Goal: Task Accomplishment & Management: Use online tool/utility

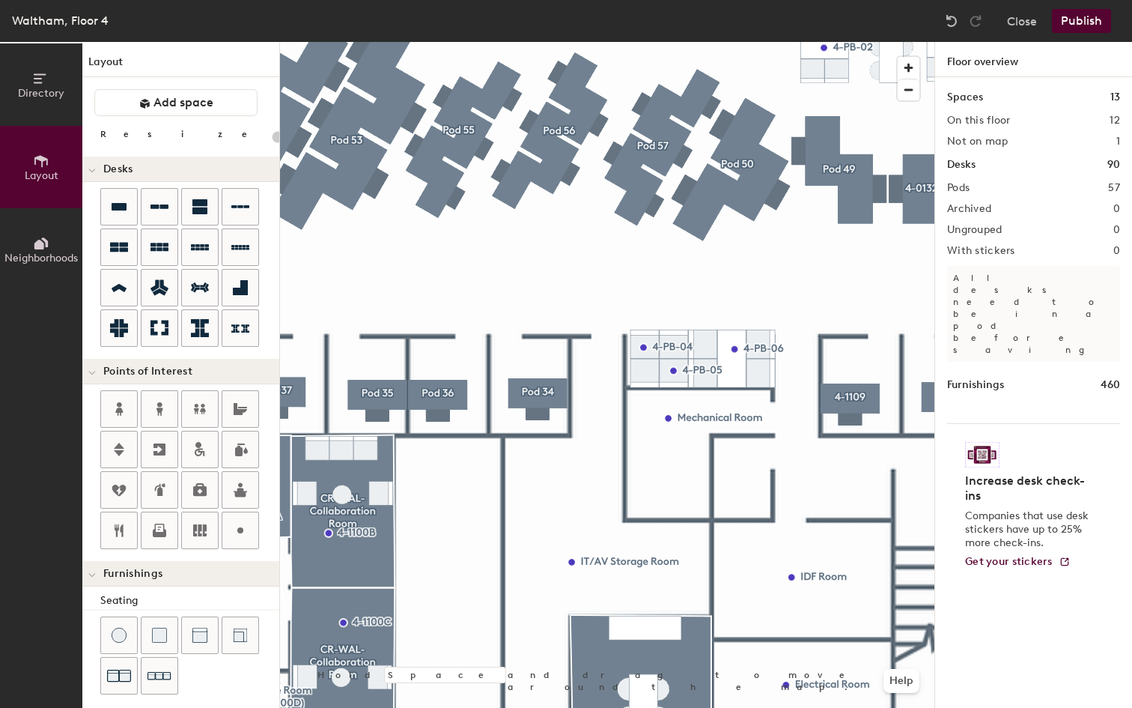
click at [878, 13] on div "Waltham, Floor 4 Close Publish" at bounding box center [566, 21] width 1132 height 42
click at [859, 21] on div "Waltham, Floor 4 Close Publish" at bounding box center [566, 21] width 1132 height 42
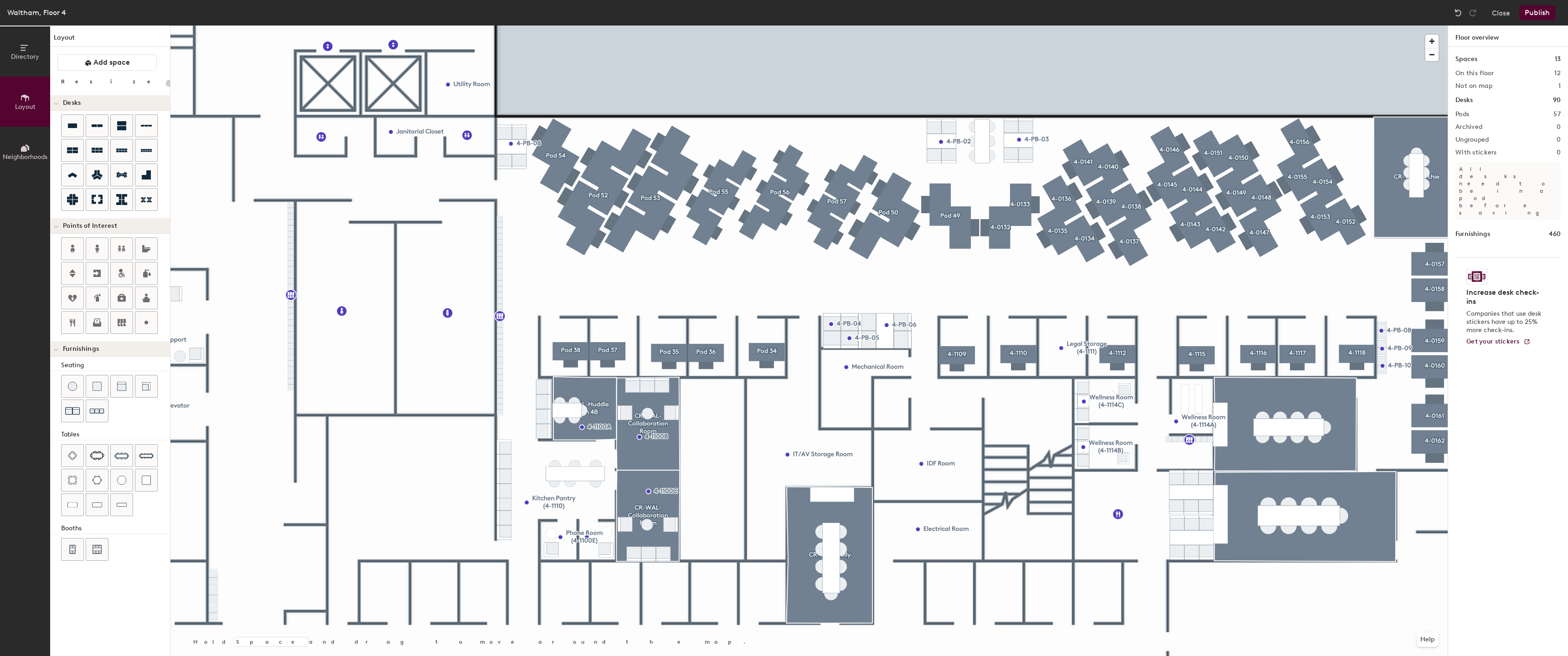
click at [688, 26] on div at bounding box center [809, 26] width 1277 height 0
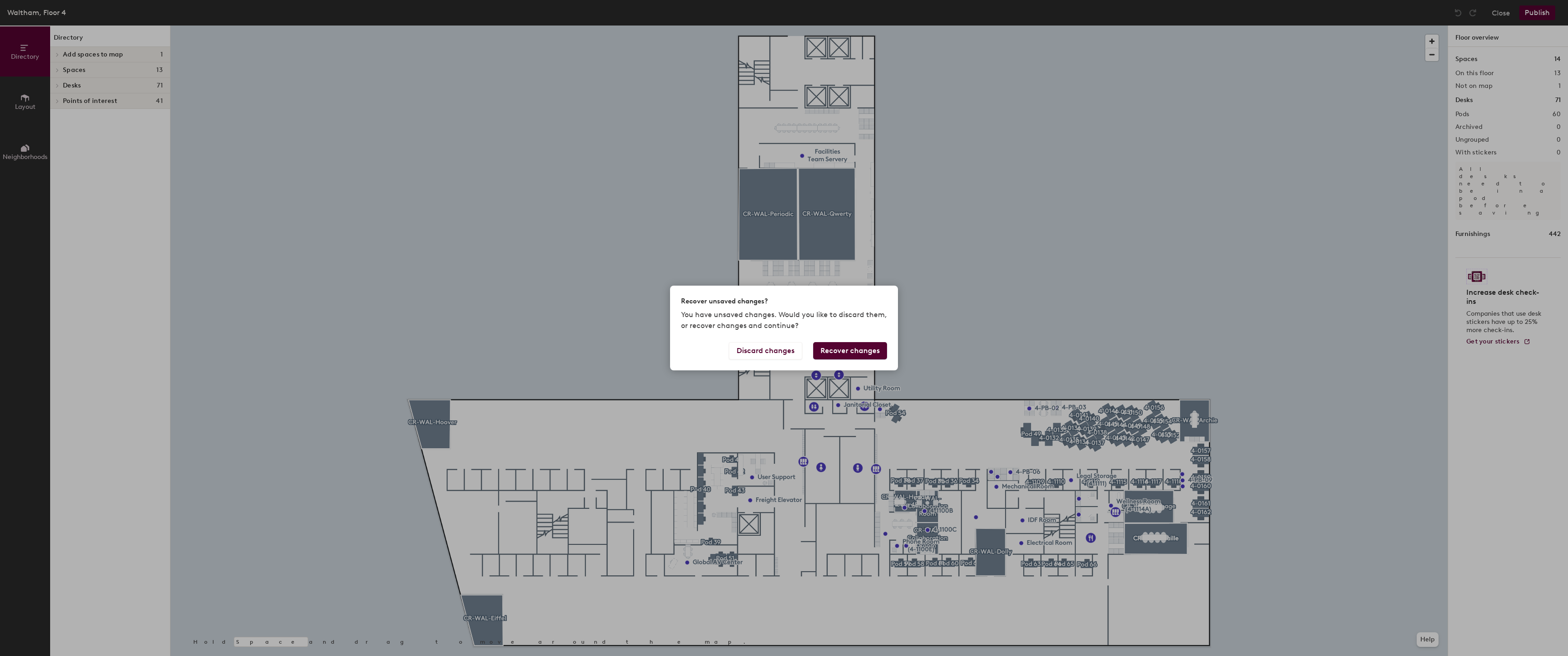
click at [851, 346] on button "Recover changes" at bounding box center [850, 351] width 74 height 17
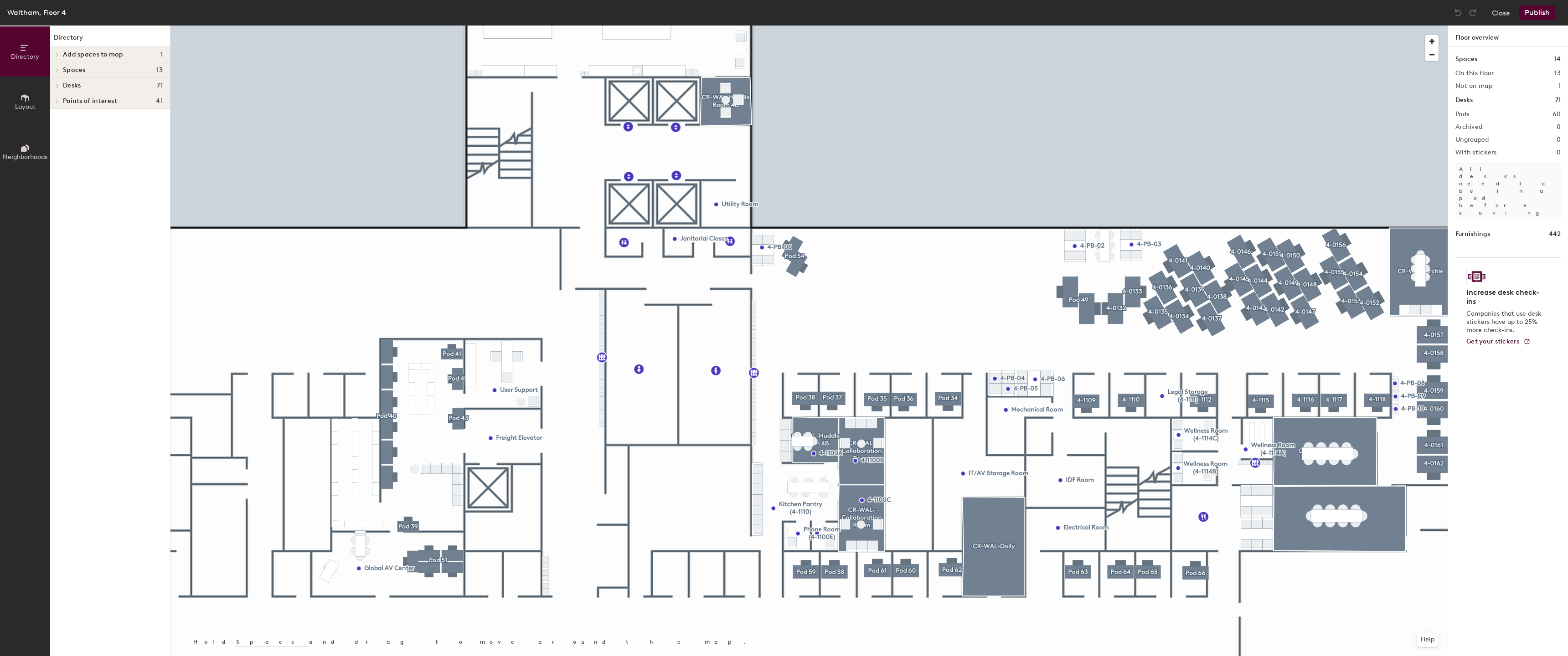
click at [1359, 26] on div at bounding box center [809, 26] width 1277 height 0
click at [1332, 26] on div at bounding box center [809, 26] width 1277 height 0
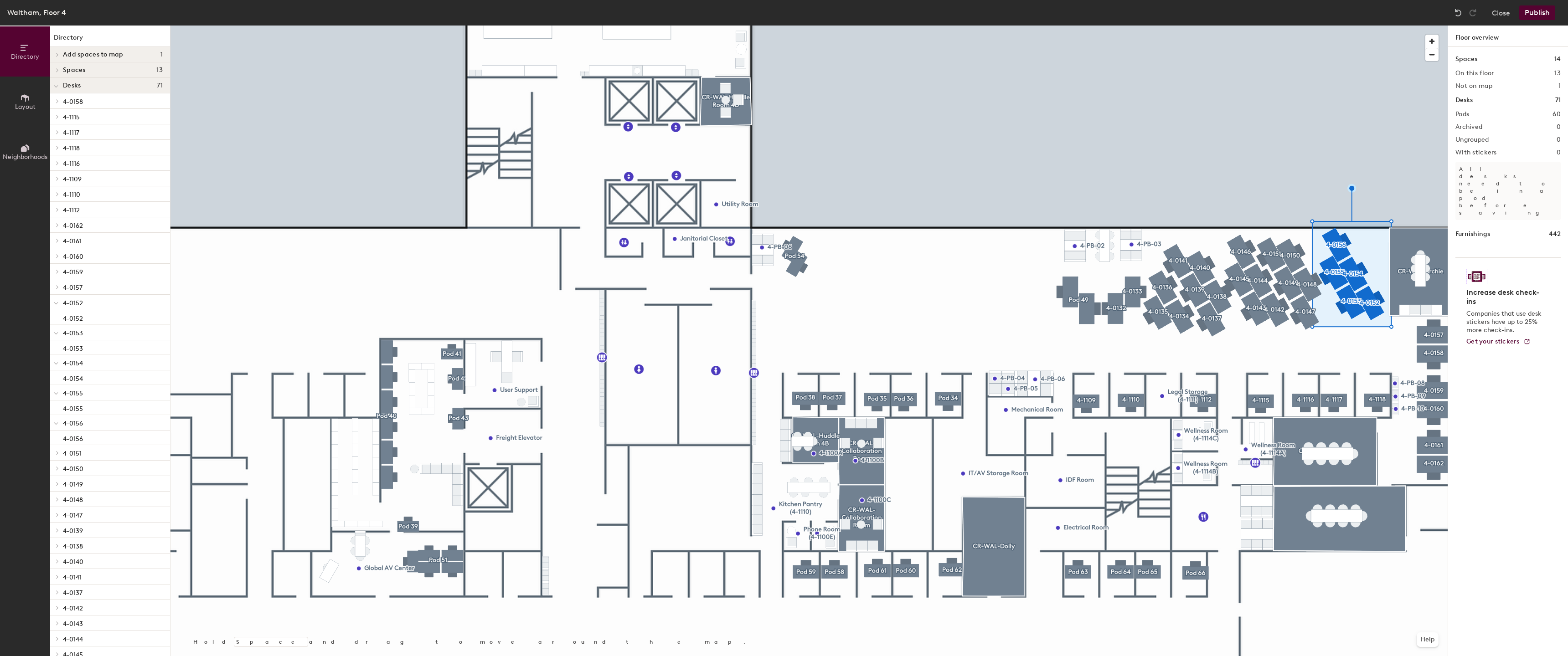
click at [1370, 26] on div at bounding box center [809, 26] width 1277 height 0
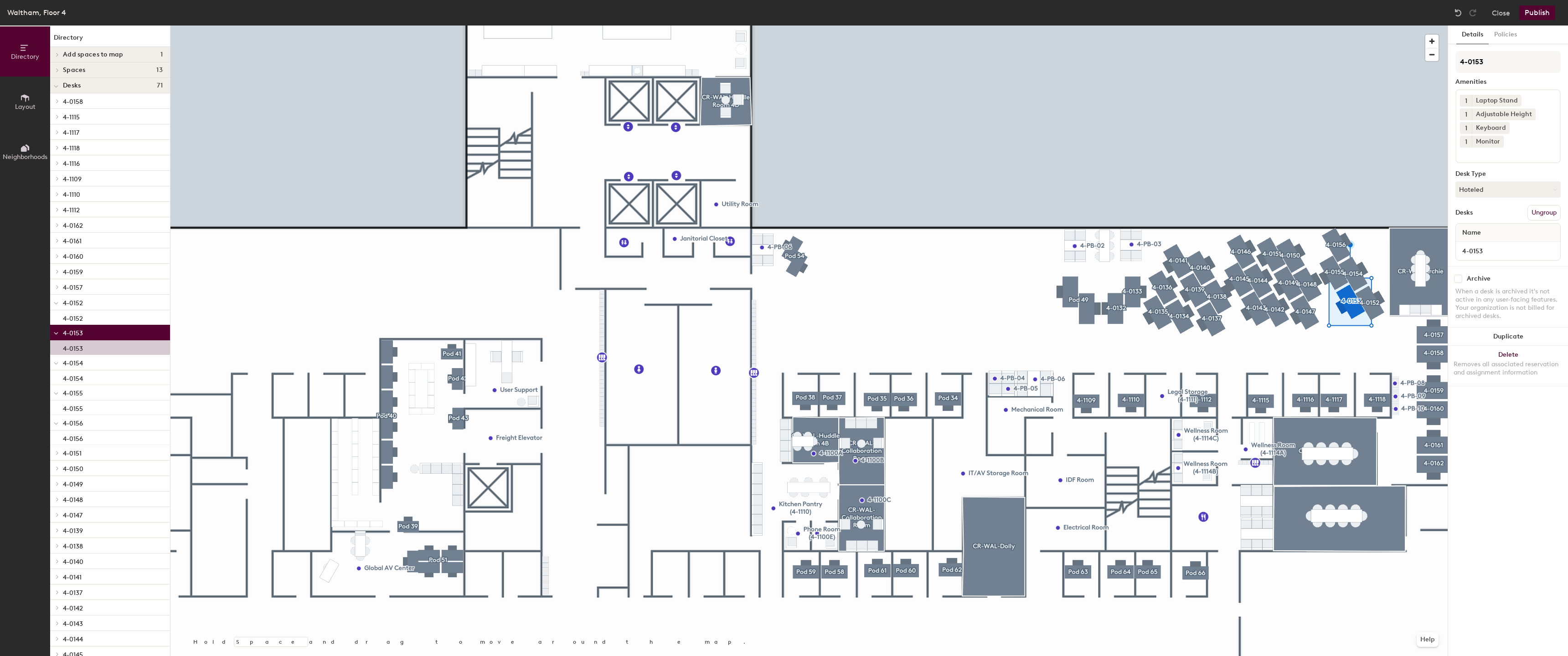
click at [1351, 26] on div at bounding box center [809, 26] width 1277 height 0
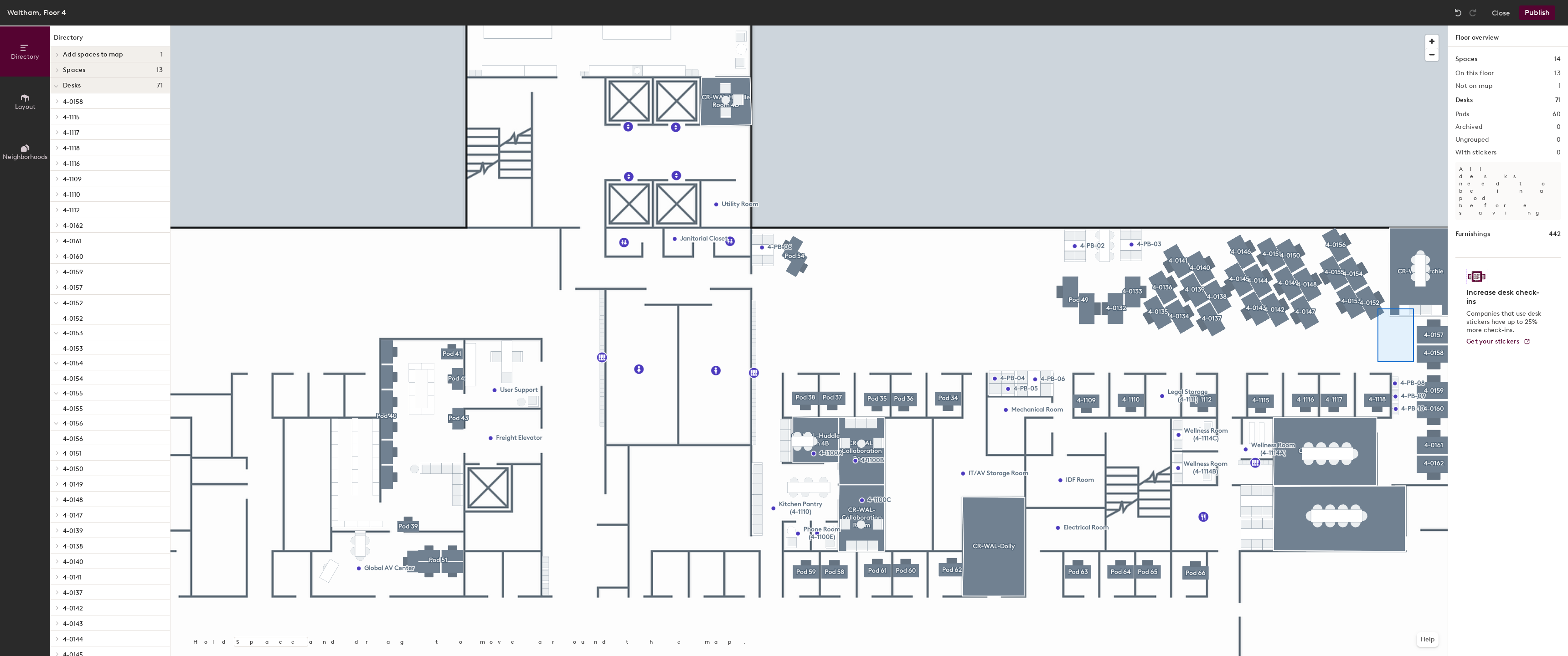
click at [1382, 26] on div at bounding box center [809, 26] width 1277 height 0
click at [1420, 26] on div at bounding box center [809, 26] width 1277 height 0
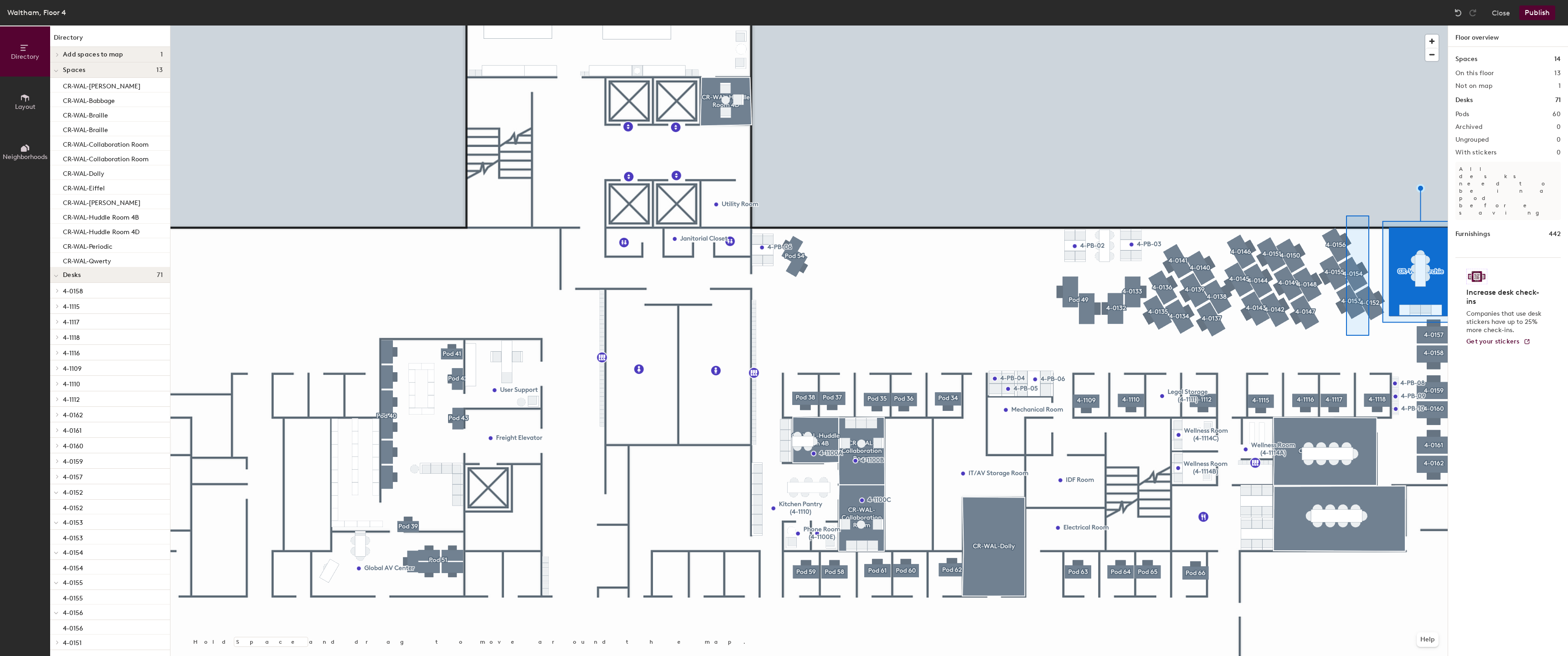
click at [1346, 26] on div at bounding box center [809, 26] width 1277 height 0
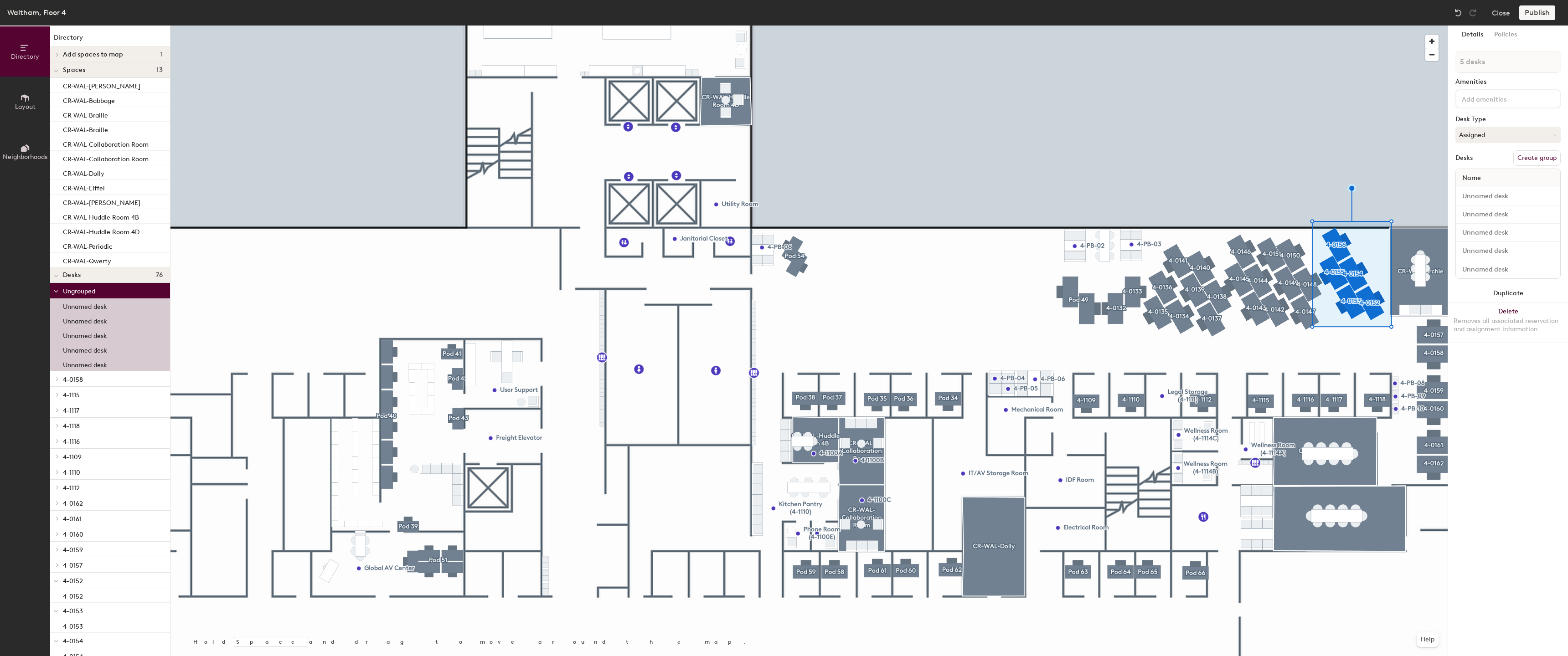
type input "1 desk"
click at [1064, 26] on div at bounding box center [809, 26] width 1277 height 0
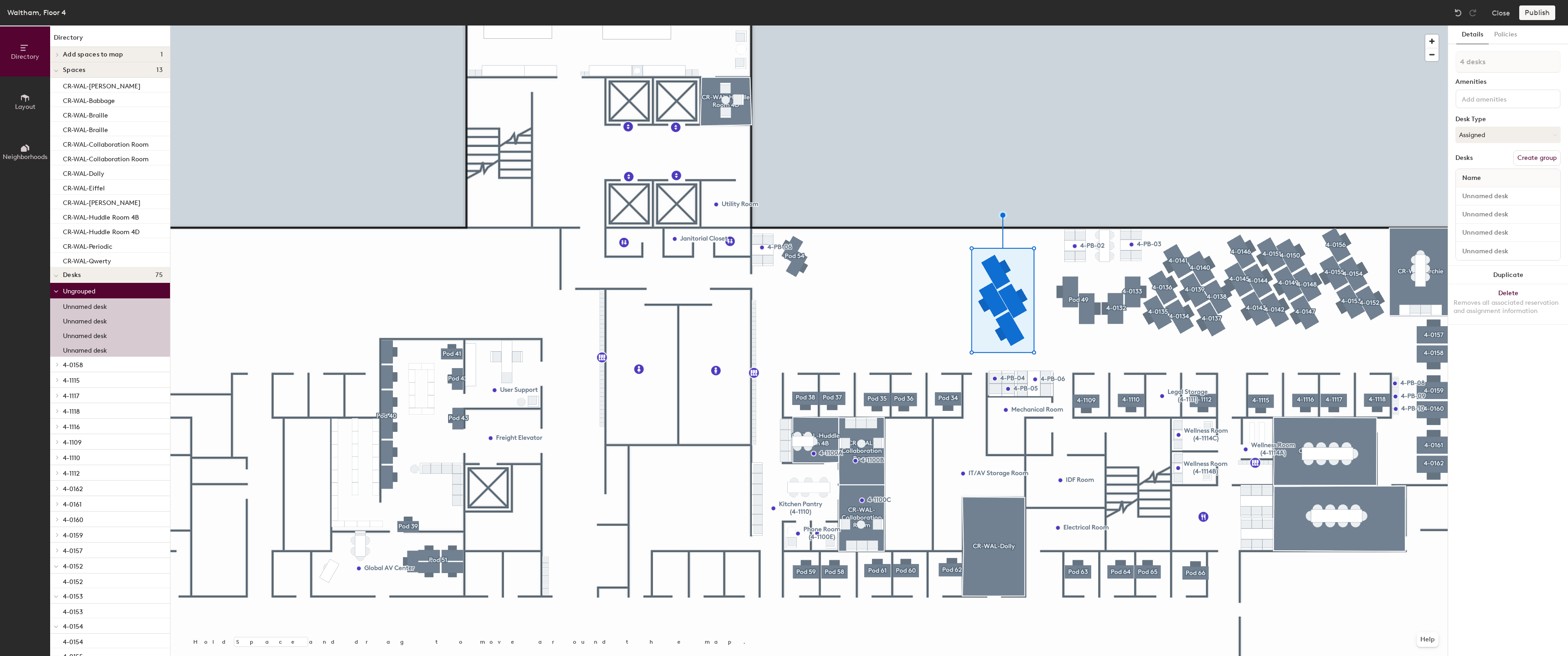
click at [792, 26] on div at bounding box center [809, 26] width 1277 height 0
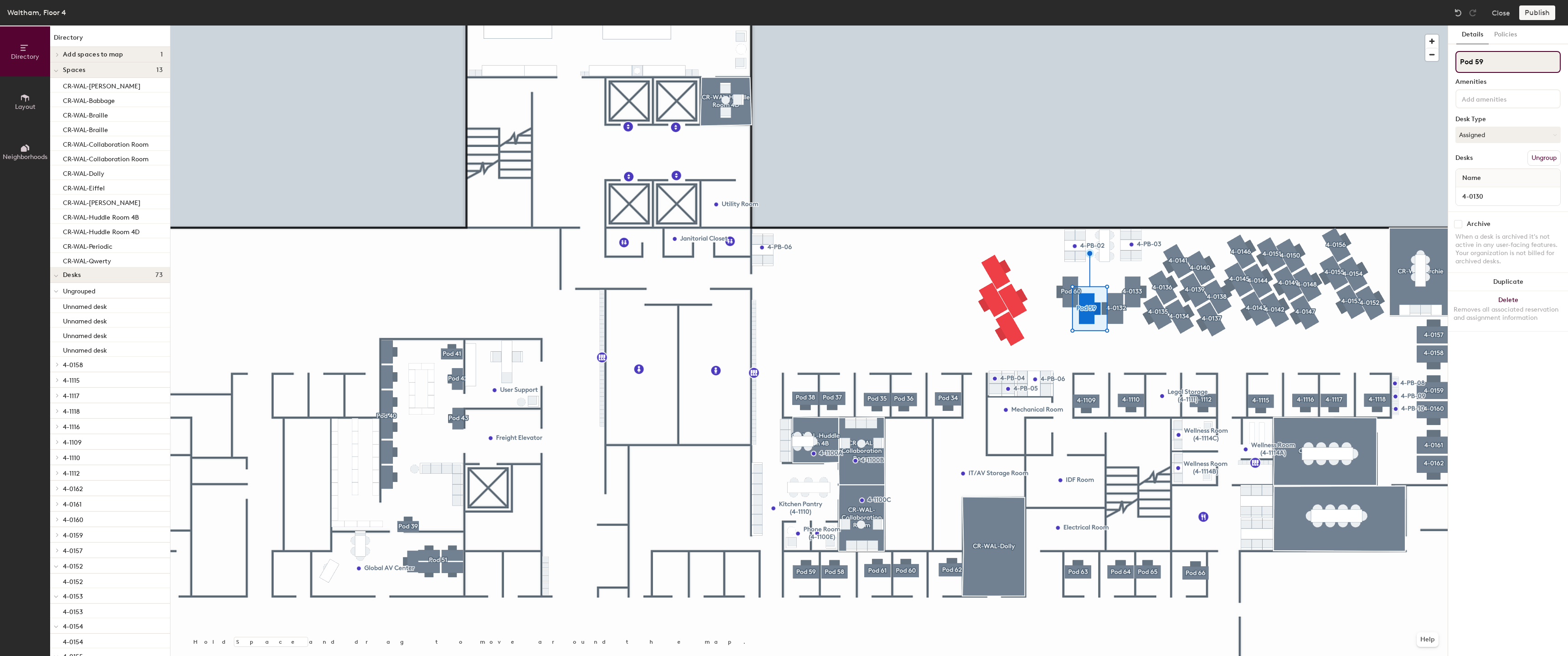
click at [1493, 69] on input "Pod 59" at bounding box center [1508, 62] width 105 height 22
click at [1493, 69] on input "Pod 59" at bounding box center [1508, 62] width 105 height 22
paste input "4-0130"
type input "4-0130"
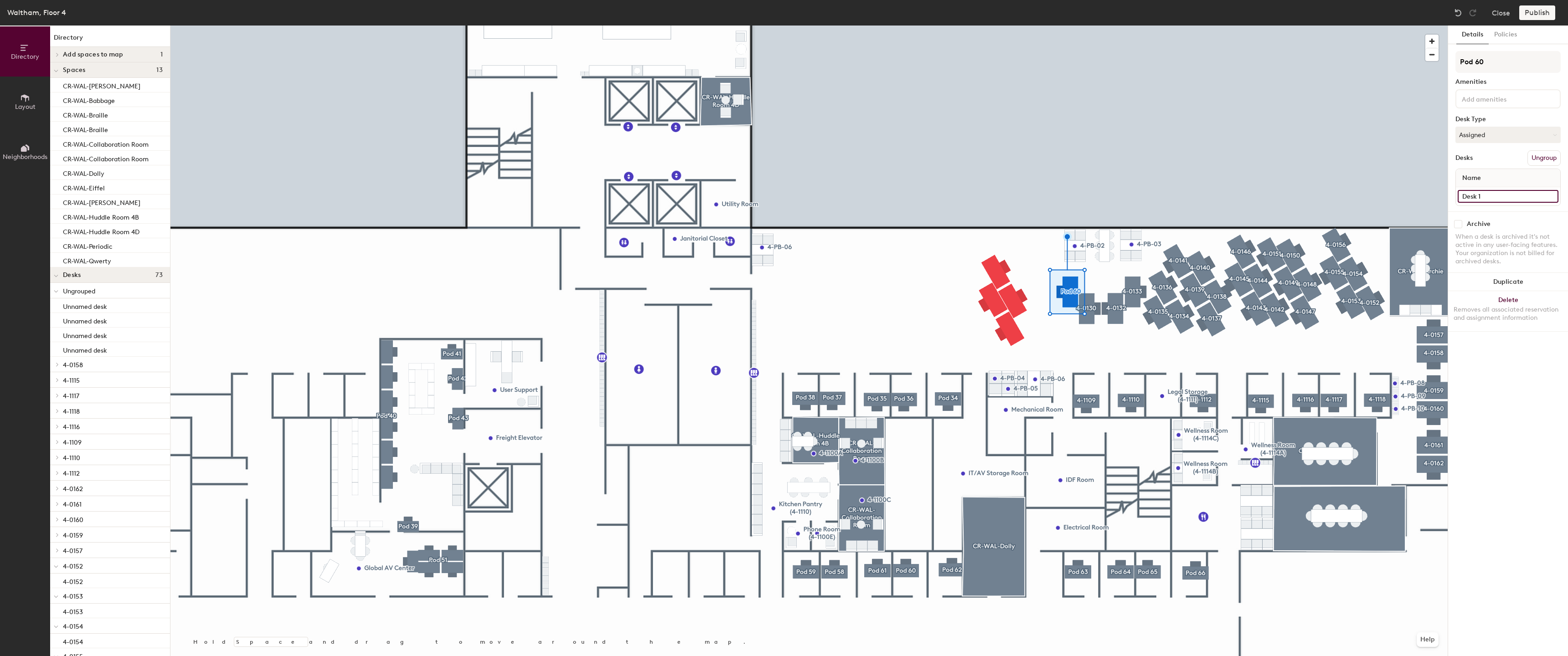
click at [1498, 197] on input "Desk 1" at bounding box center [1508, 196] width 100 height 13
paste input "4-0130"
type input "4-0129"
click at [1496, 64] on input "Pod 60" at bounding box center [1508, 62] width 105 height 22
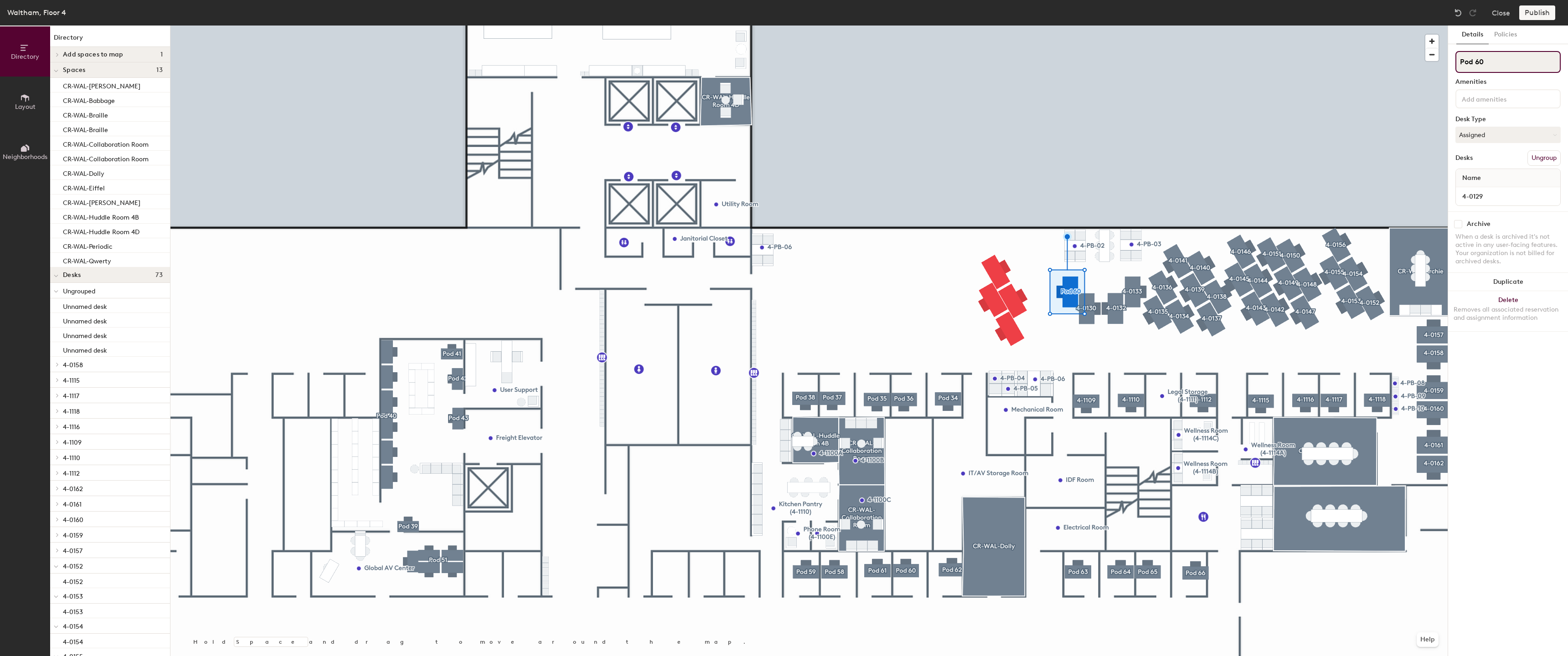
click at [1496, 64] on input "Pod 60" at bounding box center [1508, 62] width 105 height 22
paste input "4-0129"
type input "4-0129"
click at [1509, 198] on input "4-0129" at bounding box center [1508, 196] width 100 height 13
type input "4-0131"
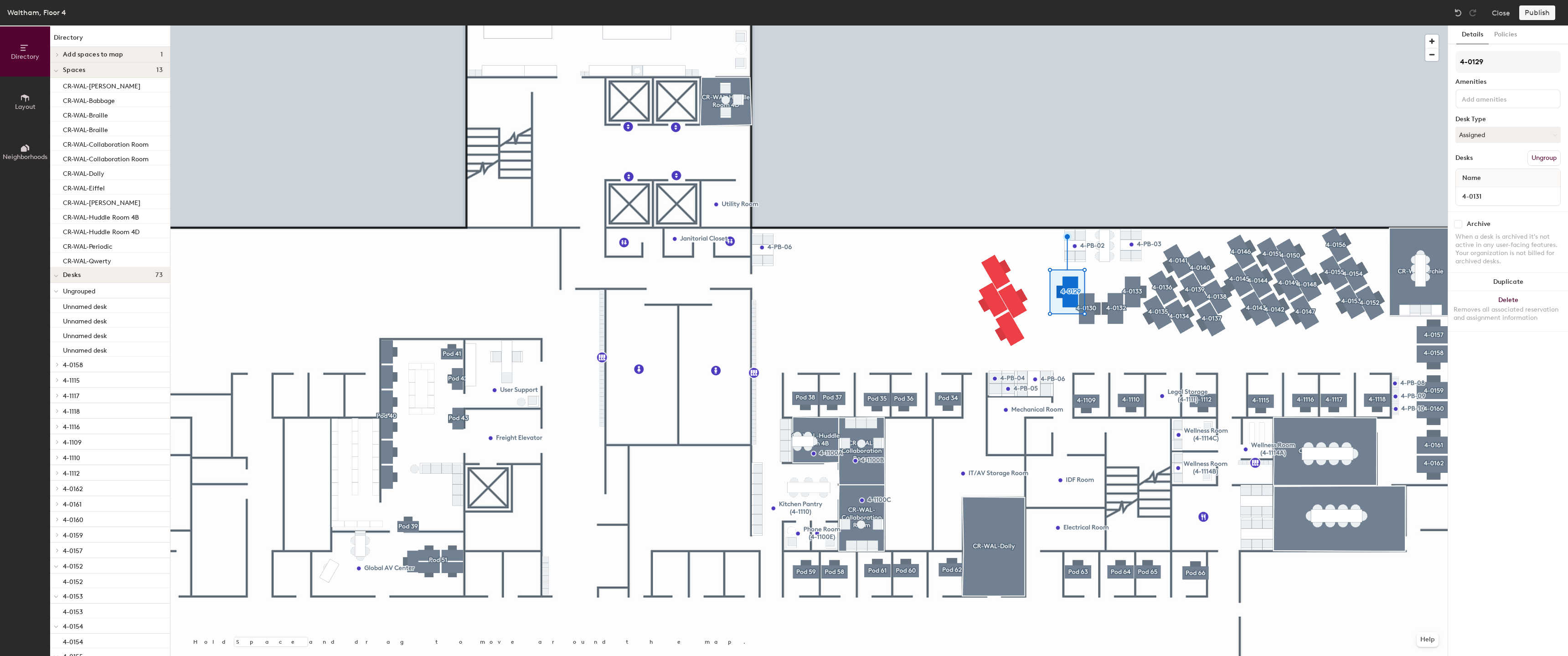
click at [1510, 51] on div "Details Policies 4-0129 Amenities Desk Type Assigned Desks Ungroup Name 4-0131 …" at bounding box center [1508, 341] width 120 height 630
click at [1505, 59] on input "4-0129" at bounding box center [1508, 62] width 105 height 22
type input "4-0131"
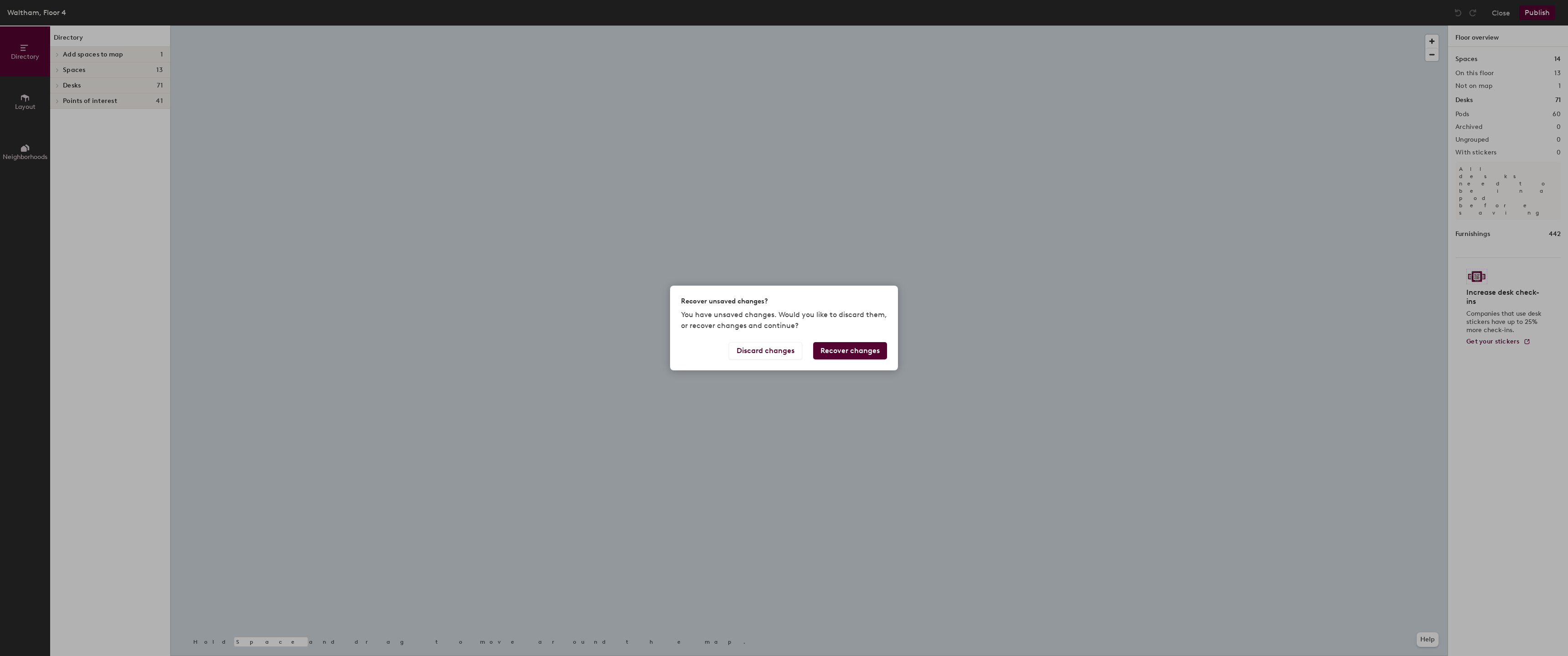
click at [870, 351] on button "Recover changes" at bounding box center [850, 351] width 74 height 17
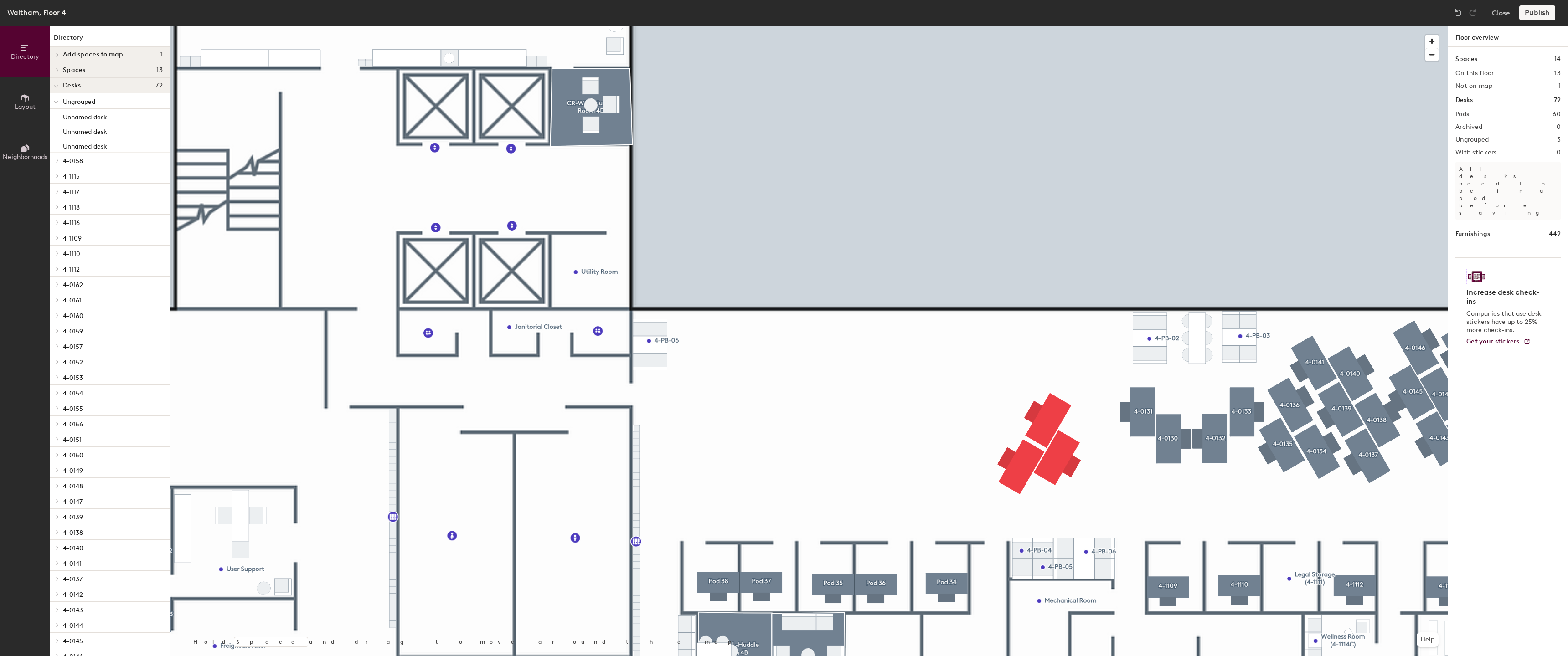
click at [1177, 26] on div at bounding box center [809, 26] width 1277 height 0
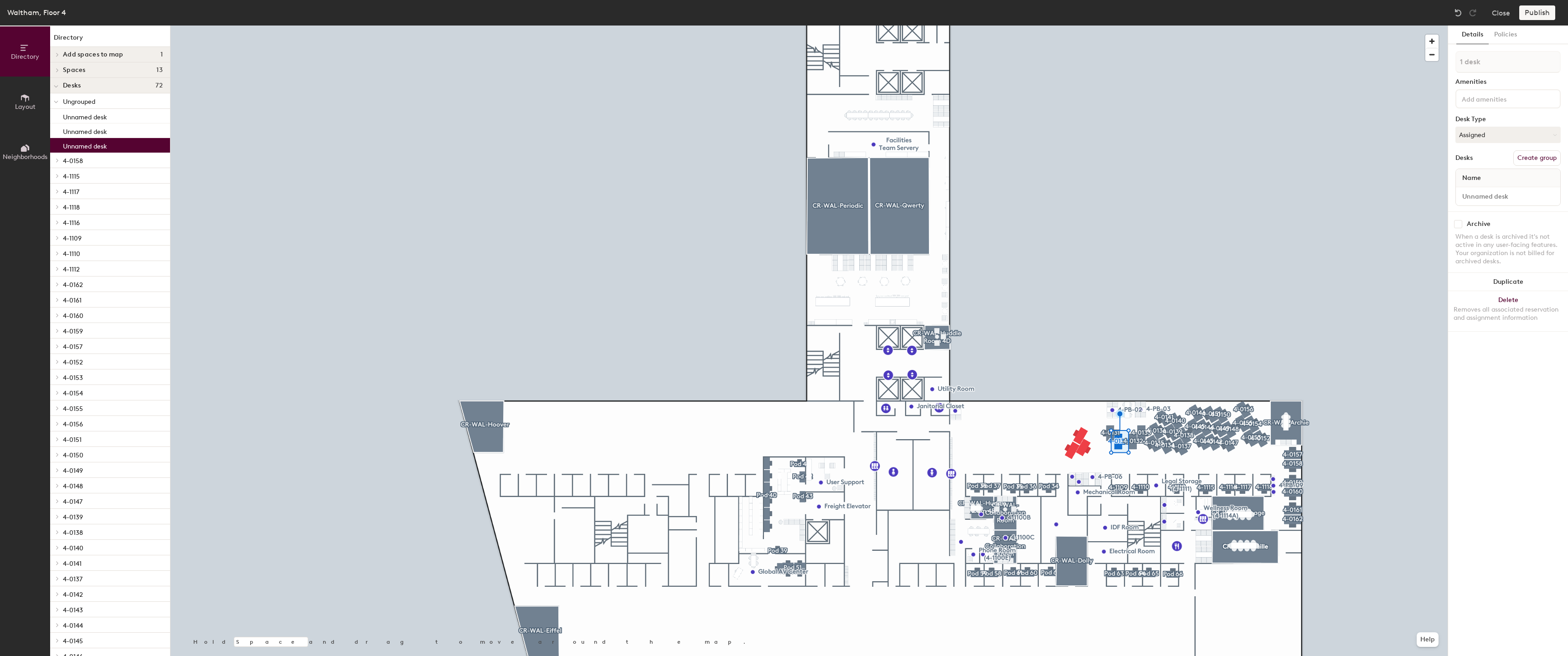
click at [1135, 26] on div at bounding box center [809, 26] width 1277 height 0
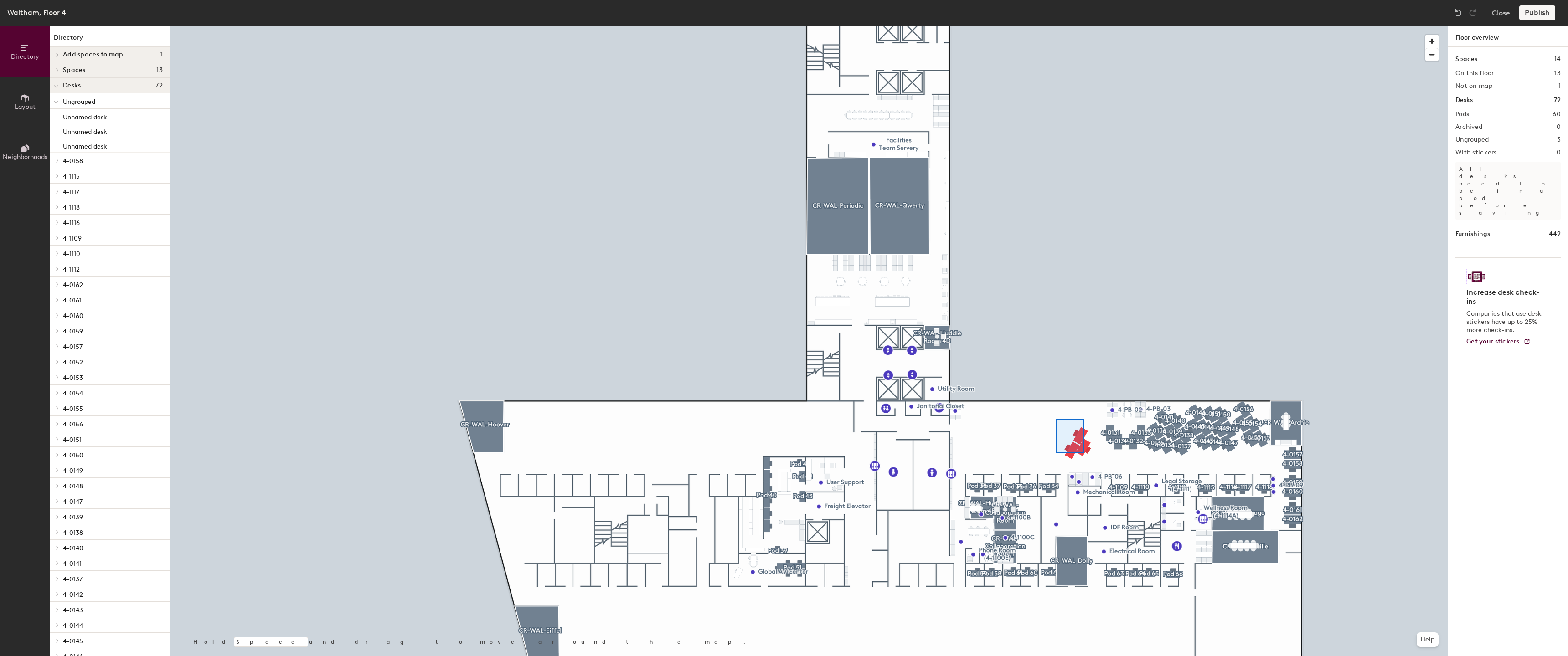
click at [1055, 26] on div at bounding box center [809, 26] width 1277 height 0
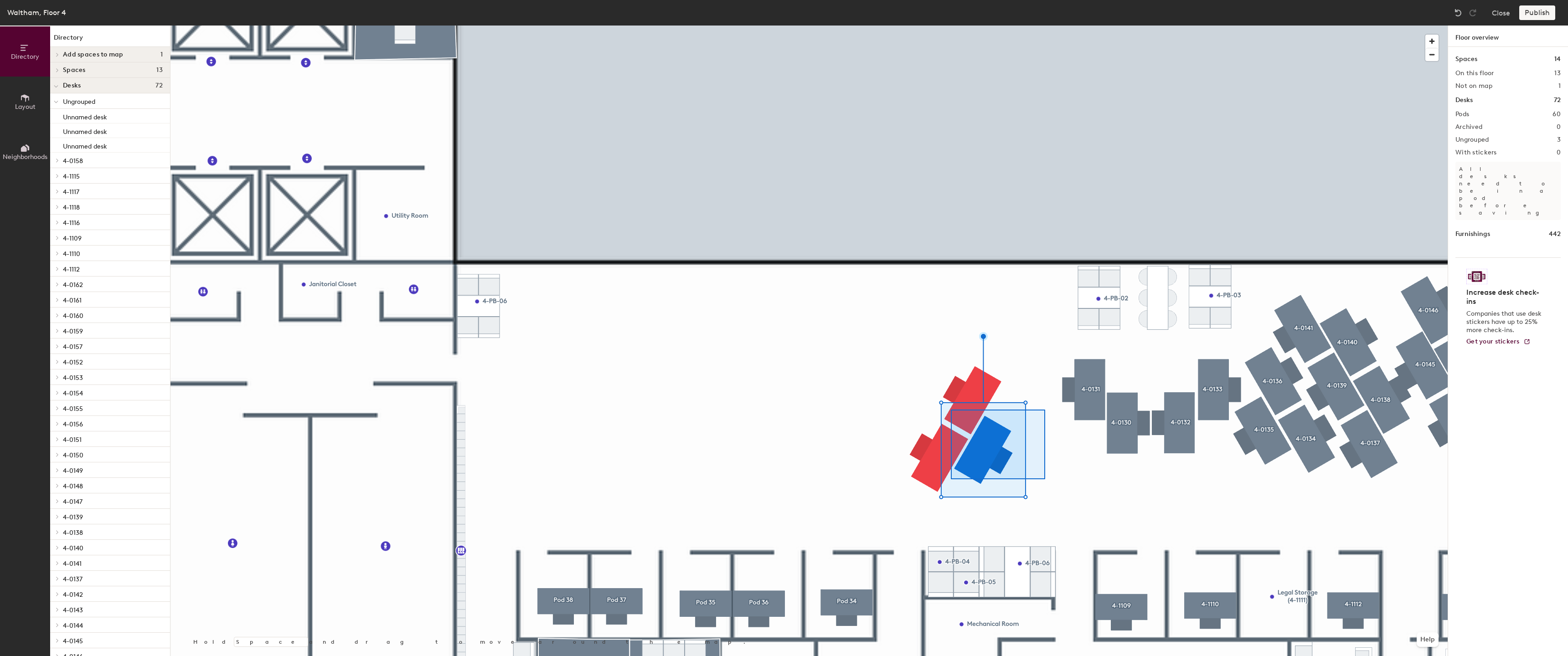
click at [946, 26] on div at bounding box center [809, 26] width 1277 height 0
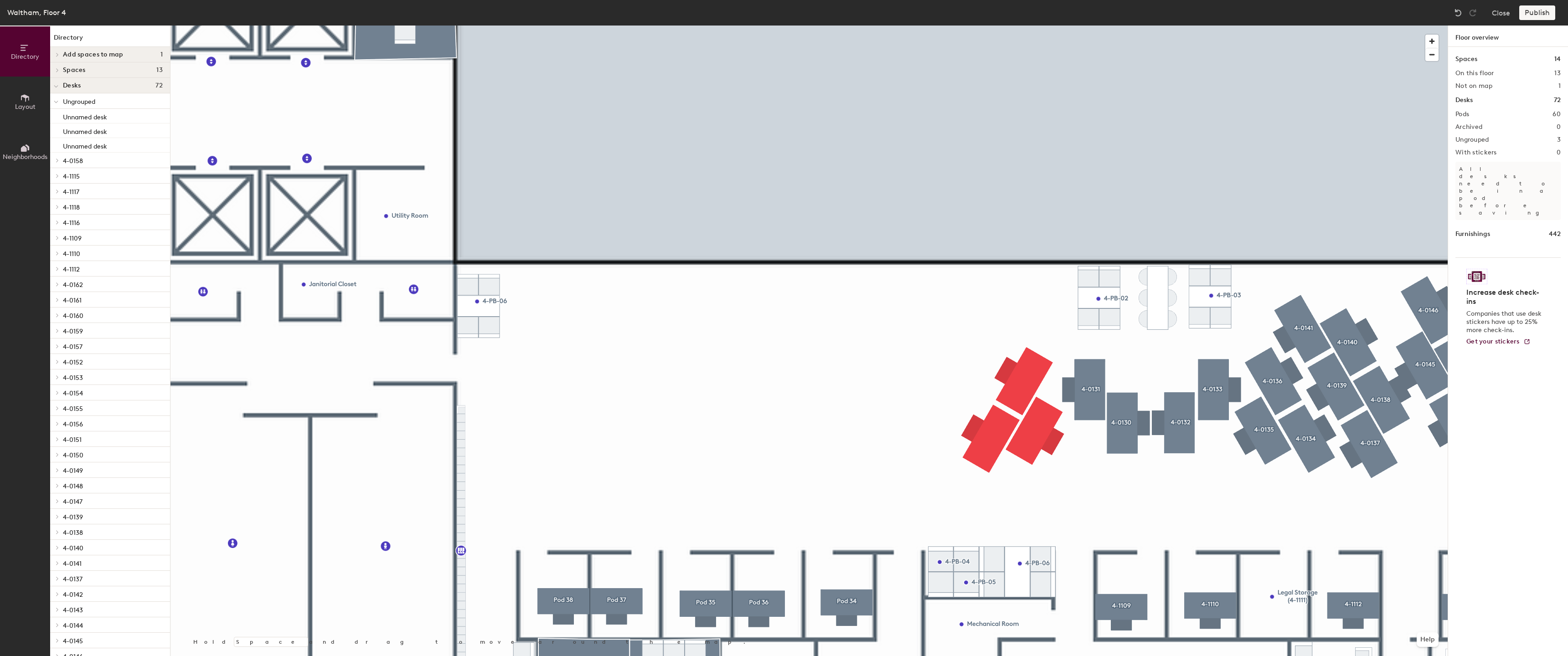
click at [1014, 26] on div at bounding box center [809, 26] width 1277 height 0
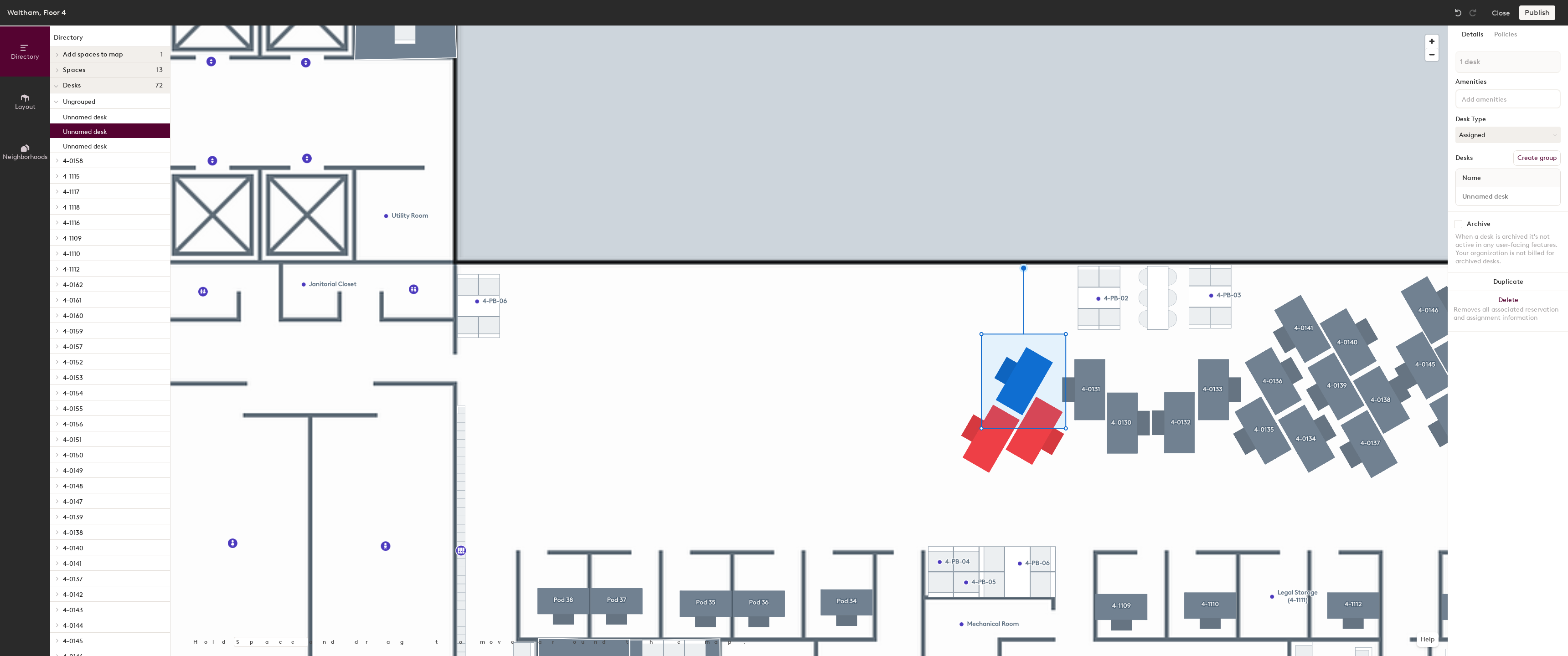
click at [1549, 155] on button "Create group" at bounding box center [1537, 158] width 47 height 15
click at [1534, 162] on button "Create group" at bounding box center [1537, 158] width 47 height 15
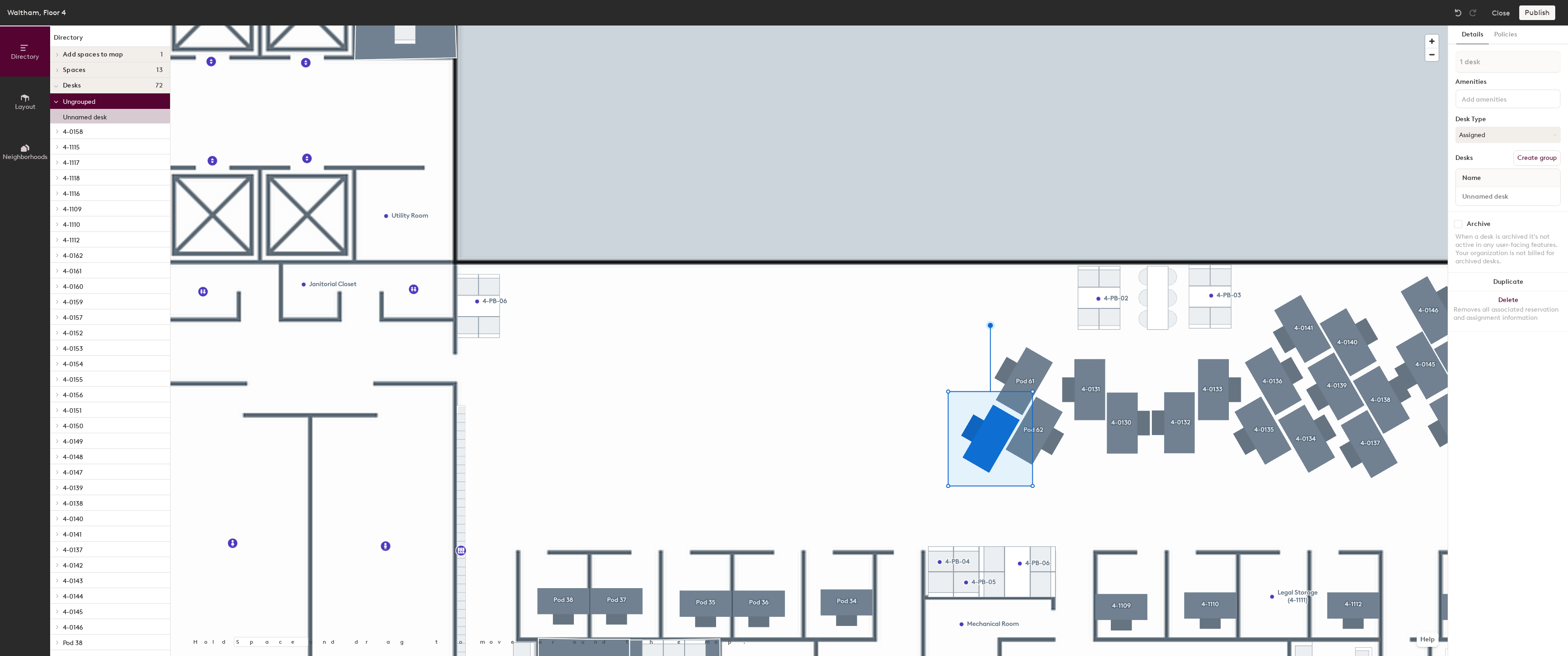
click at [1530, 163] on button "Create group" at bounding box center [1537, 158] width 47 height 15
click at [1054, 26] on div at bounding box center [809, 26] width 1277 height 0
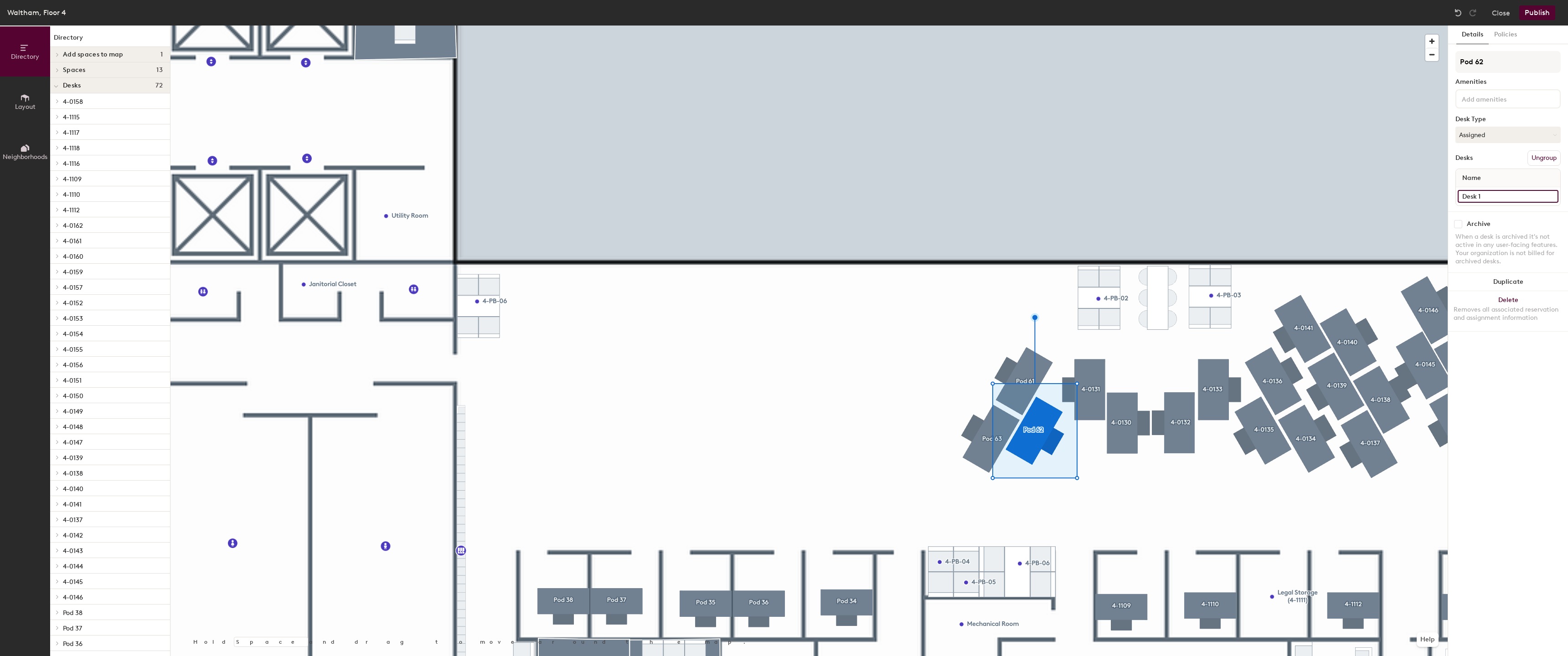
click at [1519, 197] on input "Desk 1" at bounding box center [1508, 196] width 100 height 13
click at [1513, 200] on input "4-01" at bounding box center [1508, 196] width 100 height 13
type input "4-0128"
click at [1512, 60] on input "Pod 62" at bounding box center [1508, 62] width 105 height 22
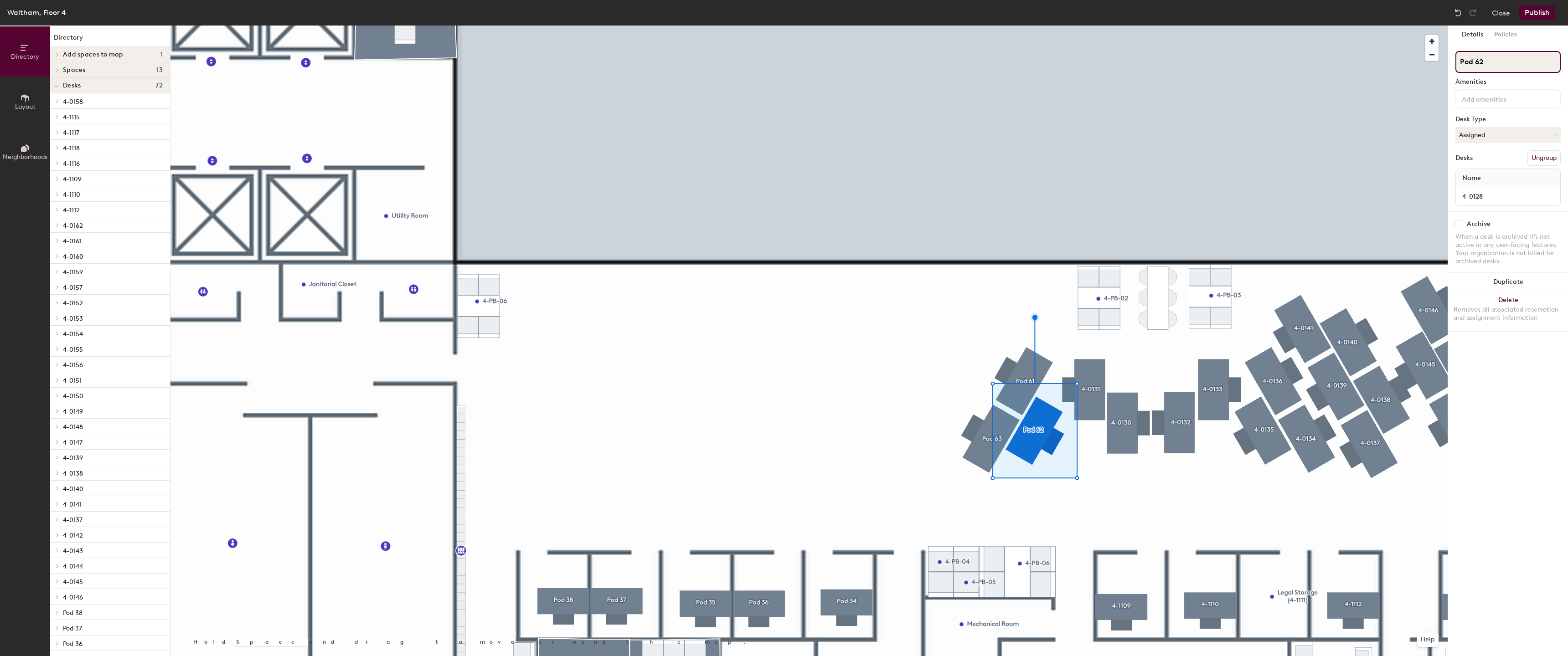
click at [1512, 60] on input "Pod 62" at bounding box center [1508, 62] width 105 height 22
paste input "4-01"
type input "4-0128"
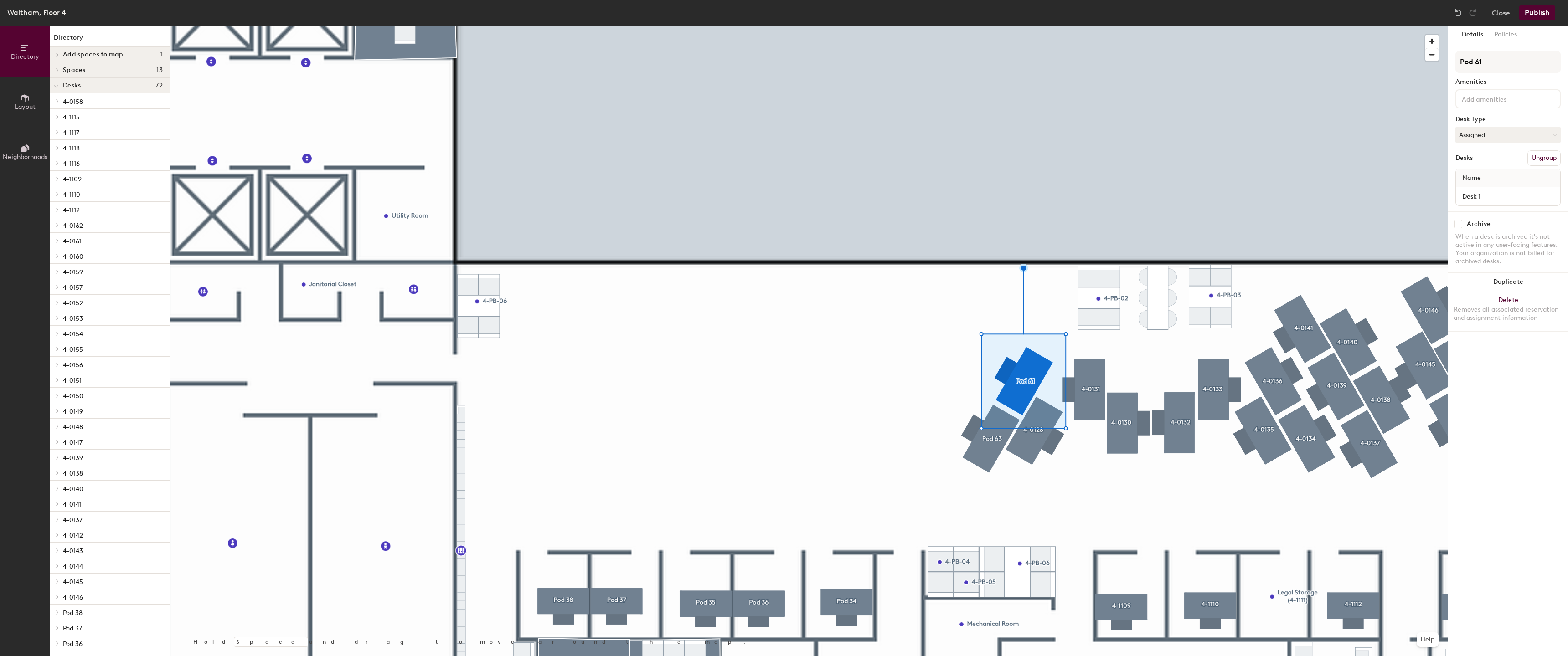
click at [1496, 203] on div "Desk 1" at bounding box center [1508, 197] width 104 height 18
click at [1499, 198] on input "Desk 1" at bounding box center [1508, 196] width 100 height 13
paste input "4-0"
type input "4-0129"
click at [1507, 61] on input "Pod 61" at bounding box center [1508, 62] width 105 height 22
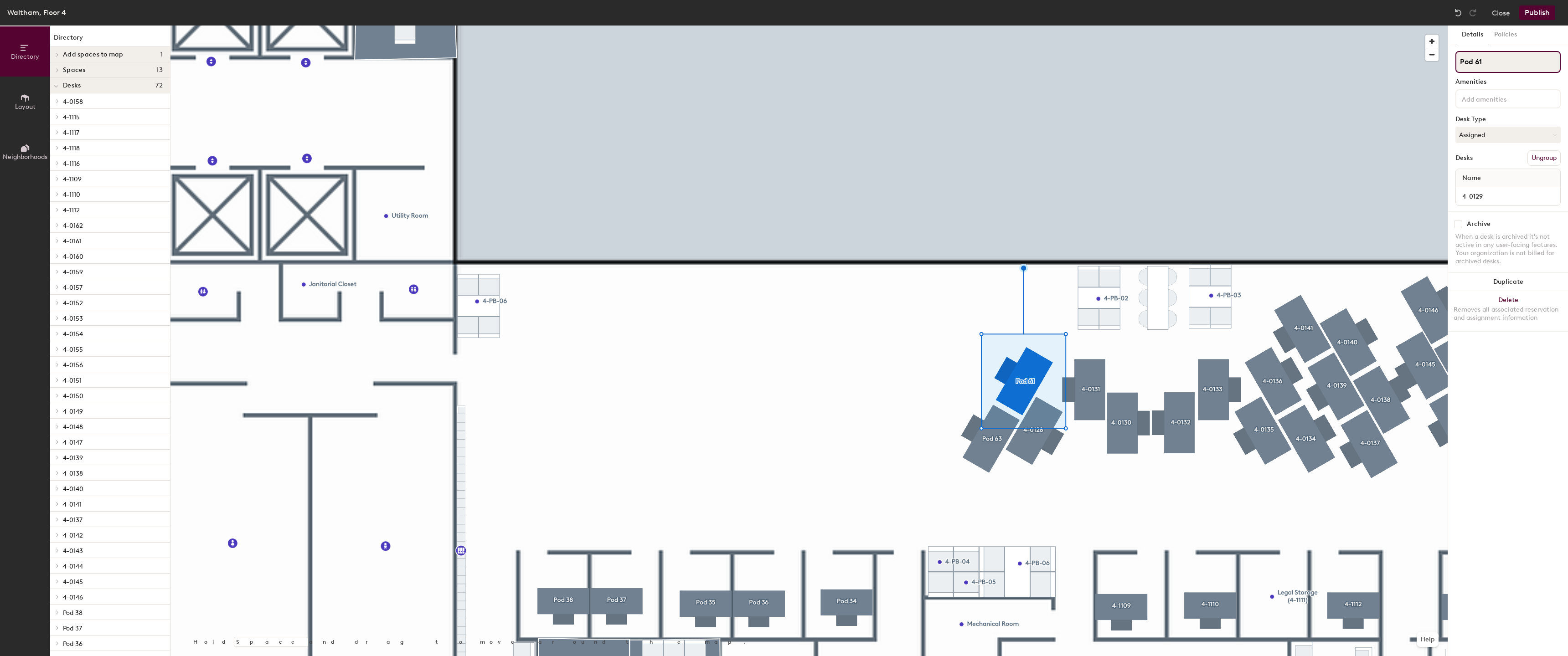
click at [1507, 61] on input "Pod 61" at bounding box center [1508, 62] width 105 height 22
paste input "4-0"
type input "4-0129"
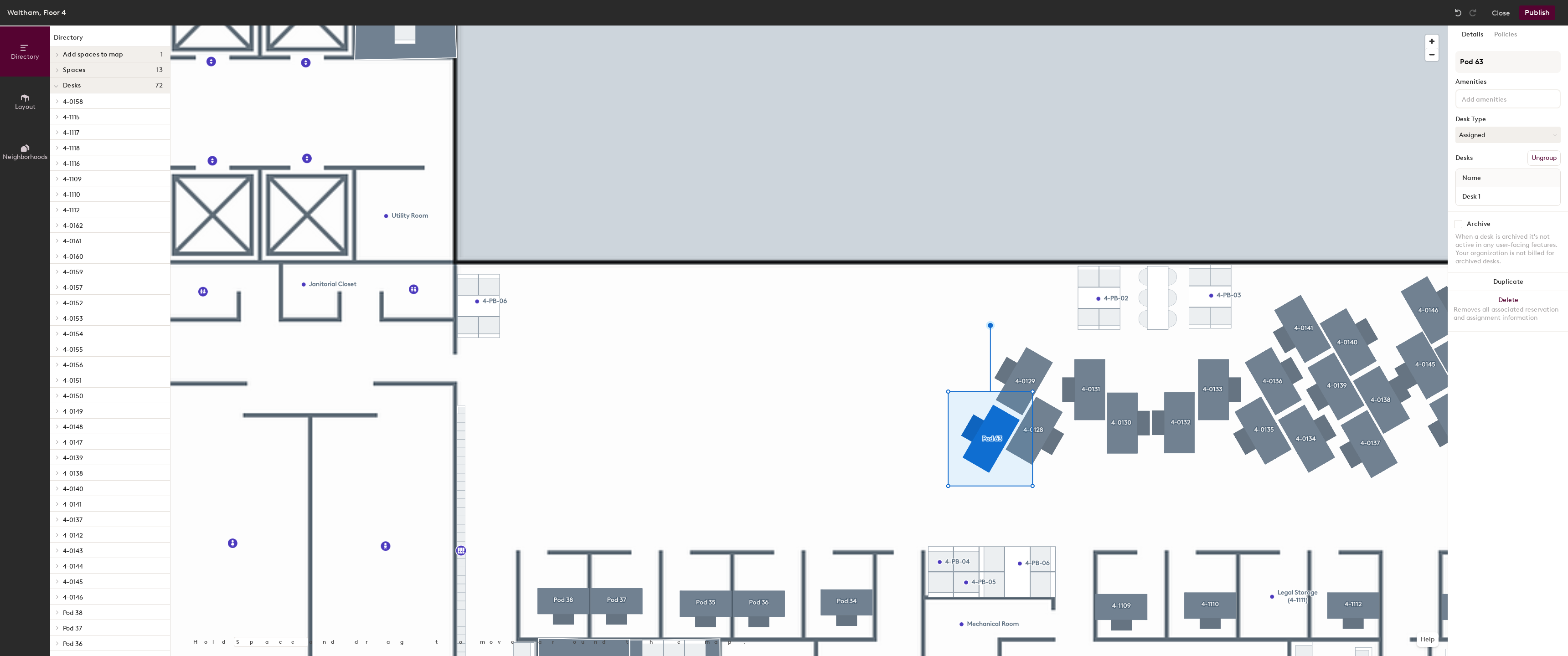
click at [1507, 204] on div "Desk 1" at bounding box center [1508, 197] width 104 height 18
click at [1510, 199] on input "Desk 1" at bounding box center [1508, 196] width 100 height 13
paste input "4-0"
type input "4-0127"
click at [1516, 51] on input "Pod 63" at bounding box center [1508, 62] width 105 height 22
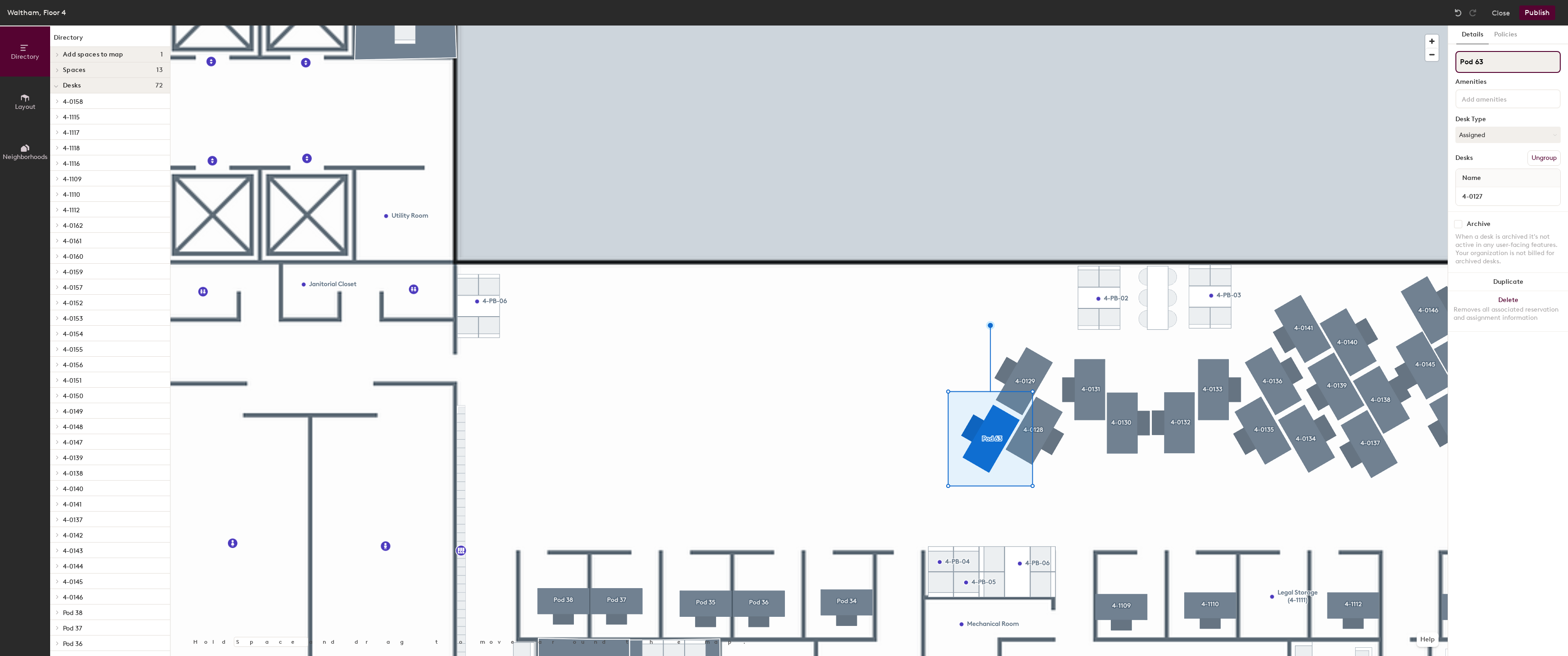
click at [1516, 51] on input "Pod 63" at bounding box center [1508, 62] width 105 height 22
paste input "4-01"
type input "4-0127"
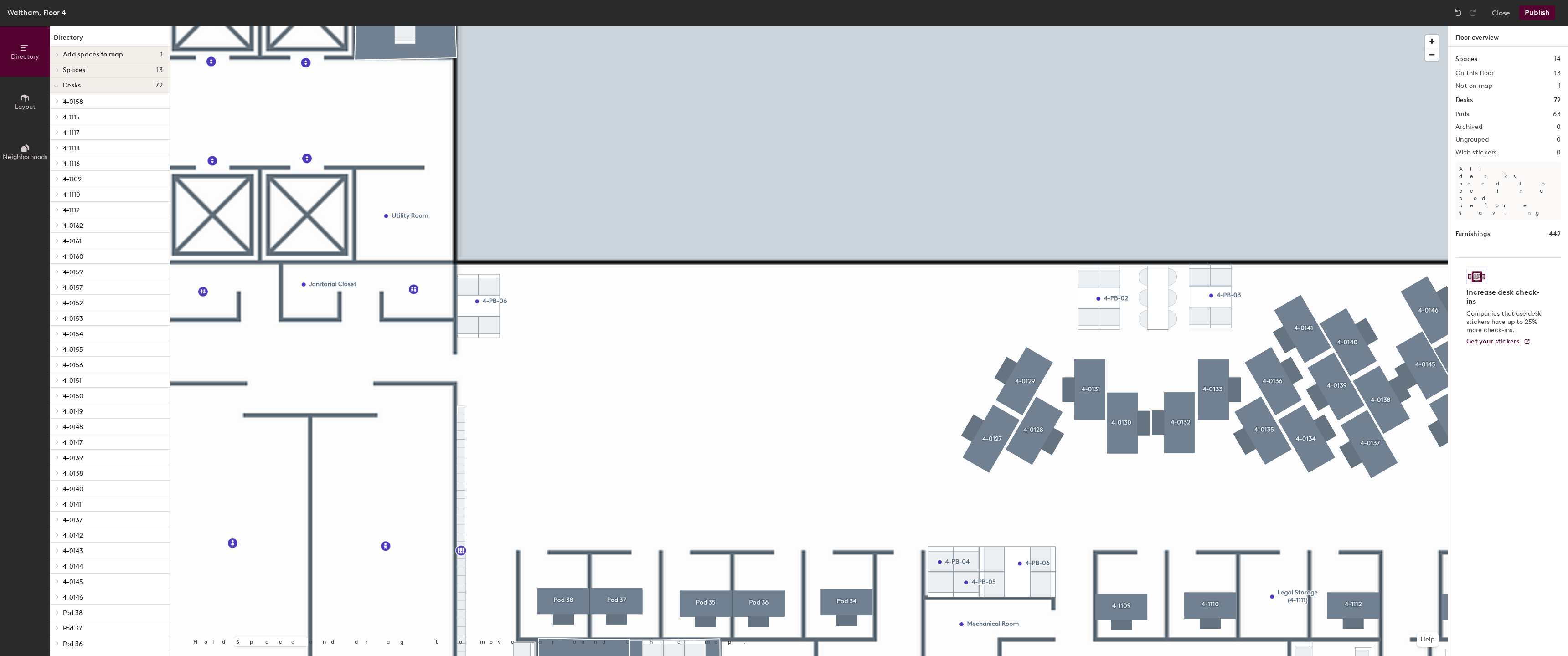
click at [910, 26] on div at bounding box center [809, 26] width 1277 height 0
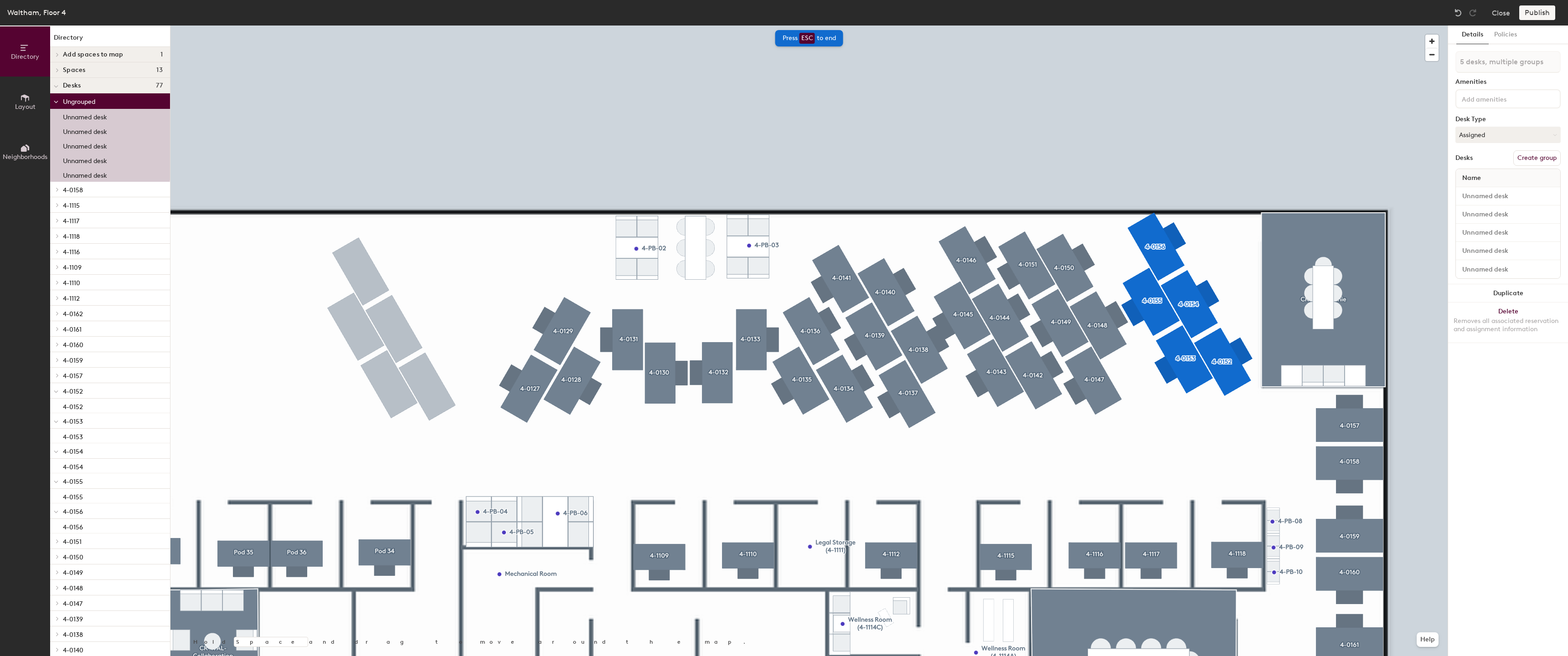
type input "5 desks"
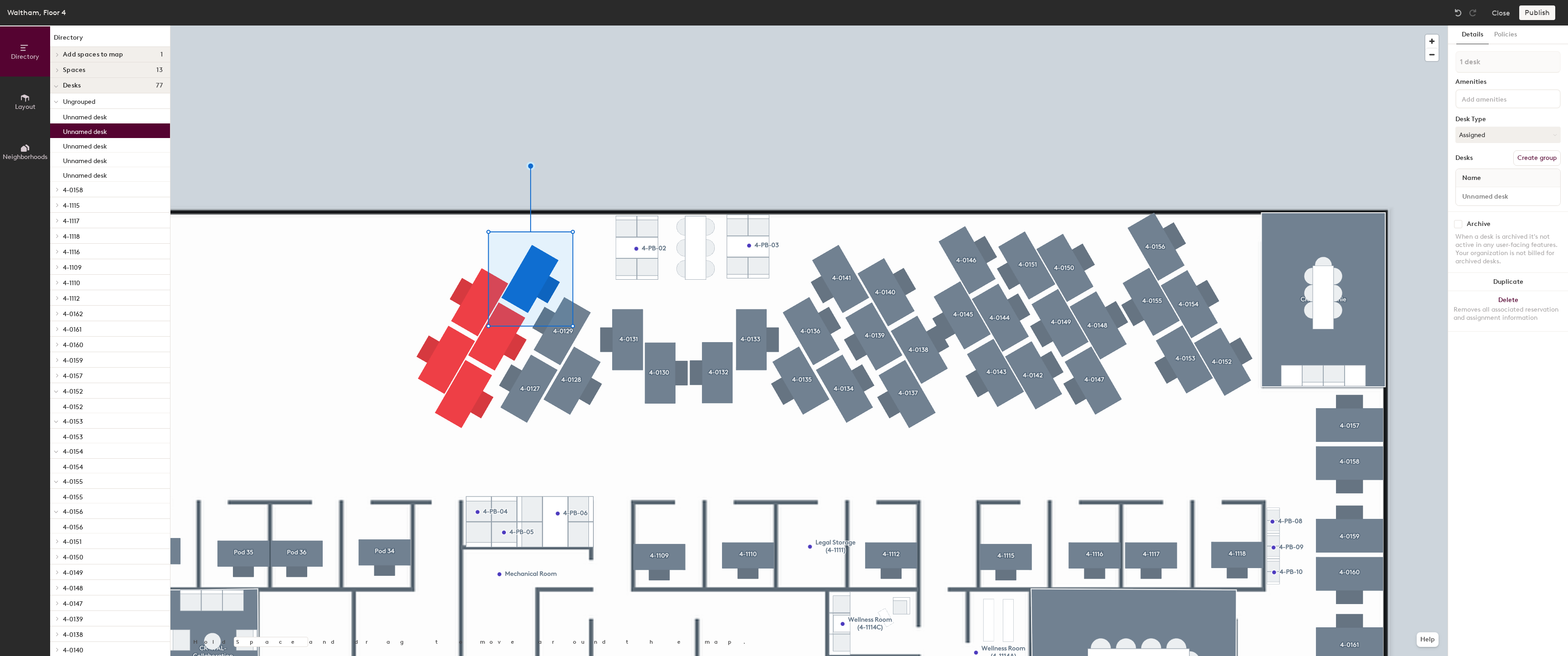
click at [1520, 159] on button "Create group" at bounding box center [1537, 158] width 47 height 15
click at [493, 26] on div at bounding box center [809, 26] width 1277 height 0
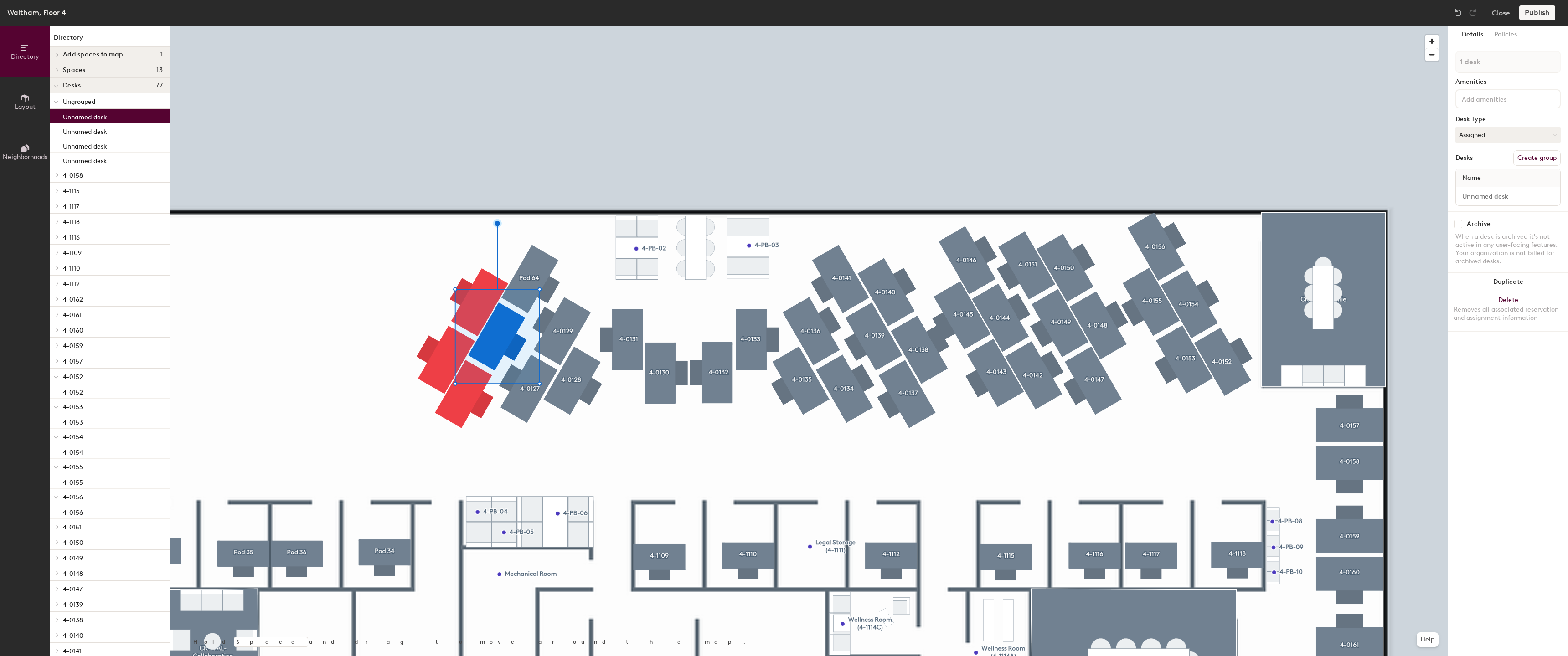
click at [1531, 161] on button "Create group" at bounding box center [1537, 158] width 47 height 15
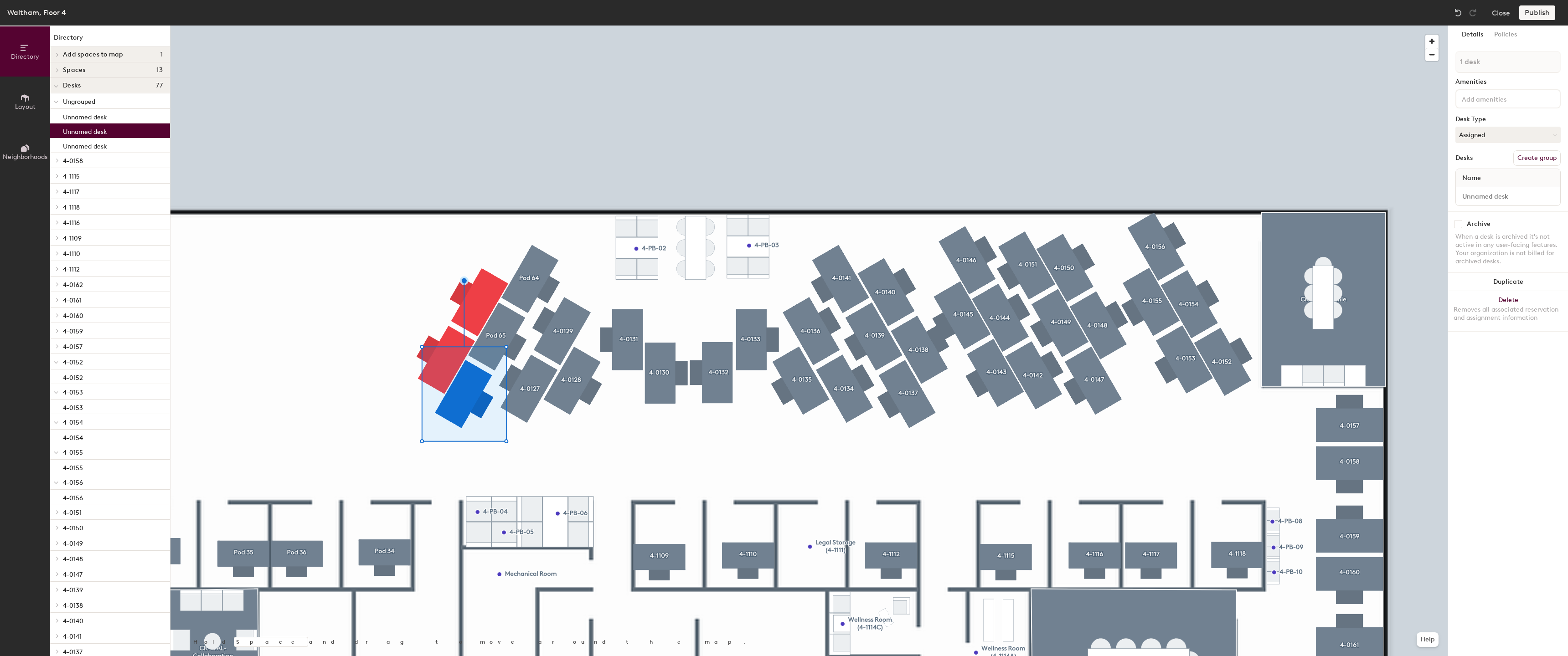
click at [1547, 162] on button "Create group" at bounding box center [1537, 158] width 47 height 15
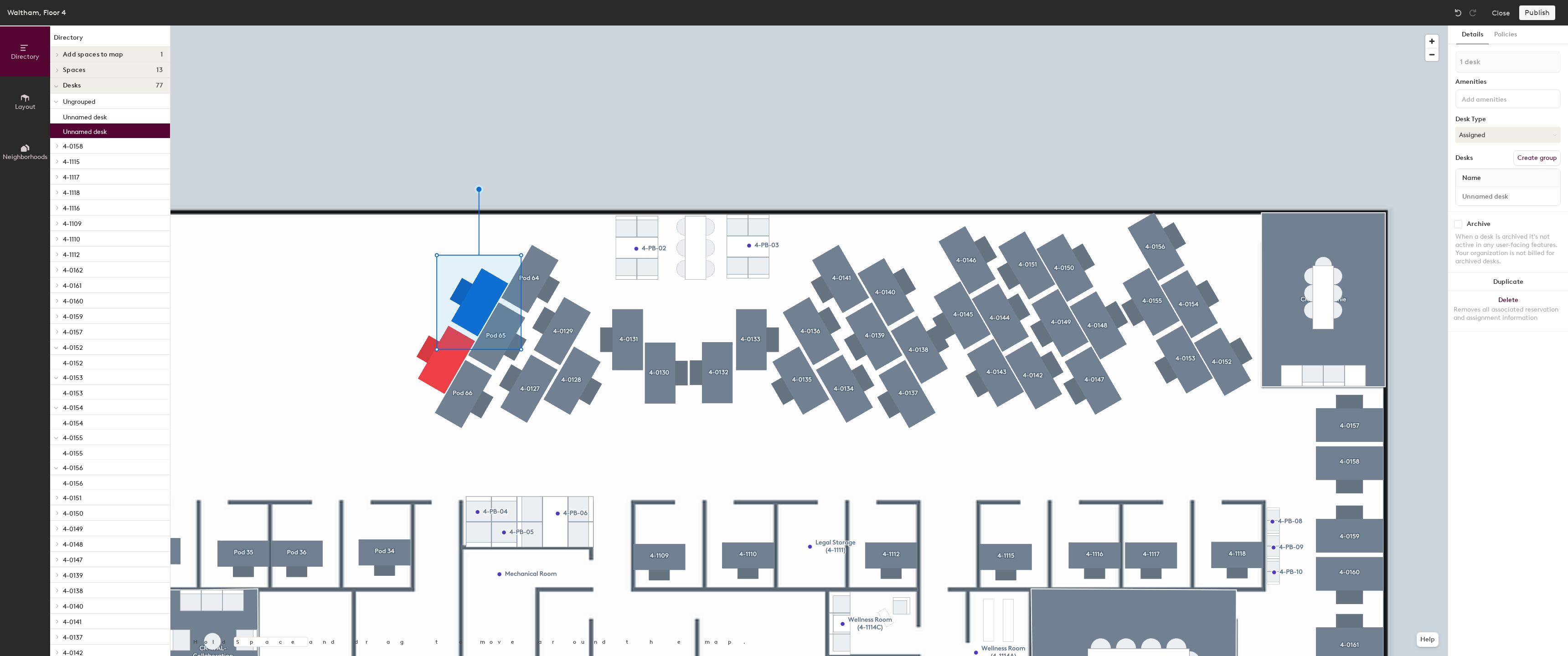
click at [1533, 154] on button "Create group" at bounding box center [1537, 158] width 47 height 15
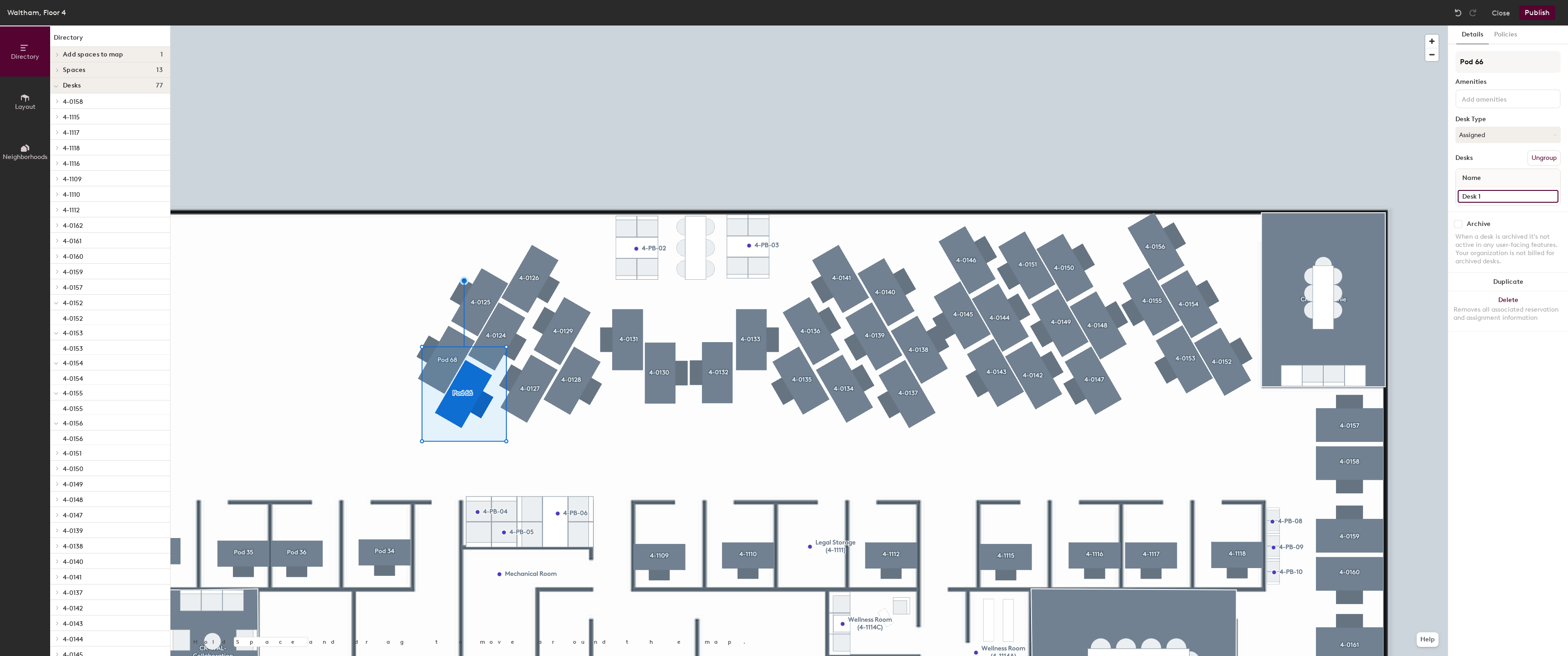
click at [1502, 202] on input "Desk 1" at bounding box center [1508, 196] width 100 height 13
paste input "4-0126"
type input "4-0122"
click at [1494, 59] on input "Pod 66" at bounding box center [1508, 62] width 105 height 22
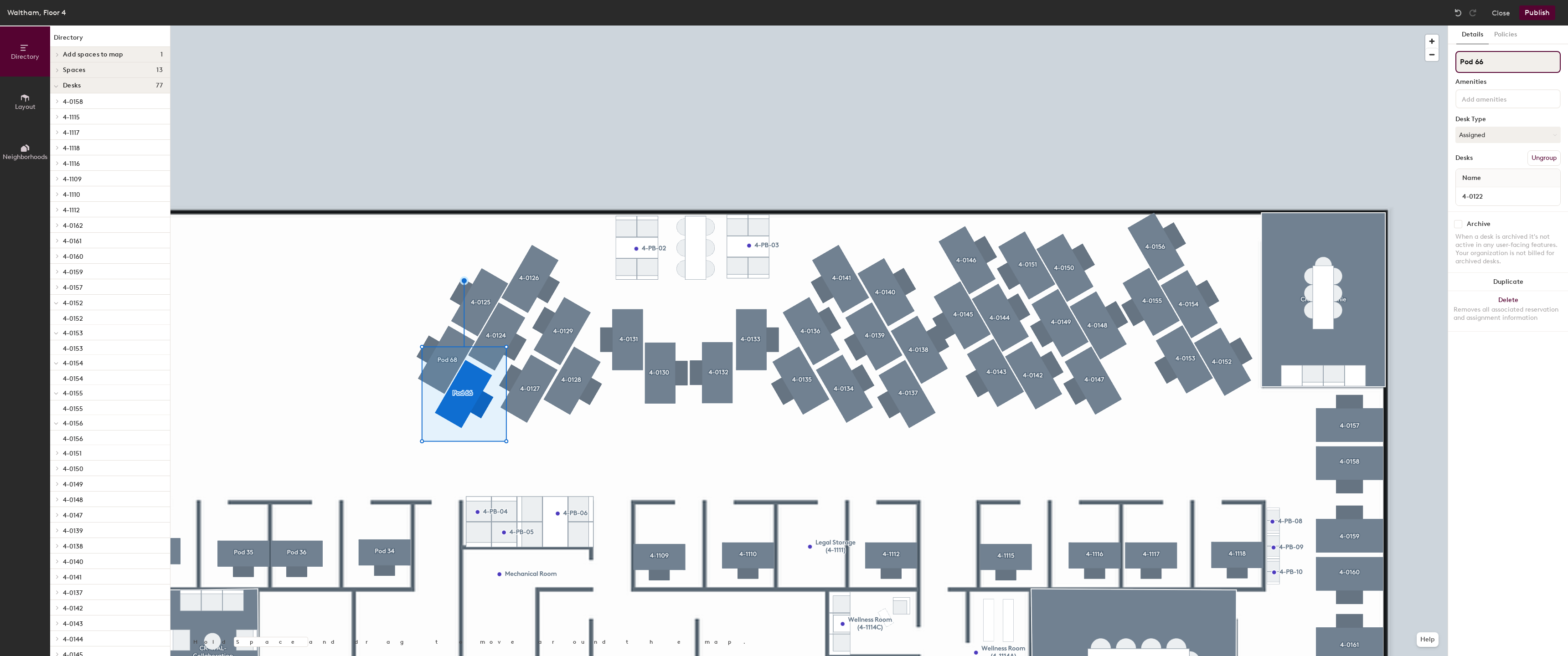
click at [1494, 59] on input "Pod 66" at bounding box center [1508, 62] width 105 height 22
paste input "4-012"
type input "4-0122"
click at [542, 26] on div at bounding box center [809, 26] width 1277 height 0
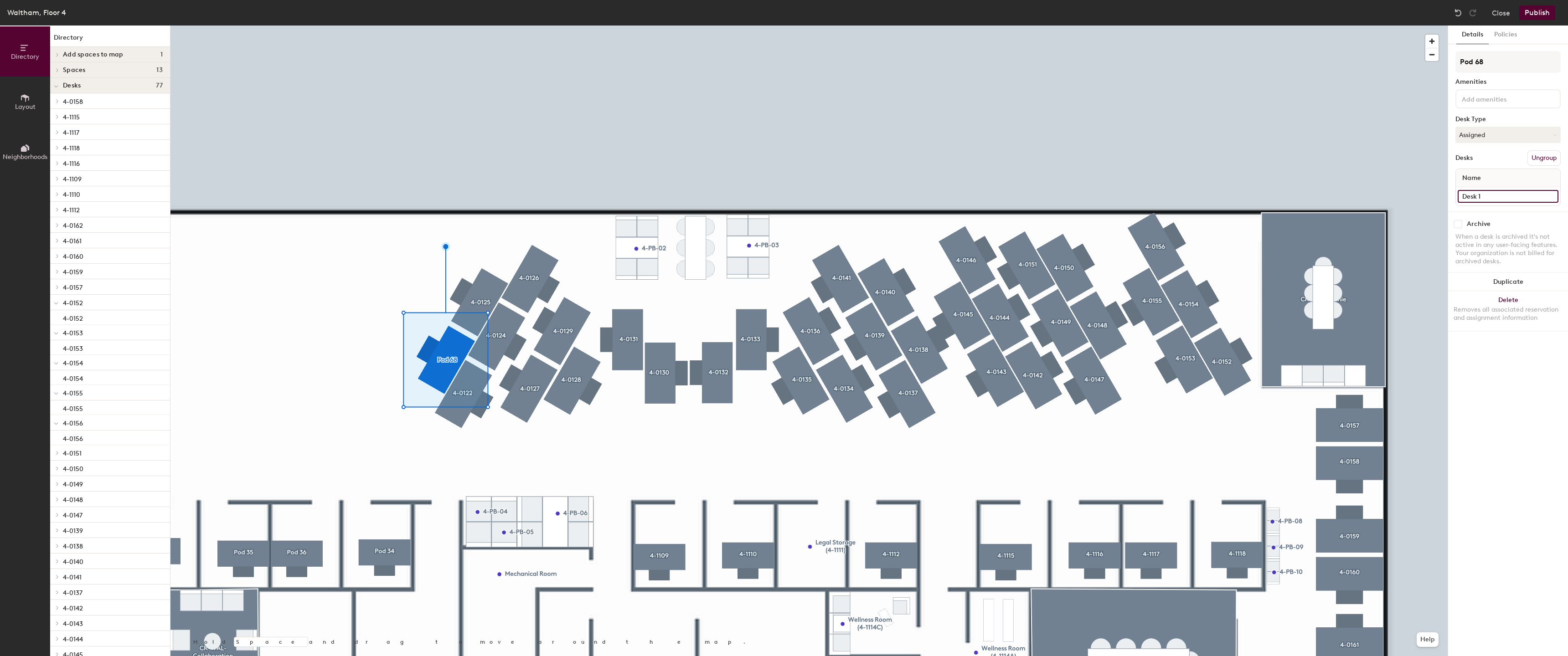
click at [1518, 200] on input "Desk 1" at bounding box center [1508, 196] width 100 height 13
paste input "4-012"
type input "4-0123"
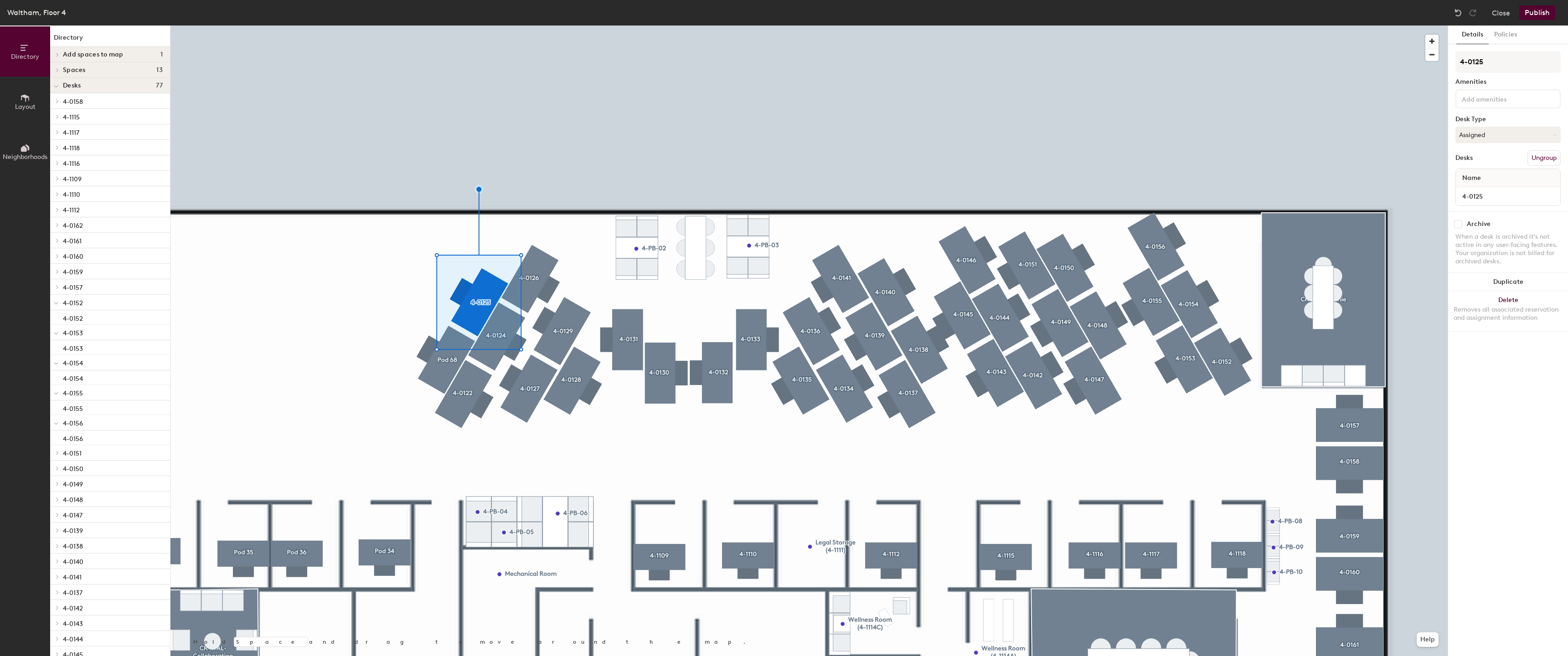
click at [437, 26] on div at bounding box center [809, 26] width 1277 height 0
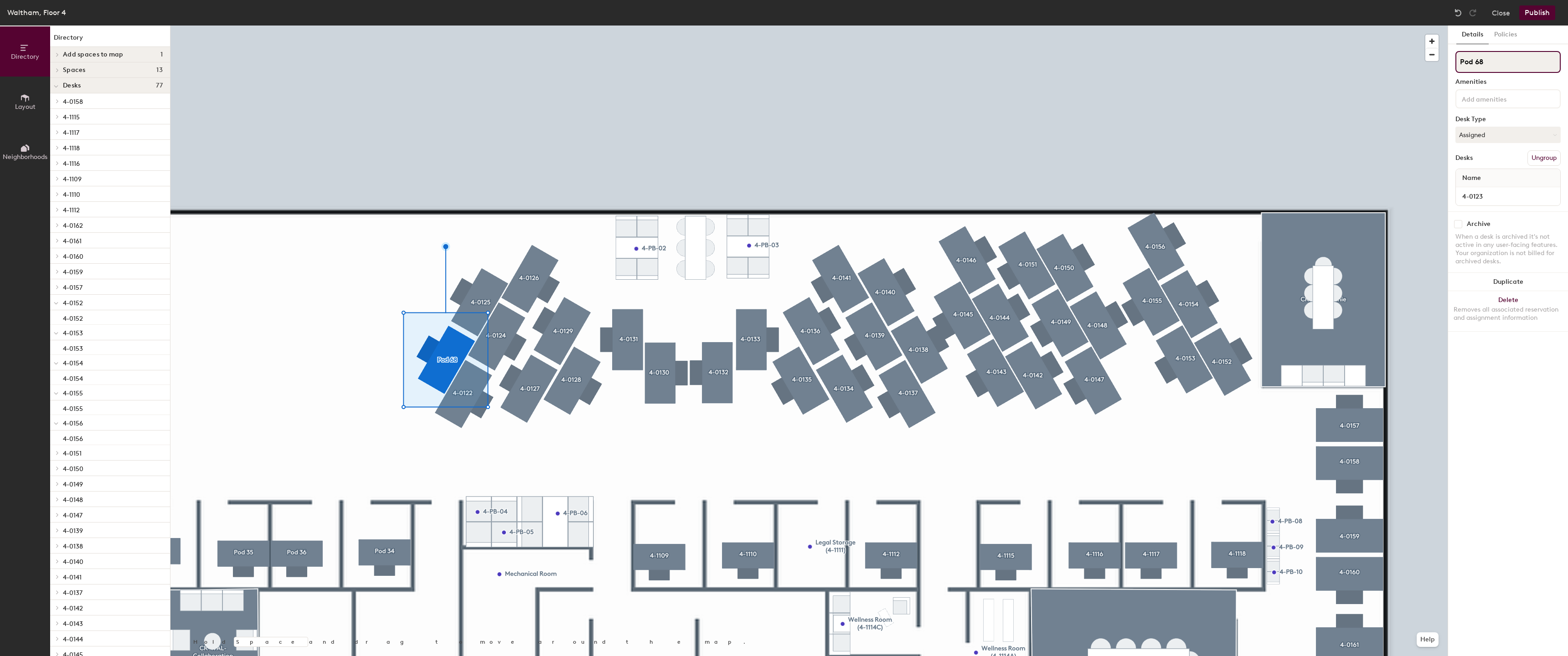
click at [1507, 63] on input "Pod 68" at bounding box center [1508, 62] width 105 height 22
paste input "4-012"
type input "4-0123"
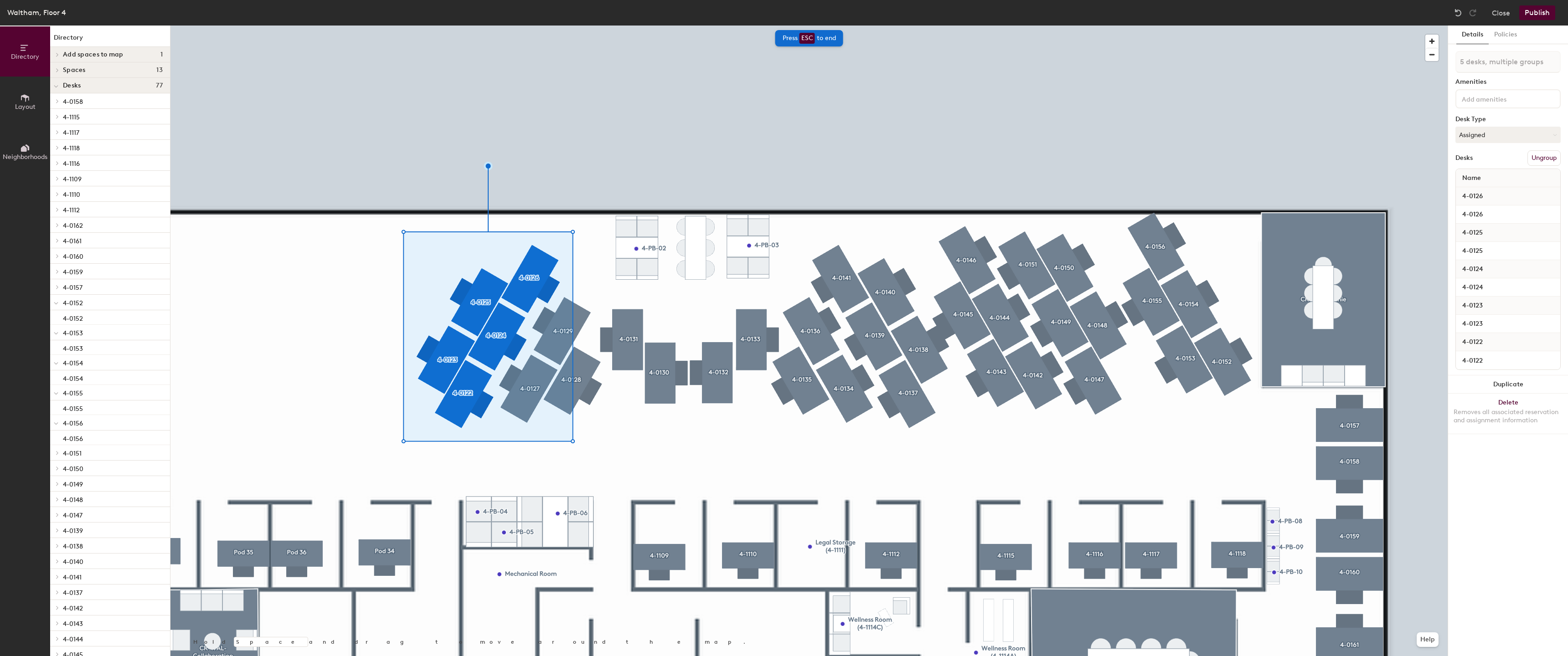
type input "5 desks"
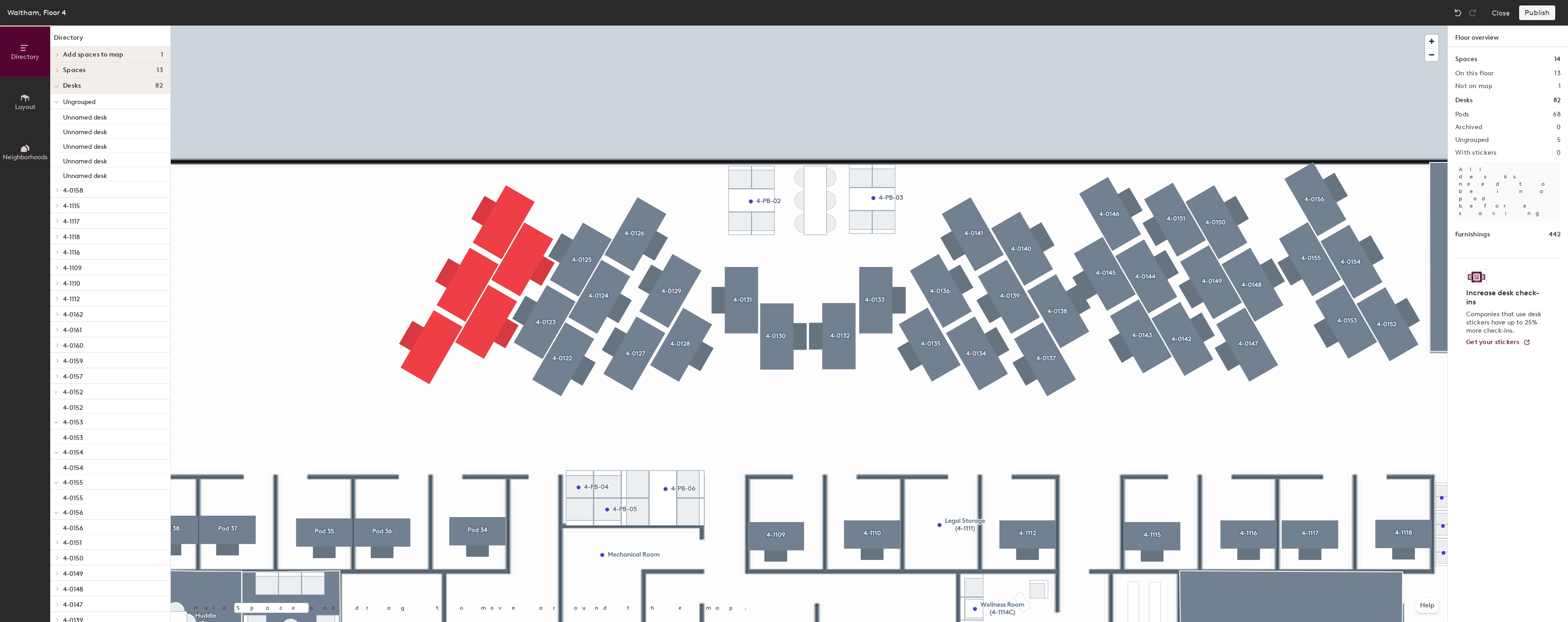
click at [505, 26] on div at bounding box center [809, 26] width 1277 height 0
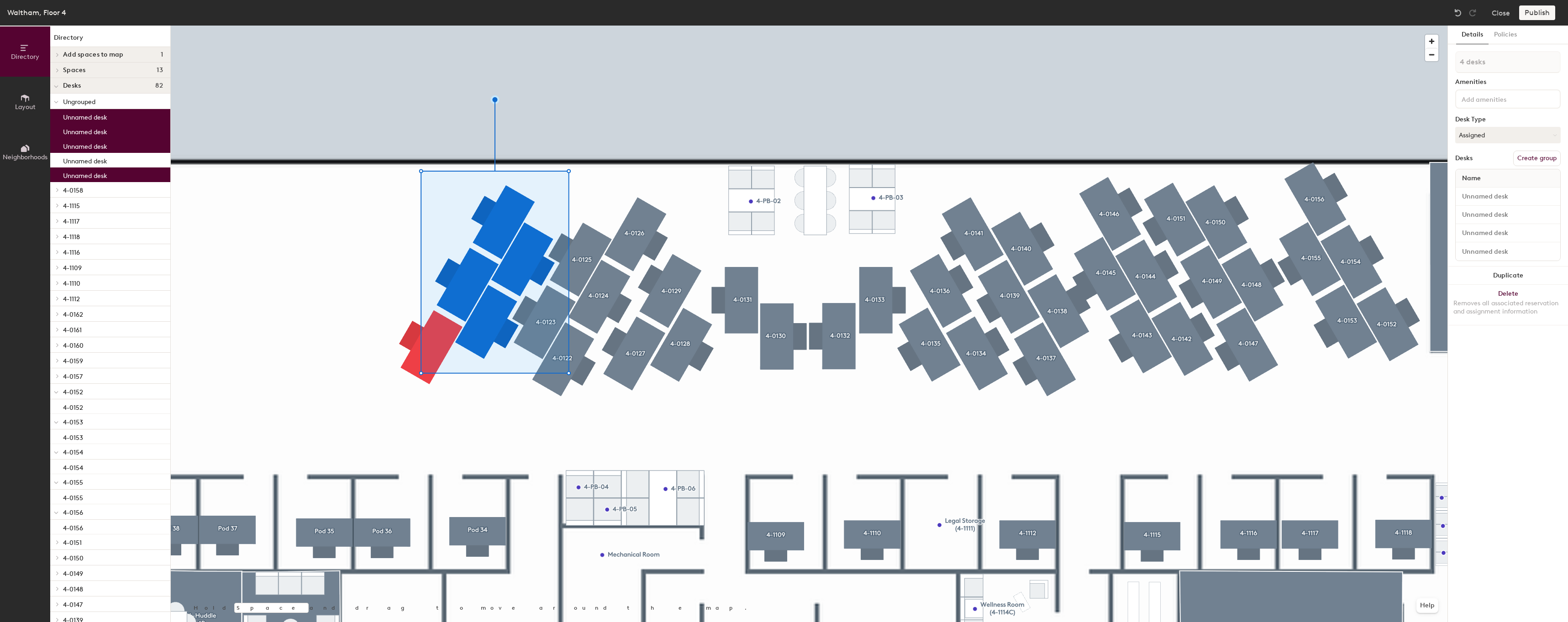
type input "5 desks"
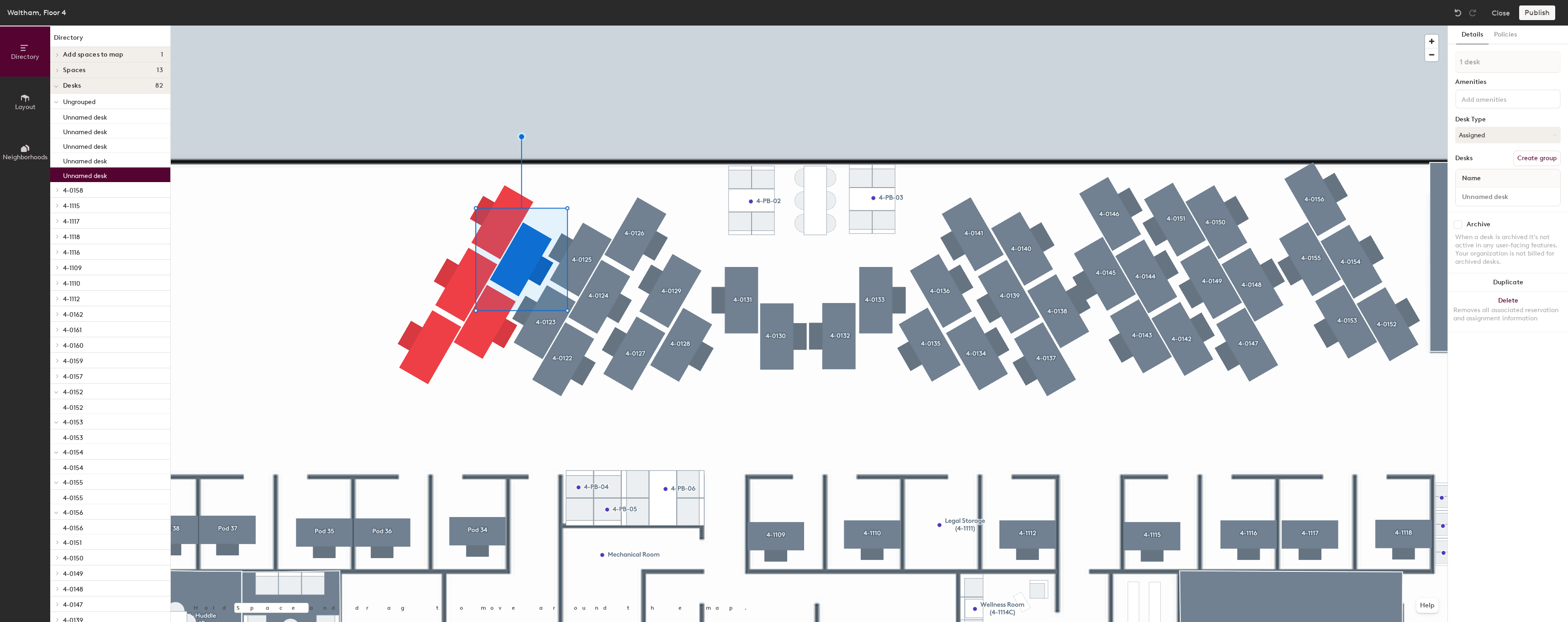
click at [1542, 157] on button "Create group" at bounding box center [1537, 158] width 48 height 15
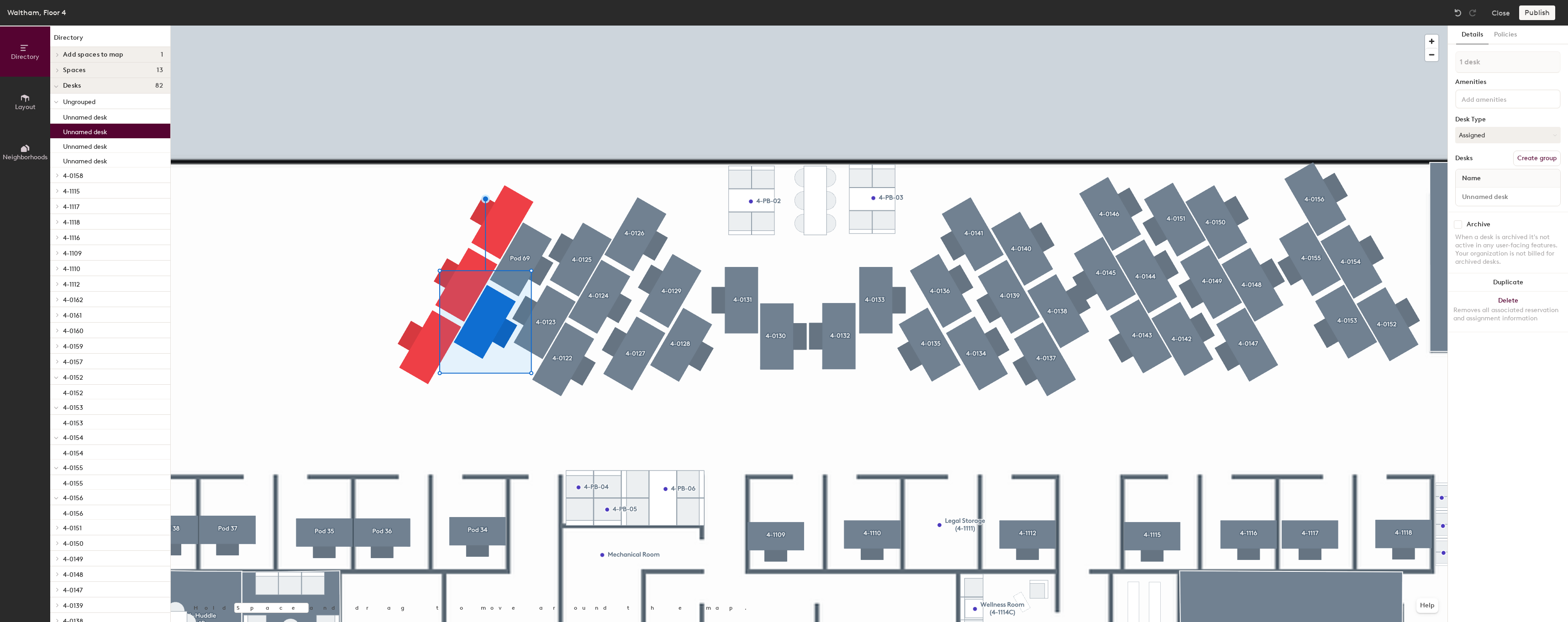
click at [1547, 153] on button "Create group" at bounding box center [1537, 158] width 48 height 15
click at [518, 26] on div at bounding box center [809, 26] width 1277 height 0
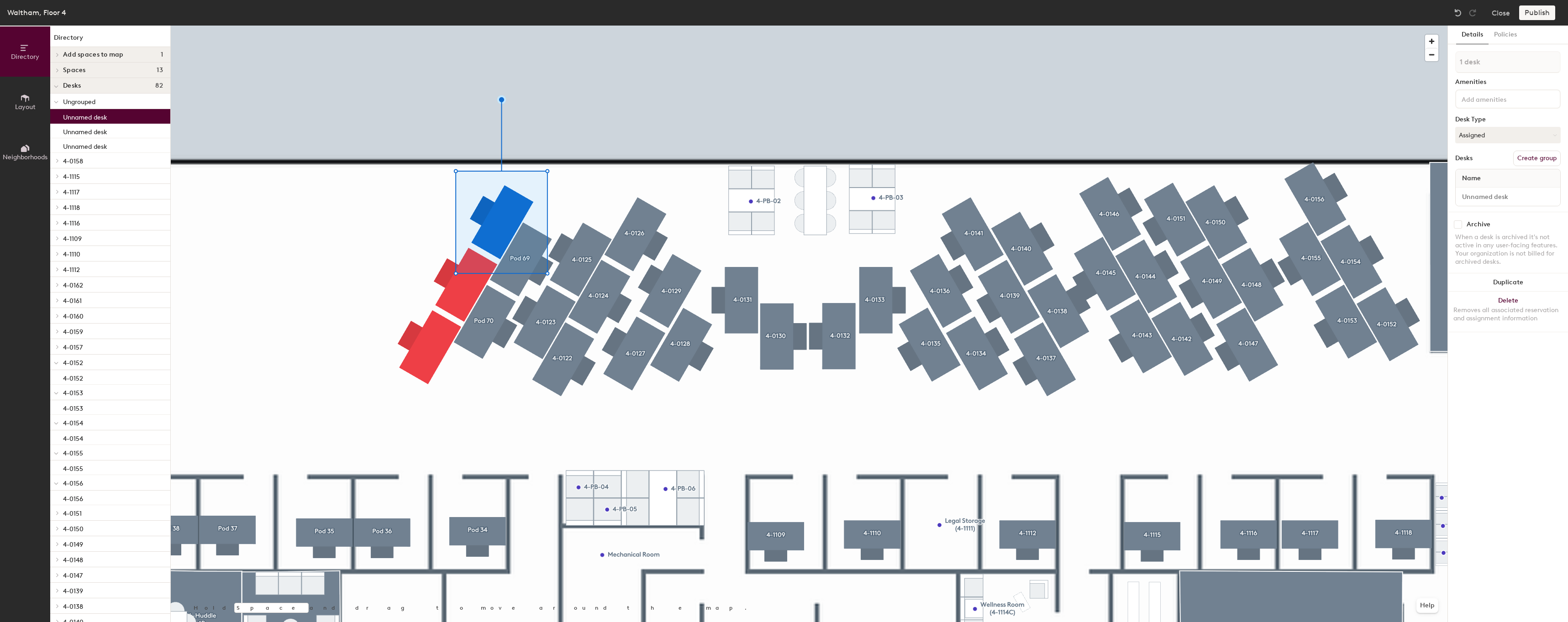
click at [1553, 165] on button "Create group" at bounding box center [1537, 158] width 48 height 15
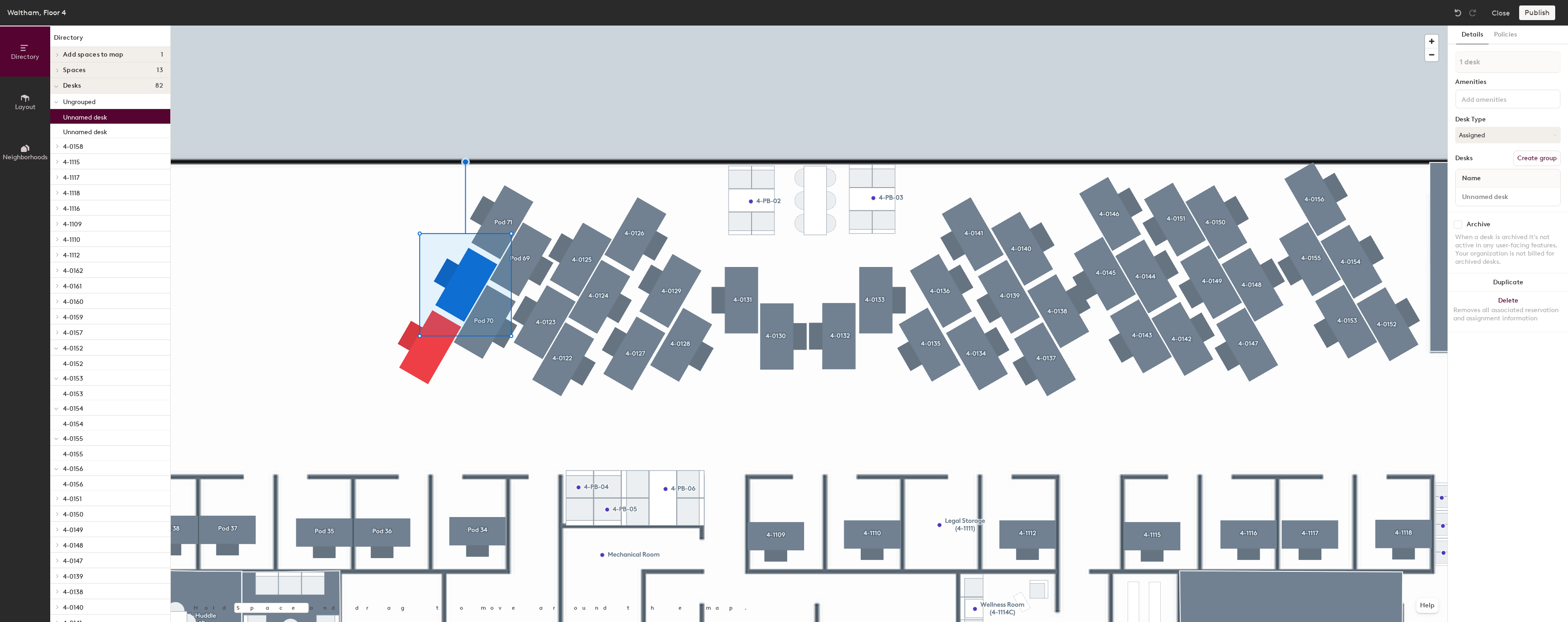
click at [1516, 159] on button "Create group" at bounding box center [1537, 158] width 48 height 15
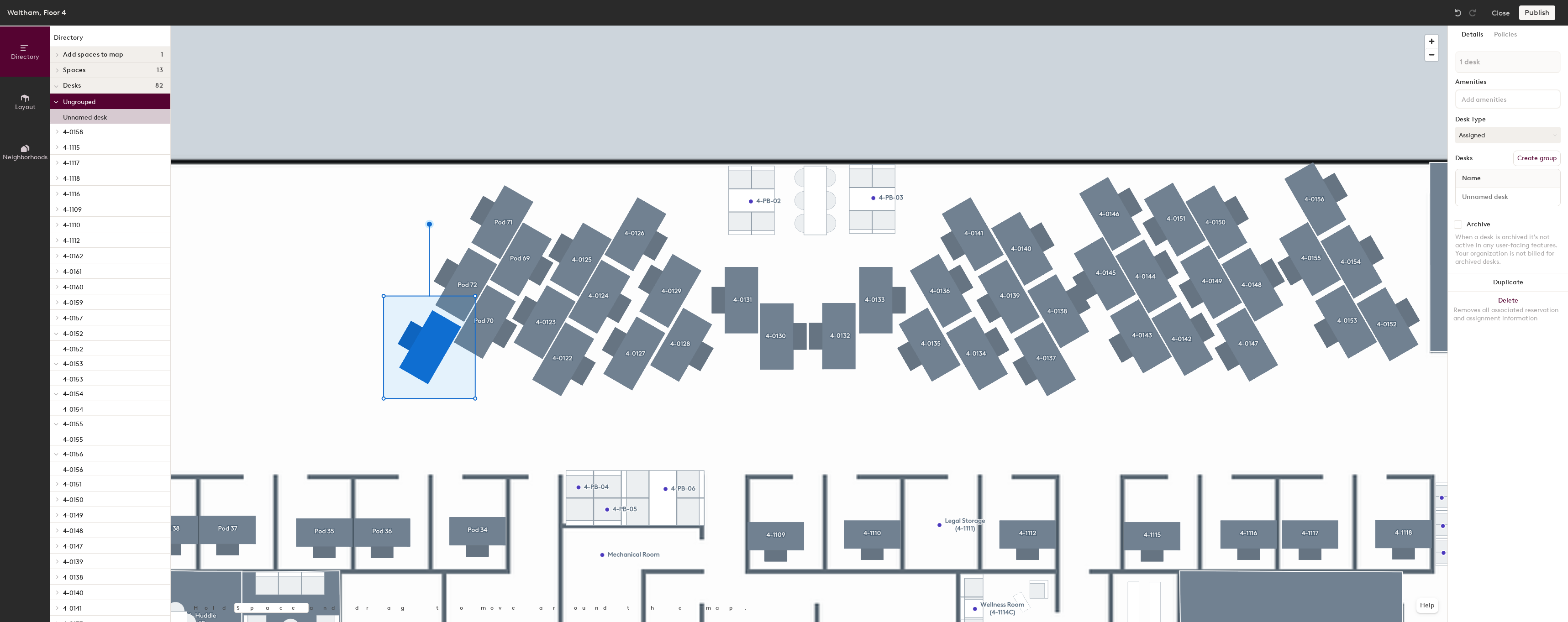
click at [1534, 162] on button "Create group" at bounding box center [1537, 158] width 48 height 15
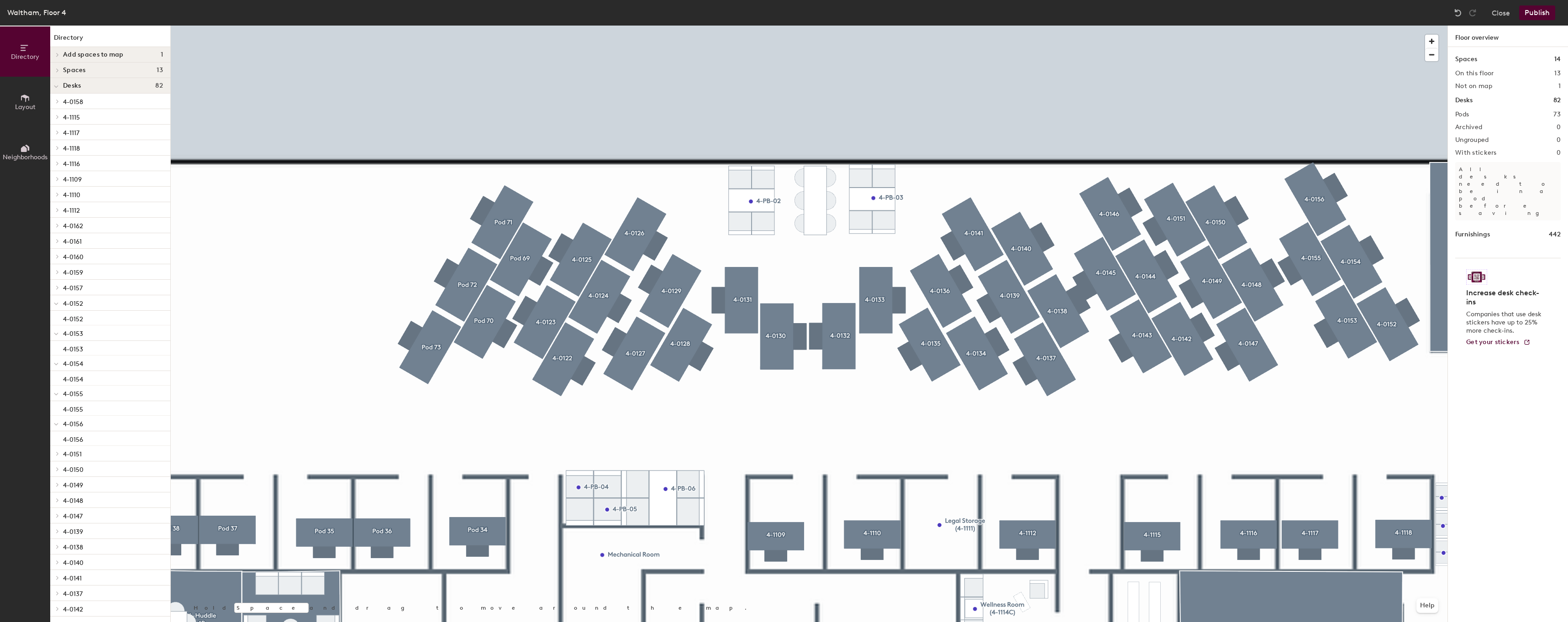
click at [523, 26] on div at bounding box center [809, 26] width 1277 height 0
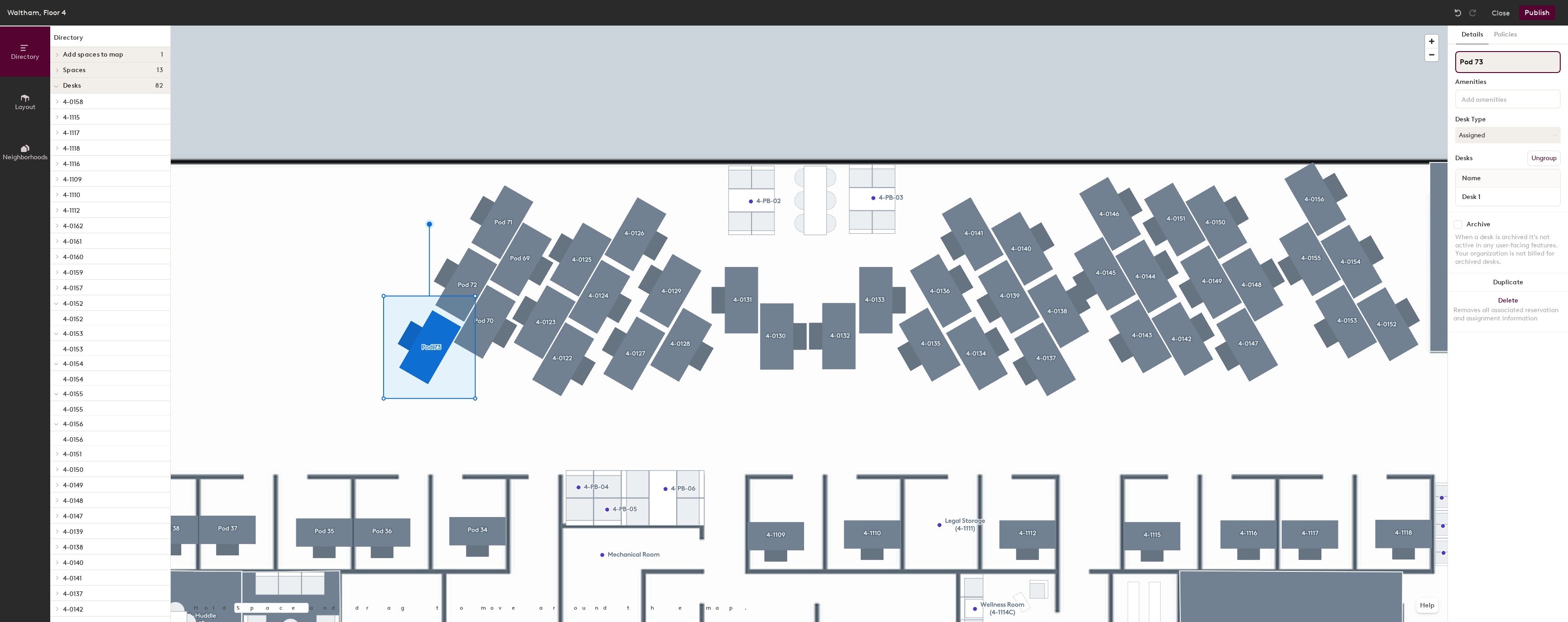
click at [1497, 66] on input "Pod 73" at bounding box center [1508, 62] width 105 height 22
paste input "4-012"
drag, startPoint x: 1475, startPoint y: 64, endPoint x: 1438, endPoint y: 59, distance: 37.3
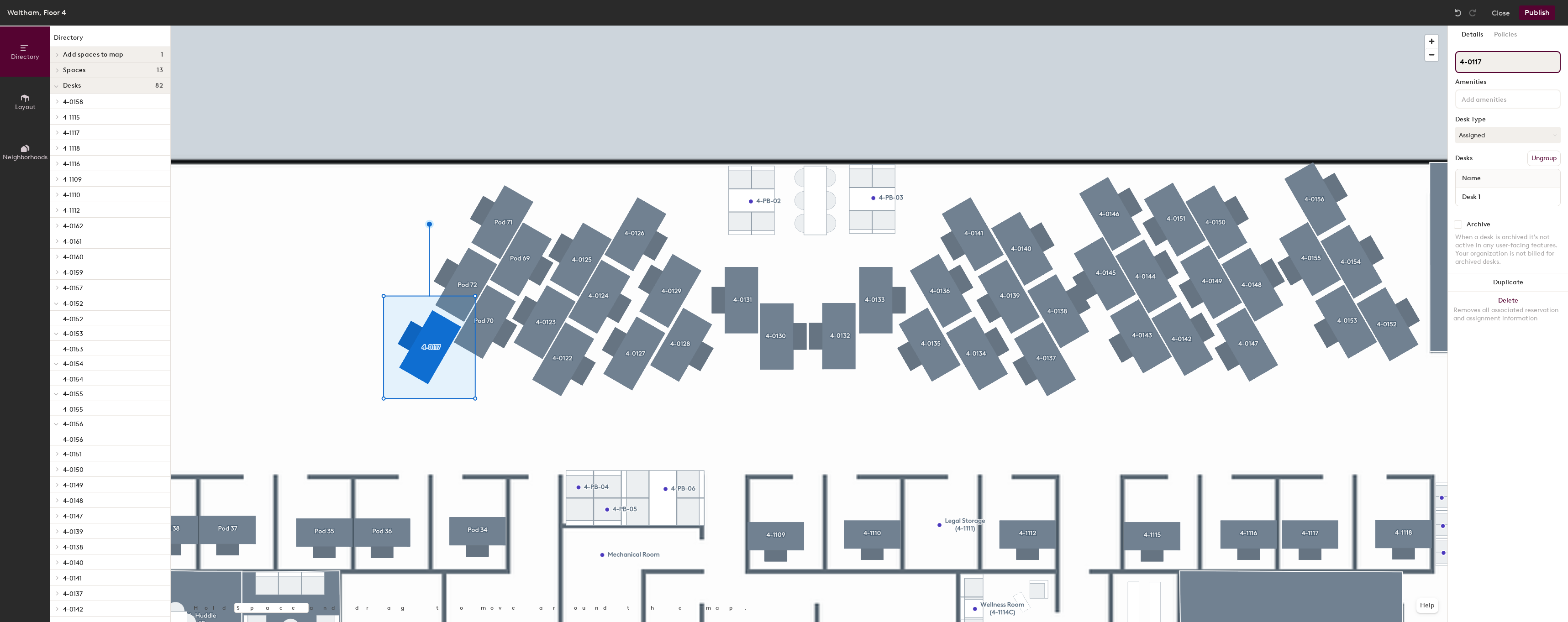
click at [1438, 59] on div "Directory Layout Neighborhoods Directory Add spaces to map 1 CR-WAL-Braille Spa…" at bounding box center [784, 323] width 1568 height 596
type input "4-0117"
click at [1480, 200] on input "Desk 1" at bounding box center [1507, 196] width 101 height 13
paste input "4-0"
click at [1484, 92] on div at bounding box center [1508, 99] width 105 height 19
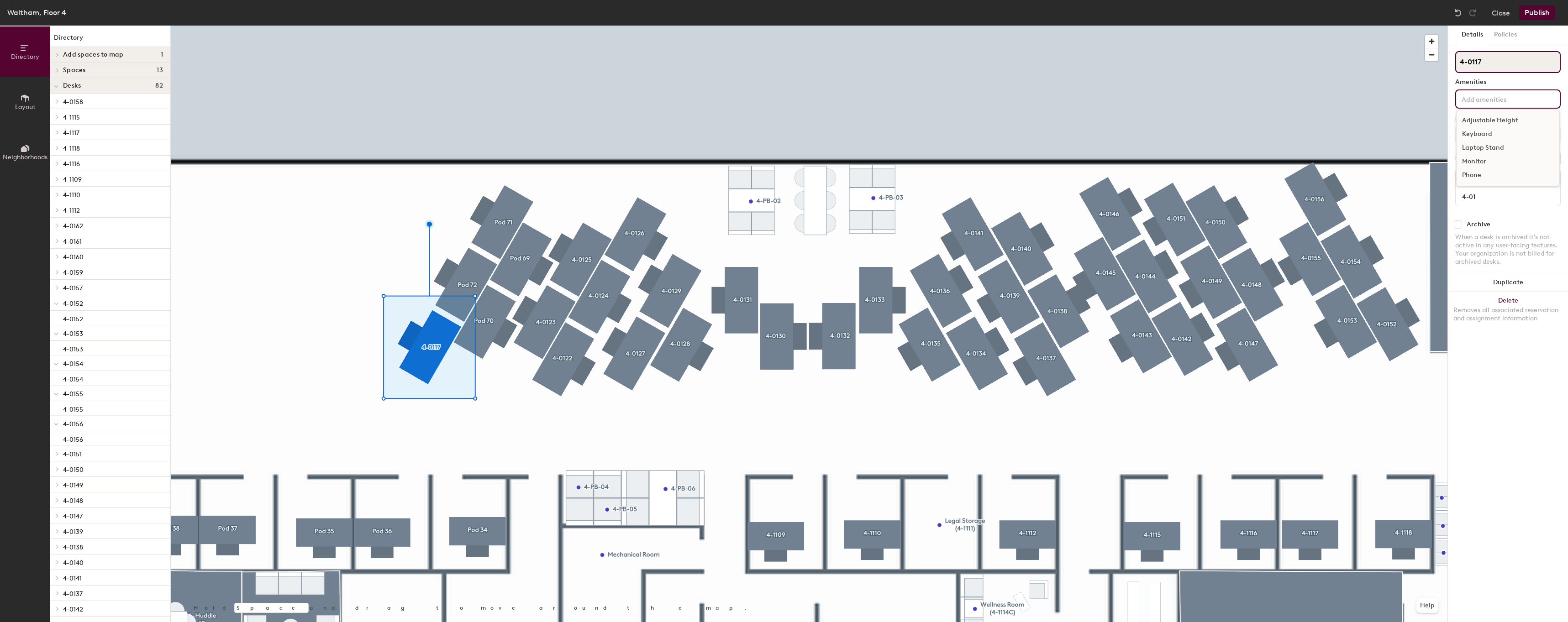
click at [1499, 58] on input "4-0117" at bounding box center [1508, 62] width 105 height 22
click at [1504, 192] on input "4-01" at bounding box center [1507, 196] width 101 height 13
click at [1503, 194] on input "4-01" at bounding box center [1507, 196] width 101 height 13
type input "1"
paste input "4-01"
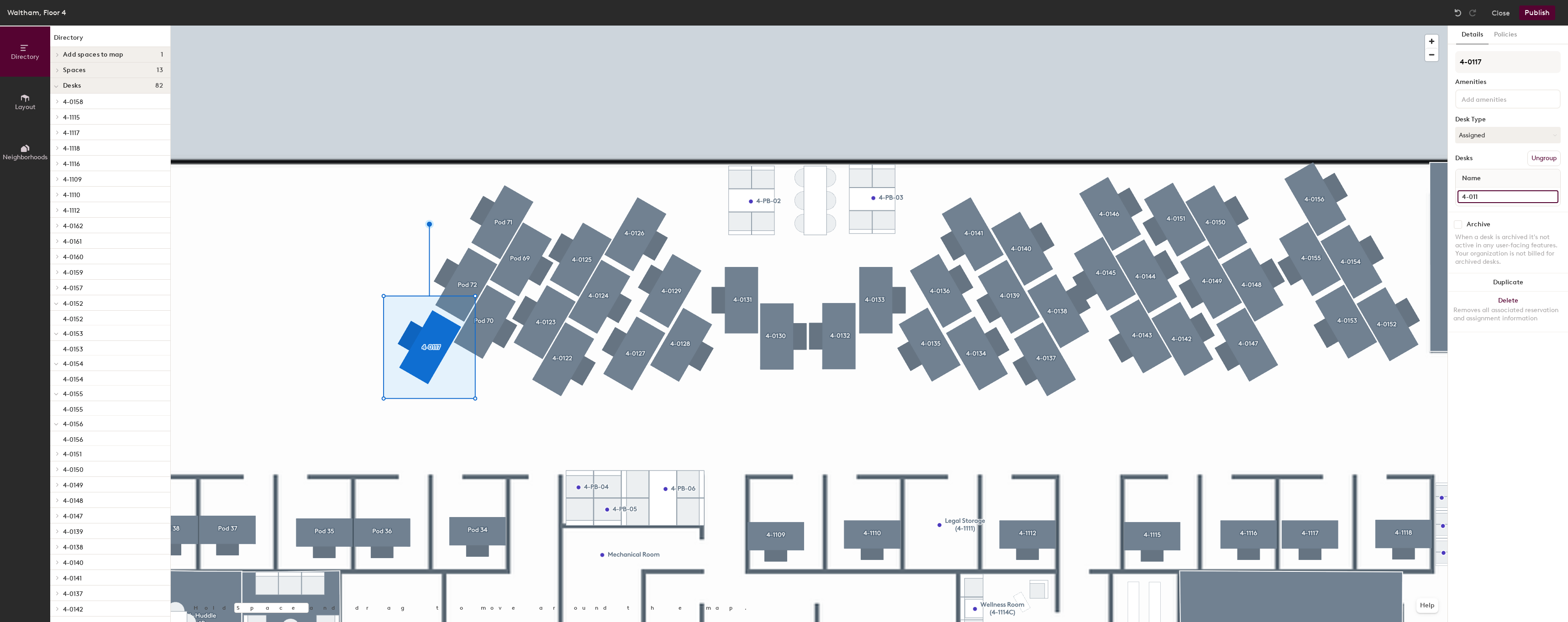
type input "4-0117"
click at [1074, 26] on div at bounding box center [809, 26] width 1277 height 0
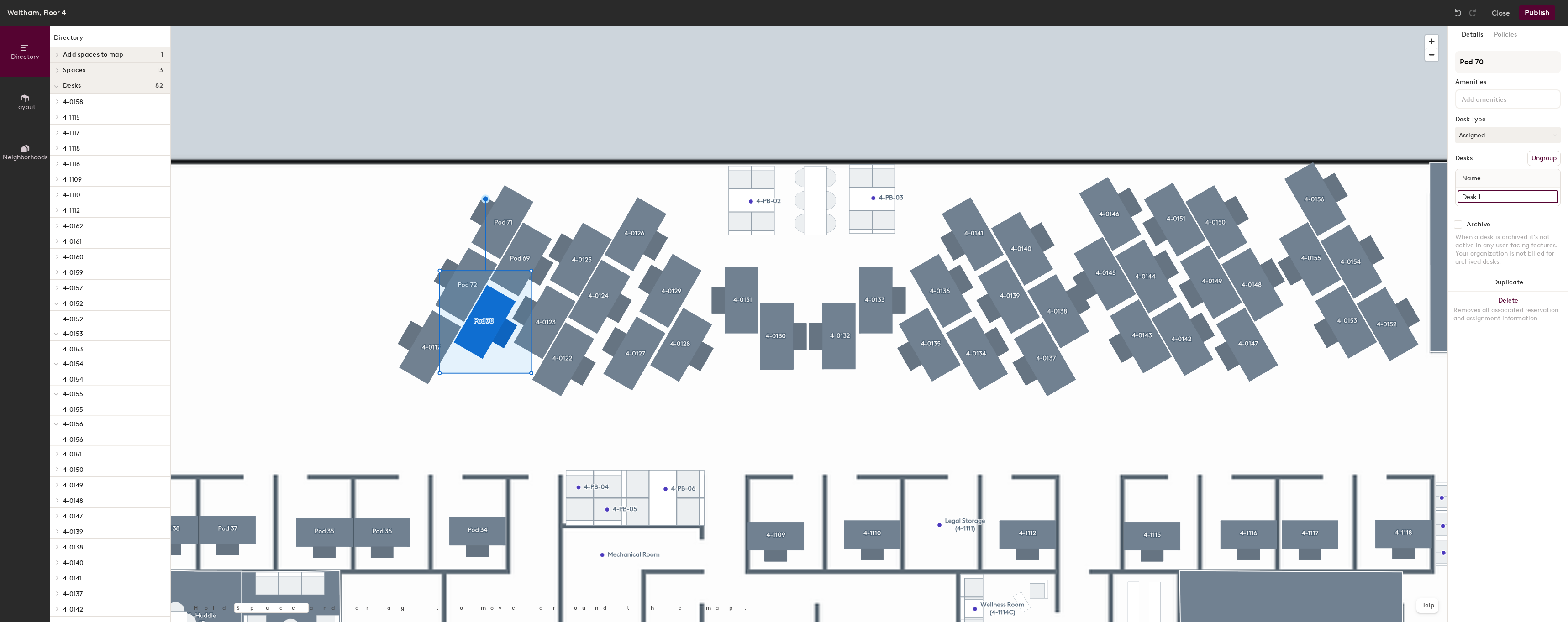
click at [1511, 201] on input "Desk 1" at bounding box center [1507, 196] width 101 height 13
paste input "4-0"
type input "4-0118"
click at [1506, 72] on input "Pod 70" at bounding box center [1508, 62] width 105 height 22
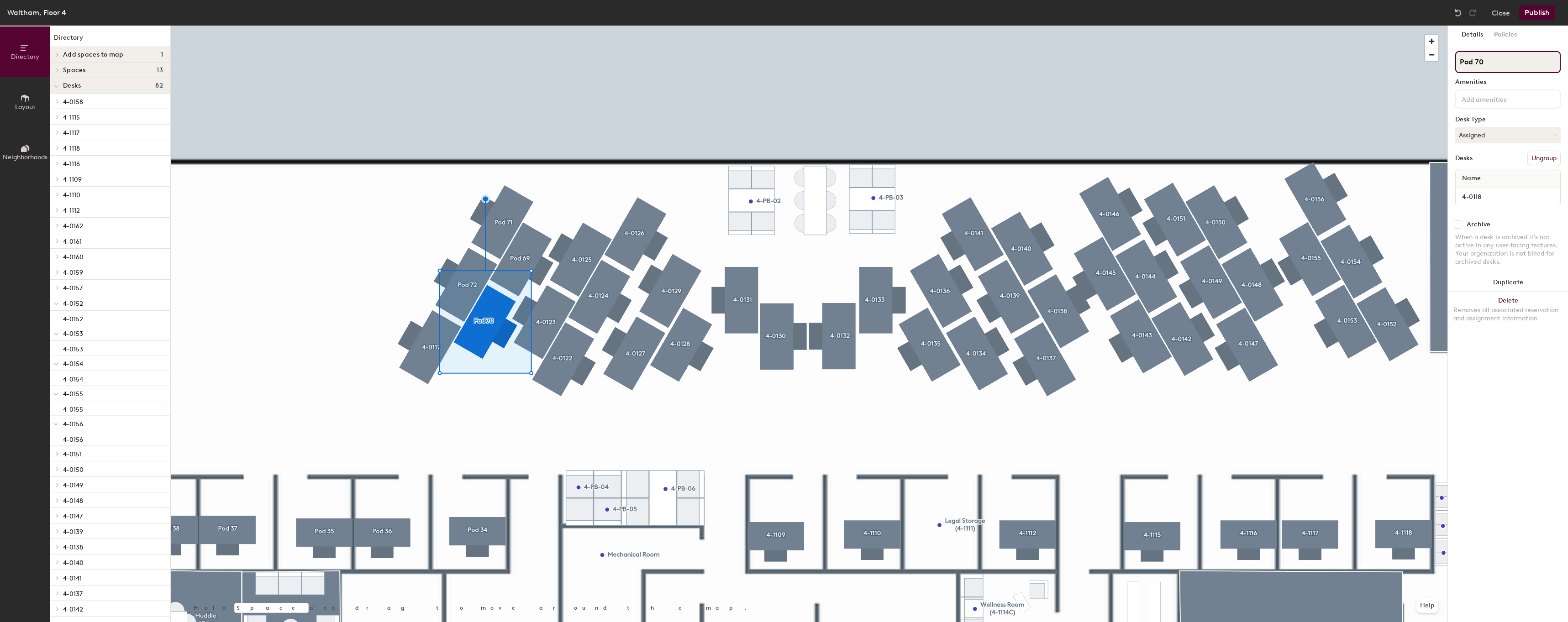
click at [1506, 72] on input "Pod 70" at bounding box center [1508, 62] width 105 height 22
paste input "4-01"
type input "4-0118"
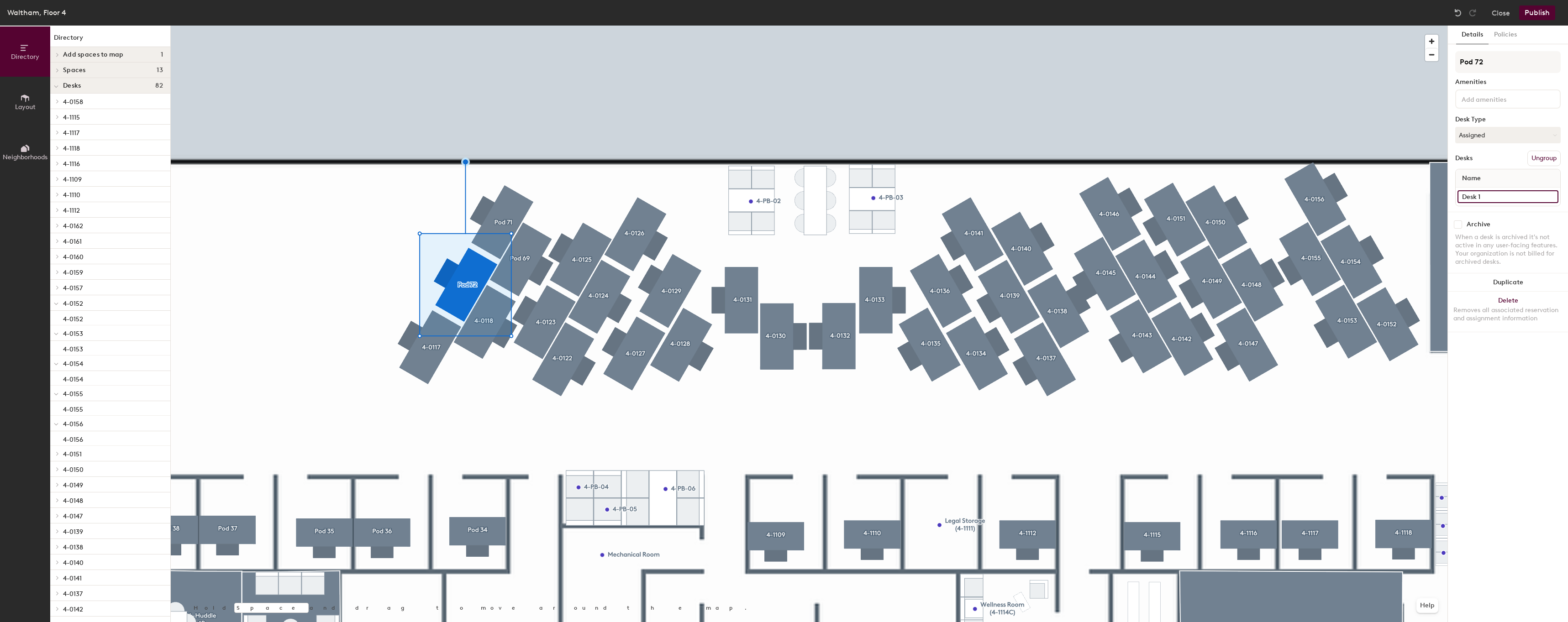
click at [1485, 200] on input "Desk 1" at bounding box center [1507, 196] width 101 height 13
paste input "4-0"
type input "4-0118"
click at [1504, 66] on input "Pod 72" at bounding box center [1508, 62] width 105 height 22
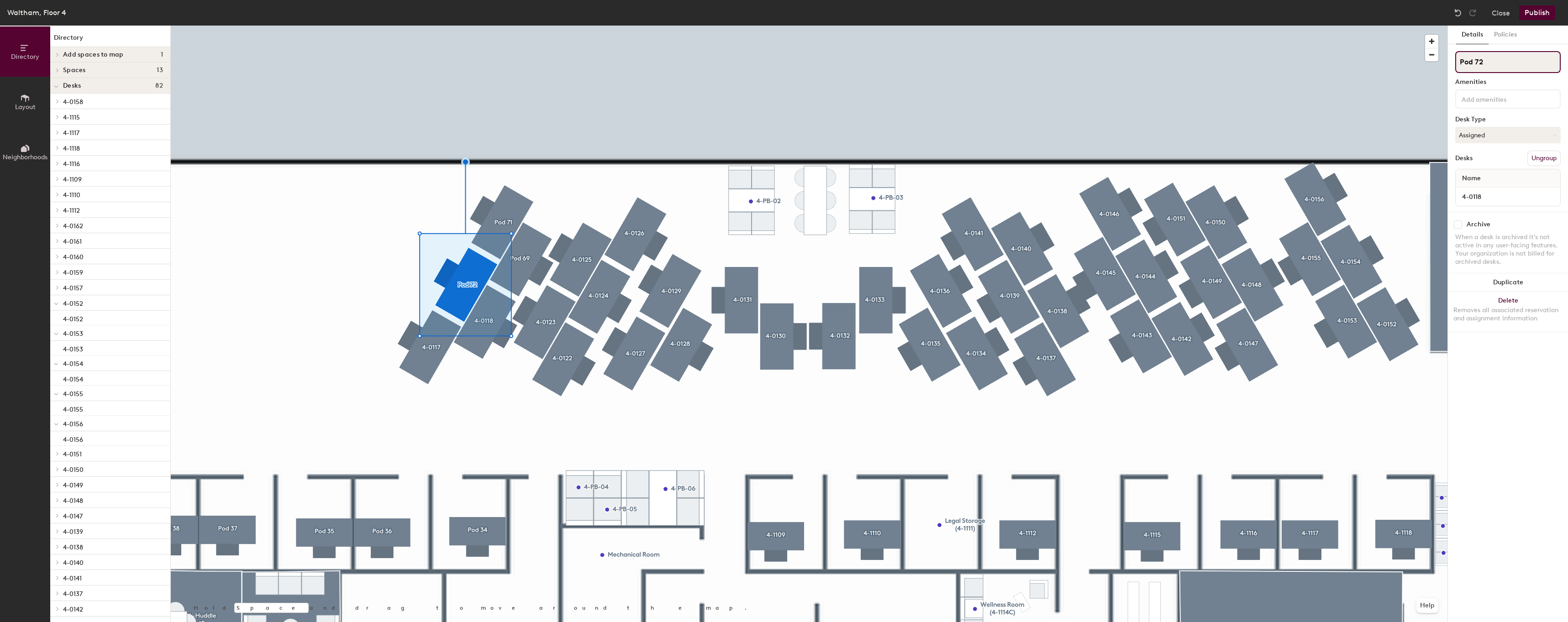
click at [1504, 66] on input "Pod 72" at bounding box center [1508, 62] width 105 height 22
paste input "4-01"
type input "4-0118"
click at [1501, 65] on input "4-0118" at bounding box center [1508, 62] width 105 height 22
type input "4-0119"
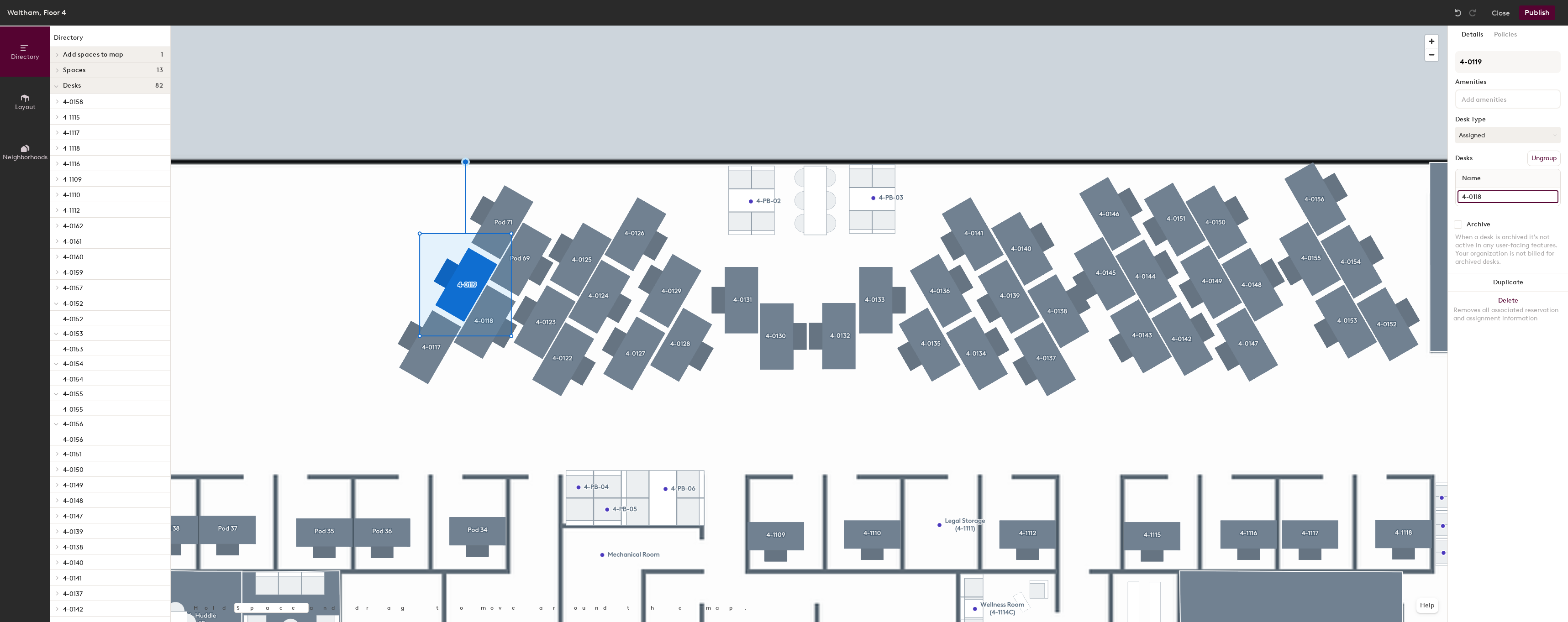
click at [1489, 194] on input "4-0118" at bounding box center [1507, 196] width 101 height 13
type input "4-0119"
click at [993, 26] on div at bounding box center [809, 26] width 1277 height 0
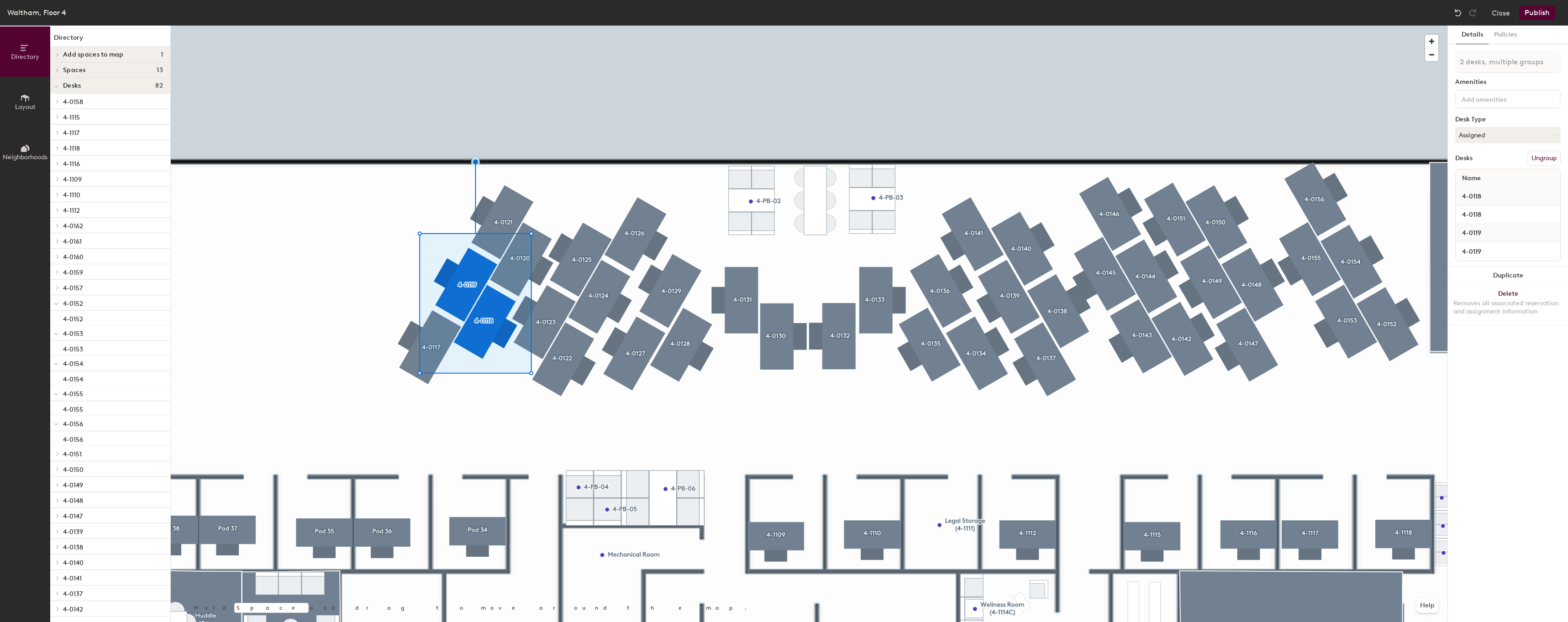
click at [354, 26] on div at bounding box center [809, 26] width 1277 height 0
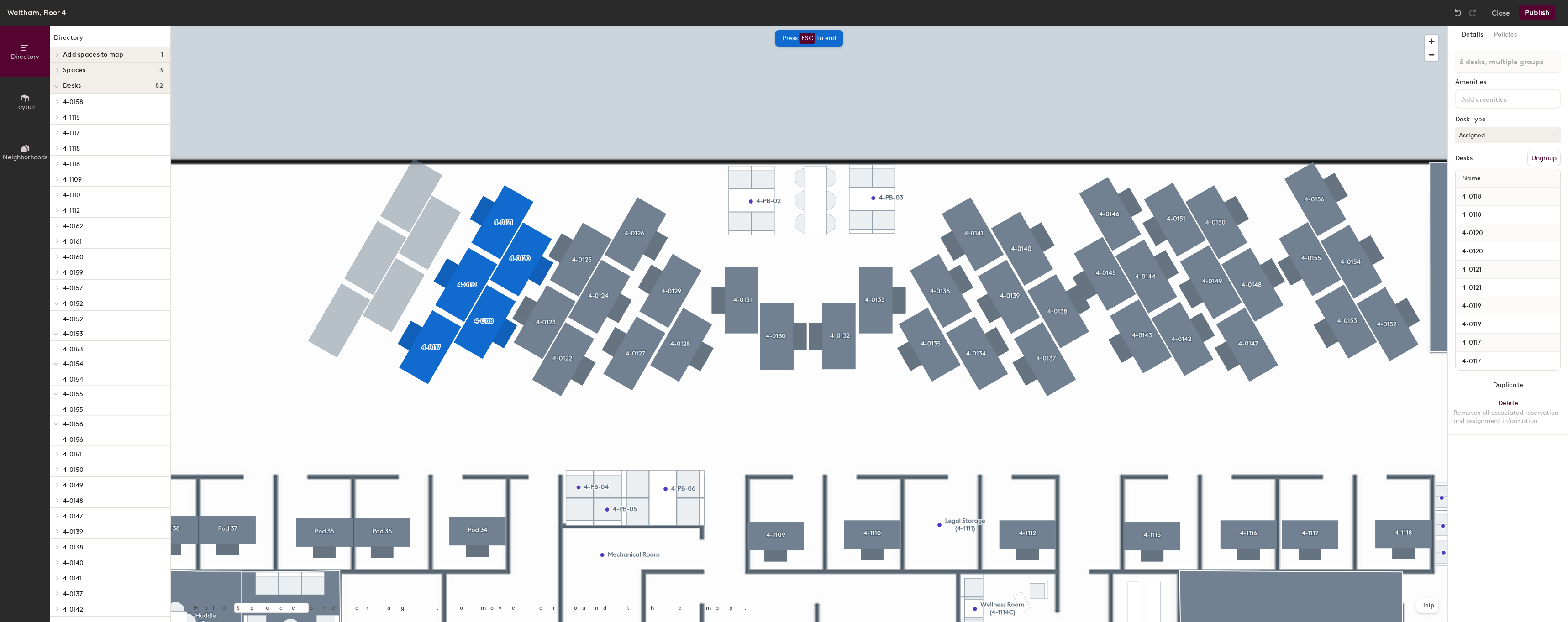
type input "5 desks"
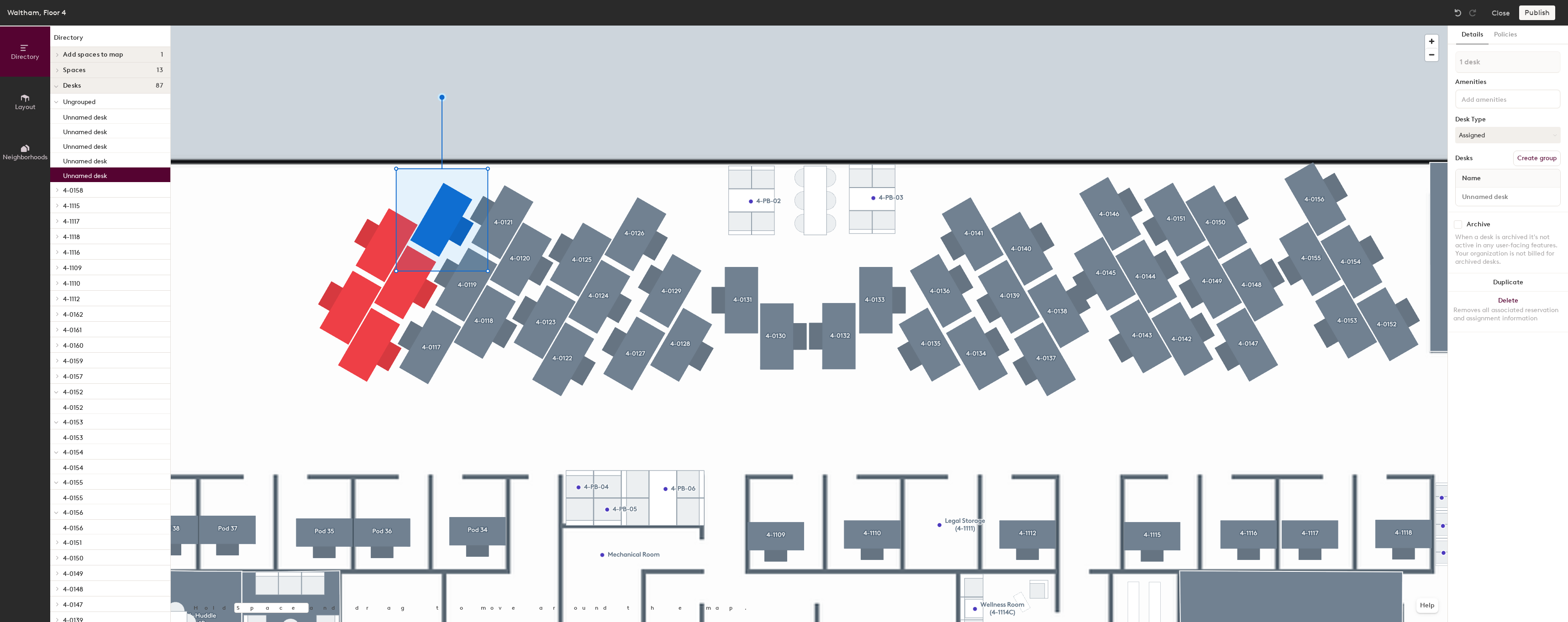
click at [1547, 156] on button "Create group" at bounding box center [1537, 158] width 48 height 15
type input "Pod 74"
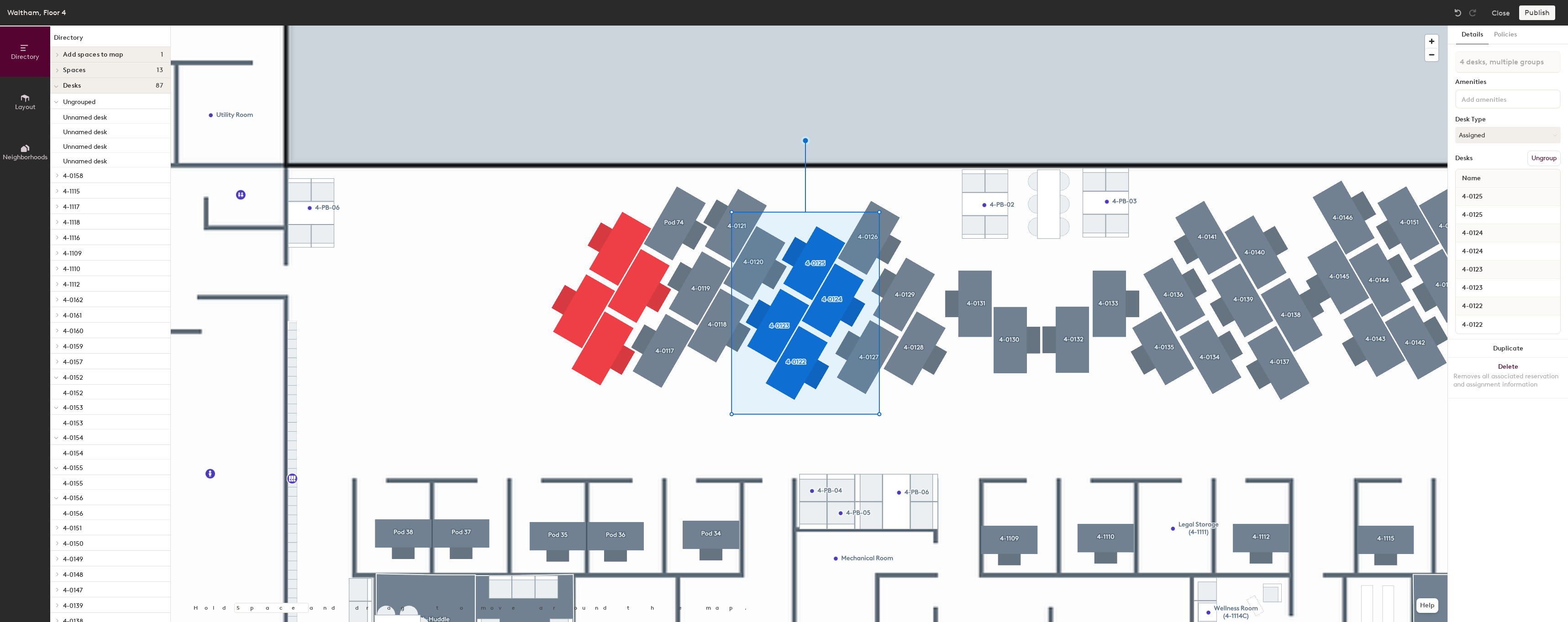
type input "5 desks, multiple groups"
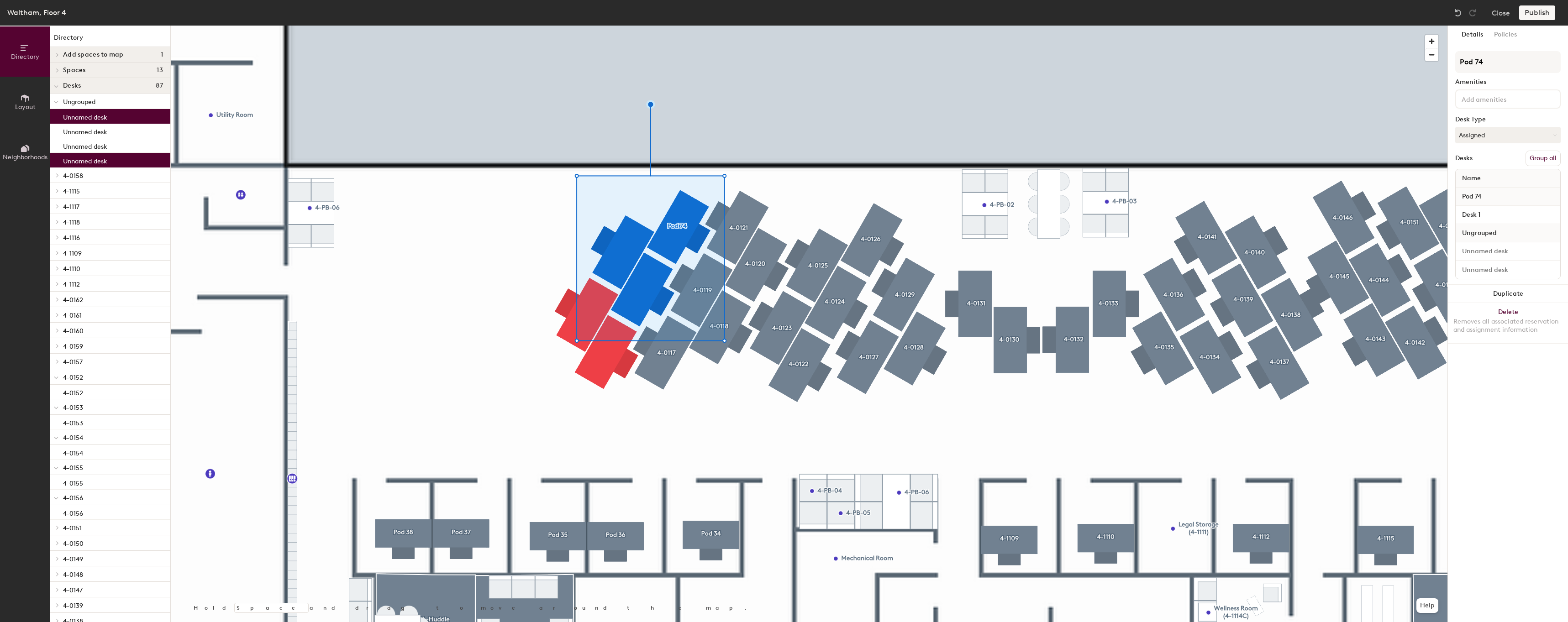
click at [469, 26] on div at bounding box center [809, 26] width 1277 height 0
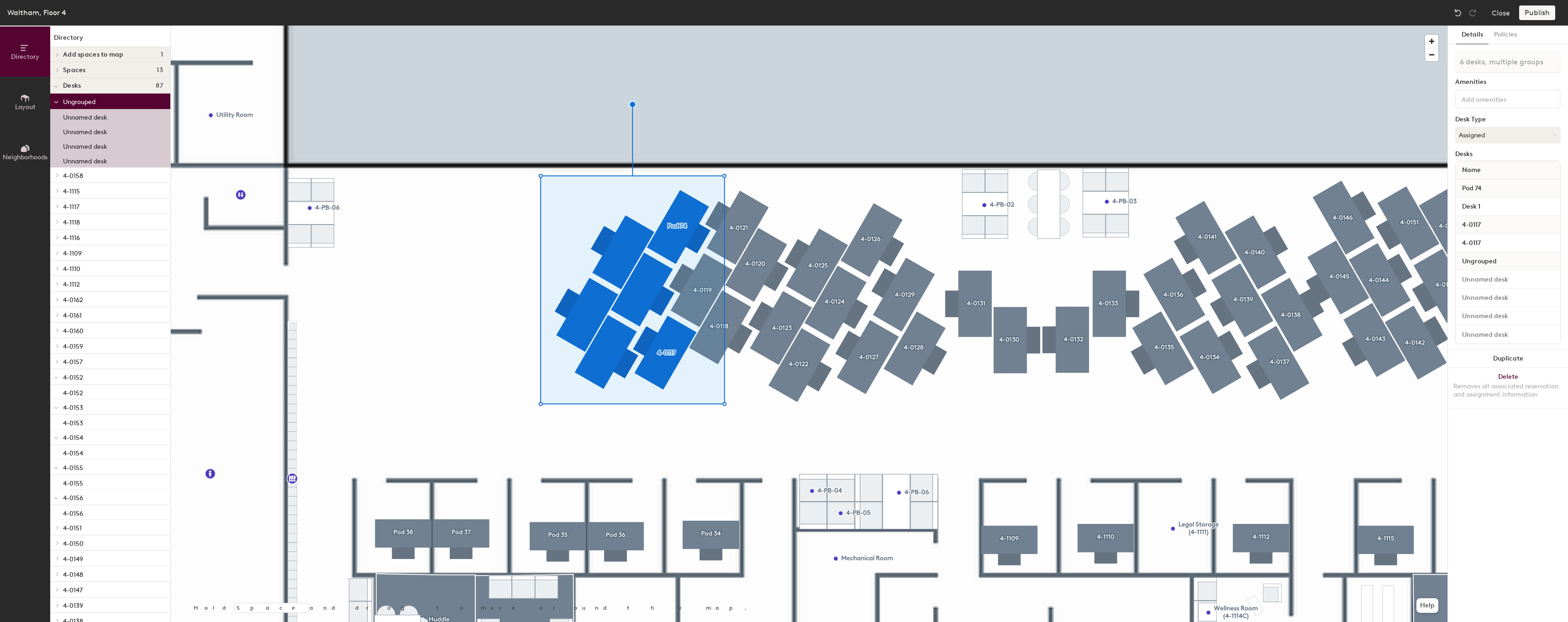
click at [507, 26] on div at bounding box center [809, 26] width 1277 height 0
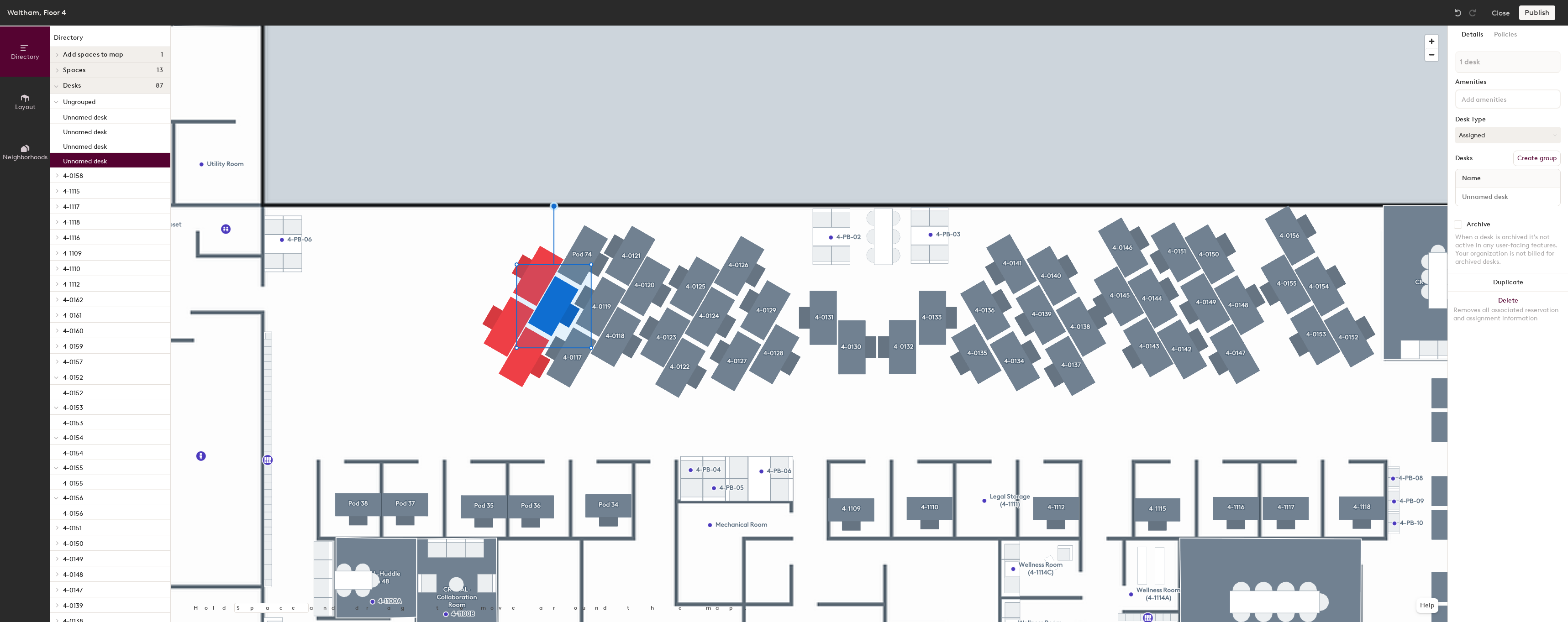
click at [1528, 161] on button "Create group" at bounding box center [1537, 158] width 48 height 15
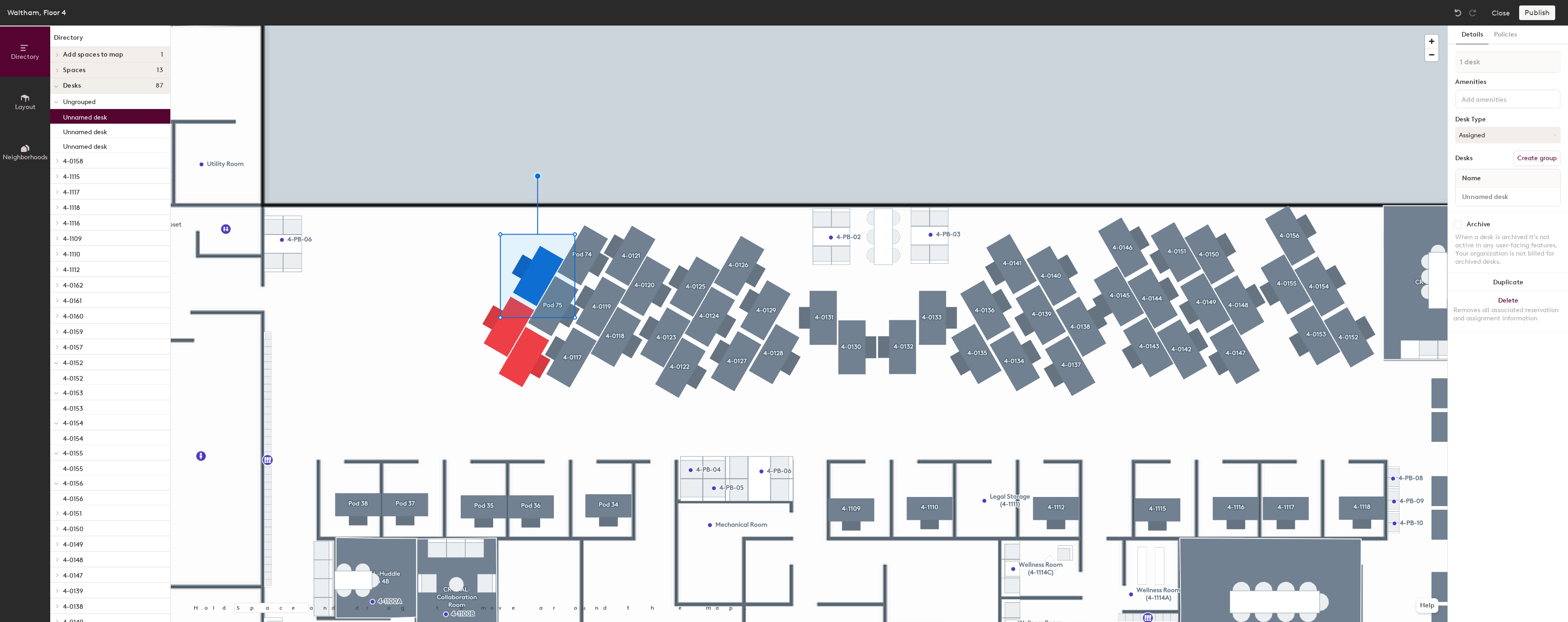
click at [1542, 166] on div "1 desk Amenities Desk Type Assigned Desks Create group Name" at bounding box center [1508, 132] width 105 height 161
click at [1541, 164] on button "Create group" at bounding box center [1537, 158] width 48 height 15
click at [509, 26] on div at bounding box center [809, 26] width 1277 height 0
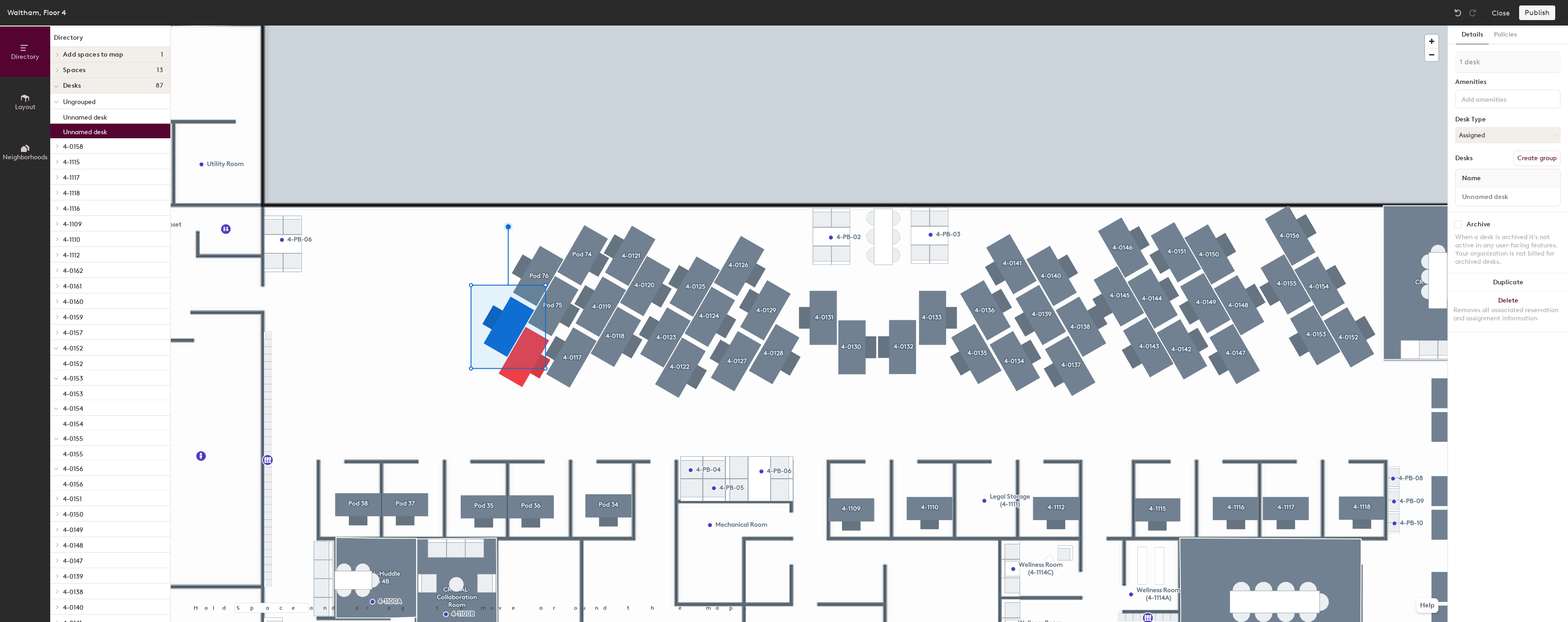
click at [1547, 160] on button "Create group" at bounding box center [1537, 158] width 48 height 15
click at [524, 26] on div at bounding box center [809, 26] width 1277 height 0
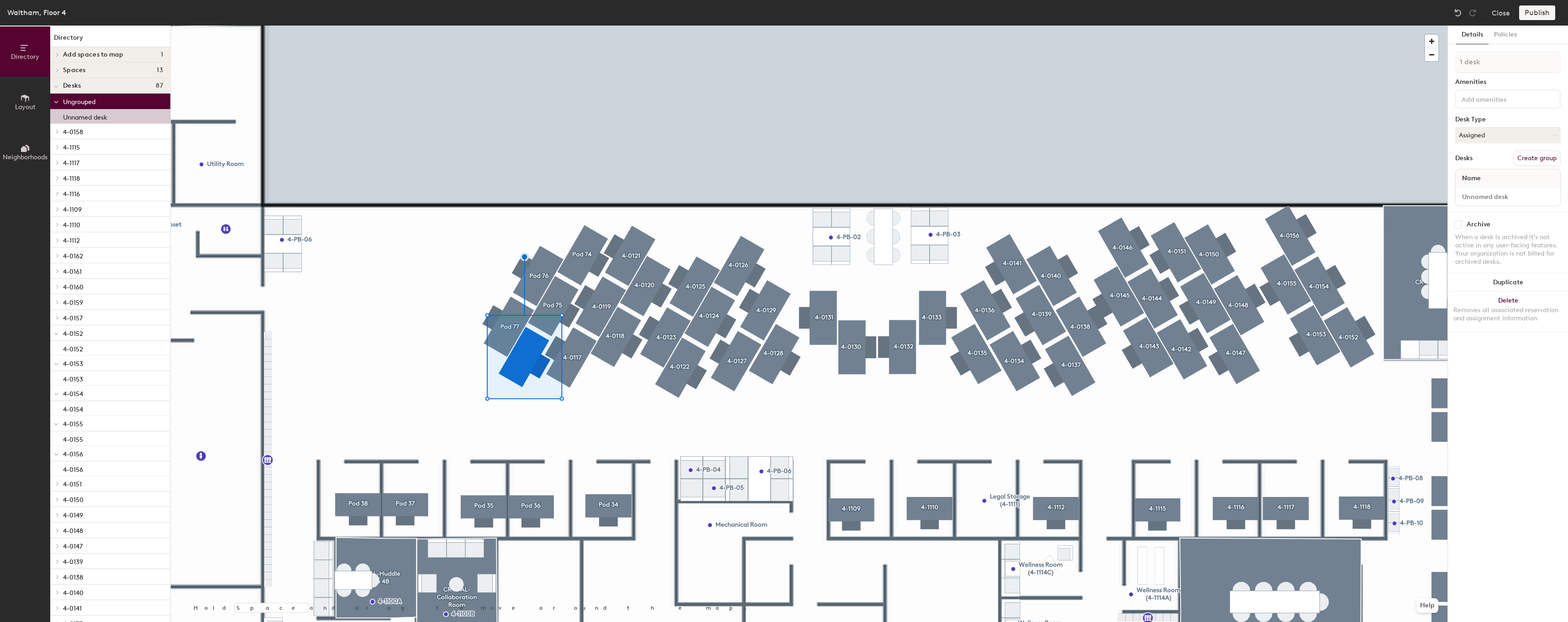
drag, startPoint x: 1566, startPoint y: 164, endPoint x: 1551, endPoint y: 163, distance: 15.0
click at [1566, 164] on div "Details Policies 1 desk Amenities Desk Type Assigned Desks Create group Name Ar…" at bounding box center [1508, 323] width 120 height 596
click at [1551, 163] on button "Create group" at bounding box center [1537, 158] width 48 height 15
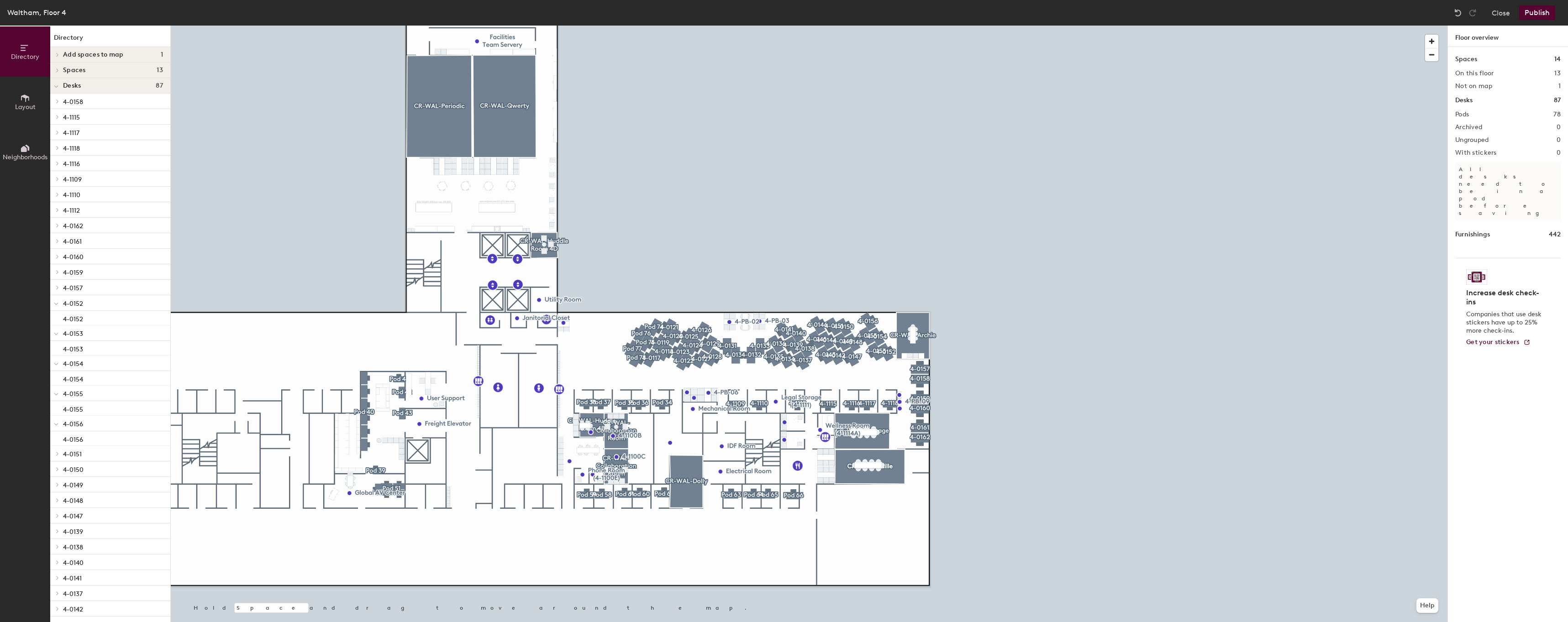
click at [472, 26] on div at bounding box center [809, 26] width 1277 height 0
click at [504, 26] on div at bounding box center [809, 26] width 1277 height 0
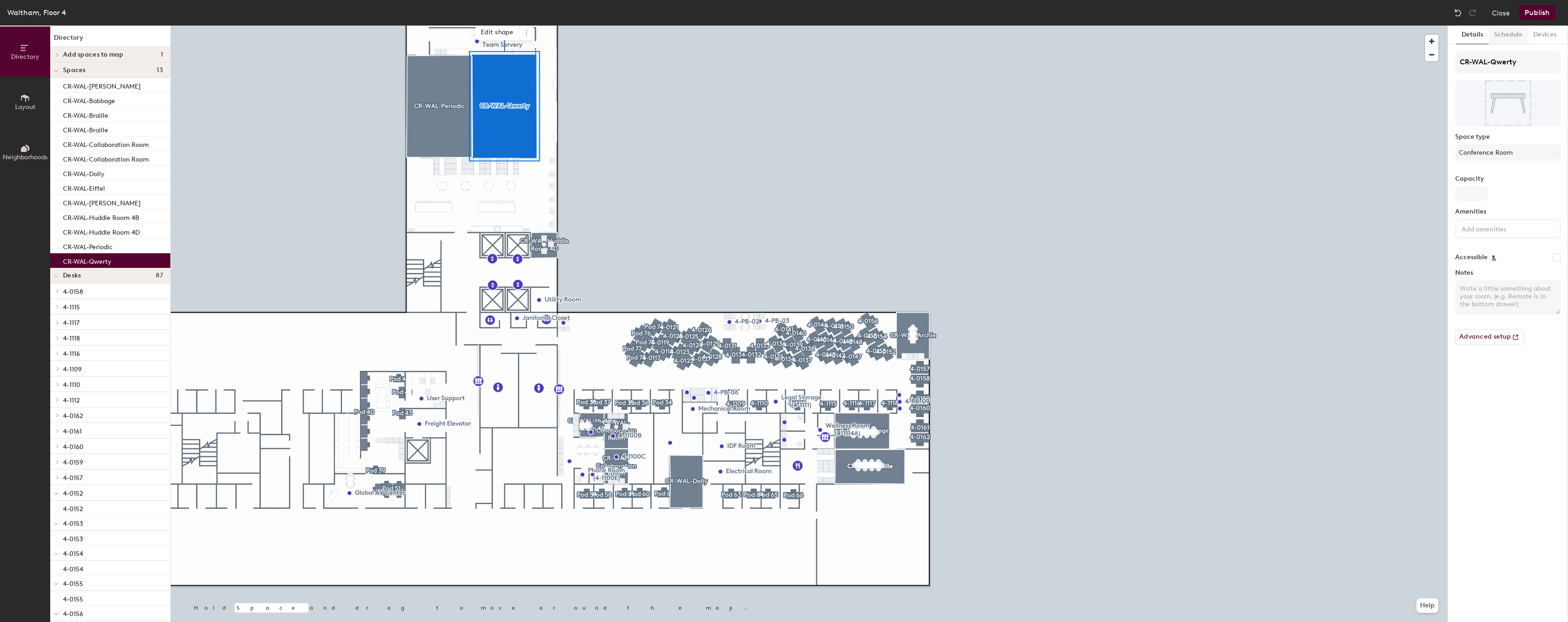
click at [1516, 30] on button "Schedule" at bounding box center [1508, 35] width 39 height 19
click at [1486, 66] on button "On-demand" at bounding box center [1508, 70] width 105 height 16
click at [1479, 124] on div "Request-only" at bounding box center [1507, 120] width 104 height 13
click at [441, 26] on div at bounding box center [809, 26] width 1277 height 0
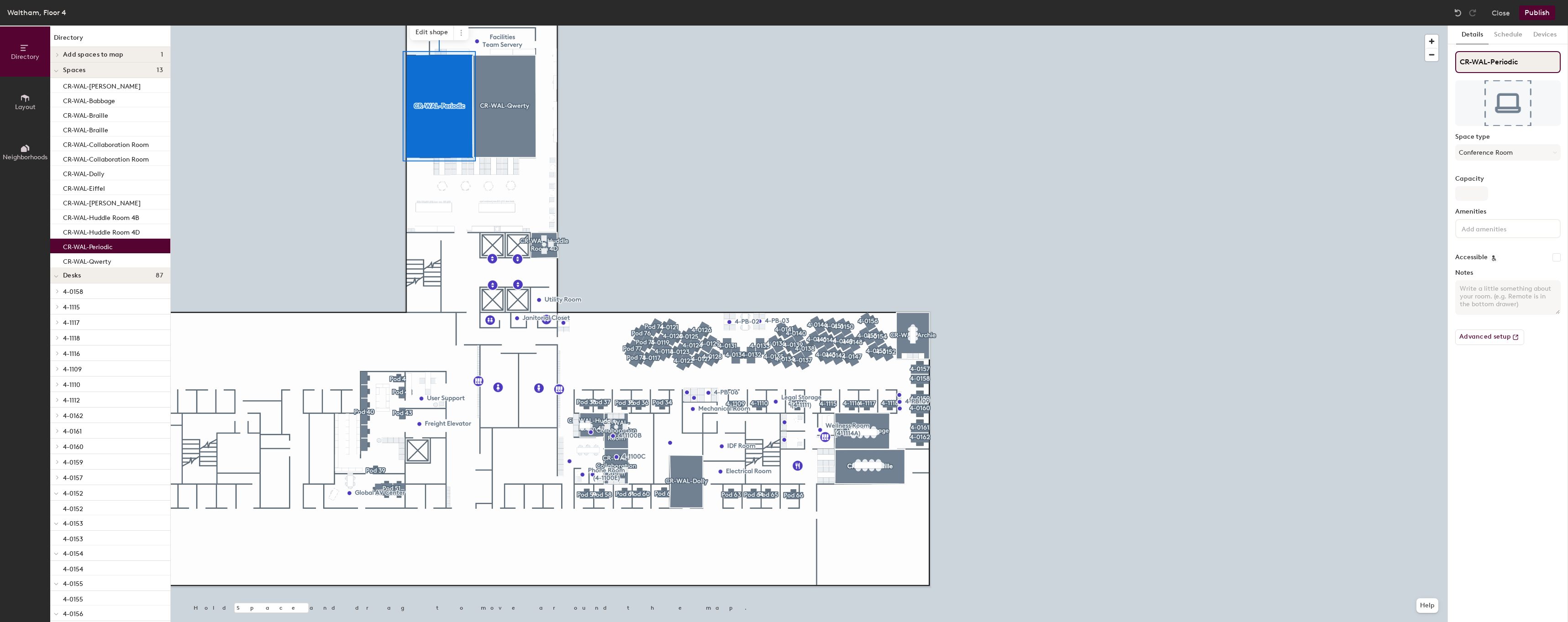
click at [1530, 60] on input "CR-WAL-Periodic" at bounding box center [1508, 62] width 105 height 22
click at [1491, 30] on button "Schedule" at bounding box center [1508, 35] width 39 height 19
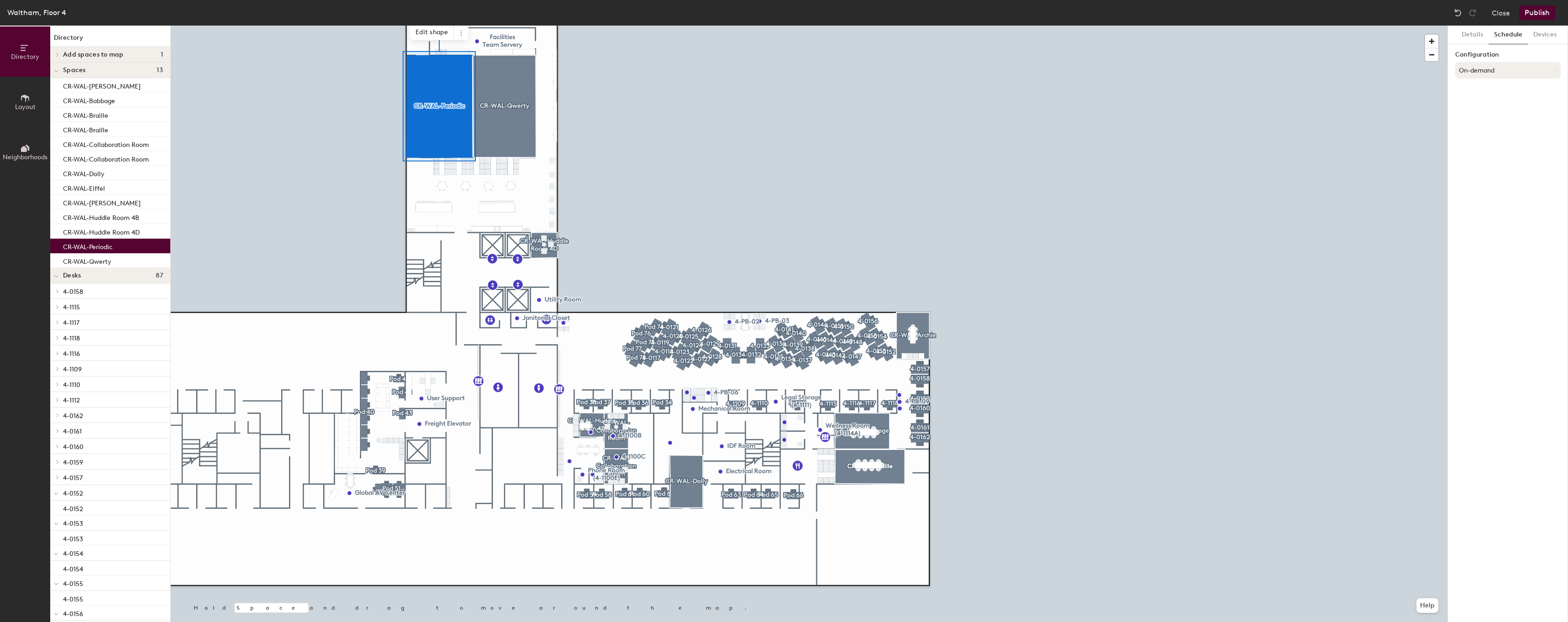
click at [1483, 70] on button "On-demand" at bounding box center [1508, 70] width 105 height 16
click at [1472, 121] on div "Request-only" at bounding box center [1507, 120] width 104 height 13
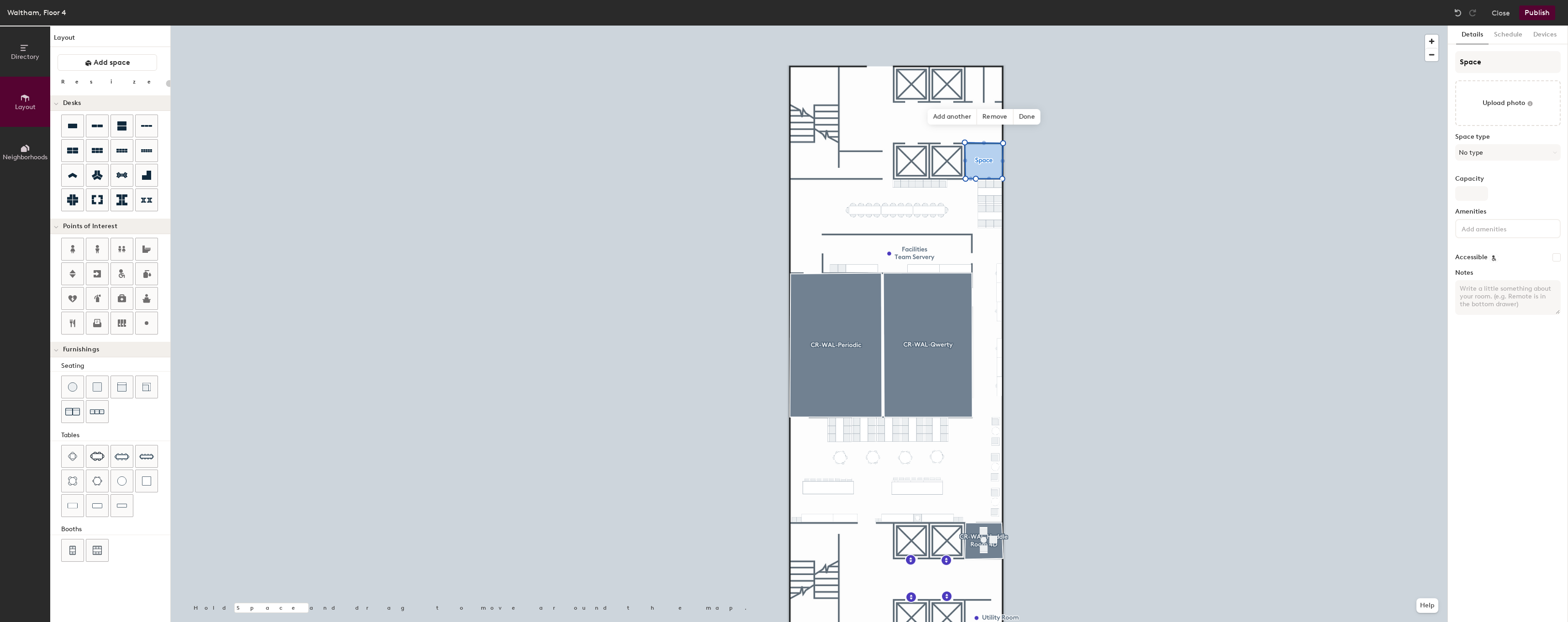
type input "20"
click at [1522, 76] on div "Space Upload photo Space type No type Capacity Amenities Accessible Notes" at bounding box center [1508, 186] width 105 height 271
click at [1537, 63] on input "Space" at bounding box center [1508, 62] width 105 height 22
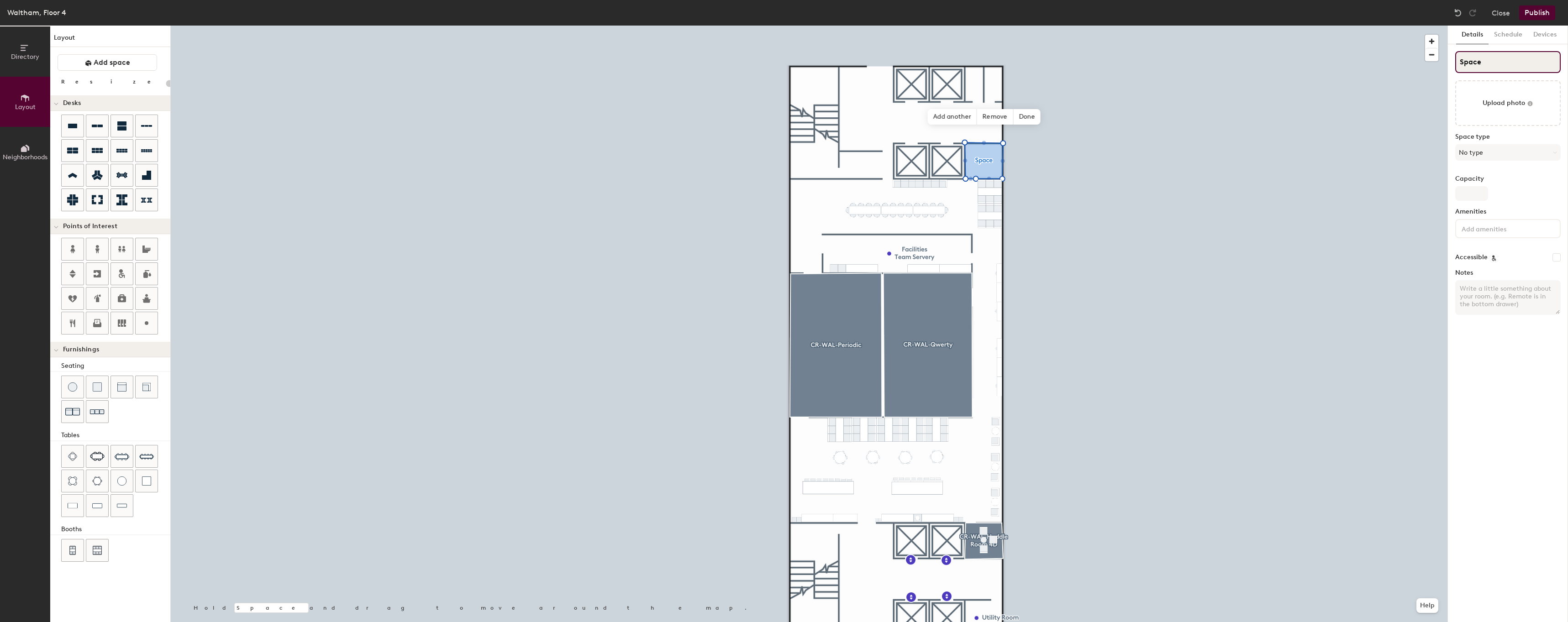
type input "i"
type input "20"
type input "idk"
type input "20"
type input "idk"
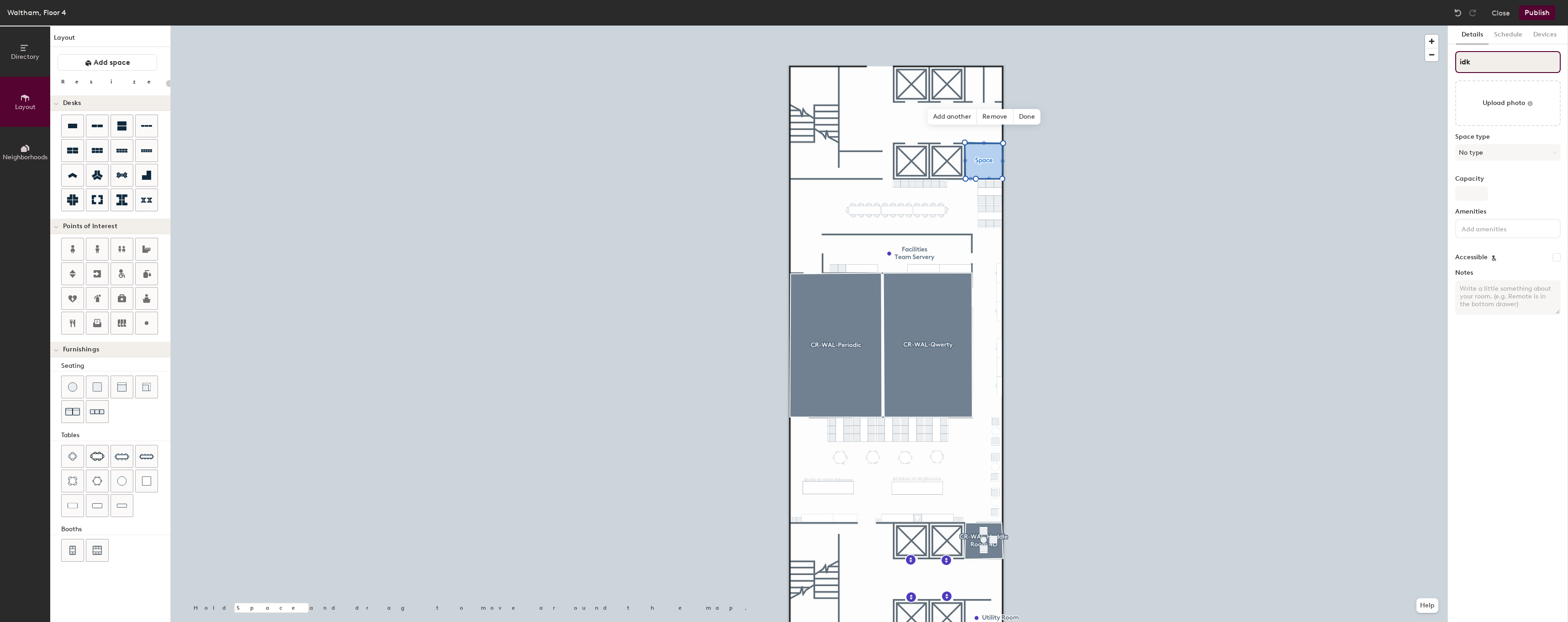
type input "20"
type input "id"
type input "20"
type input "i"
type input "20"
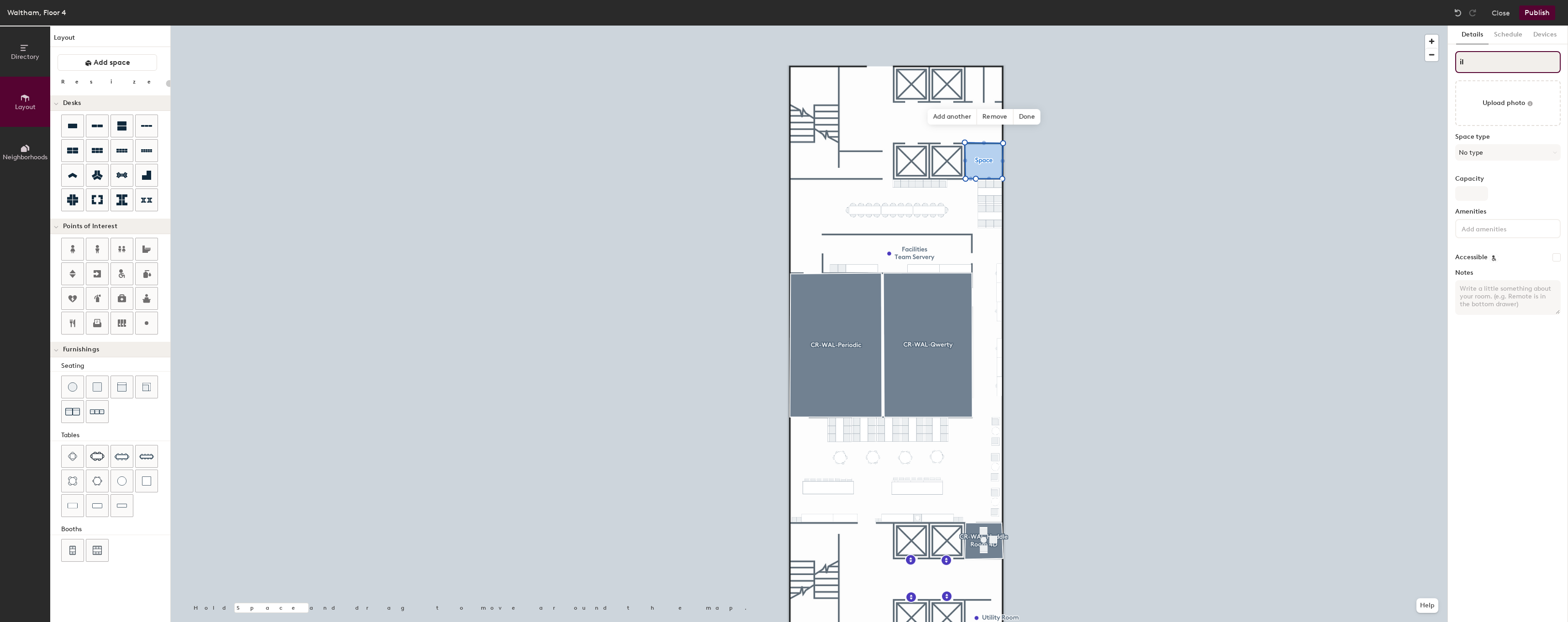
type input "iID"
type input "20"
type input "i"
type input "20"
type input "iID"
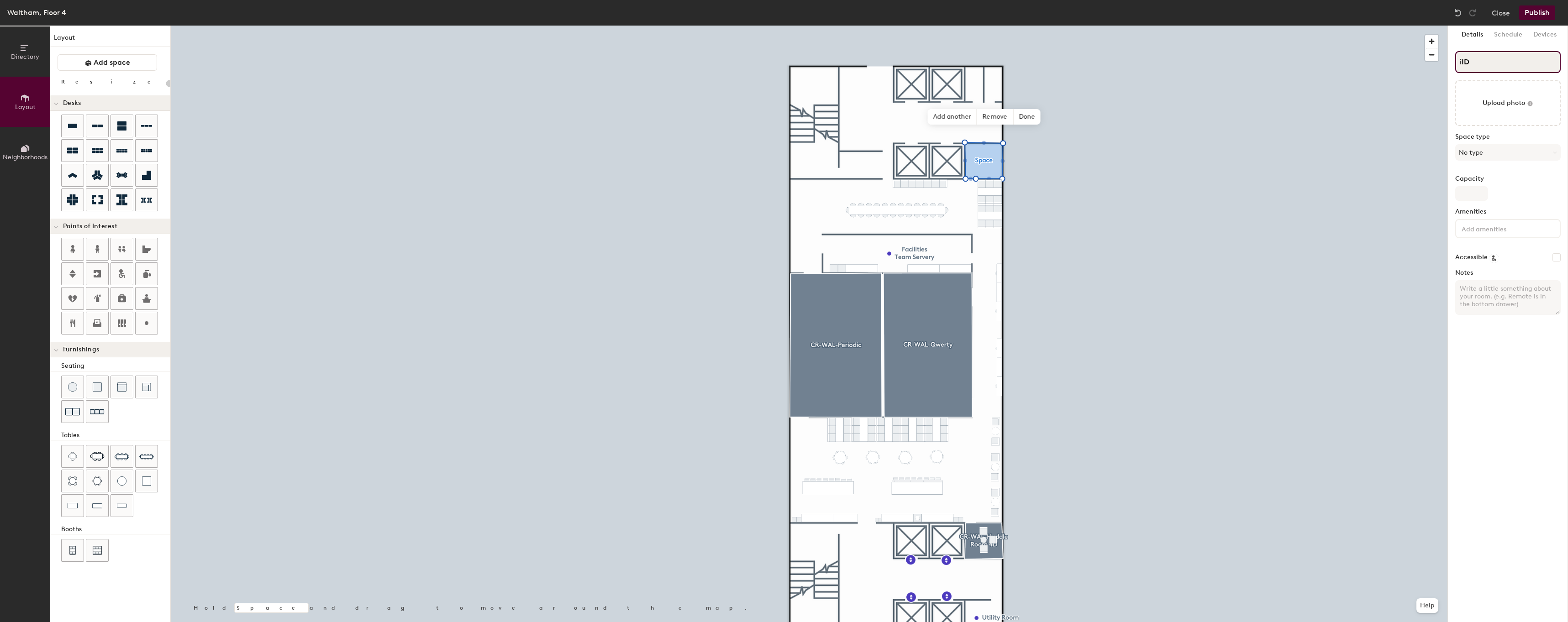
type input "20"
type input "iI"
type input "20"
type input "i"
type input "20"
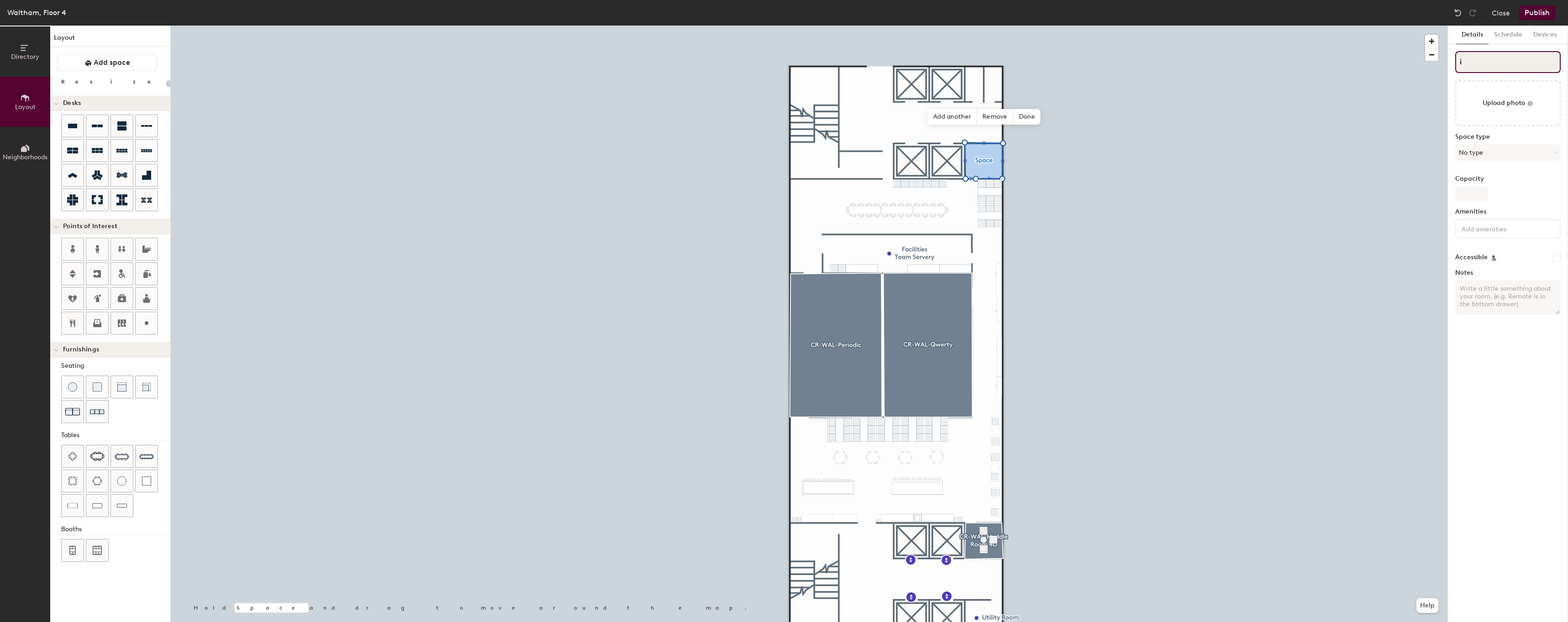
type input "iI"
type input "20"
type input "i"
type input "20"
type input "i"
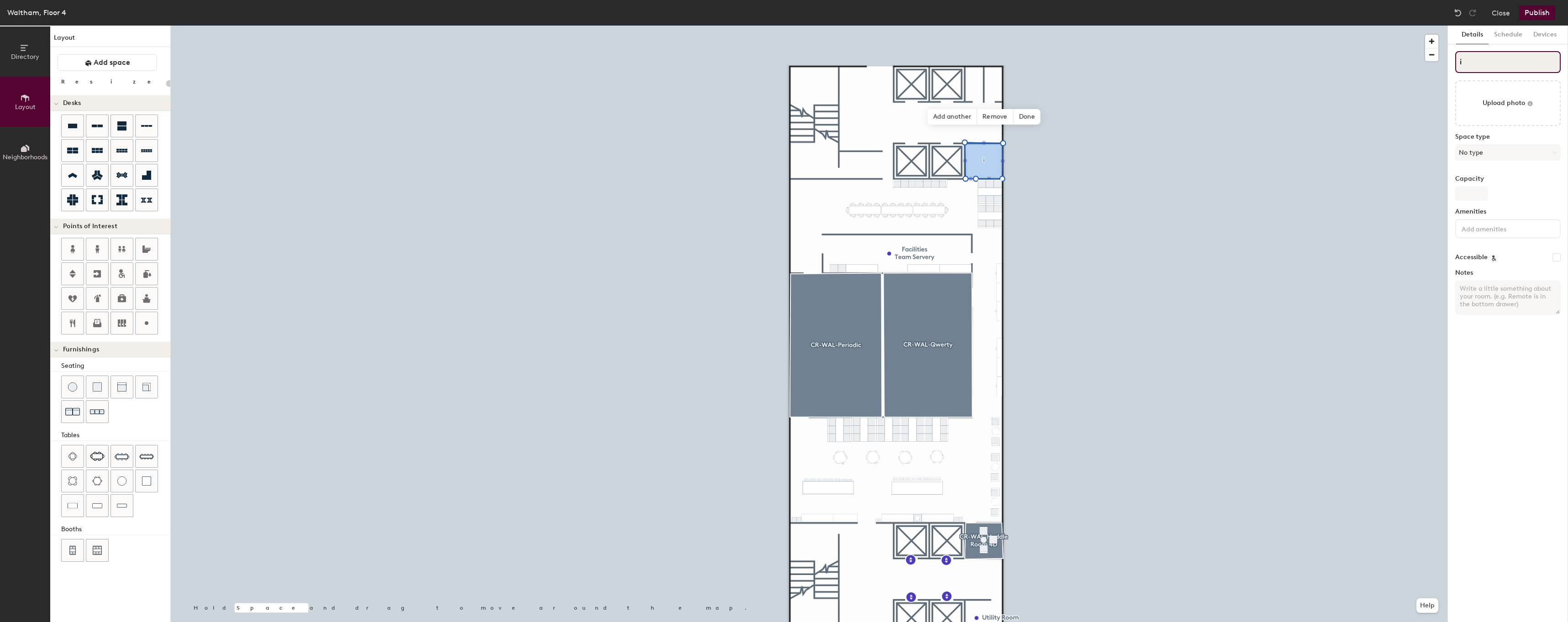
type input "20"
type input "I"
type input "20"
type input "ID"
type input "20"
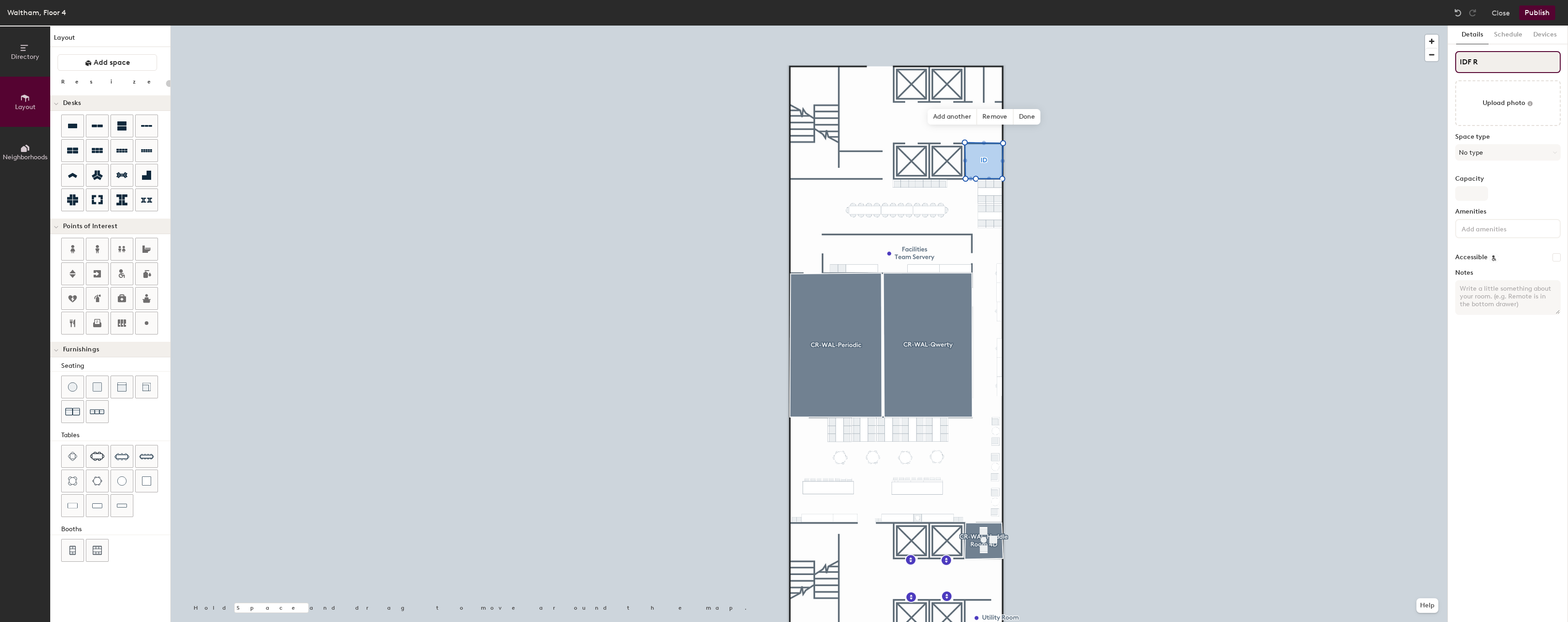
type input "IDF RO"
type input "20"
type input "IDF ROOM"
type input "20"
type input "IDF ROO"
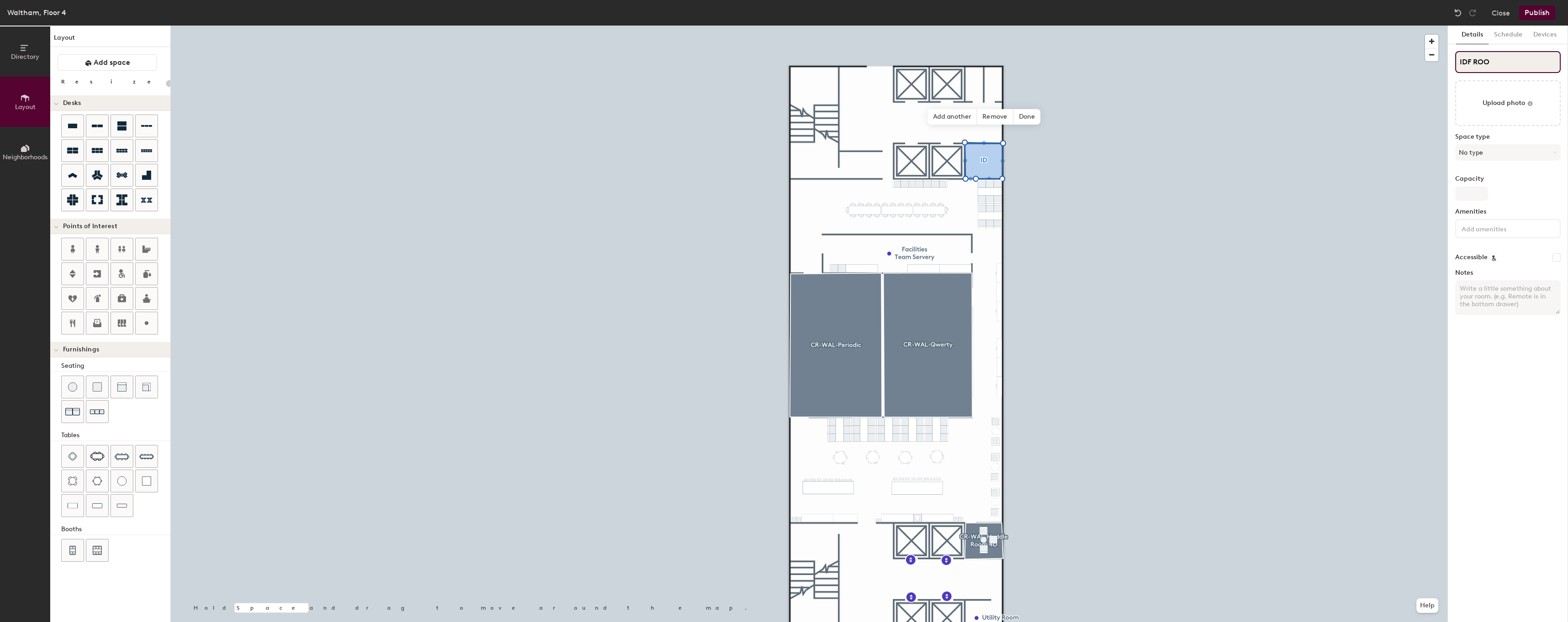
type input "20"
type input "IDF R"
type input "20"
type input "IDF"
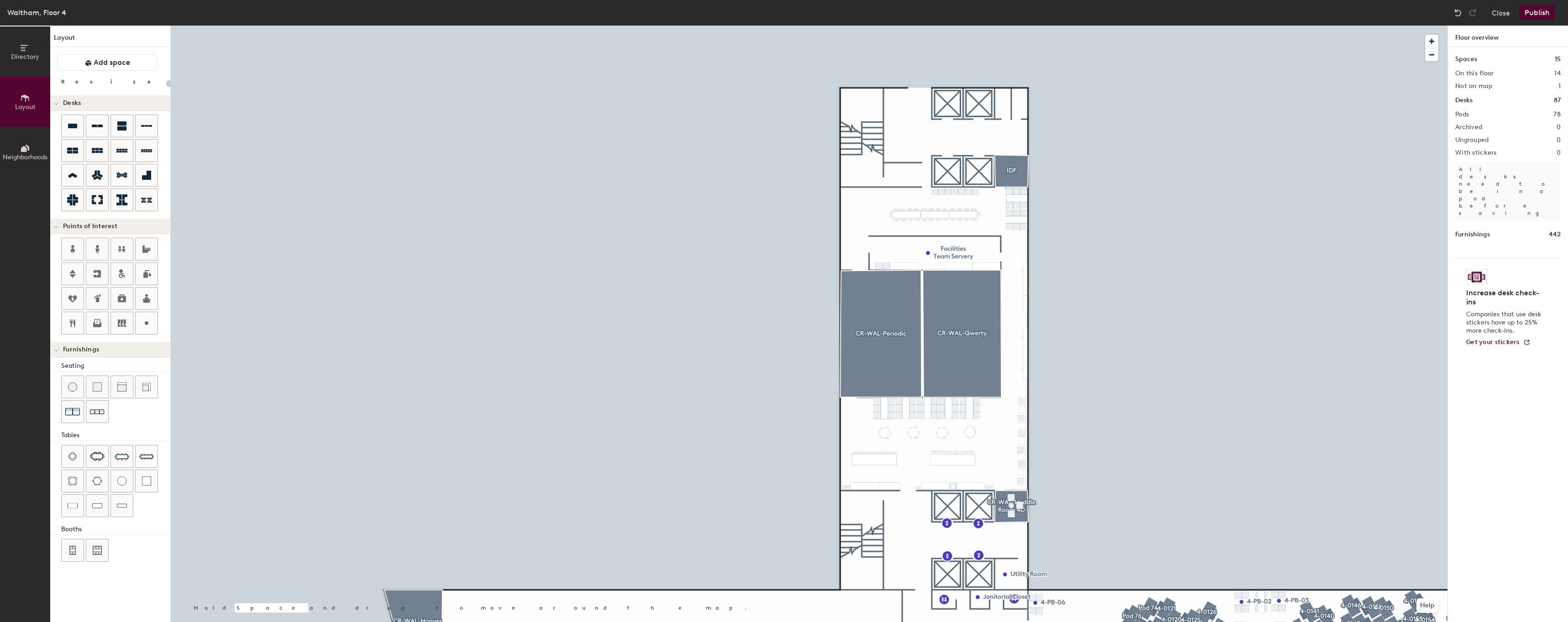
click at [1088, 0] on html "Skip navigation Schedule Office People Analytics Visits Deliveries Services Man…" at bounding box center [784, 311] width 1568 height 622
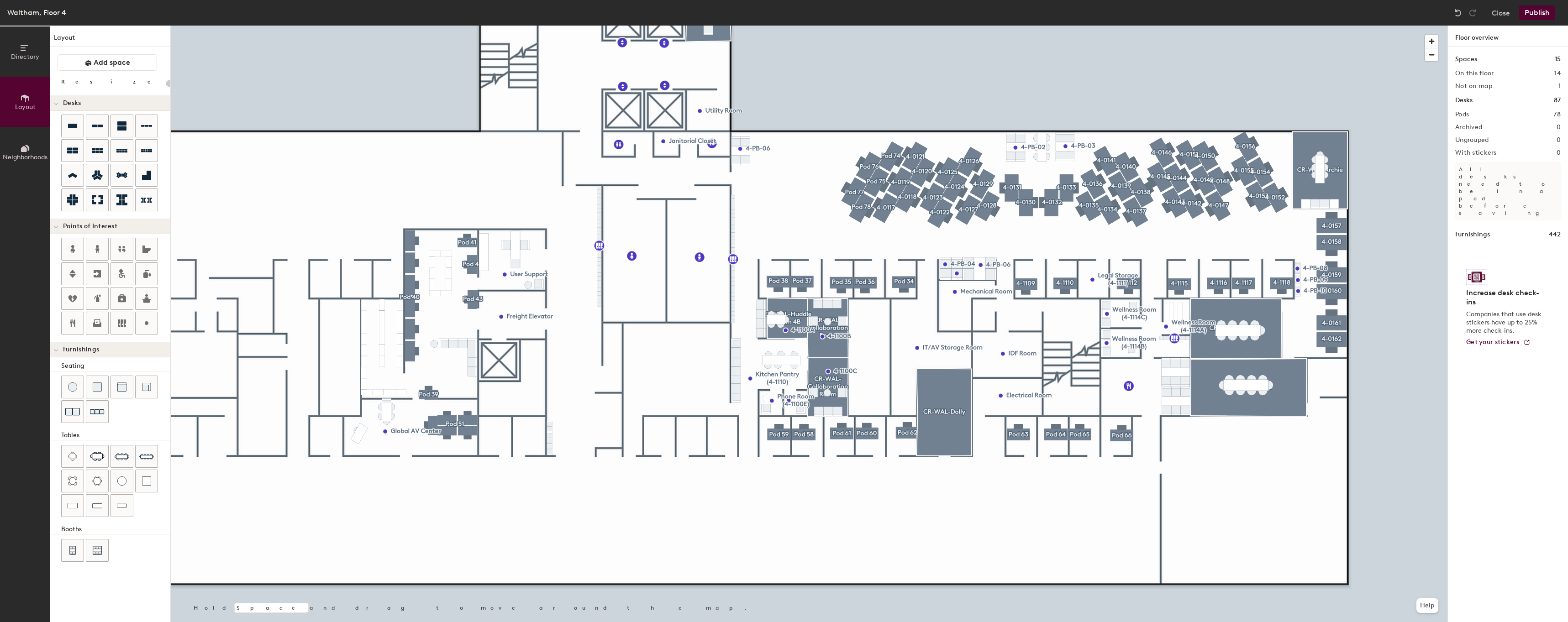
click at [1050, 26] on div at bounding box center [809, 26] width 1277 height 0
click at [1011, 26] on div at bounding box center [809, 26] width 1277 height 0
click at [1063, 26] on div at bounding box center [809, 26] width 1277 height 0
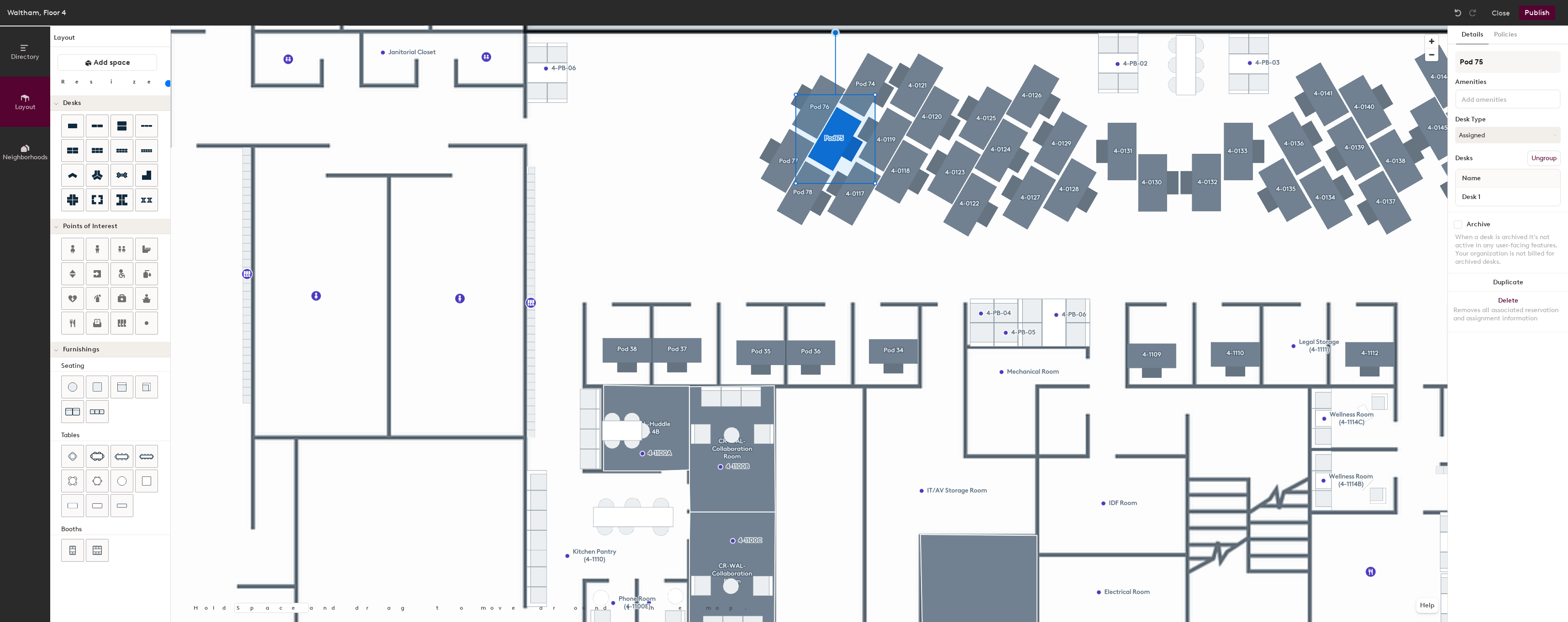
click at [869, 26] on div at bounding box center [809, 26] width 1277 height 0
type input "80"
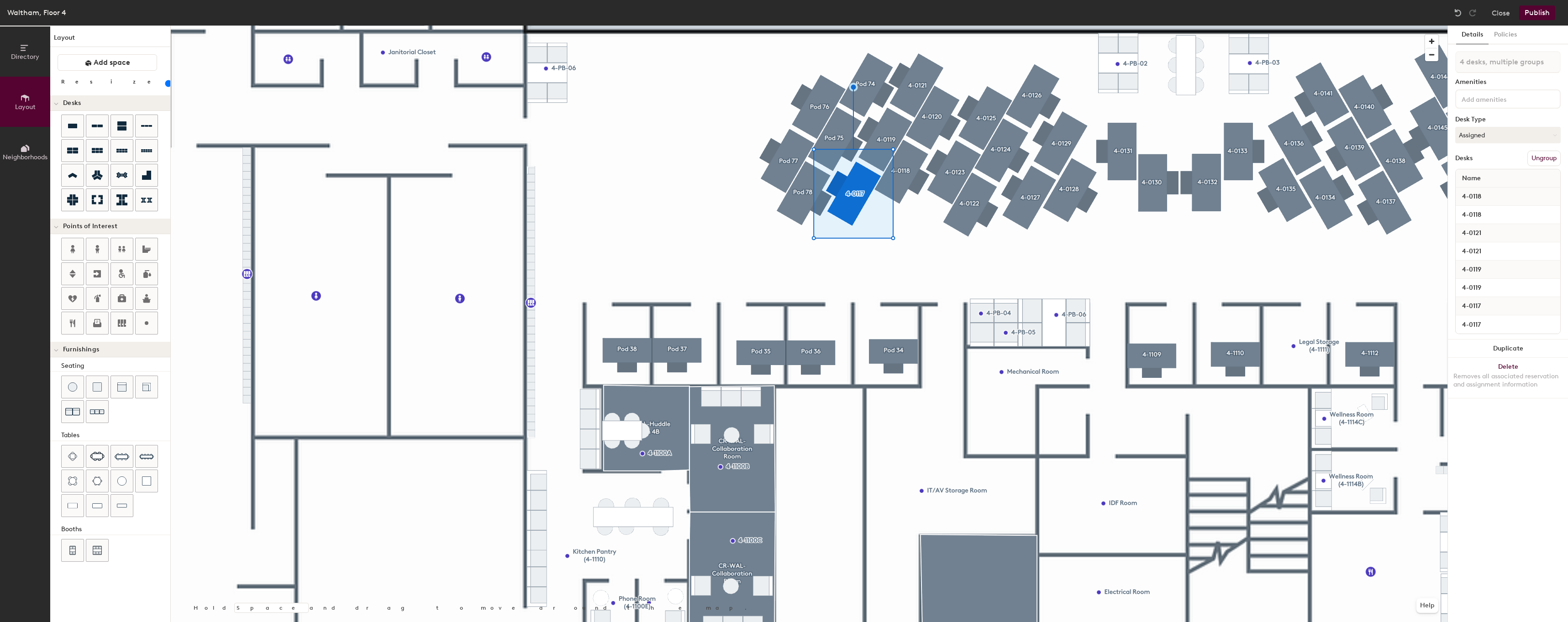
type input "5 desks, multiple groups"
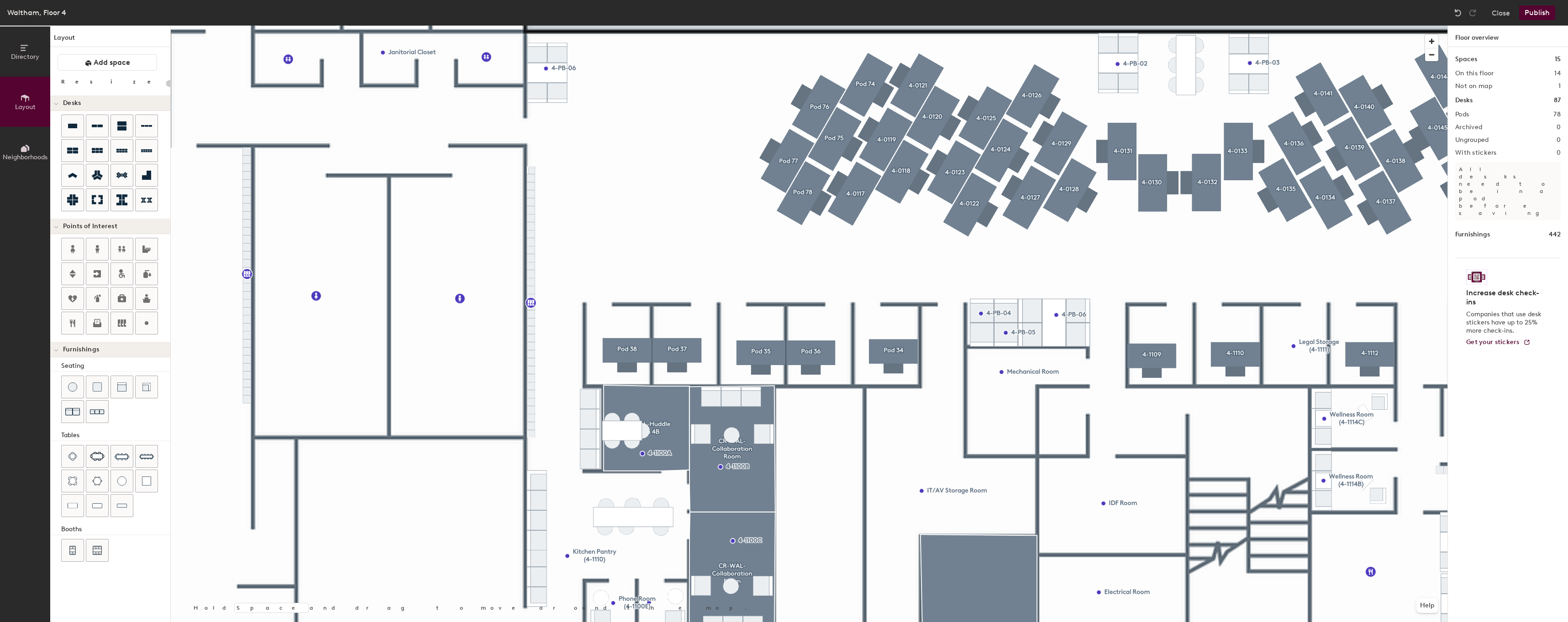
type input "80"
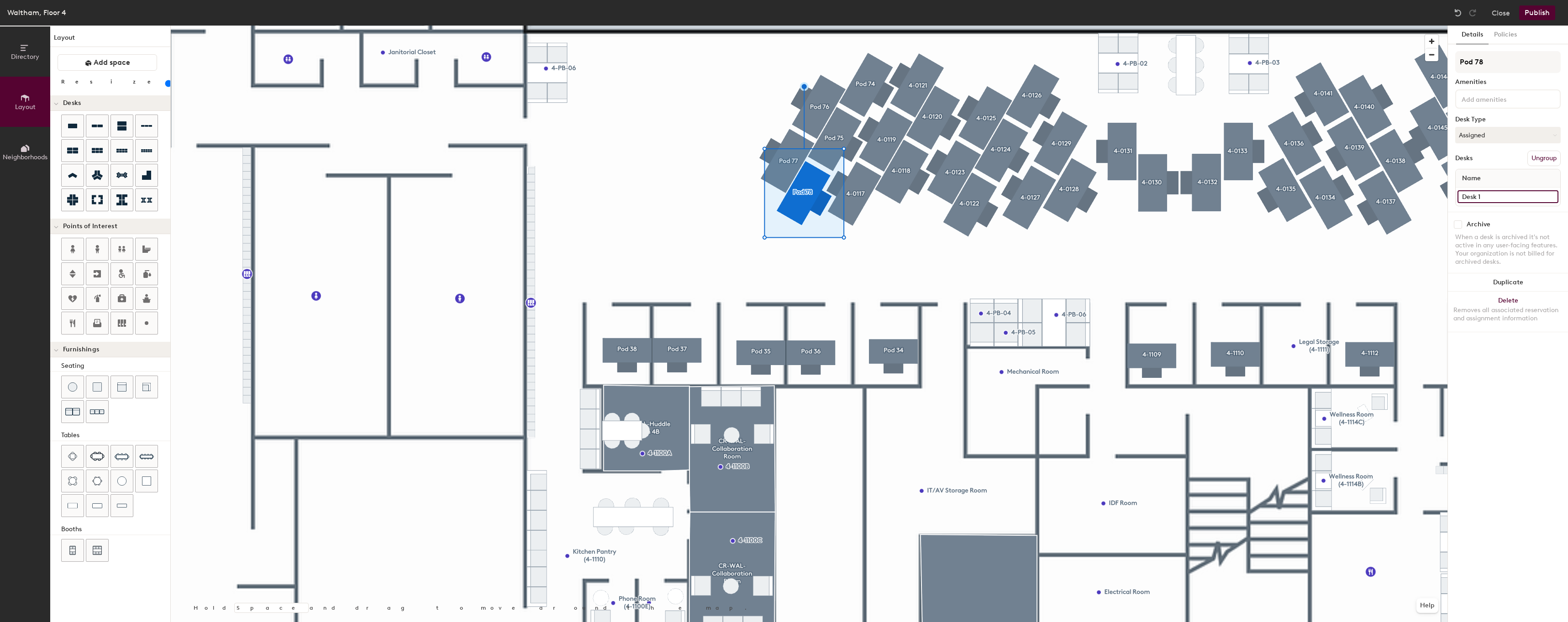
click at [1533, 199] on input "Desk 1" at bounding box center [1507, 196] width 101 height 13
paste input "4-0"
type input "4-0112"
click at [1492, 57] on input "Pod 78" at bounding box center [1508, 62] width 105 height 22
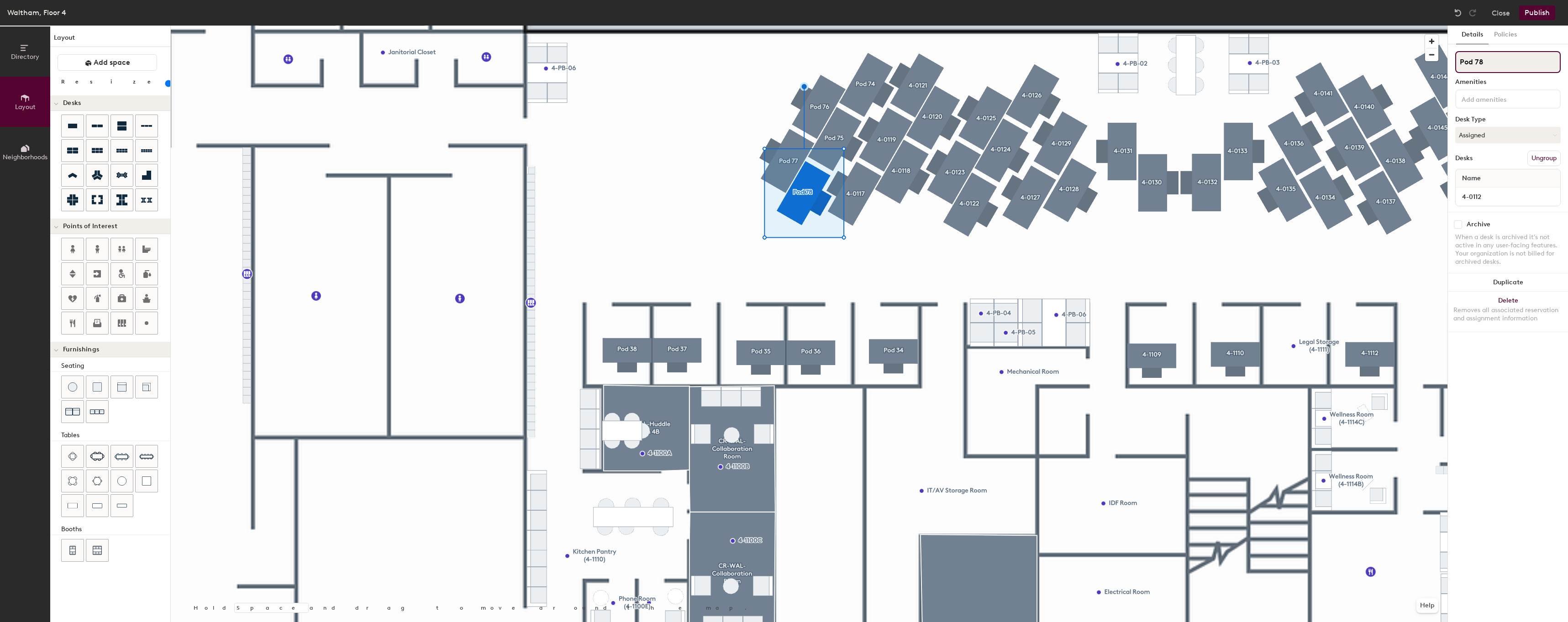
click at [1492, 57] on input "Pod 78" at bounding box center [1508, 62] width 105 height 22
paste input "4-0112"
type input "4-0112"
type input "20"
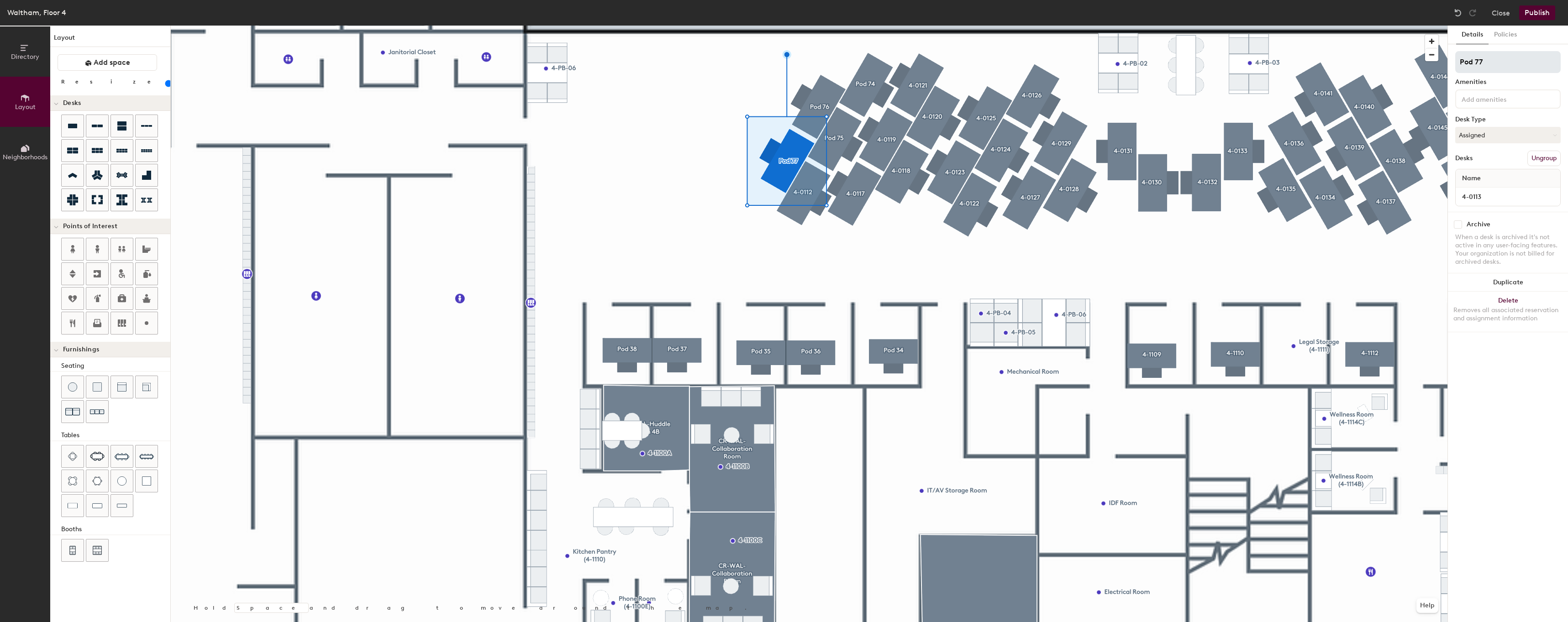
type input "4-0113"
click at [1510, 57] on input "Pod 77" at bounding box center [1508, 62] width 105 height 22
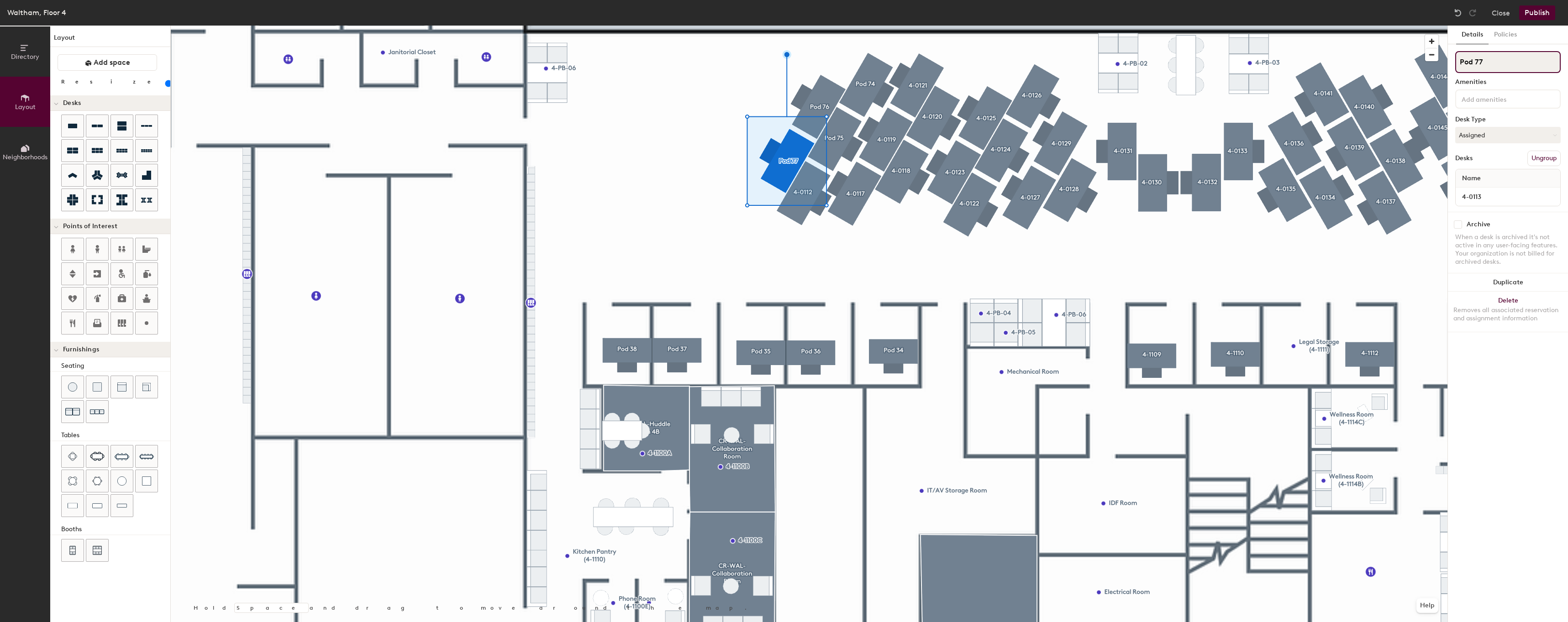
paste input "4-0112"
type input "4-0113"
click at [828, 26] on div at bounding box center [809, 26] width 1277 height 0
type input "80"
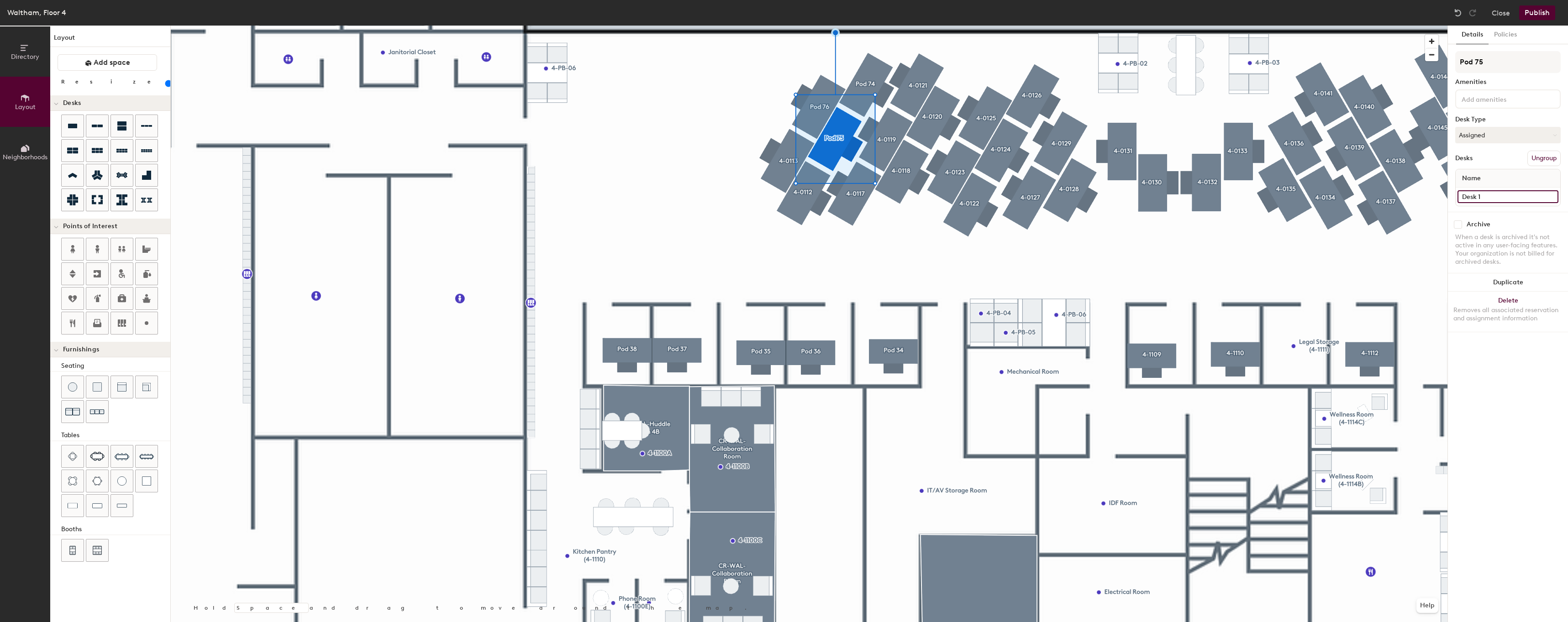
click at [1504, 196] on input "Desk 1" at bounding box center [1507, 196] width 101 height 13
paste input "4-0112"
type input "4-0114"
click at [1506, 68] on input "Pod 75" at bounding box center [1508, 62] width 105 height 22
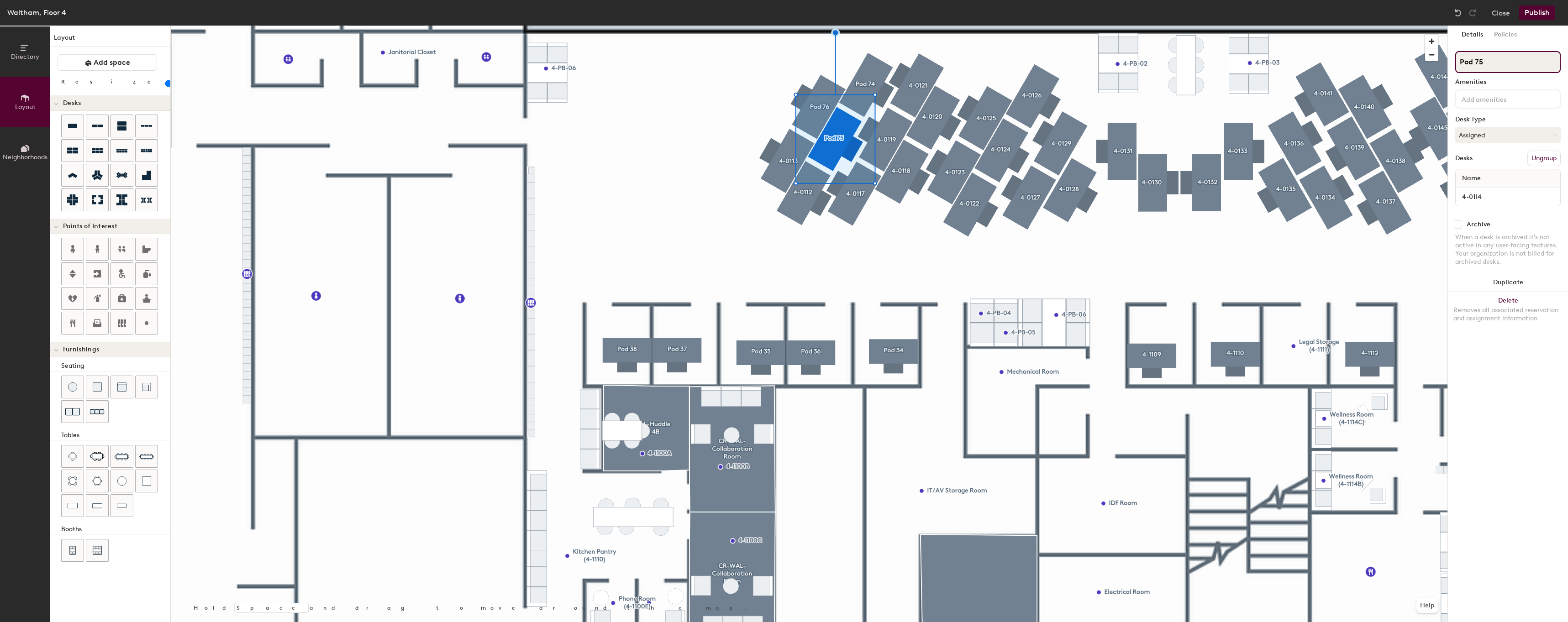
click at [1506, 68] on input "Pod 75" at bounding box center [1508, 62] width 105 height 22
paste input "4-0112"
type input "4-0114"
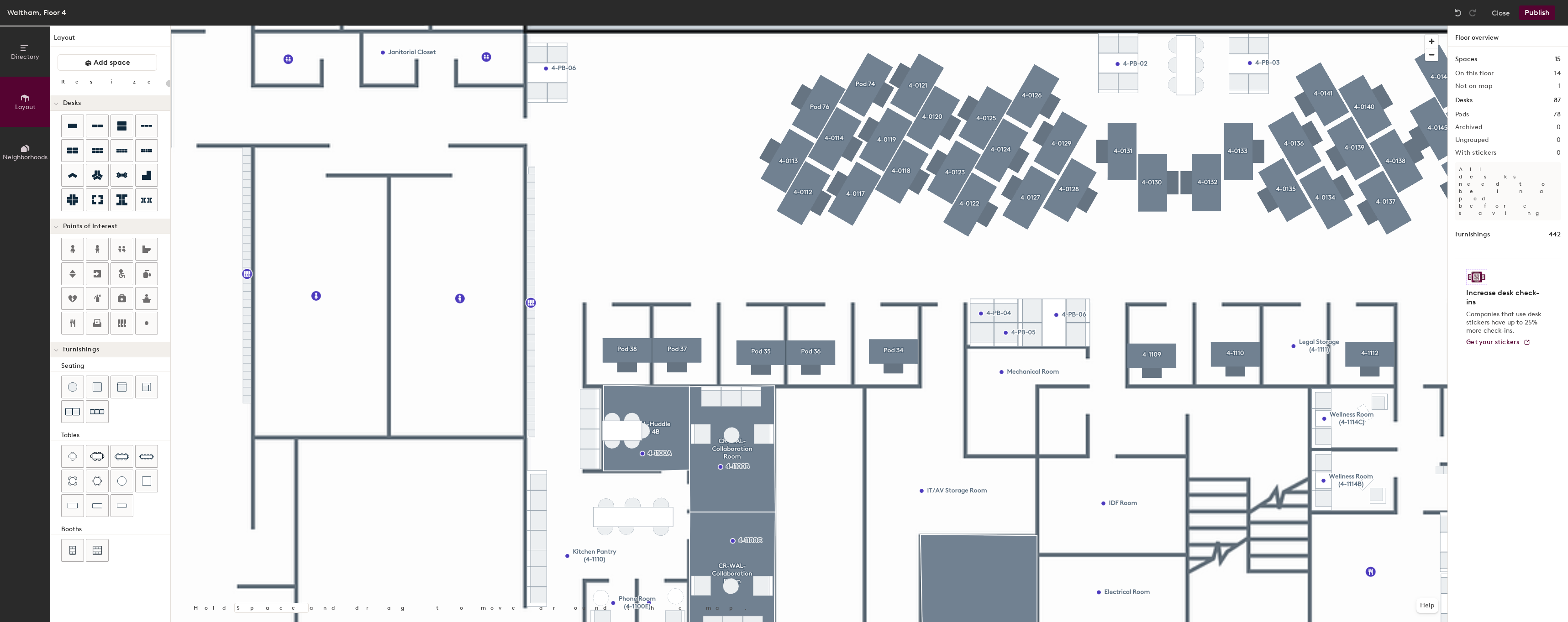
type input "80"
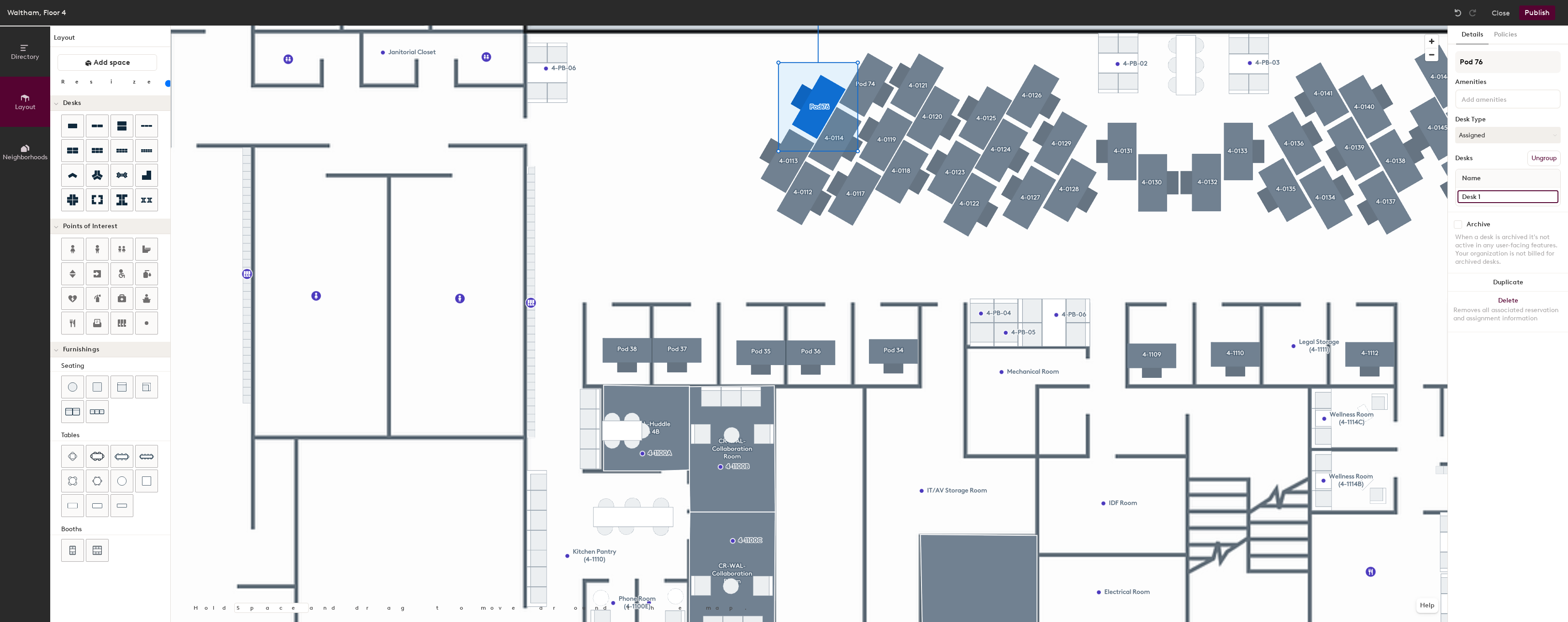
click at [1486, 196] on input "Desk 1" at bounding box center [1507, 196] width 101 height 13
paste input "4-0112"
type input "4-0115"
click at [1520, 62] on input "Pod 76" at bounding box center [1508, 62] width 105 height 22
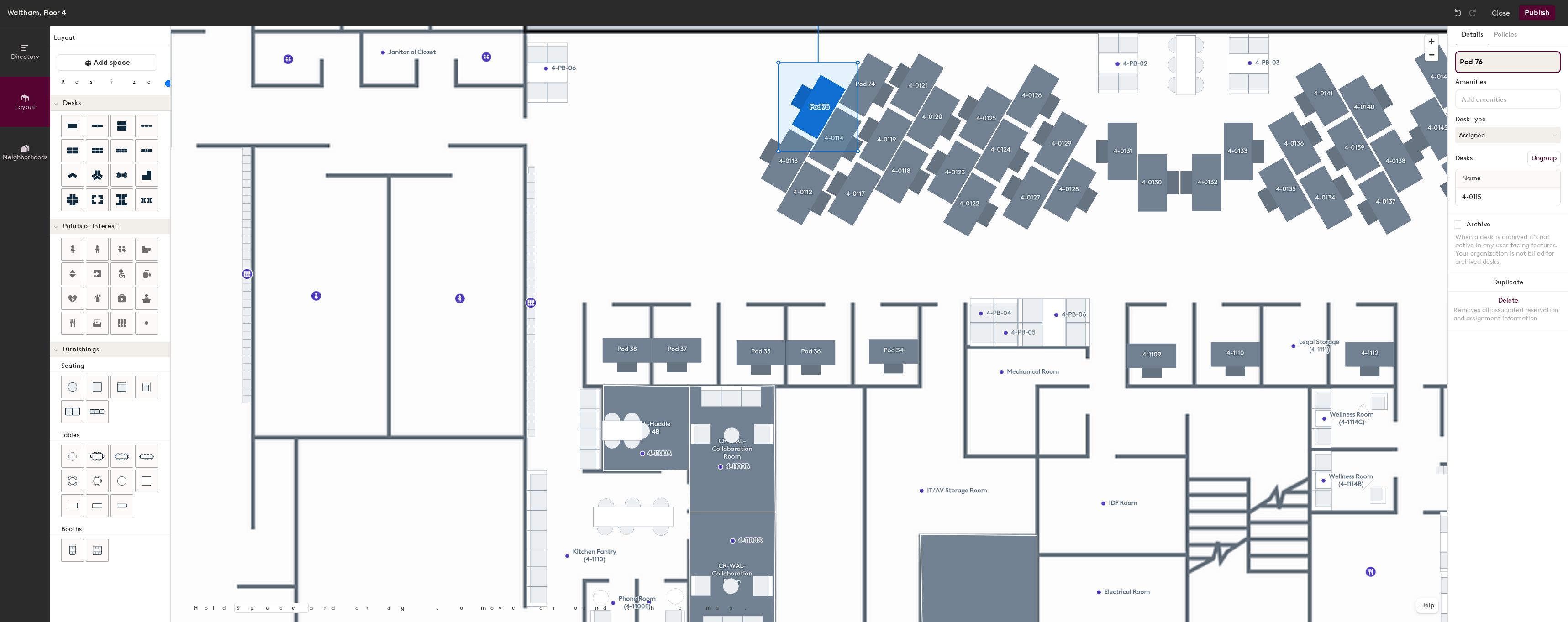
click at [1520, 62] on input "Pod 76" at bounding box center [1508, 62] width 105 height 22
paste input "4-0112"
type input "4-0115"
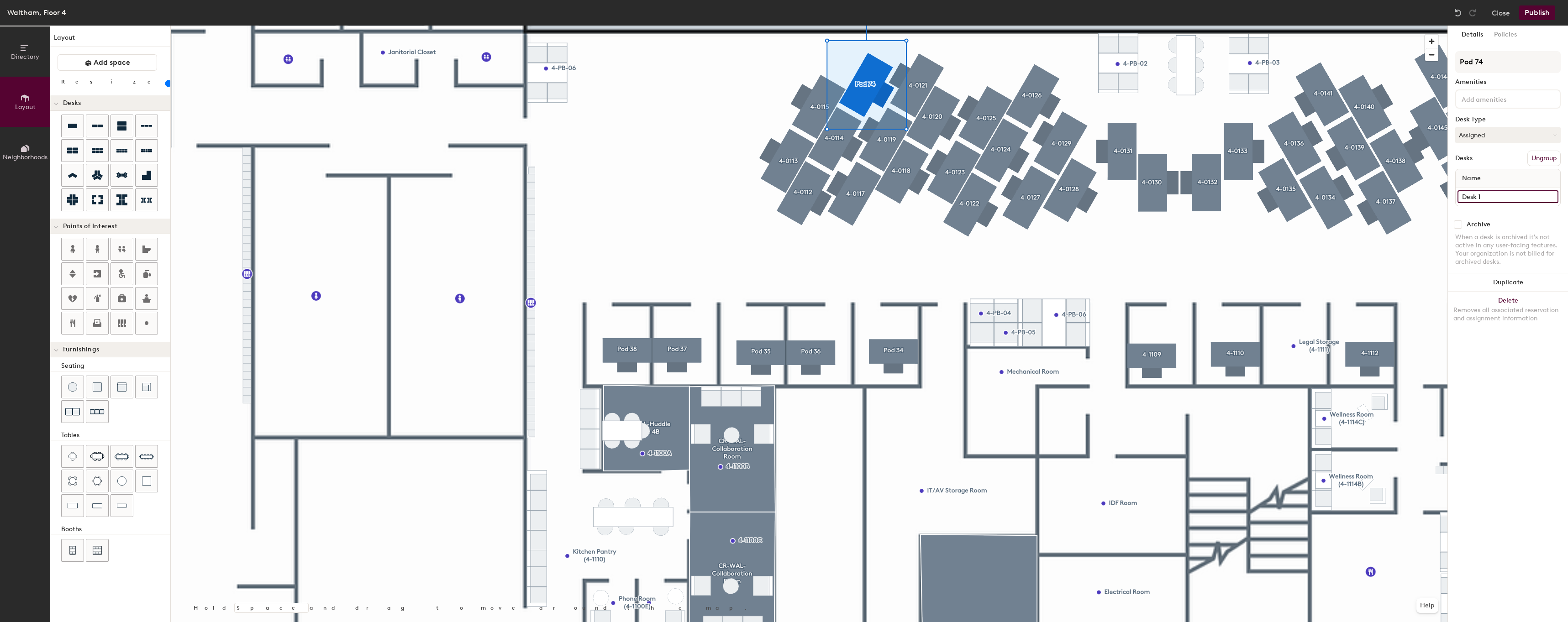
click at [1483, 192] on input "Desk 1" at bounding box center [1507, 196] width 101 height 13
paste input "4-0112"
type input "4-0116"
click at [1508, 60] on input "Pod 74" at bounding box center [1508, 62] width 105 height 22
click at [1508, 61] on input "Pod 74" at bounding box center [1508, 62] width 105 height 22
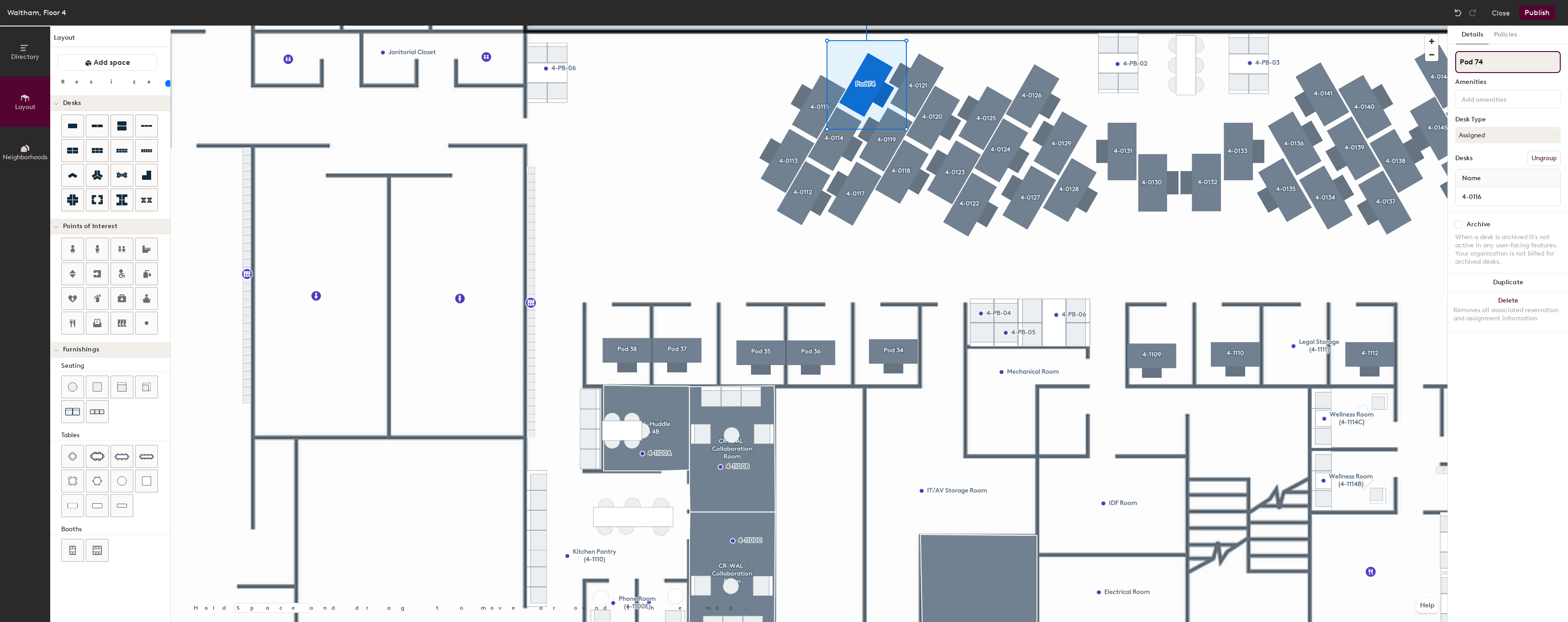
click at [1508, 61] on input "Pod 74" at bounding box center [1508, 62] width 105 height 22
paste input "4-0112"
type input "4-0116"
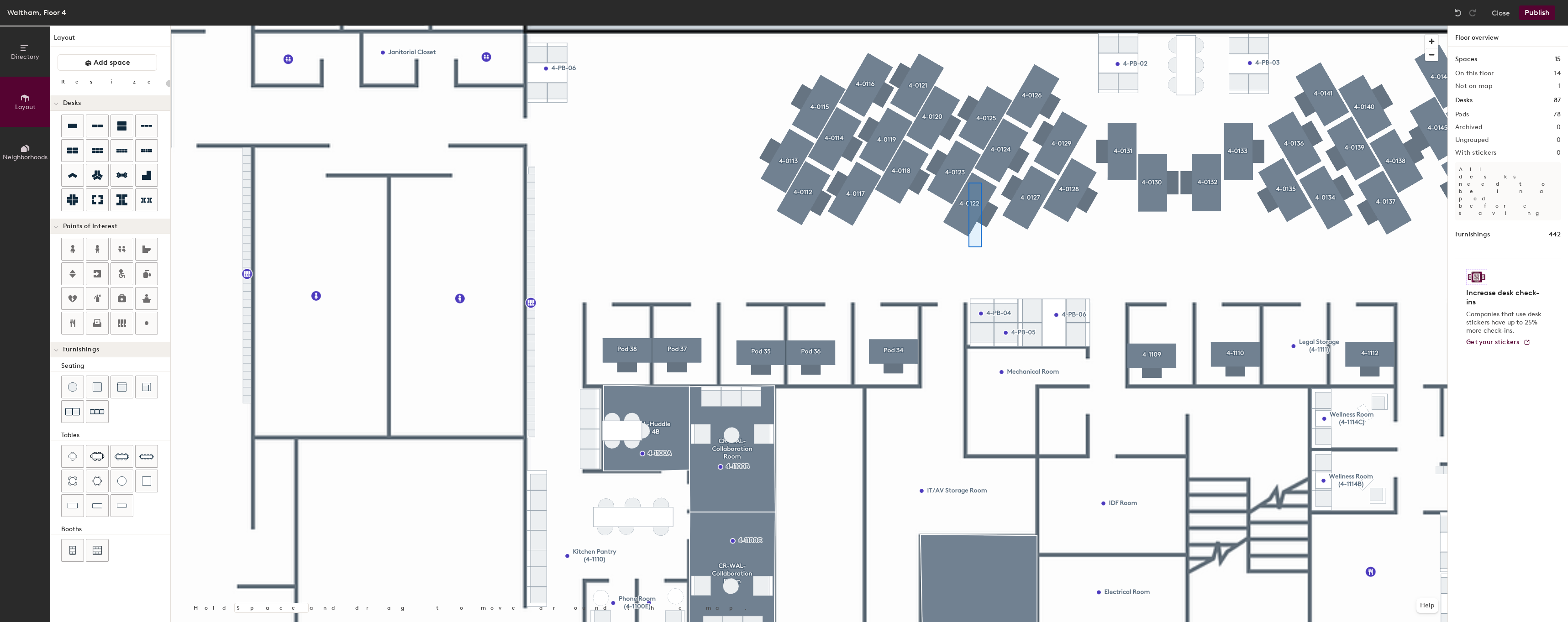
type input "80"
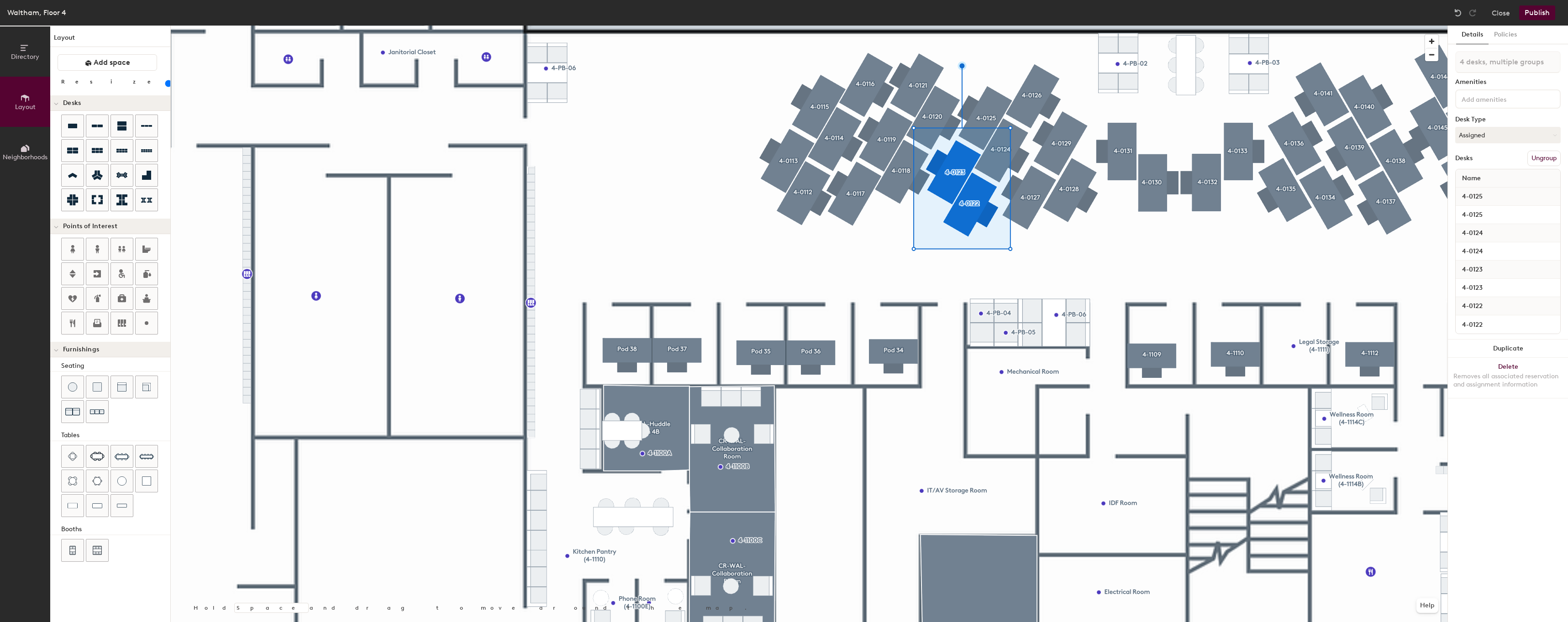
type input "5 desks, multiple groups"
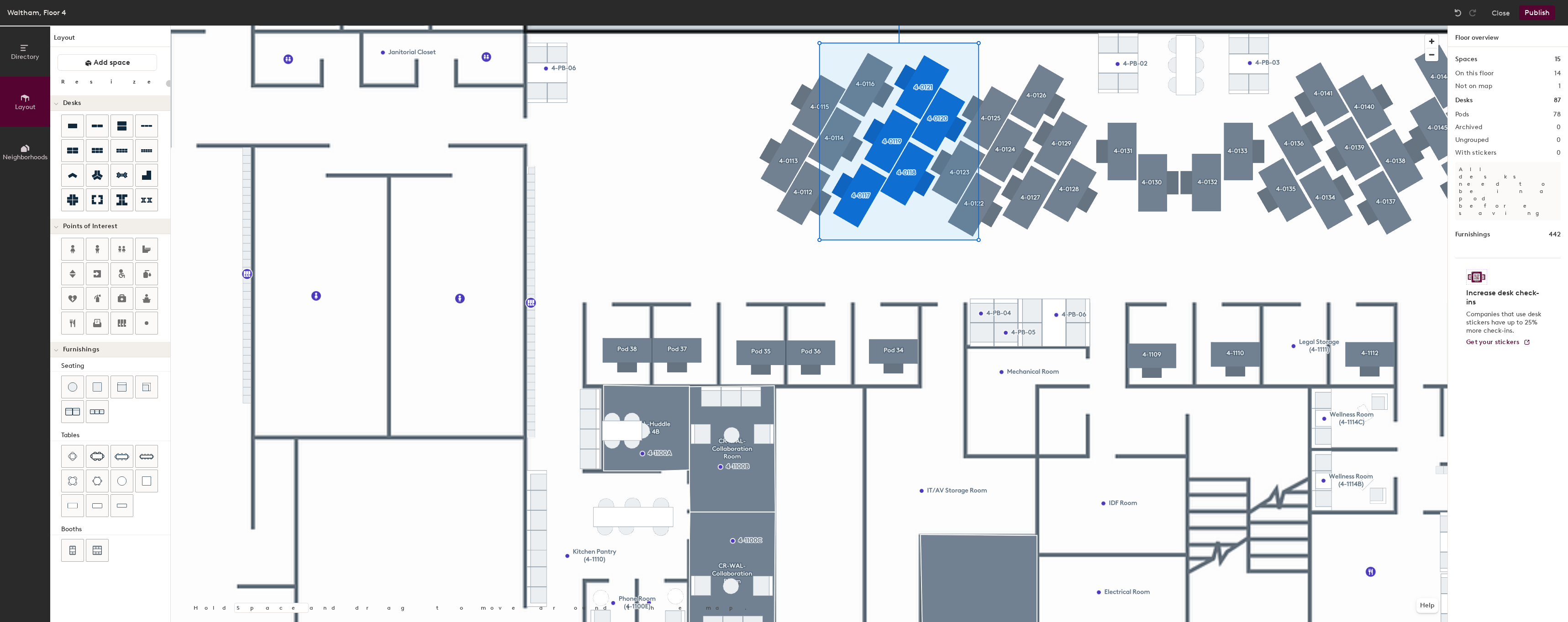
type input "20"
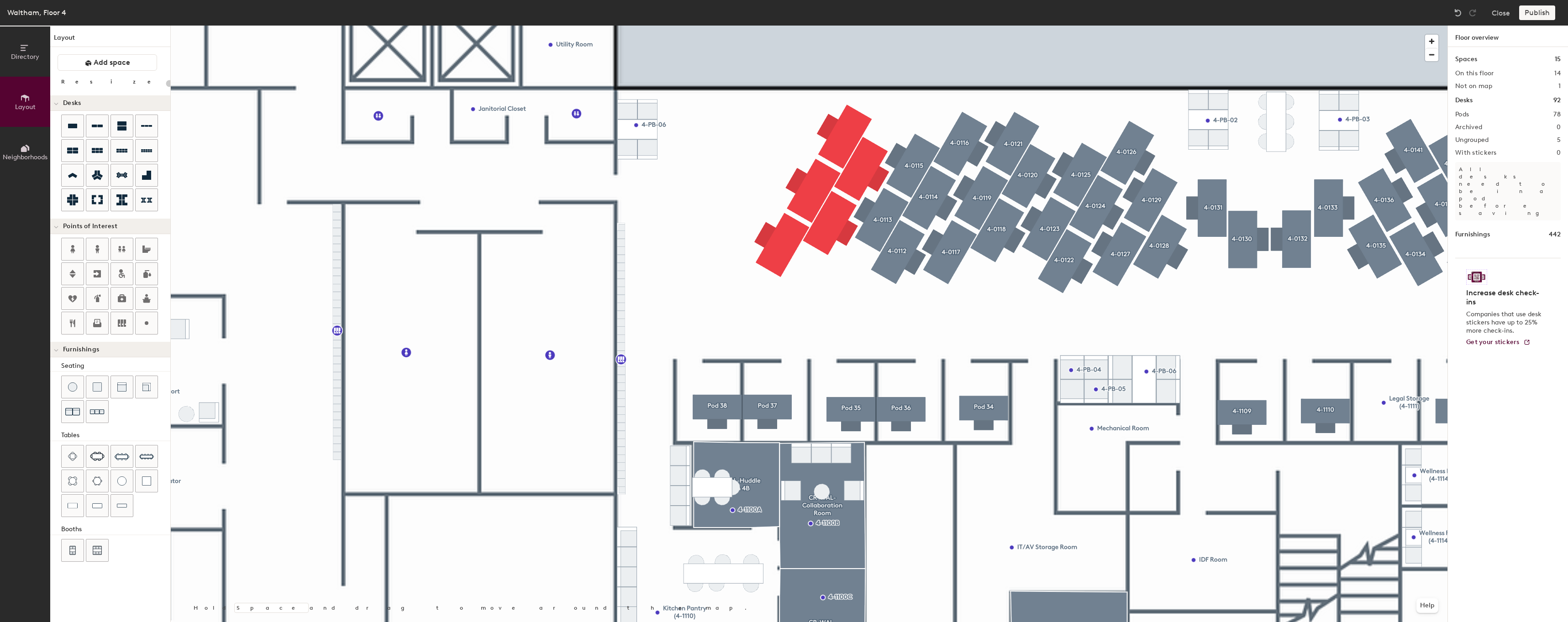
click at [1070, 26] on div at bounding box center [809, 26] width 1277 height 0
type input "80"
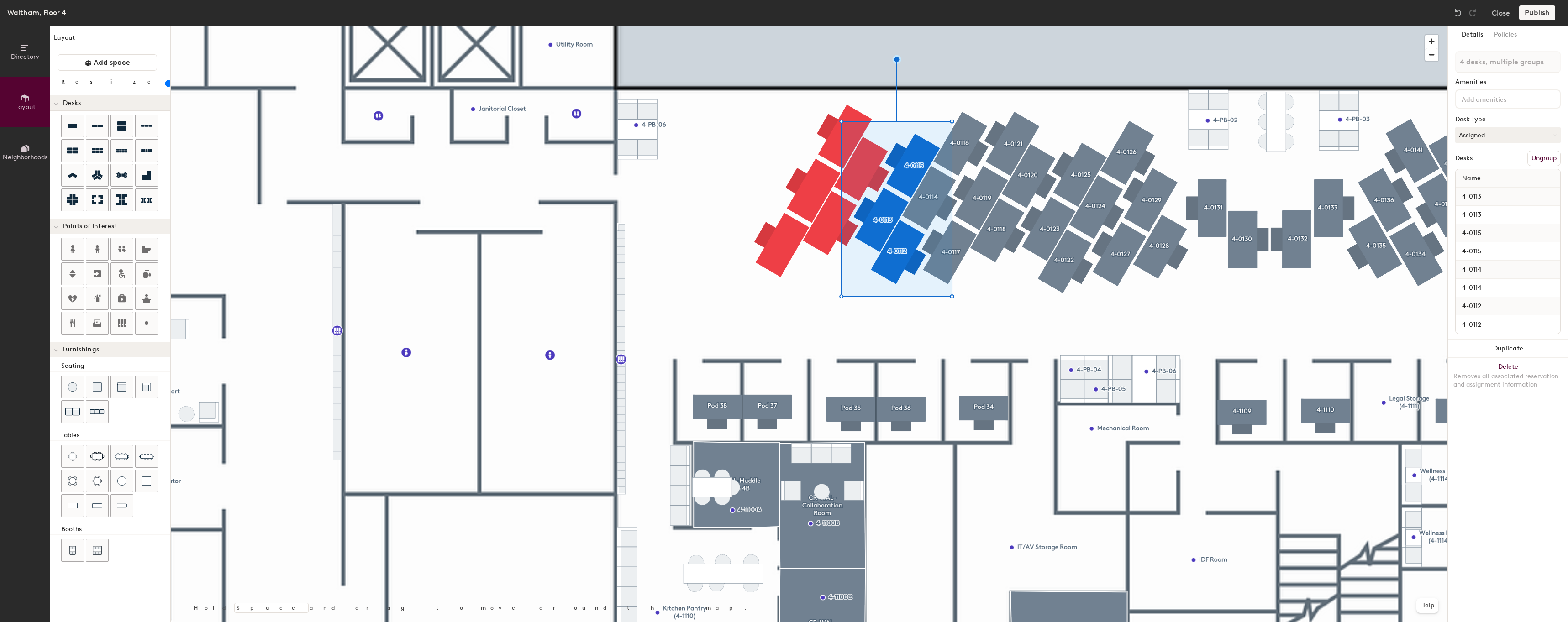
type input "5 desks, multiple groups"
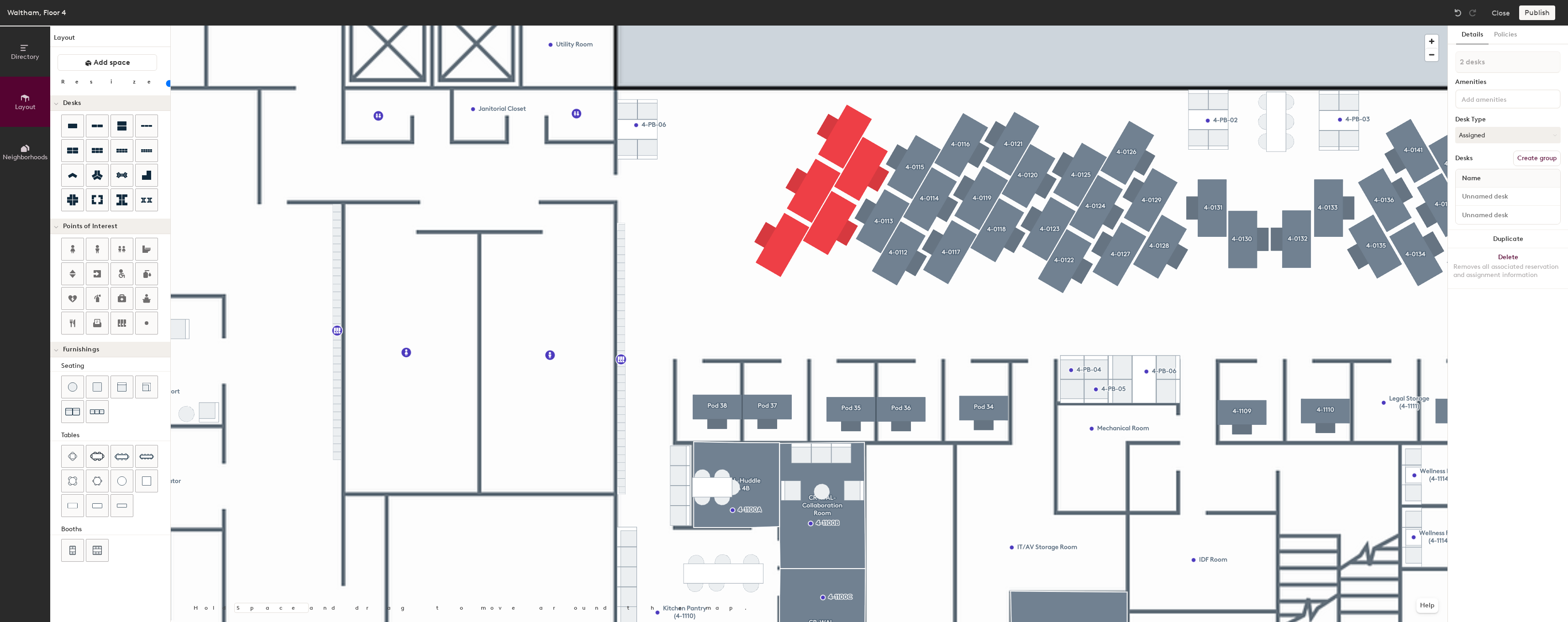
type input "80"
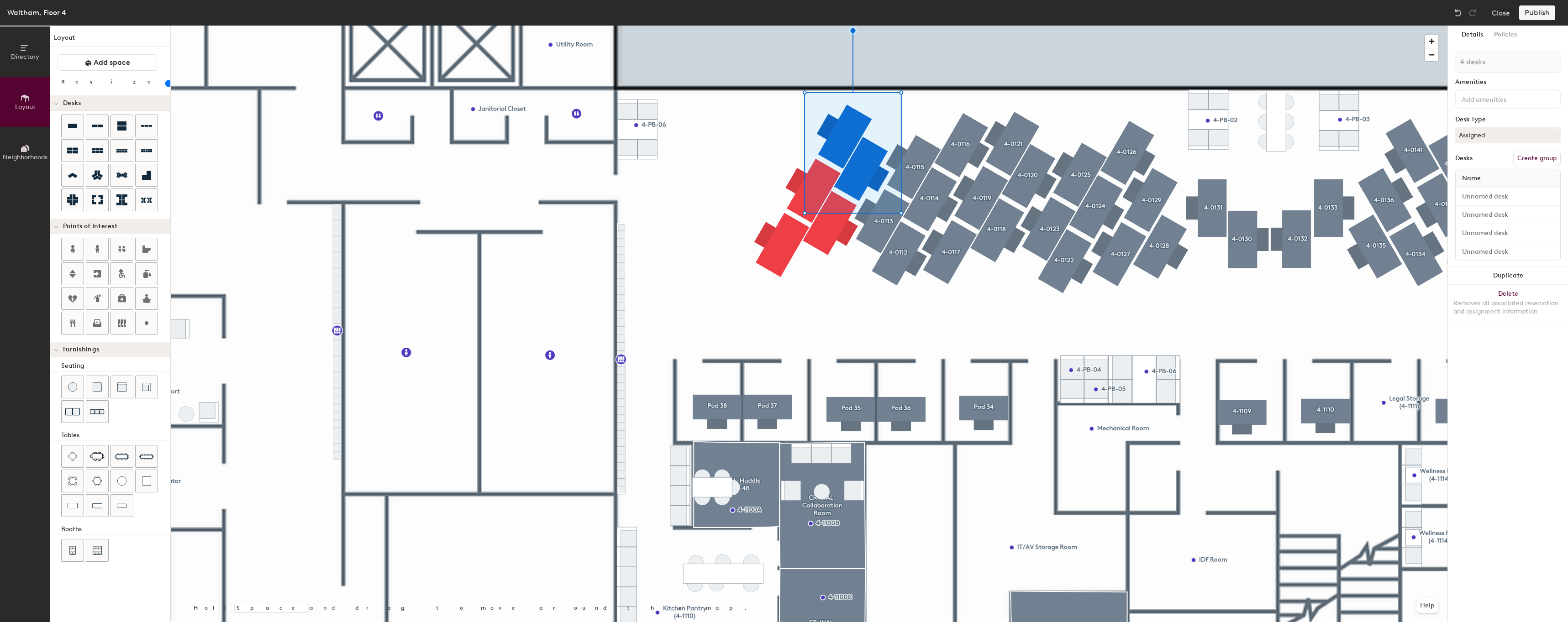
type input "5 desks"
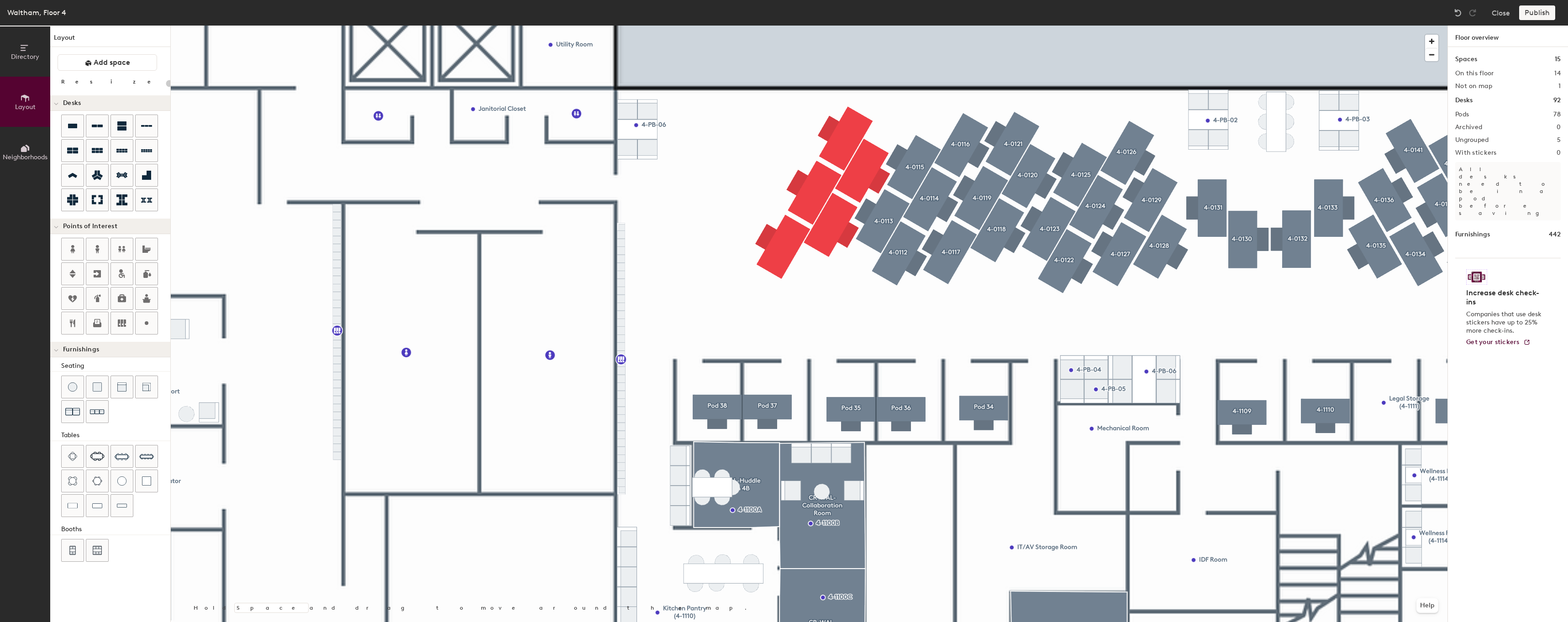
click at [837, 26] on div at bounding box center [809, 26] width 1277 height 0
type input "80"
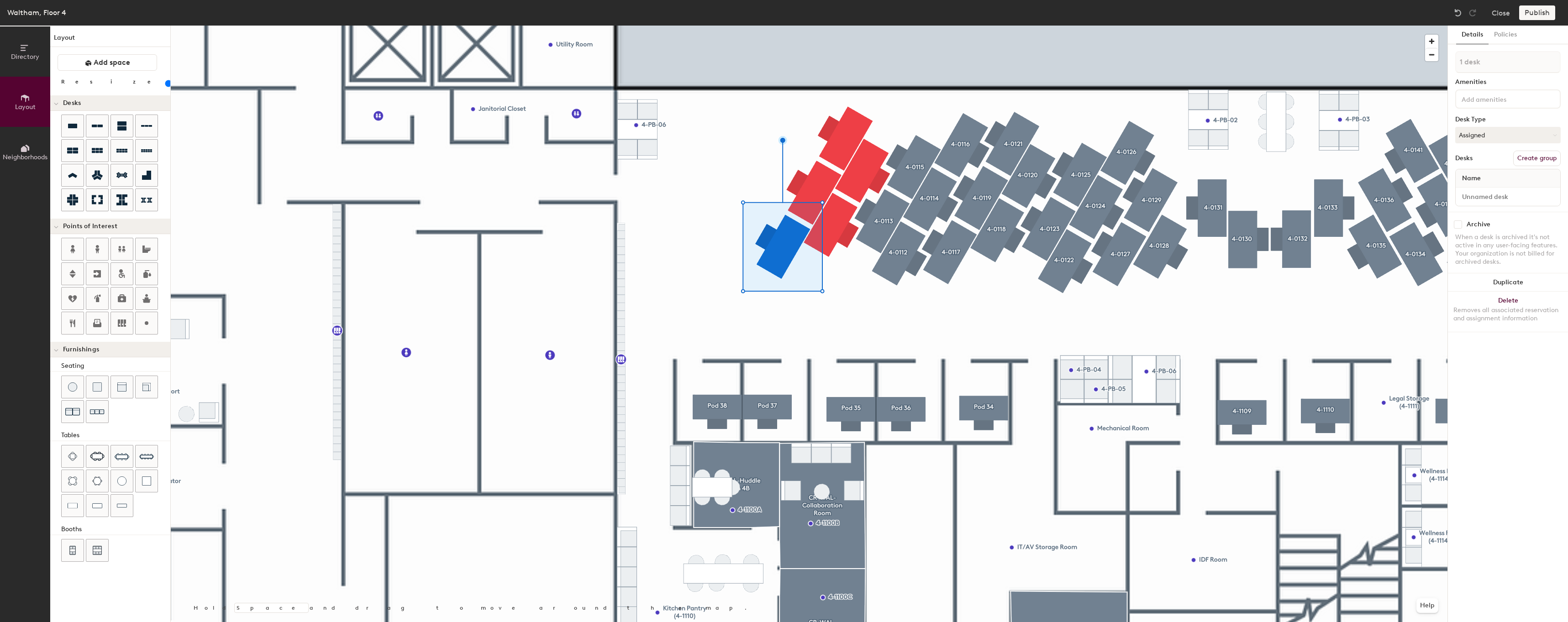
click at [1550, 161] on button "Create group" at bounding box center [1537, 158] width 48 height 15
click at [1487, 195] on input "Desk 1" at bounding box center [1507, 196] width 101 height 13
paste input "4-0112"
type input "4-0107"
click at [1511, 55] on input "Pod 79" at bounding box center [1508, 62] width 105 height 22
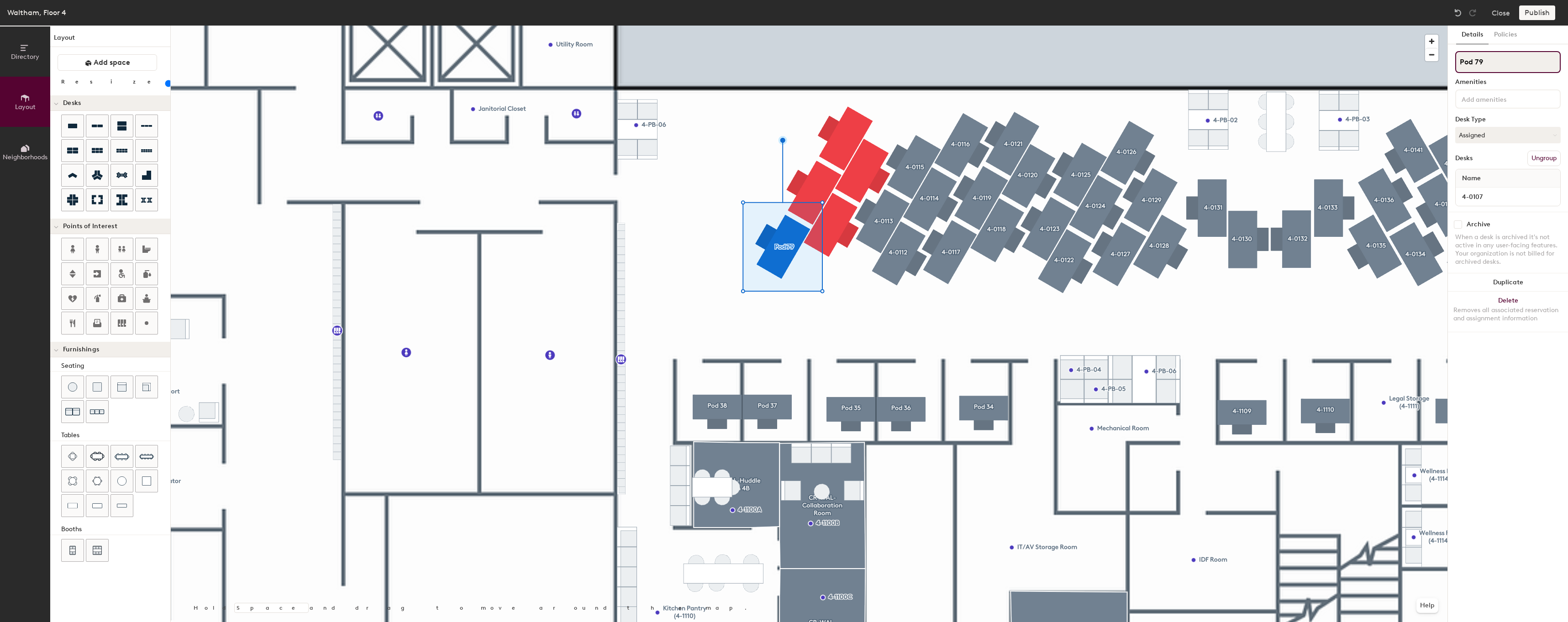
click at [1511, 55] on input "Pod 79" at bounding box center [1508, 62] width 105 height 22
paste input "4-01"
type input "4-0107"
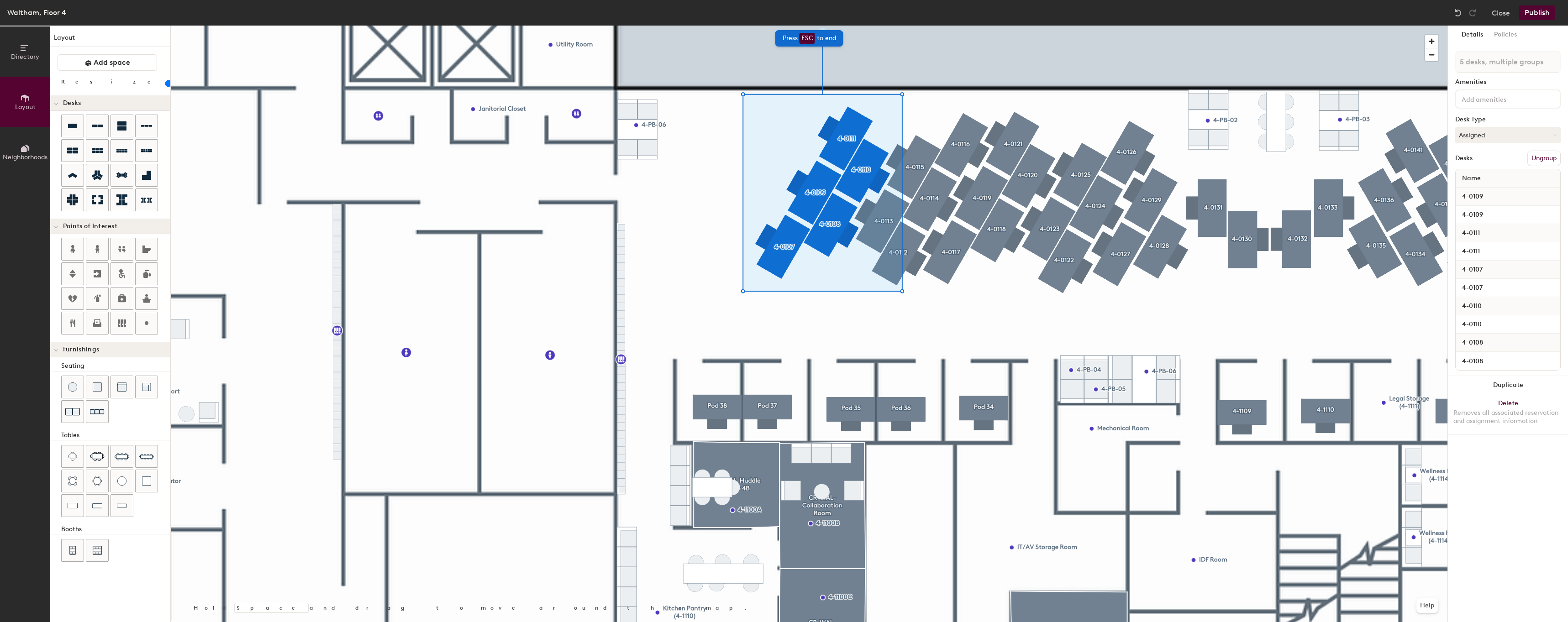
type input "5 desks"
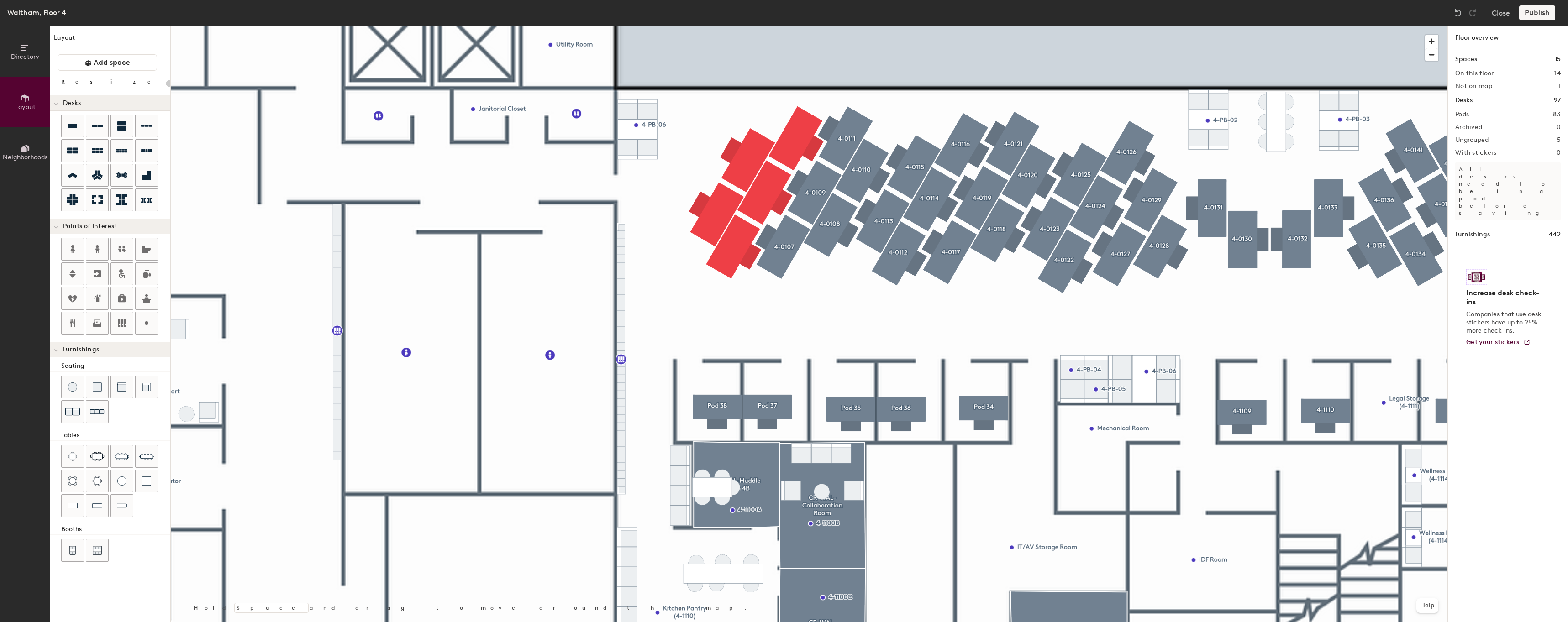
click at [1024, 26] on div at bounding box center [809, 26] width 1277 height 0
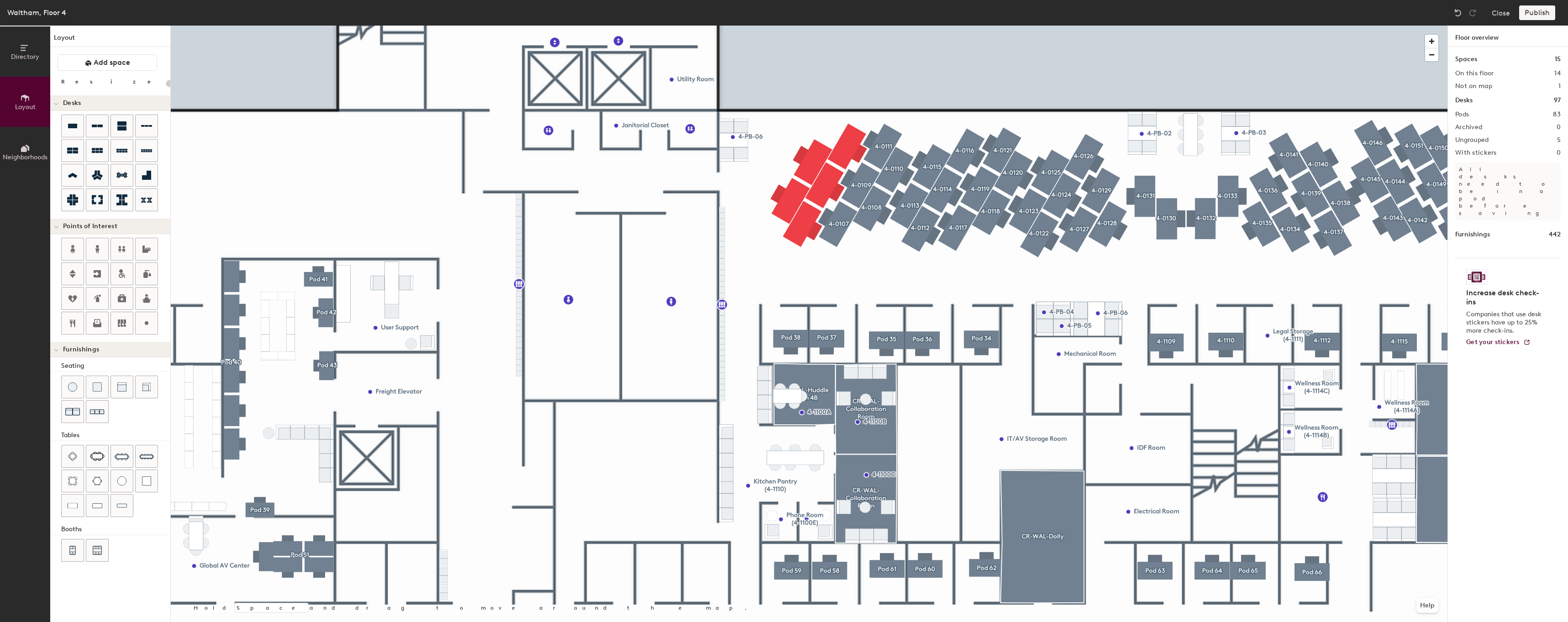
click at [917, 26] on div at bounding box center [809, 26] width 1277 height 0
type input "80"
click at [1530, 152] on button "Create group" at bounding box center [1537, 158] width 48 height 15
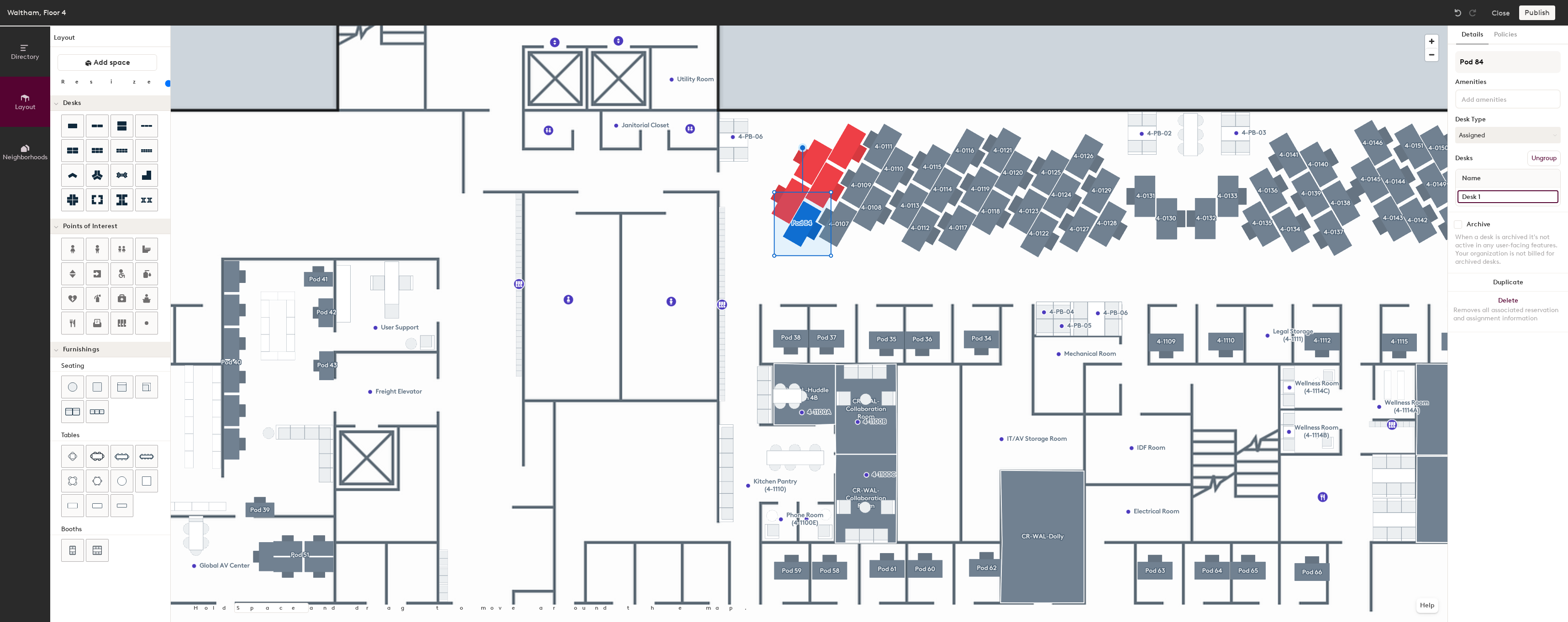
click at [1511, 193] on input "Desk 1" at bounding box center [1507, 196] width 101 height 13
paste input "4-0"
type input "4-01"
type input "60"
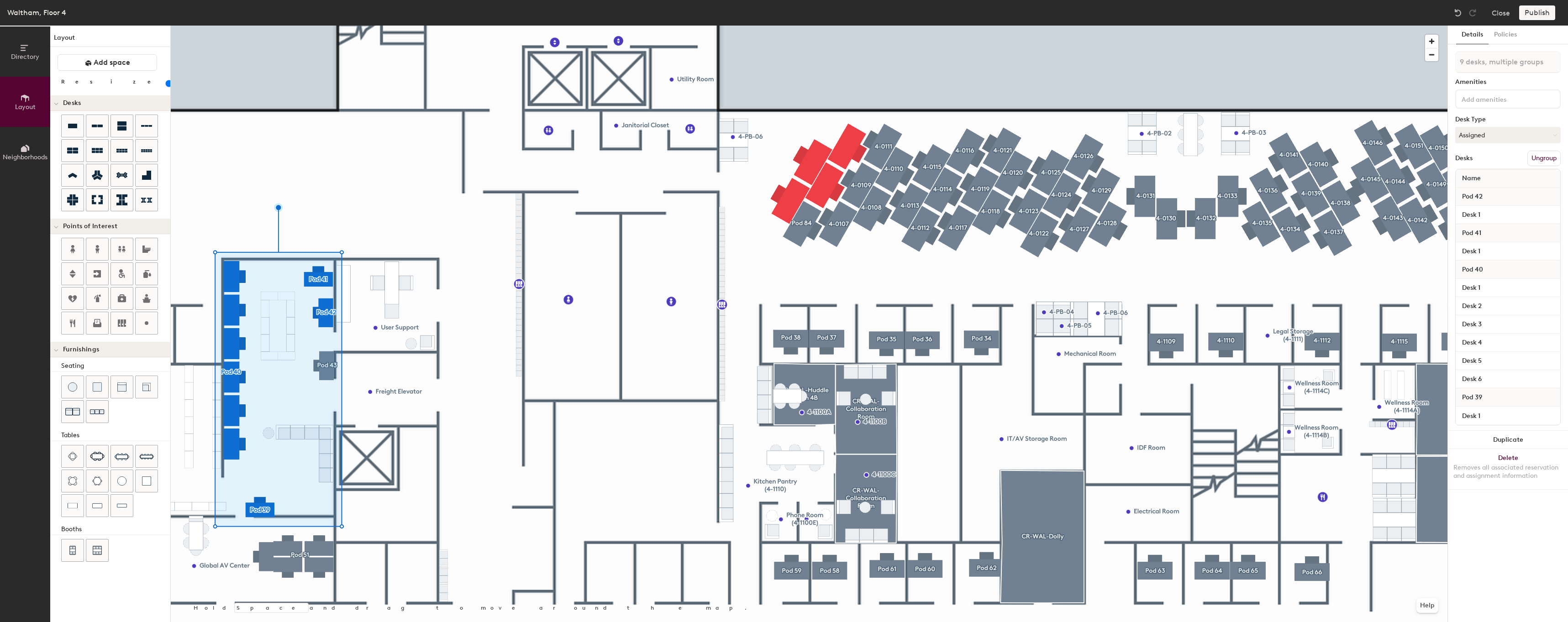
type input "10 desks, multiple groups"
click at [1493, 132] on button "Assigned" at bounding box center [1508, 135] width 105 height 16
click at [1483, 166] on div "Assigned" at bounding box center [1501, 163] width 91 height 13
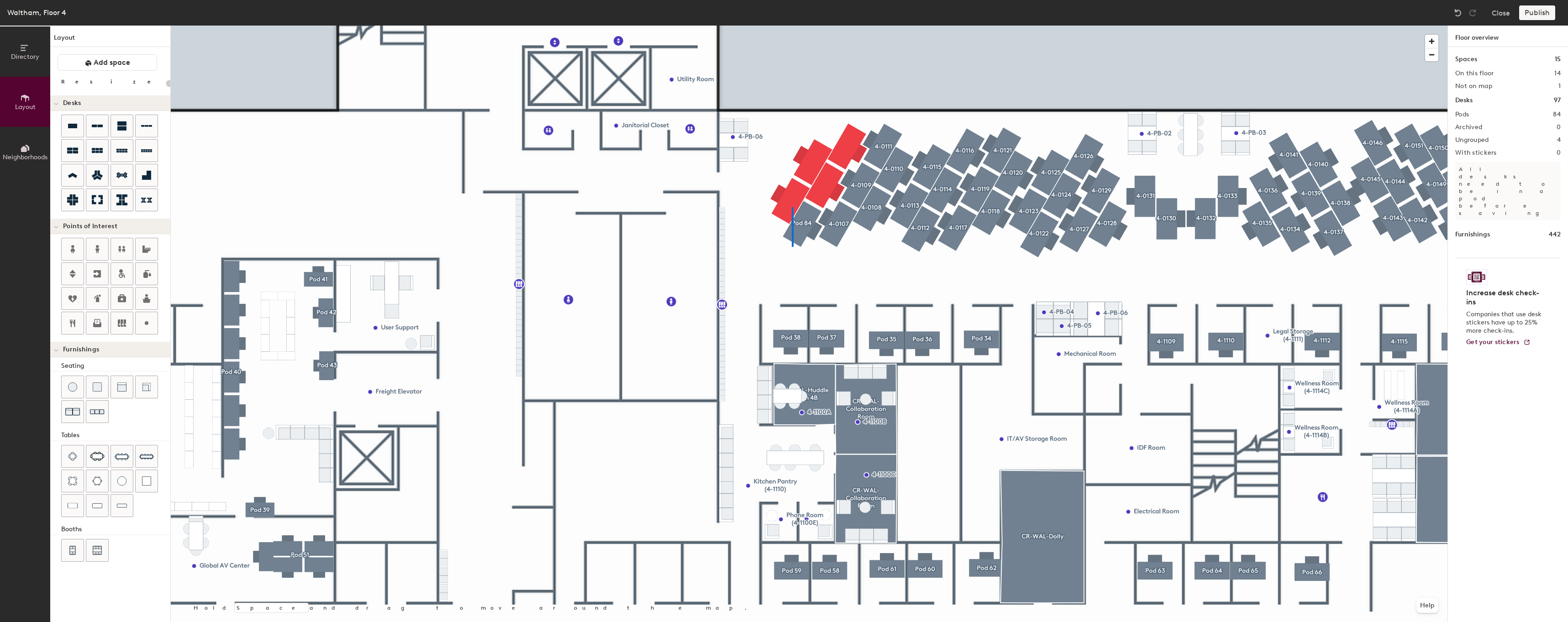
click at [791, 26] on div at bounding box center [809, 26] width 1277 height 0
type input "80"
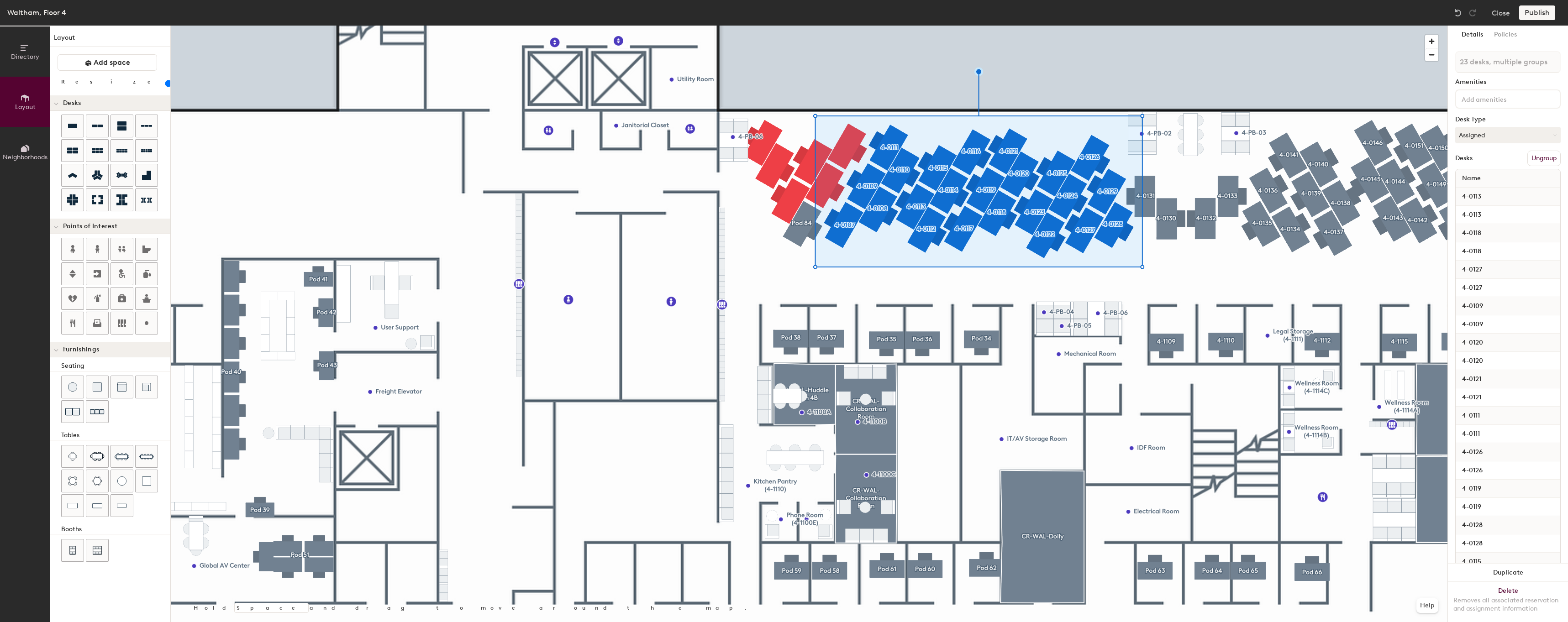
click at [1178, 26] on div at bounding box center [809, 26] width 1277 height 0
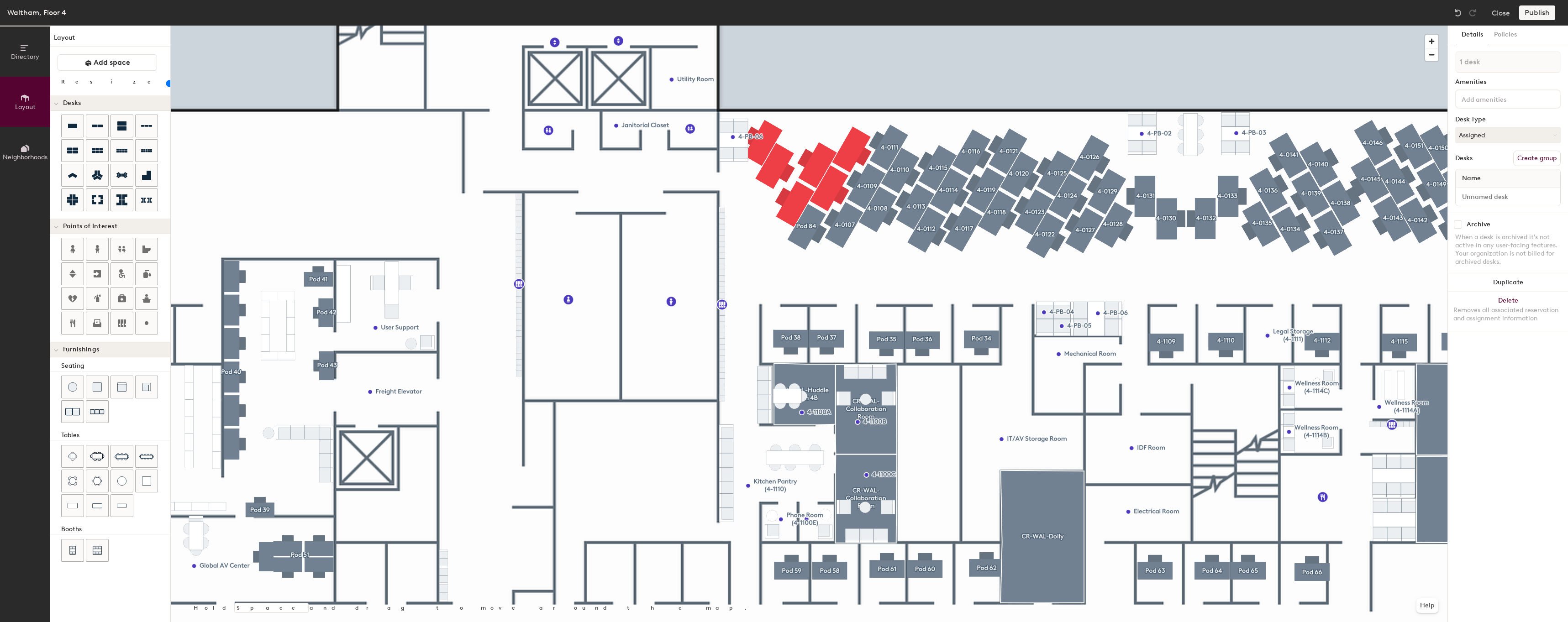
type input "80"
type input "2 desks"
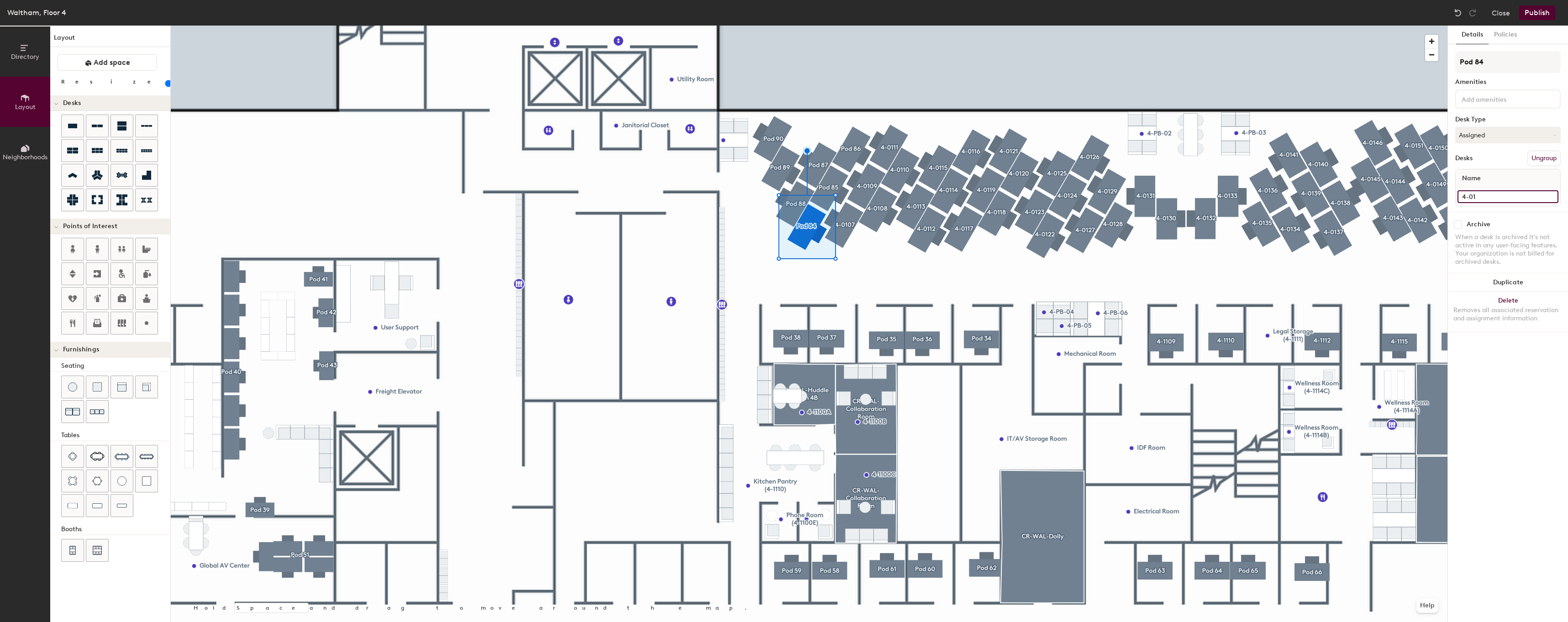
click at [1492, 194] on input "4-01" at bounding box center [1507, 196] width 101 height 13
click at [1497, 197] on input "4-01" at bounding box center [1507, 196] width 101 height 13
type input "4-0102"
click at [1527, 66] on input "Pod 84" at bounding box center [1508, 62] width 105 height 22
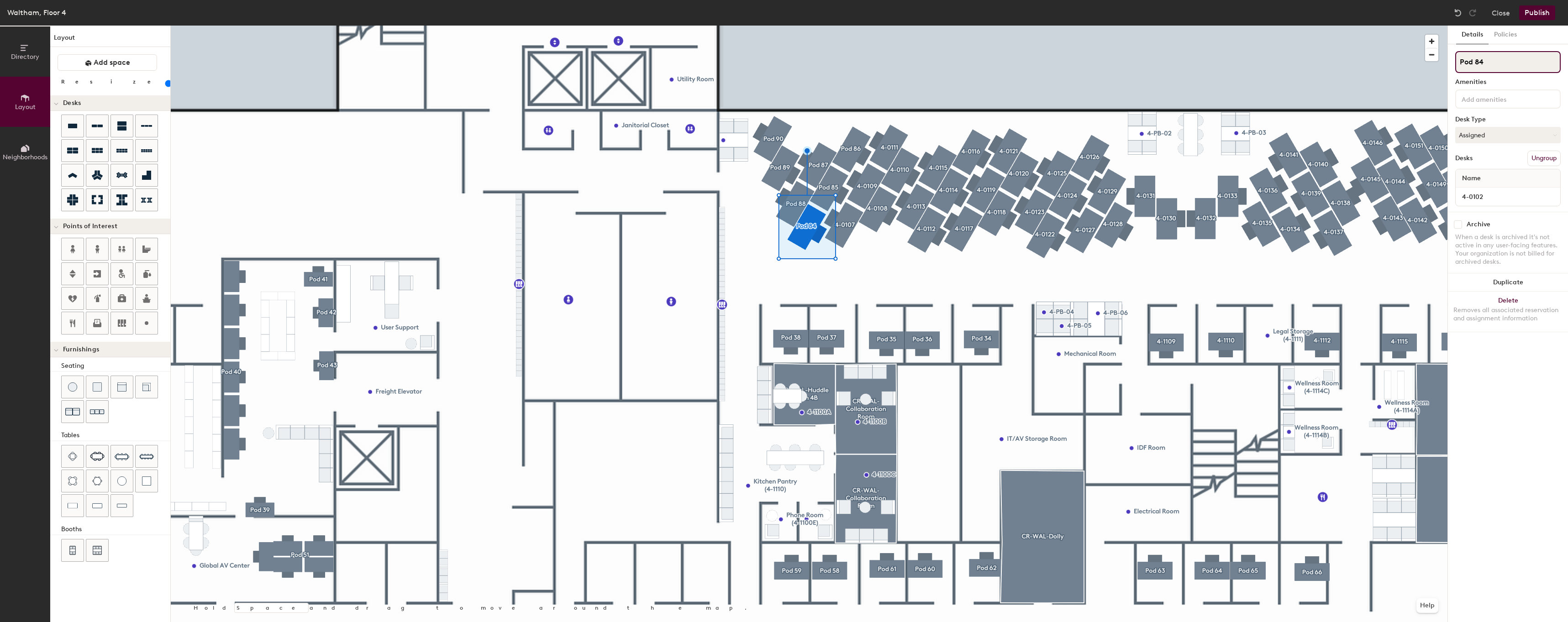
click at [1527, 66] on input "Pod 84" at bounding box center [1508, 62] width 105 height 22
paste input "4-01"
type input "4-0102"
type input "80"
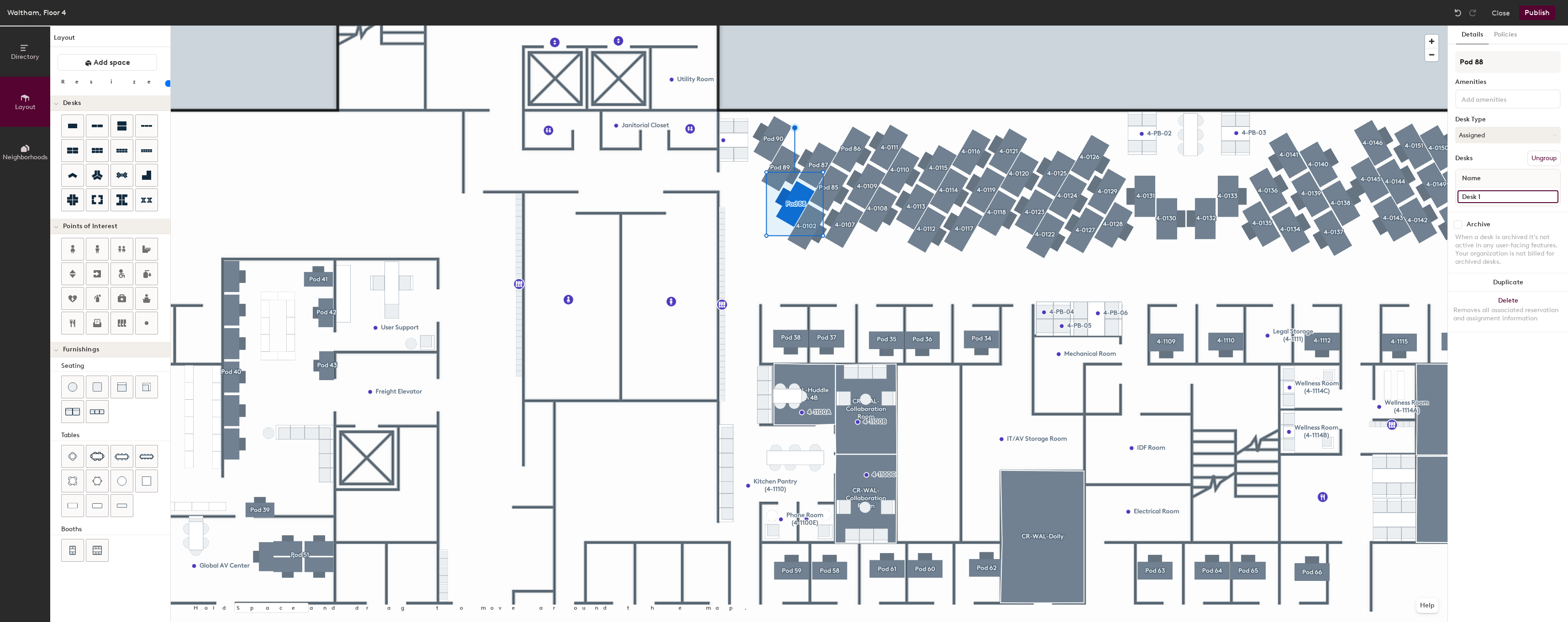
click at [1477, 192] on input "Desk 1" at bounding box center [1507, 196] width 101 height 13
paste input "4-0"
type input "4-0103"
click at [1527, 66] on input "Pod 88" at bounding box center [1508, 62] width 105 height 22
click at [1528, 64] on input "Pod 88" at bounding box center [1508, 62] width 105 height 22
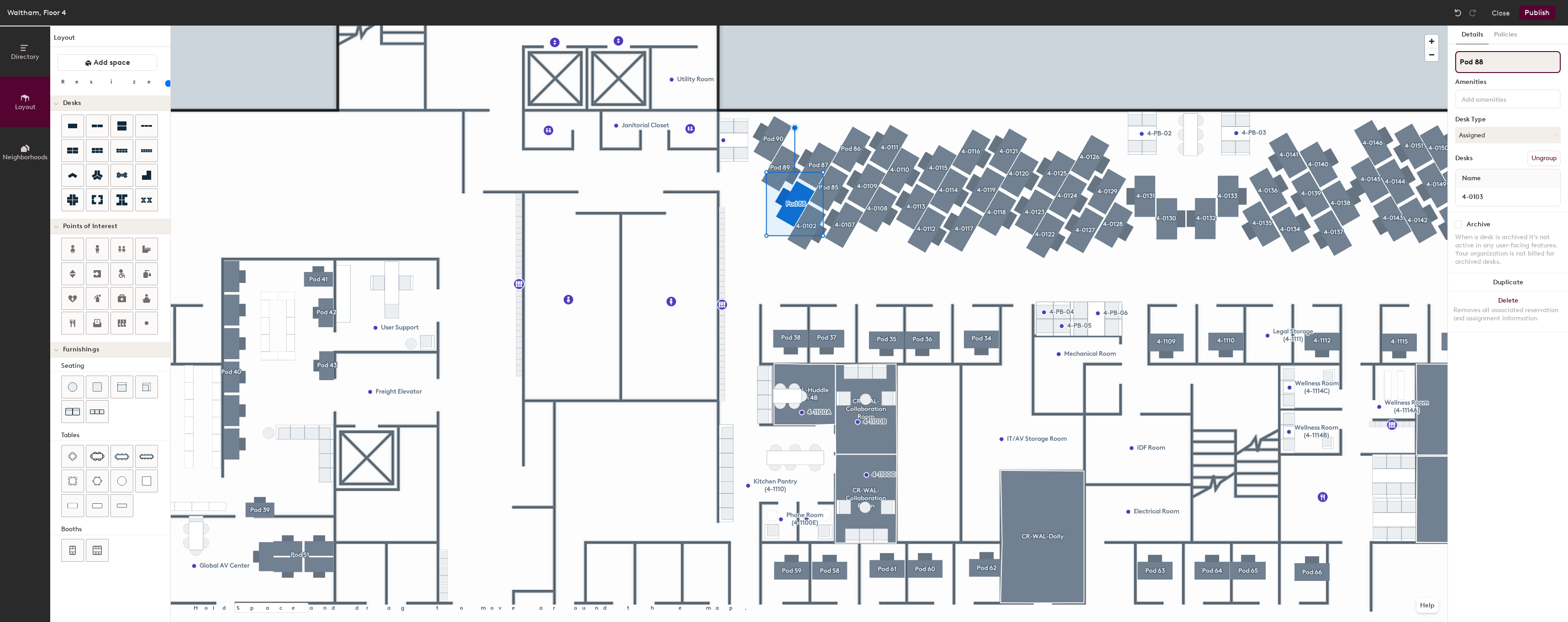
click at [1528, 64] on input "Pod 88" at bounding box center [1508, 62] width 105 height 22
paste input "4-01"
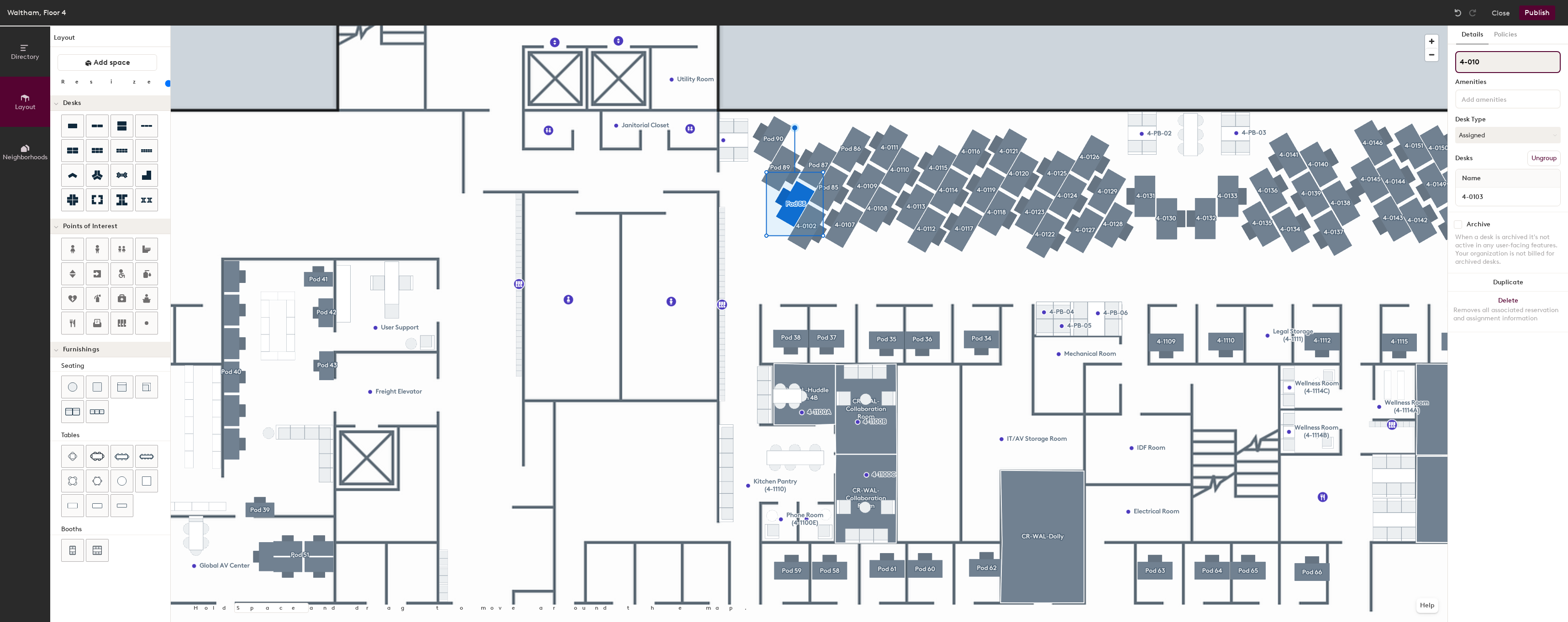
type input "4-0103"
type input "80"
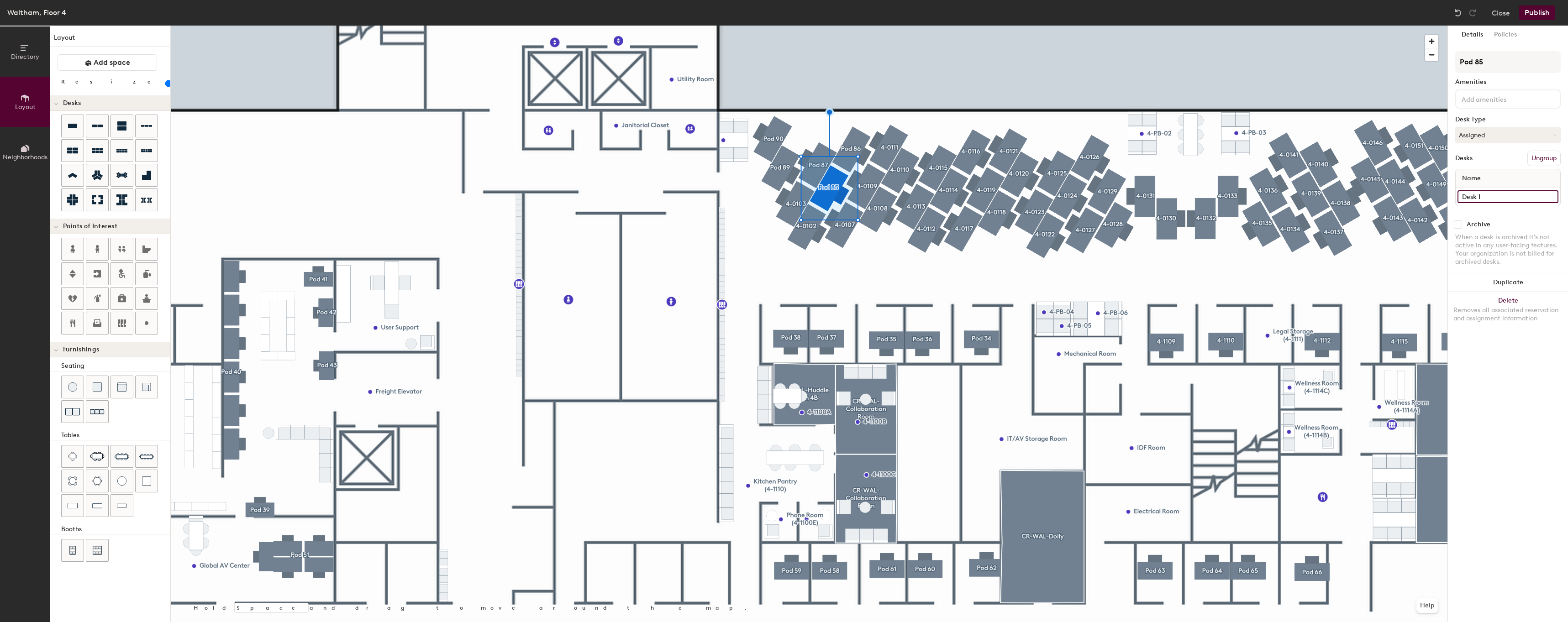
click at [1469, 199] on input "Desk 1" at bounding box center [1507, 196] width 101 height 13
paste input "4-0"
type input "4-0104"
click at [1522, 61] on input "Pod 85" at bounding box center [1508, 62] width 105 height 22
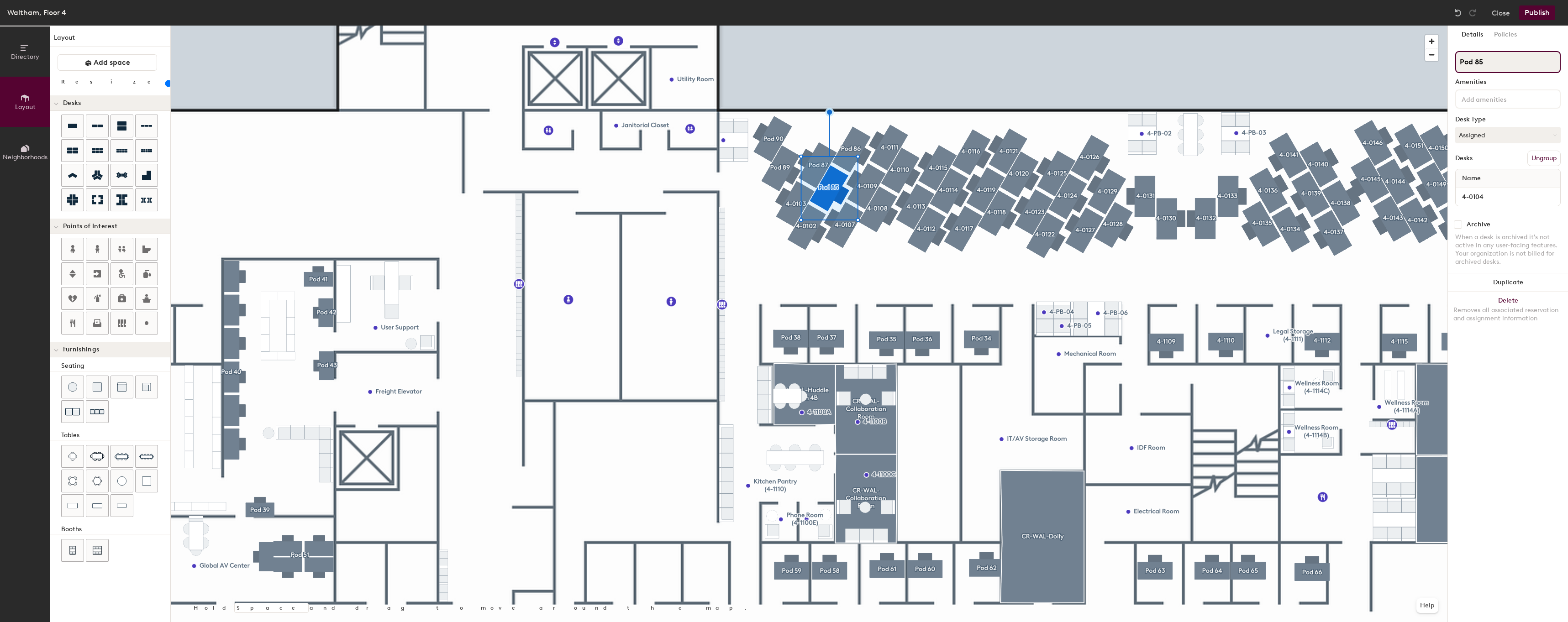
click at [1522, 61] on input "Pod 85" at bounding box center [1508, 62] width 105 height 22
paste input "4-01"
type input "4-0104"
type input "80"
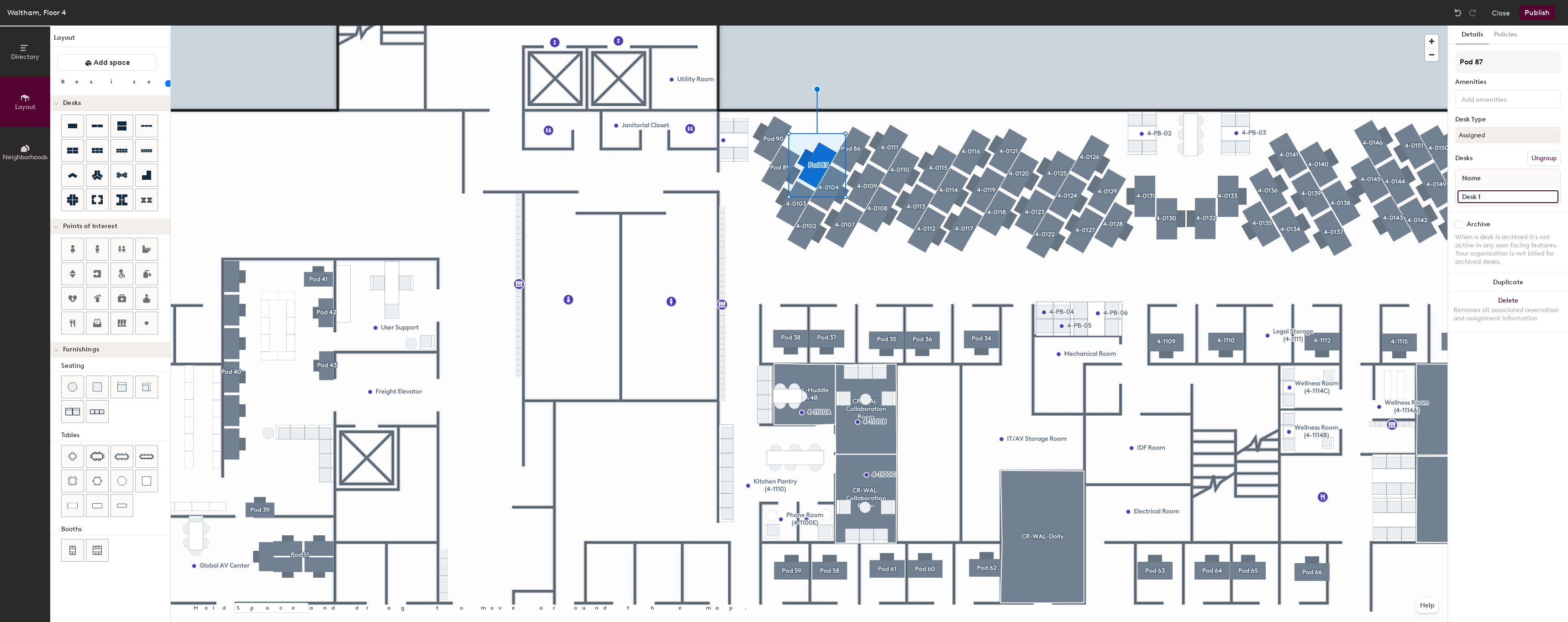
click at [1512, 196] on input "Desk 1" at bounding box center [1507, 196] width 101 height 13
paste input "4-0"
type input "4-0105"
click at [1519, 62] on input "Pod 87" at bounding box center [1508, 62] width 105 height 22
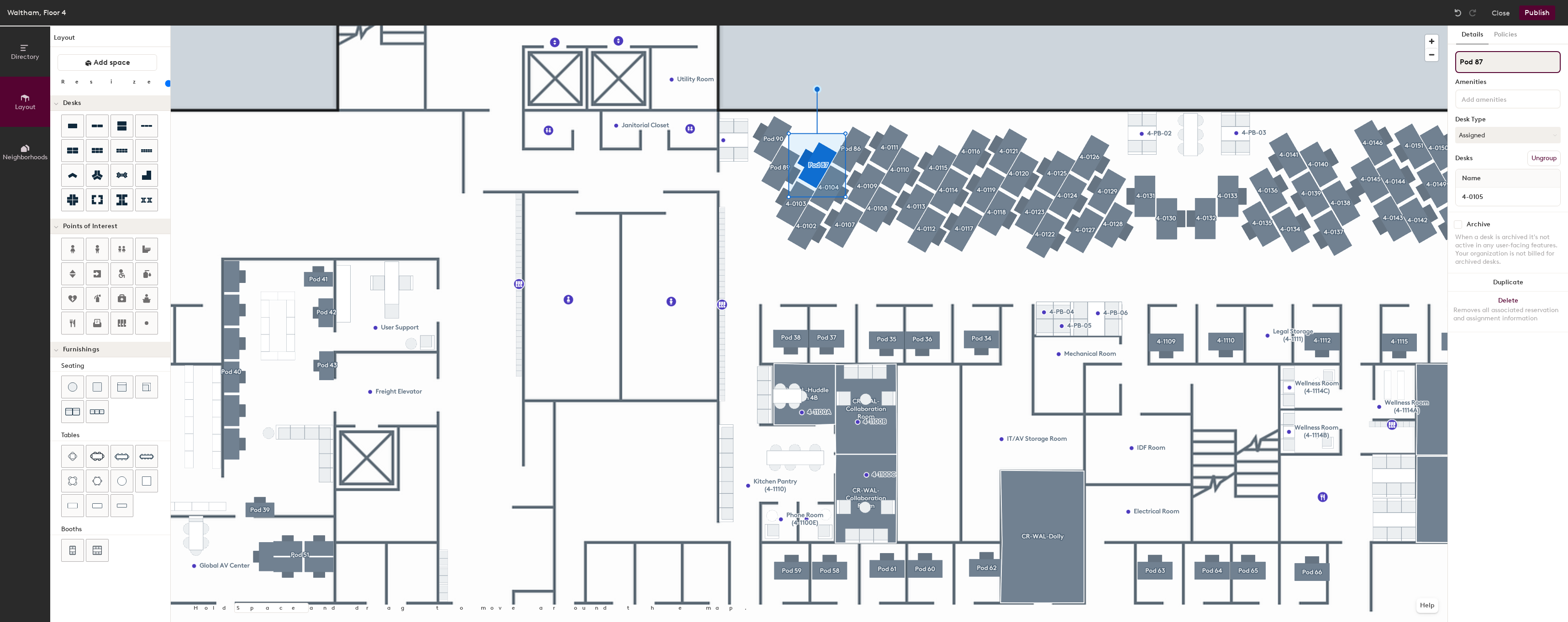
click at [1519, 62] on input "Pod 87" at bounding box center [1508, 62] width 105 height 22
paste input "4-01"
type input "4-0105"
click at [860, 26] on div at bounding box center [809, 26] width 1277 height 0
type input "80"
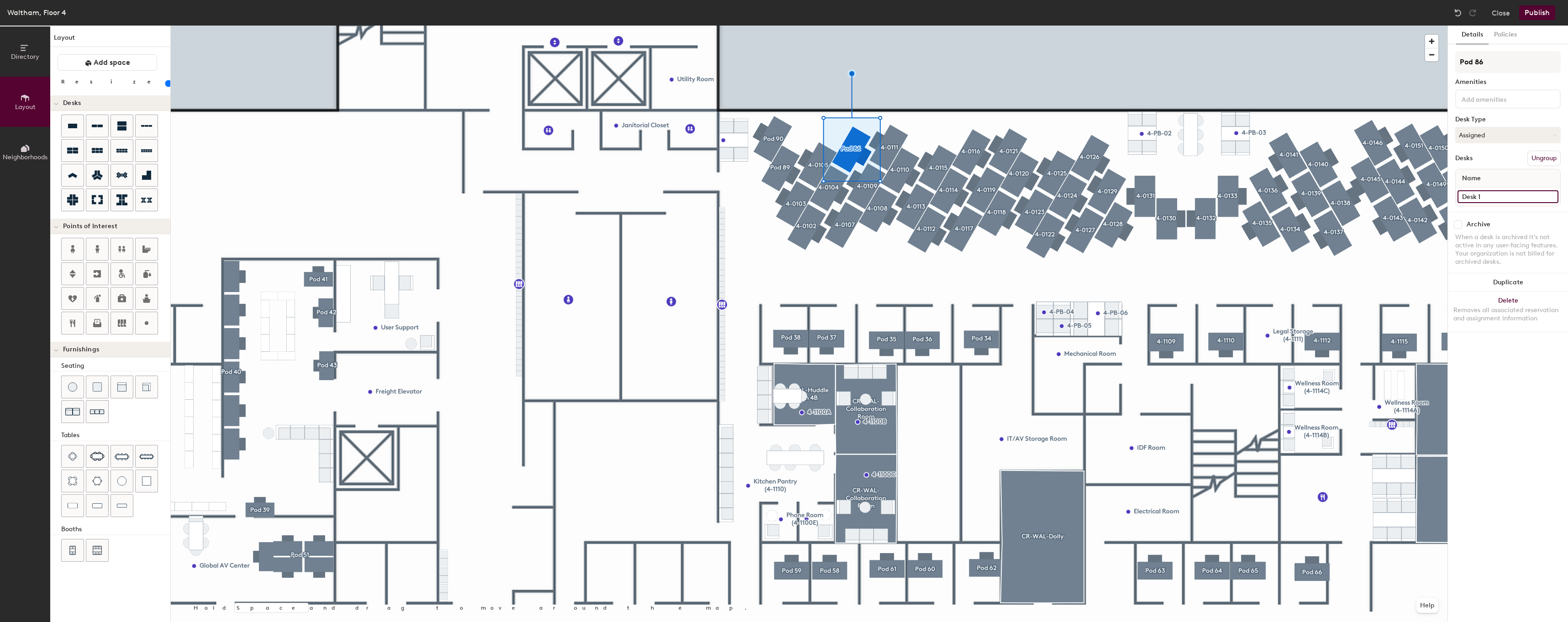
click at [1524, 200] on input "Desk 1" at bounding box center [1507, 196] width 101 height 13
paste input "4-0"
type input "4-0106"
click at [1526, 66] on input "Pod 86" at bounding box center [1508, 62] width 105 height 22
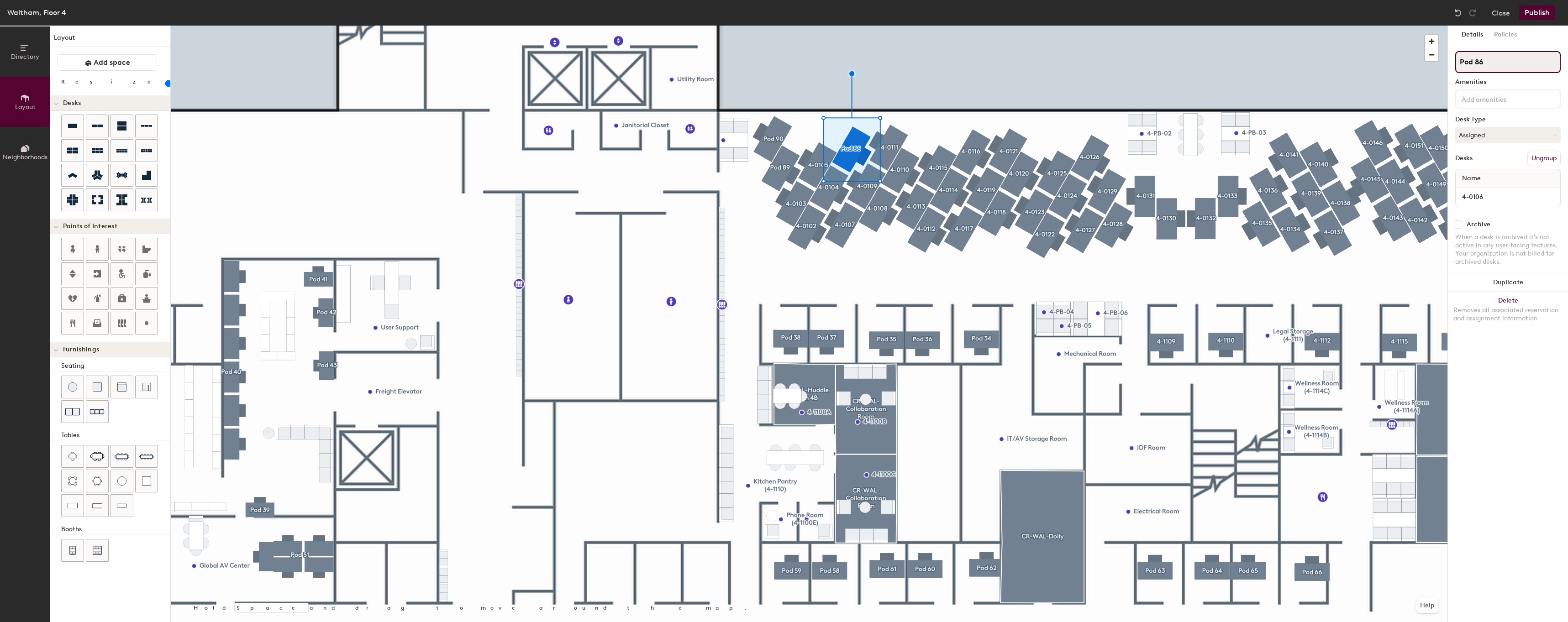
click at [1526, 66] on input "Pod 86" at bounding box center [1508, 62] width 105 height 22
paste input "4-01"
type input "4-0106"
type input "80"
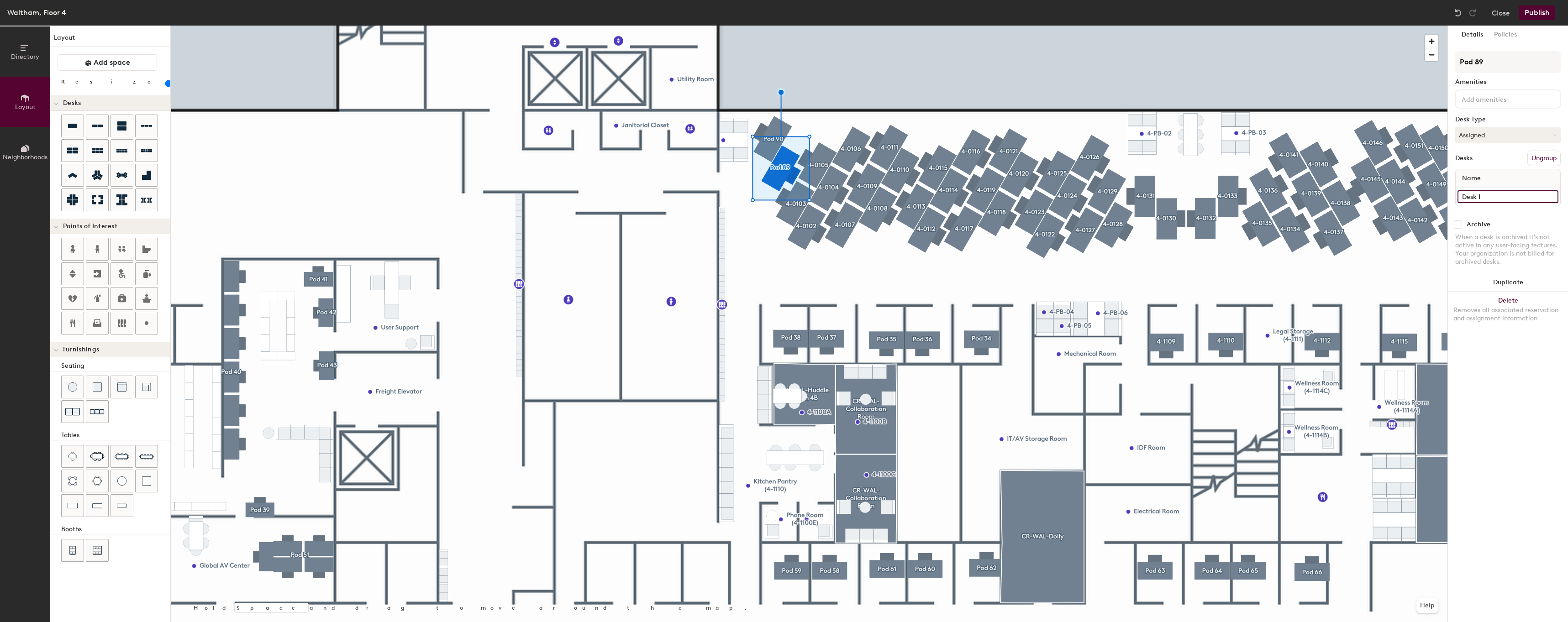
click at [1511, 200] on input "Desk 1" at bounding box center [1507, 196] width 101 height 13
paste input "4-0"
type input "4-0100"
click at [1522, 61] on input "Pod 89" at bounding box center [1508, 62] width 105 height 22
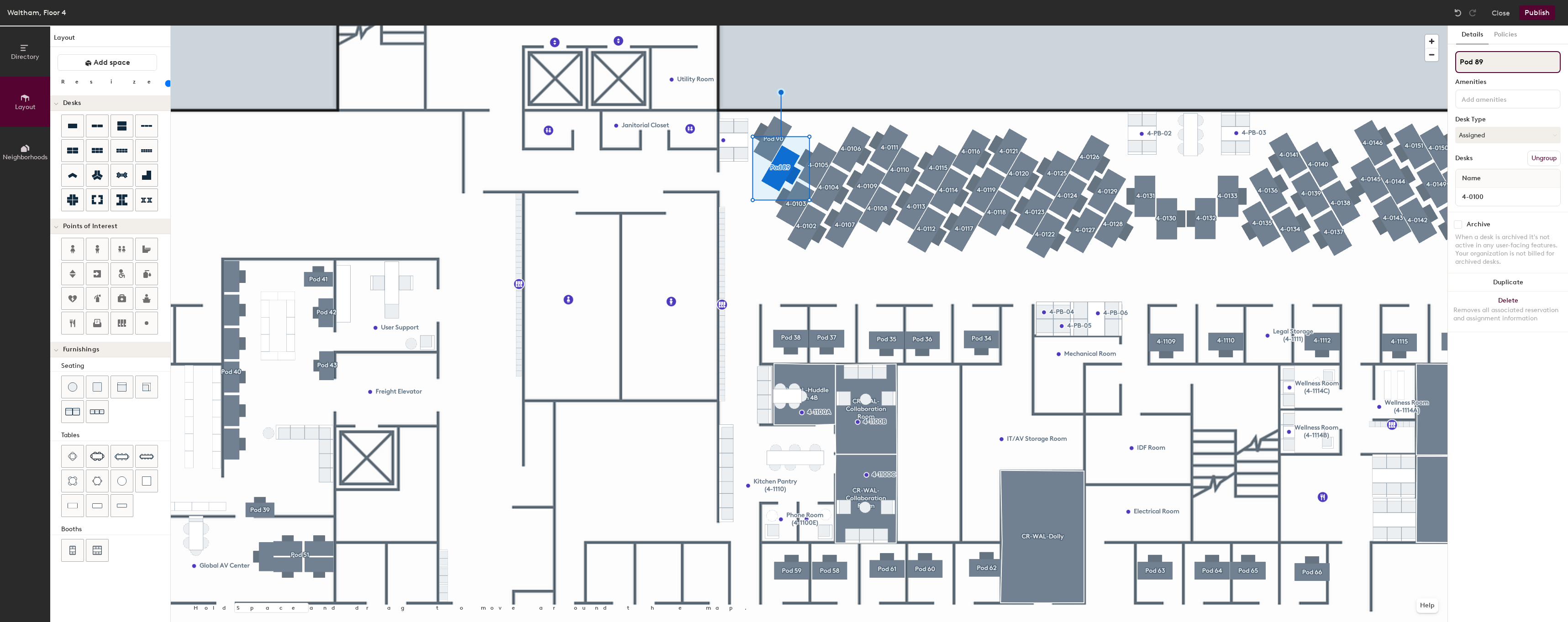
click at [1522, 61] on input "Pod 89" at bounding box center [1508, 62] width 105 height 22
paste input "4-01"
type input "4-0100"
type input "80"
click at [1492, 188] on div "Desk 1" at bounding box center [1507, 197] width 104 height 18
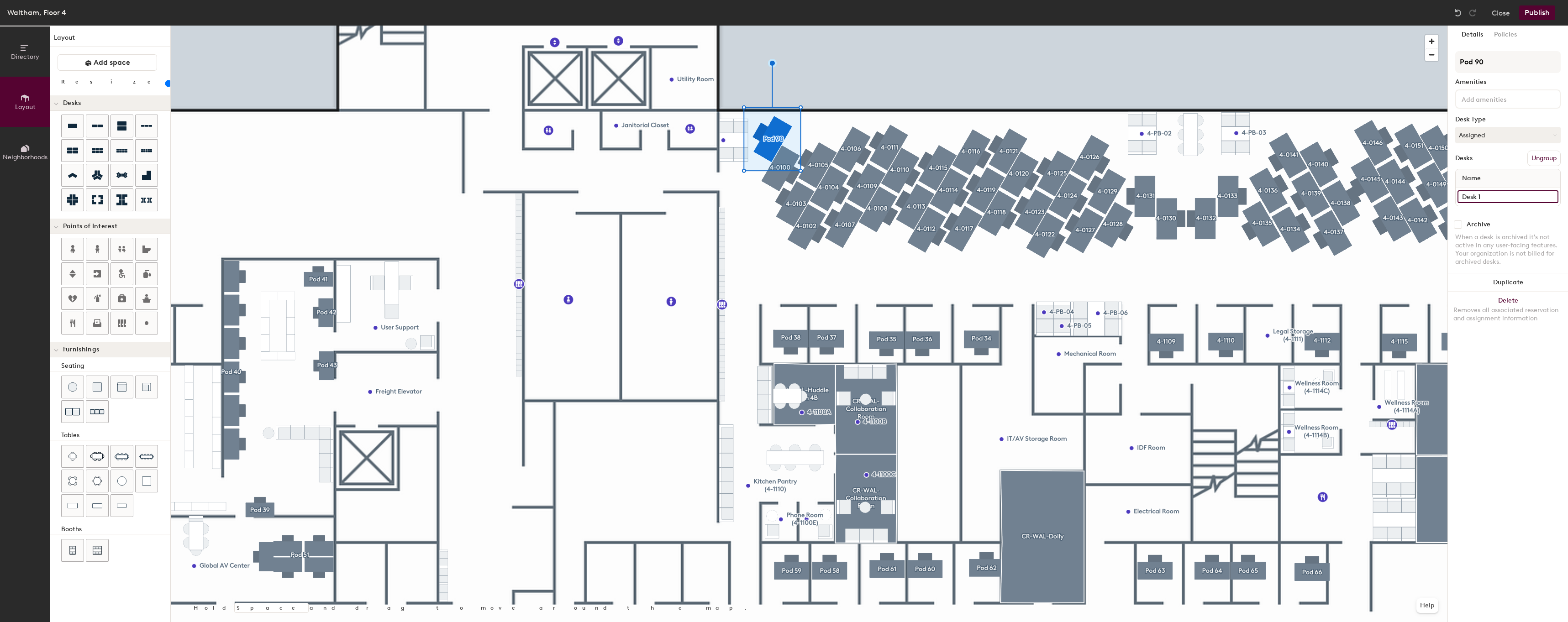
click at [1491, 199] on input "Desk 1" at bounding box center [1507, 196] width 101 height 13
paste input "4-0"
type input "4-0101"
click at [1531, 61] on input "Pod 90" at bounding box center [1508, 62] width 105 height 22
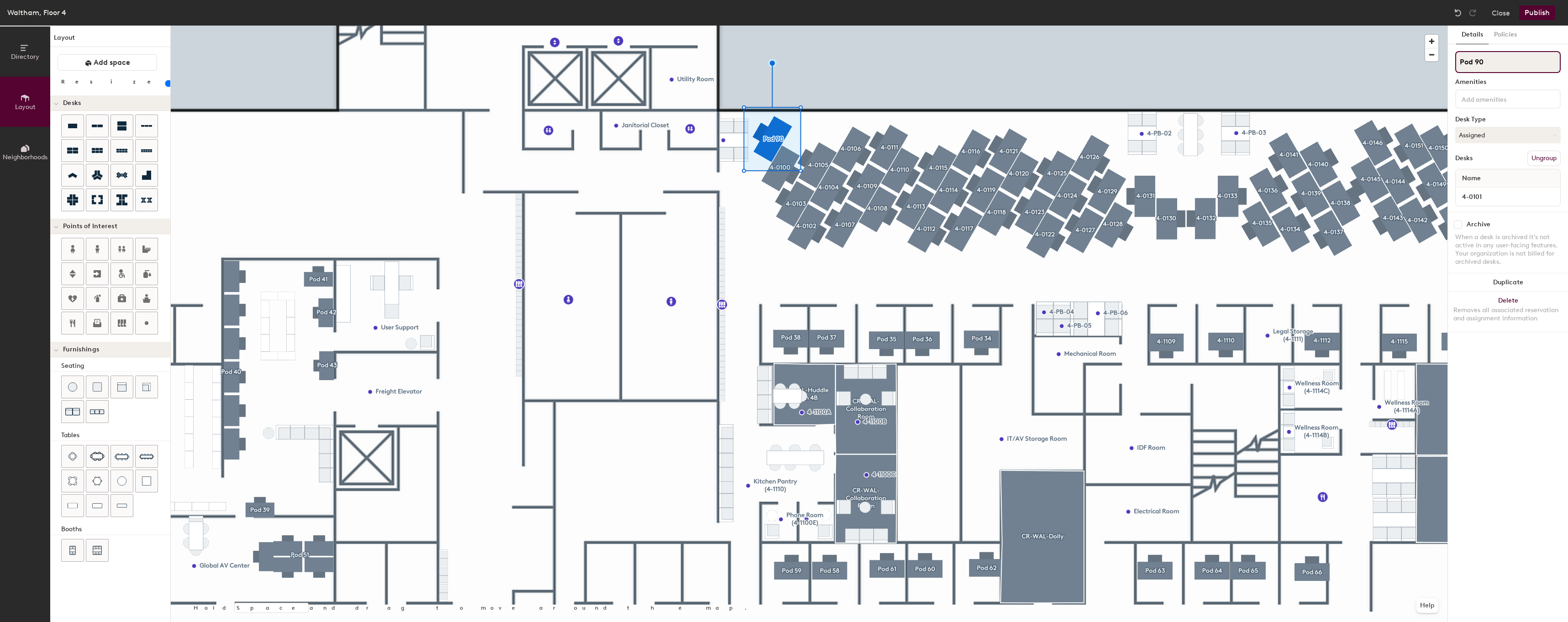
click at [1531, 61] on input "Pod 90" at bounding box center [1508, 62] width 105 height 22
paste input "4-01"
type input "4-01101"
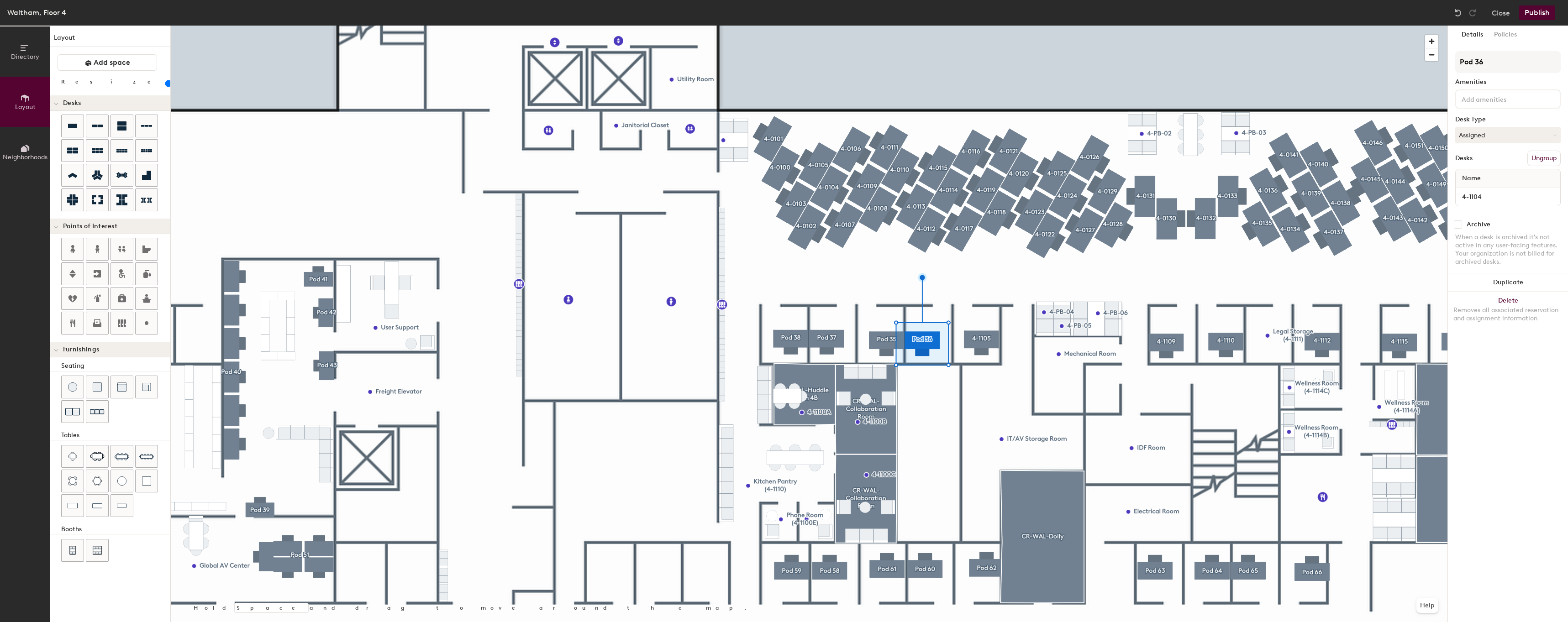
type input "4"
type input "80"
type input "4-1"
type input "80"
type input "4-110"
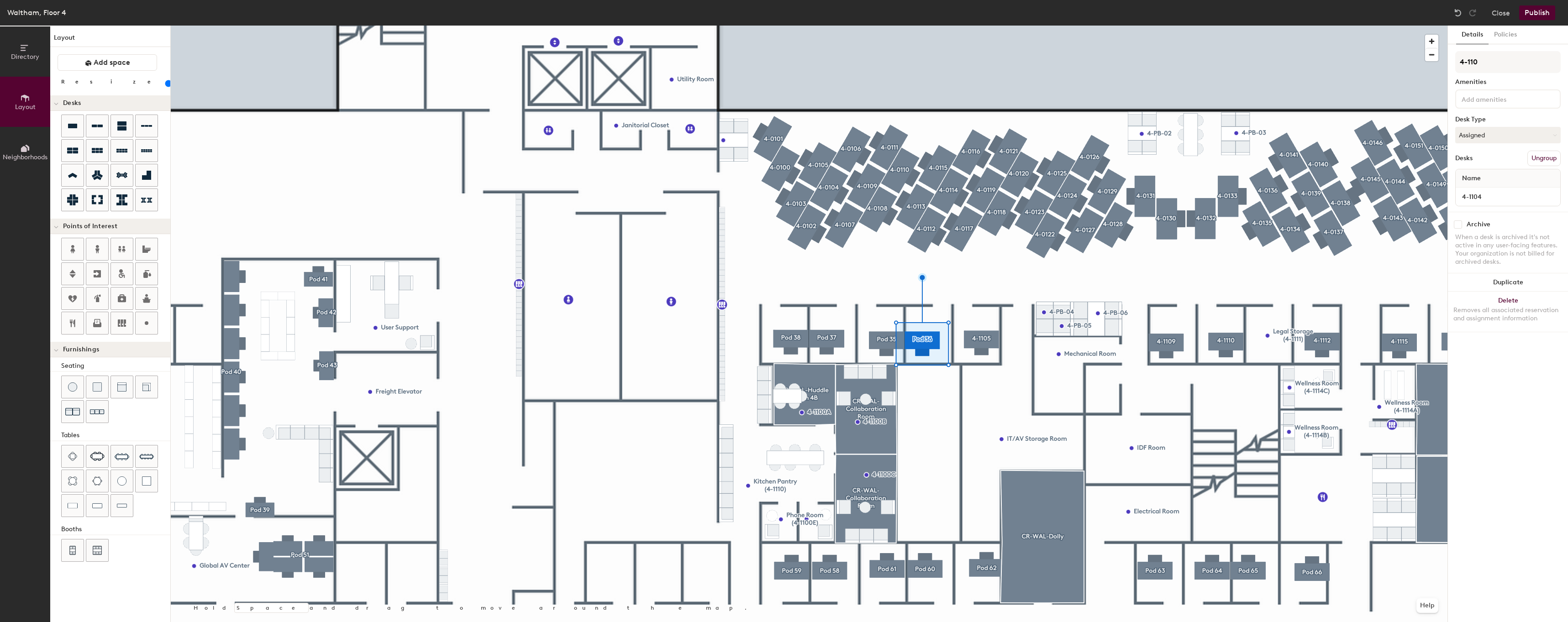
type input "80"
type input "4-1104"
type input "80"
type input "4-1104"
type input "80"
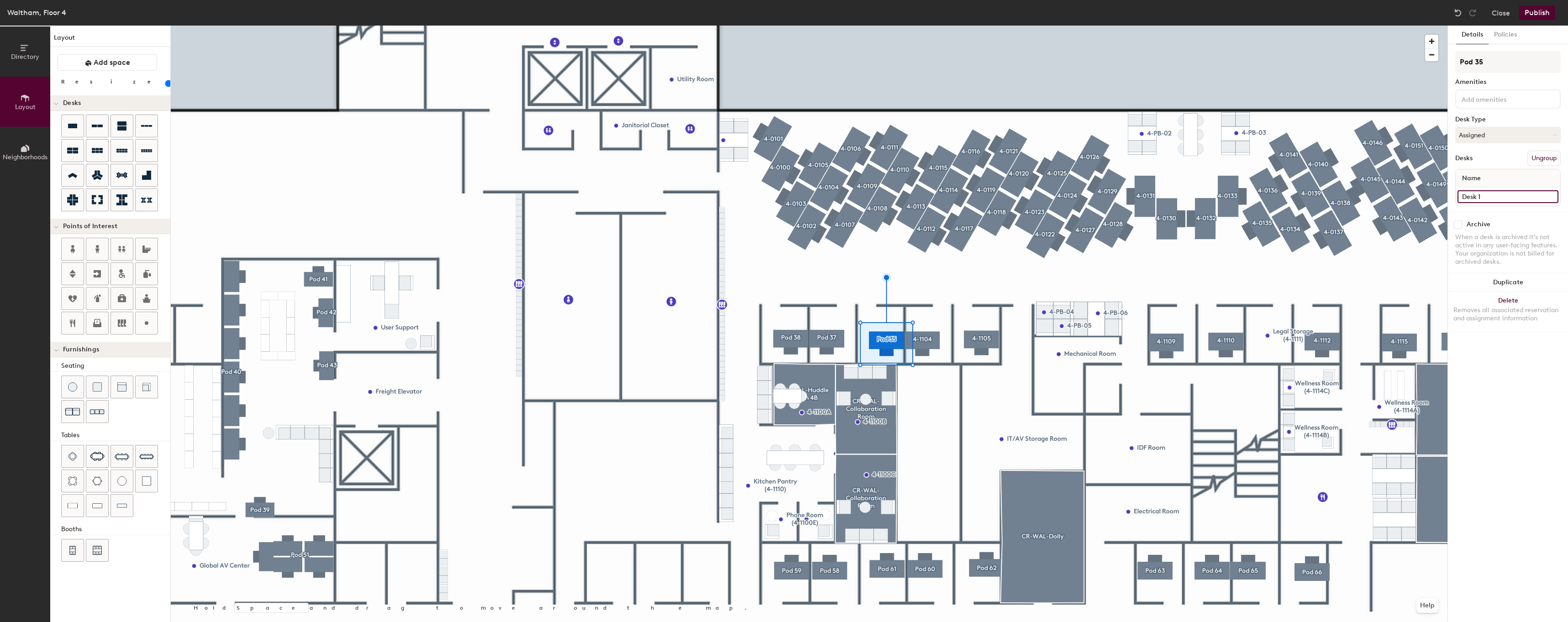
click at [1504, 199] on input "Desk 1" at bounding box center [1507, 196] width 101 height 13
type input "1"
type input "80"
type input "1"
type input "80"
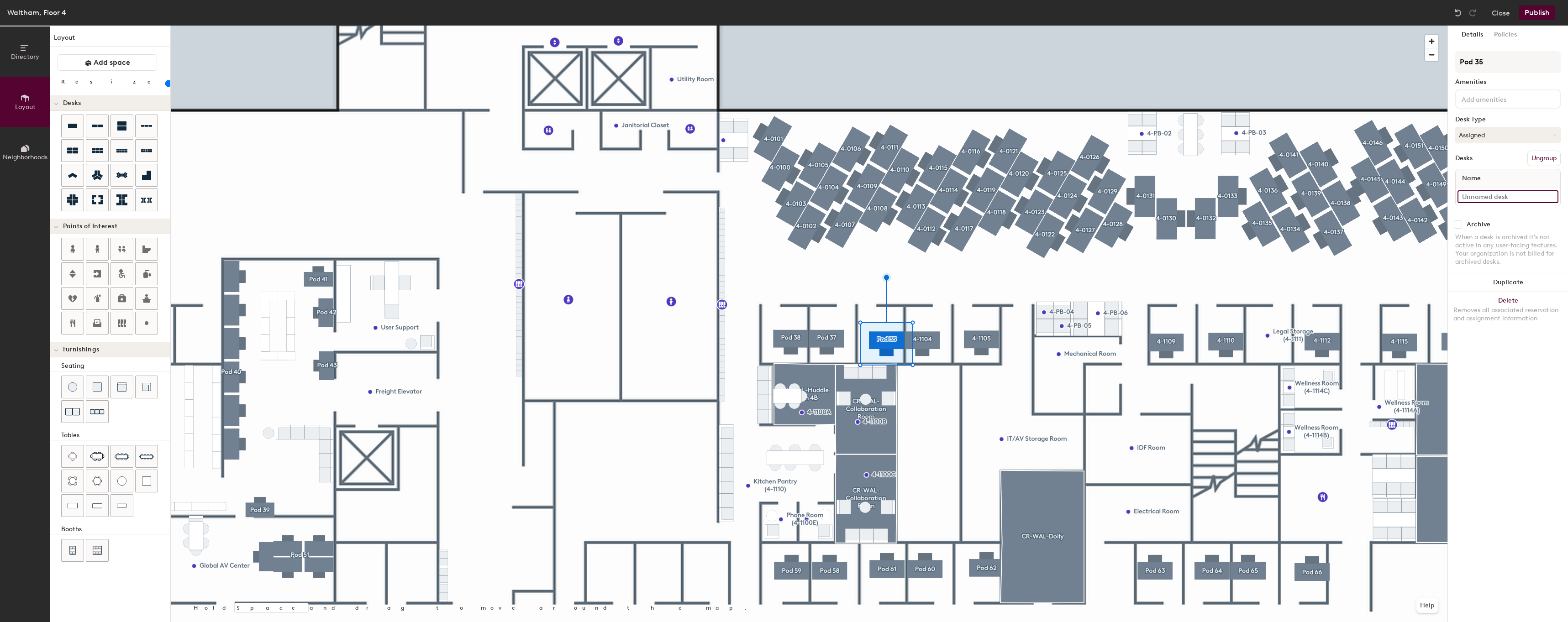
type input "80"
type input "4"
type input "80"
type input "4-1"
type input "80"
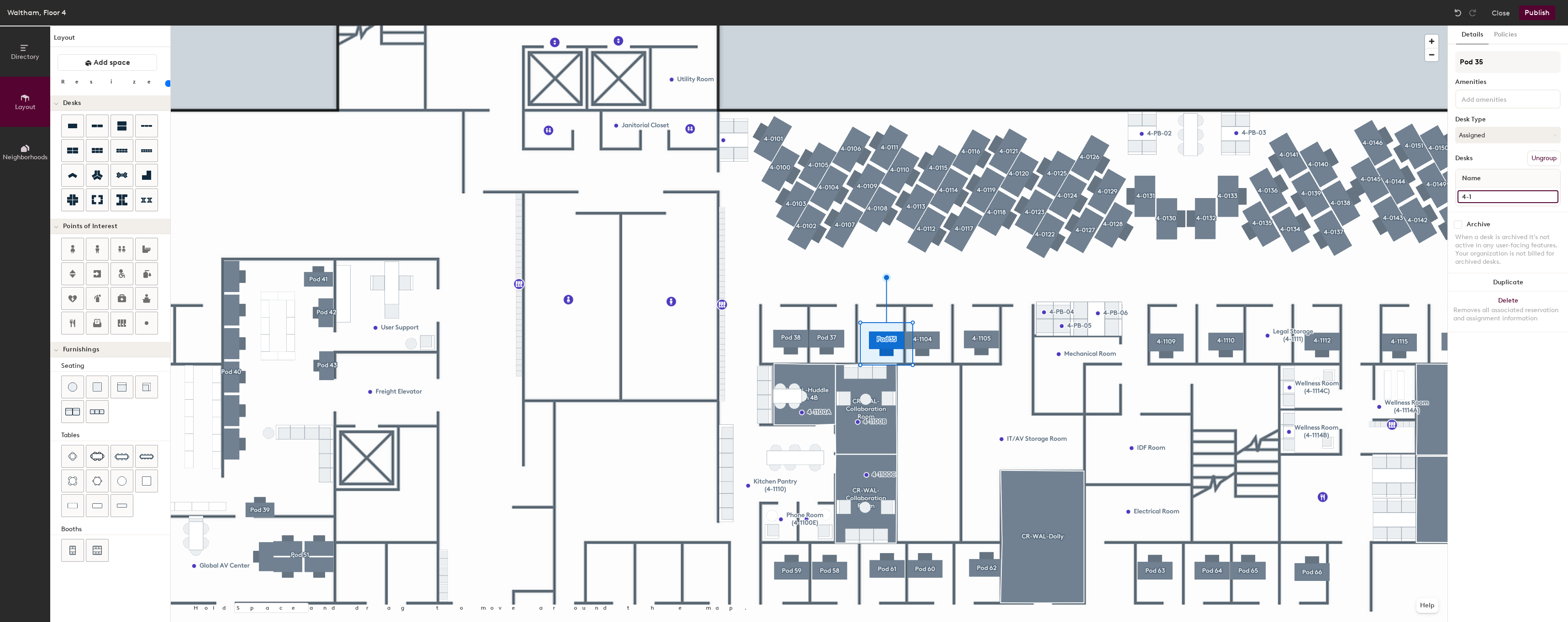
type input "4-11"
type input "80"
type input "4-110"
type input "80"
type input "4-1103"
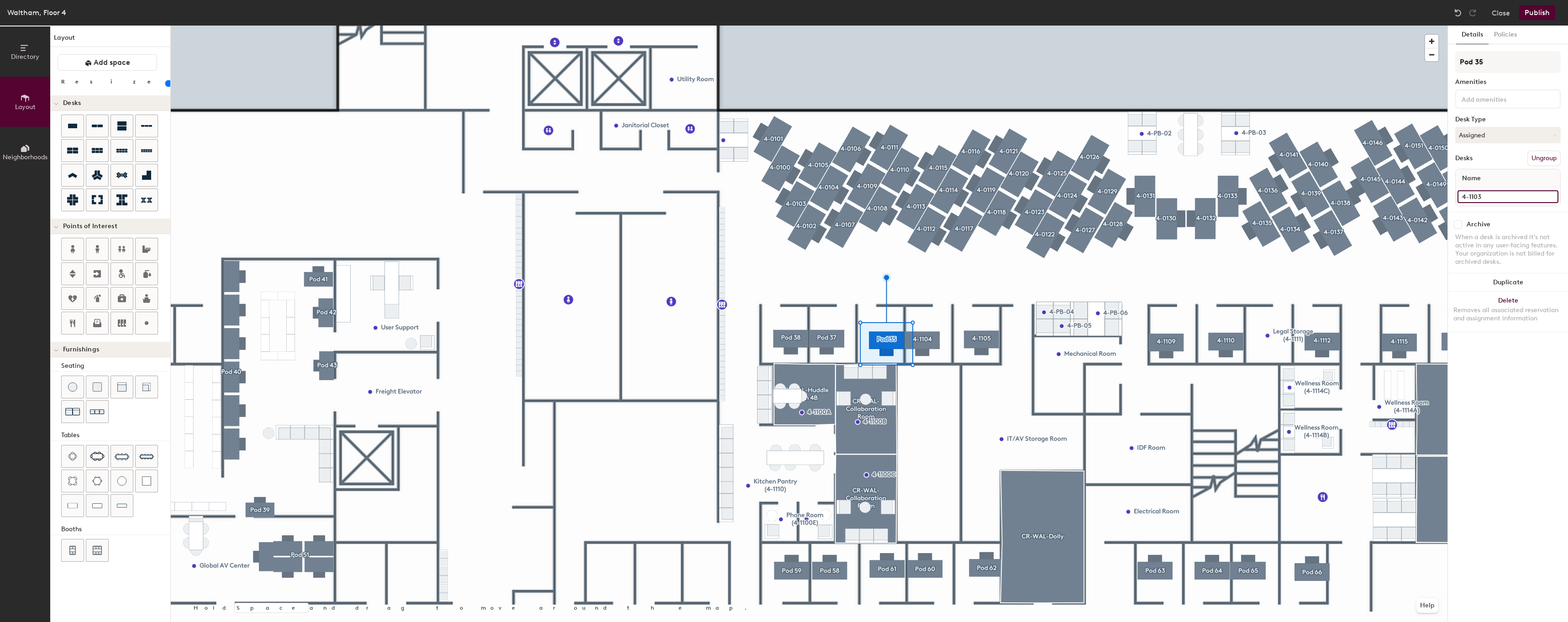
type input "80"
type input "4-1103"
click at [1508, 62] on input "Pod 35" at bounding box center [1508, 62] width 105 height 22
type input "80"
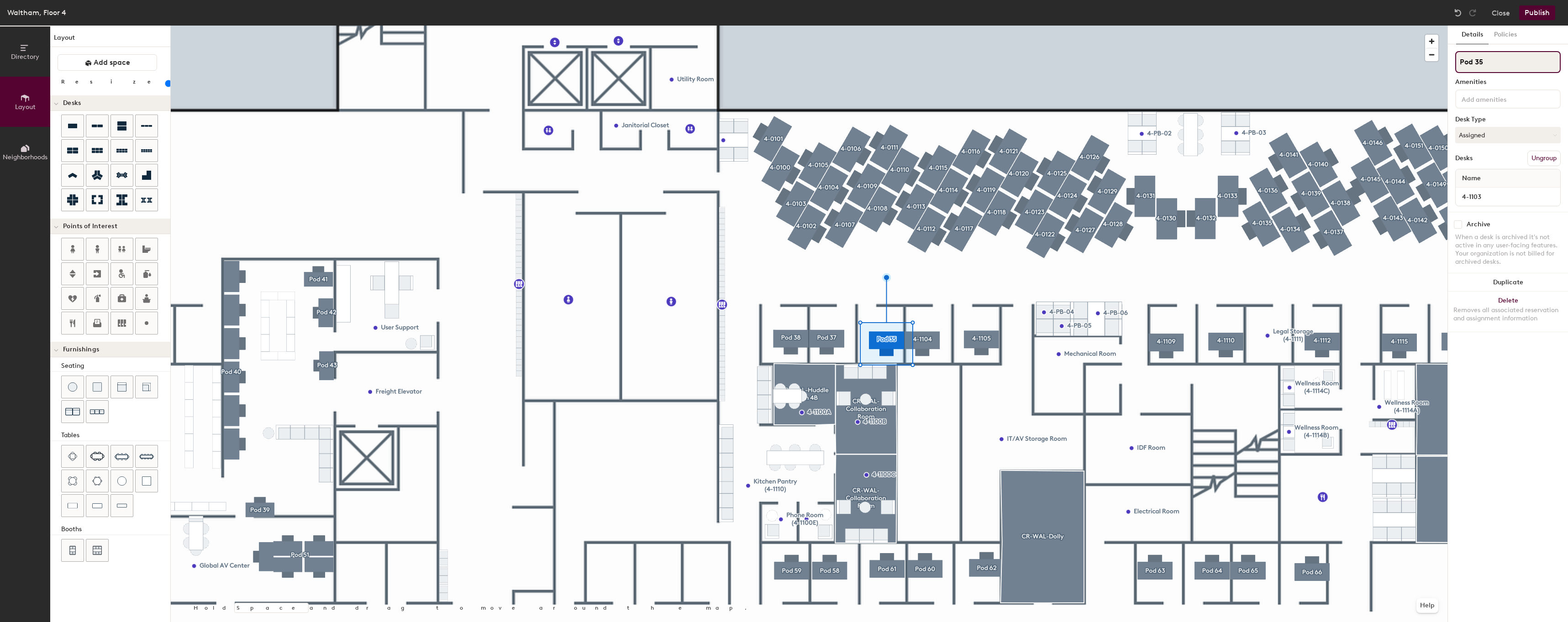
click at [1508, 62] on input "Pod 35" at bounding box center [1508, 62] width 105 height 22
type input "4"
type input "80"
type input "4-1"
type input "80"
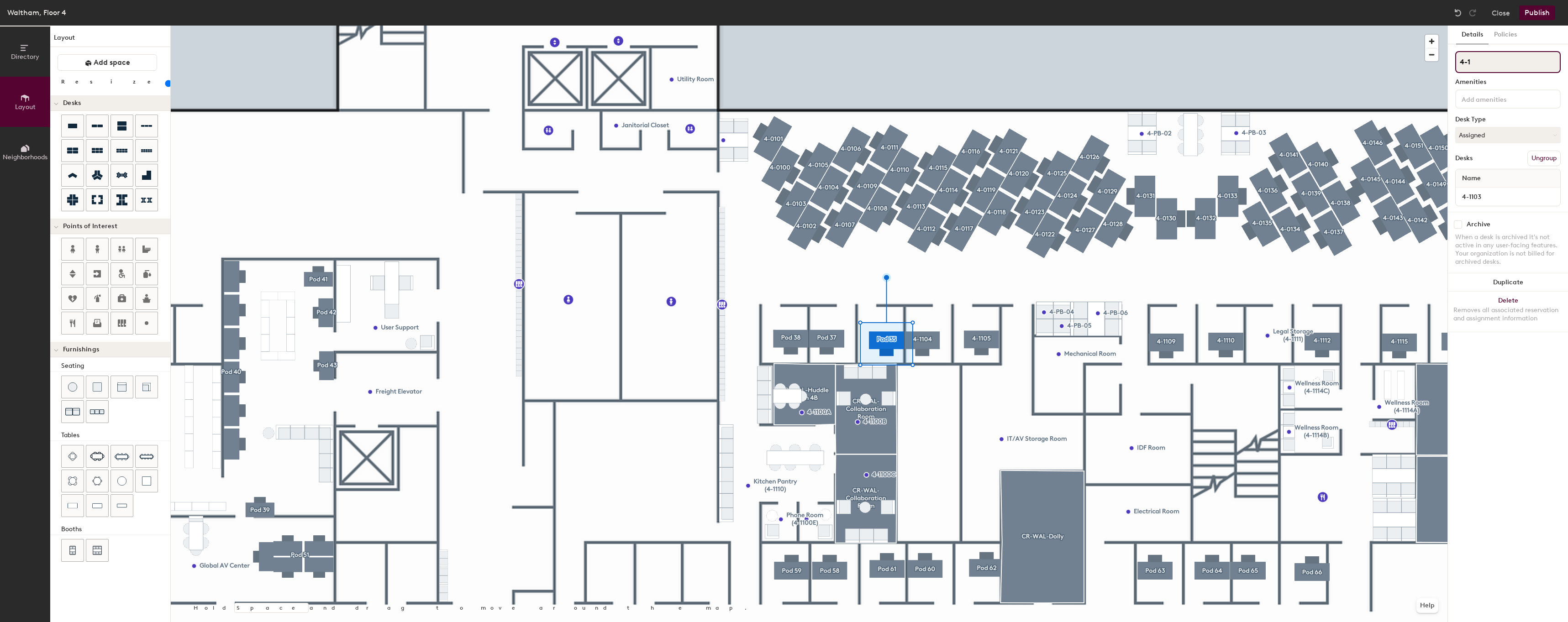
type input "4-11"
type input "80"
type input "4-110"
type input "80"
type input "4-1103"
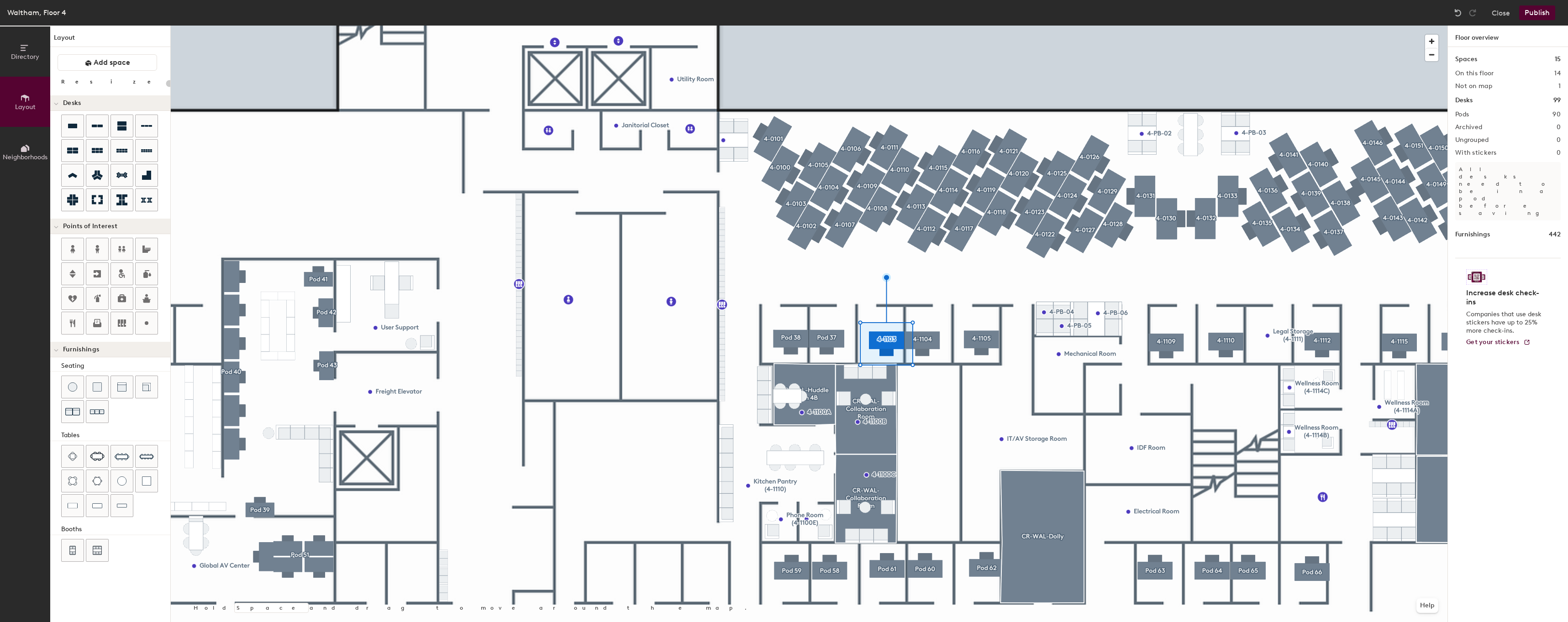
click at [829, 26] on div at bounding box center [809, 26] width 1277 height 0
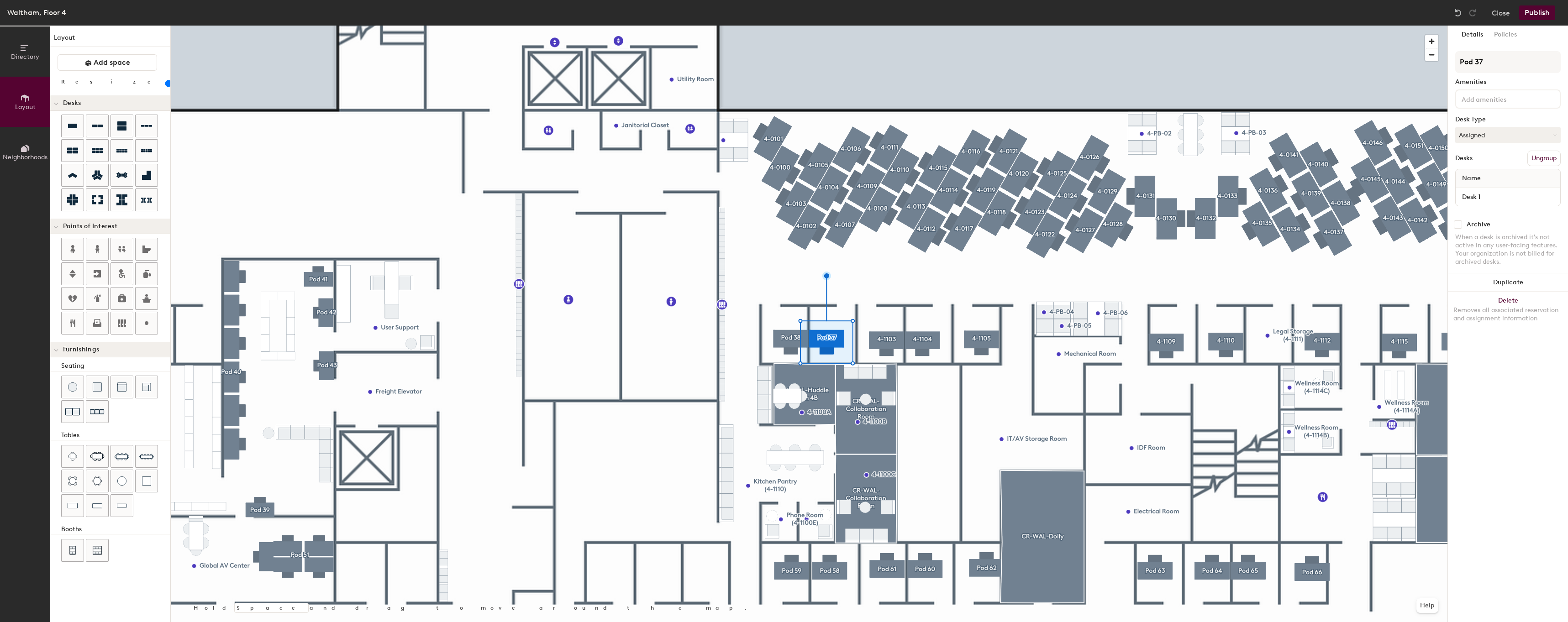
type input "80"
click at [1517, 66] on input "Pod 37" at bounding box center [1508, 62] width 105 height 22
click at [1517, 67] on input "Pod 37" at bounding box center [1508, 62] width 105 height 22
paste input "4-01"
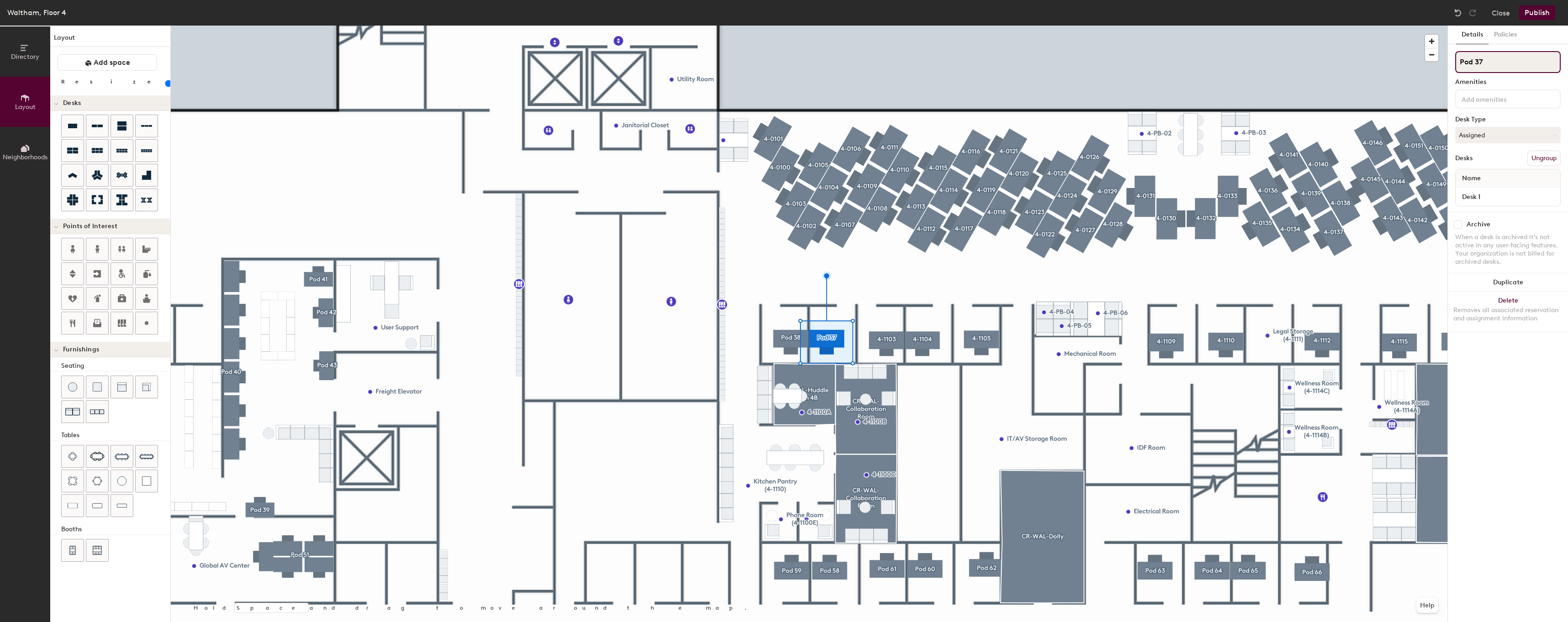
type input "4-01"
type input "80"
type input "4-0"
type input "80"
type input "4-"
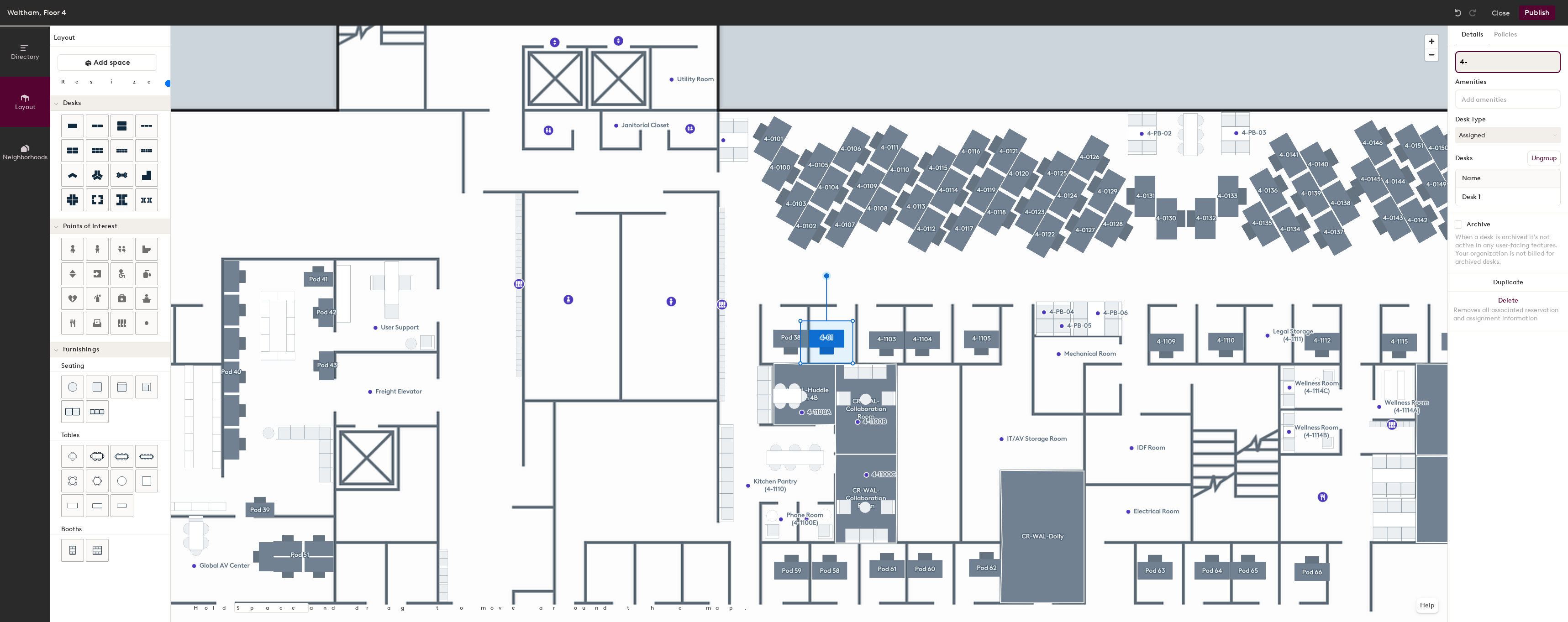
type input "80"
type input "4-1"
type input "80"
type input "4-11-"
type input "80"
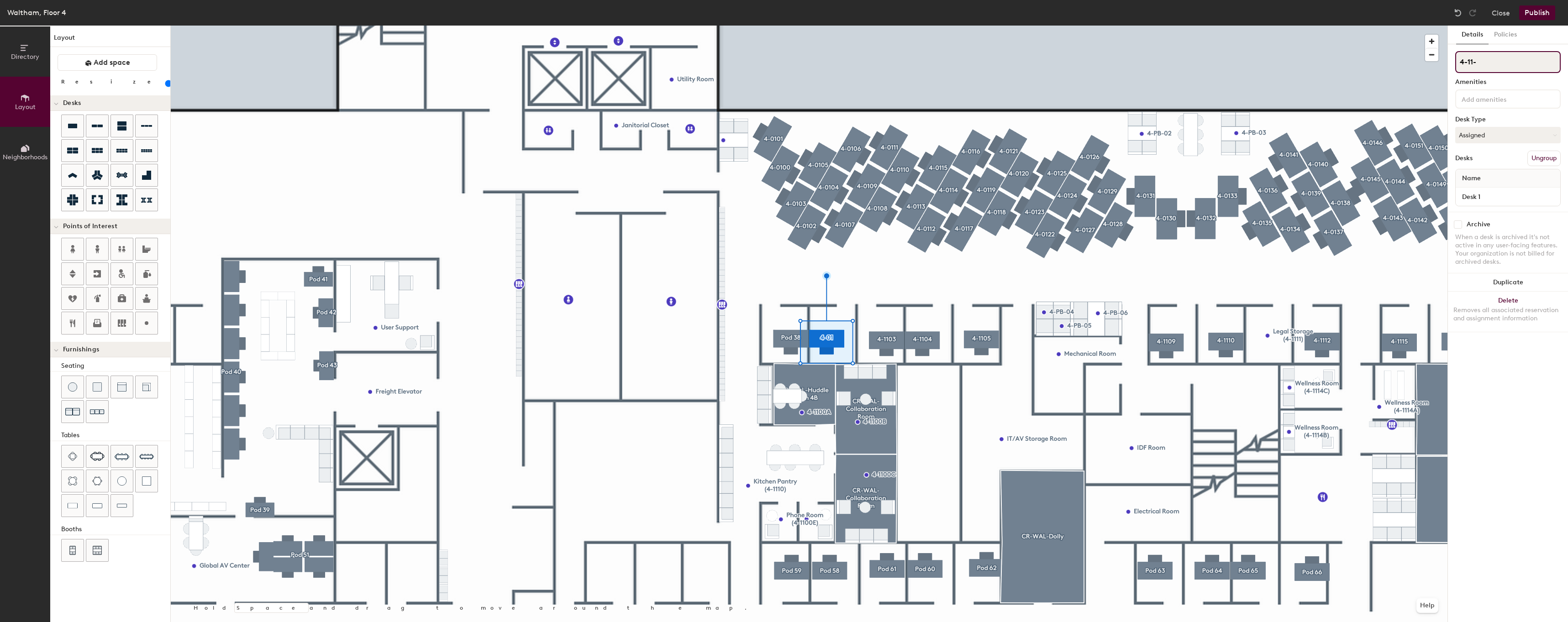
type input "4-11"
type input "80"
type input "4-110"
type input "80"
type input "4-1102"
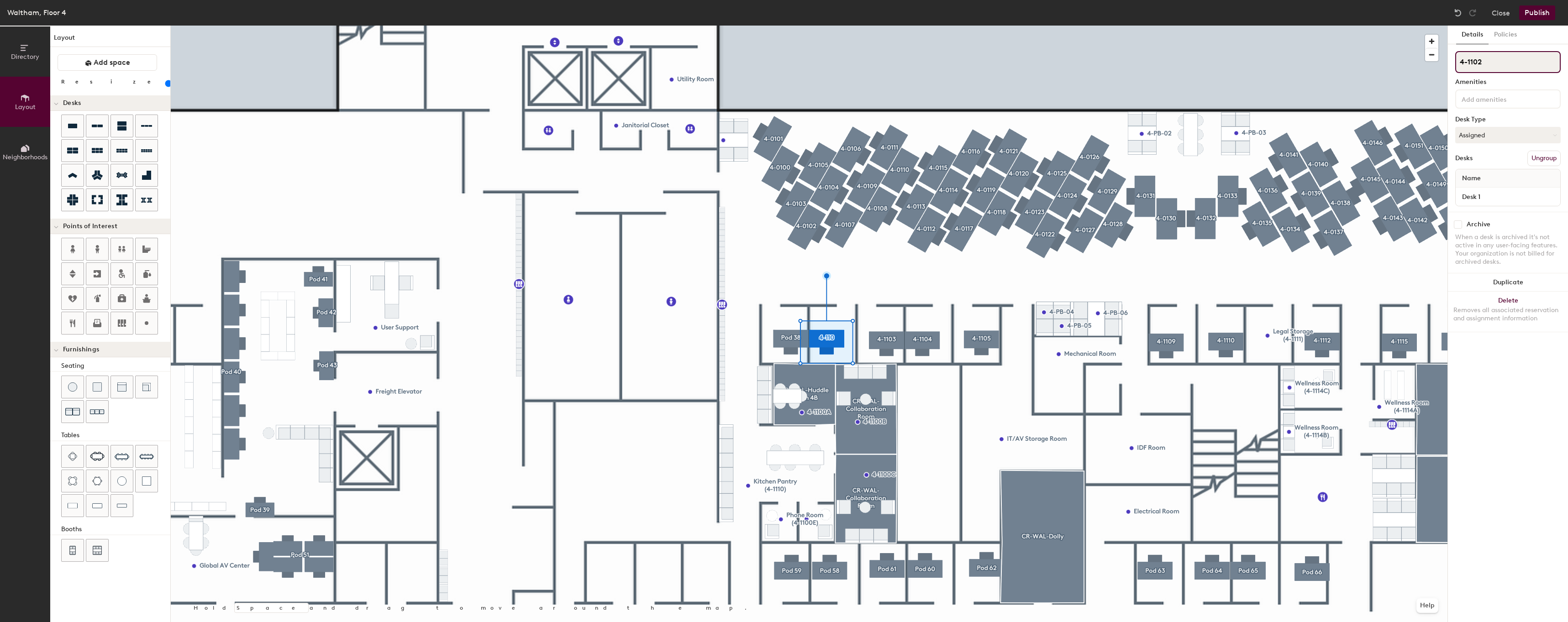
type input "80"
type input "4-1102"
click at [1492, 193] on input "Desk 1" at bounding box center [1507, 196] width 101 height 13
type input "80"
type input "4"
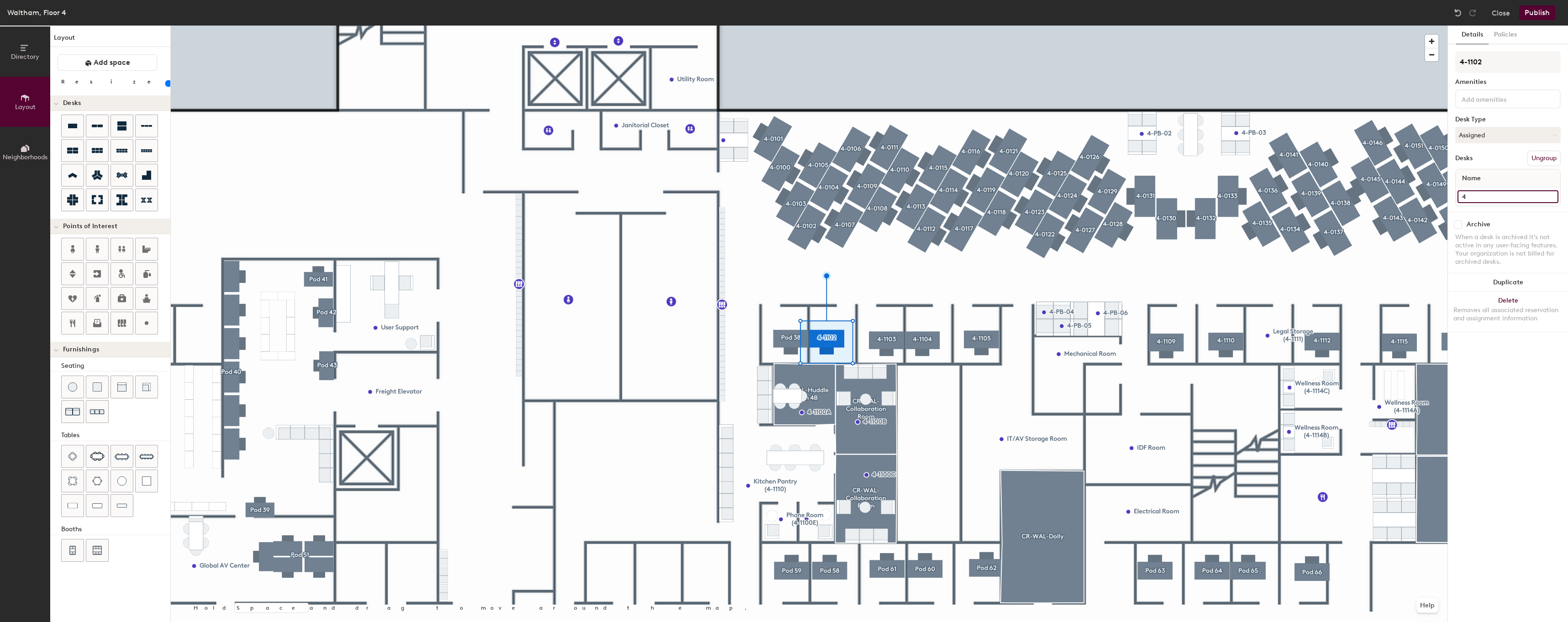
type input "80"
type input "4-1"
type input "80"
type input "4-110"
type input "80"
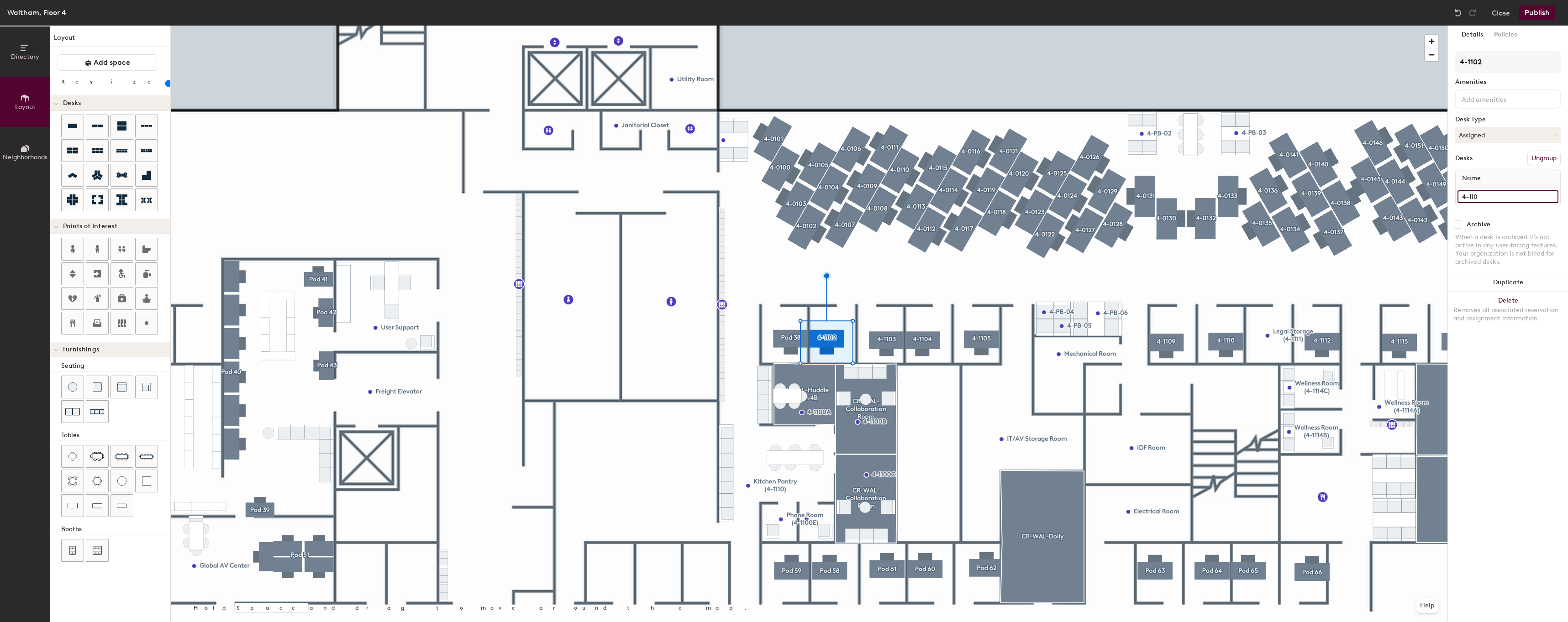
type input "4-1102"
type input "80"
type input "4-1102"
click at [828, 26] on div at bounding box center [809, 26] width 1277 height 0
type input "80"
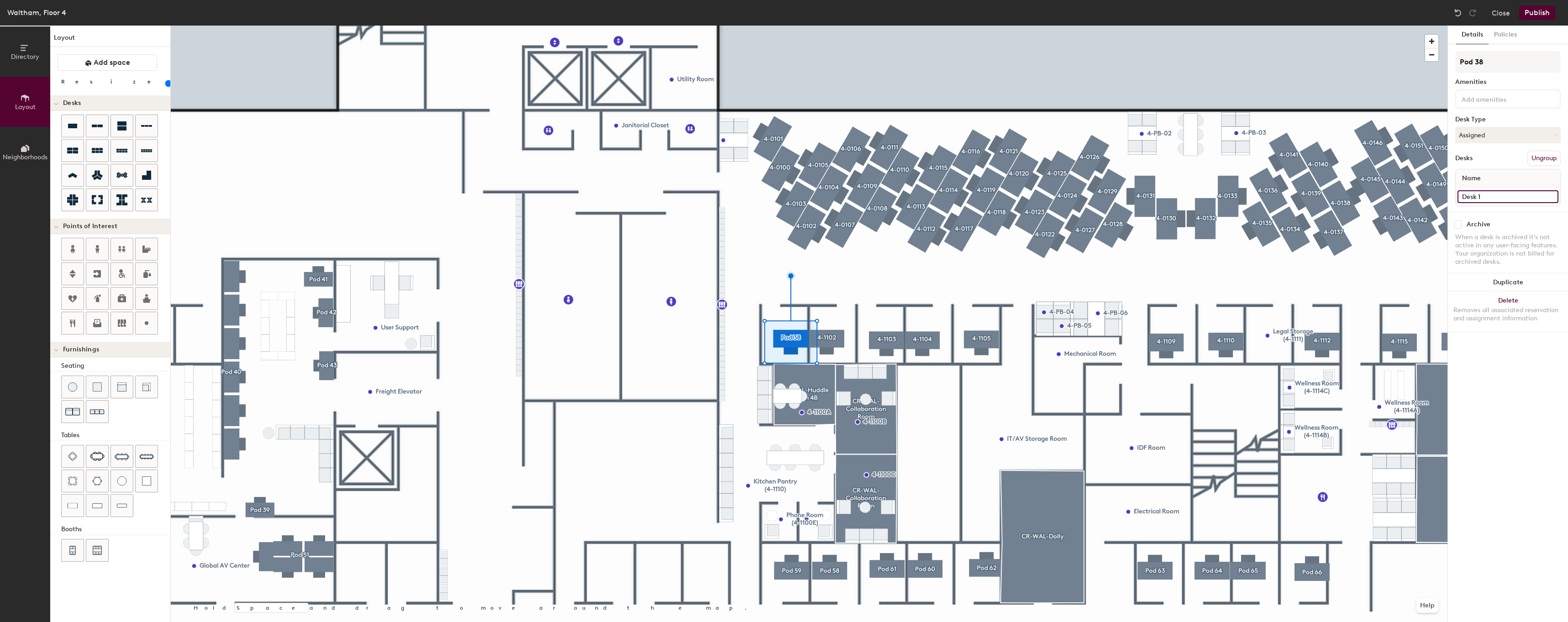
click at [1522, 194] on input "Desk 1" at bounding box center [1507, 196] width 101 height 13
type input "4"
type input "80"
type input "4-"
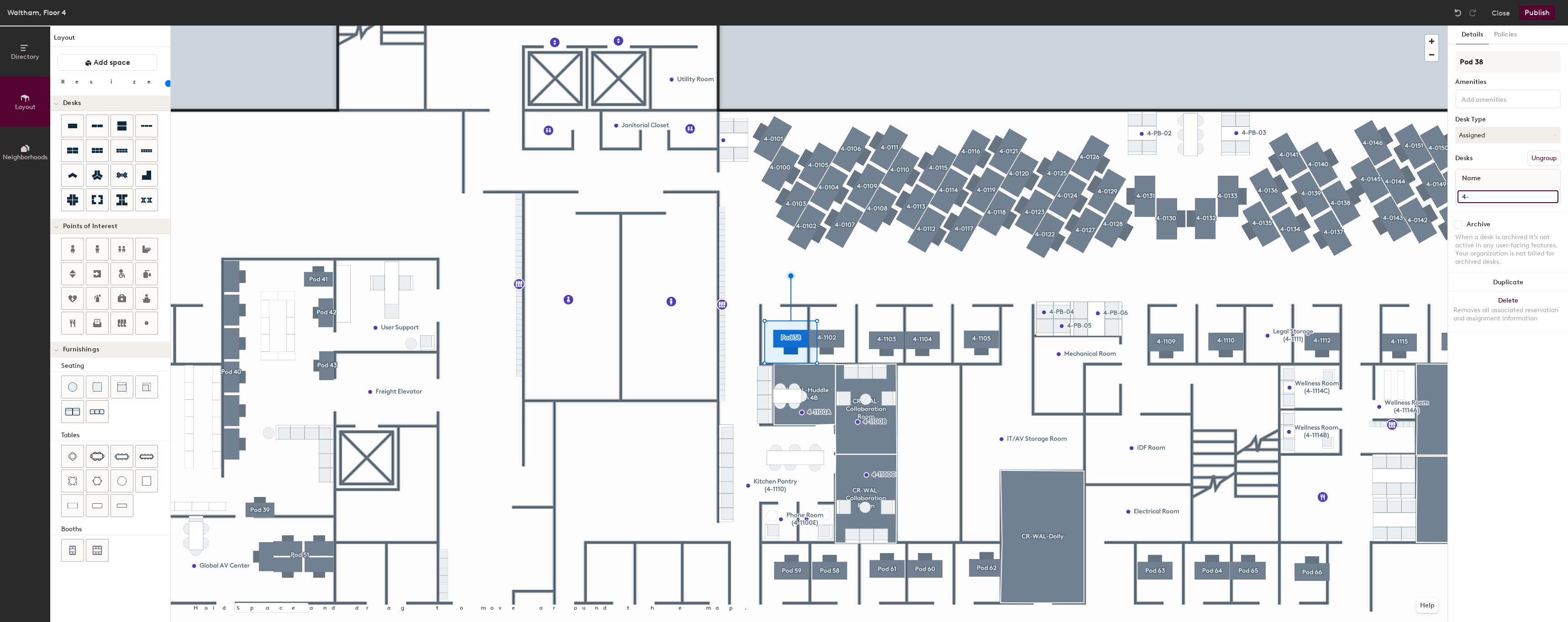
type input "80"
type input "4-1"
type input "80"
type input "4-11"
type input "80"
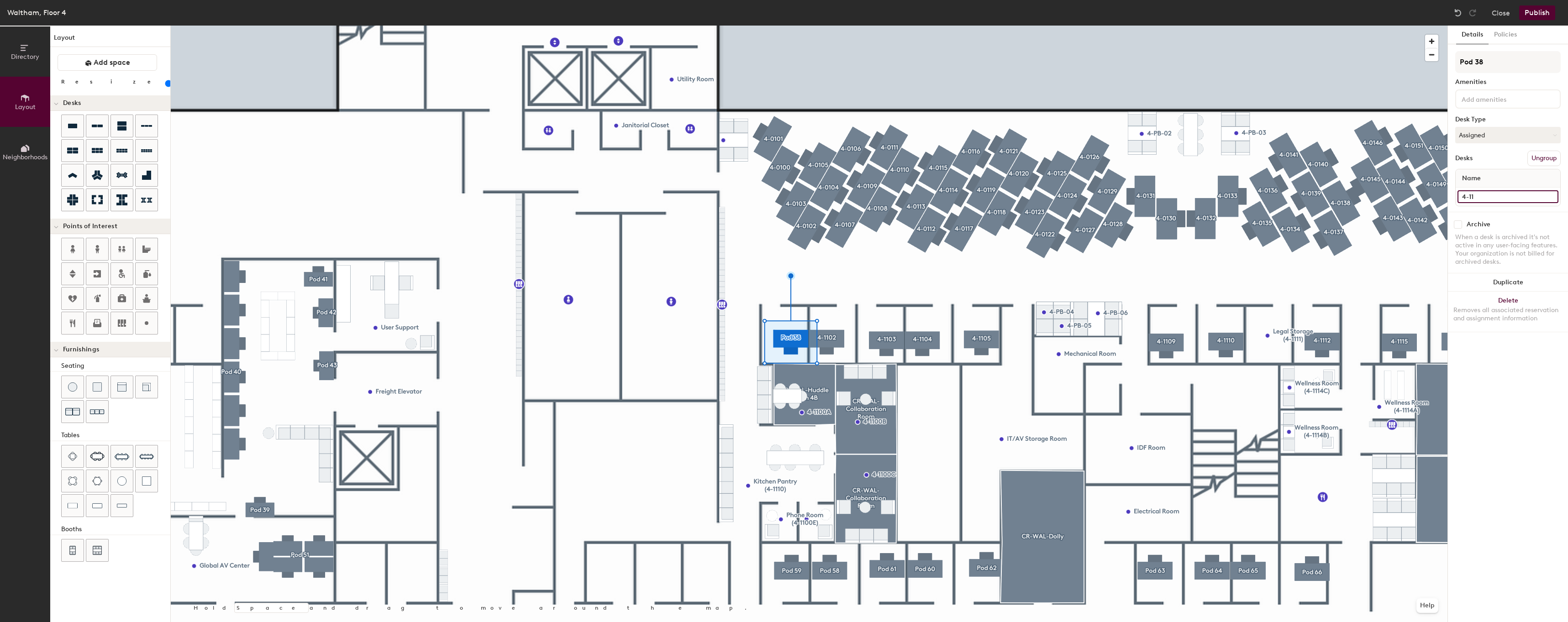
type input "4-110"
type input "80"
type input "4-1101"
type input "80"
type input "4-1101"
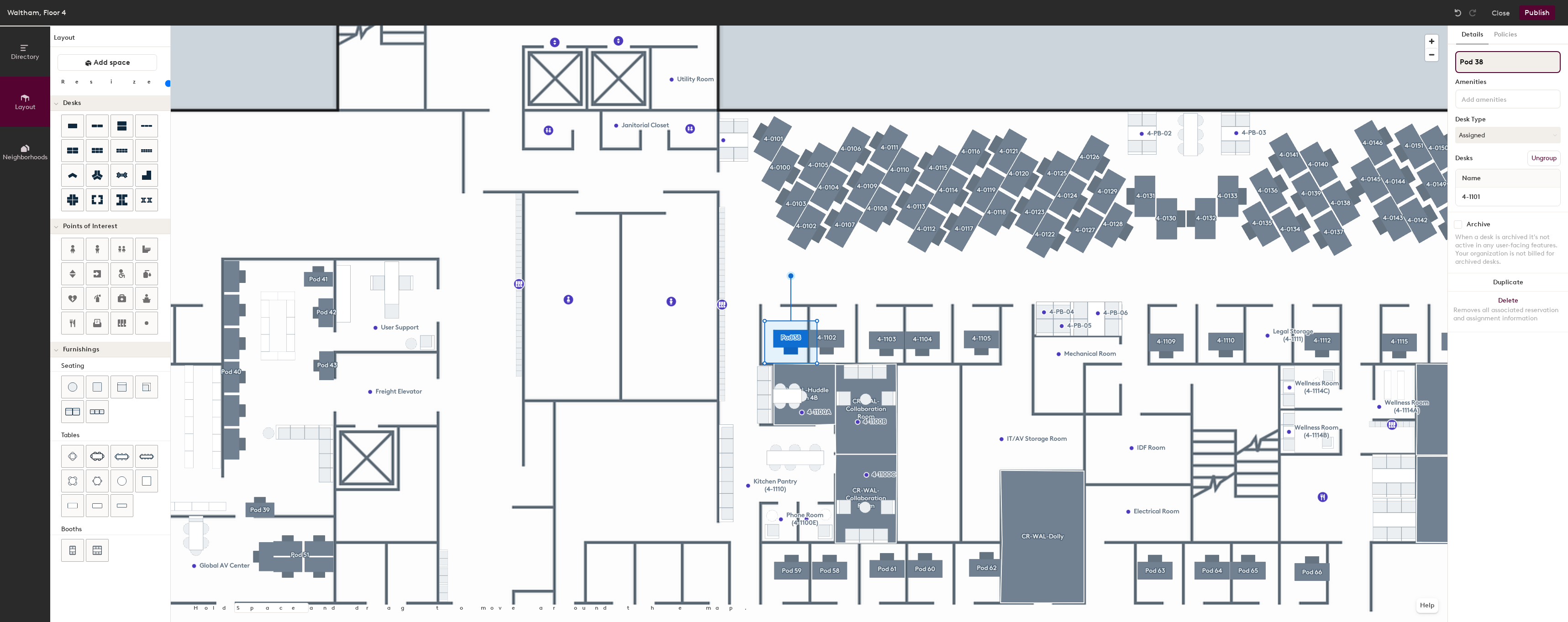
click at [1524, 68] on input "Pod 38" at bounding box center [1508, 62] width 105 height 22
type input "80"
click at [1524, 68] on input "Pod 38" at bounding box center [1508, 62] width 105 height 22
type input "4"
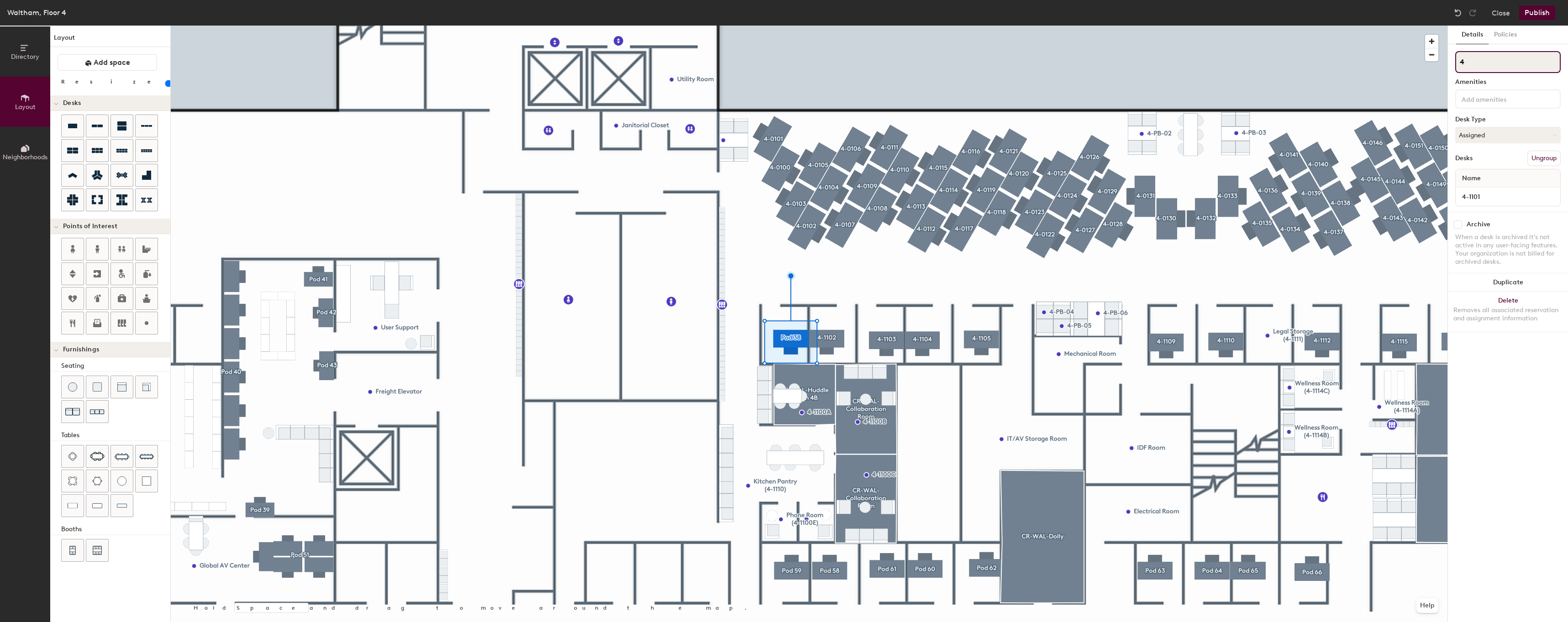
type input "80"
type input "4-1"
type input "80"
type input "4-110"
type input "80"
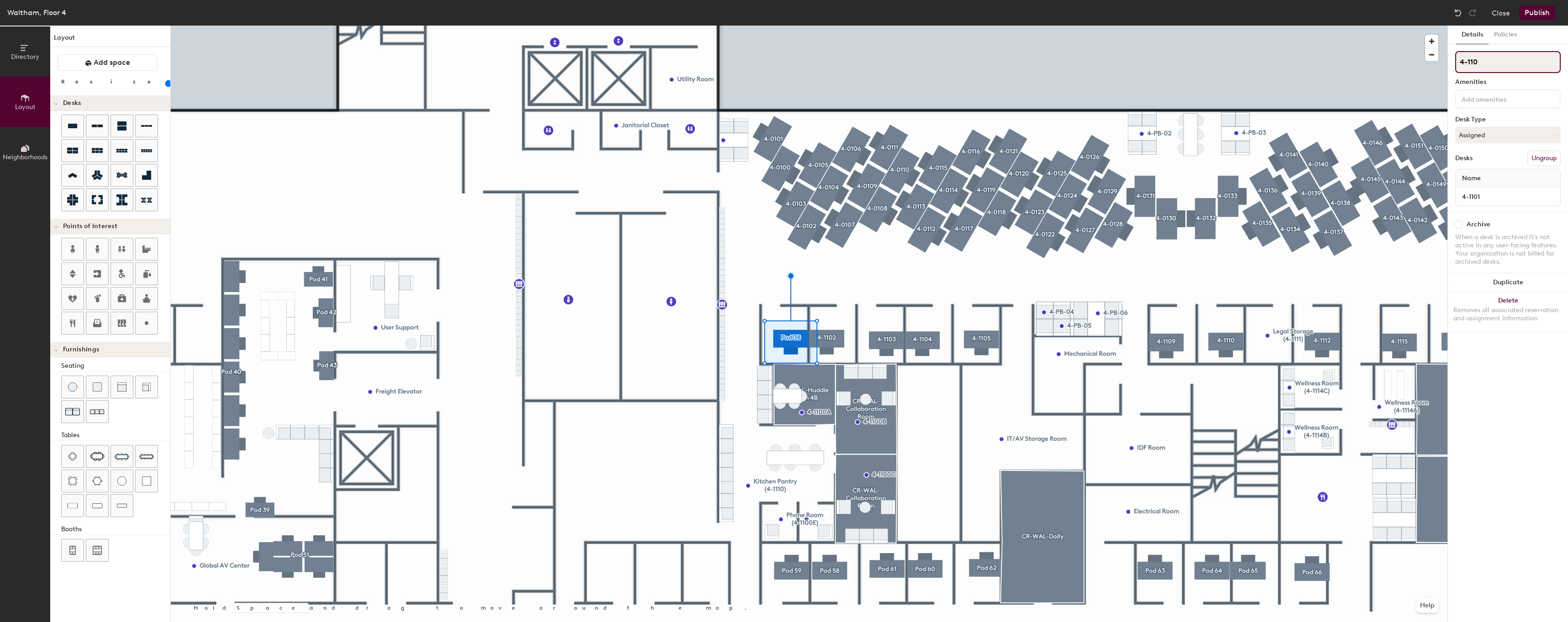
type input "4-1101"
type input "80"
type input "4-1101"
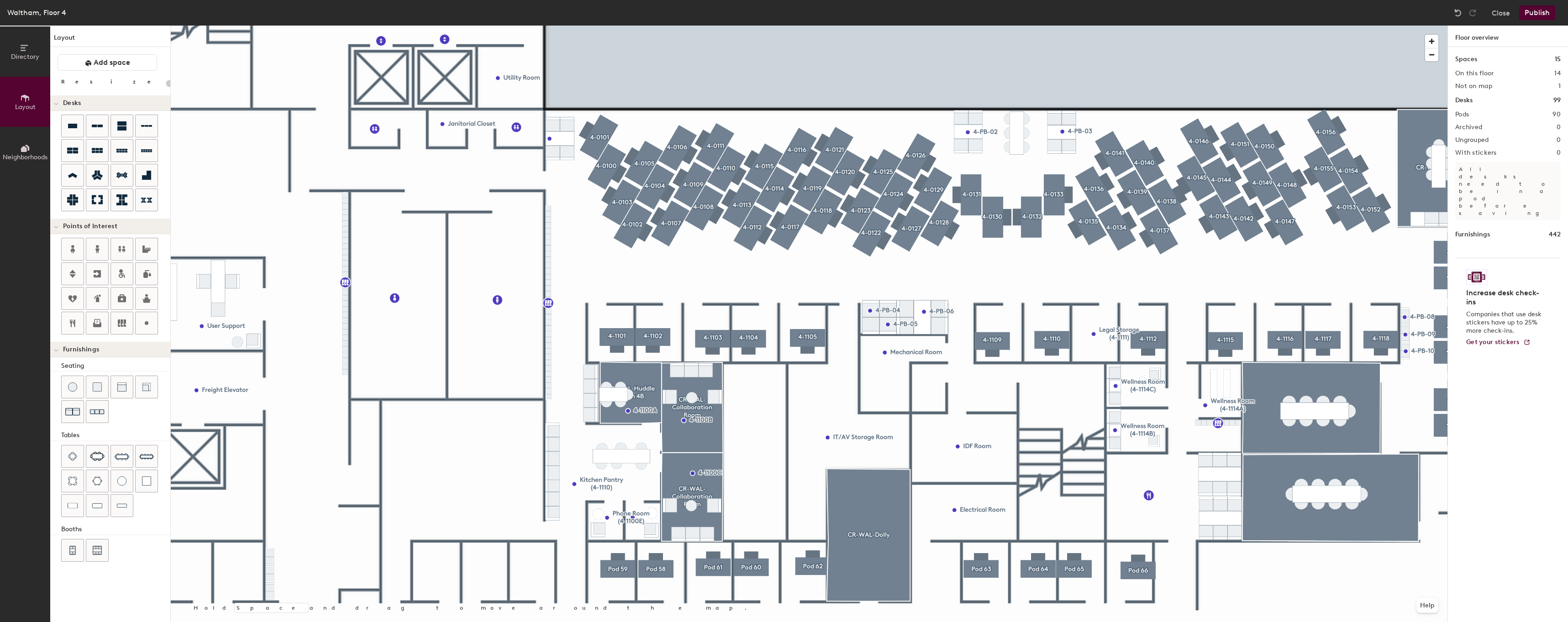
click at [128, 54] on div "Layout Add space Resize Desks Points of Interest Furnishings Seating Tables Boo…" at bounding box center [110, 323] width 120 height 596
click at [126, 57] on button "Add space" at bounding box center [107, 62] width 99 height 16
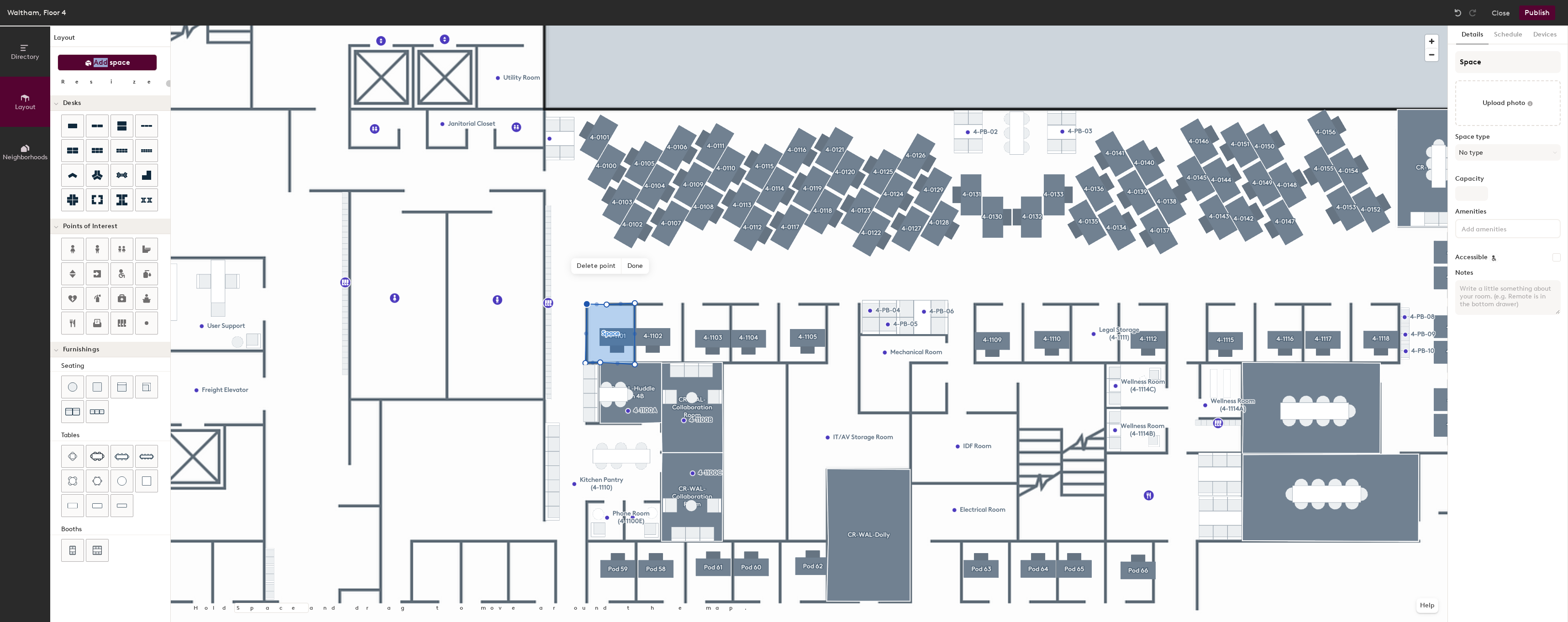
type input "20"
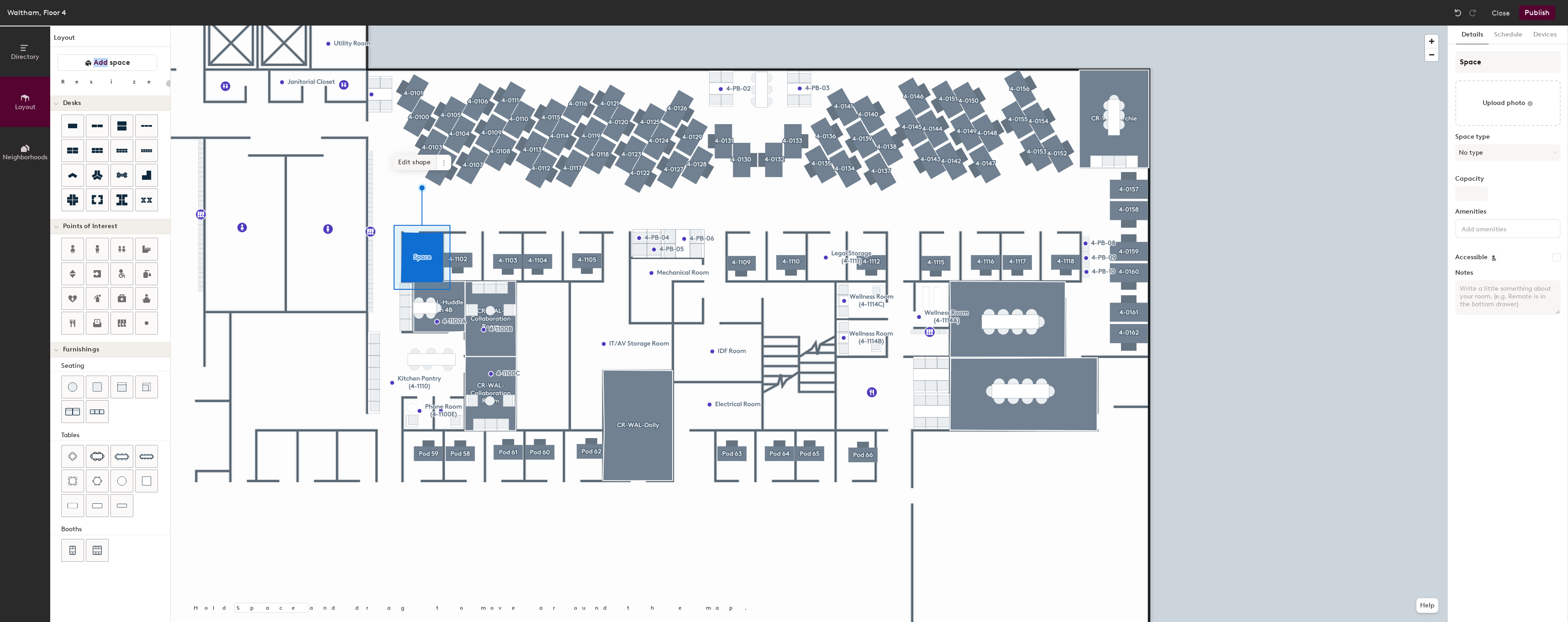
click at [410, 160] on span "Edit shape" at bounding box center [415, 162] width 44 height 15
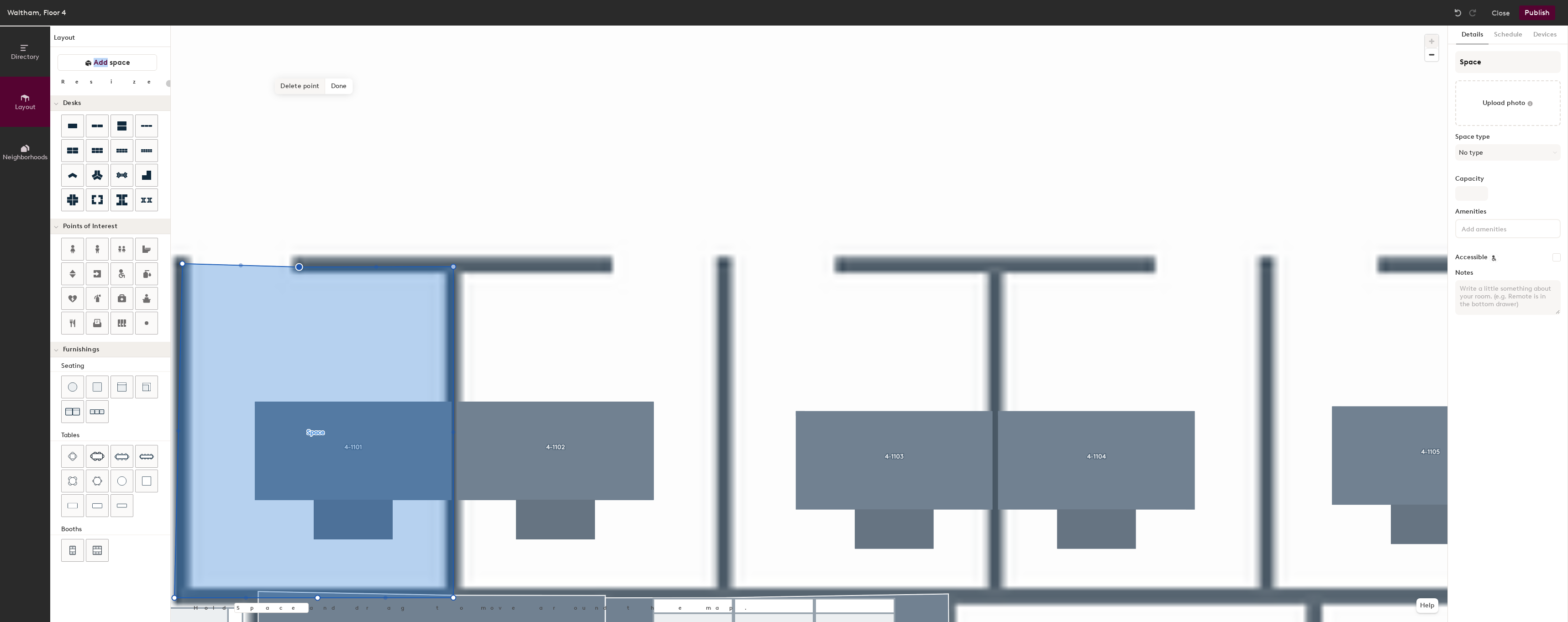
click at [310, 88] on span "Delete point" at bounding box center [300, 86] width 50 height 15
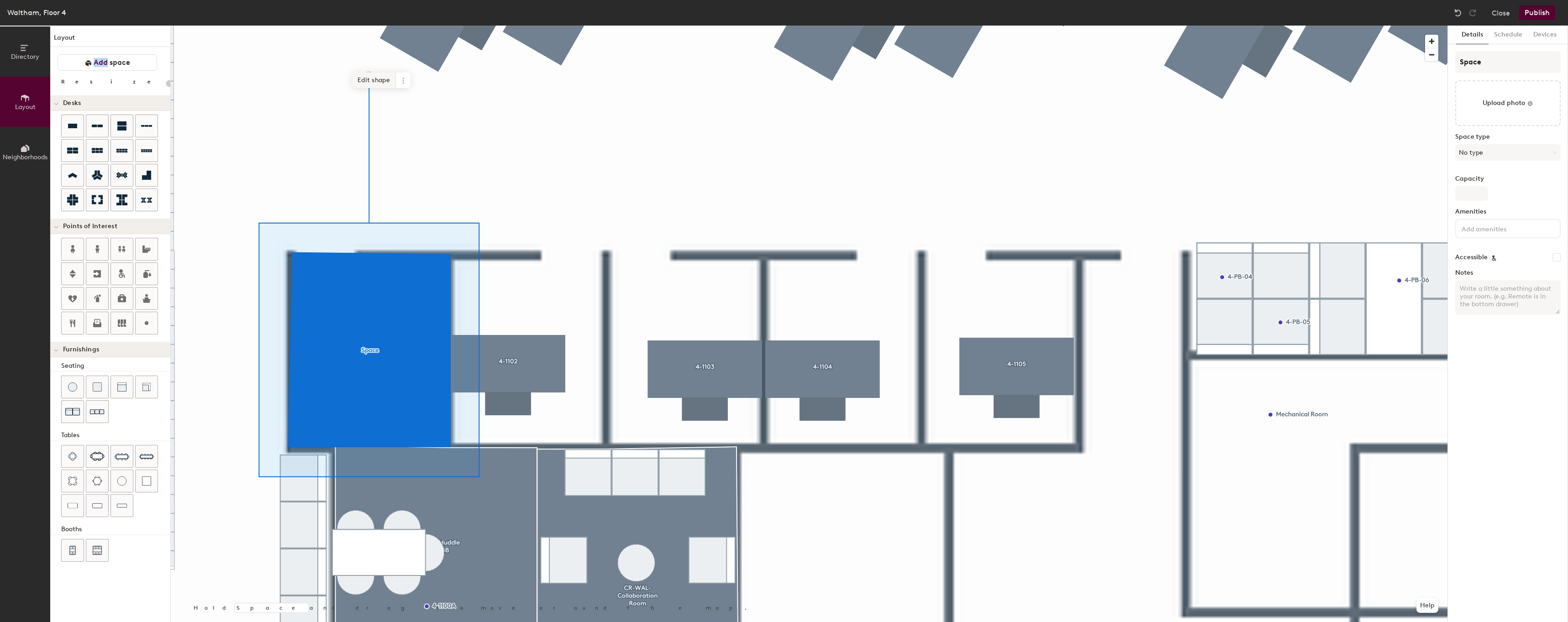
click at [379, 85] on span "Edit shape" at bounding box center [374, 80] width 44 height 15
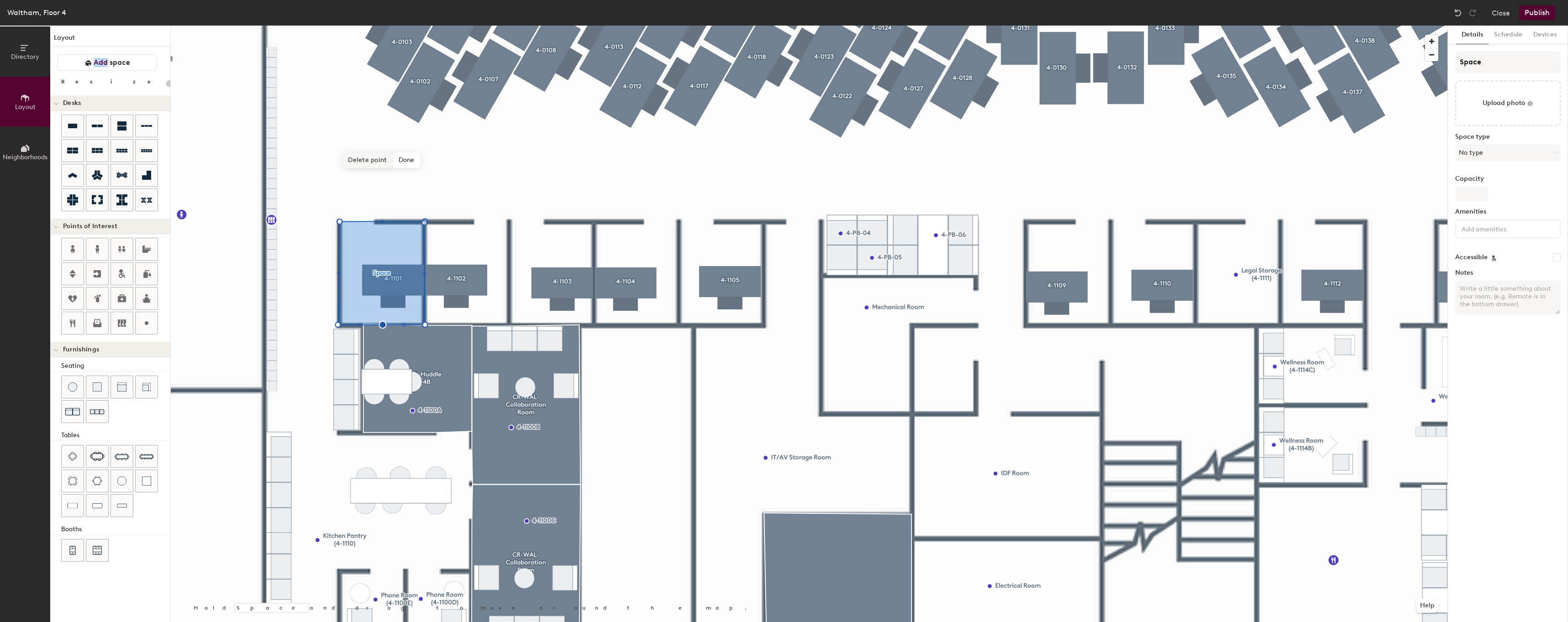
click at [382, 164] on span "Delete point" at bounding box center [368, 160] width 50 height 15
click at [359, 158] on span "Delete point" at bounding box center [368, 160] width 50 height 15
type input "20"
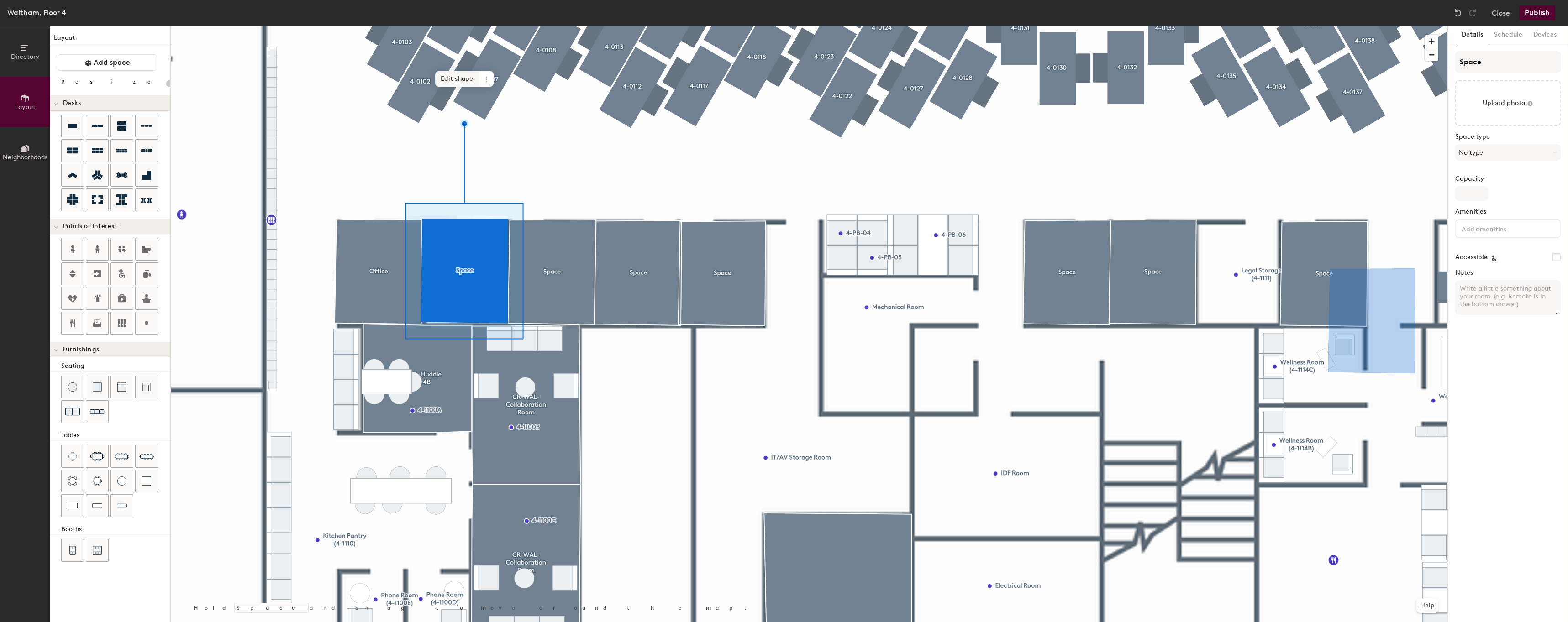
click at [461, 80] on span "Edit shape" at bounding box center [457, 79] width 44 height 15
type input "20"
click at [1526, 57] on input "Space" at bounding box center [1508, 62] width 105 height 22
click at [1526, 57] on input "Space" at bounding box center [1508, 62] width 105 height 22
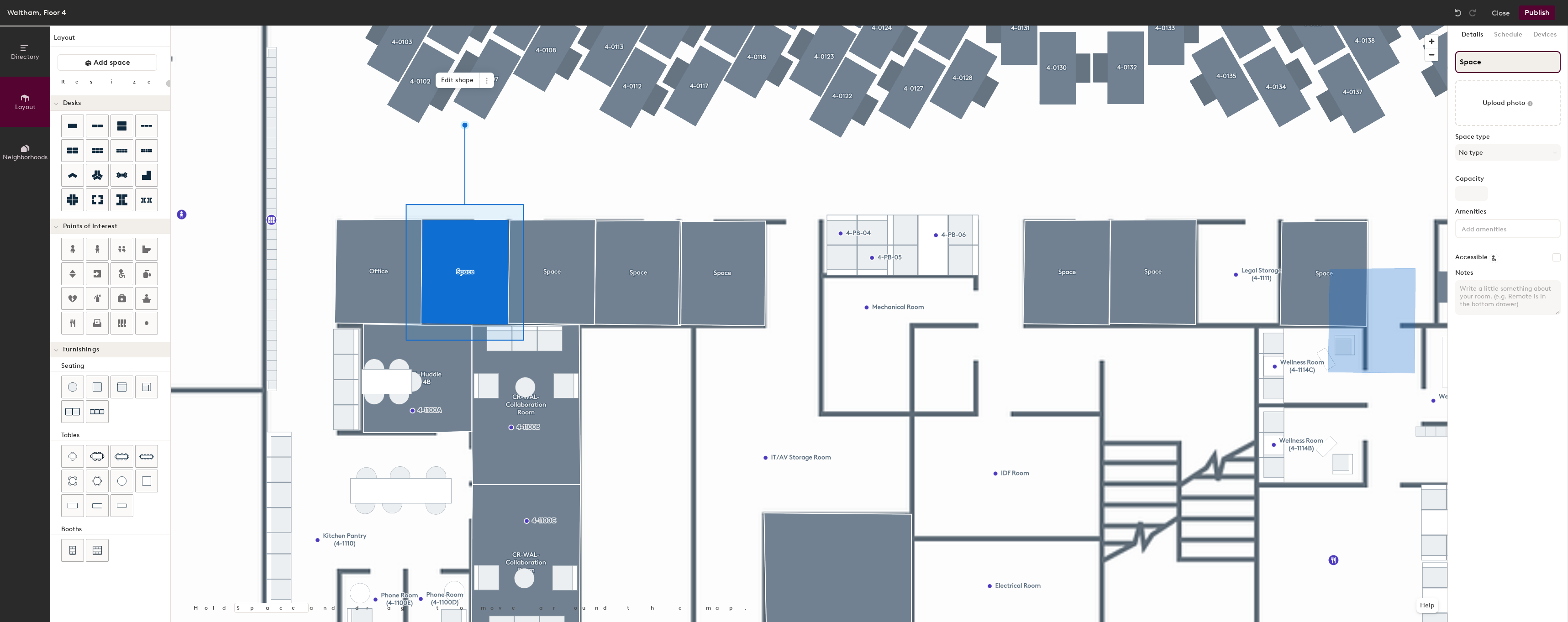
type input "o"
type input "20"
type input "oF"
type input "20"
type input "oFFIC"
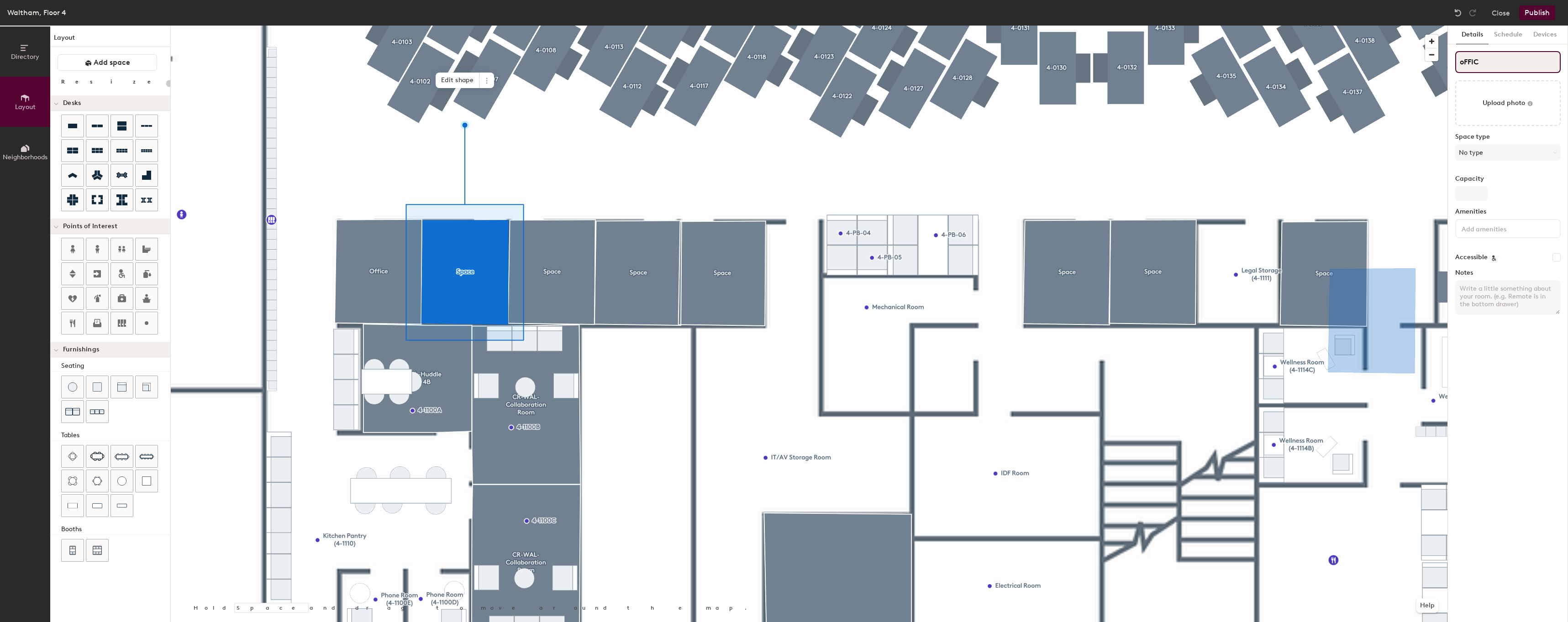
type input "20"
type input "oFFICE"
type input "20"
type input "oFFIC"
type input "20"
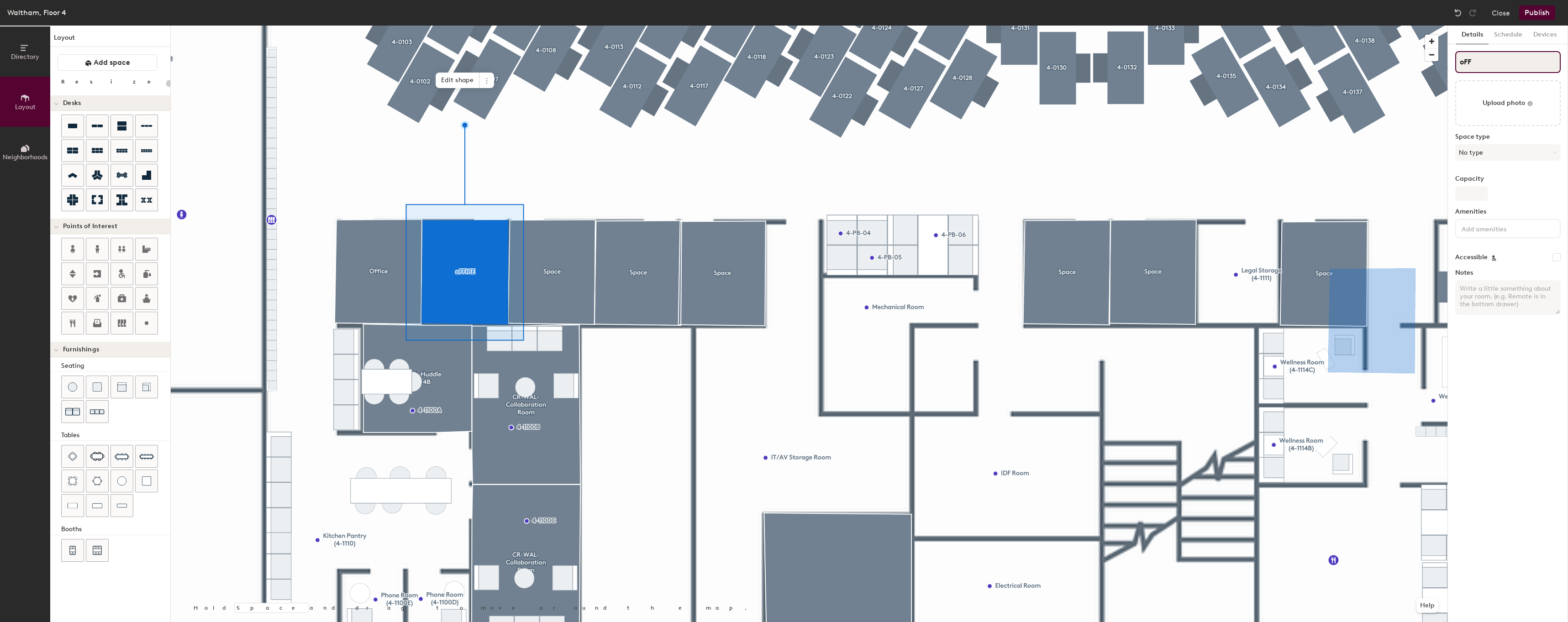
type input "oF"
type input "20"
type input "o"
type input "20"
type input "oO"
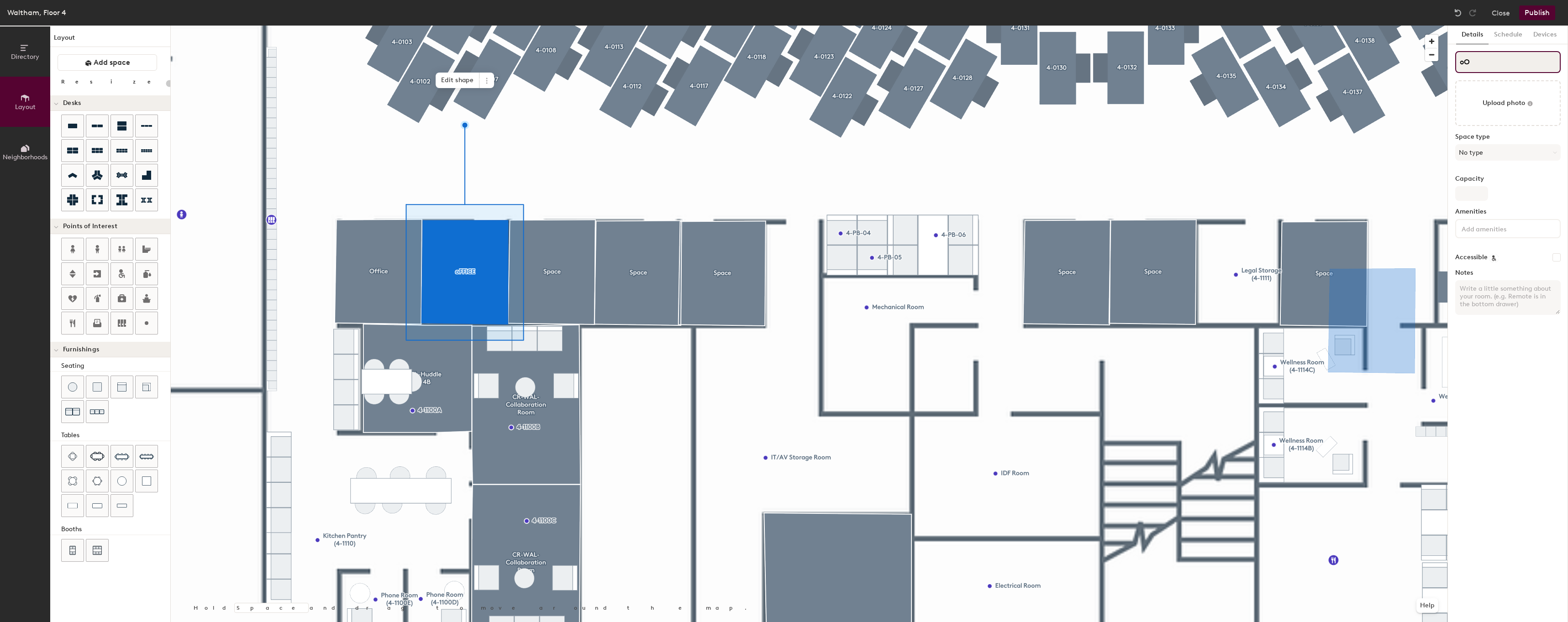
type input "20"
type input "o"
type input "20"
type input "o"
type input "20"
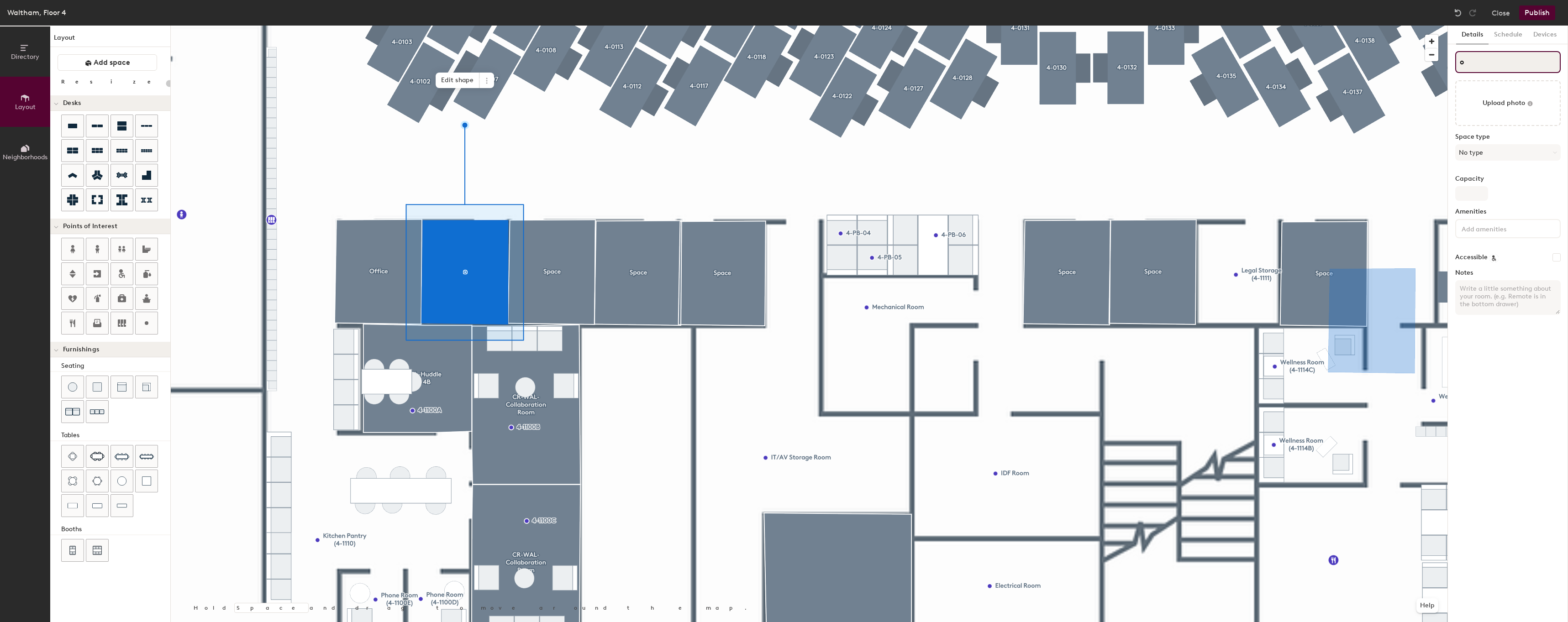
click at [1461, 62] on input "o" at bounding box center [1508, 62] width 105 height 22
type input "o"
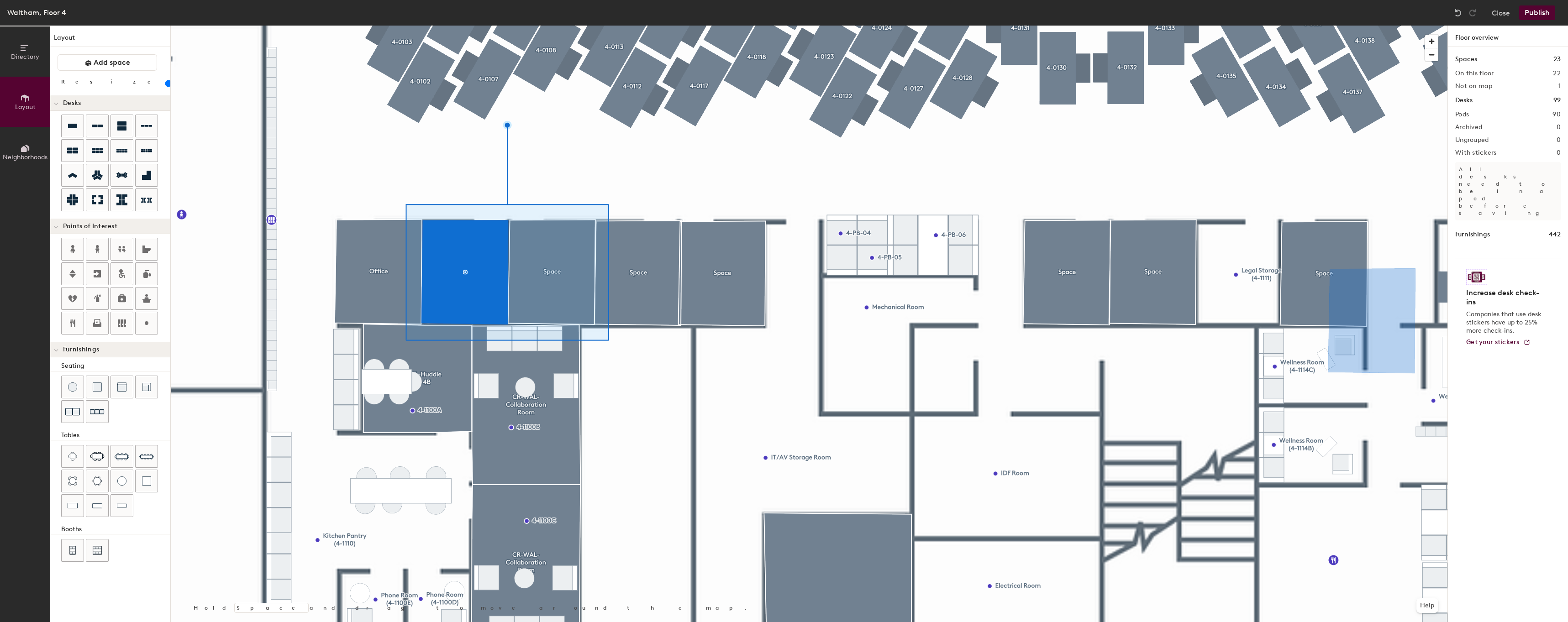
click at [647, 26] on div at bounding box center [809, 26] width 1277 height 0
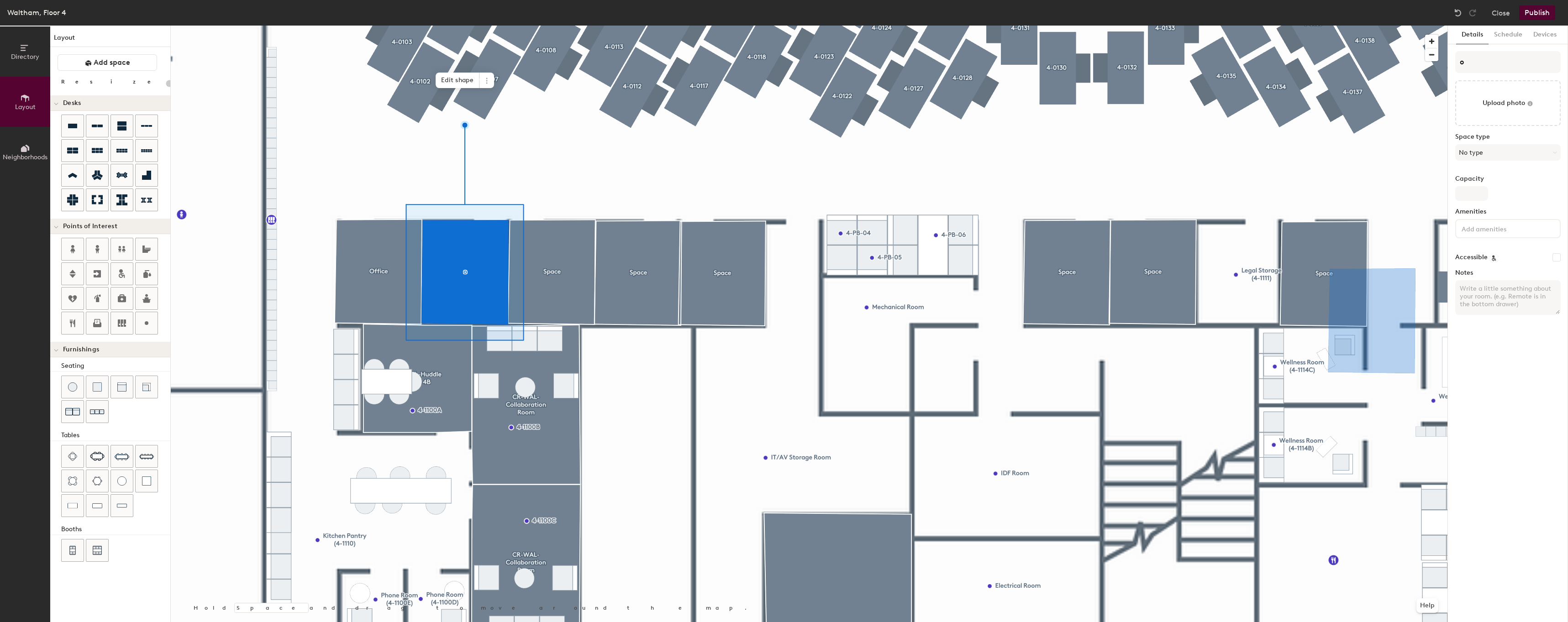
click at [1519, 49] on div "Details Schedule Devices o Upload photo Space type No type Capacity Amenities A…" at bounding box center [1508, 323] width 120 height 596
type input "20"
click at [1509, 57] on input "o" at bounding box center [1508, 62] width 105 height 22
type input "O"
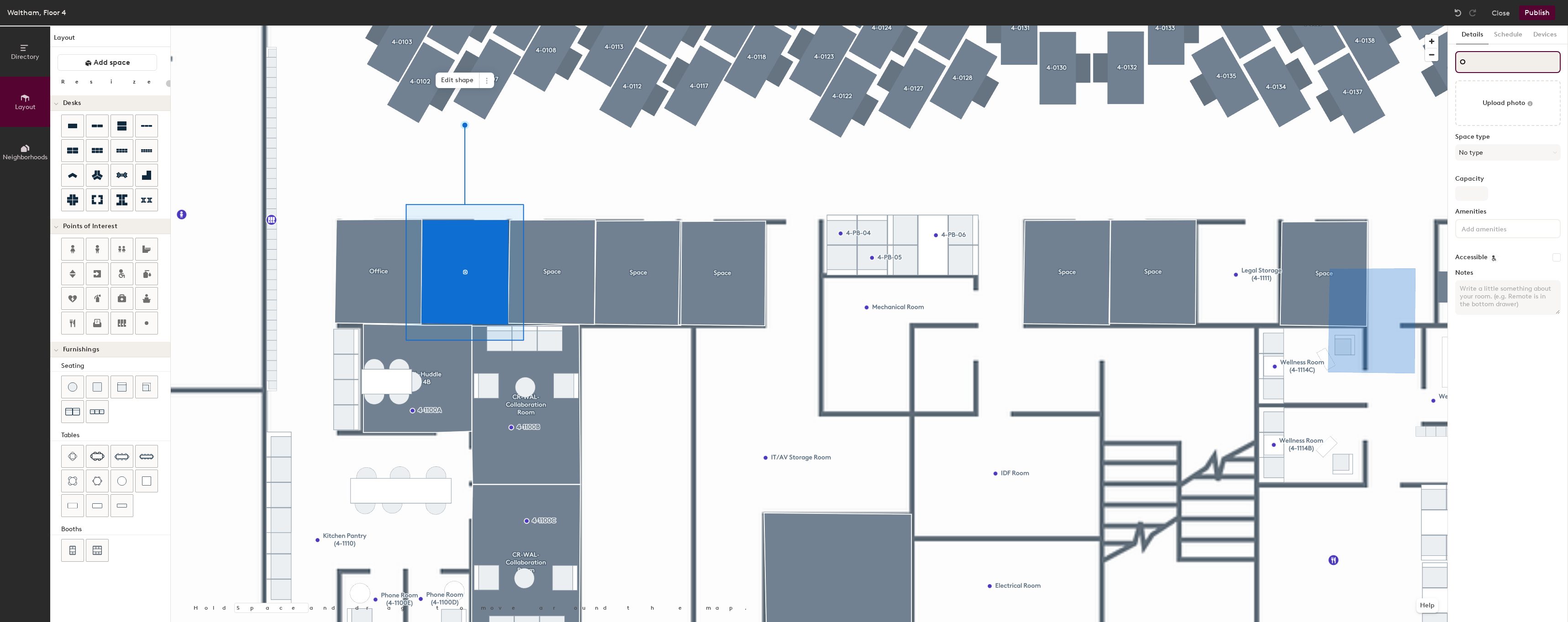
type input "20"
type input "Of"
type input "20"
type input "Offic"
type input "20"
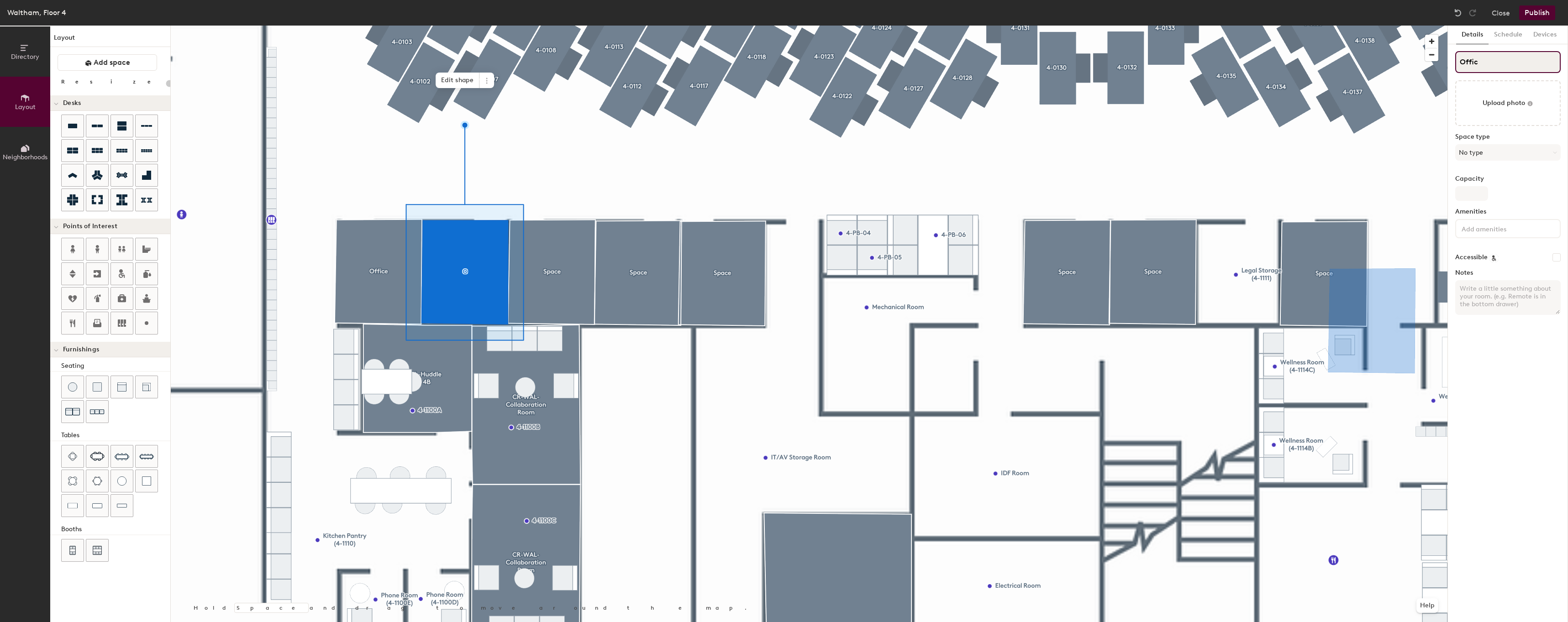
type input "Office"
type input "20"
type input "Office"
click at [1502, 160] on button "No type" at bounding box center [1508, 152] width 105 height 16
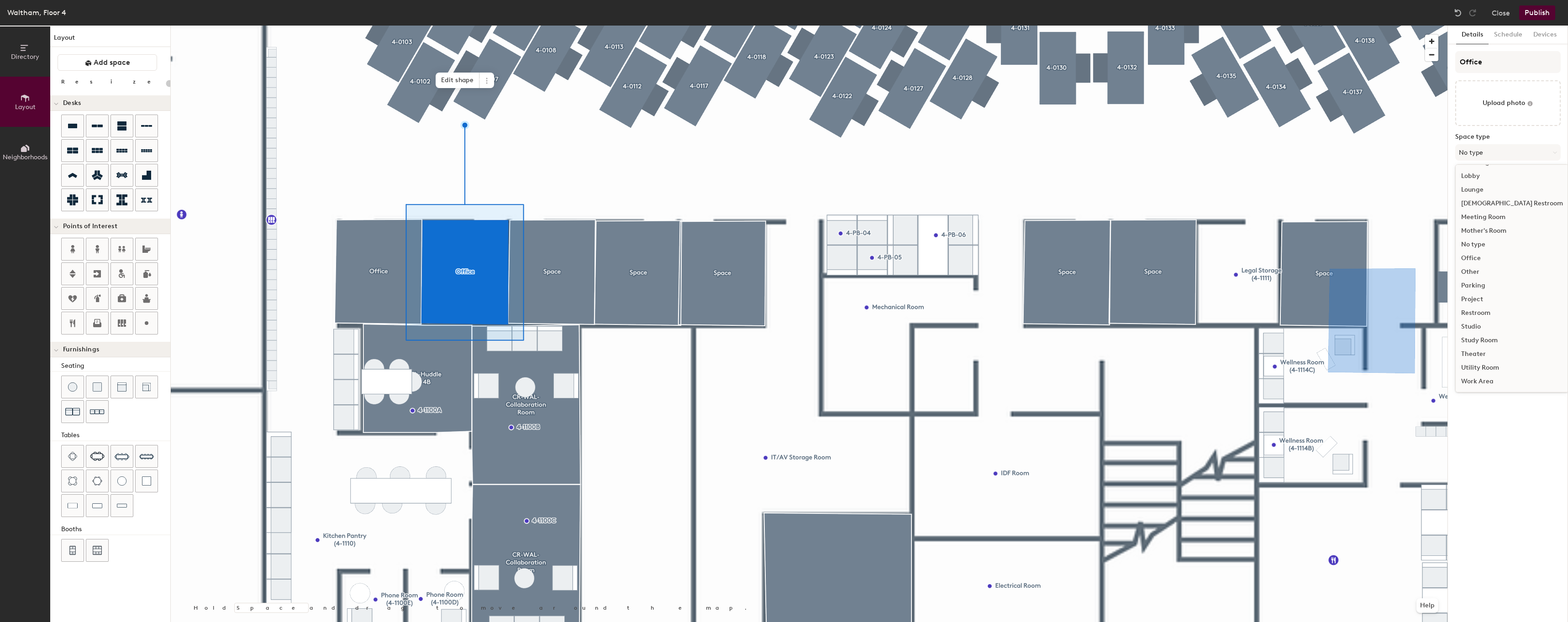
click at [1484, 261] on div "Office" at bounding box center [1511, 258] width 113 height 13
click at [1500, 36] on button "Schedule" at bounding box center [1508, 35] width 39 height 19
click at [1477, 35] on button "Details" at bounding box center [1472, 35] width 32 height 19
click at [1527, 197] on div "Capacity" at bounding box center [1508, 188] width 105 height 26
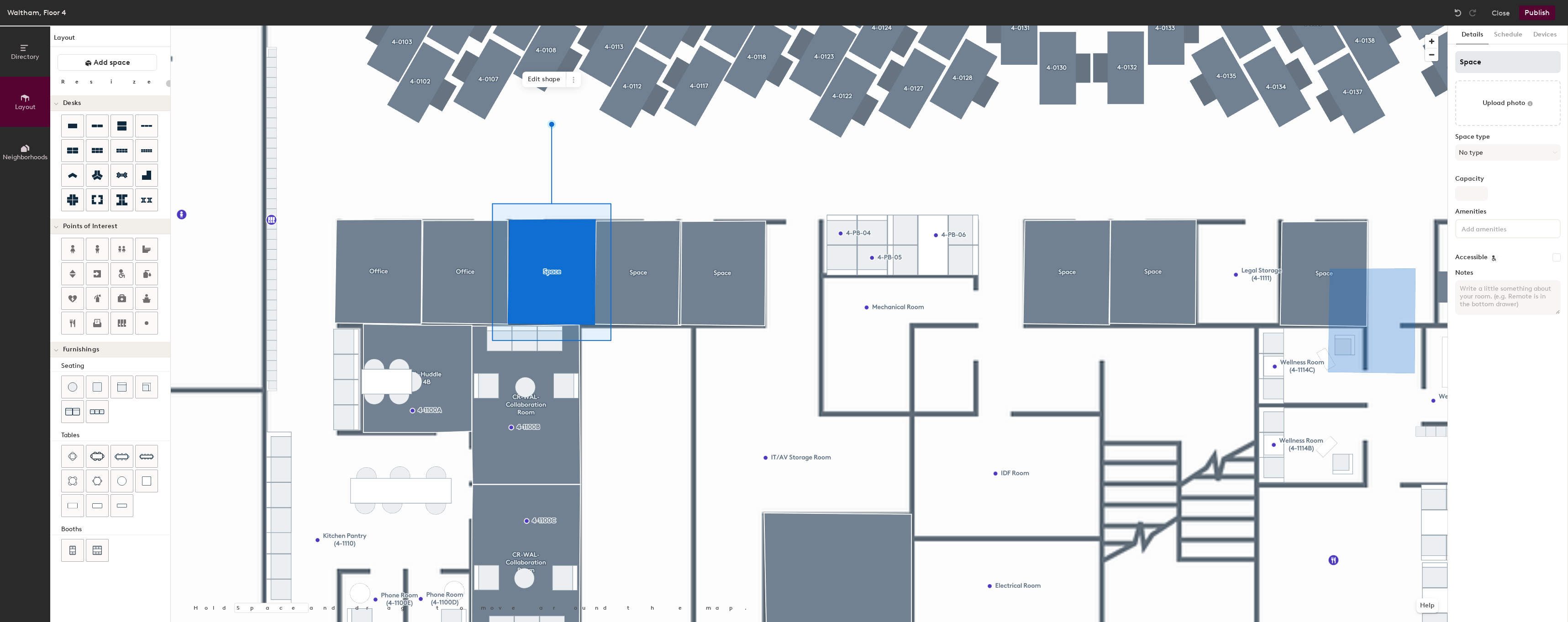
type input "20"
click at [1519, 66] on input "Space" at bounding box center [1508, 62] width 105 height 22
click at [1519, 67] on input "Space" at bounding box center [1508, 62] width 105 height 22
paste input "Offi"
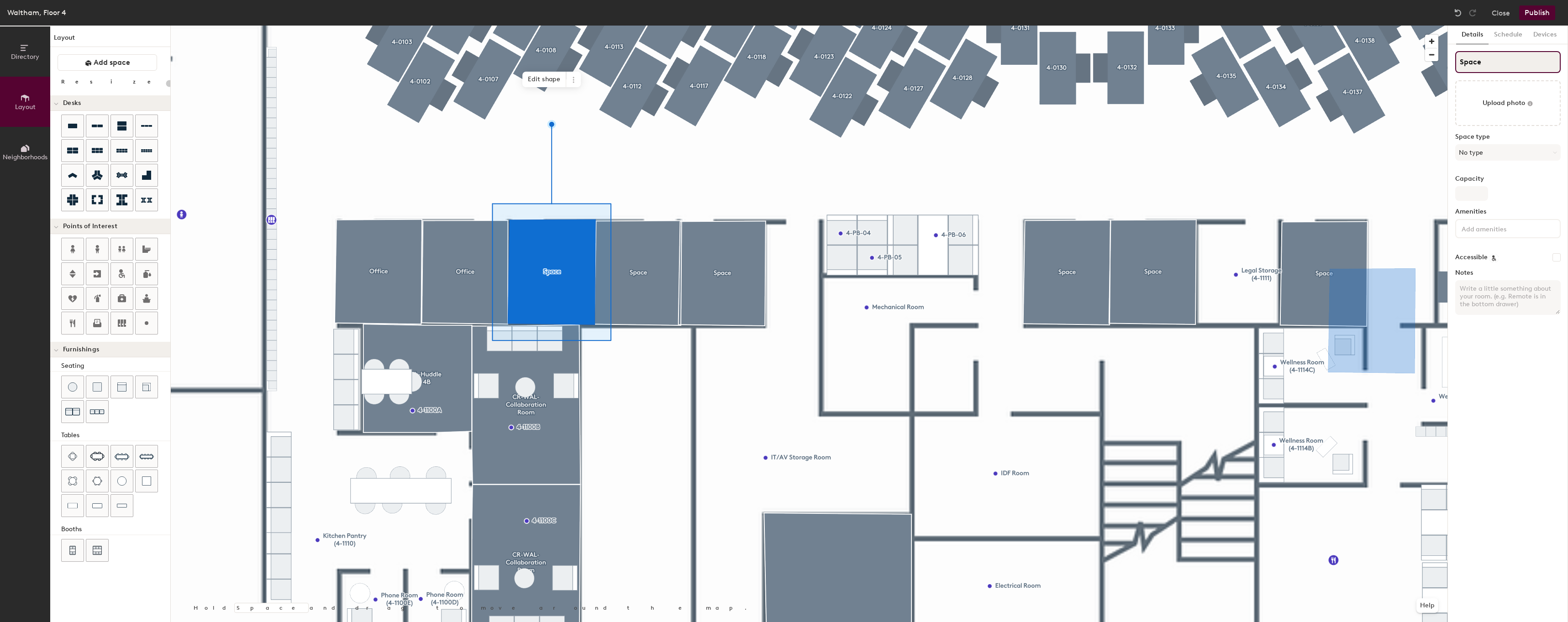
type input "Office"
type input "20"
type input "Office"
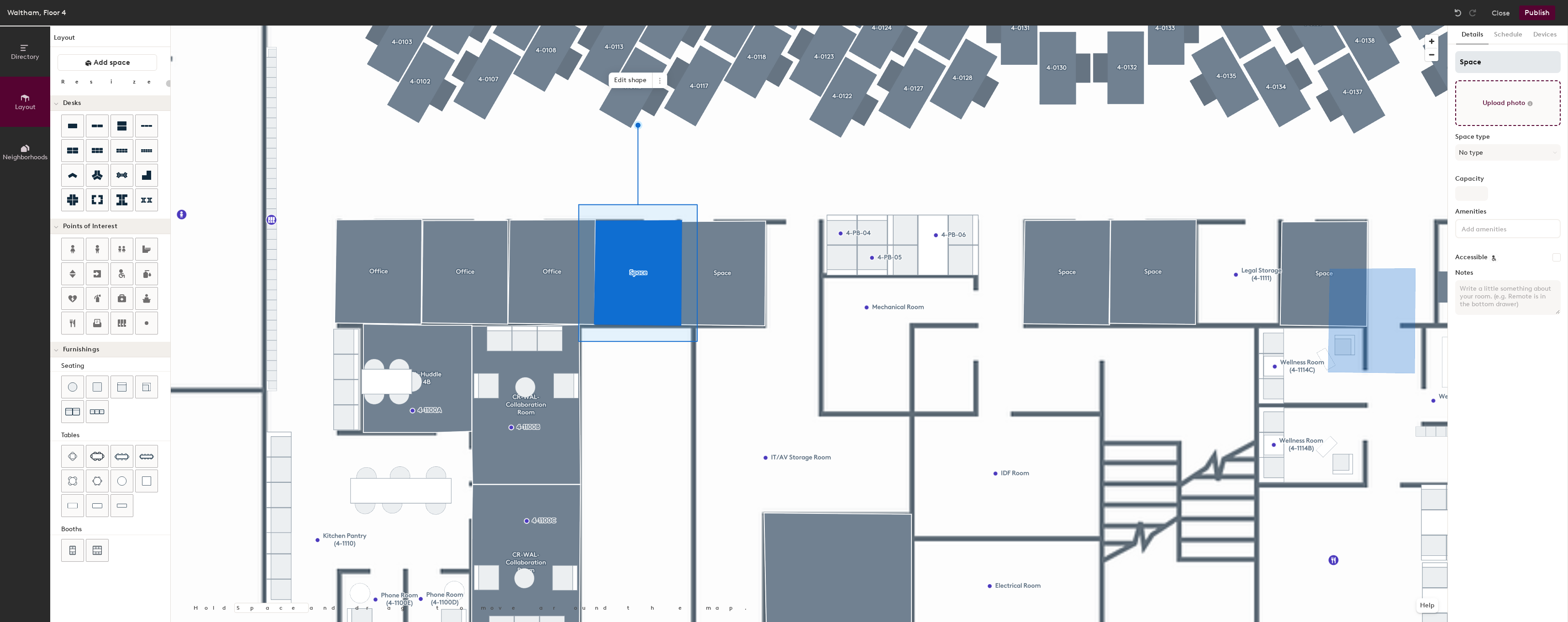
type input "20"
click at [1534, 64] on input "Space" at bounding box center [1508, 62] width 105 height 22
paste input "Offi"
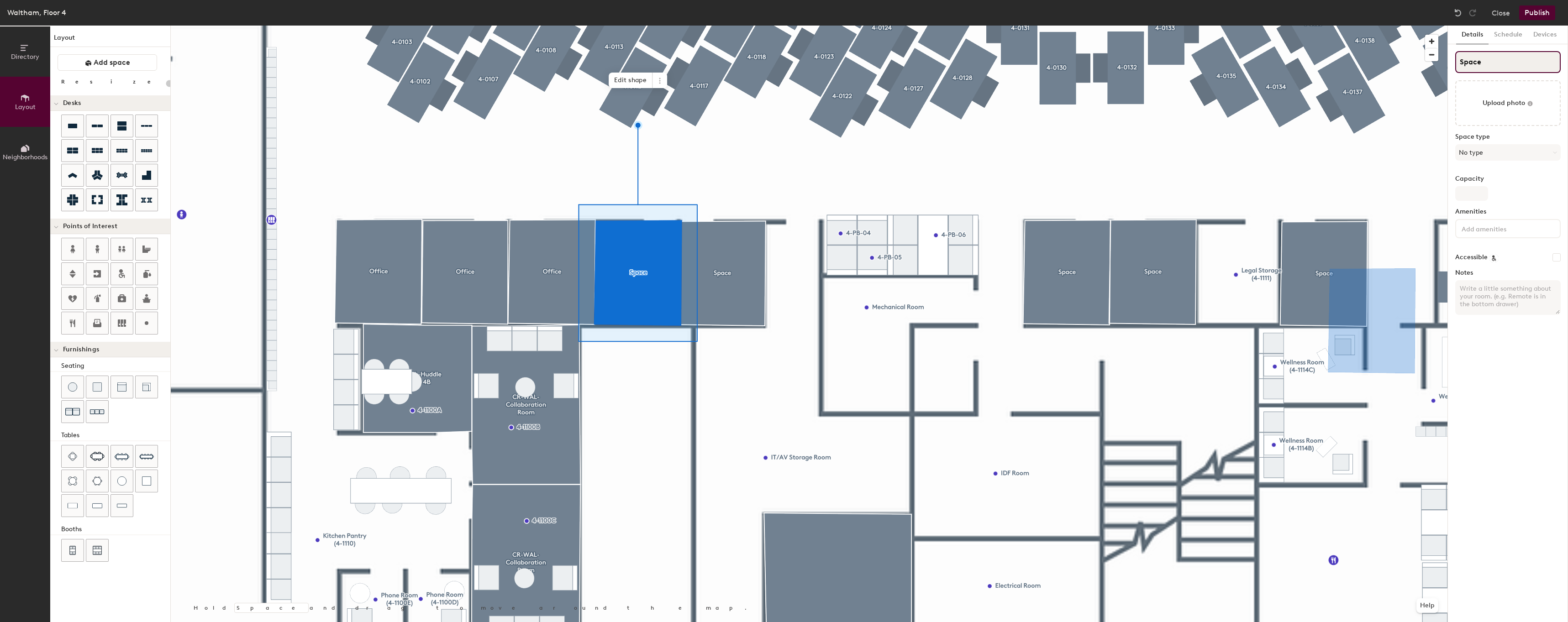
type input "Office"
type input "20"
type input "Office"
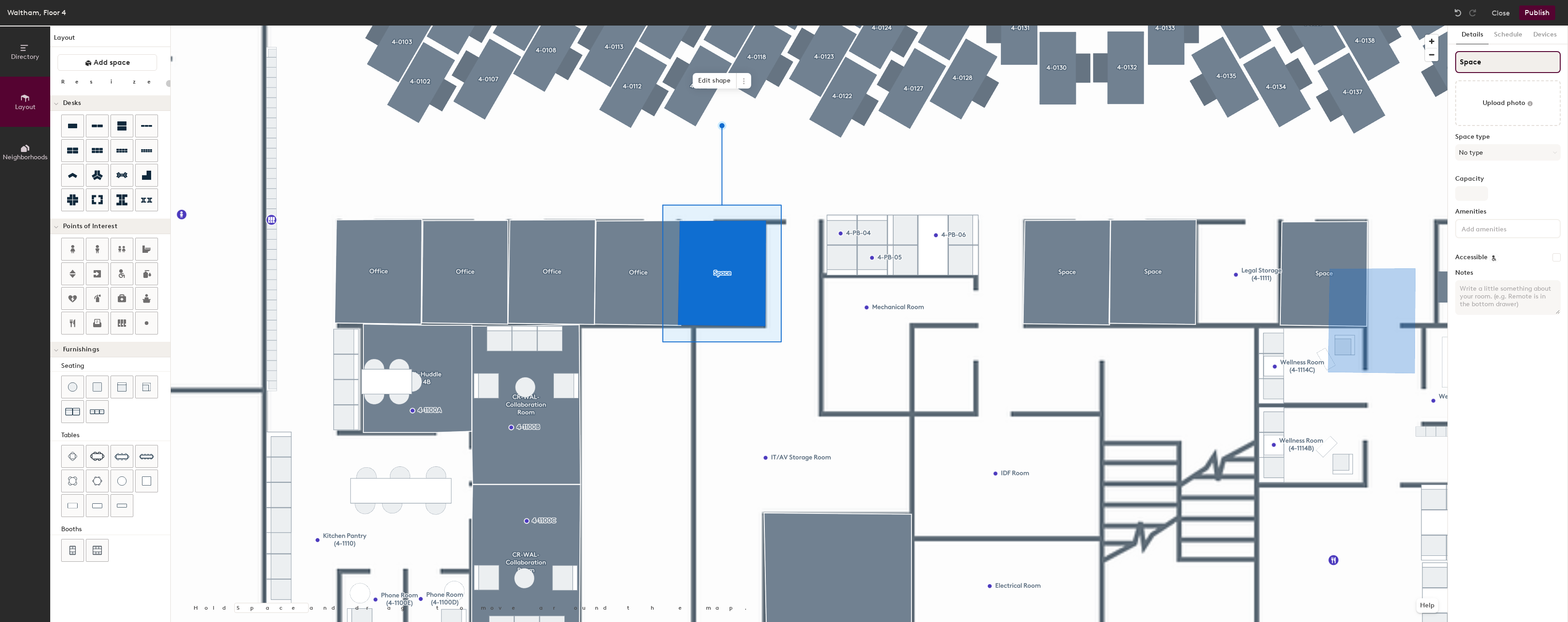
click at [1538, 53] on input "Space" at bounding box center [1508, 62] width 105 height 22
type input "20"
click at [1538, 53] on input "Space" at bounding box center [1508, 62] width 105 height 22
paste input "Offi"
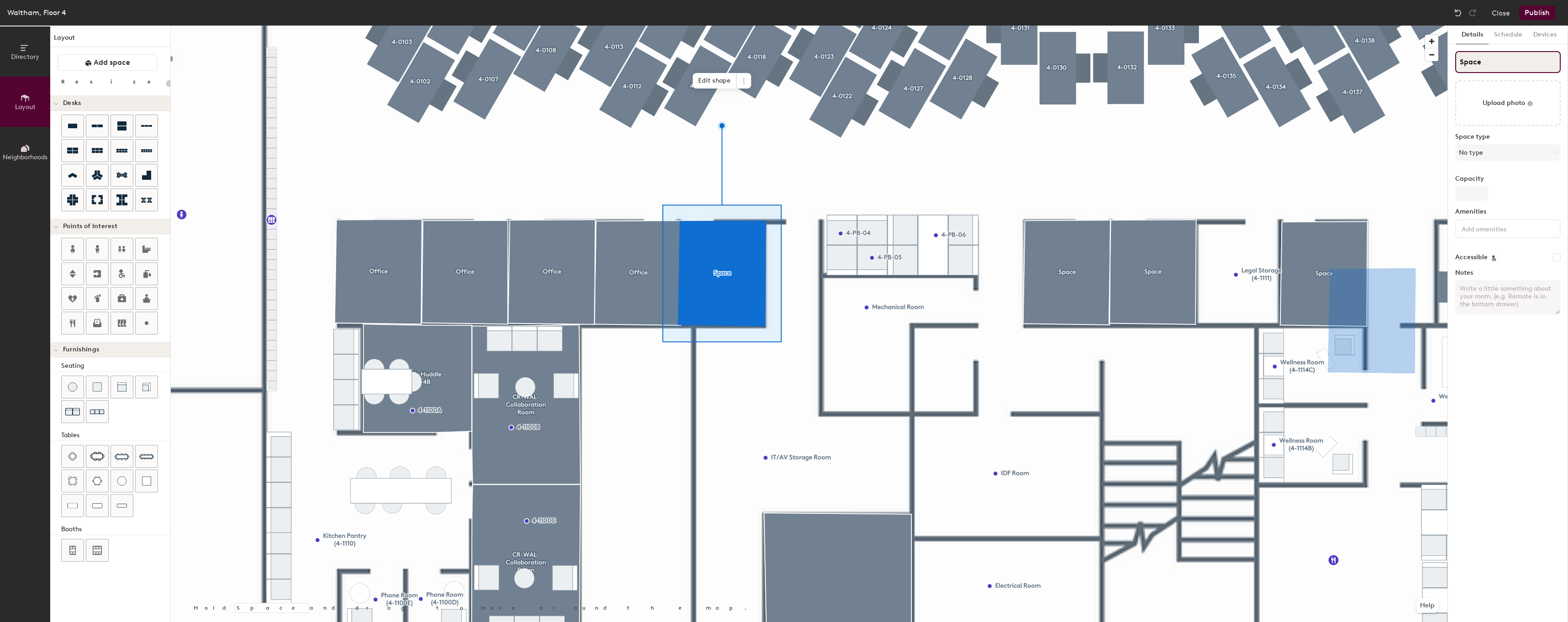
type input "Office"
type input "20"
type input "Office"
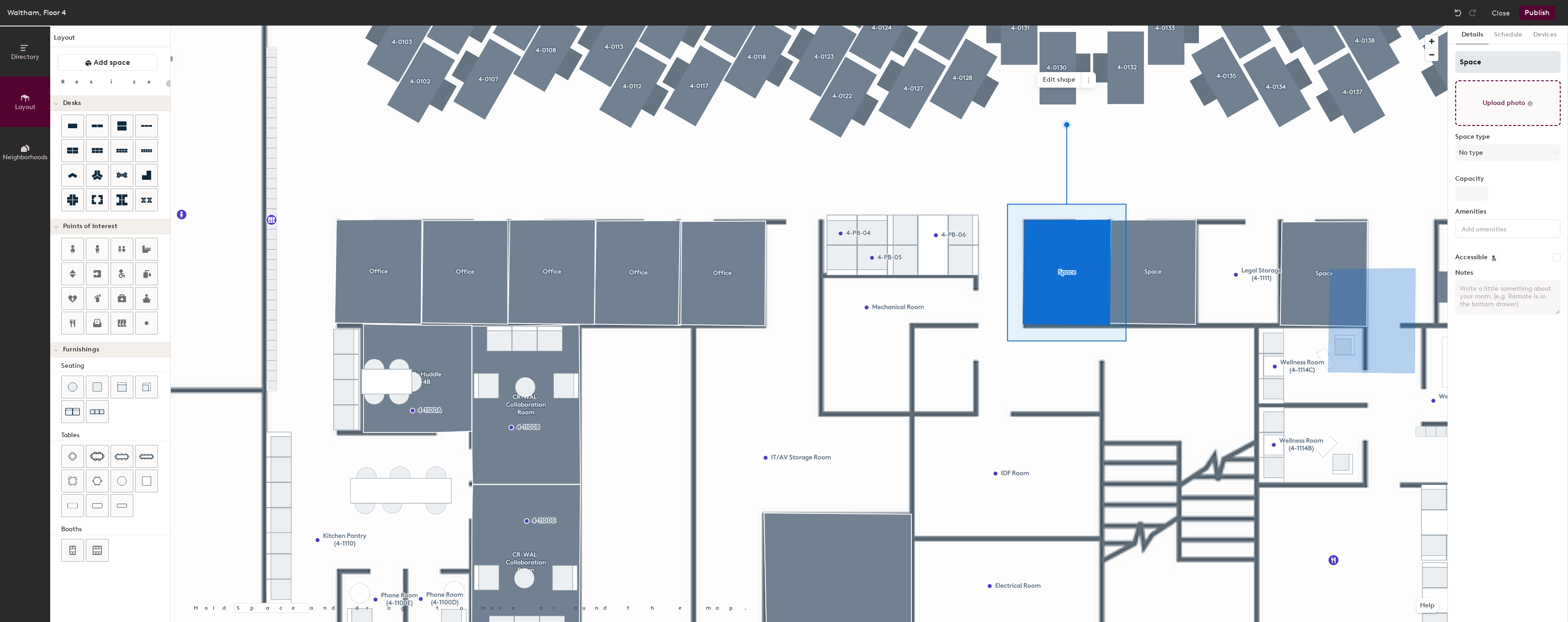
type input "20"
click at [1513, 59] on input "Space" at bounding box center [1508, 62] width 105 height 22
paste input "Offi"
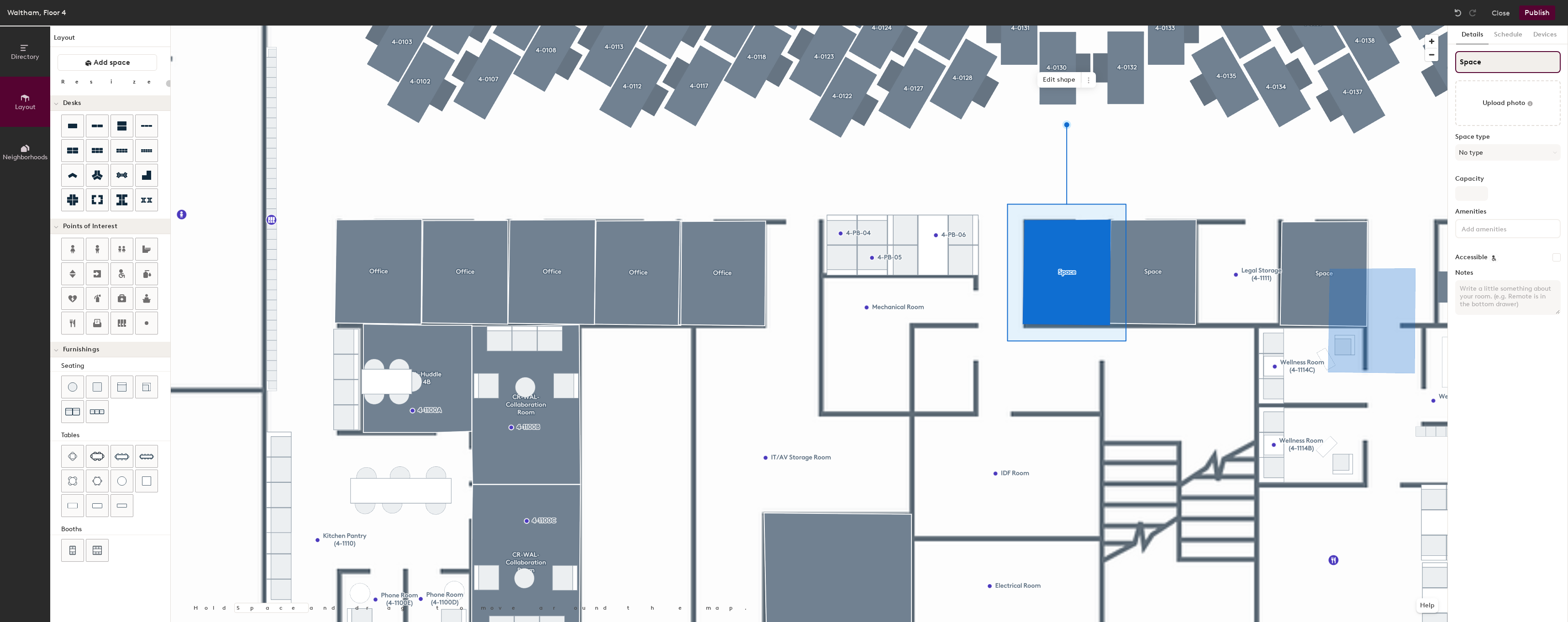
type input "Office"
type input "20"
type input "Office"
click at [1172, 26] on div at bounding box center [809, 26] width 1277 height 0
type input "20"
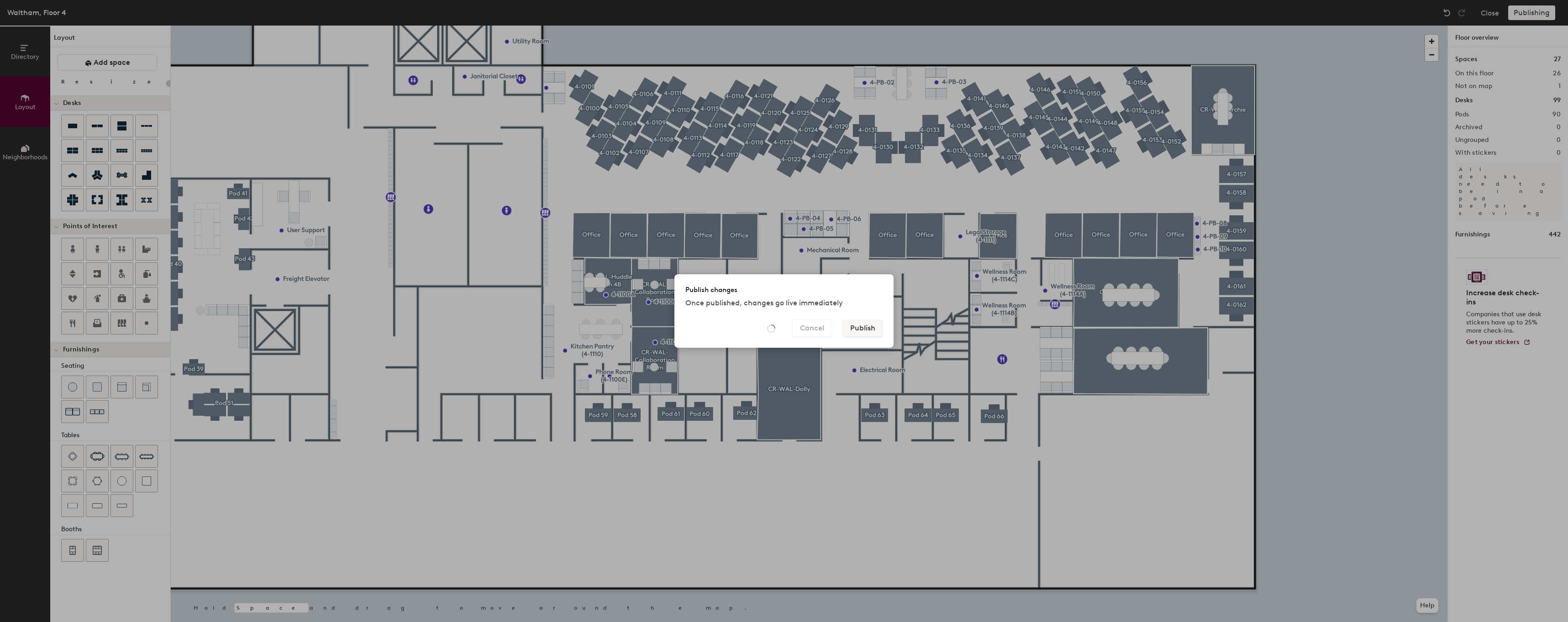
type input "20"
click at [874, 334] on button "Reload" at bounding box center [865, 333] width 38 height 17
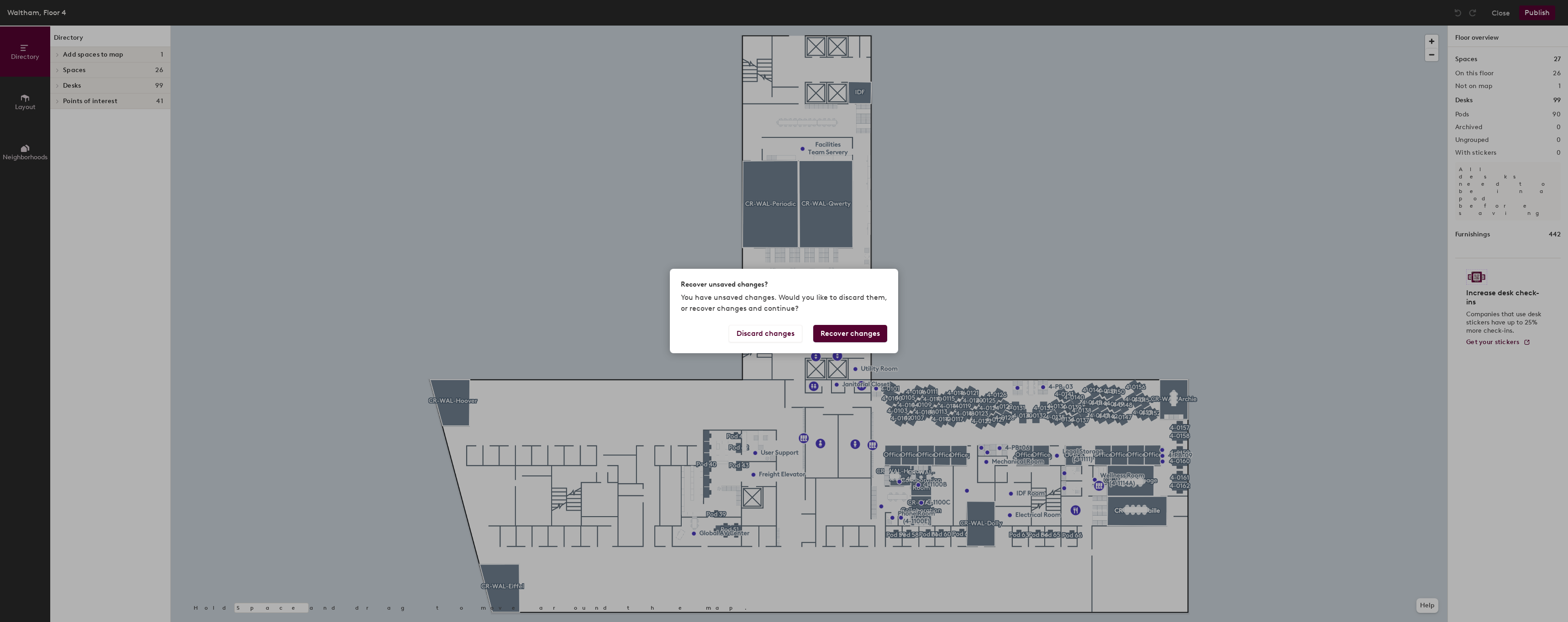
click at [864, 335] on button "Recover changes" at bounding box center [850, 333] width 74 height 17
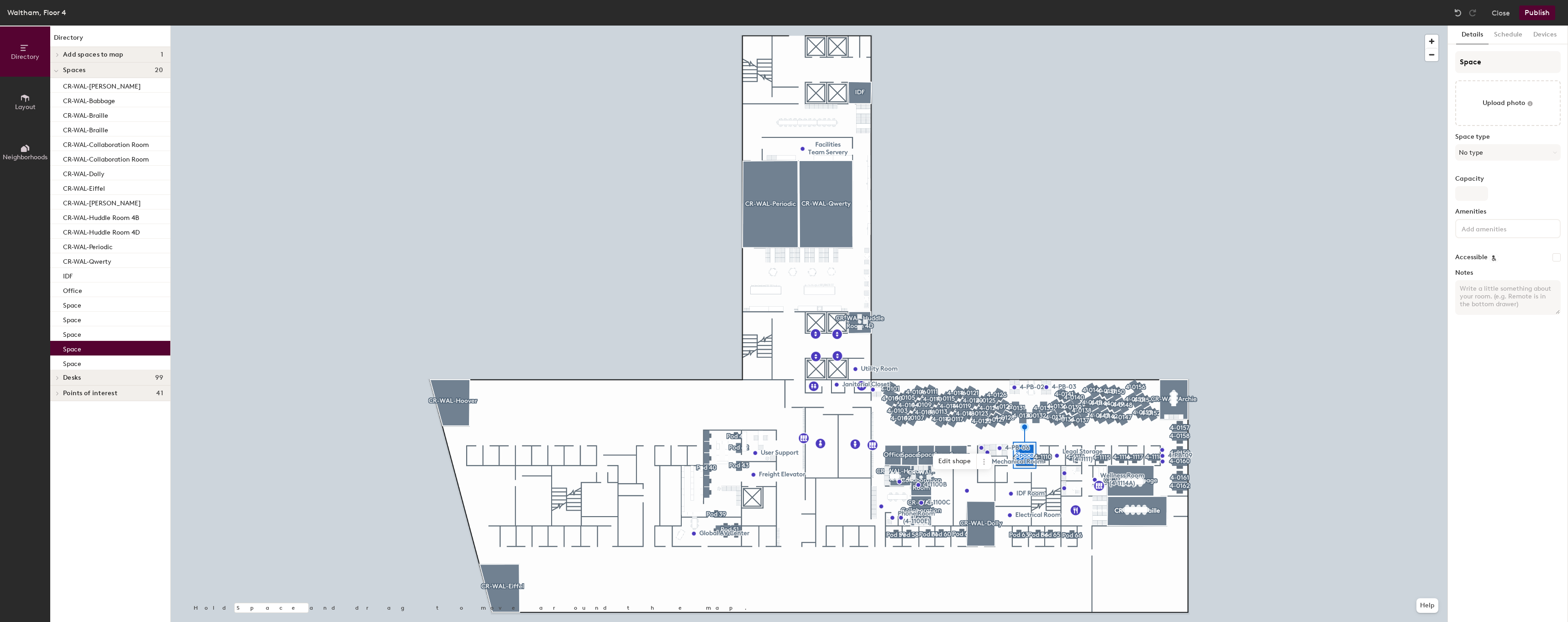
click at [1121, 26] on div at bounding box center [809, 26] width 1277 height 0
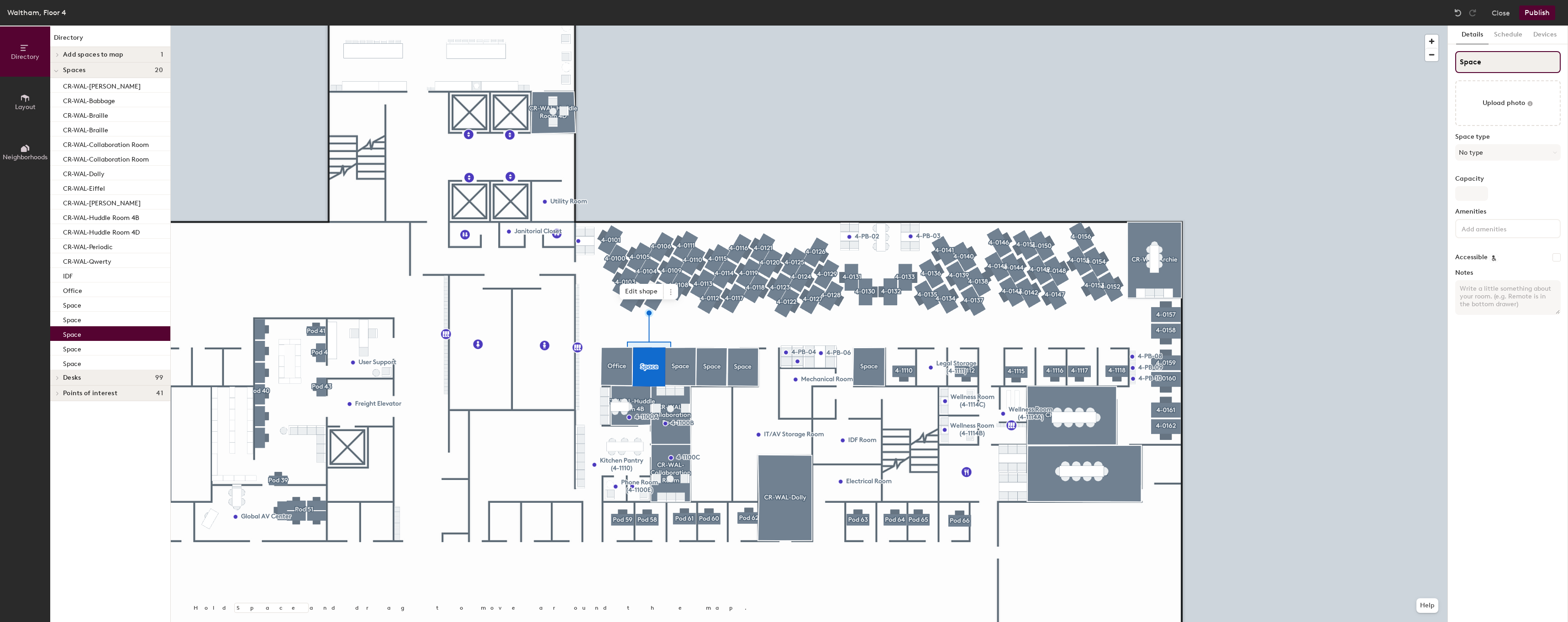
click at [1515, 67] on input "Space" at bounding box center [1508, 62] width 105 height 22
type input "Office"
click at [1524, 158] on button "No type" at bounding box center [1508, 152] width 105 height 16
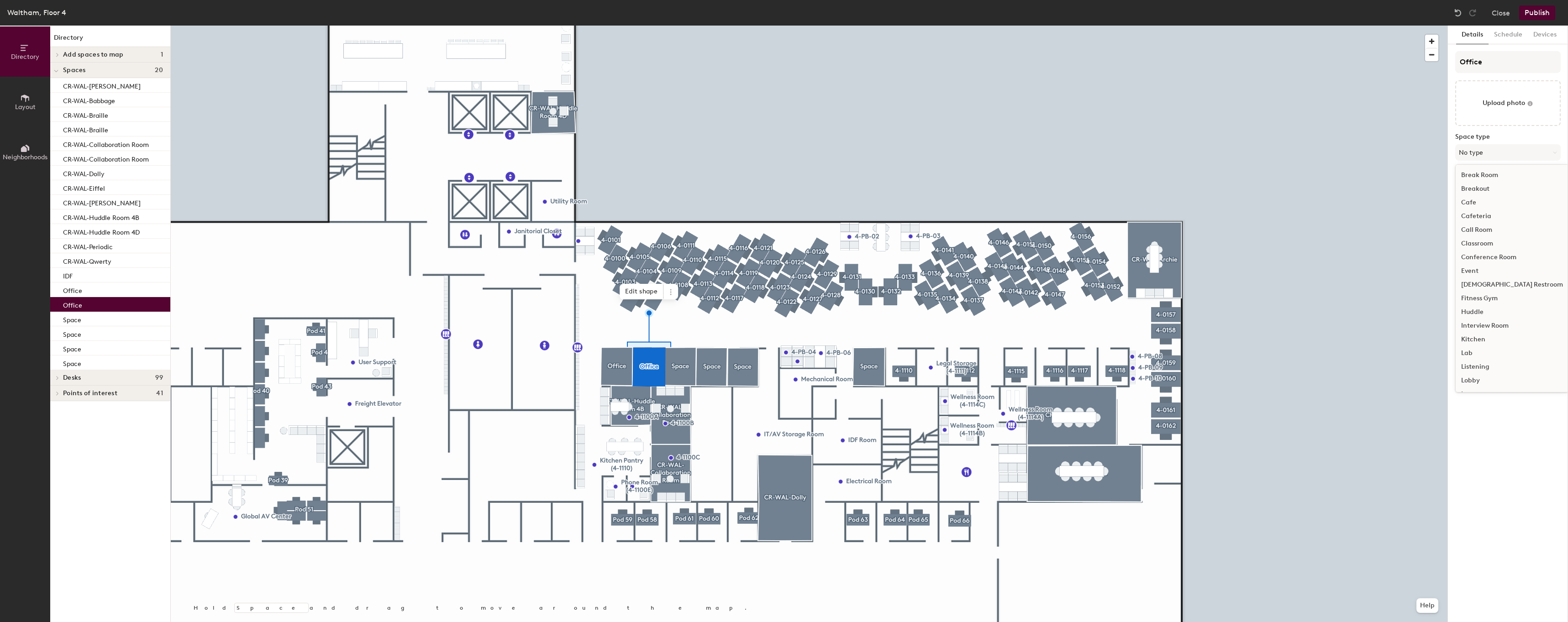
scroll to position [174, 0]
click at [1486, 291] on div "Office" at bounding box center [1511, 289] width 113 height 13
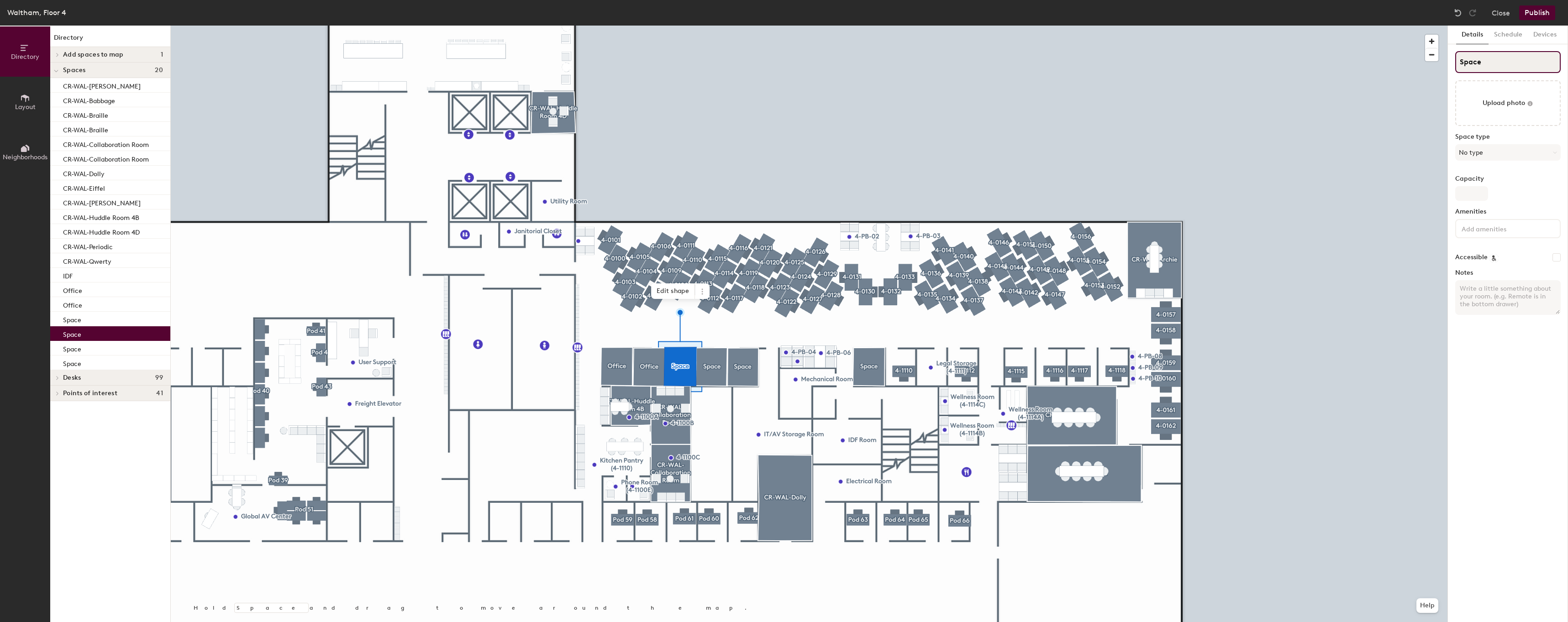
click at [1530, 58] on input "Space" at bounding box center [1508, 62] width 105 height 22
type input "Office"
click at [1499, 150] on button "No type" at bounding box center [1508, 152] width 105 height 16
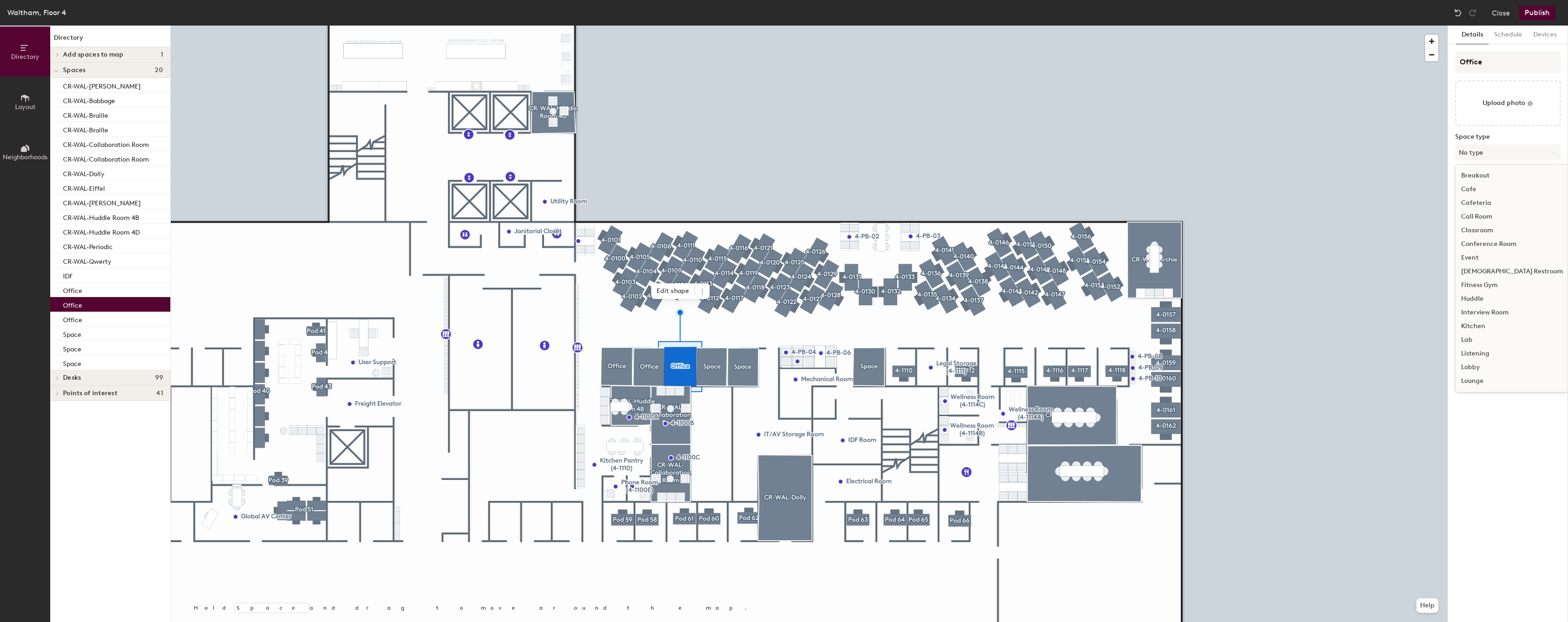
scroll to position [204, 0]
click at [1496, 259] on div "Office" at bounding box center [1511, 258] width 113 height 13
click at [1512, 62] on input "Office" at bounding box center [1508, 62] width 105 height 22
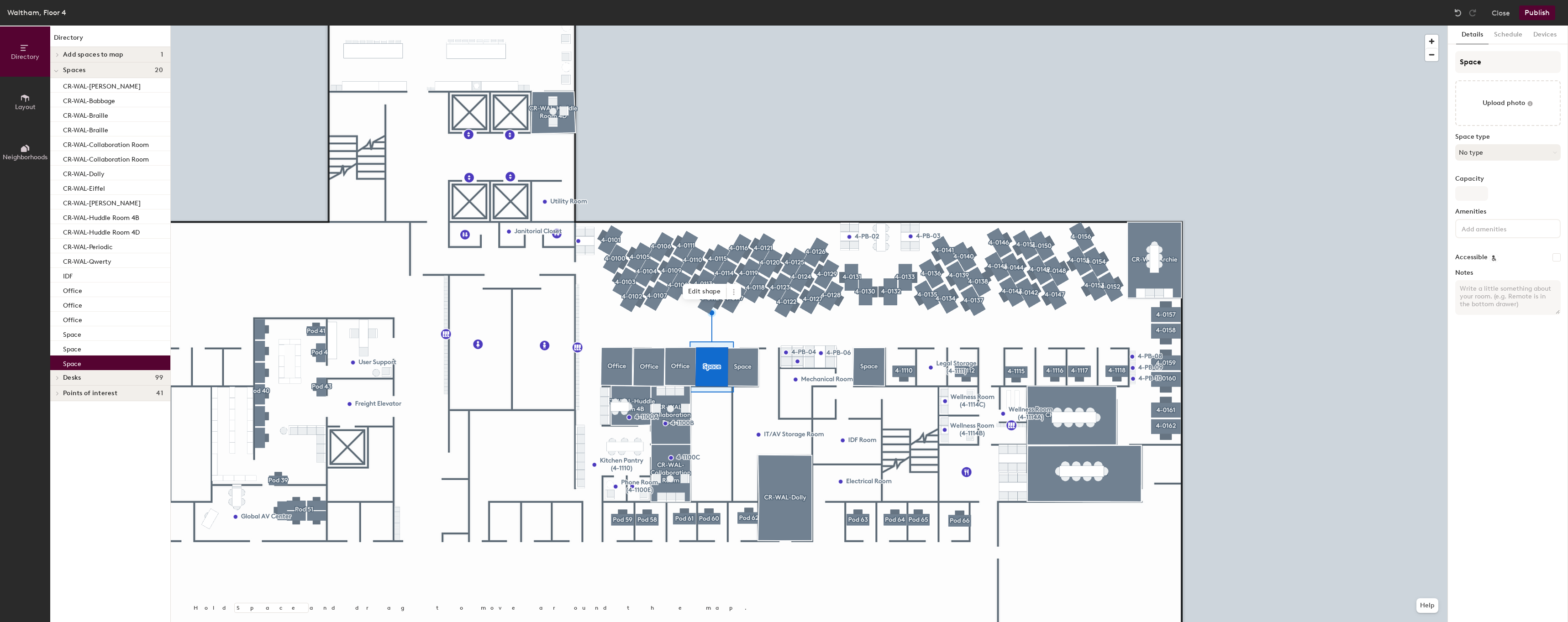
click at [1533, 158] on button "No type" at bounding box center [1508, 152] width 105 height 16
click at [1478, 263] on div "Office" at bounding box center [1511, 258] width 113 height 13
click at [1494, 66] on input "Space" at bounding box center [1508, 62] width 105 height 22
type input "Office"
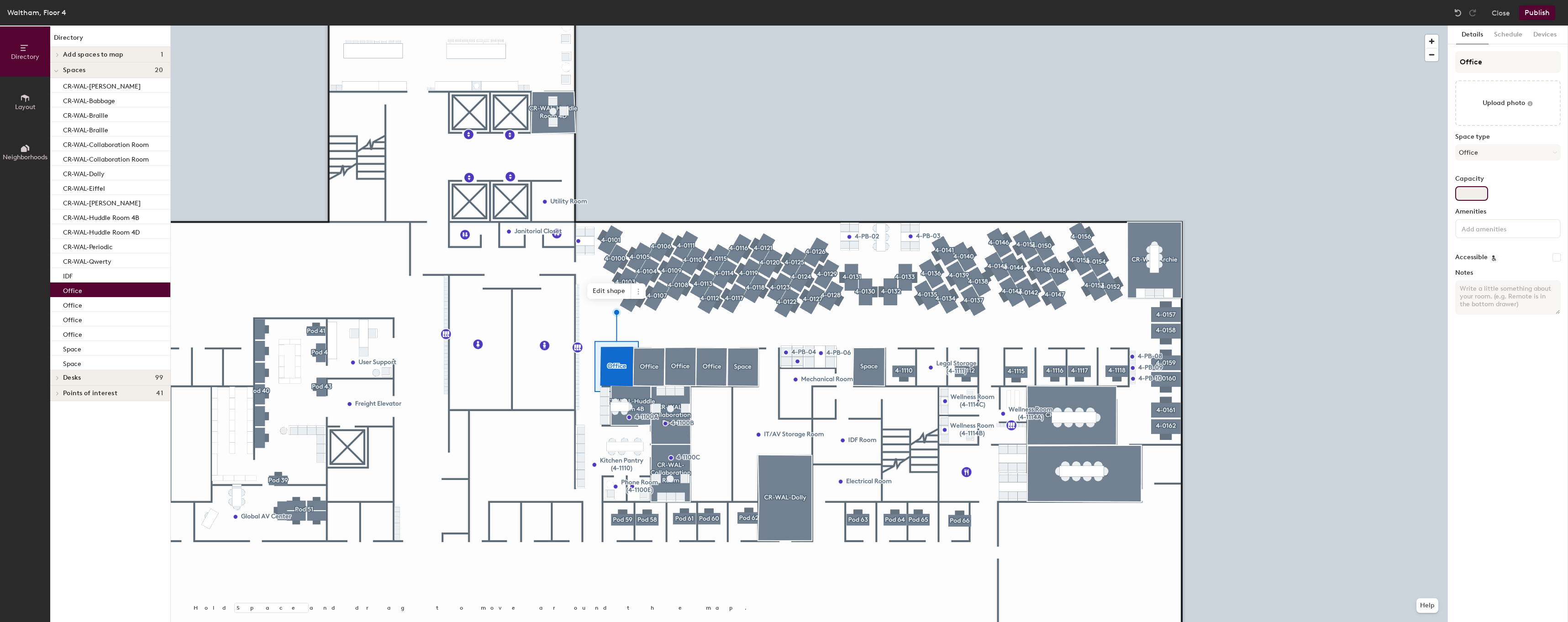
click at [1459, 200] on input "Capacity" at bounding box center [1472, 194] width 33 height 15
type input "1"
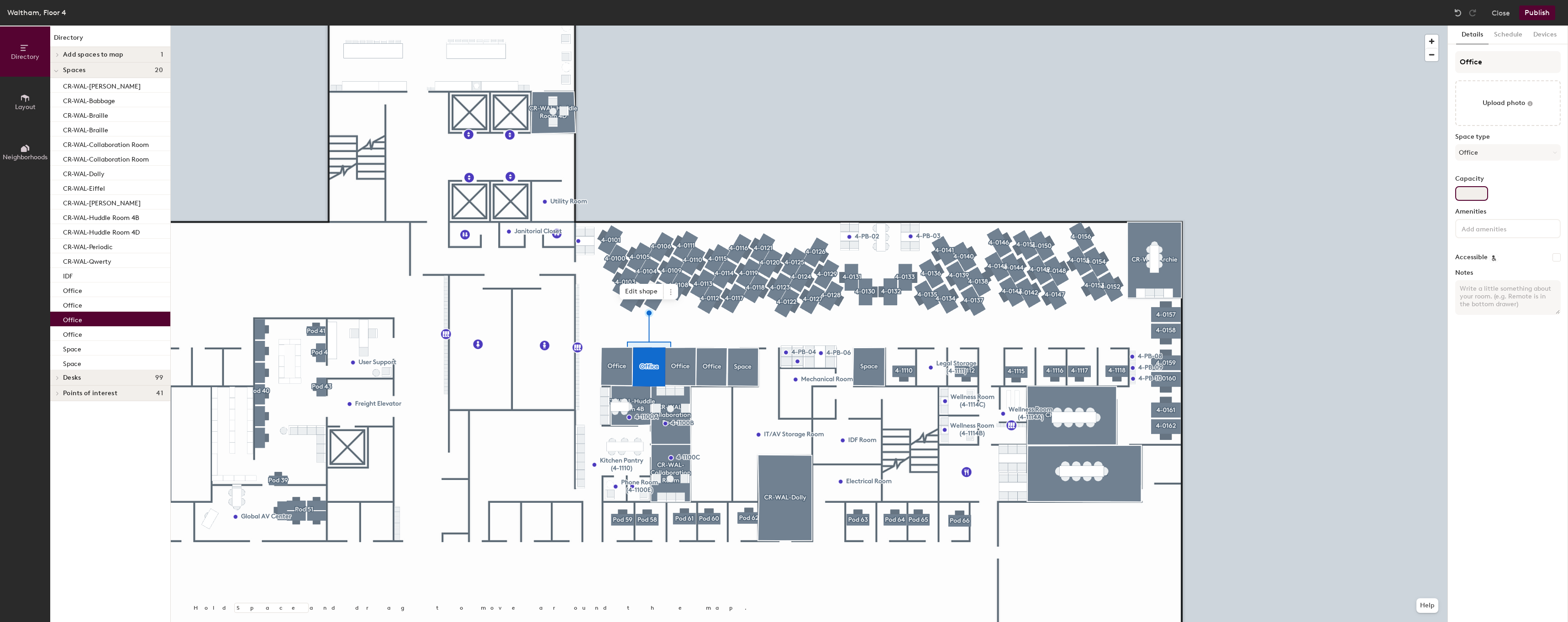
click at [1459, 191] on input "Capacity" at bounding box center [1472, 194] width 33 height 15
type input "1"
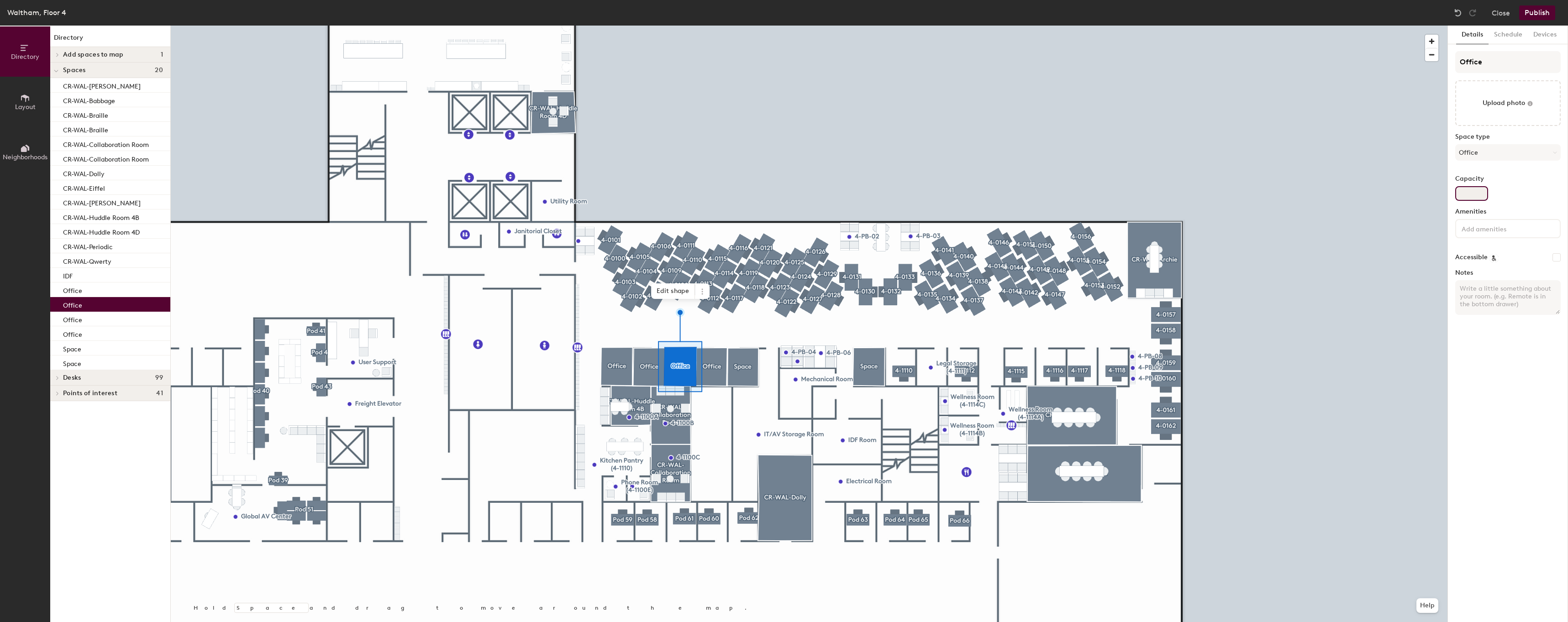
click at [1482, 192] on input "Capacity" at bounding box center [1472, 194] width 33 height 15
type input "1"
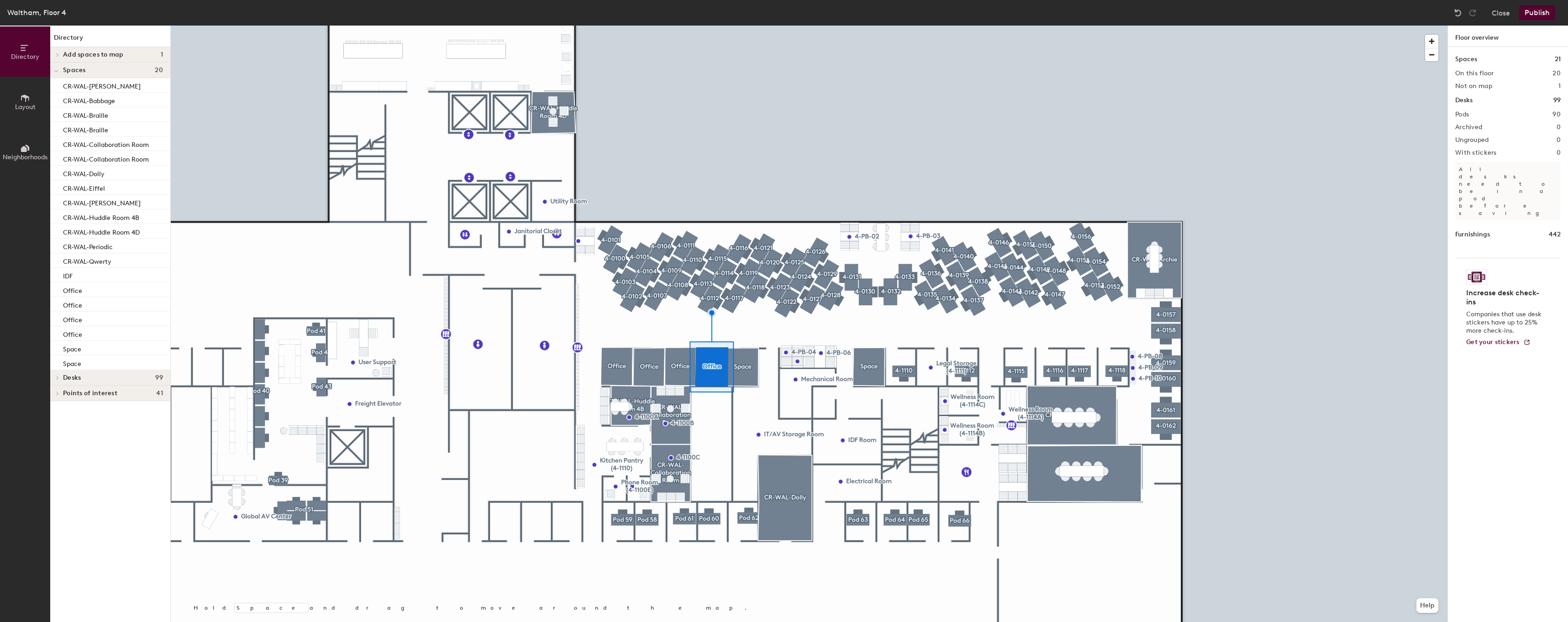
click at [1464, 230] on h1 "Furnishings" at bounding box center [1472, 235] width 35 height 10
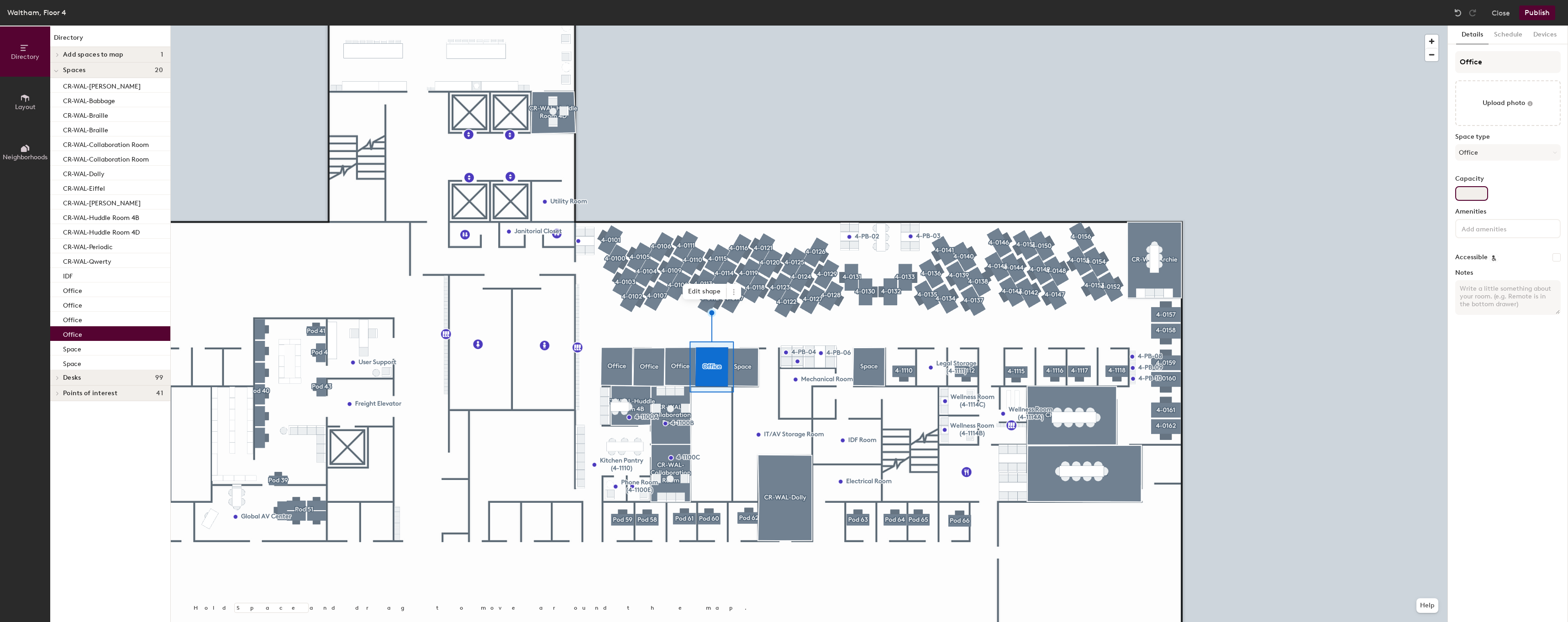
click at [1473, 190] on input "Capacity" at bounding box center [1472, 194] width 33 height 15
type input "1"
click at [750, 26] on div at bounding box center [809, 26] width 1277 height 0
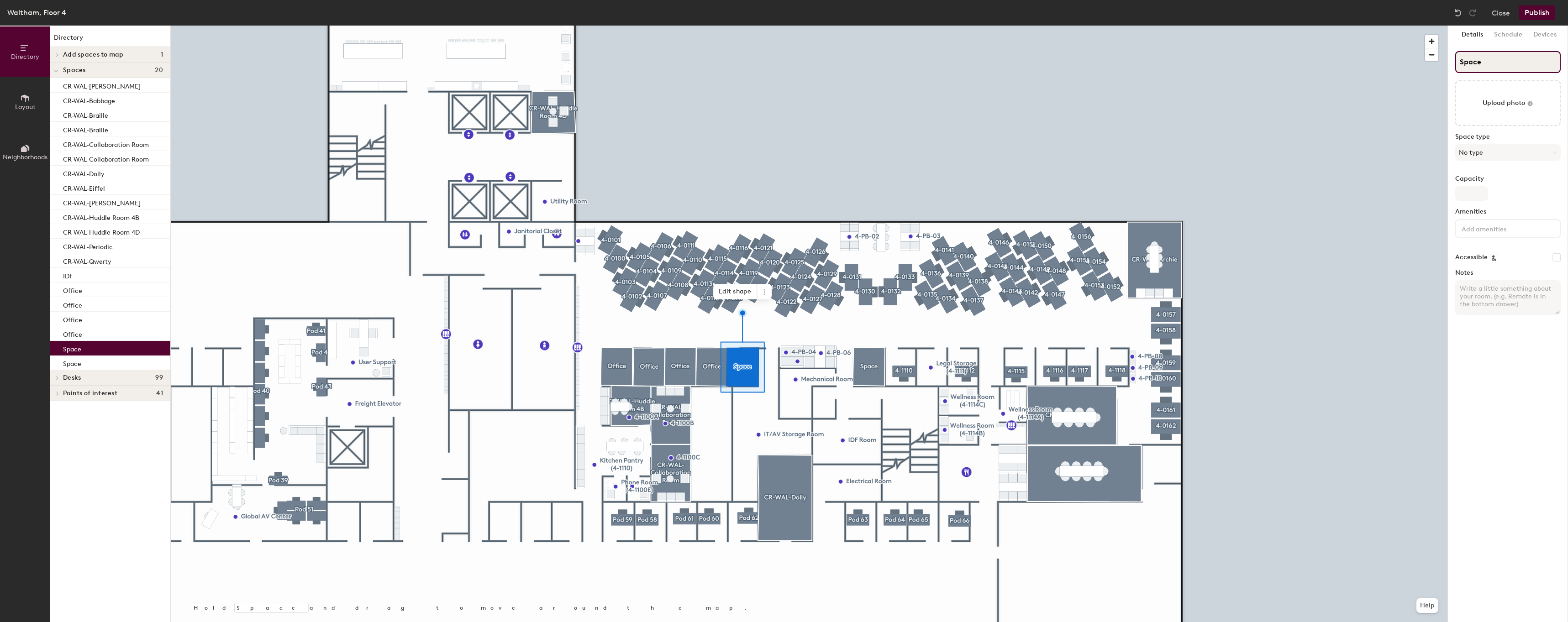
click at [1502, 69] on input "Space" at bounding box center [1508, 62] width 105 height 22
click at [1502, 70] on input "Space" at bounding box center [1508, 62] width 105 height 22
type input "Office"
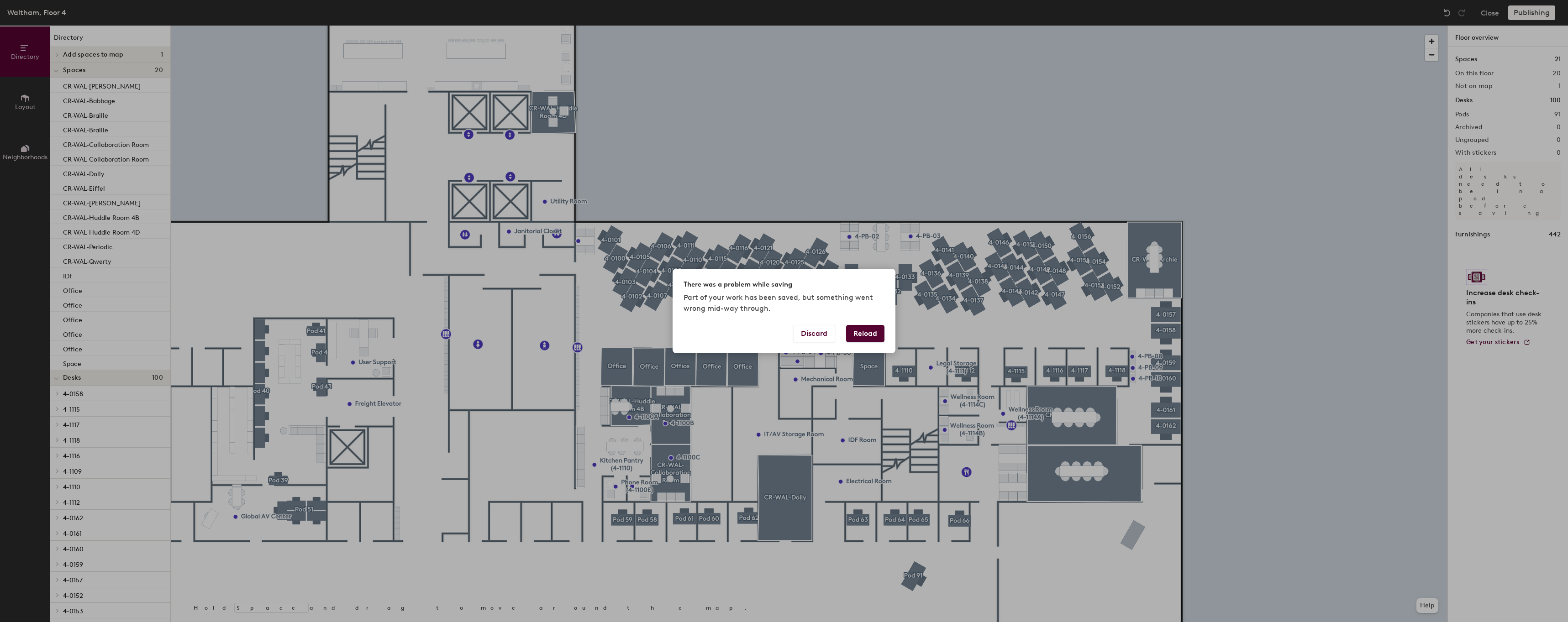
click at [855, 331] on button "Reload" at bounding box center [865, 333] width 38 height 17
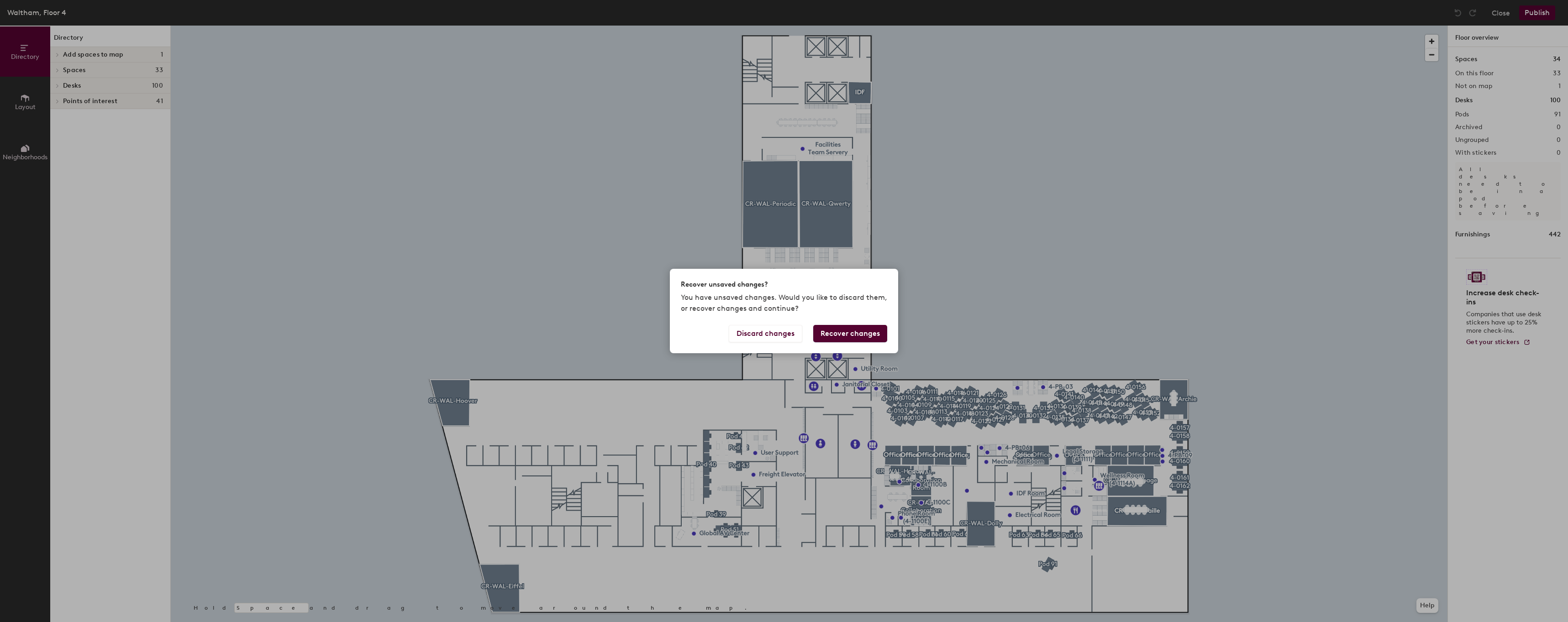
click at [872, 335] on button "Recover changes" at bounding box center [850, 333] width 74 height 17
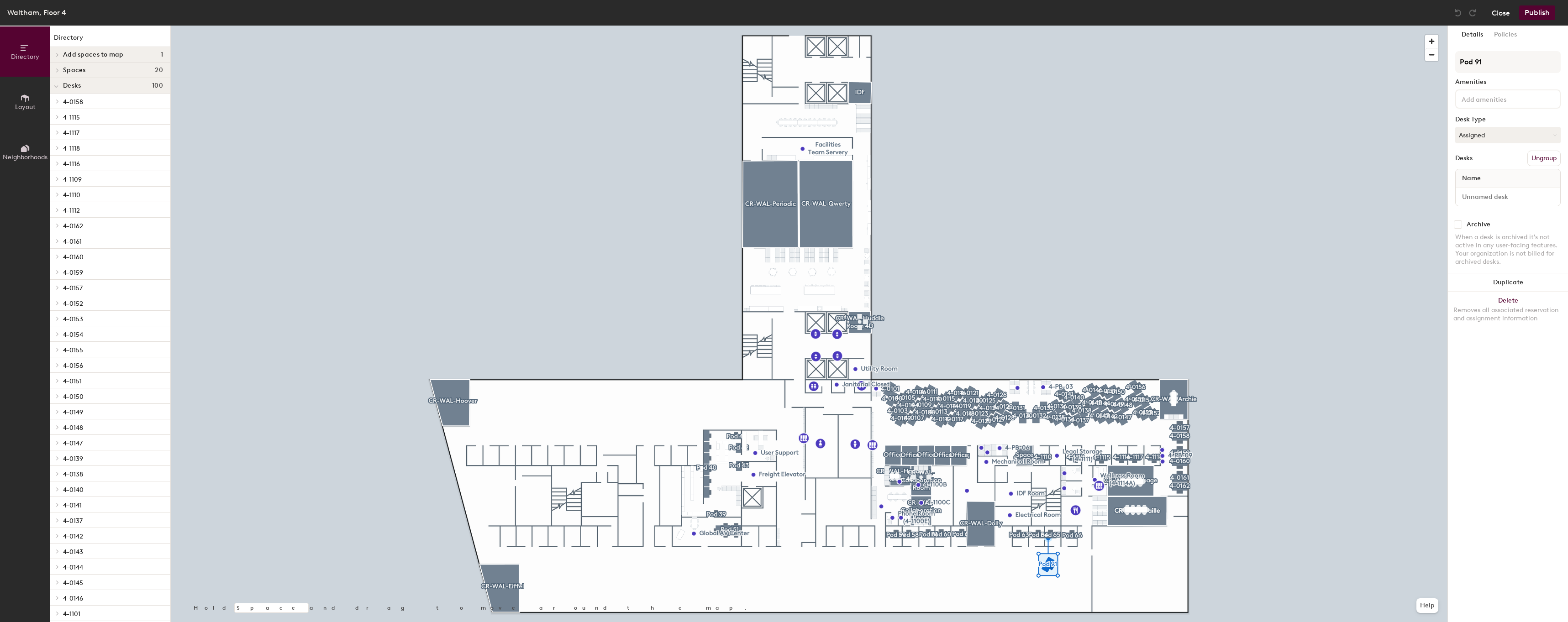
click at [1494, 9] on button "Close" at bounding box center [1500, 13] width 18 height 15
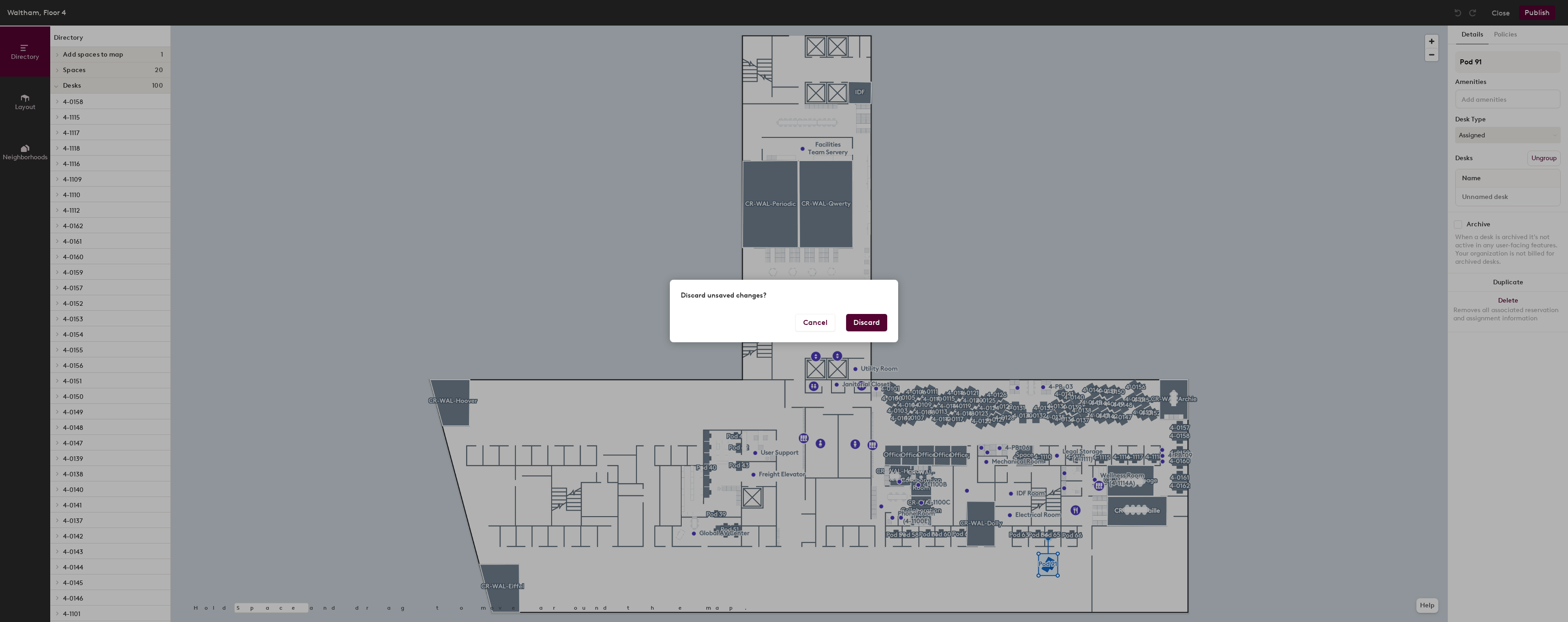
click at [869, 311] on div "Discard unsaved changes?" at bounding box center [784, 297] width 228 height 34
click at [812, 331] on button "Cancel" at bounding box center [814, 322] width 40 height 17
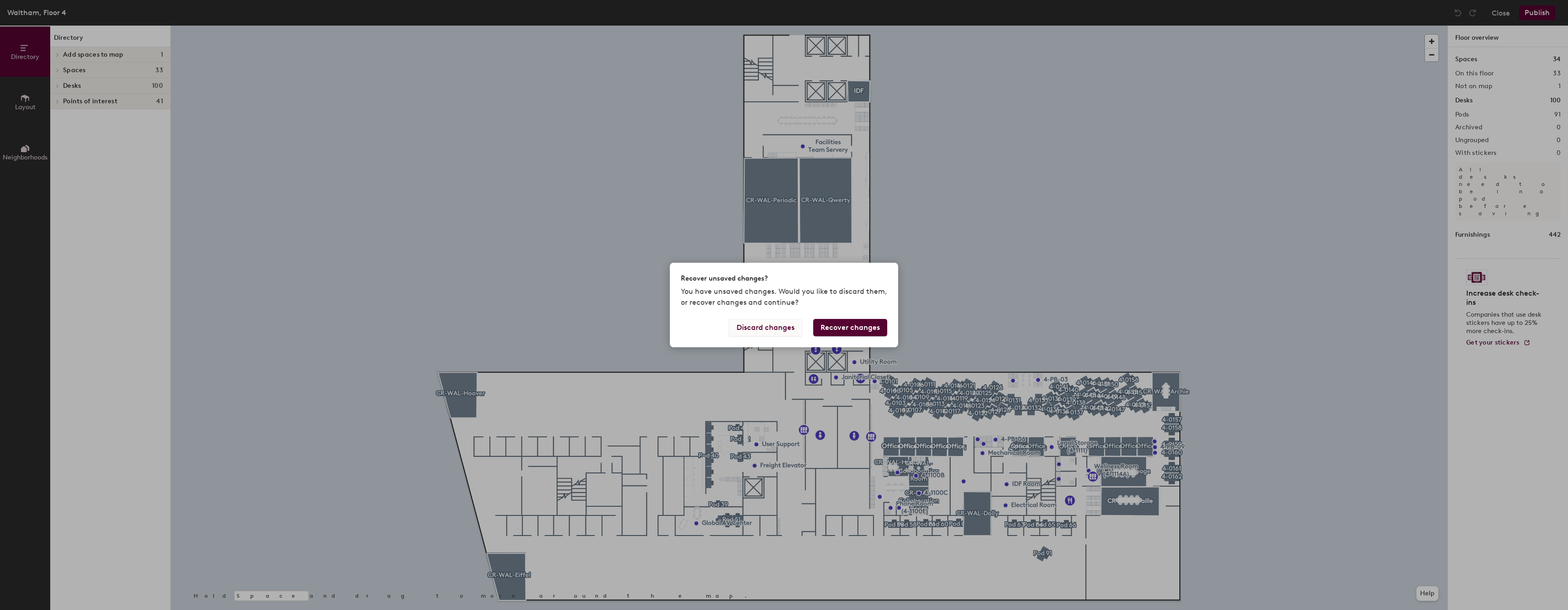
click at [768, 325] on button "Discard changes" at bounding box center [765, 328] width 74 height 17
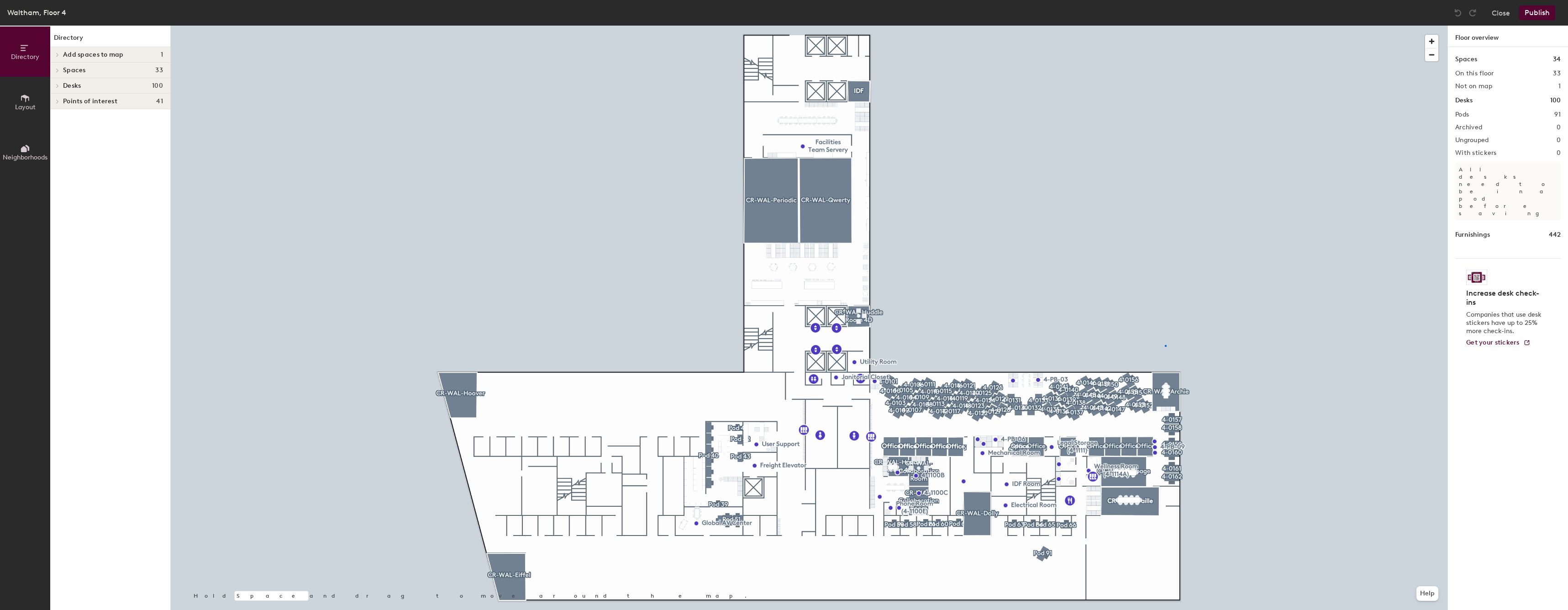
click at [1164, 26] on div at bounding box center [809, 26] width 1277 height 0
click at [1161, 26] on div at bounding box center [809, 26] width 1277 height 0
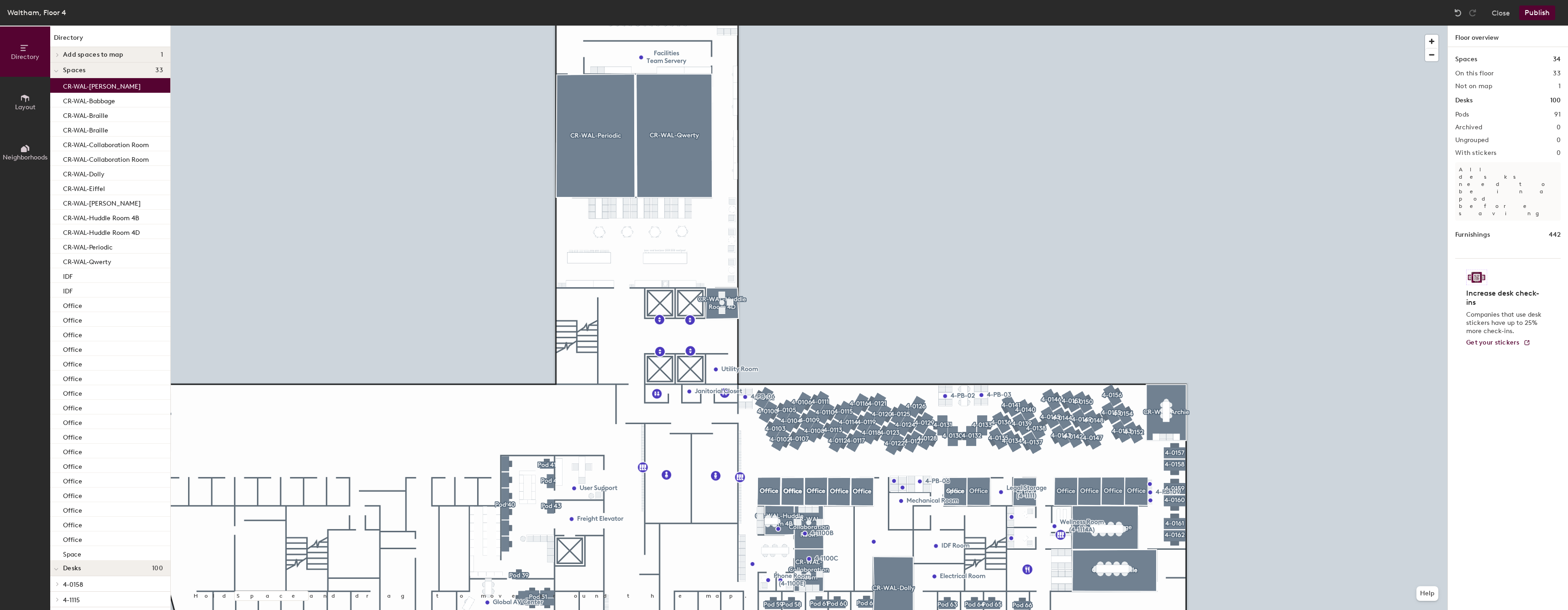
click at [1168, 26] on div at bounding box center [809, 26] width 1277 height 0
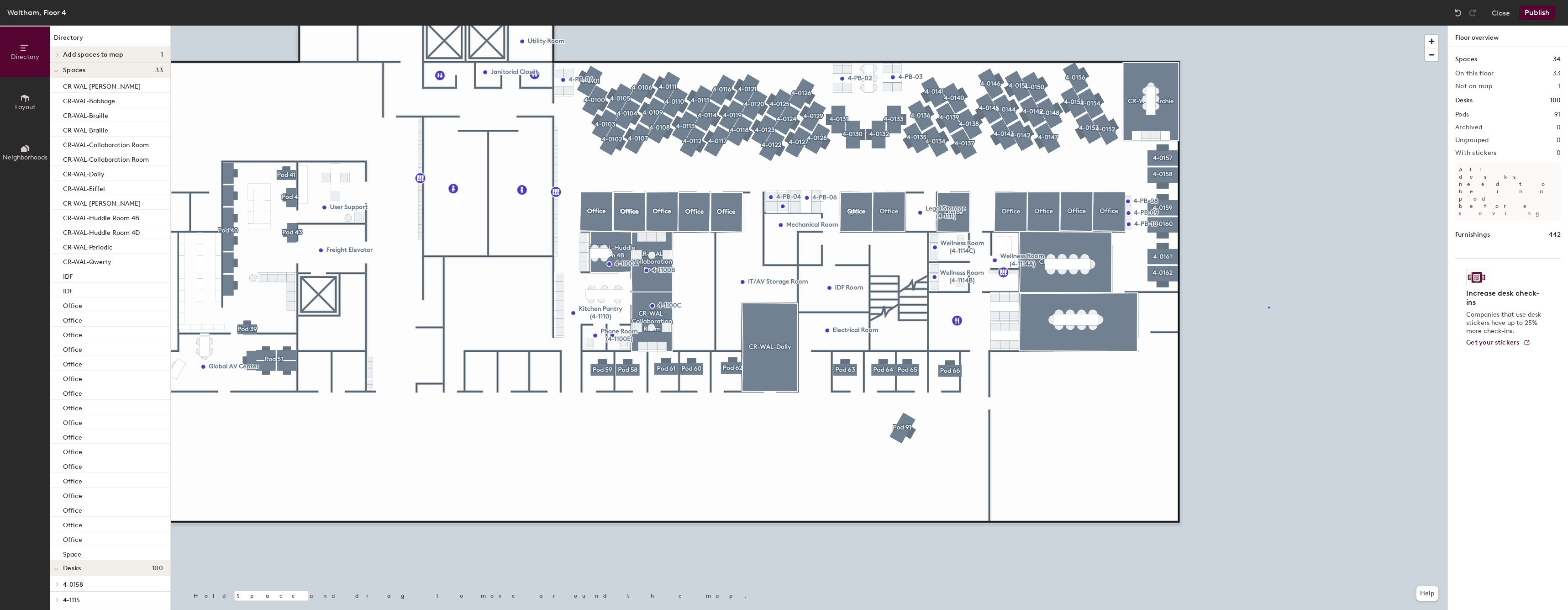
click at [1268, 26] on div at bounding box center [809, 26] width 1277 height 0
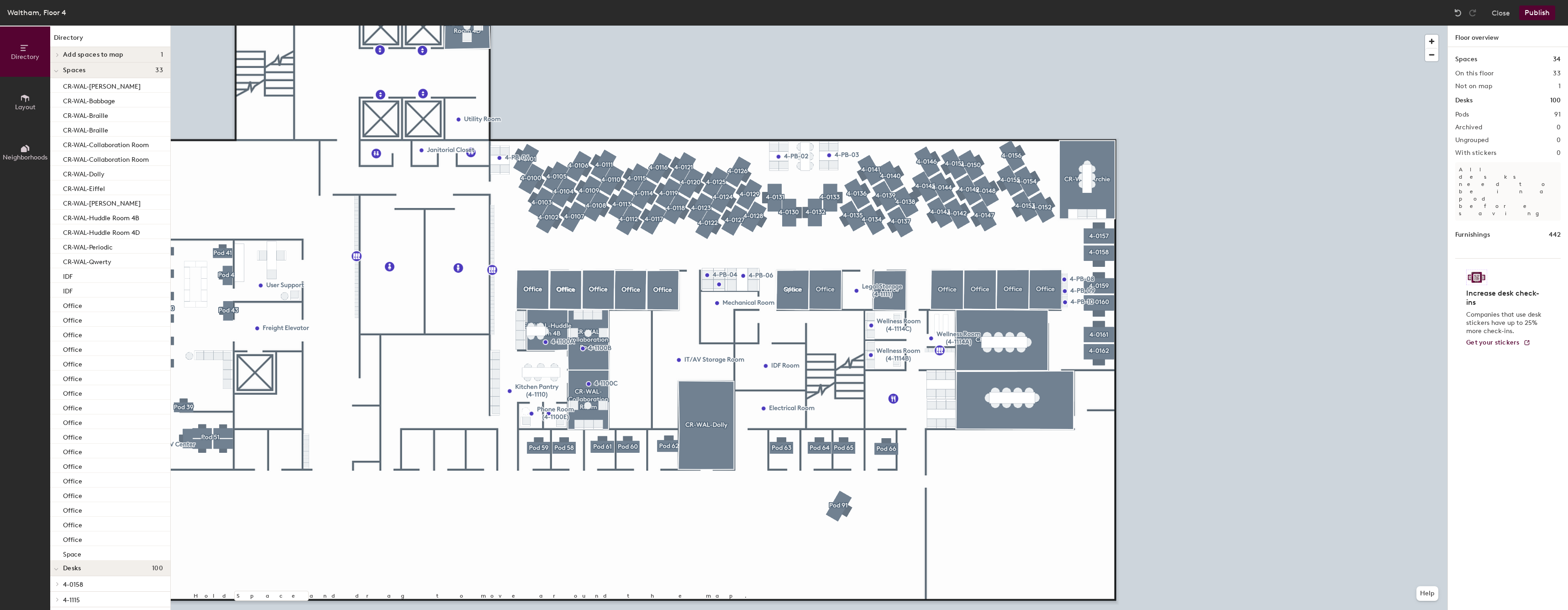
click at [39, 99] on button "Layout" at bounding box center [25, 102] width 50 height 50
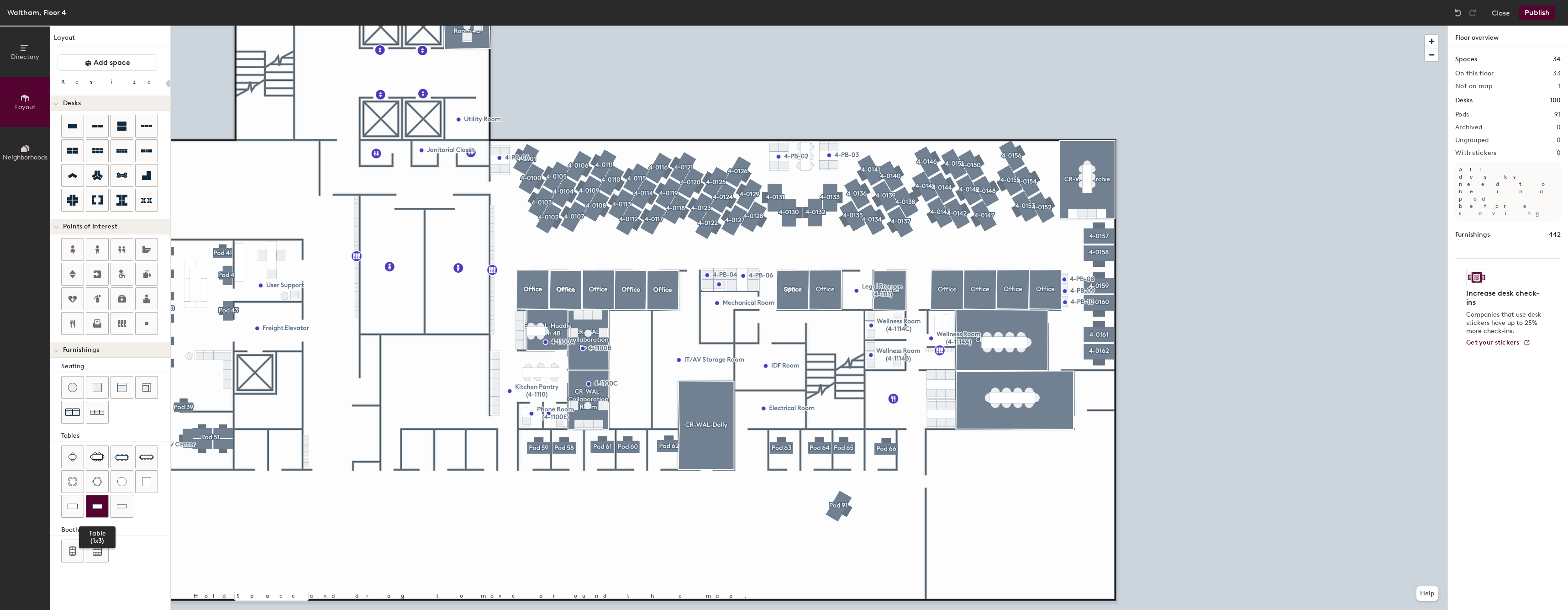
click at [102, 512] on div at bounding box center [98, 506] width 22 height 22
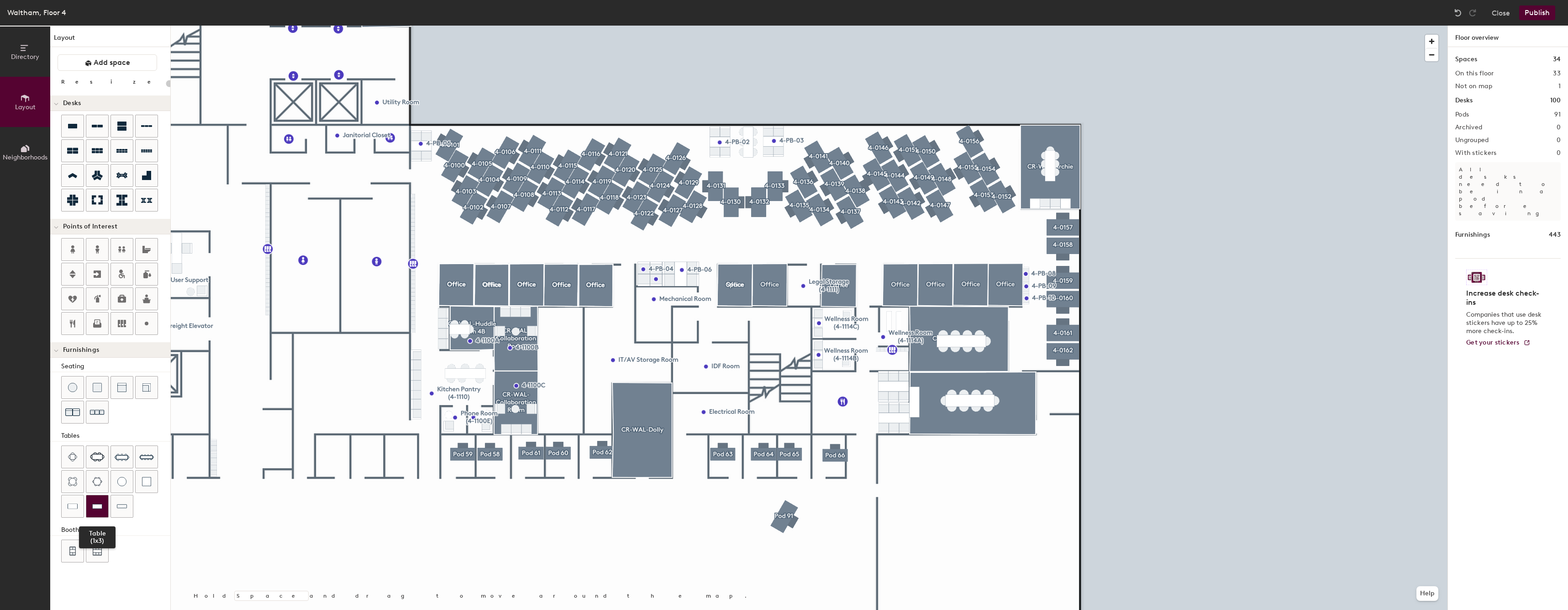
click at [91, 510] on div at bounding box center [98, 506] width 22 height 22
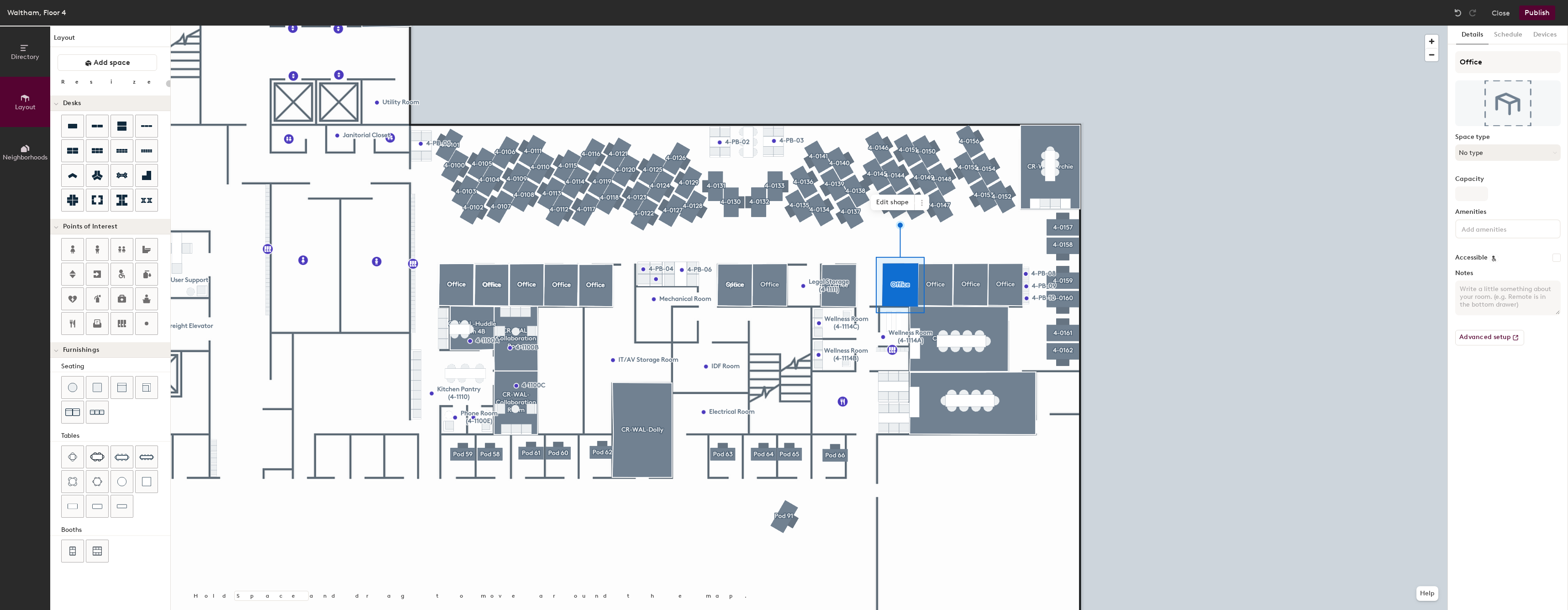
click at [1491, 146] on button "No type" at bounding box center [1508, 152] width 105 height 16
click at [1488, 261] on div "Office" at bounding box center [1511, 259] width 113 height 13
click at [775, 26] on div at bounding box center [809, 26] width 1277 height 0
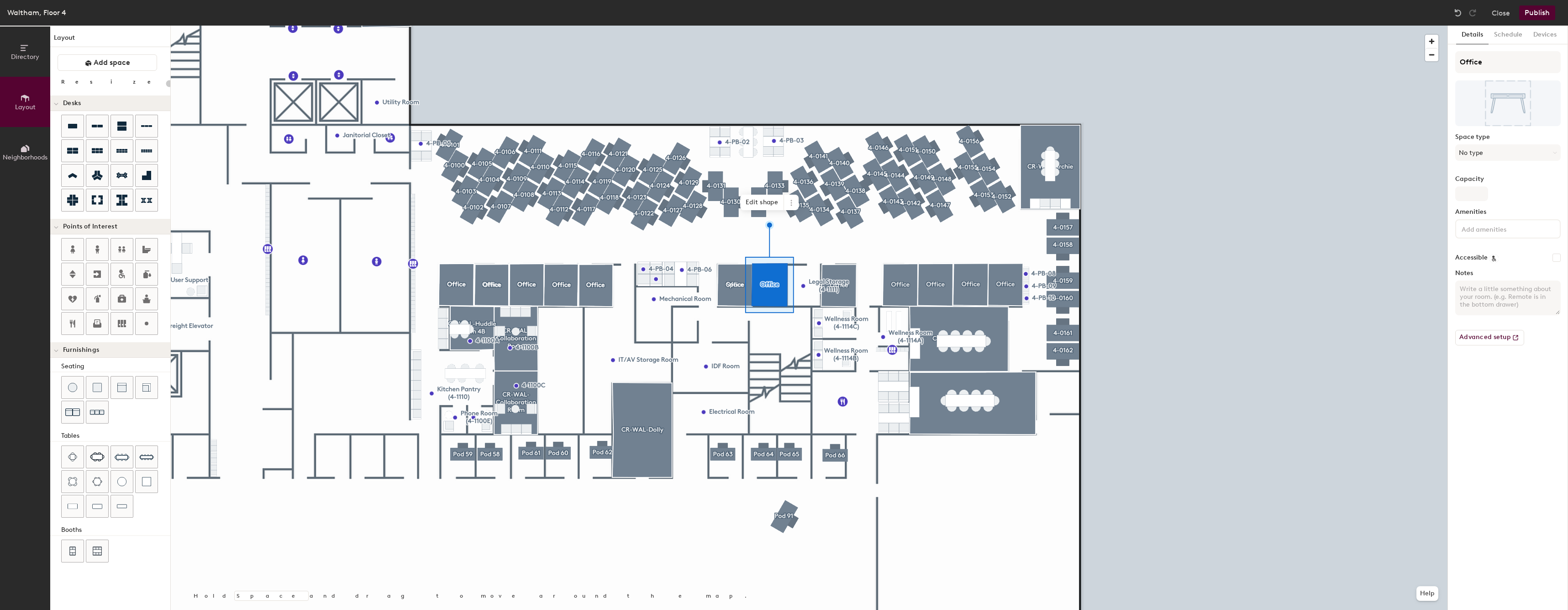
click at [1527, 161] on div "Space type No type" at bounding box center [1508, 151] width 105 height 35
click at [1533, 154] on button "No type" at bounding box center [1508, 152] width 105 height 16
click at [1491, 315] on div "Office" at bounding box center [1511, 315] width 113 height 13
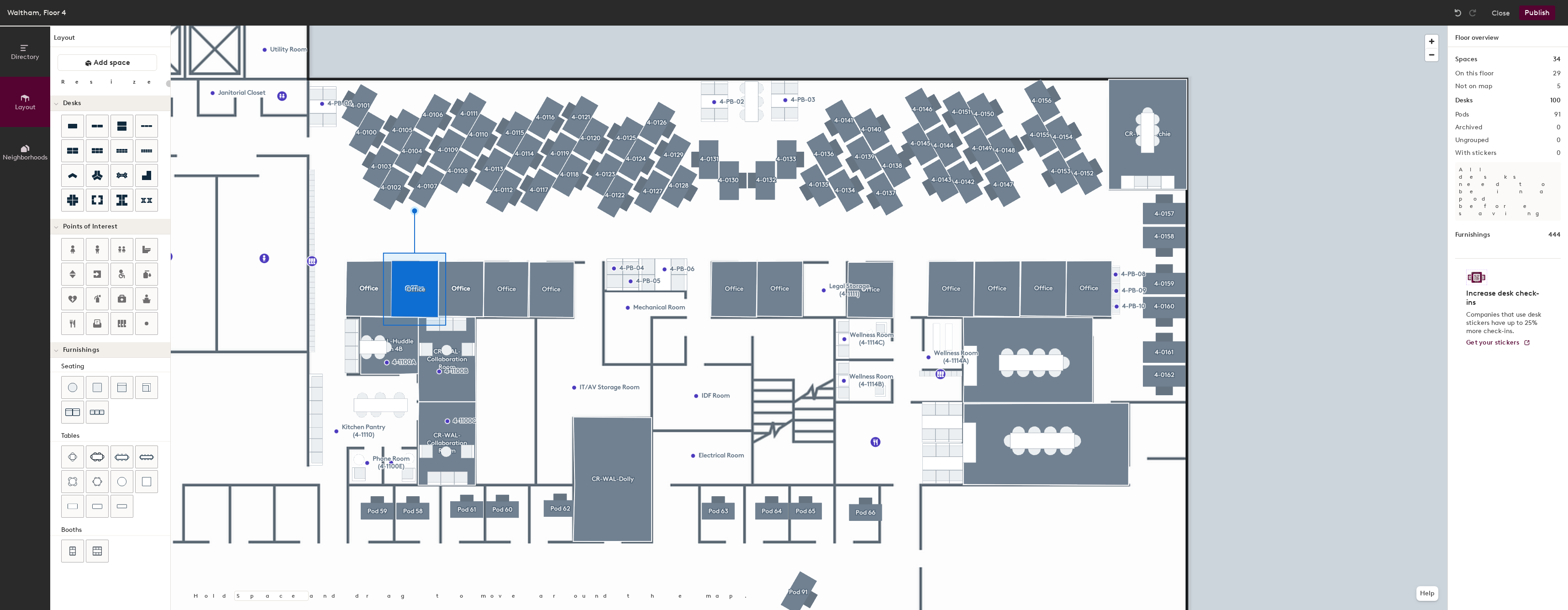
type input "20"
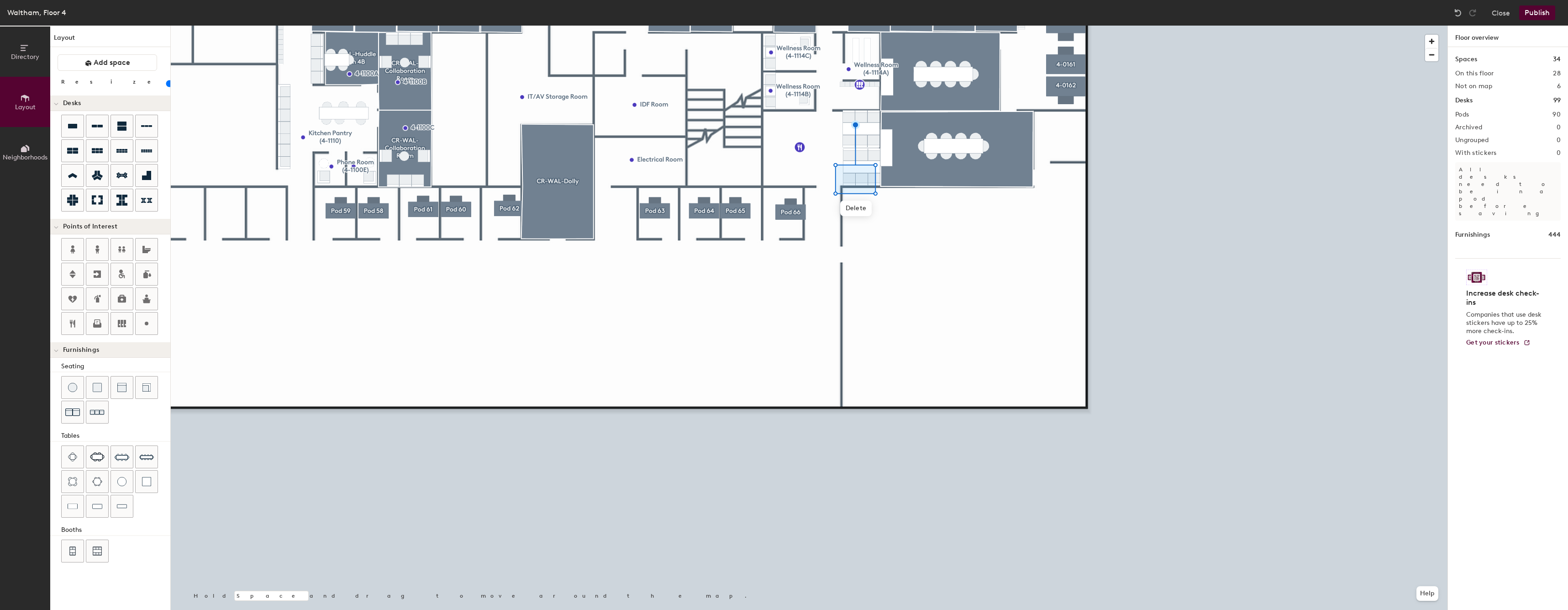
click at [811, 26] on div at bounding box center [809, 26] width 1277 height 0
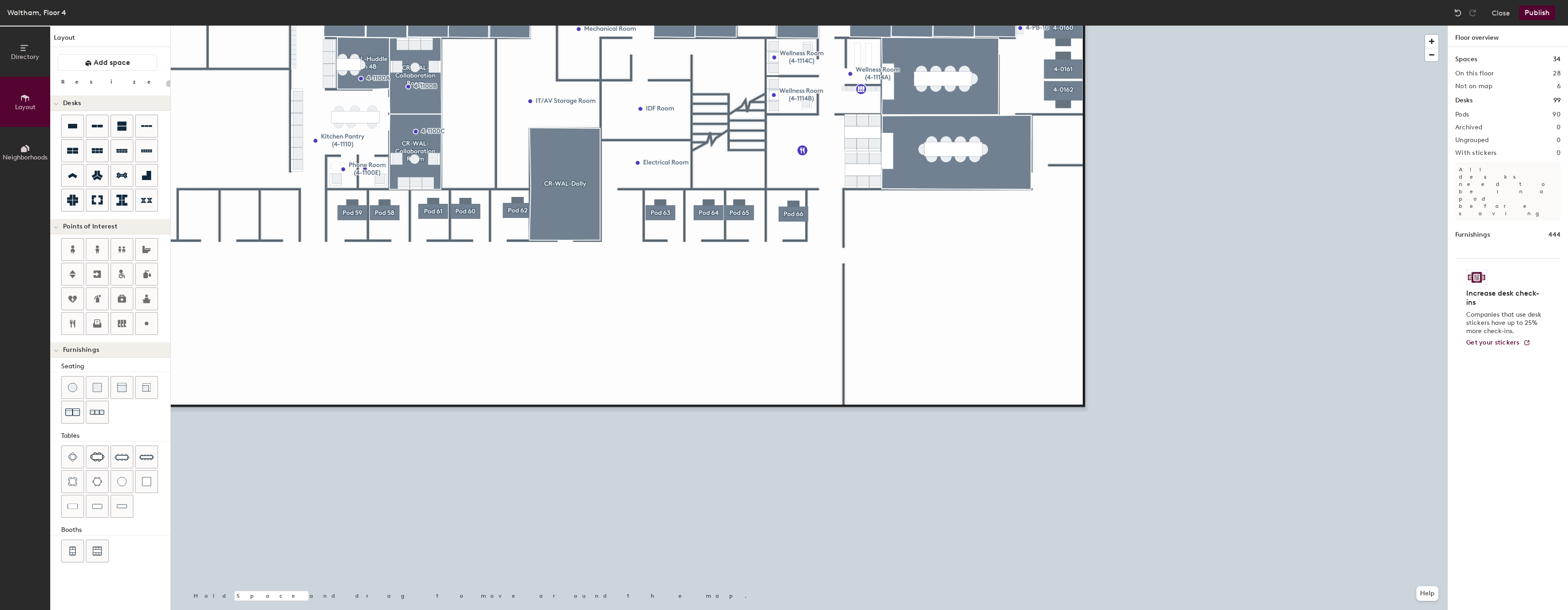
click at [71, 539] on div "Seating Tables Booths" at bounding box center [110, 462] width 120 height 203
click at [71, 542] on div at bounding box center [73, 551] width 22 height 22
click at [1174, 26] on div at bounding box center [809, 26] width 1277 height 0
click at [1175, 26] on div at bounding box center [809, 26] width 1277 height 0
click at [1178, 26] on div at bounding box center [809, 26] width 1277 height 0
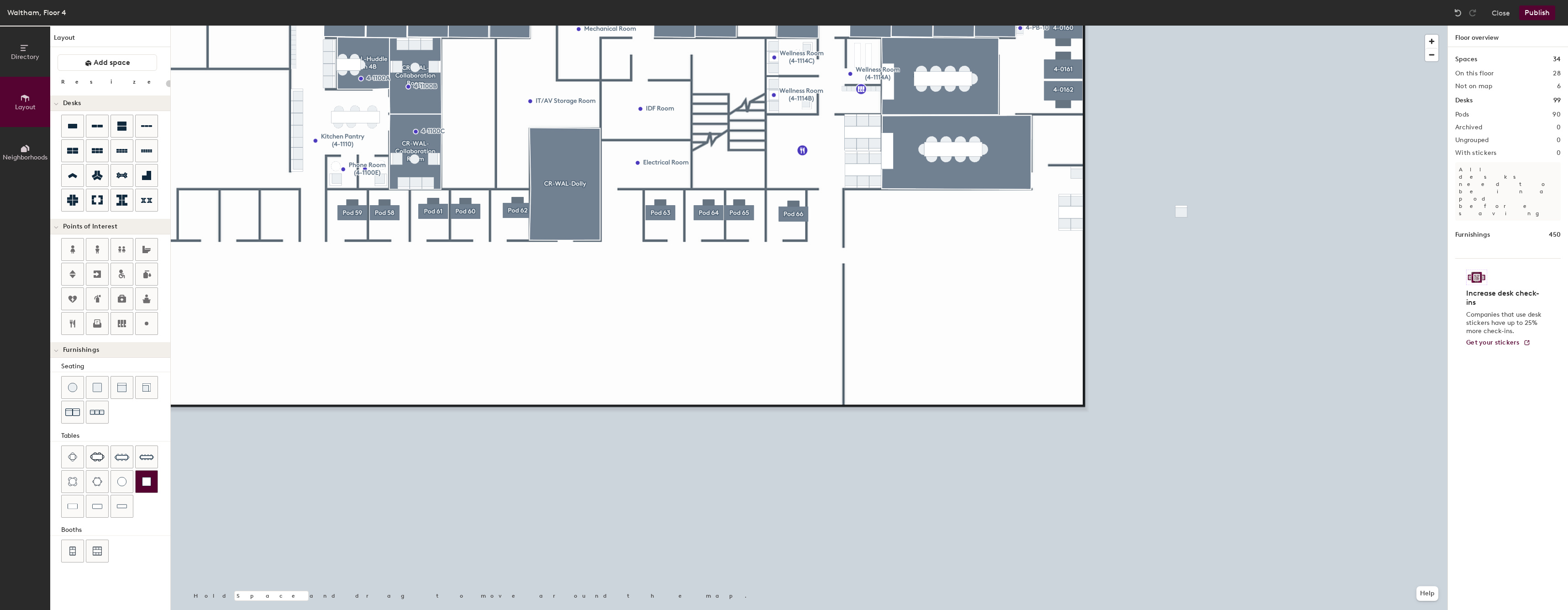
click at [156, 480] on div at bounding box center [146, 481] width 22 height 22
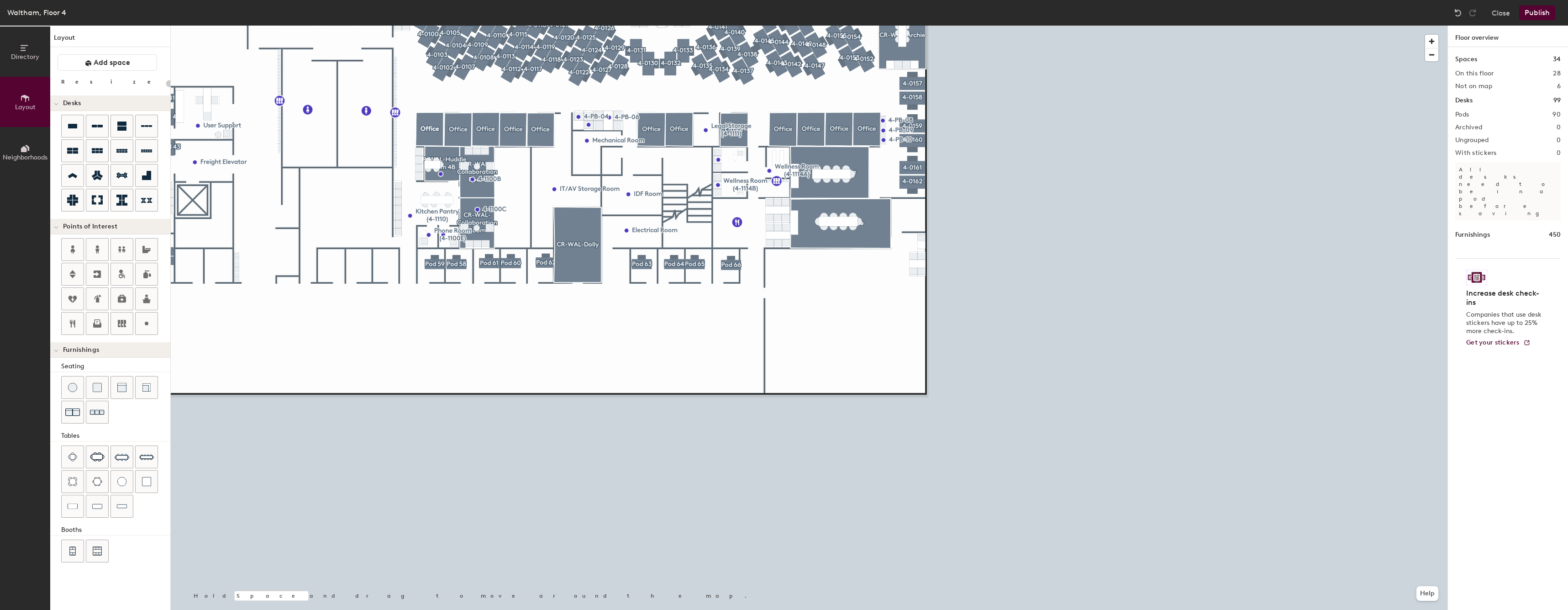
type input "20"
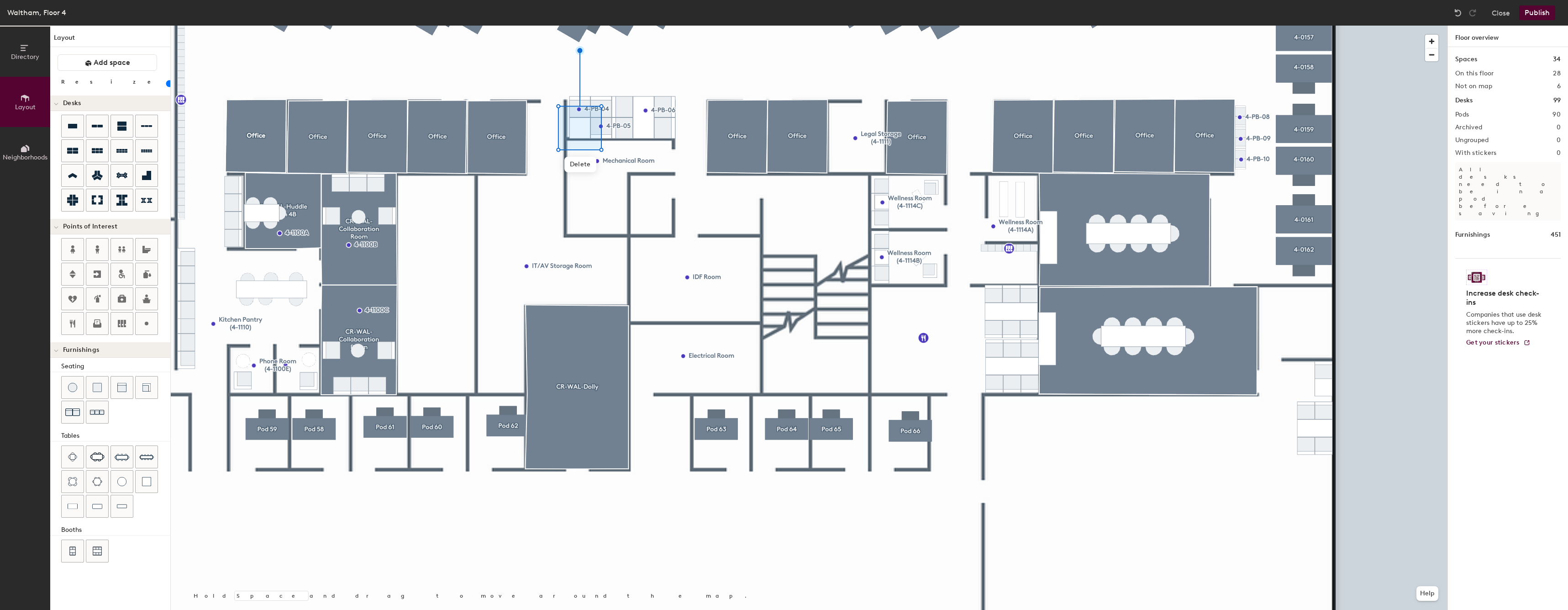
click at [602, 26] on div at bounding box center [809, 26] width 1277 height 0
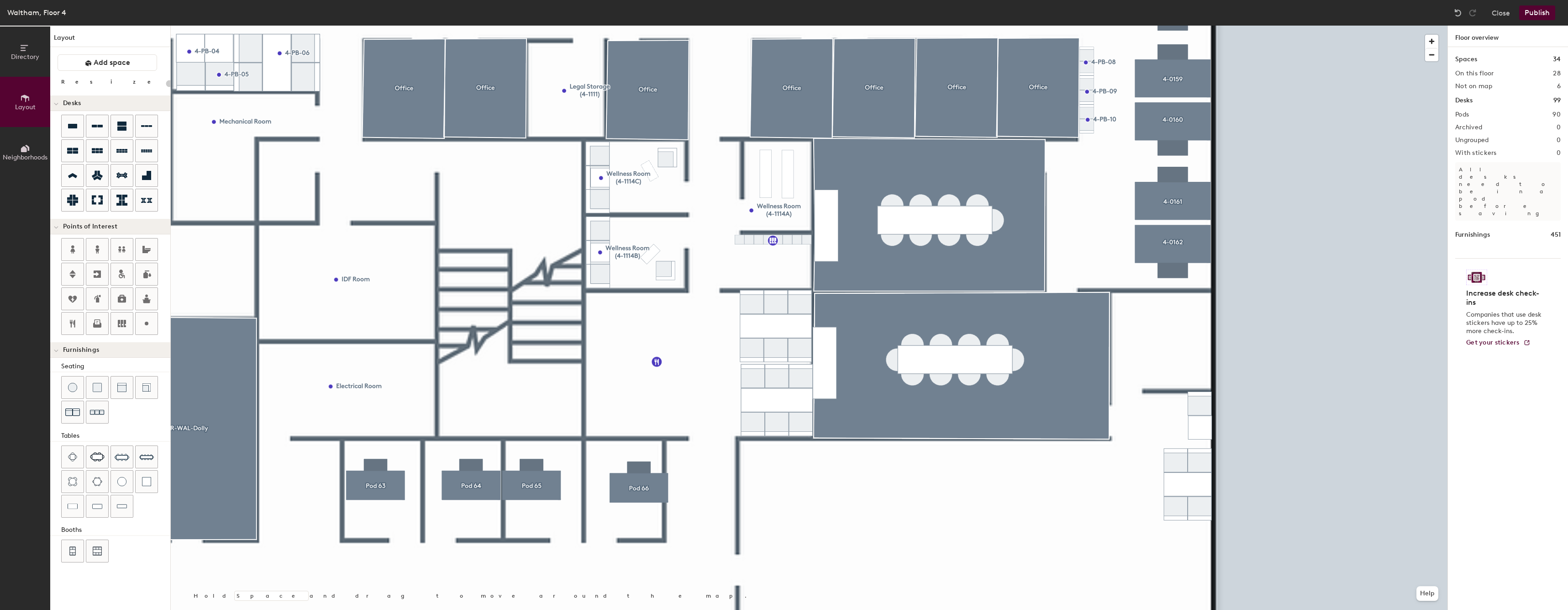
click at [1089, 26] on div at bounding box center [809, 26] width 1277 height 0
click at [146, 486] on img at bounding box center [146, 481] width 9 height 9
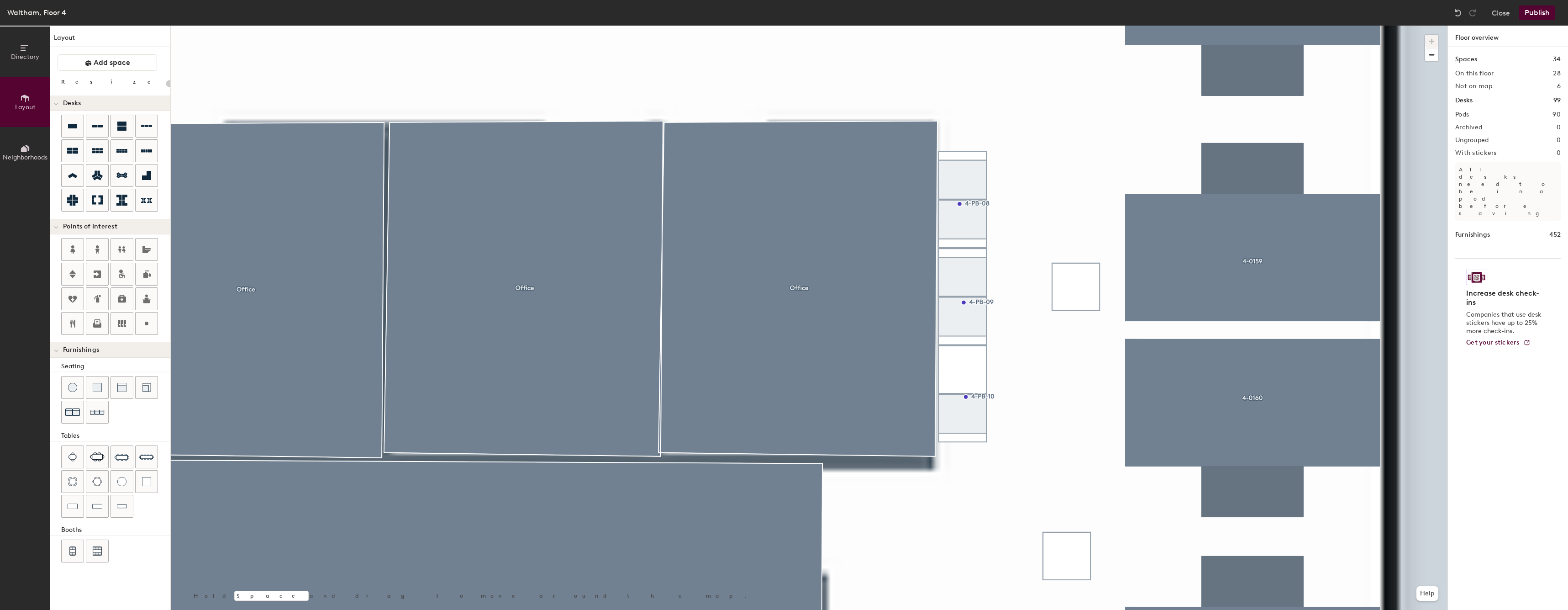
click at [973, 26] on div at bounding box center [809, 26] width 1277 height 0
click at [965, 26] on div at bounding box center [809, 26] width 1277 height 0
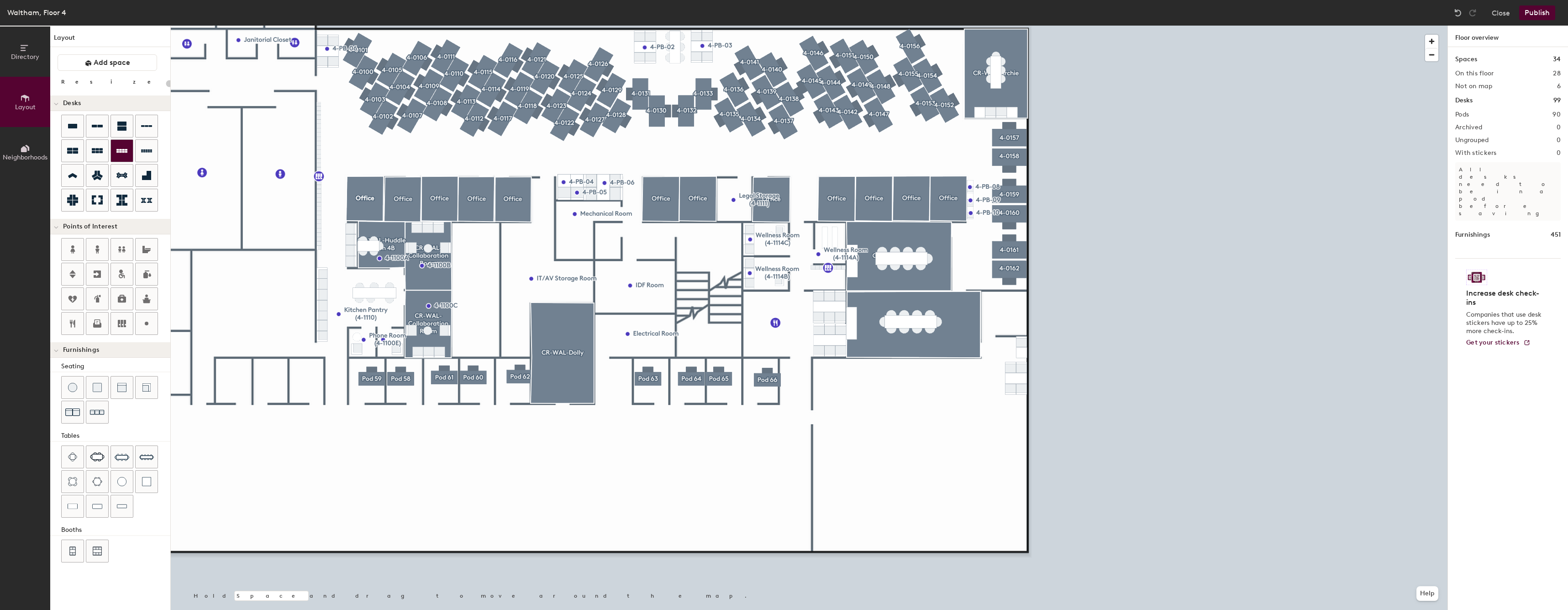
click at [118, 150] on icon at bounding box center [122, 151] width 11 height 11
type input "80"
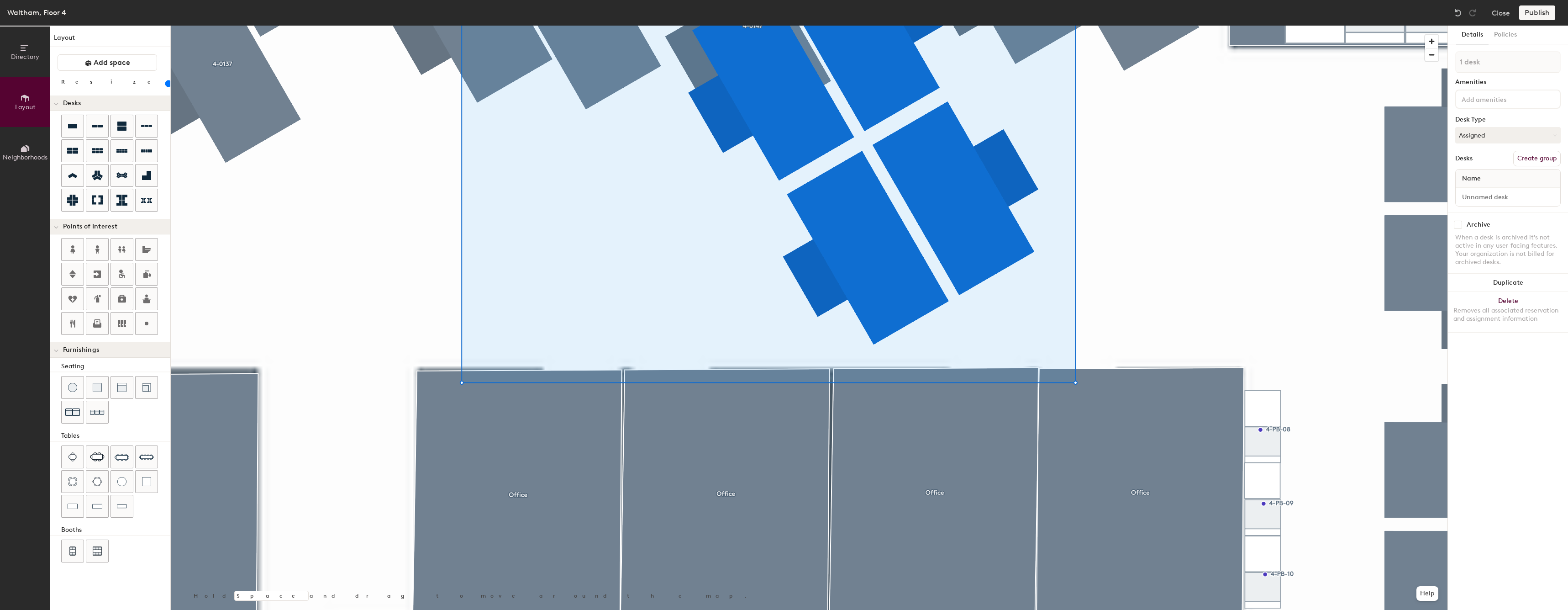
type input "1 desk"
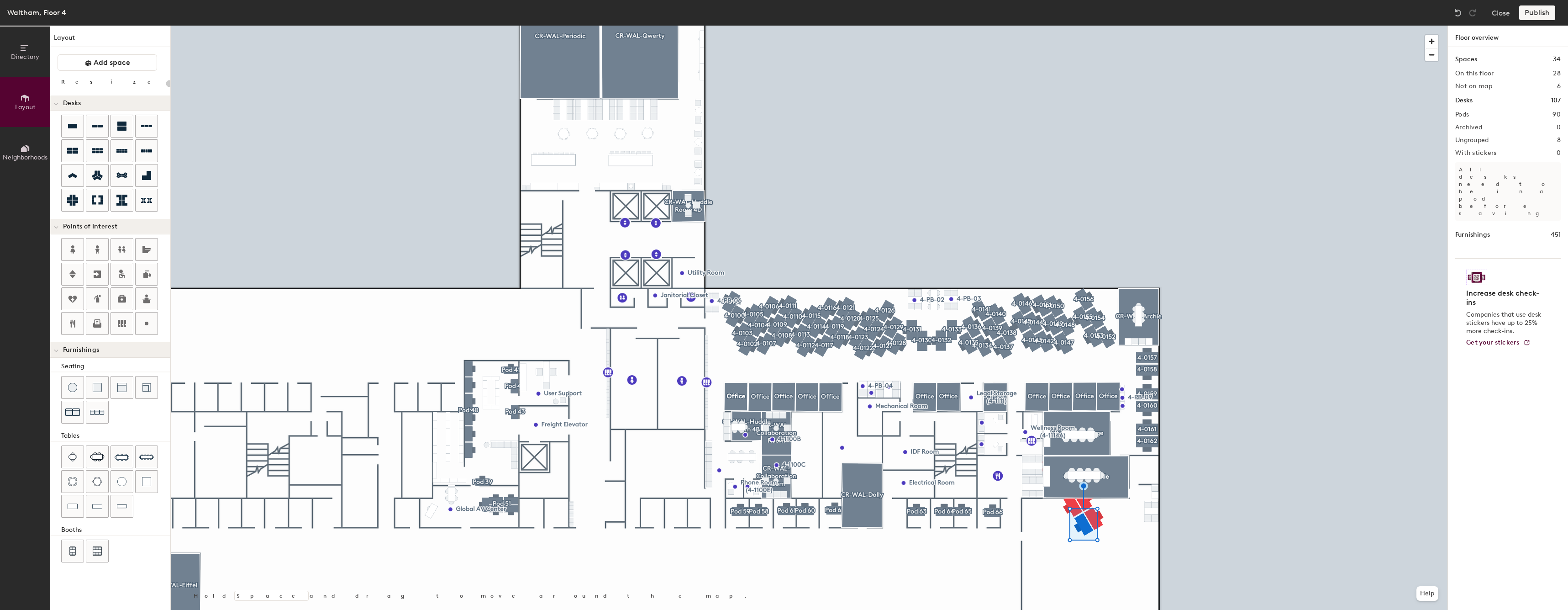
click at [1067, 26] on div at bounding box center [809, 26] width 1277 height 0
type input "80"
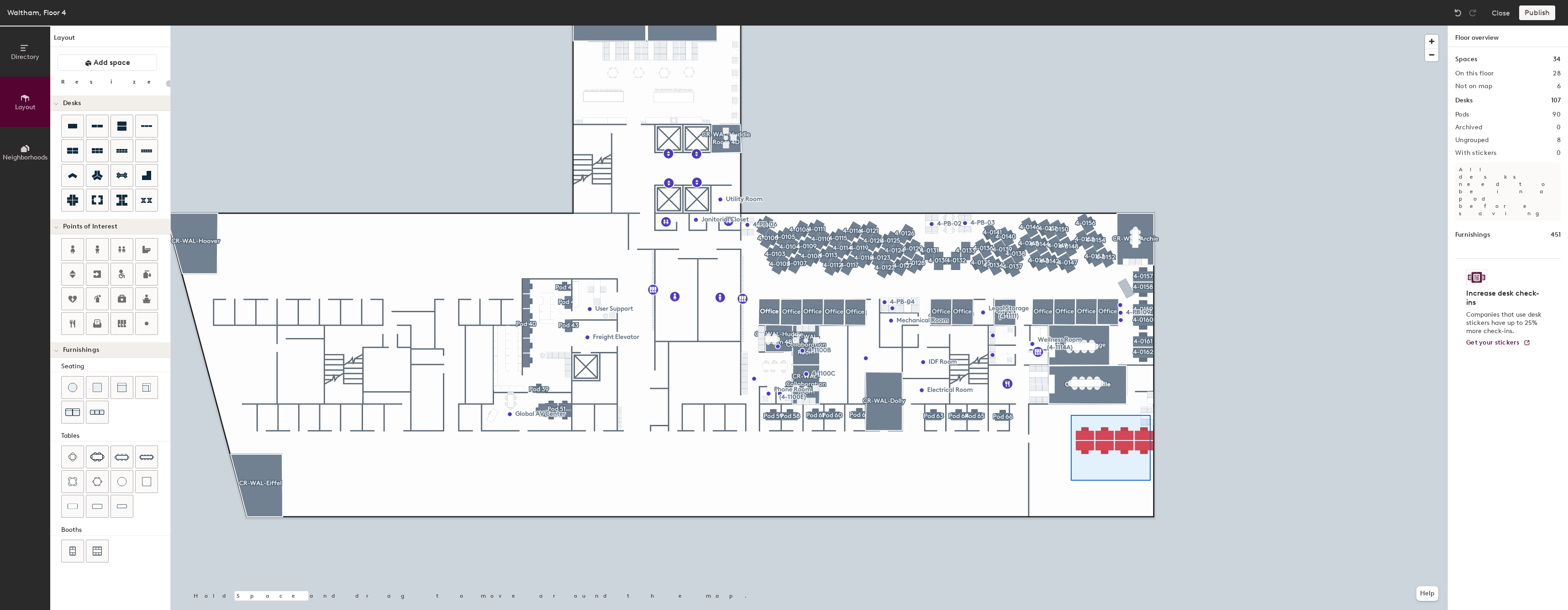
click at [1071, 26] on div at bounding box center [809, 26] width 1277 height 0
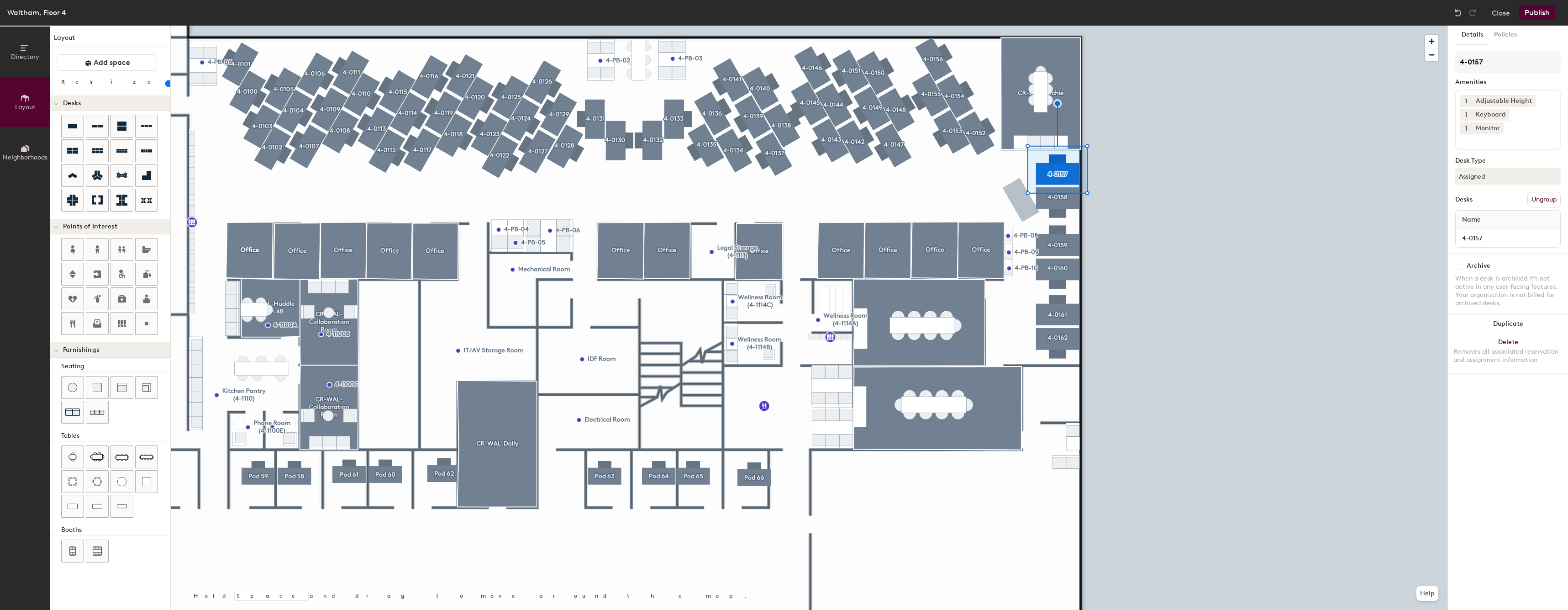
click at [983, 26] on div at bounding box center [809, 26] width 1277 height 0
click at [978, 26] on div at bounding box center [809, 26] width 1277 height 0
type input "80"
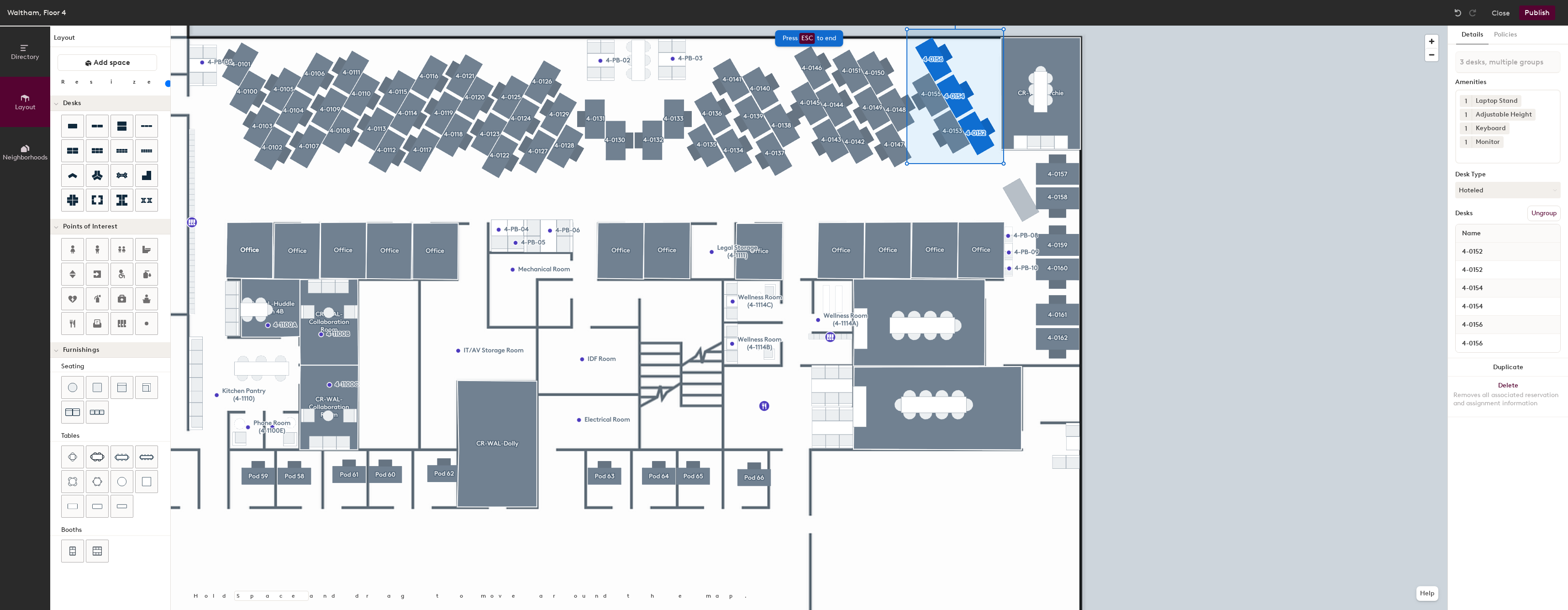
type input "3 desks"
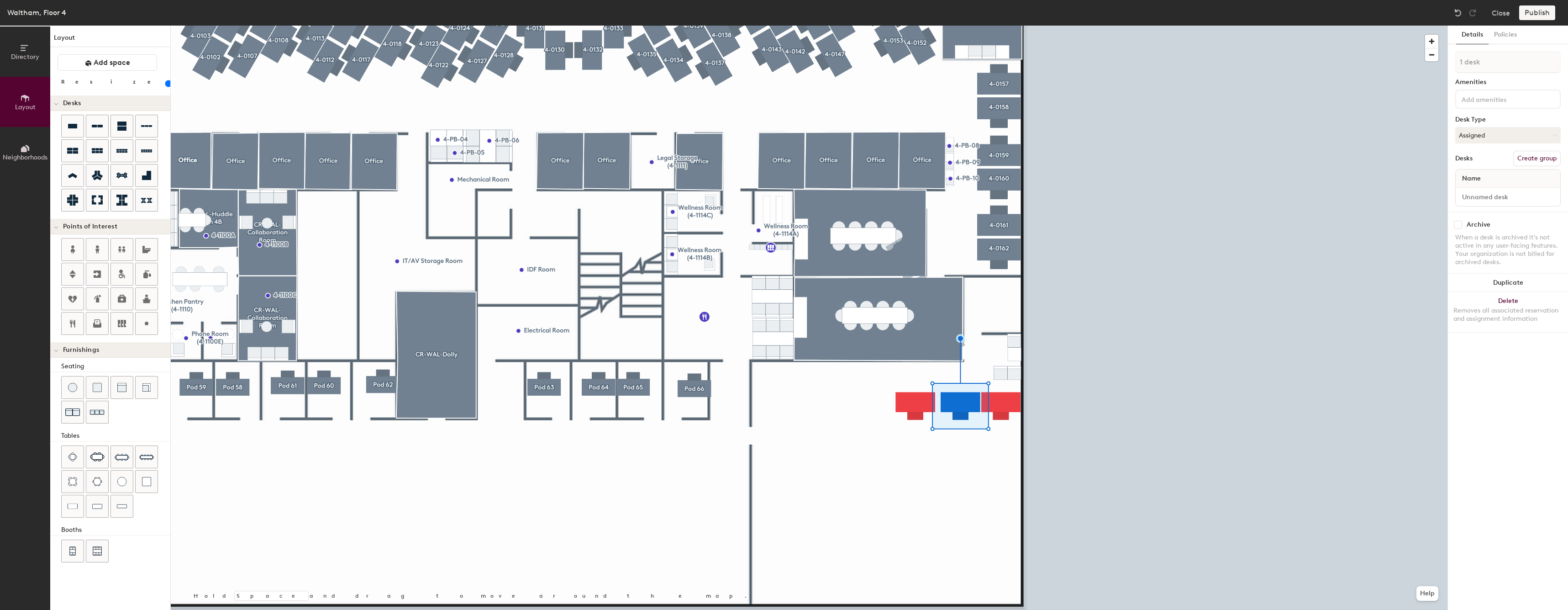
click at [921, 26] on div at bounding box center [809, 26] width 1277 height 0
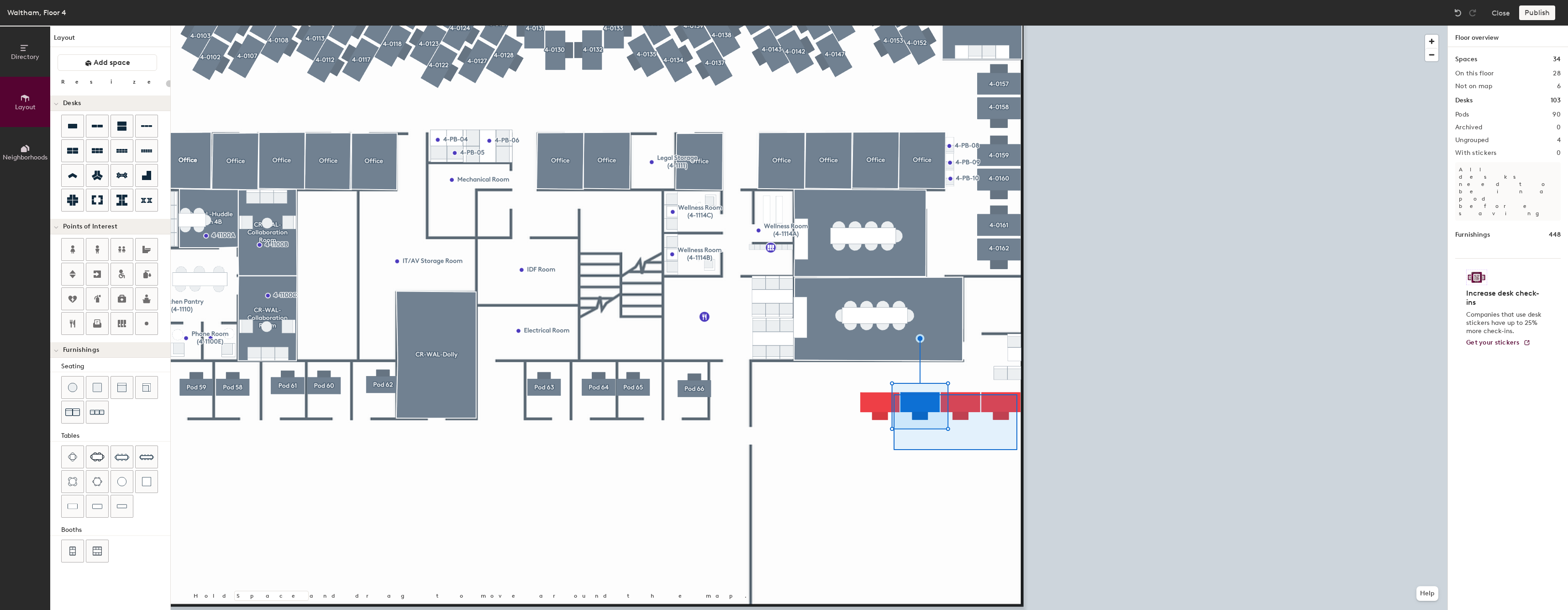
click at [875, 26] on div at bounding box center [809, 26] width 1277 height 0
type input "80"
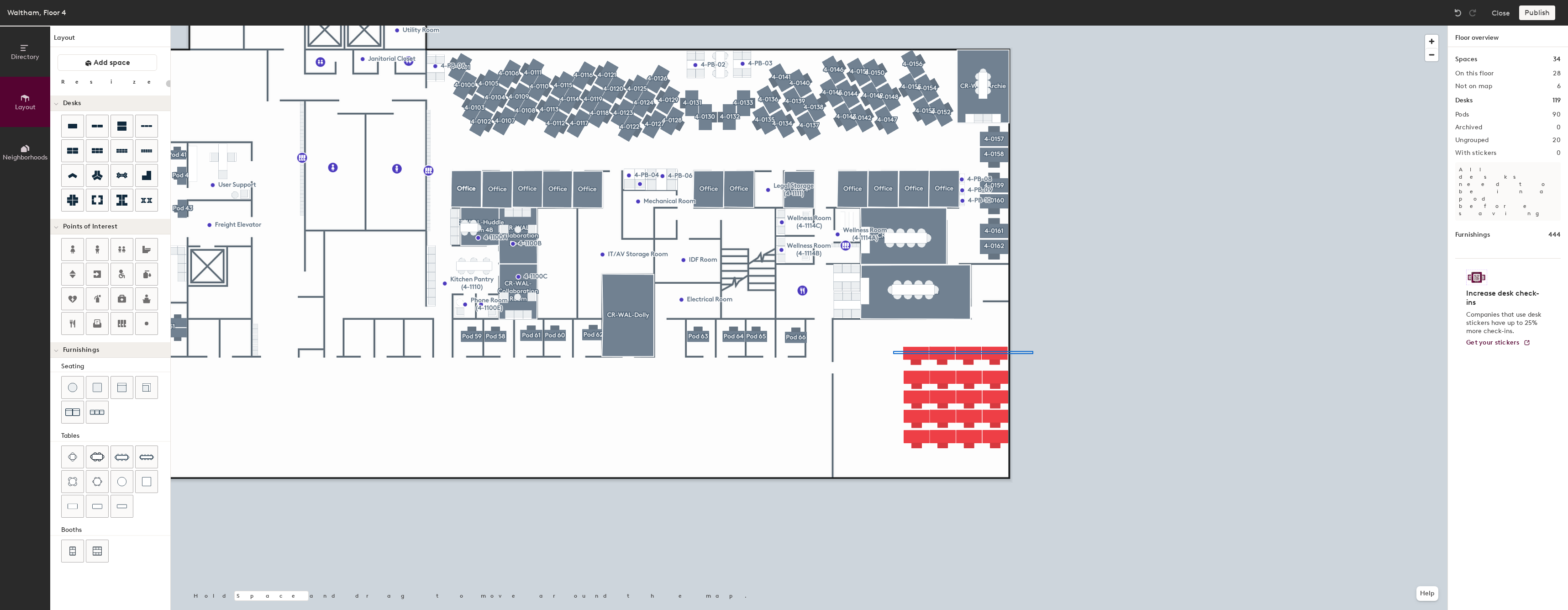
click at [874, 26] on div at bounding box center [809, 26] width 1277 height 0
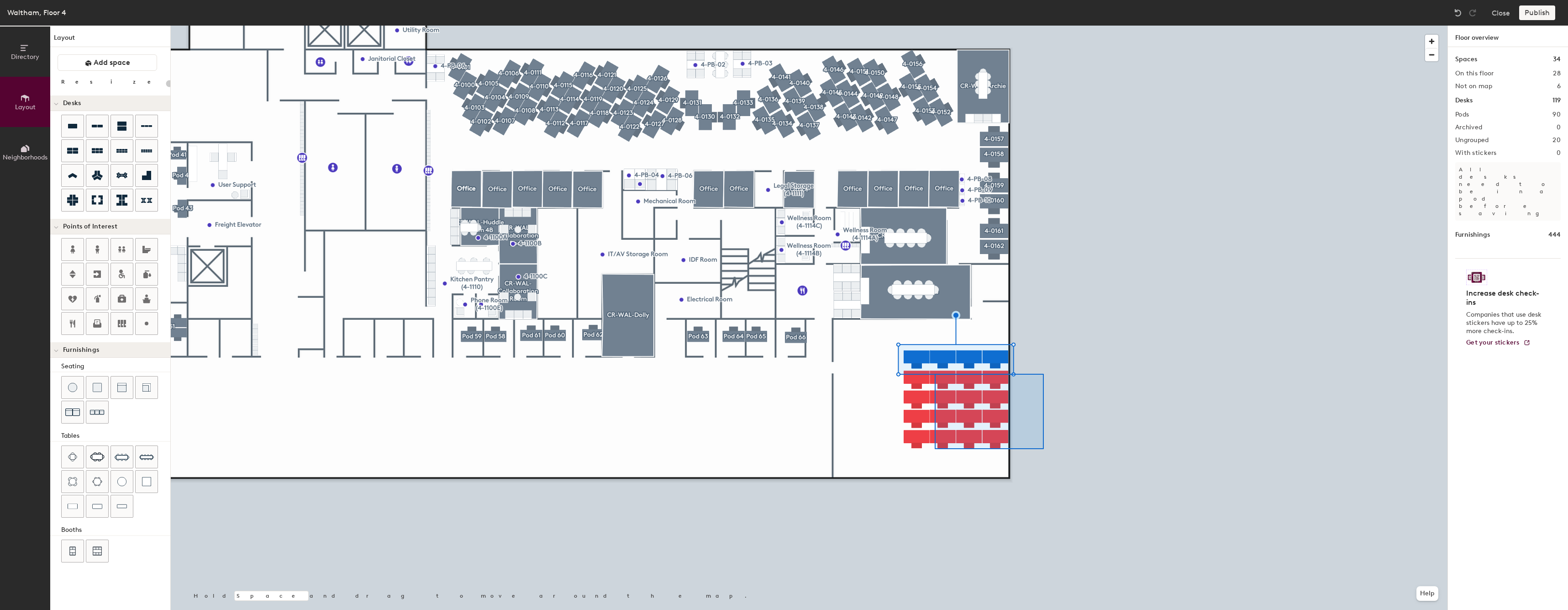
click at [913, 26] on div at bounding box center [809, 26] width 1277 height 0
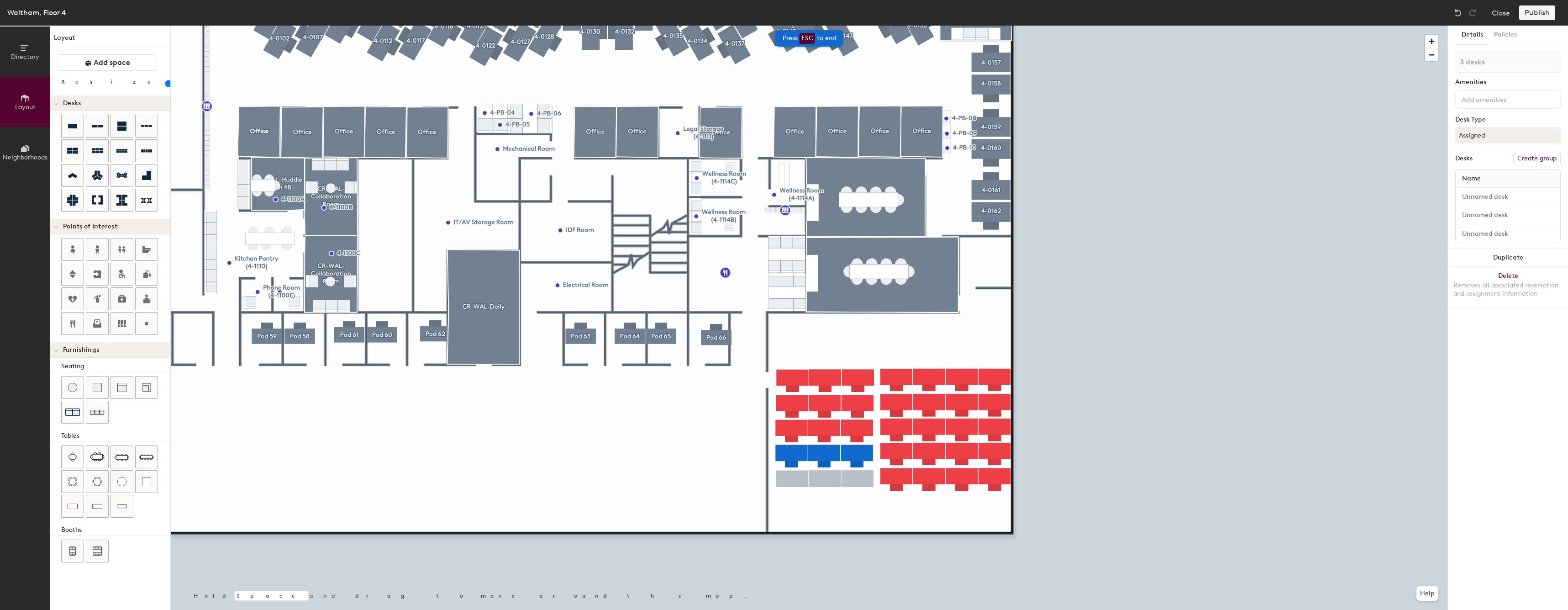
type input "80"
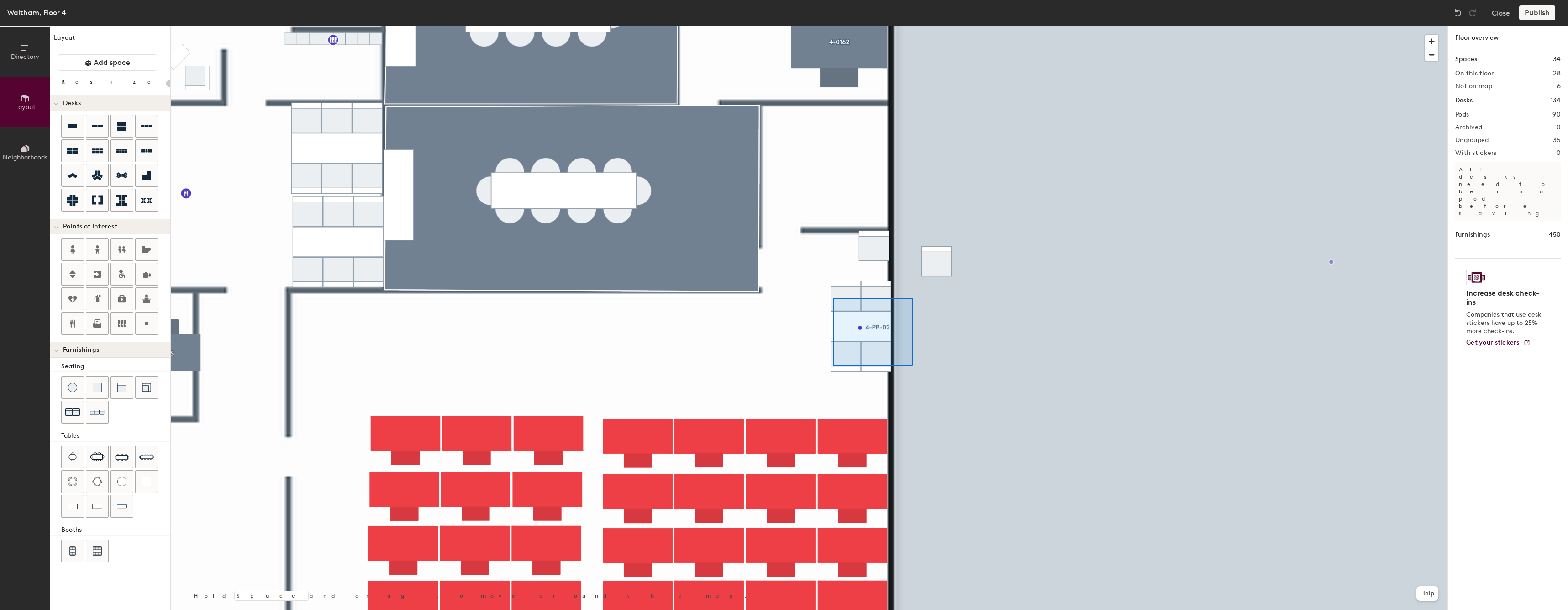
click at [833, 26] on div at bounding box center [809, 26] width 1277 height 0
click at [1052, 26] on div at bounding box center [809, 26] width 1277 height 0
click at [151, 487] on div at bounding box center [146, 481] width 22 height 22
click at [869, 352] on span "Edit" at bounding box center [863, 357] width 24 height 15
type input "20"
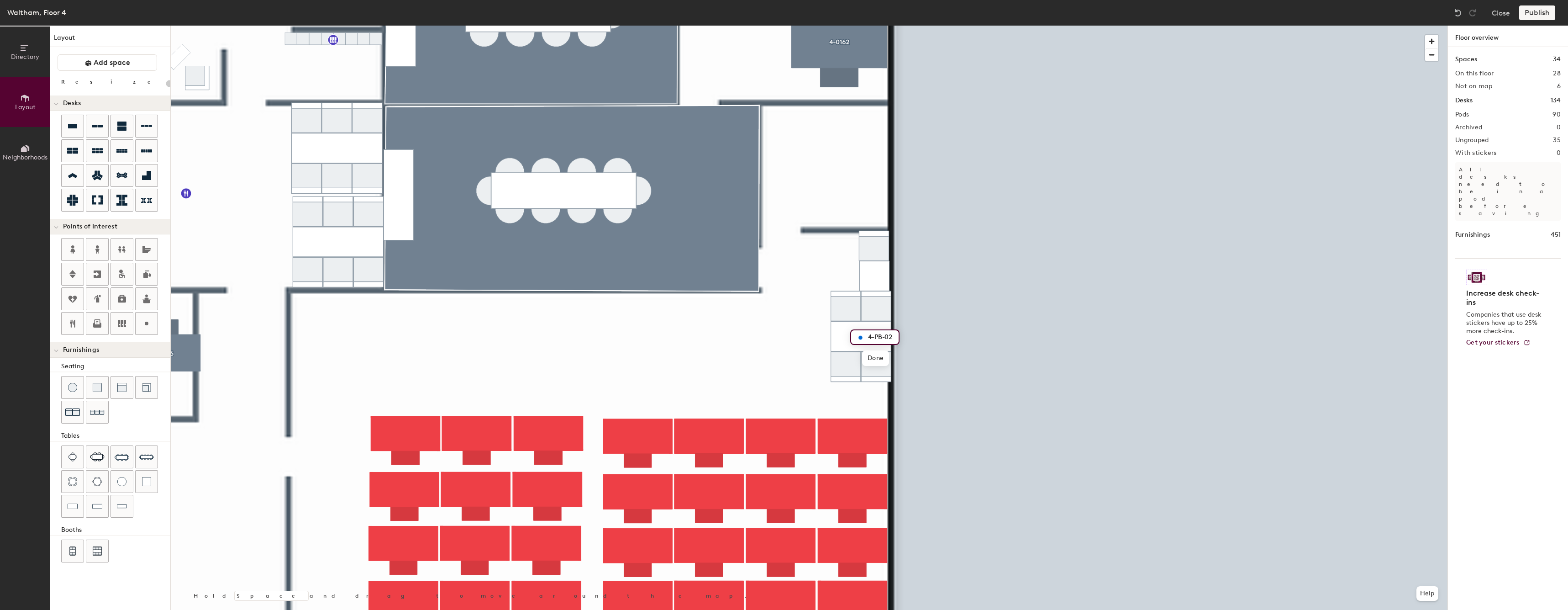
click at [888, 337] on input "4-PB-02" at bounding box center [880, 337] width 29 height 13
type input "4-PB-12"
click at [860, 26] on div at bounding box center [809, 26] width 1277 height 0
type input "20"
click at [897, 260] on input "4-PB-12" at bounding box center [891, 260] width 29 height 13
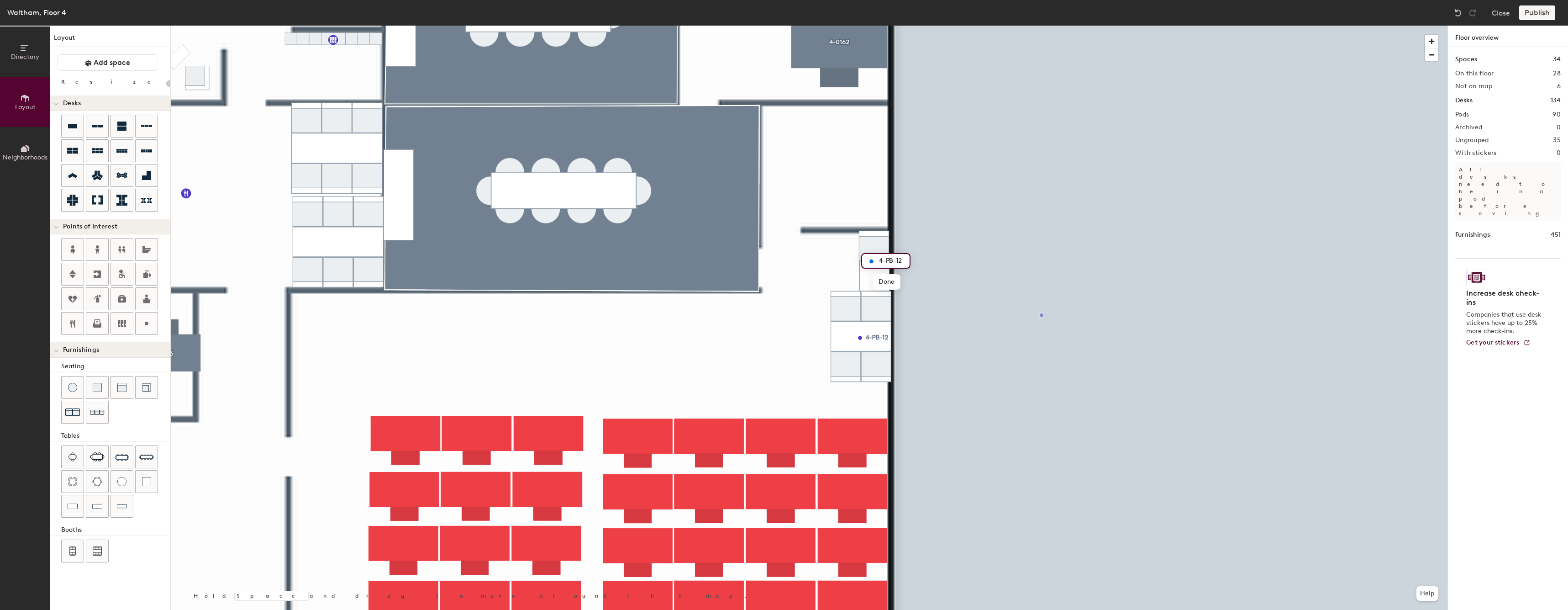
click at [897, 260] on input "4-PB-12" at bounding box center [891, 260] width 29 height 13
type input "4-PB-11"
click at [824, 26] on div at bounding box center [809, 26] width 1277 height 0
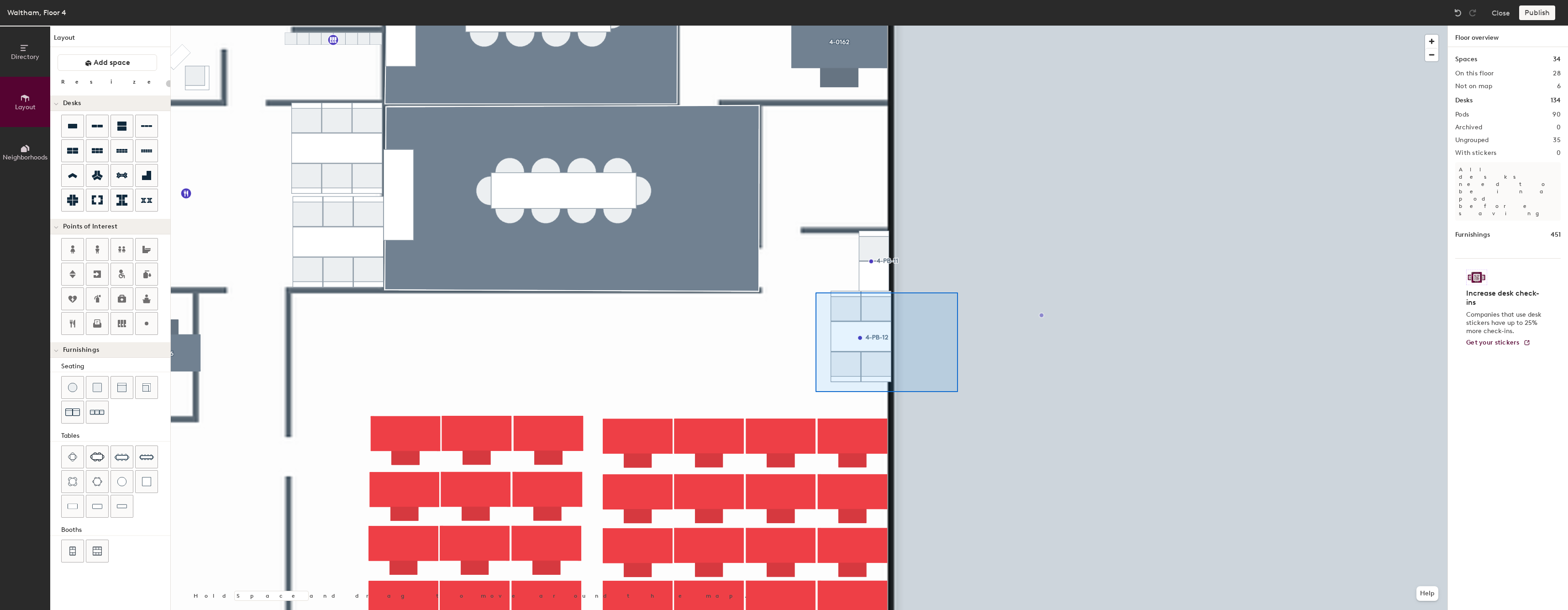
click at [815, 26] on div at bounding box center [809, 26] width 1277 height 0
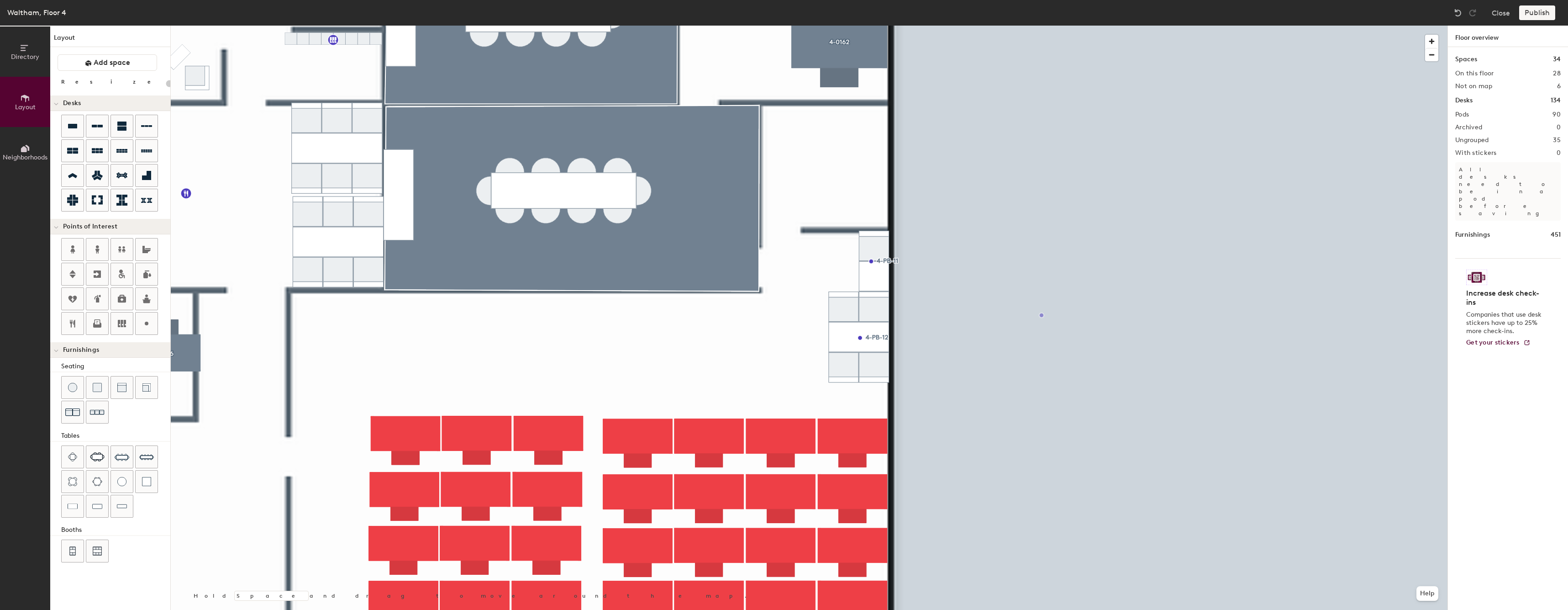
type input "20"
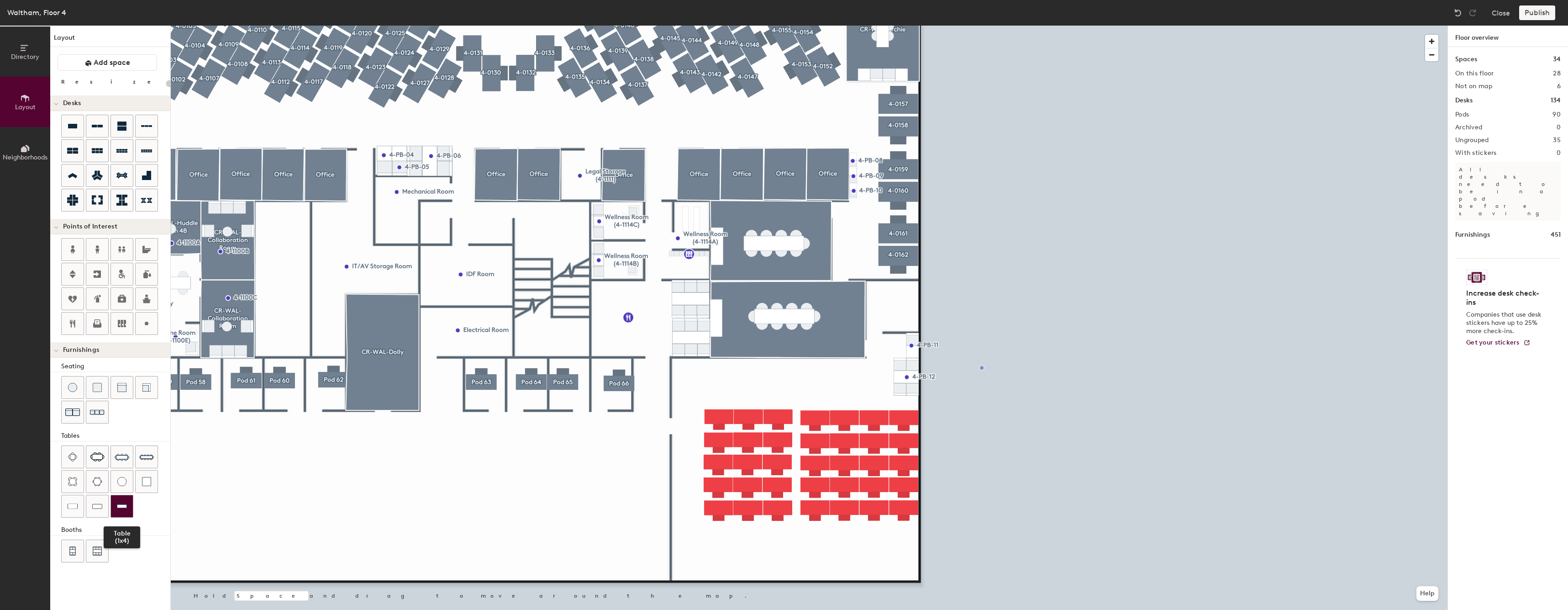
click at [115, 510] on div at bounding box center [122, 506] width 22 height 22
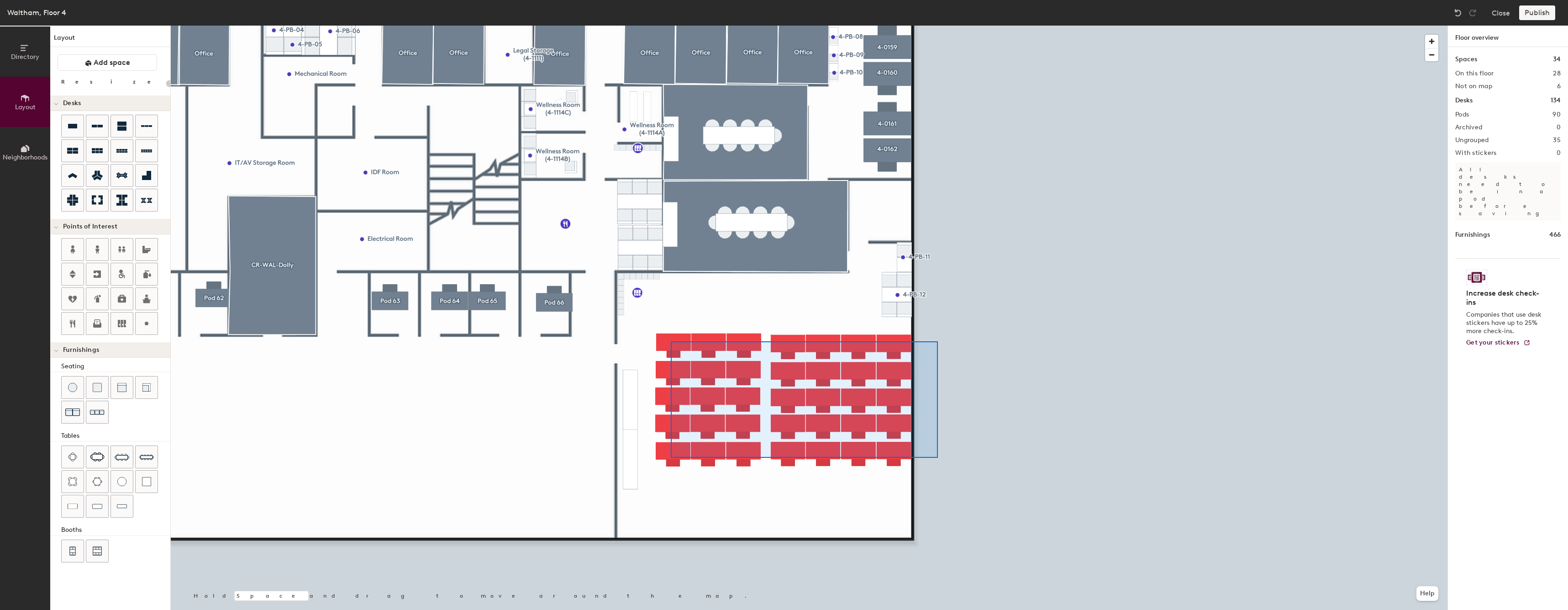
click at [665, 26] on div at bounding box center [809, 26] width 1277 height 0
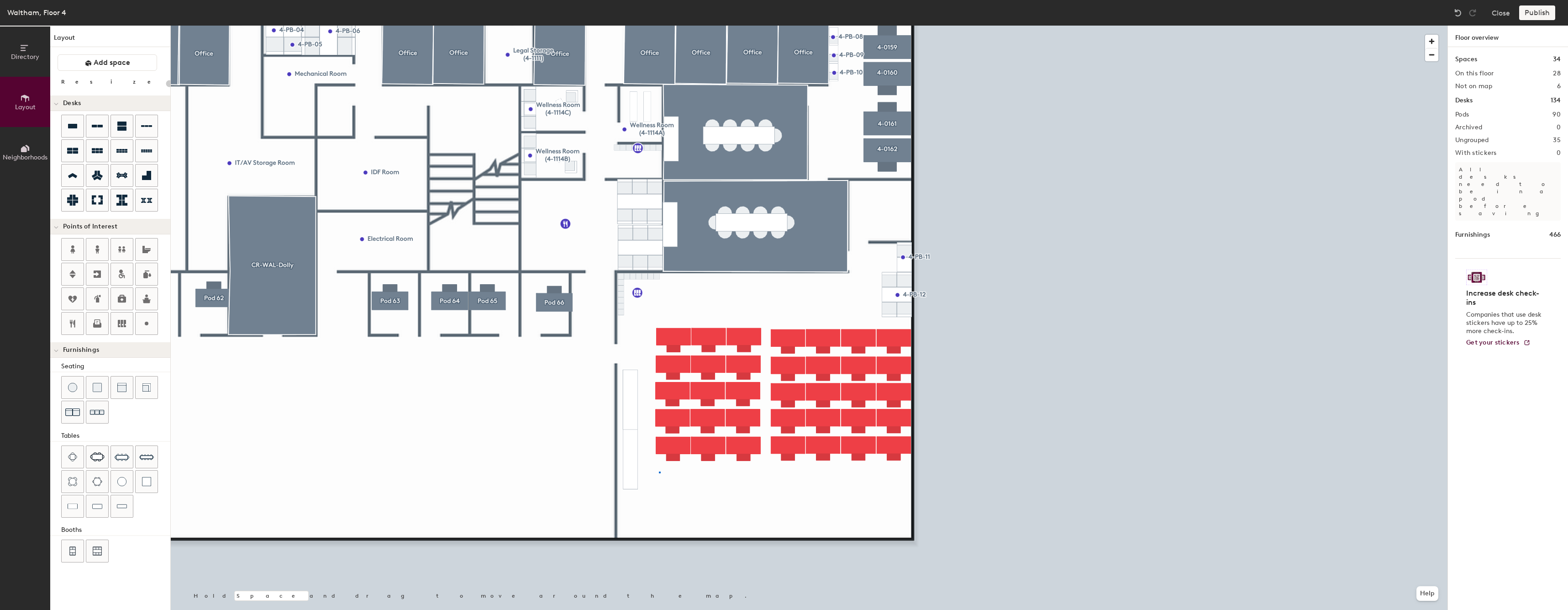
click at [647, 26] on div at bounding box center [809, 26] width 1277 height 0
click at [624, 26] on div at bounding box center [809, 26] width 1277 height 0
click at [129, 67] on button "Add space" at bounding box center [107, 62] width 99 height 16
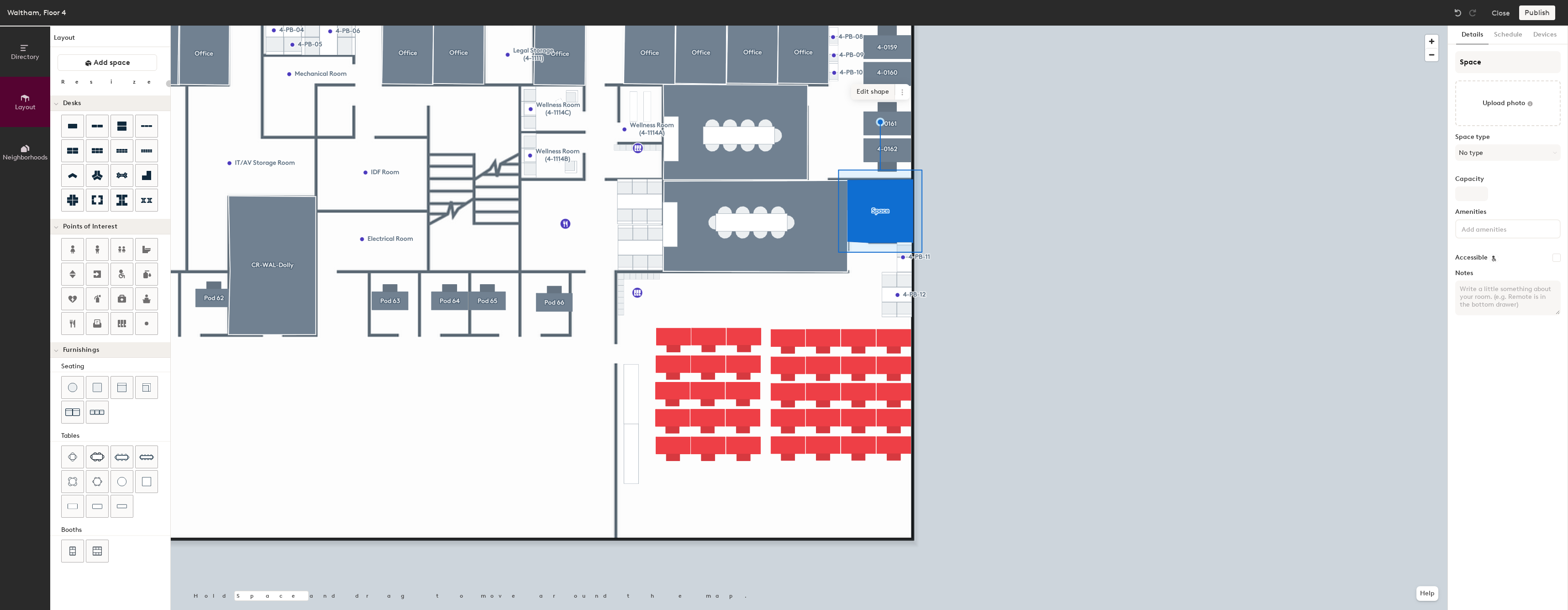
click at [869, 87] on span "Edit shape" at bounding box center [873, 92] width 44 height 15
type input "20"
click at [1532, 66] on input "Space" at bounding box center [1508, 62] width 105 height 22
click at [1532, 67] on input "Space" at bounding box center [1508, 62] width 105 height 22
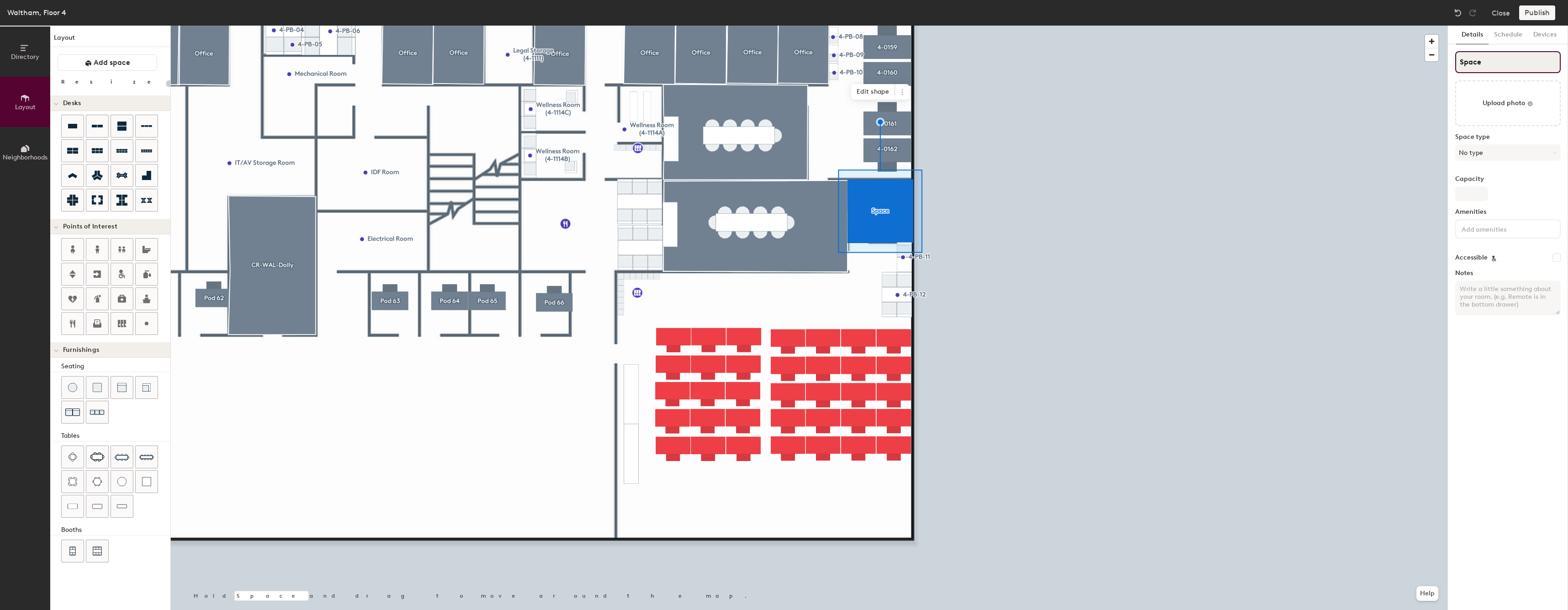
type input "H"
type input "20"
type input "Hu"
type input "20"
type input "Huddle"
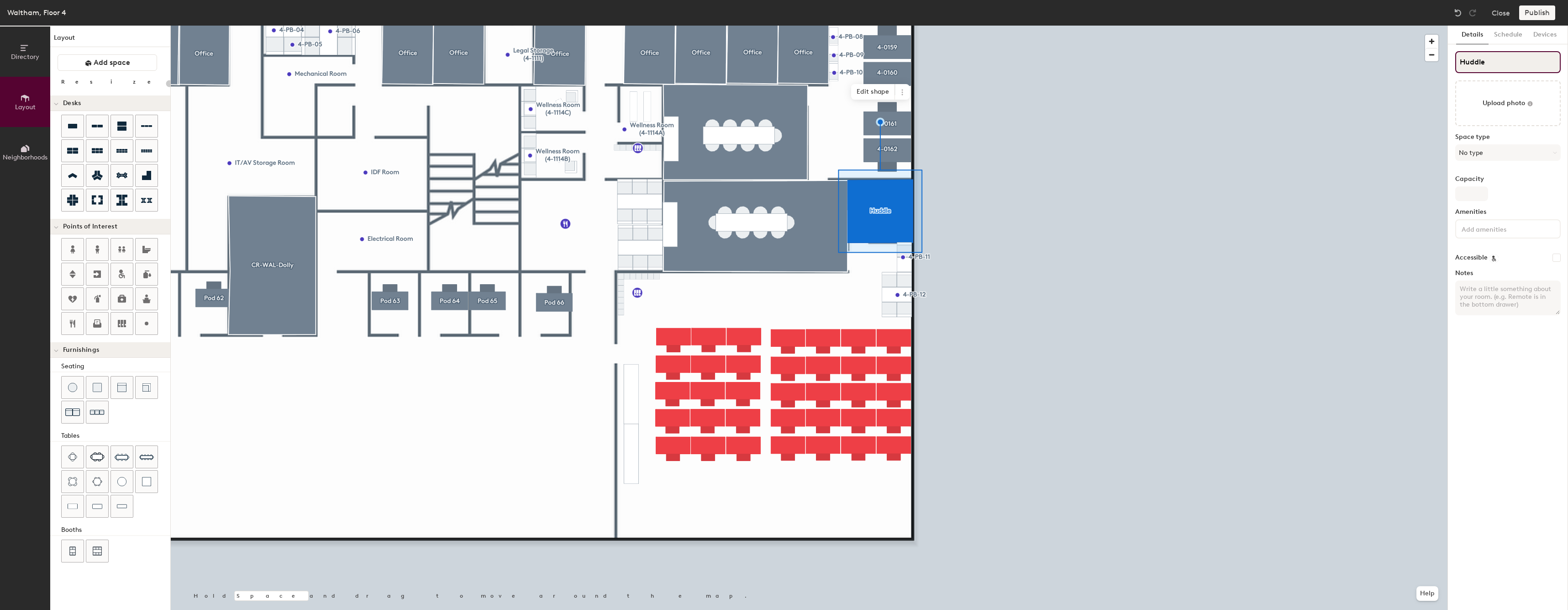
type input "20"
click at [1494, 62] on input "Huddle" at bounding box center [1508, 62] width 105 height 22
click at [1462, 64] on input "Huddle" at bounding box center [1508, 62] width 105 height 22
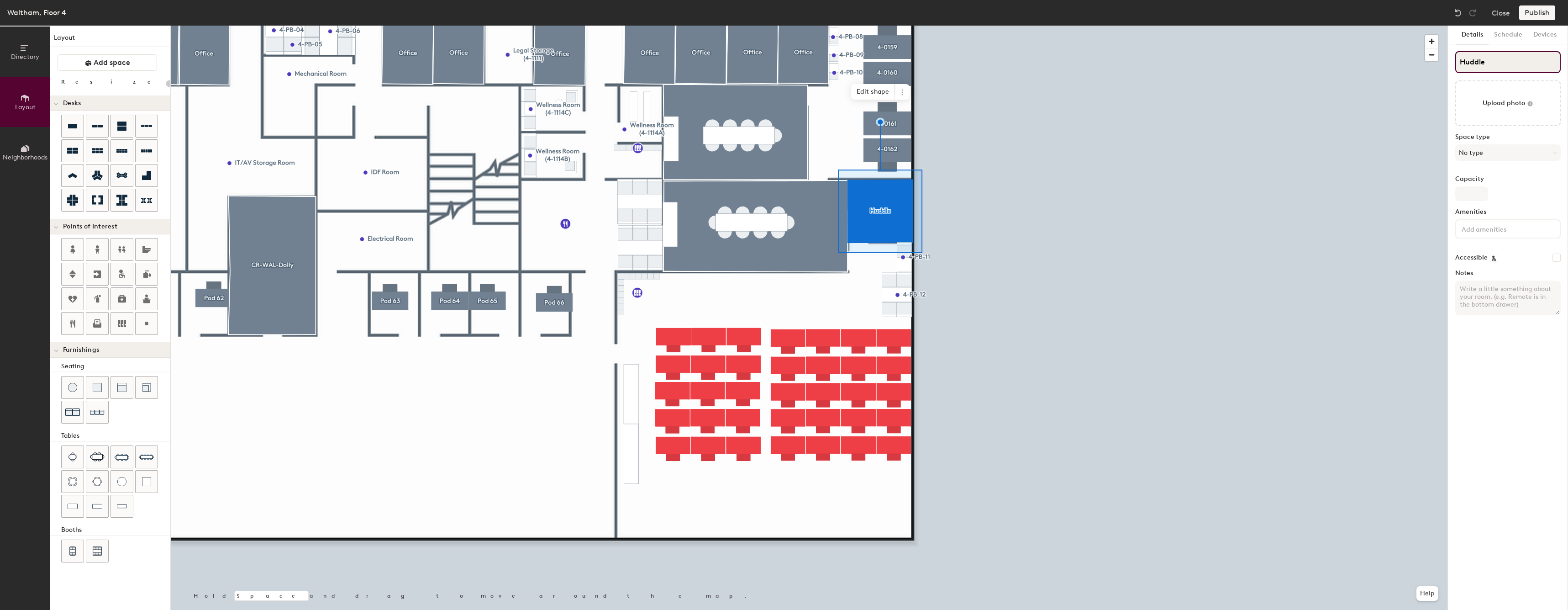
click at [1462, 64] on input "Huddle" at bounding box center [1508, 62] width 105 height 22
paste input "4A"
type input "Huddle 4A"
click at [877, 92] on span "Edit shape" at bounding box center [873, 92] width 44 height 15
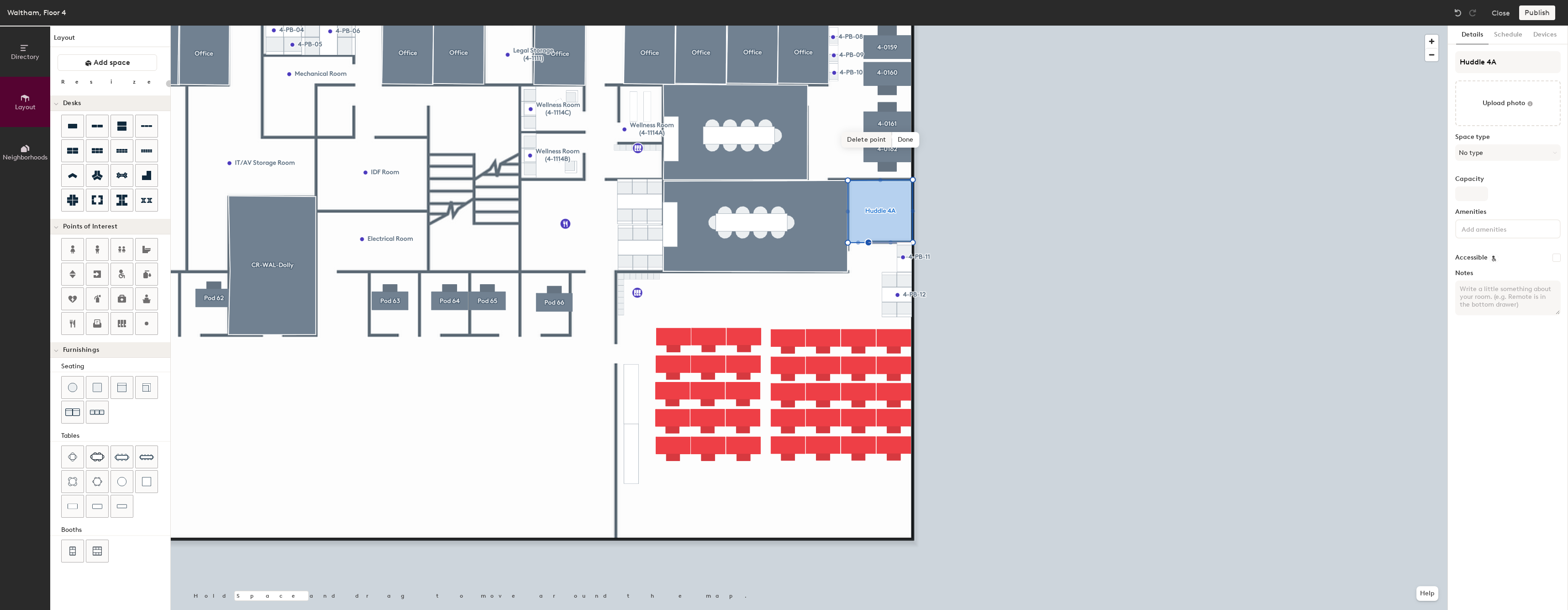
click at [868, 141] on span "Delete point" at bounding box center [866, 139] width 50 height 15
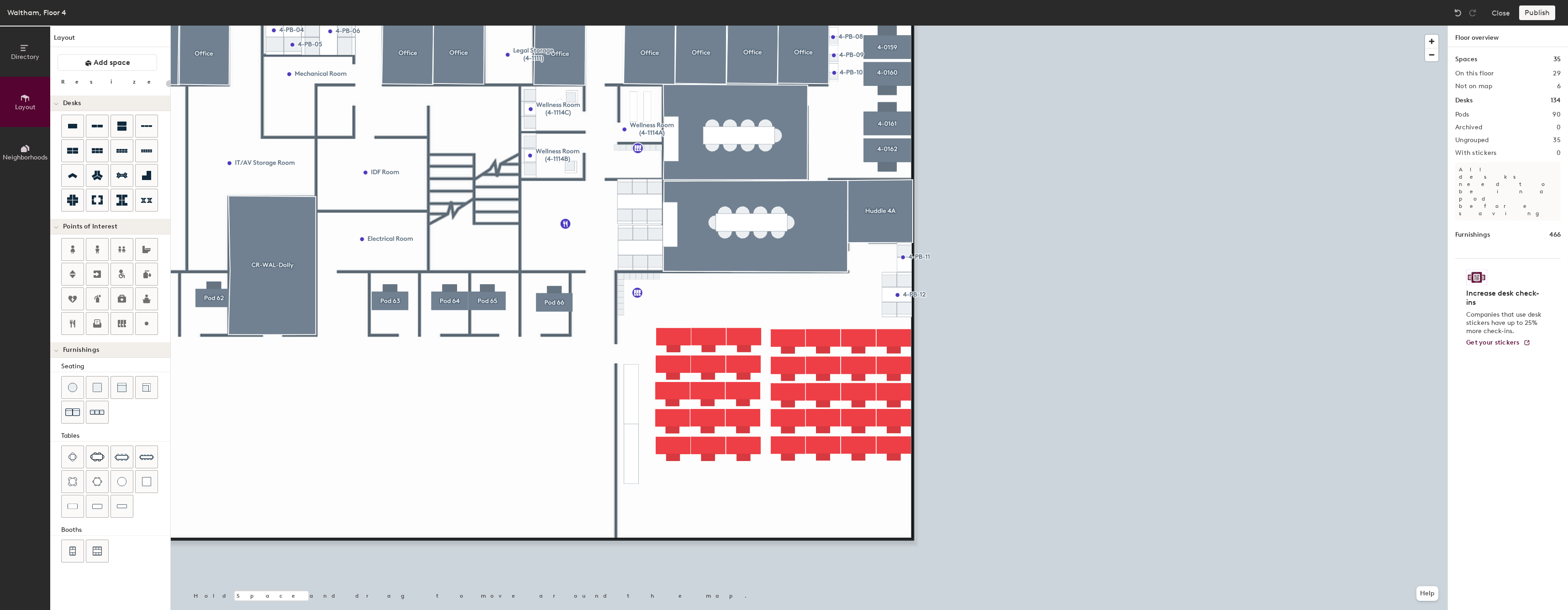
click at [952, 26] on div at bounding box center [809, 26] width 1277 height 0
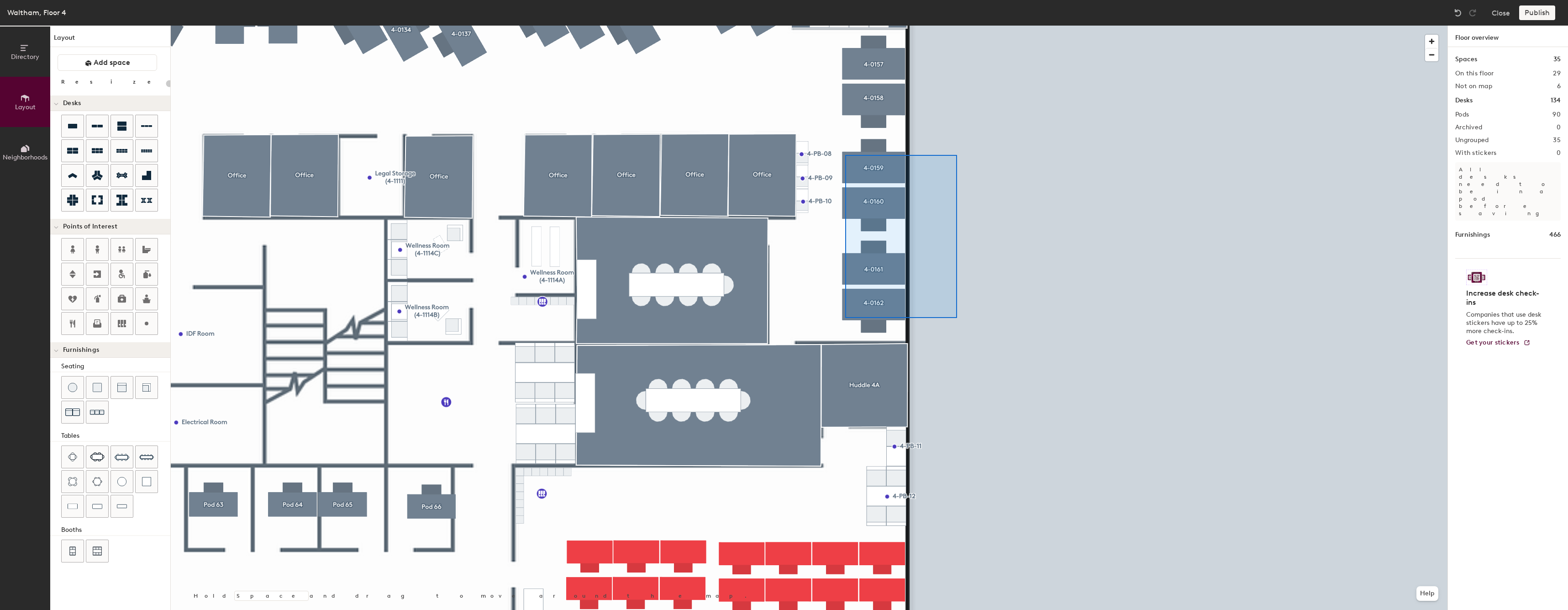
click at [845, 26] on div at bounding box center [809, 26] width 1277 height 0
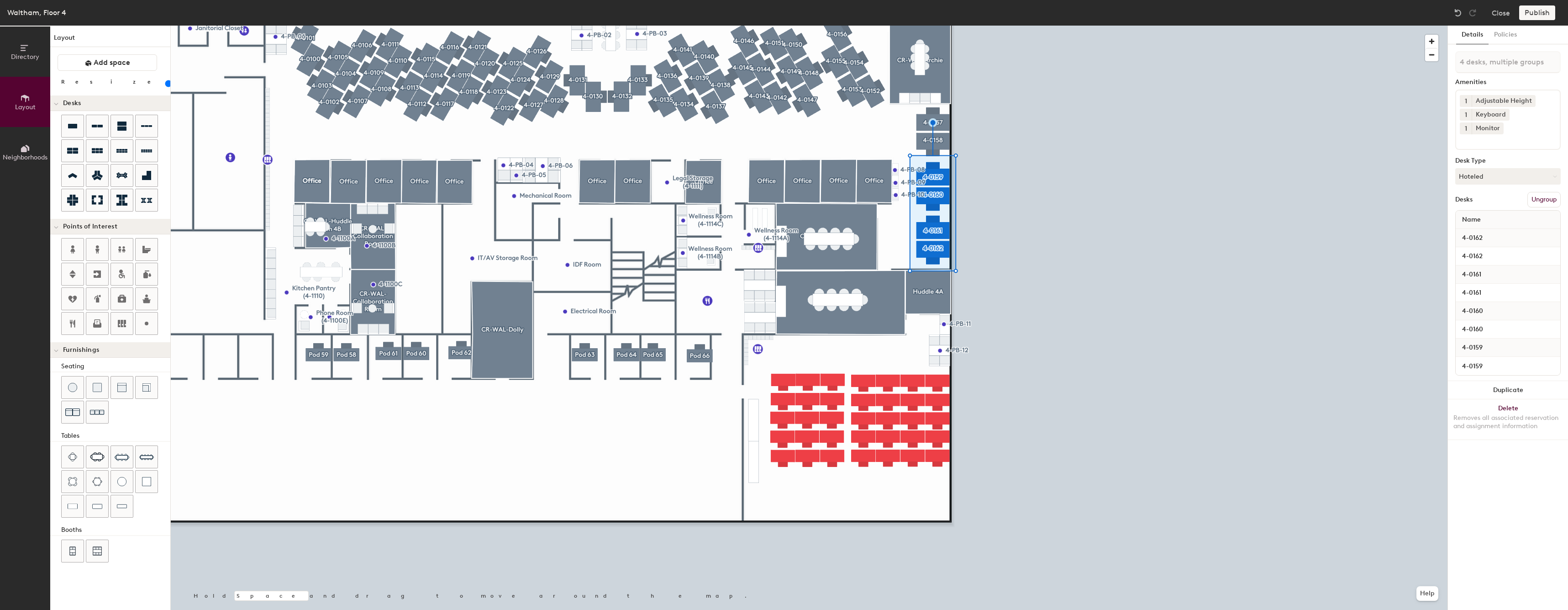
click at [1035, 26] on div at bounding box center [809, 26] width 1277 height 0
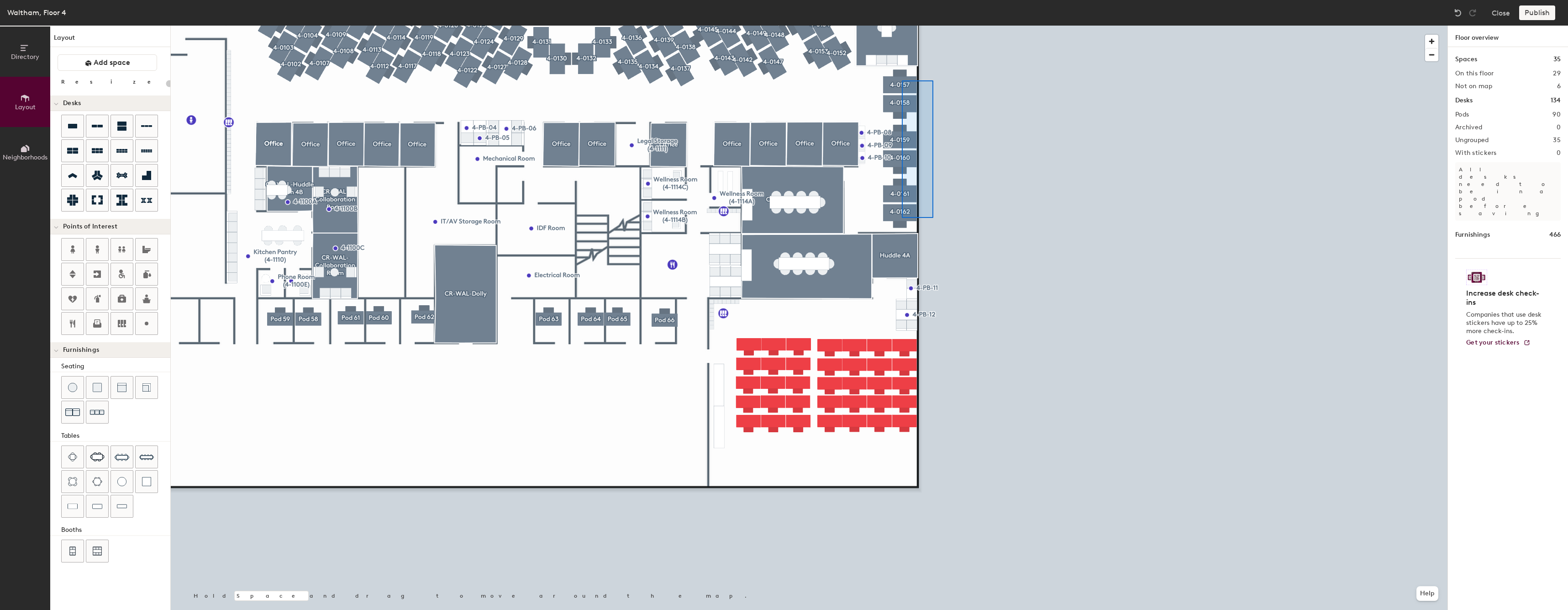
click at [902, 26] on div at bounding box center [809, 26] width 1277 height 0
type input "20"
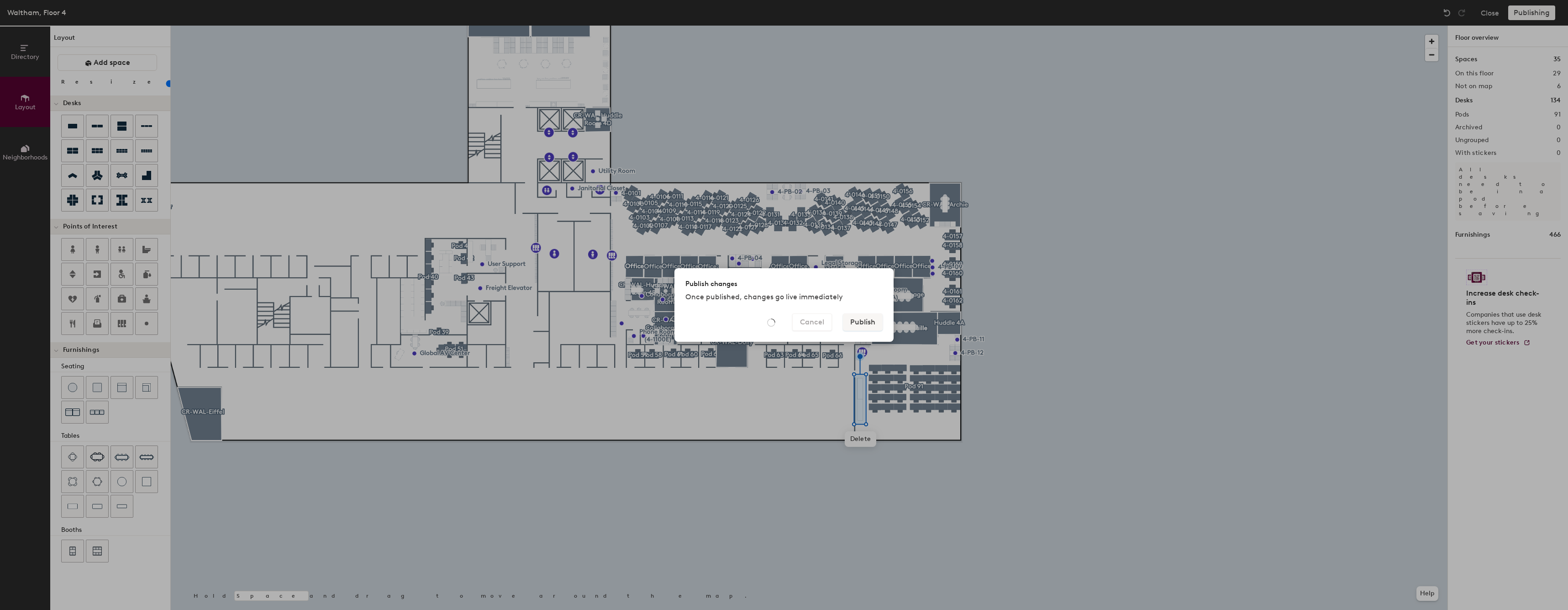
type input "20"
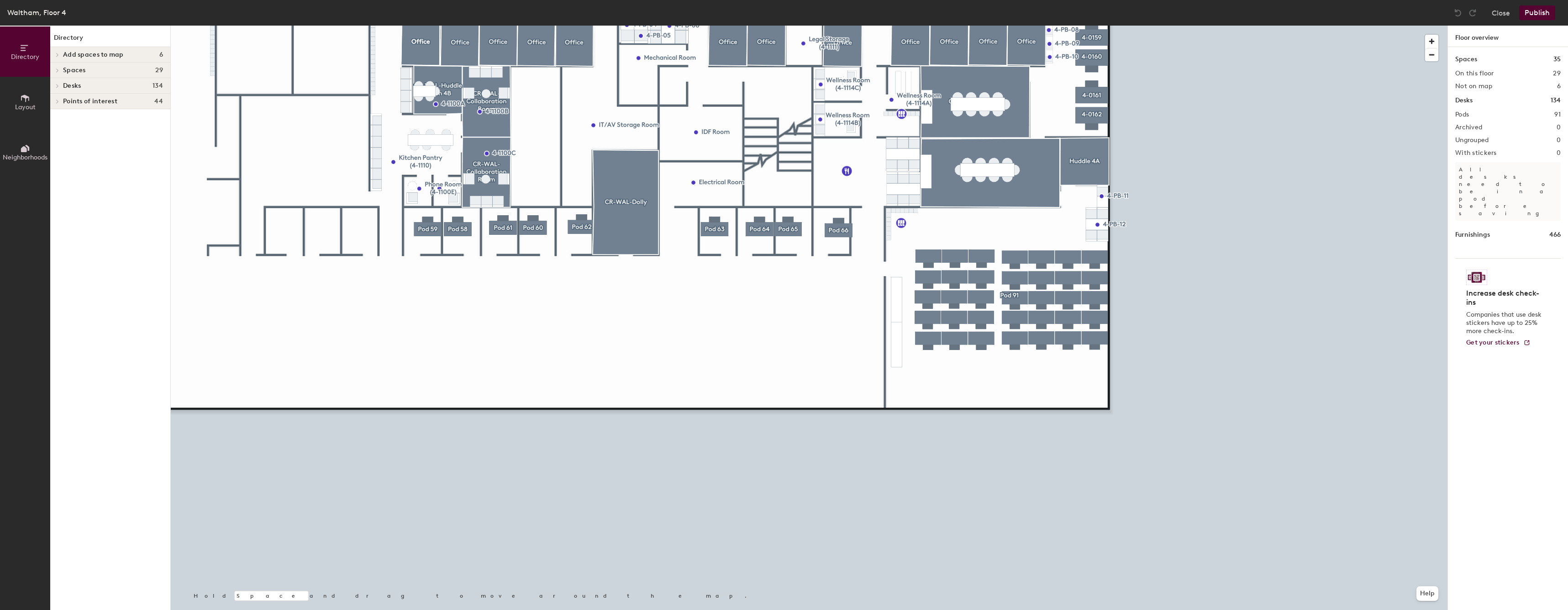
click at [27, 115] on button "Layout" at bounding box center [25, 102] width 50 height 50
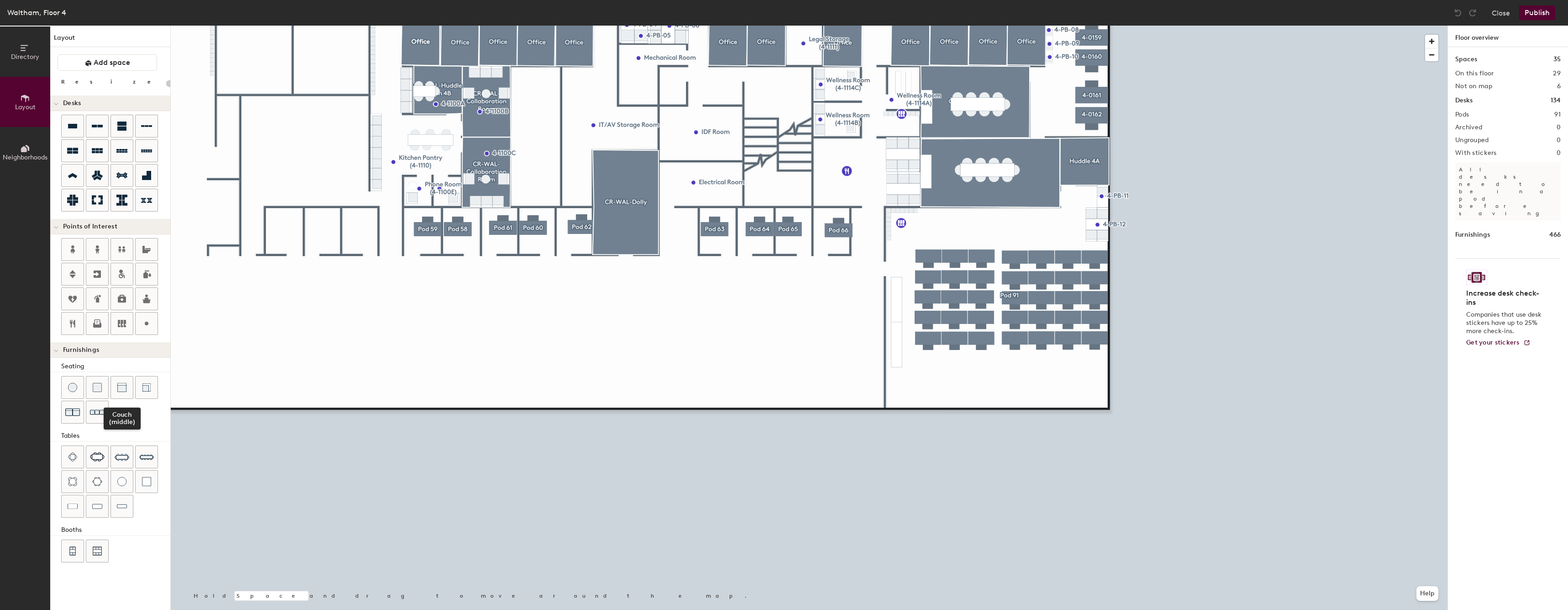
drag, startPoint x: 123, startPoint y: 384, endPoint x: 134, endPoint y: 382, distance: 11.2
click at [123, 383] on img at bounding box center [121, 387] width 9 height 9
click at [777, 26] on div at bounding box center [809, 26] width 1277 height 0
click at [735, 26] on div at bounding box center [809, 26] width 1277 height 0
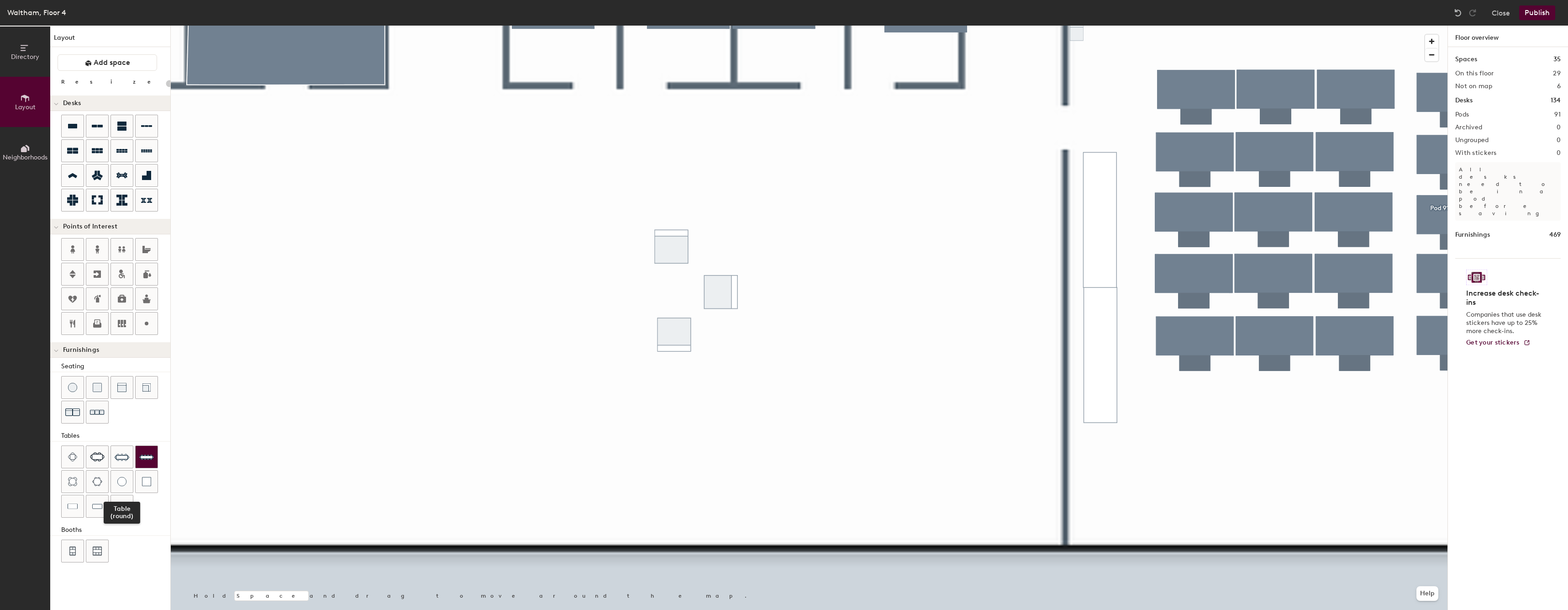
drag, startPoint x: 123, startPoint y: 476, endPoint x: 155, endPoint y: 459, distance: 36.2
click at [123, 476] on div at bounding box center [122, 481] width 22 height 22
click at [670, 26] on div at bounding box center [809, 26] width 1277 height 0
click at [697, 26] on div at bounding box center [809, 26] width 1277 height 0
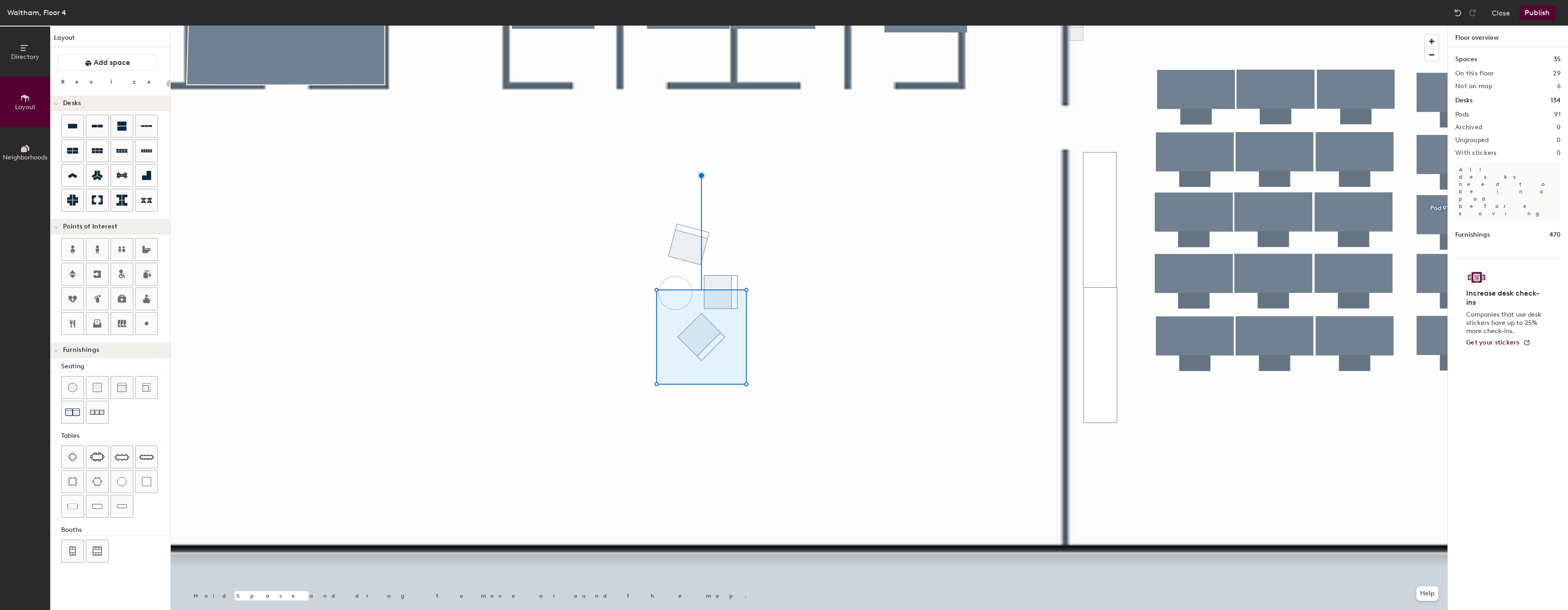
click at [691, 26] on div at bounding box center [809, 26] width 1277 height 0
click at [788, 26] on div at bounding box center [809, 26] width 1277 height 0
click at [650, 26] on div at bounding box center [809, 26] width 1277 height 0
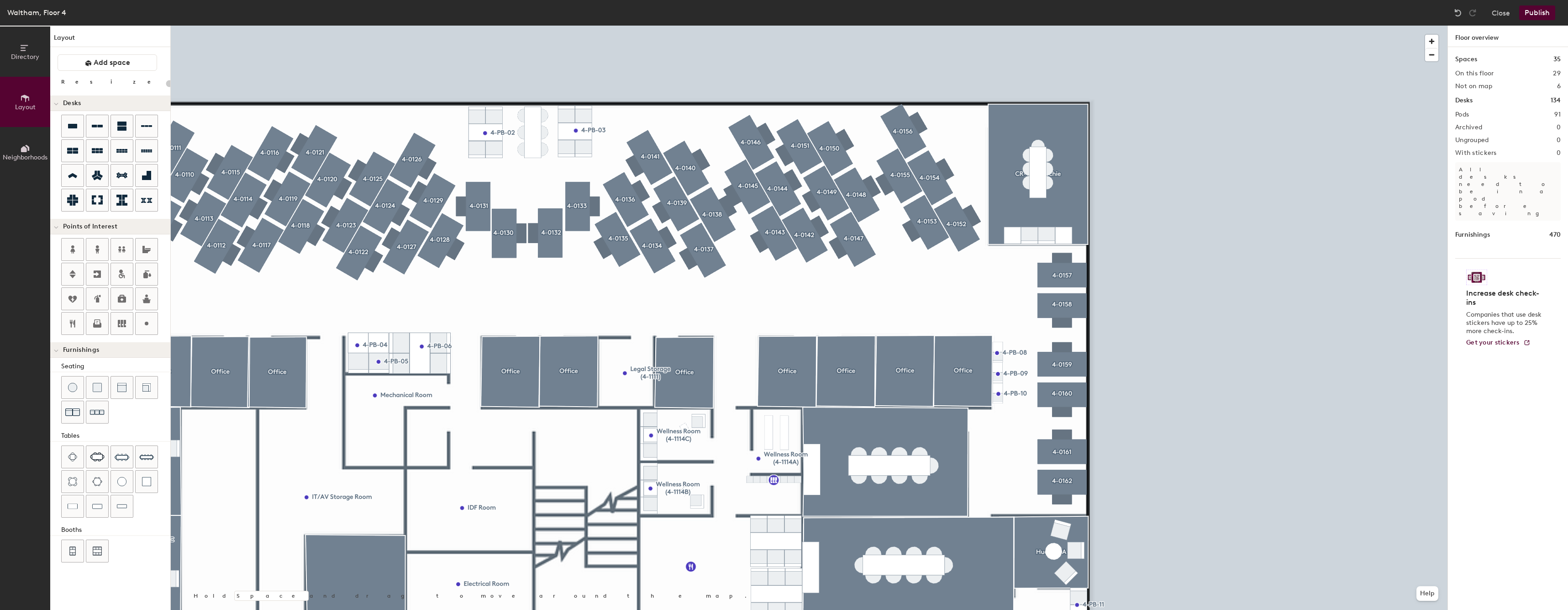
click at [1061, 26] on div at bounding box center [809, 26] width 1277 height 0
click at [1051, 26] on div at bounding box center [809, 26] width 1277 height 0
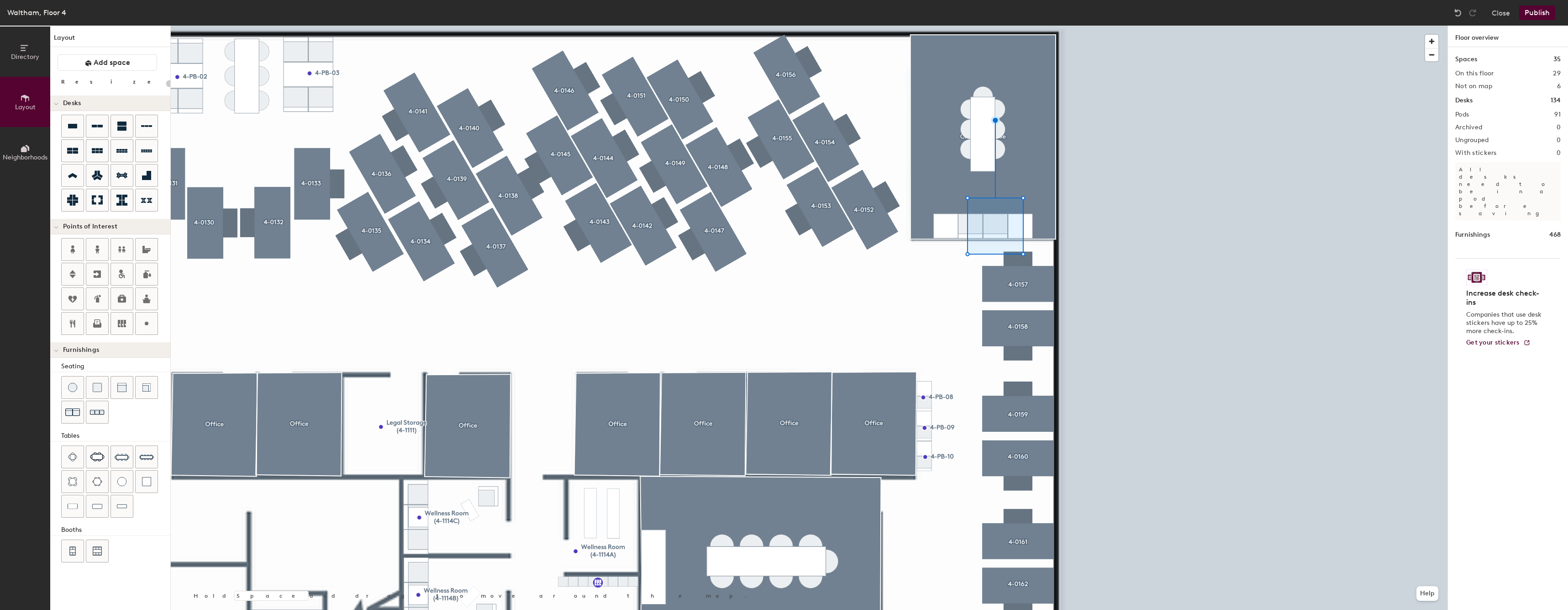
click at [978, 26] on div at bounding box center [809, 26] width 1277 height 0
click at [950, 26] on div at bounding box center [809, 26] width 1277 height 0
click at [93, 504] on img at bounding box center [97, 506] width 10 height 9
type input "20"
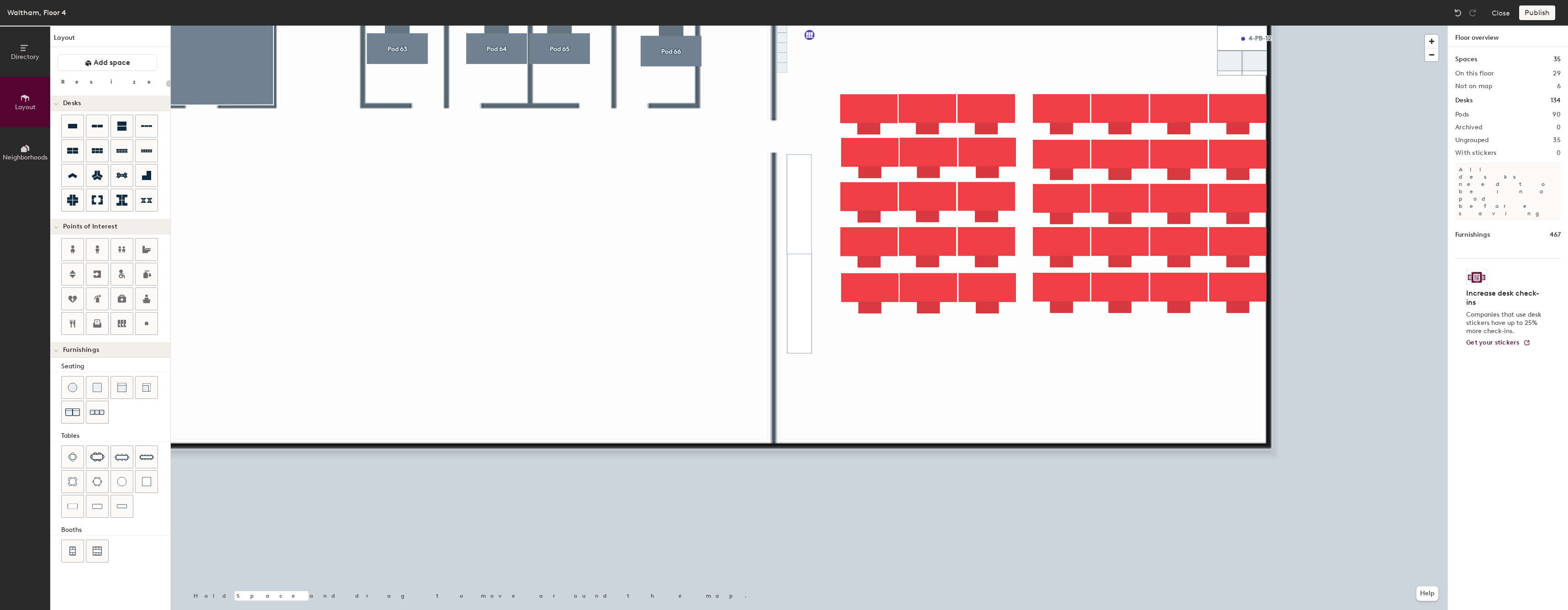
click at [868, 26] on div at bounding box center [809, 26] width 1277 height 0
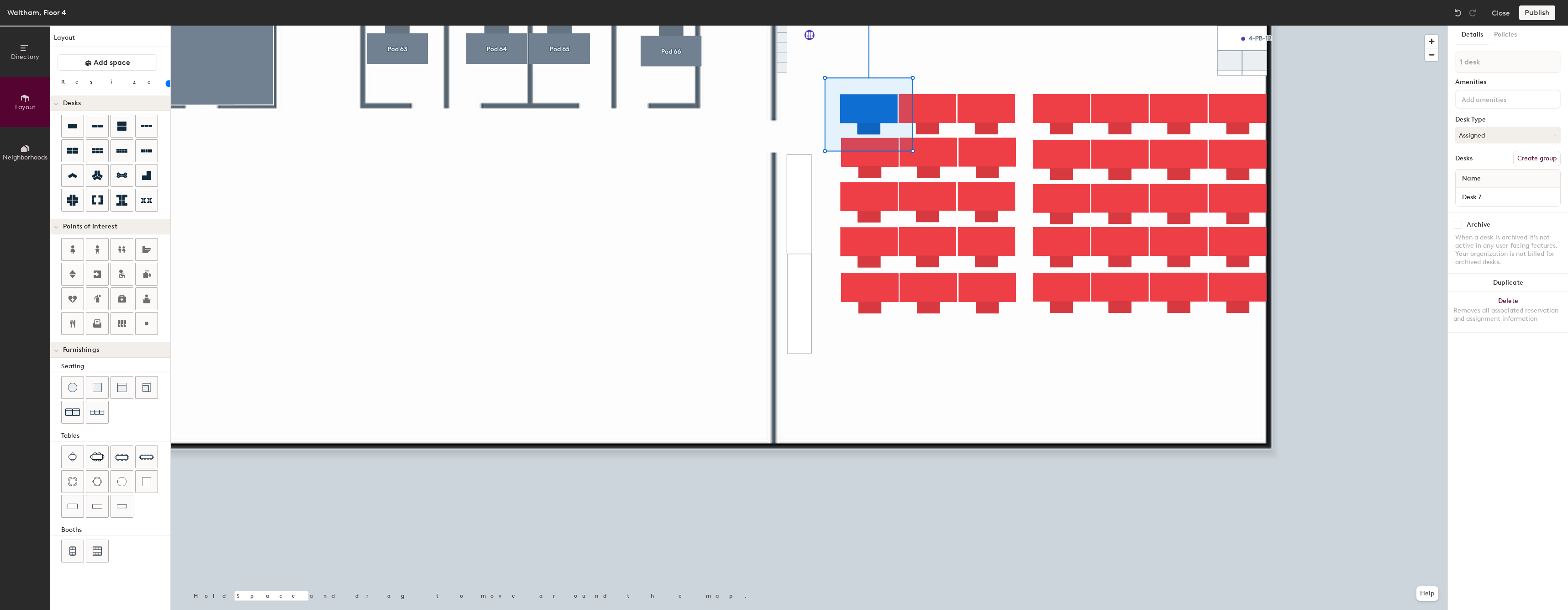
click at [1532, 161] on button "Create group" at bounding box center [1537, 158] width 48 height 15
click at [951, 26] on div at bounding box center [809, 26] width 1277 height 0
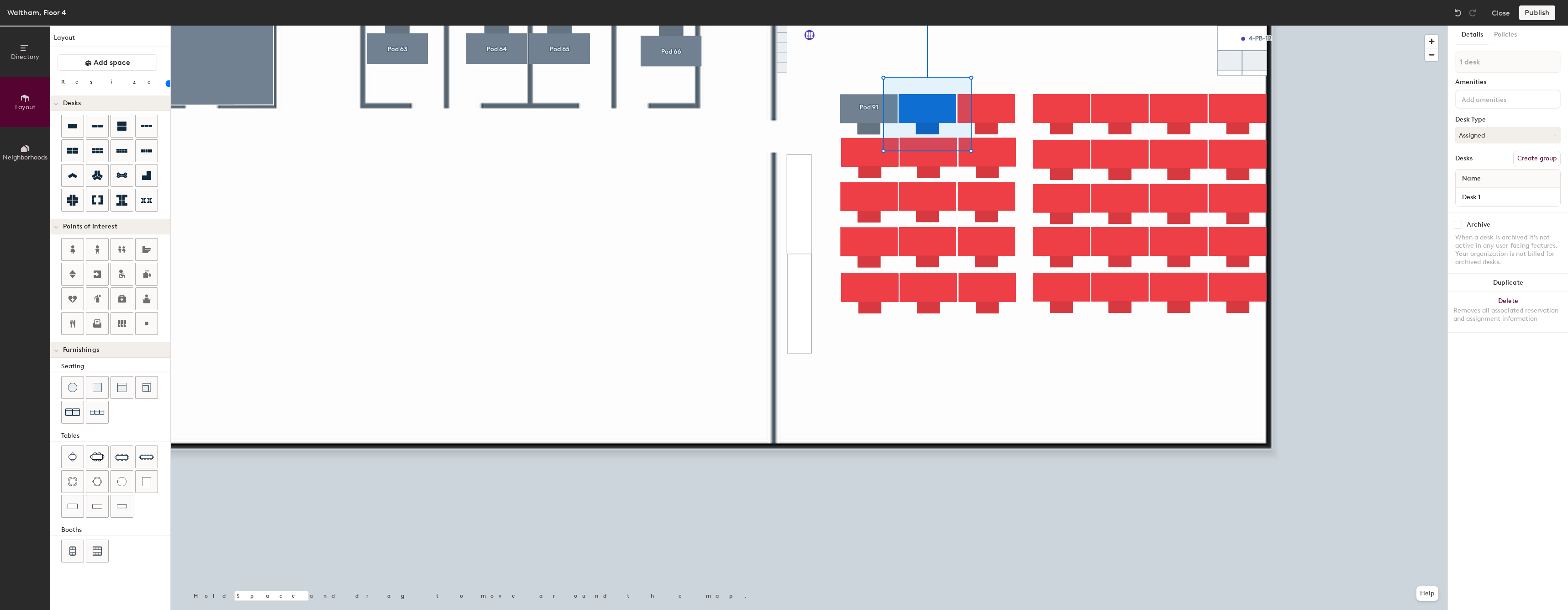
click at [1535, 173] on div "Name" at bounding box center [1507, 179] width 104 height 18
click at [1525, 159] on button "Create group" at bounding box center [1537, 158] width 48 height 15
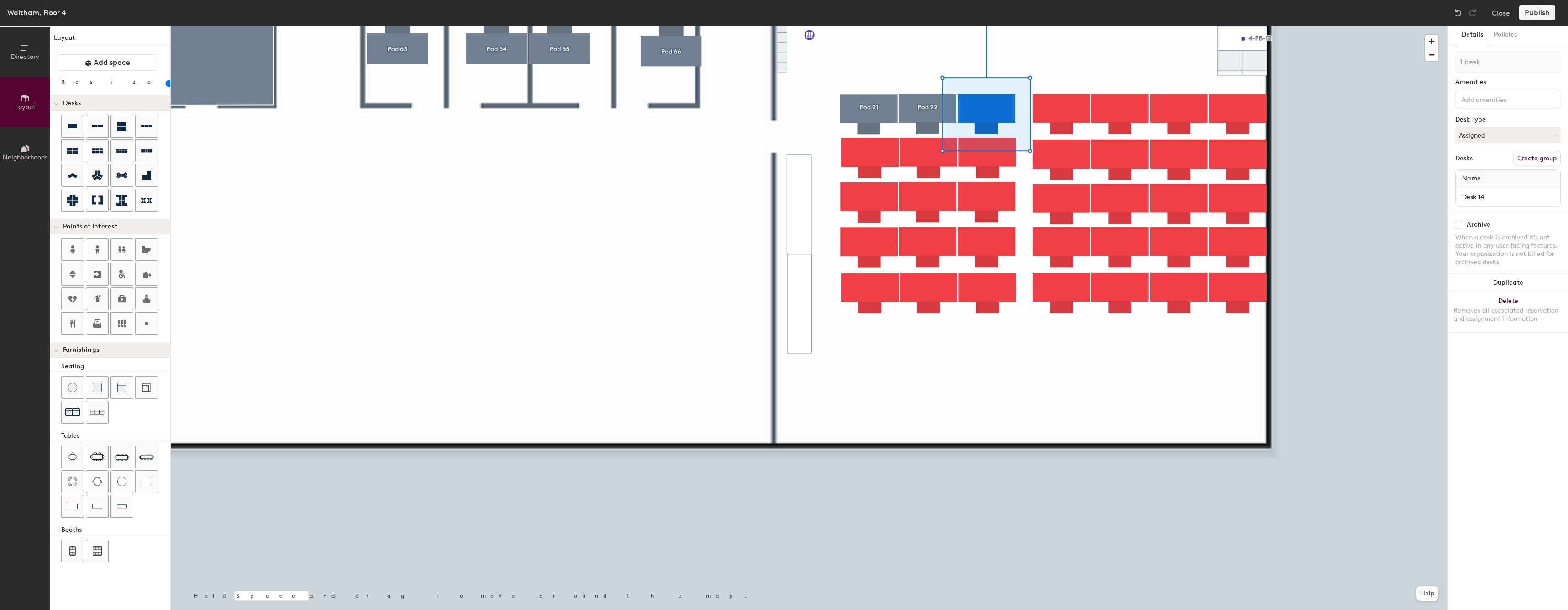
click at [1545, 154] on button "Create group" at bounding box center [1537, 158] width 48 height 15
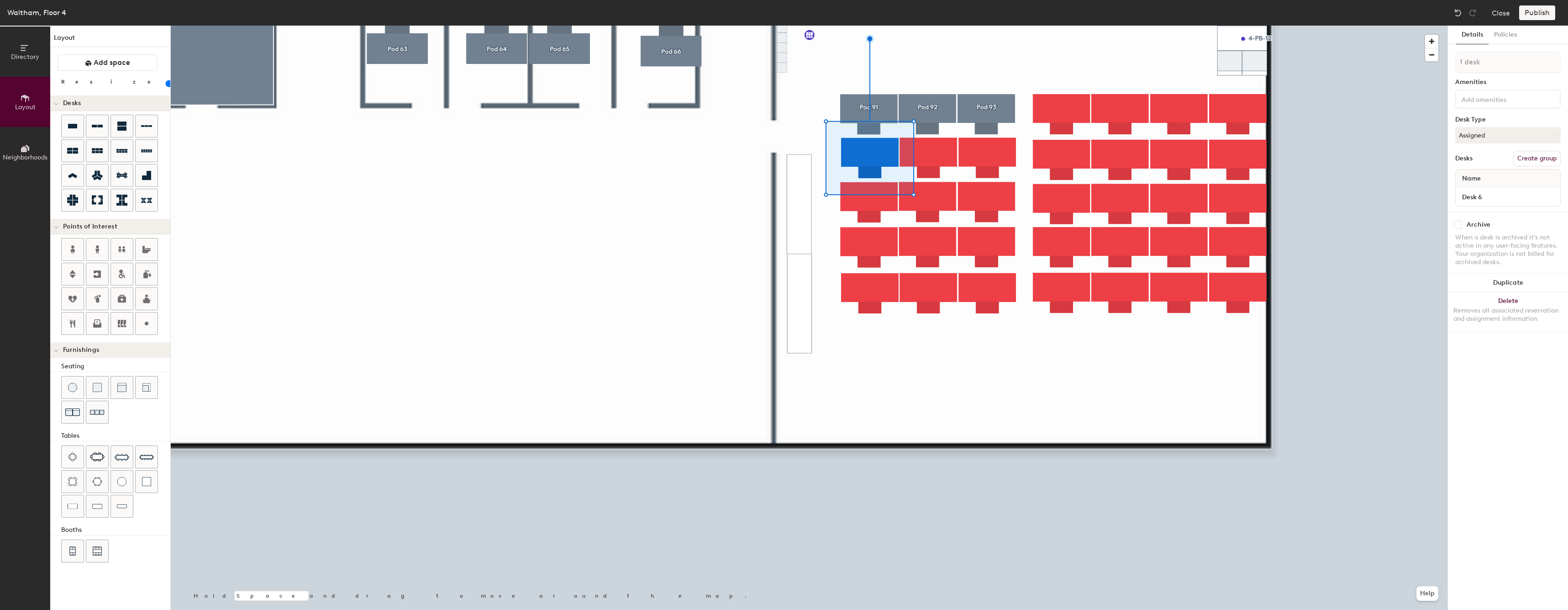
click at [1519, 161] on button "Create group" at bounding box center [1537, 158] width 48 height 15
click at [1518, 166] on button "Create group" at bounding box center [1537, 158] width 48 height 15
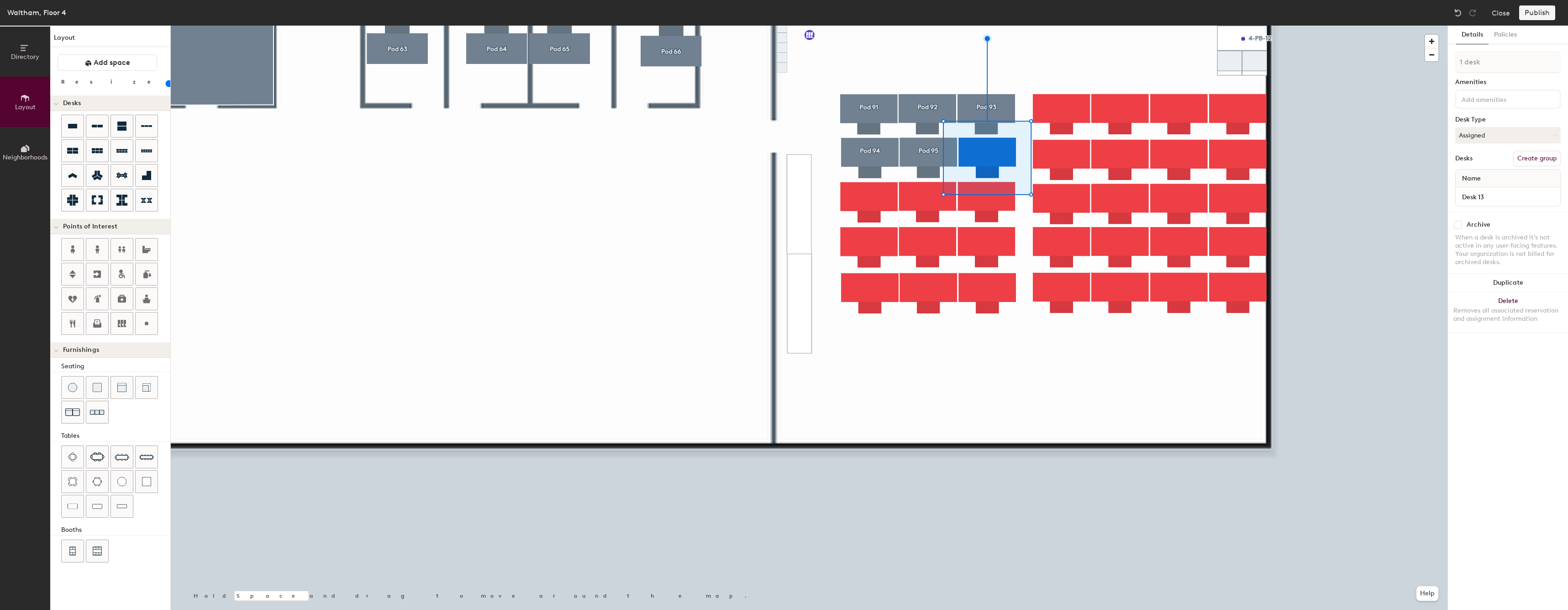
click at [1546, 159] on button "Create group" at bounding box center [1537, 158] width 48 height 15
click at [1519, 157] on button "Create group" at bounding box center [1537, 158] width 48 height 15
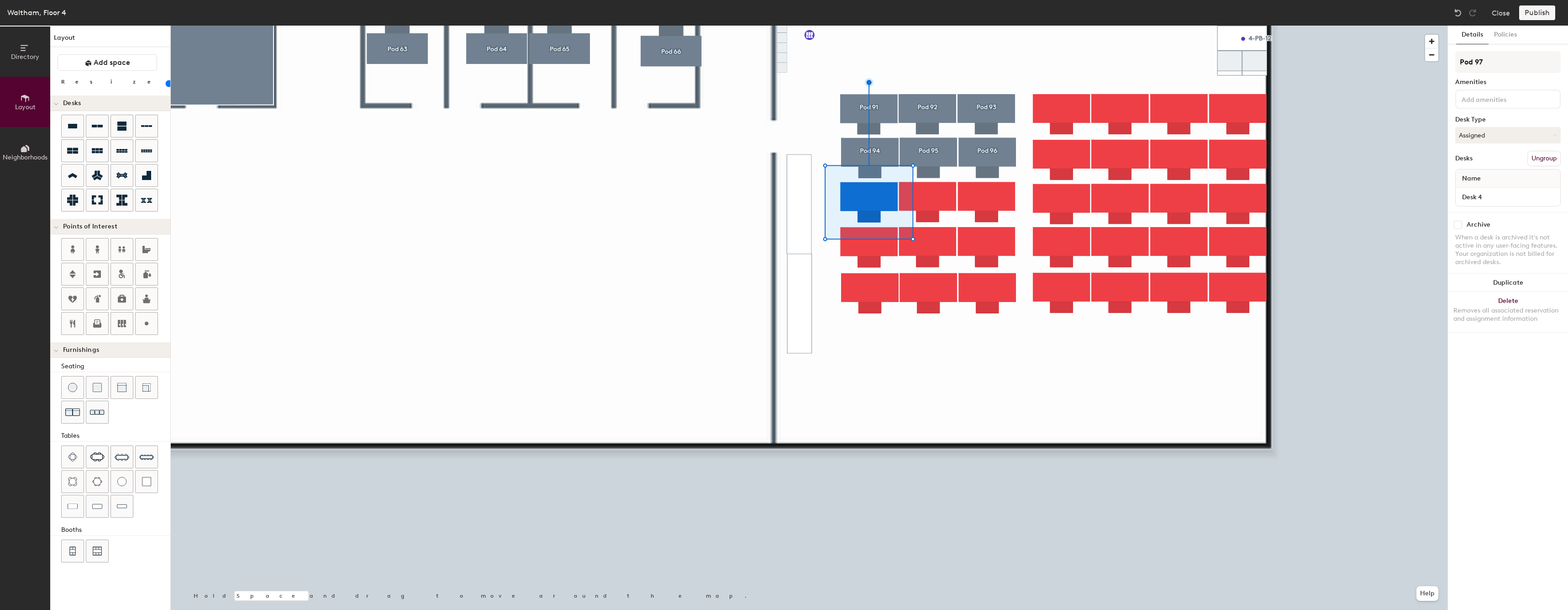
click at [921, 26] on div at bounding box center [809, 26] width 1277 height 0
drag, startPoint x: 1524, startPoint y: 163, endPoint x: 1514, endPoint y: 163, distance: 10.0
click at [1524, 162] on button "Create group" at bounding box center [1537, 158] width 48 height 15
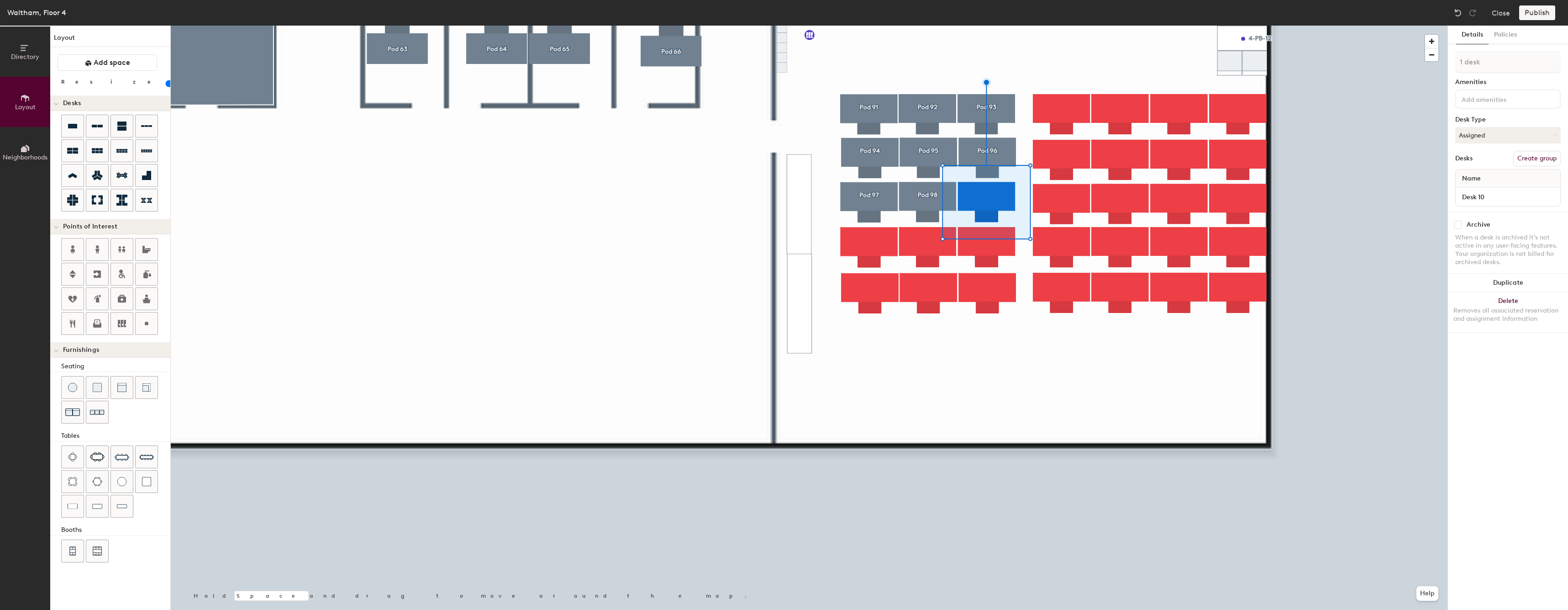
drag, startPoint x: 1534, startPoint y: 159, endPoint x: 1456, endPoint y: 178, distance: 80.3
click at [1534, 159] on button "Create group" at bounding box center [1537, 158] width 48 height 15
click at [878, 26] on div at bounding box center [809, 26] width 1277 height 0
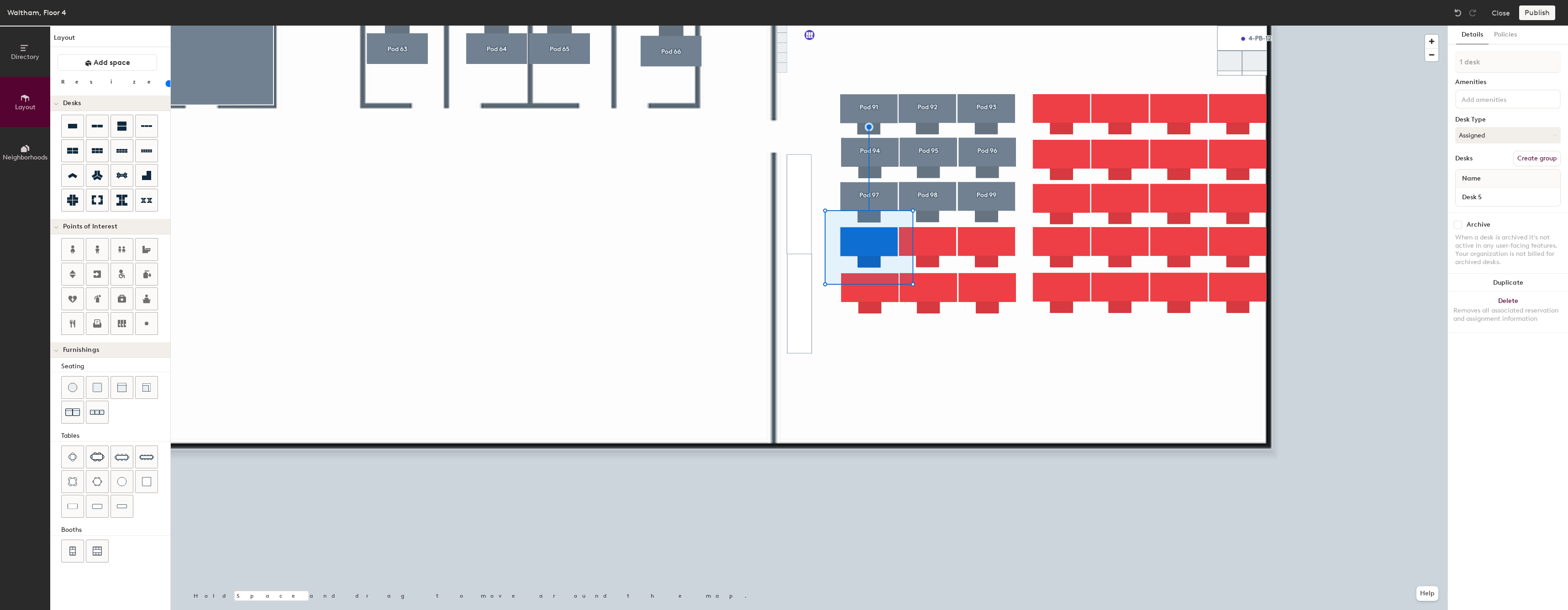
click at [1548, 158] on button "Create group" at bounding box center [1537, 158] width 48 height 15
click at [935, 26] on div at bounding box center [809, 26] width 1277 height 0
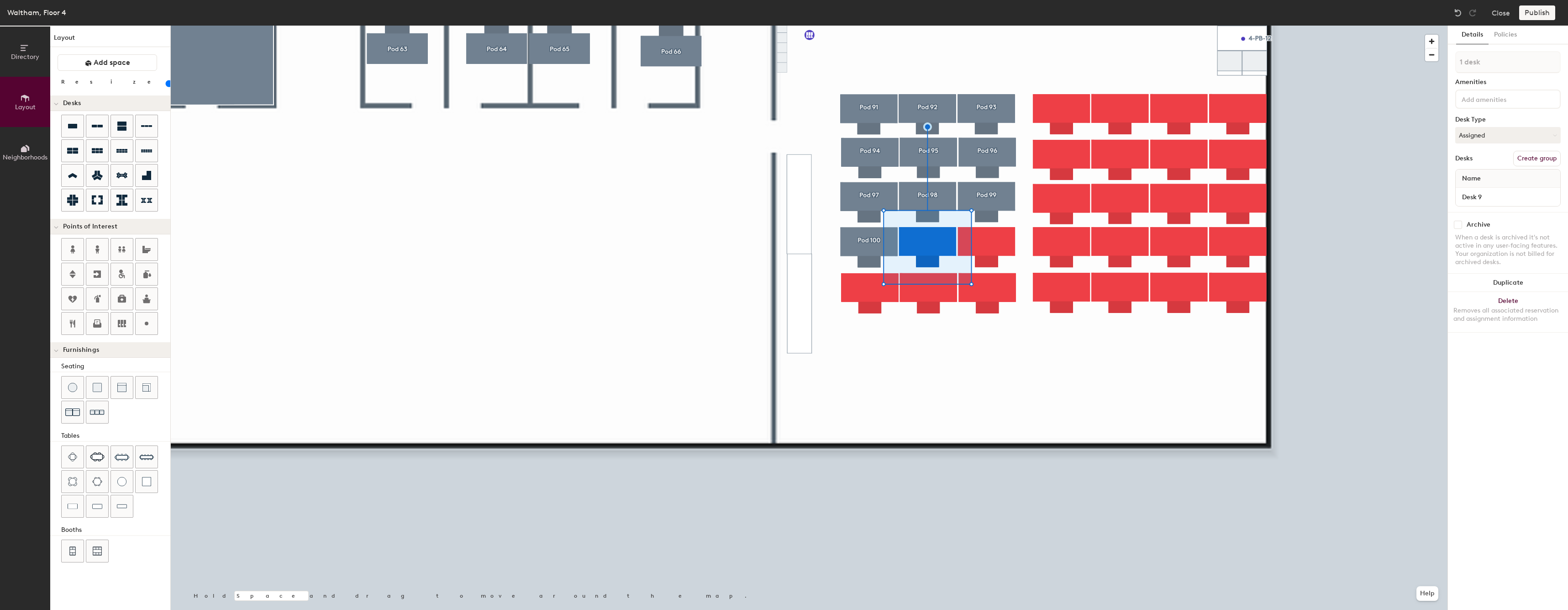
click at [1551, 161] on button "Create group" at bounding box center [1537, 158] width 48 height 15
click at [1006, 26] on div at bounding box center [809, 26] width 1277 height 0
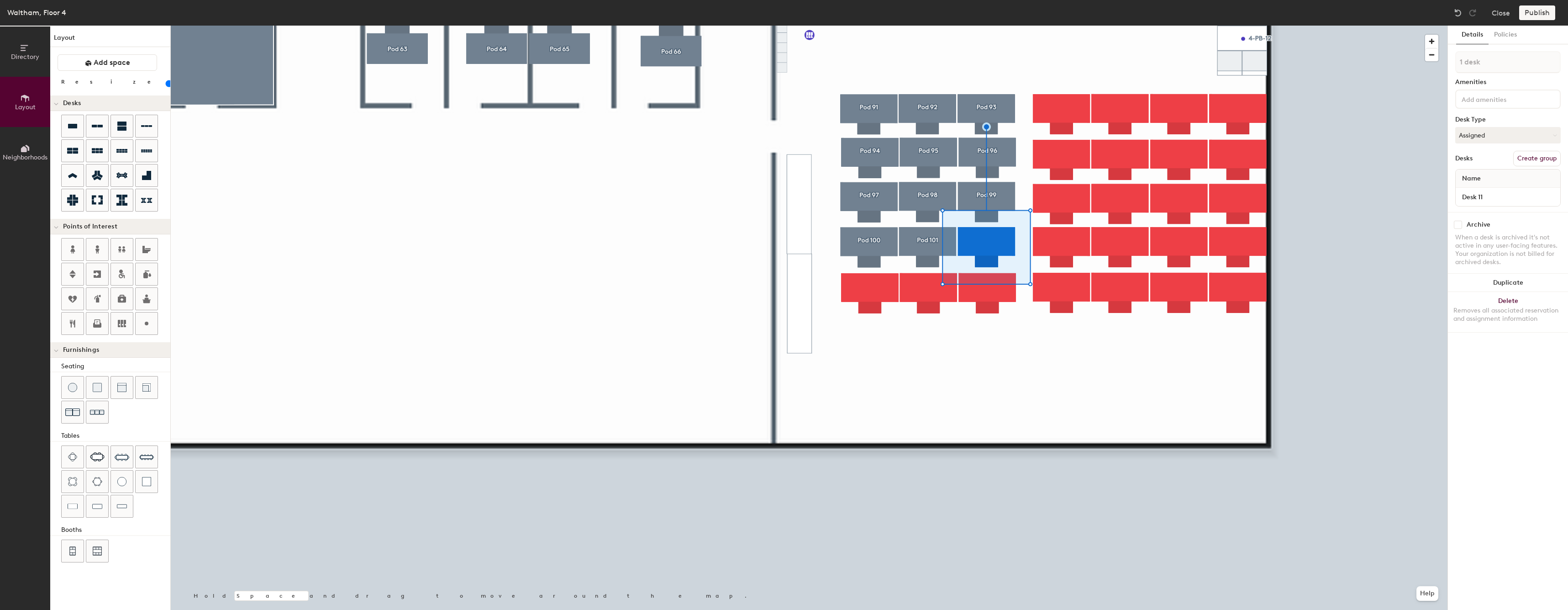
click at [1541, 161] on button "Create group" at bounding box center [1537, 158] width 48 height 15
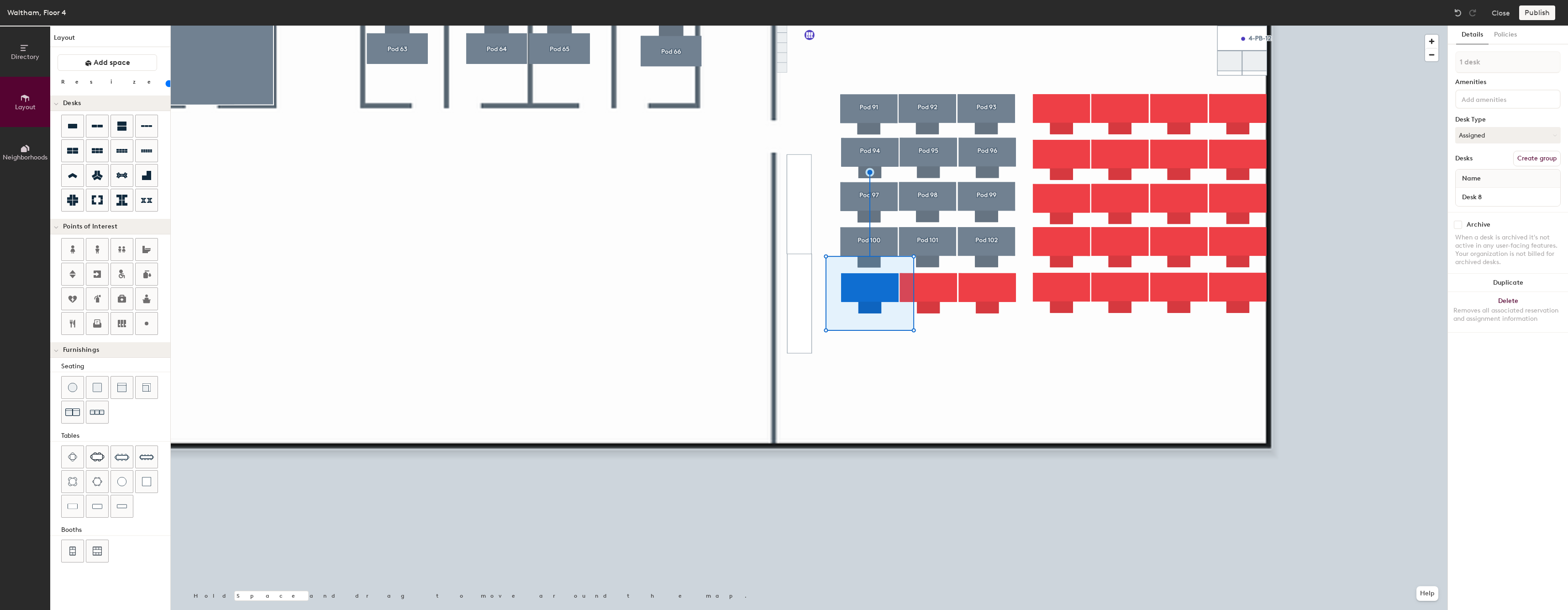
click at [1547, 156] on button "Create group" at bounding box center [1537, 158] width 48 height 15
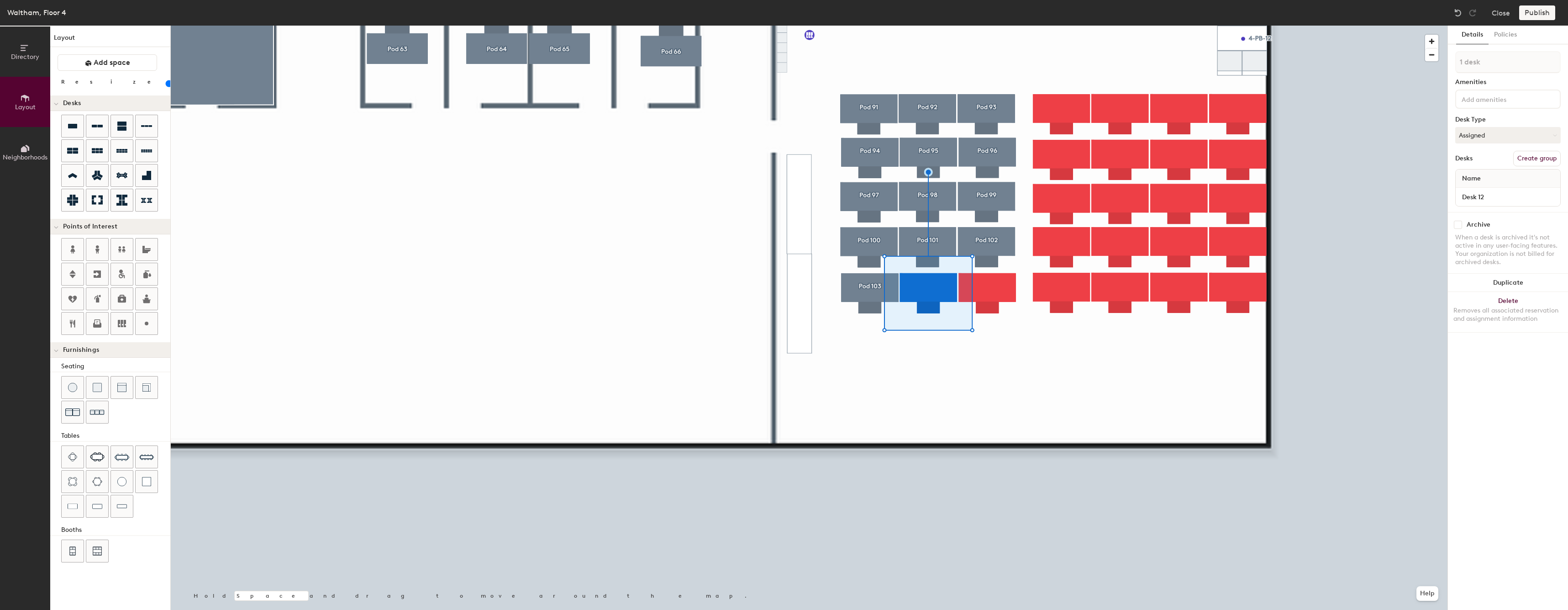
click at [1531, 159] on button "Create group" at bounding box center [1537, 158] width 48 height 15
click at [991, 26] on div at bounding box center [809, 26] width 1277 height 0
click at [1541, 153] on button "Create group" at bounding box center [1537, 158] width 48 height 15
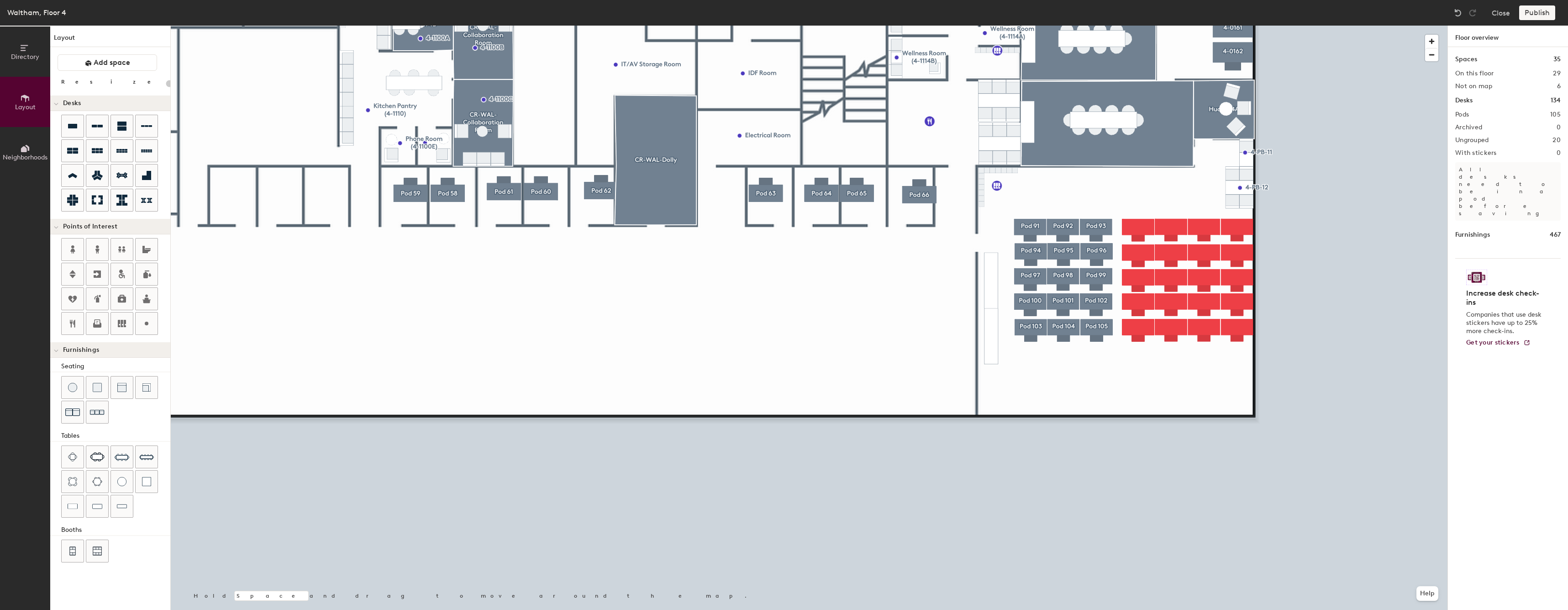
type input "60"
click at [1486, 201] on input "Desk 7" at bounding box center [1507, 196] width 101 height 13
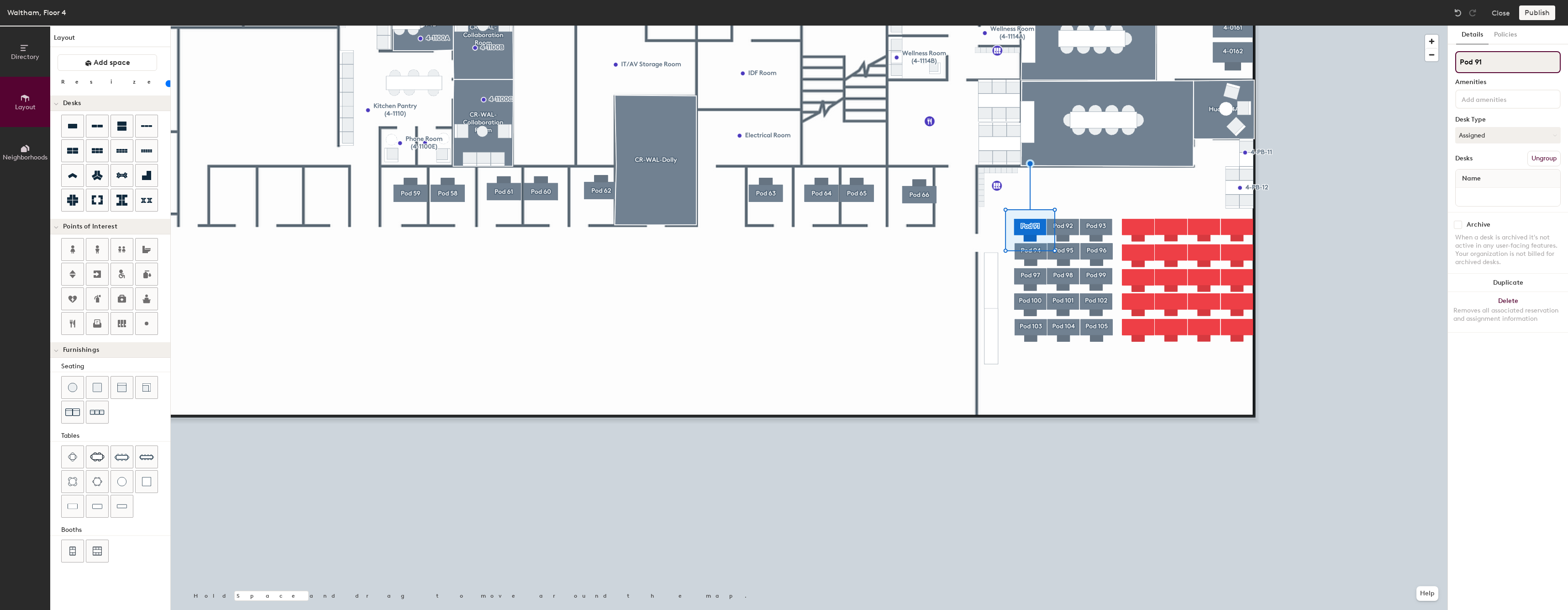
click at [1542, 66] on input "Pod 91" at bounding box center [1508, 62] width 105 height 22
click at [1539, 65] on input "Pod 91" at bounding box center [1508, 62] width 105 height 22
click at [1536, 66] on input "Pod 91" at bounding box center [1508, 62] width 105 height 22
click at [1535, 67] on input "Pod 91" at bounding box center [1508, 62] width 105 height 22
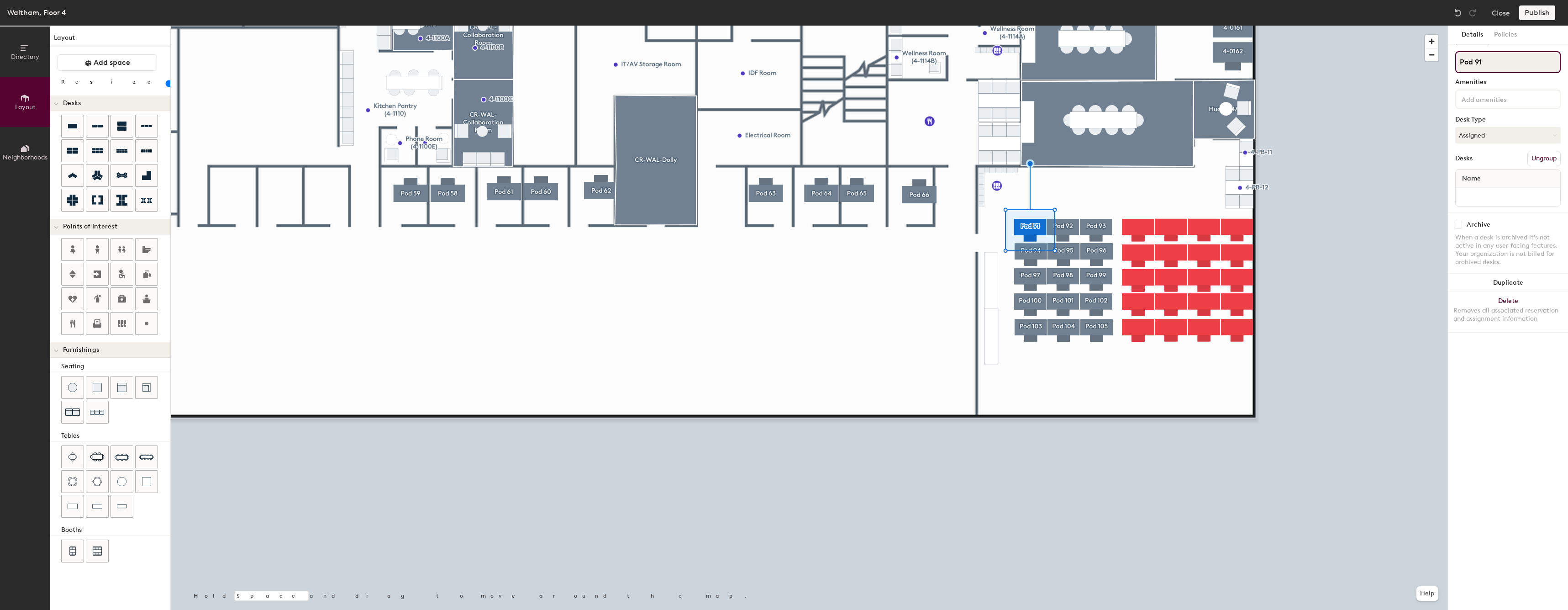
click at [1474, 66] on input "Pod 91" at bounding box center [1508, 62] width 105 height 22
click at [1475, 66] on input "Pod 91" at bounding box center [1508, 62] width 105 height 22
click at [1474, 63] on input "Pod 91" at bounding box center [1508, 62] width 105 height 22
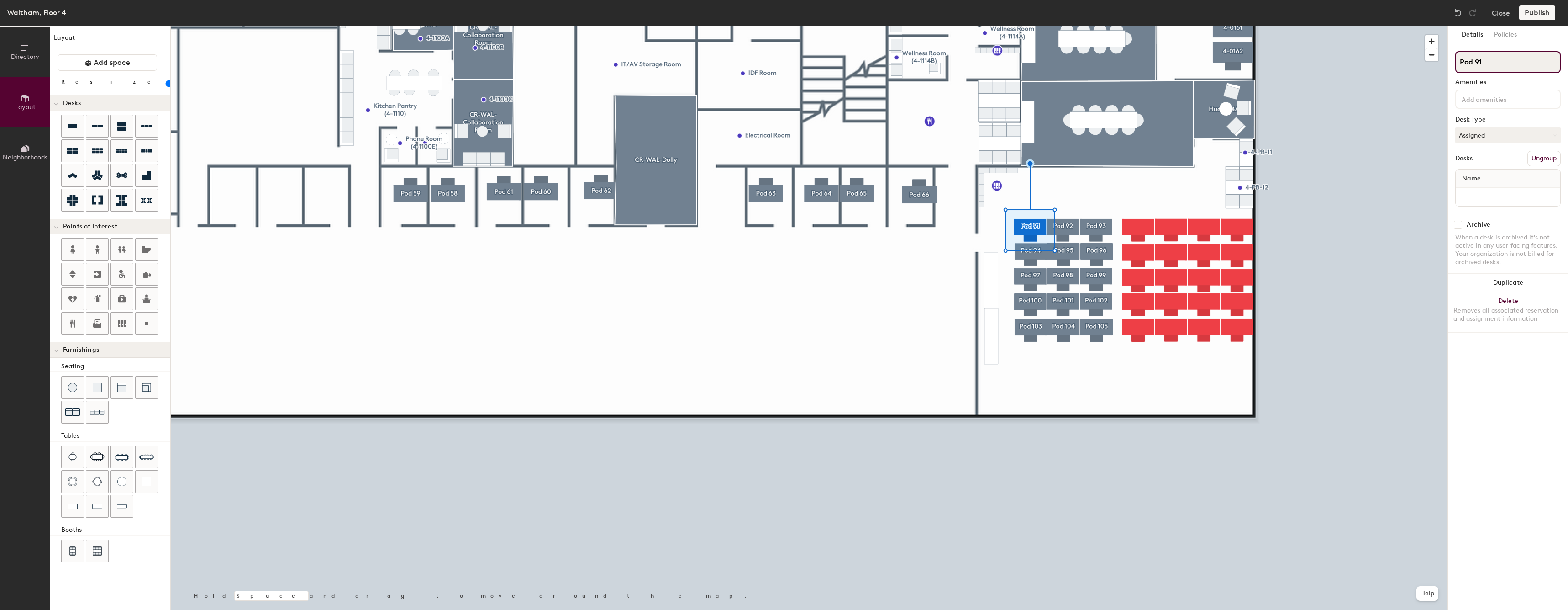
click at [1474, 63] on input "Pod 91" at bounding box center [1508, 62] width 105 height 22
type input "4-0300"
click at [1484, 202] on input at bounding box center [1507, 196] width 101 height 13
paste input "4-03"
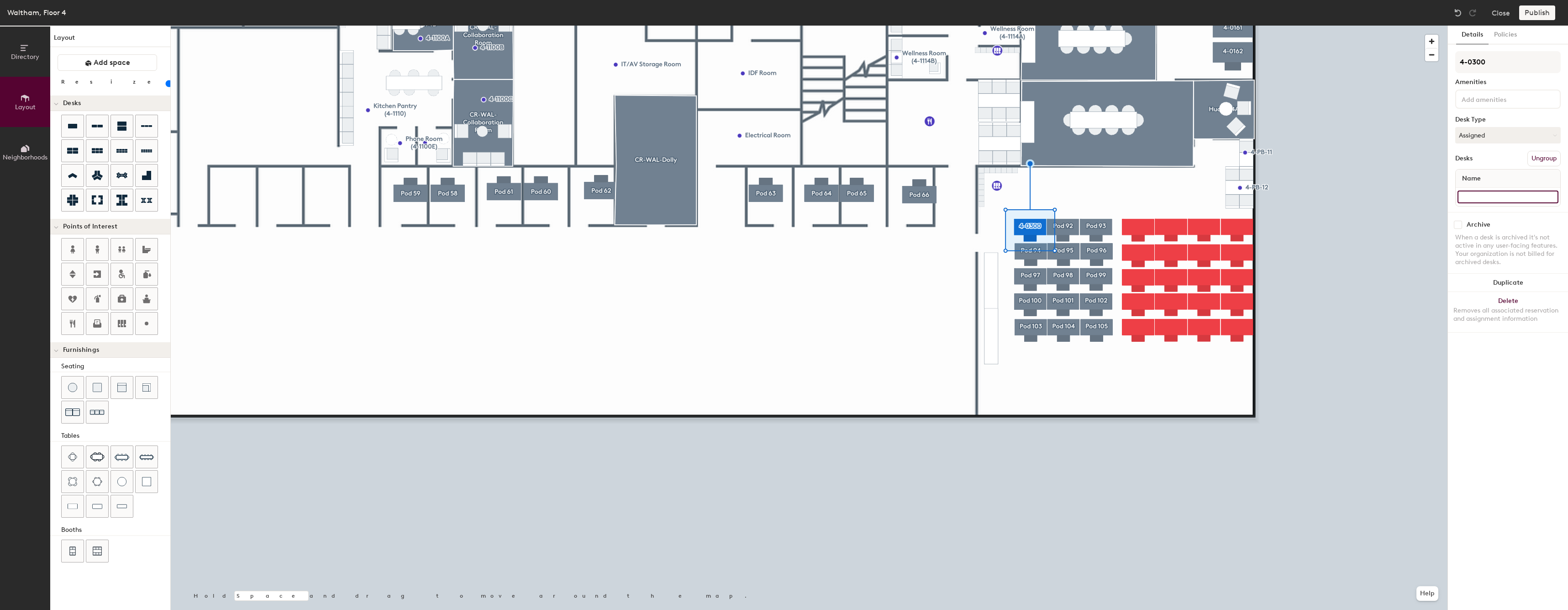
type input "4-03"
click at [1513, 66] on input "Pod 92" at bounding box center [1508, 62] width 105 height 22
paste input "4-03"
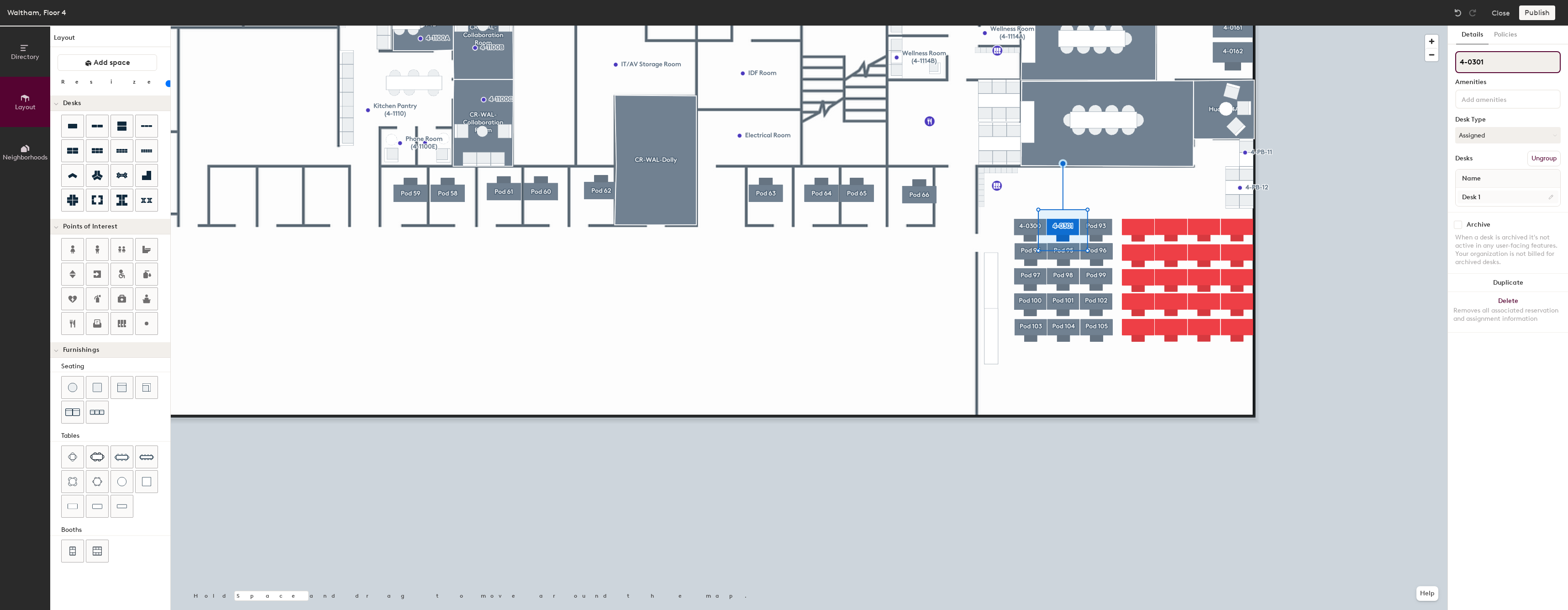
type input "4-0301"
click at [1474, 196] on input "Desk 1" at bounding box center [1507, 196] width 101 height 13
paste input "4-03"
type input "4-0301"
click at [1087, 26] on div at bounding box center [809, 26] width 1277 height 0
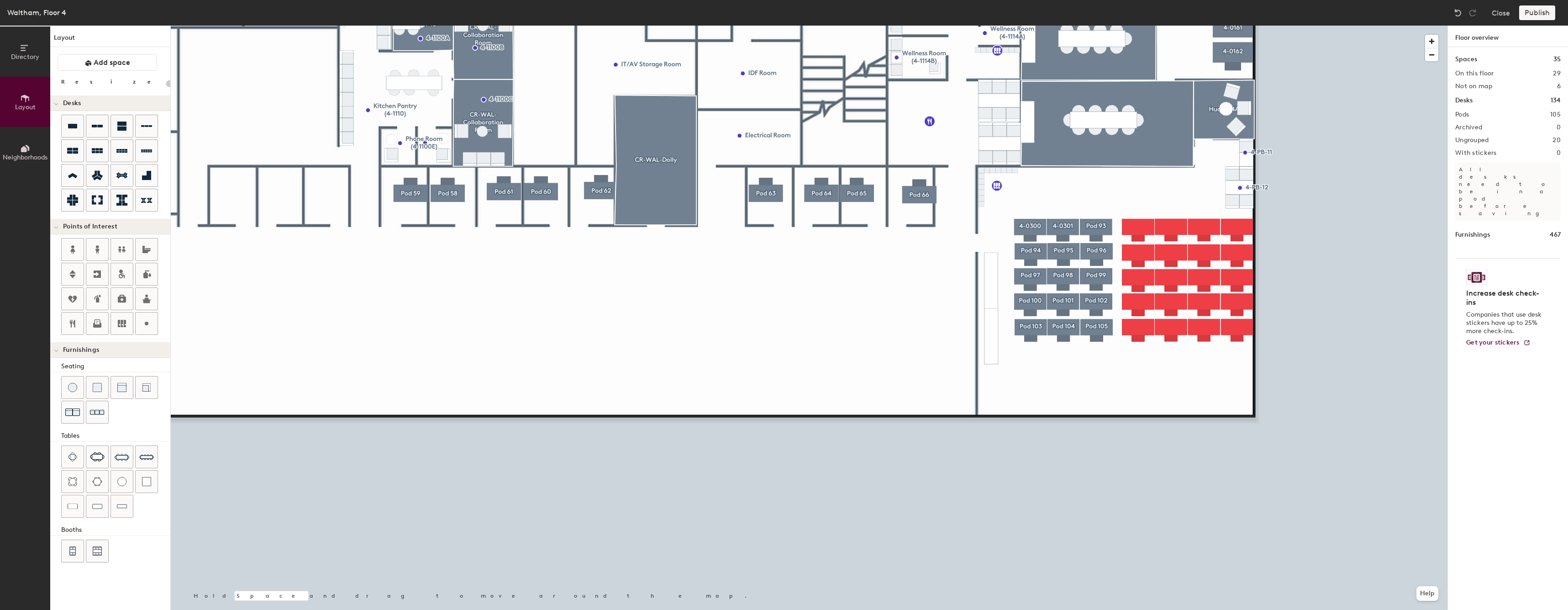
type input "60"
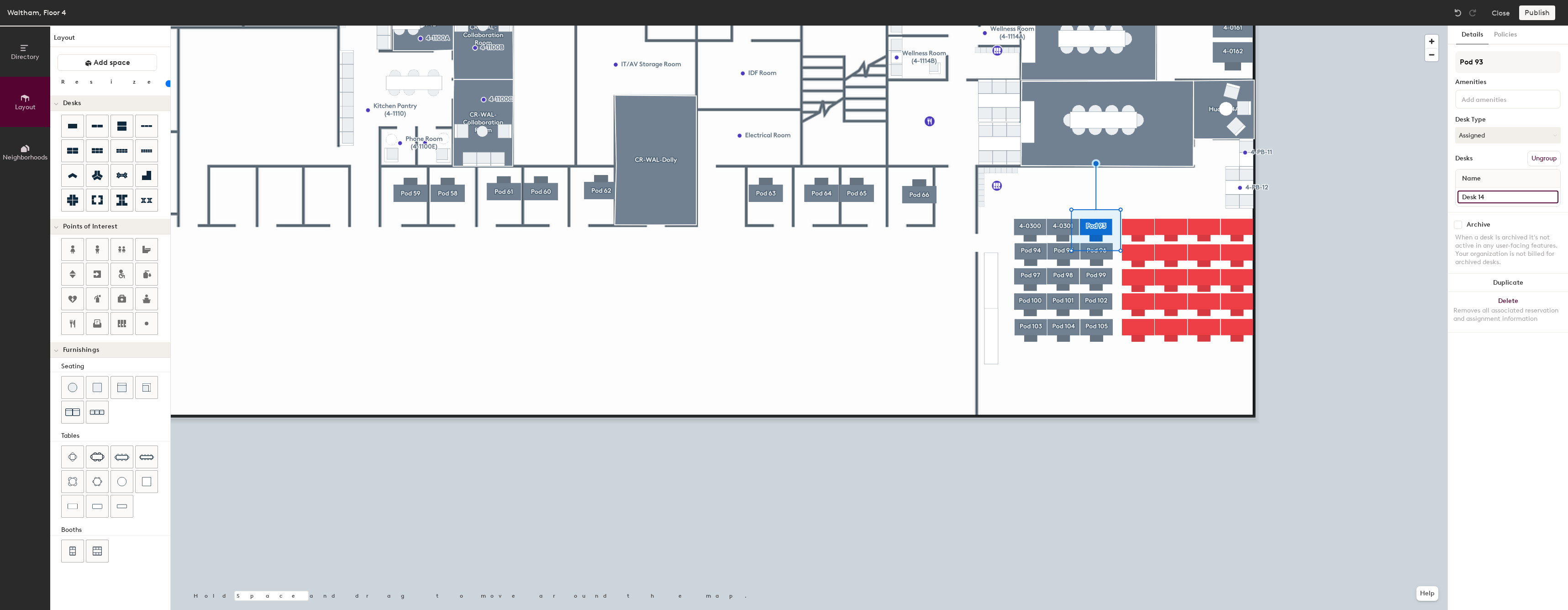
click at [1490, 193] on input "Desk 14" at bounding box center [1507, 196] width 101 height 13
paste input "4-03"
type input "4-0302"
click at [1526, 55] on input "Pod 93" at bounding box center [1508, 62] width 105 height 22
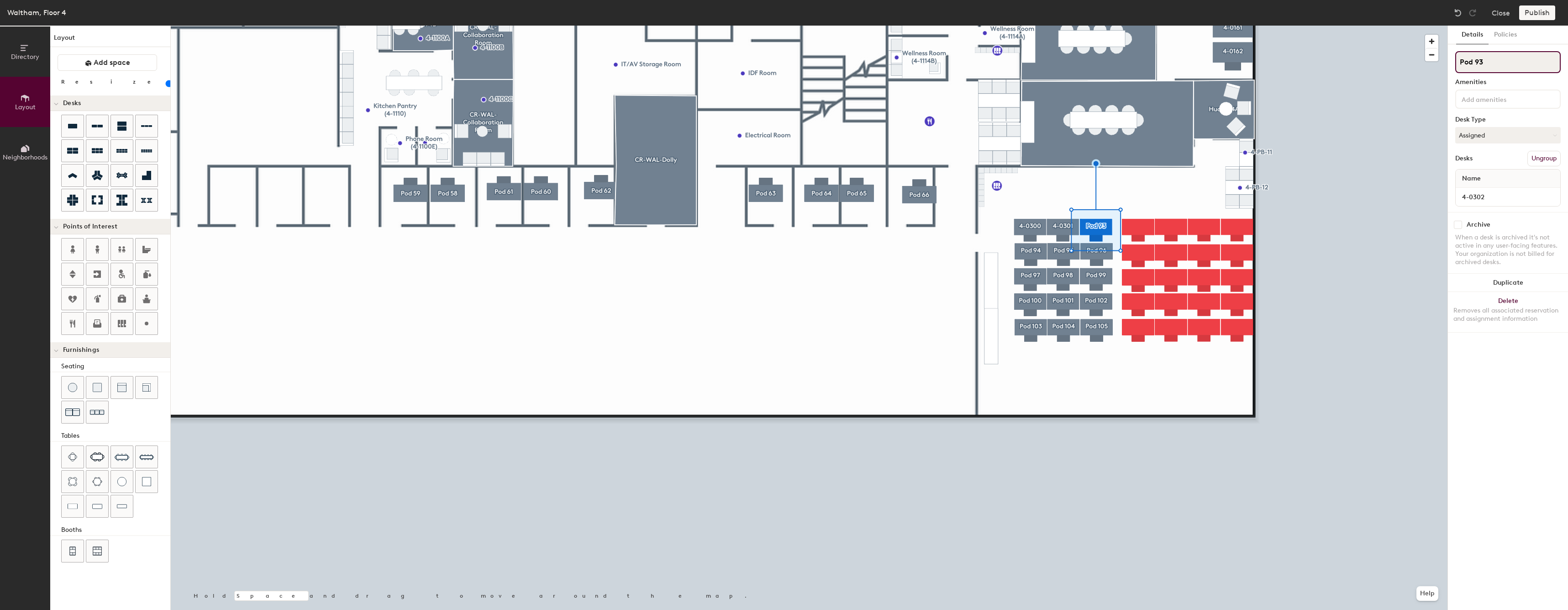
click at [1526, 55] on input "Pod 93" at bounding box center [1508, 62] width 105 height 22
paste input "4-0"
type input "4-0302"
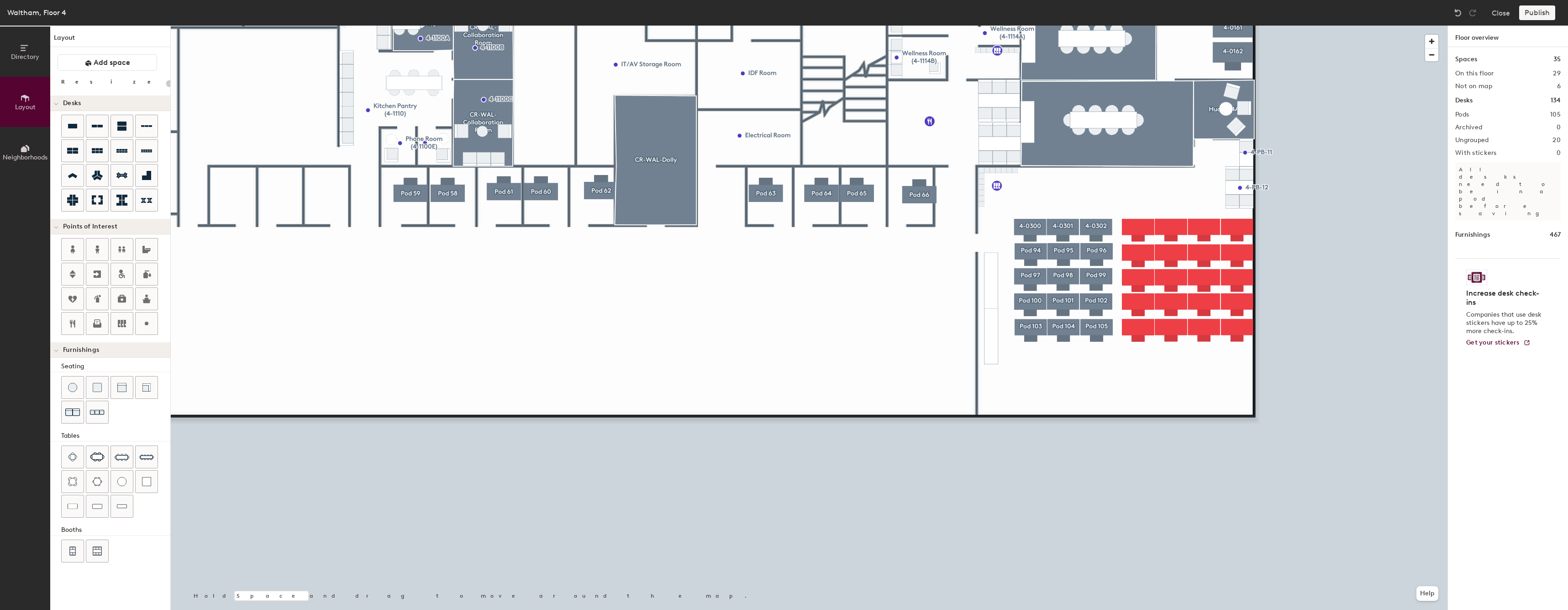
type input "60"
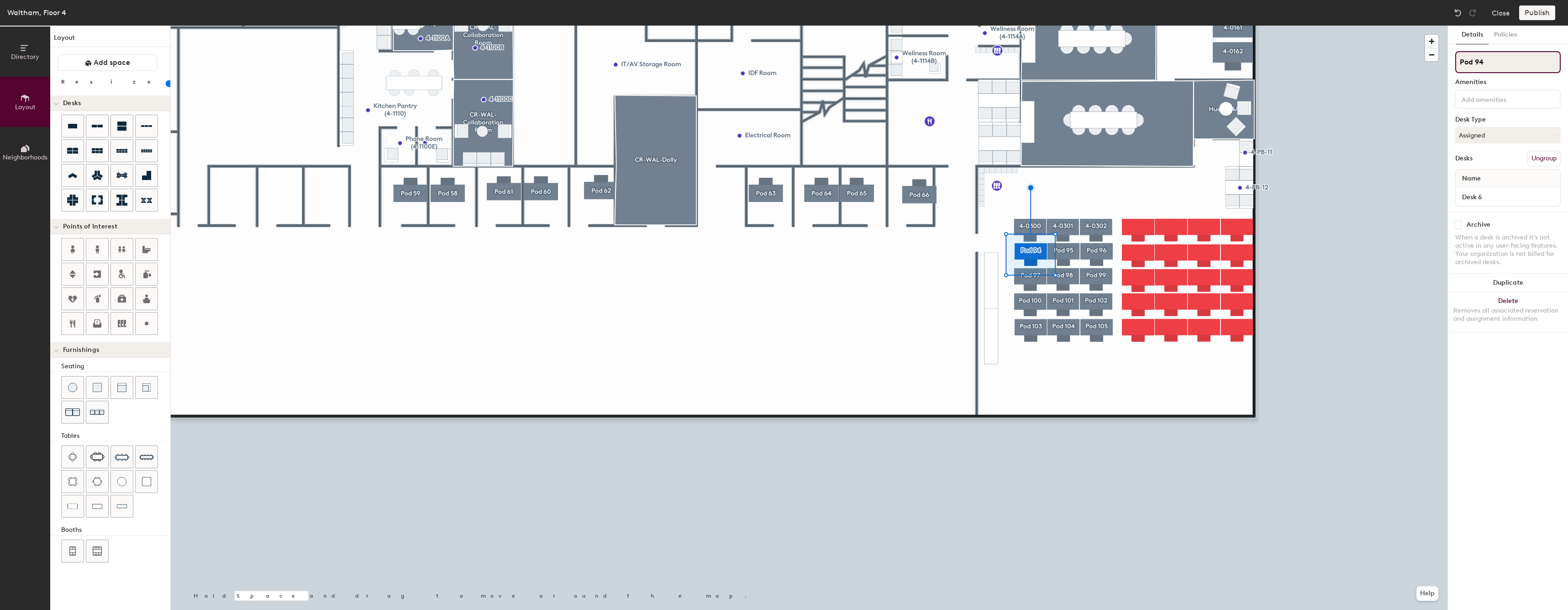
click at [1536, 63] on input "Pod 94" at bounding box center [1508, 62] width 105 height 22
paste input "4-03"
type input "4-0303"
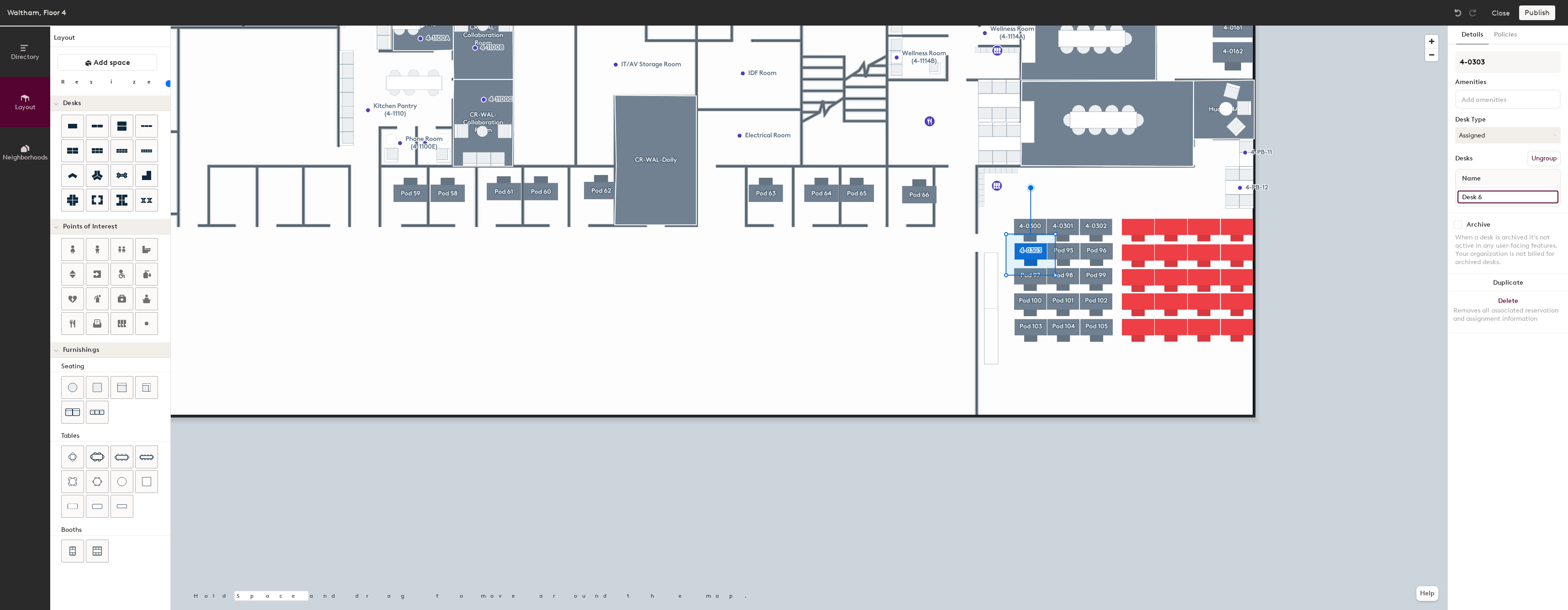
click at [1517, 201] on input "Desk 6" at bounding box center [1507, 196] width 101 height 13
paste input "4-03"
type input "4-0303"
type input "60"
click at [1540, 62] on input "4-0303" at bounding box center [1508, 62] width 105 height 22
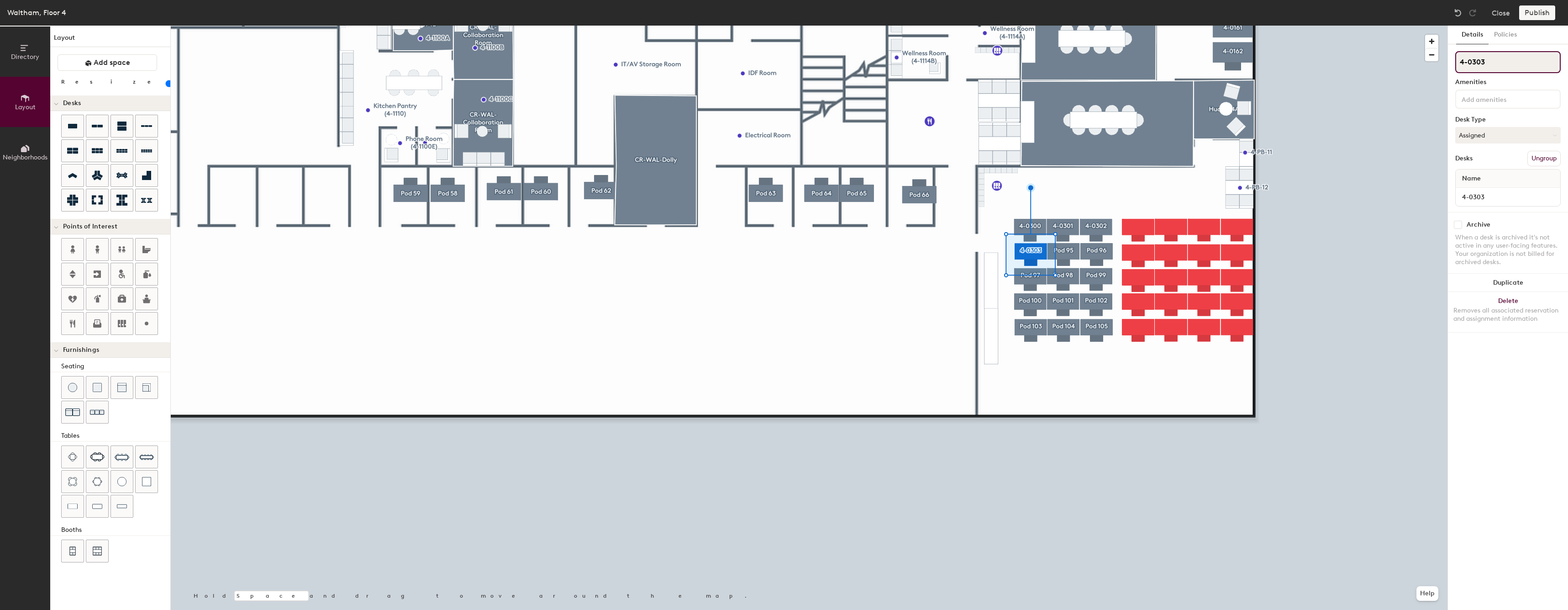
click at [1540, 62] on input "4-0303" at bounding box center [1508, 62] width 105 height 22
type input "4-0307"
click at [1500, 192] on input "4-0303" at bounding box center [1507, 196] width 101 height 13
type input "4-0307"
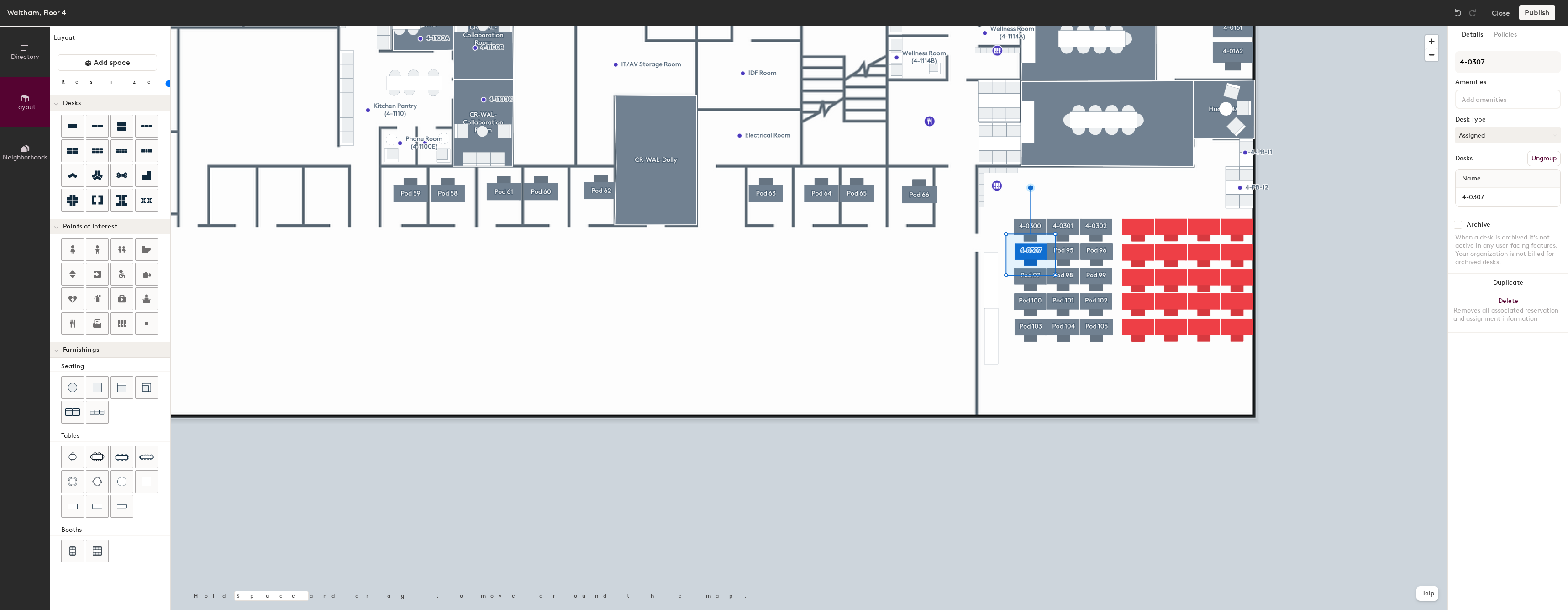
click at [1311, 26] on div at bounding box center [809, 26] width 1277 height 0
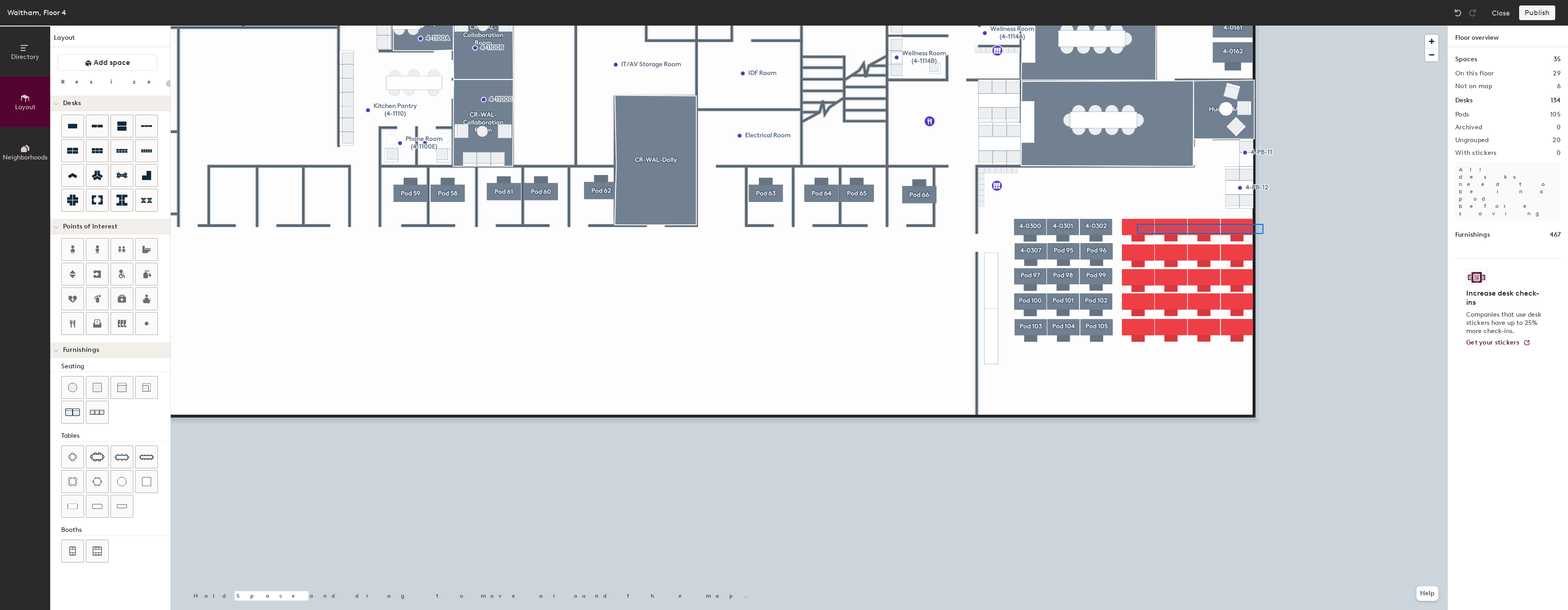
click at [1136, 26] on div at bounding box center [809, 26] width 1277 height 0
type input "60"
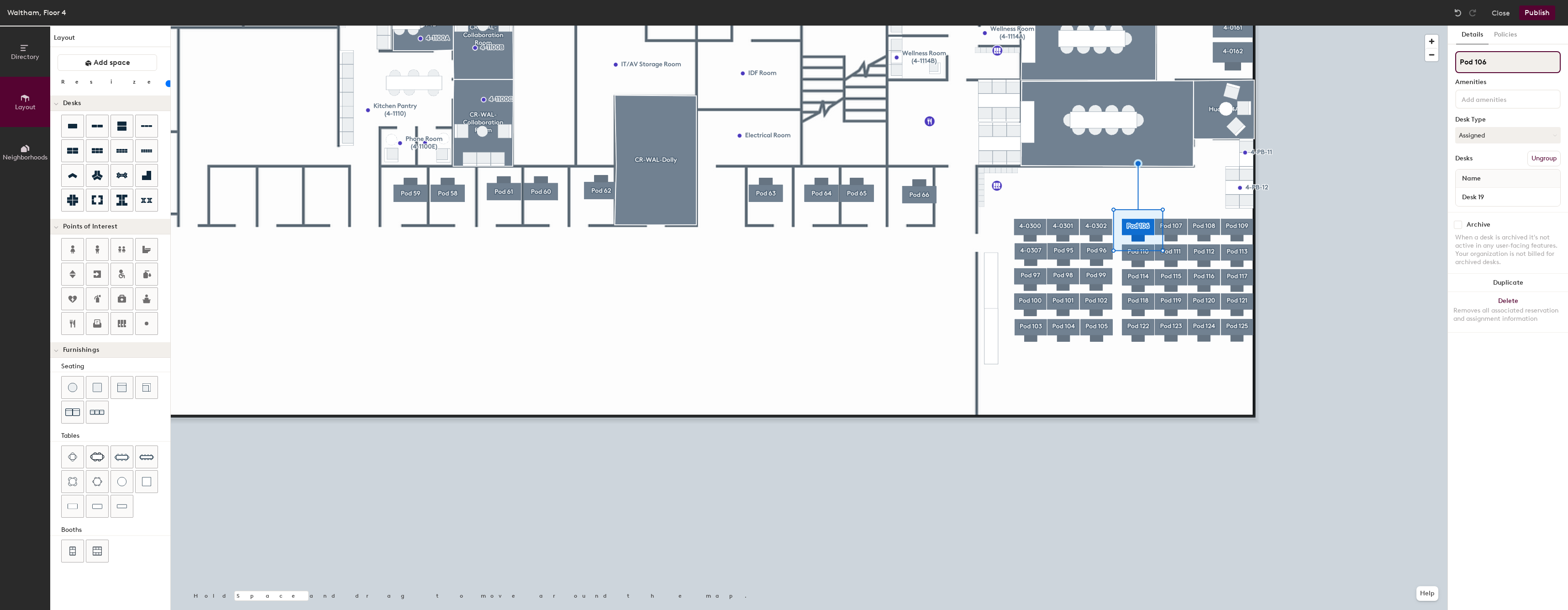
click at [1550, 59] on input "Pod 106" at bounding box center [1508, 62] width 105 height 22
paste input "4-03"
type input "4-0303"
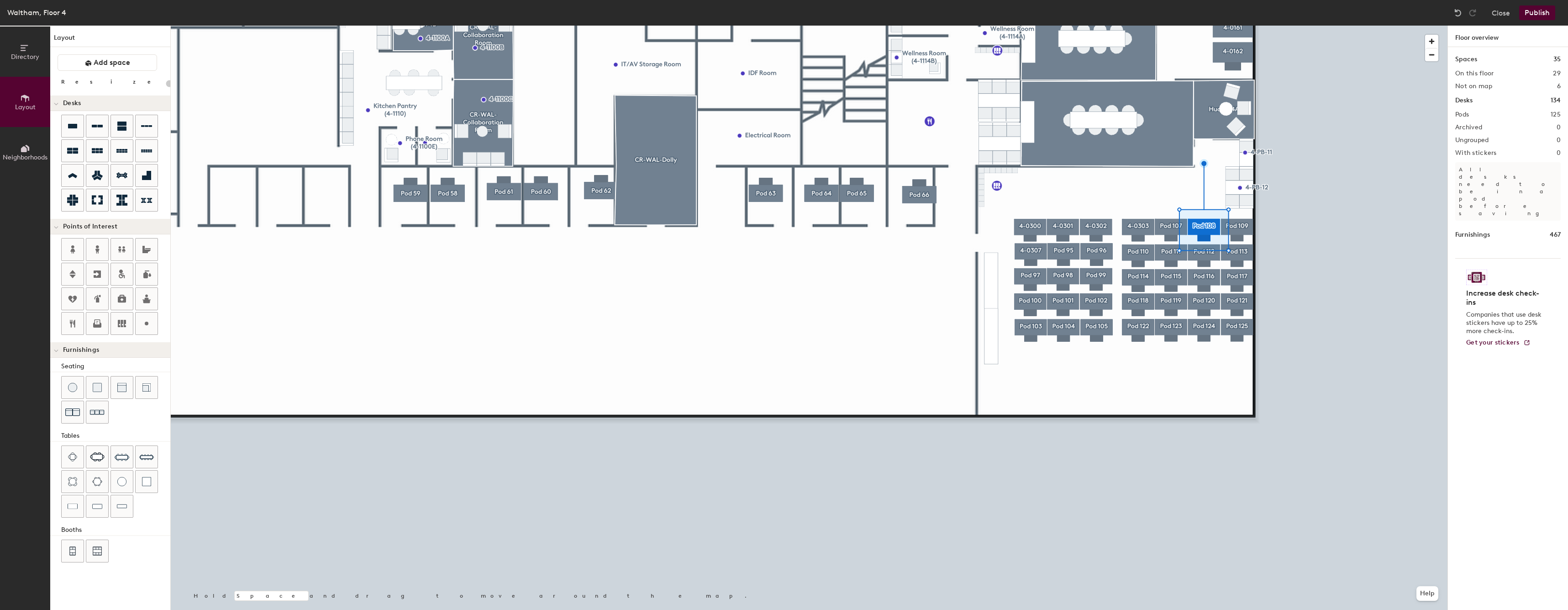
type input "60"
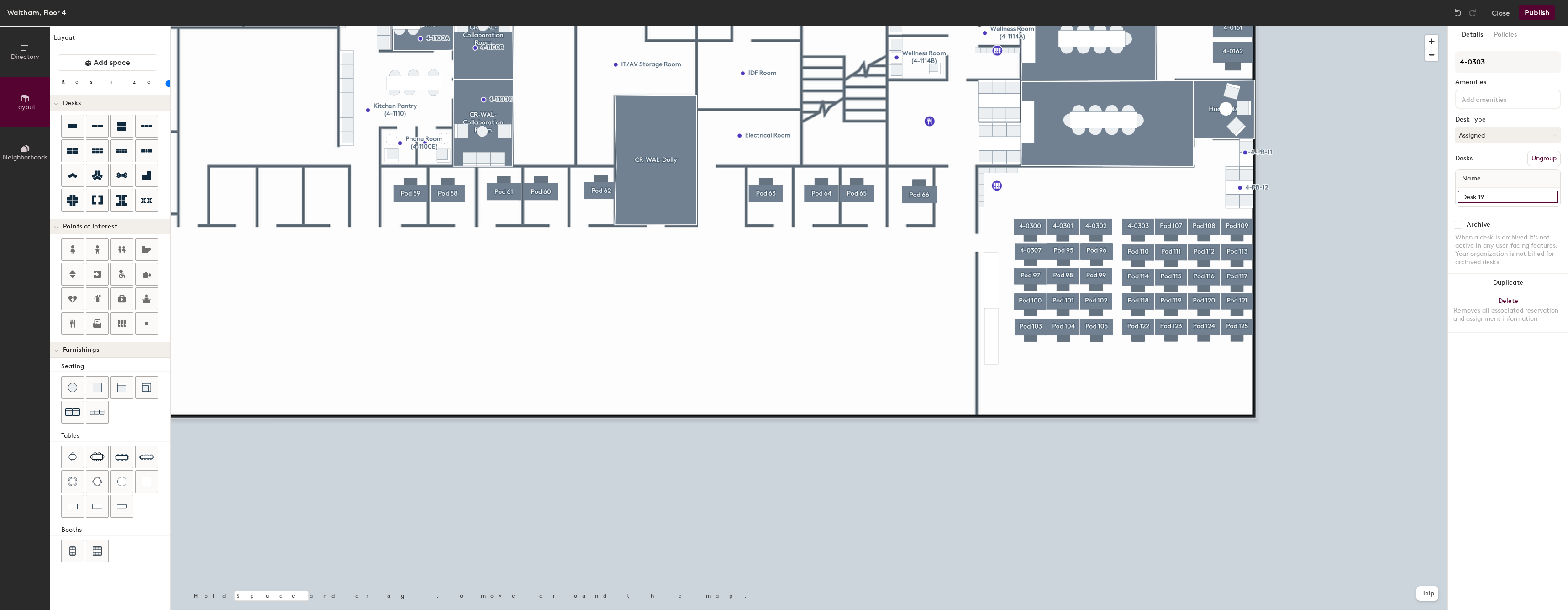
click at [1491, 195] on input "Desk 19" at bounding box center [1507, 196] width 101 height 13
paste input "4-03"
type input "4-0303"
click at [1511, 62] on input "Pod 107" at bounding box center [1508, 62] width 105 height 22
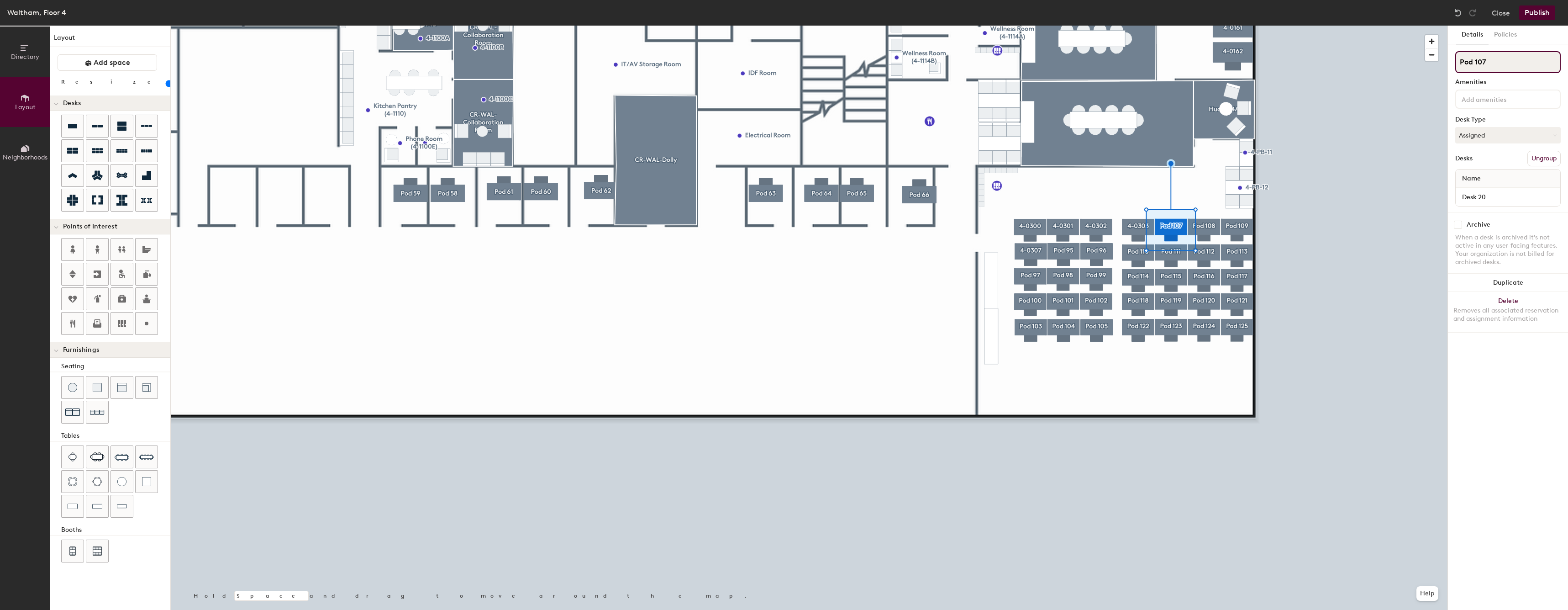
click at [1511, 62] on input "Pod 107" at bounding box center [1508, 62] width 105 height 22
paste input "4-03"
paste input
type input "4-0304"
click at [1489, 193] on input "Desk 20" at bounding box center [1507, 196] width 101 height 13
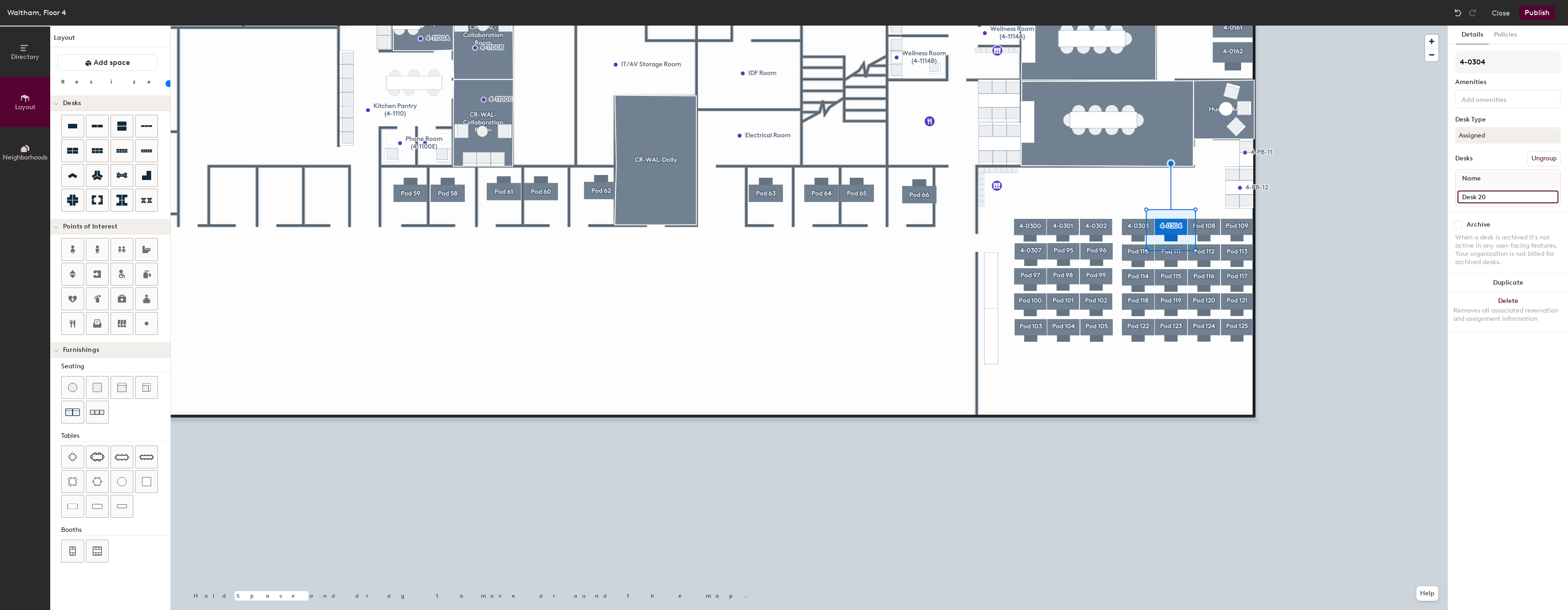
paste input "4-03"
type input "4-0304"
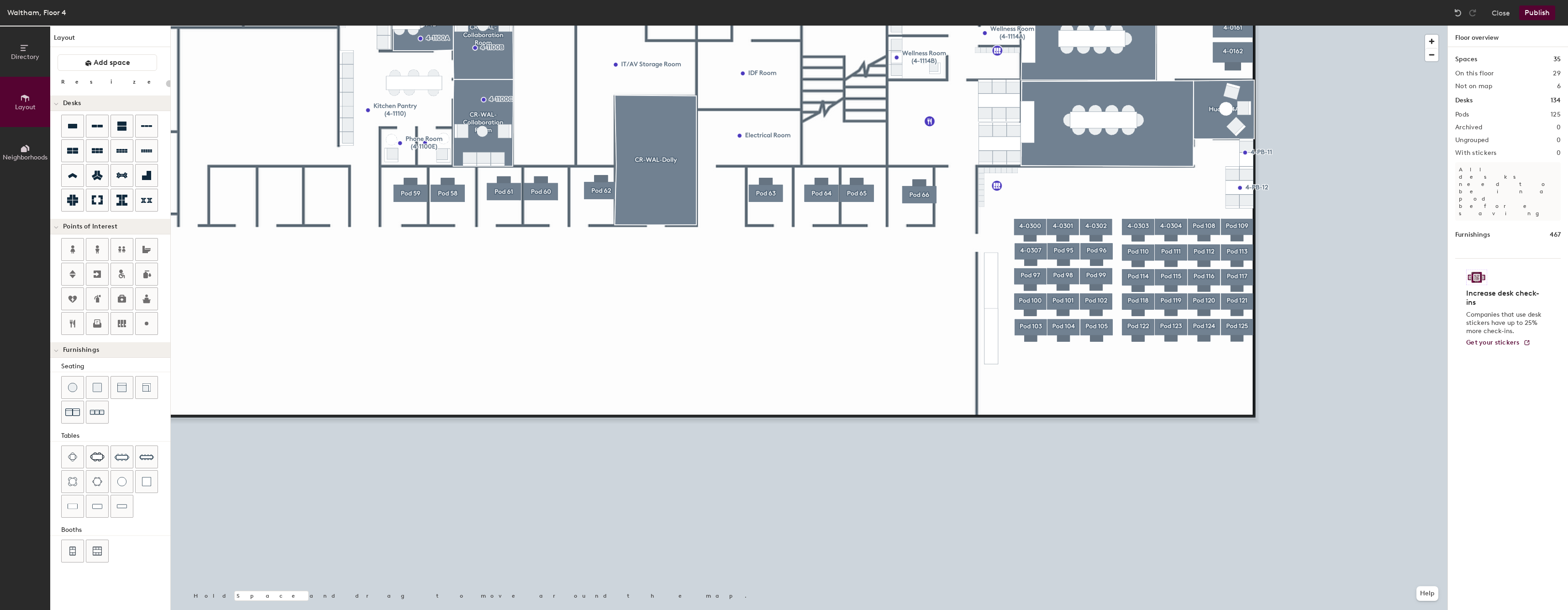
type input "60"
click at [1489, 206] on div "Desk 33" at bounding box center [1507, 197] width 104 height 18
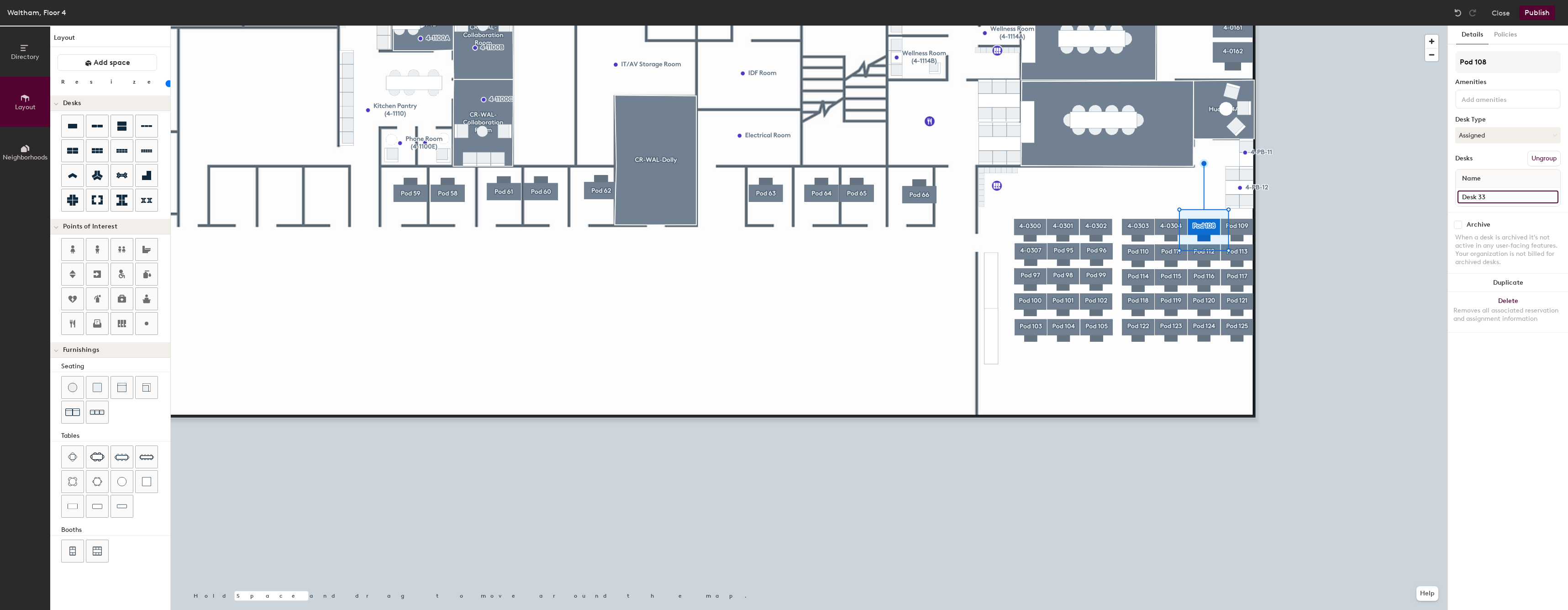
click at [1502, 196] on input "Desk 33" at bounding box center [1507, 196] width 101 height 13
paste input "4-0"
type input "4-0305"
click at [1499, 58] on input "Pod 108" at bounding box center [1508, 62] width 105 height 22
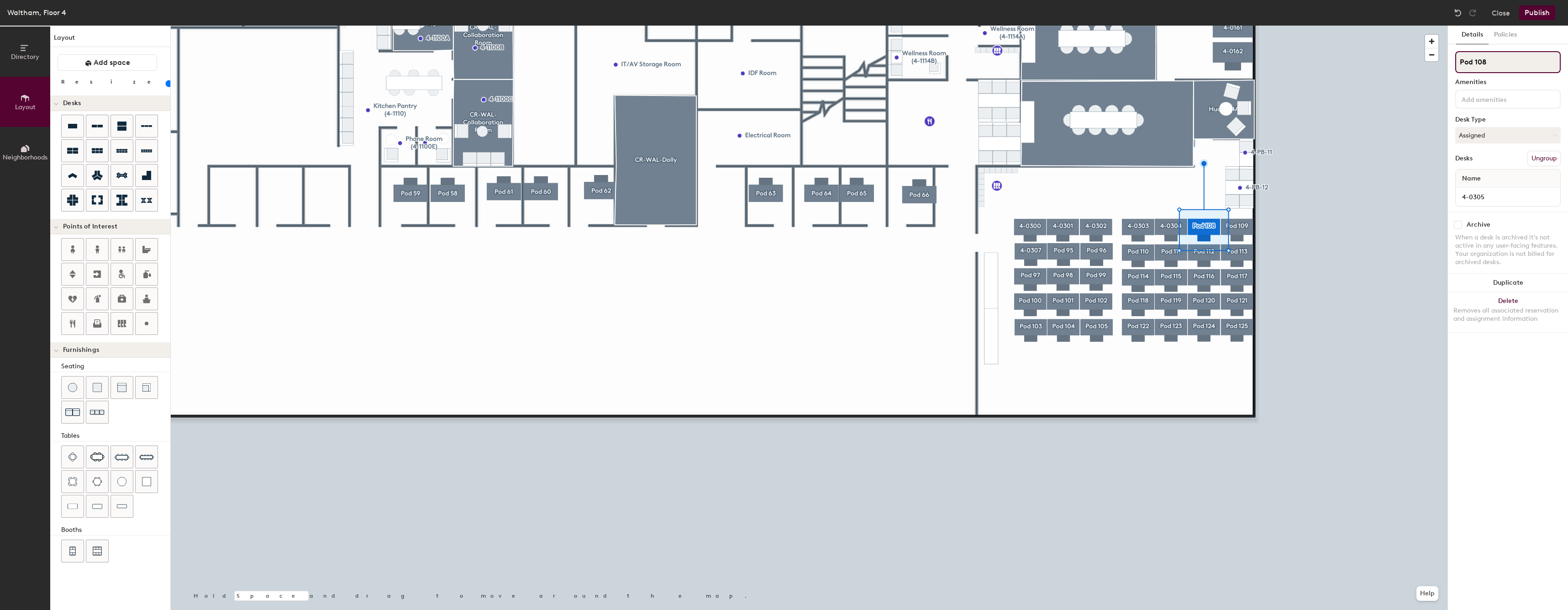
click at [1499, 58] on input "Pod 108" at bounding box center [1508, 62] width 105 height 22
paste input "4-03"
type input "4-0305"
type input "60"
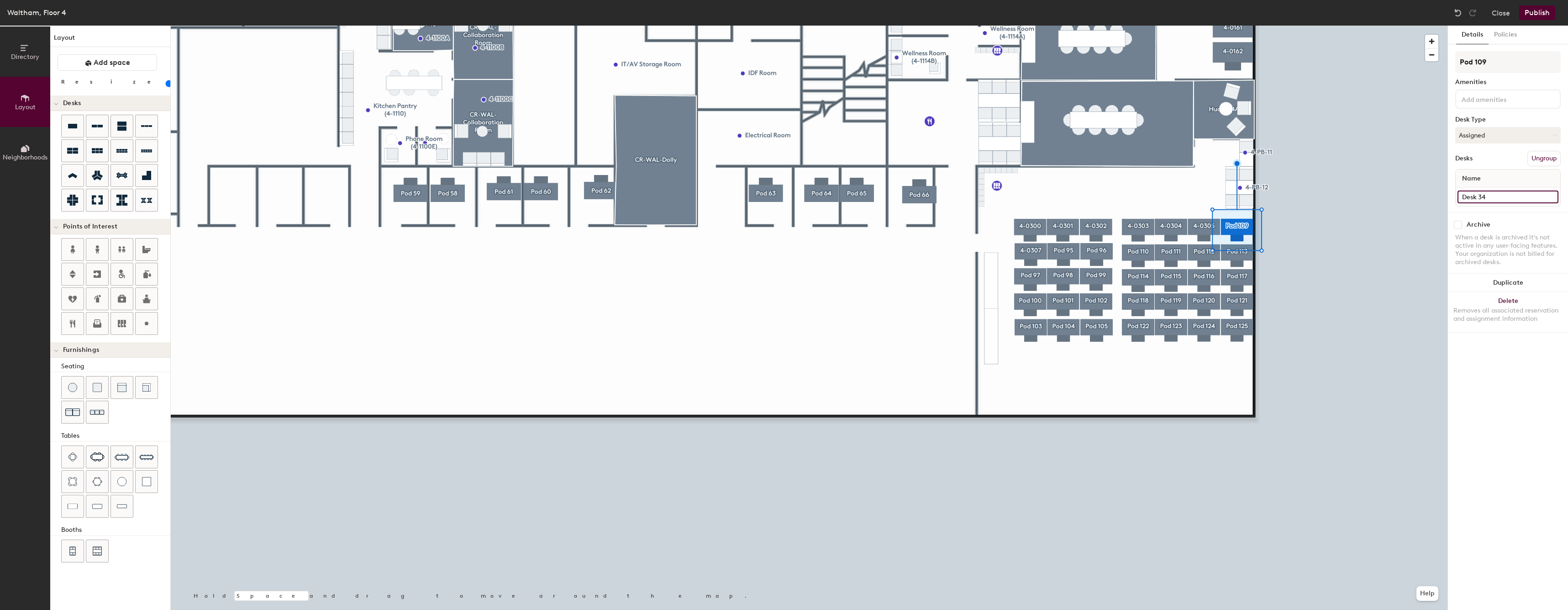
click at [1492, 197] on input "Desk 34" at bounding box center [1507, 196] width 101 height 13
paste input "4-03"
type input "4-0306"
click at [1491, 65] on input "Pod 109" at bounding box center [1508, 62] width 105 height 22
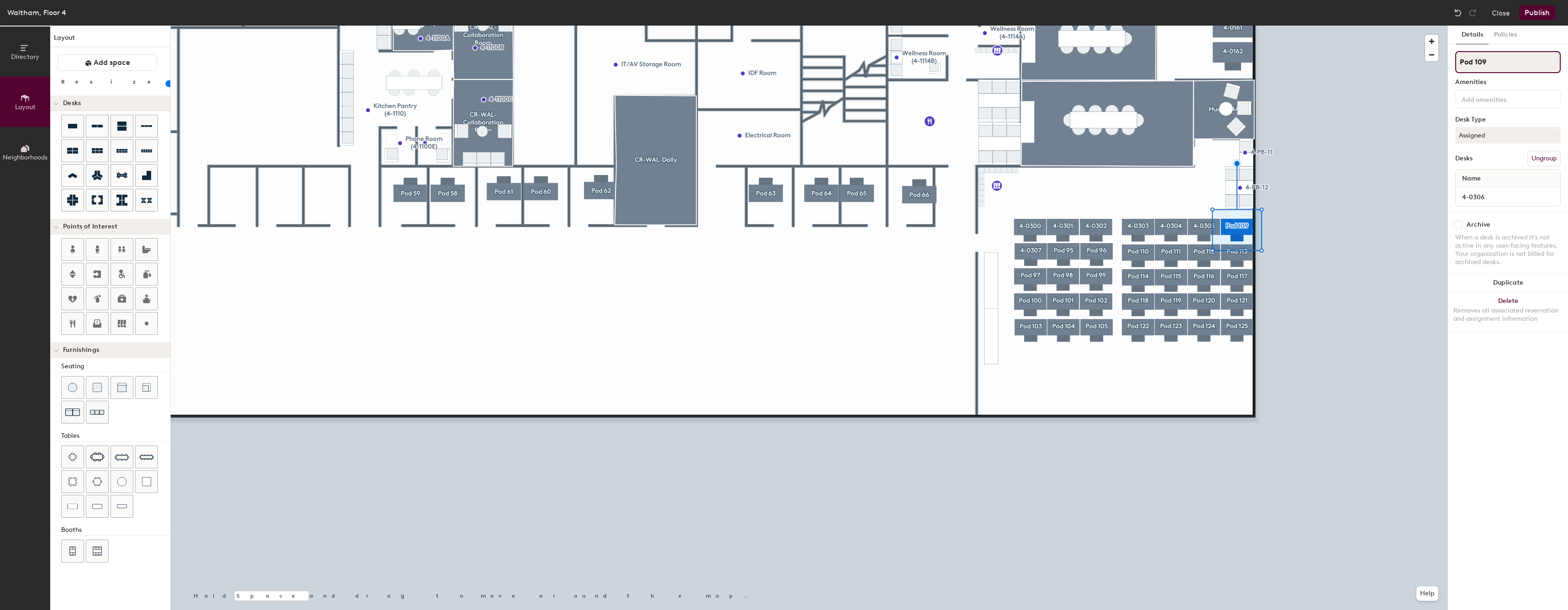
click at [1491, 65] on input "Pod 109" at bounding box center [1508, 62] width 105 height 22
paste input "4-03"
type input "4-0306"
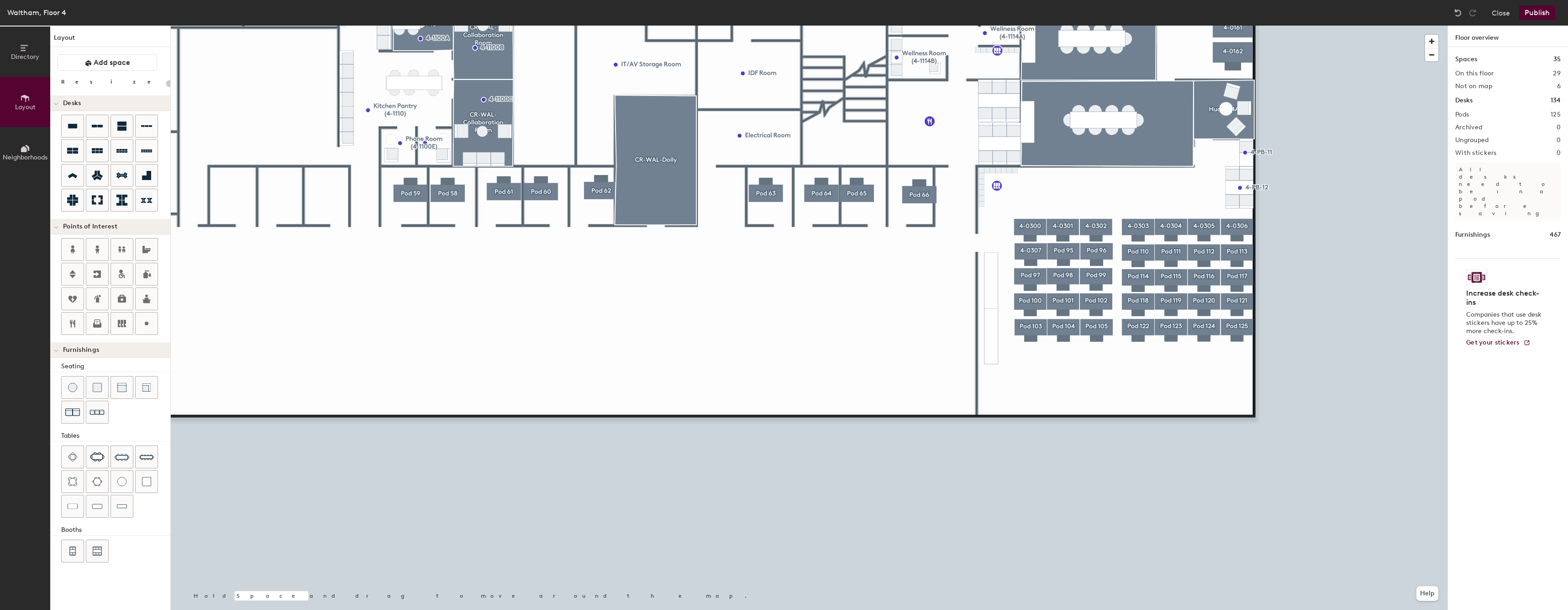
click at [1343, 26] on div at bounding box center [809, 26] width 1277 height 0
type input "60"
click at [1502, 194] on input "Desk 2" at bounding box center [1507, 196] width 101 height 13
paste input "4-03"
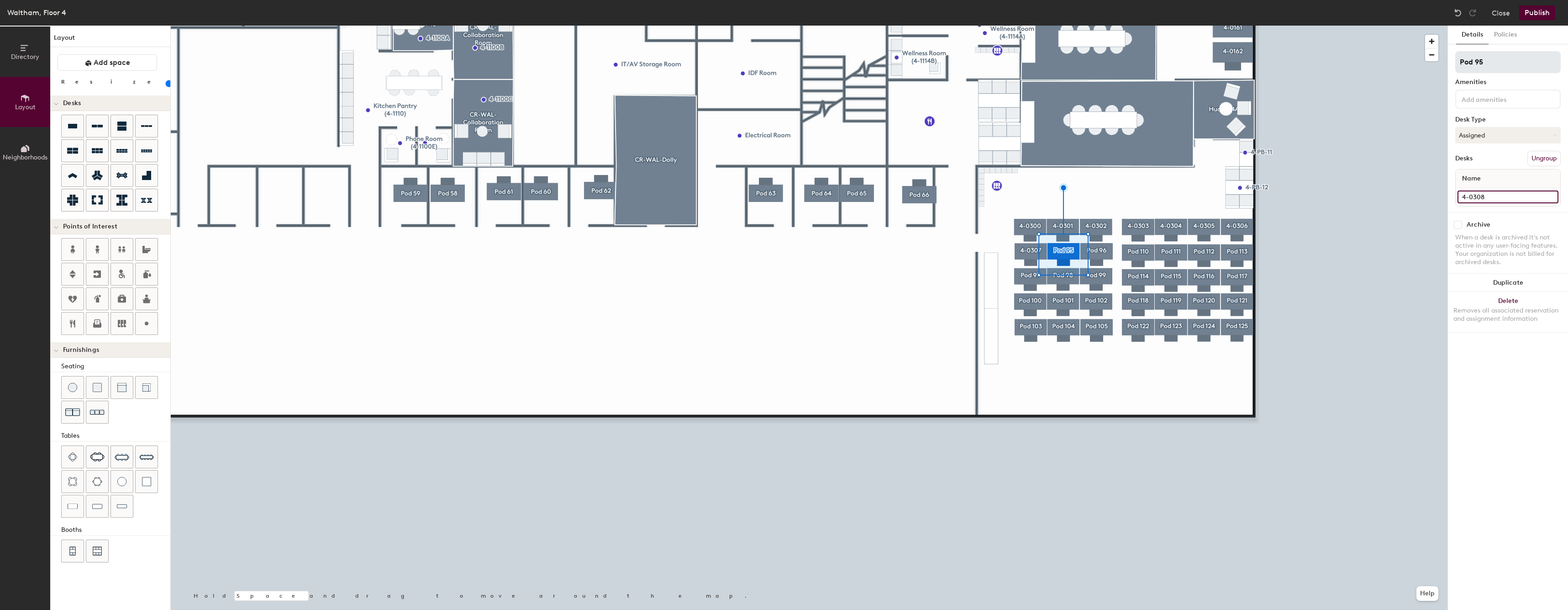
type input "4-0308"
click at [1513, 56] on input "Pod 95" at bounding box center [1508, 62] width 105 height 22
paste input "4-03"
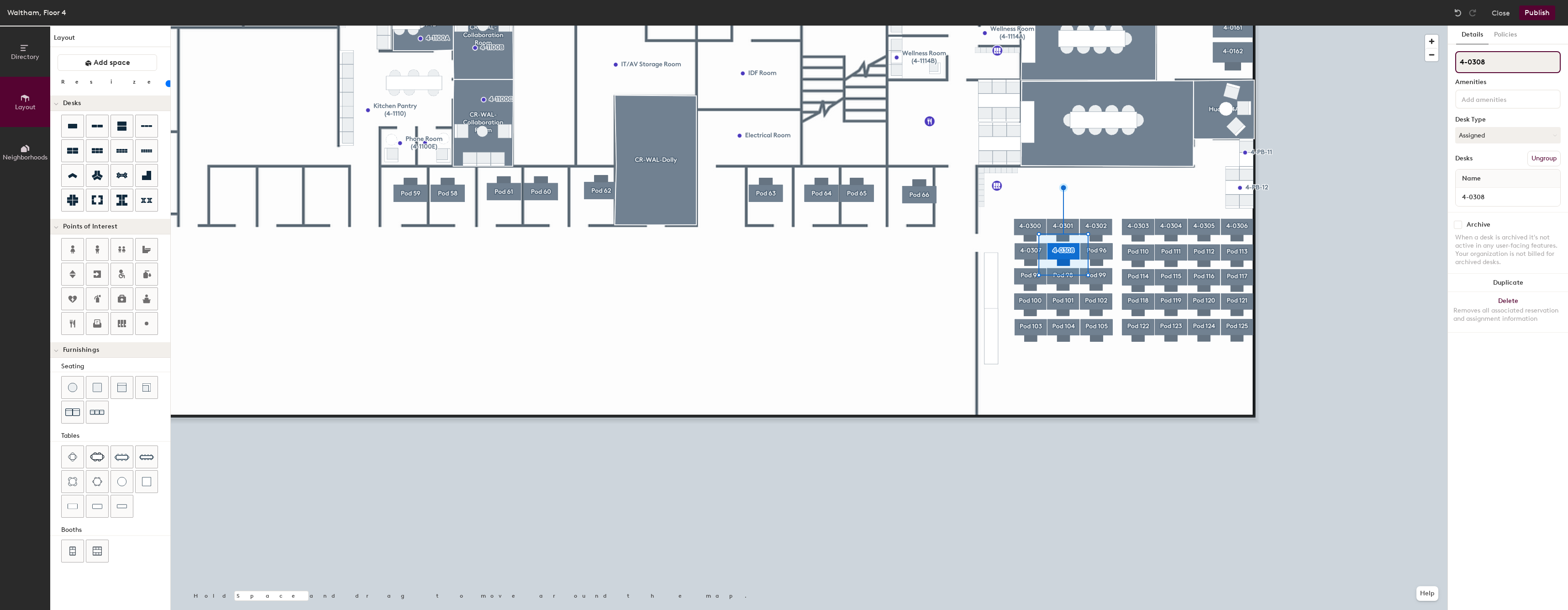
type input "4-0308"
click at [1326, 26] on div at bounding box center [809, 26] width 1277 height 0
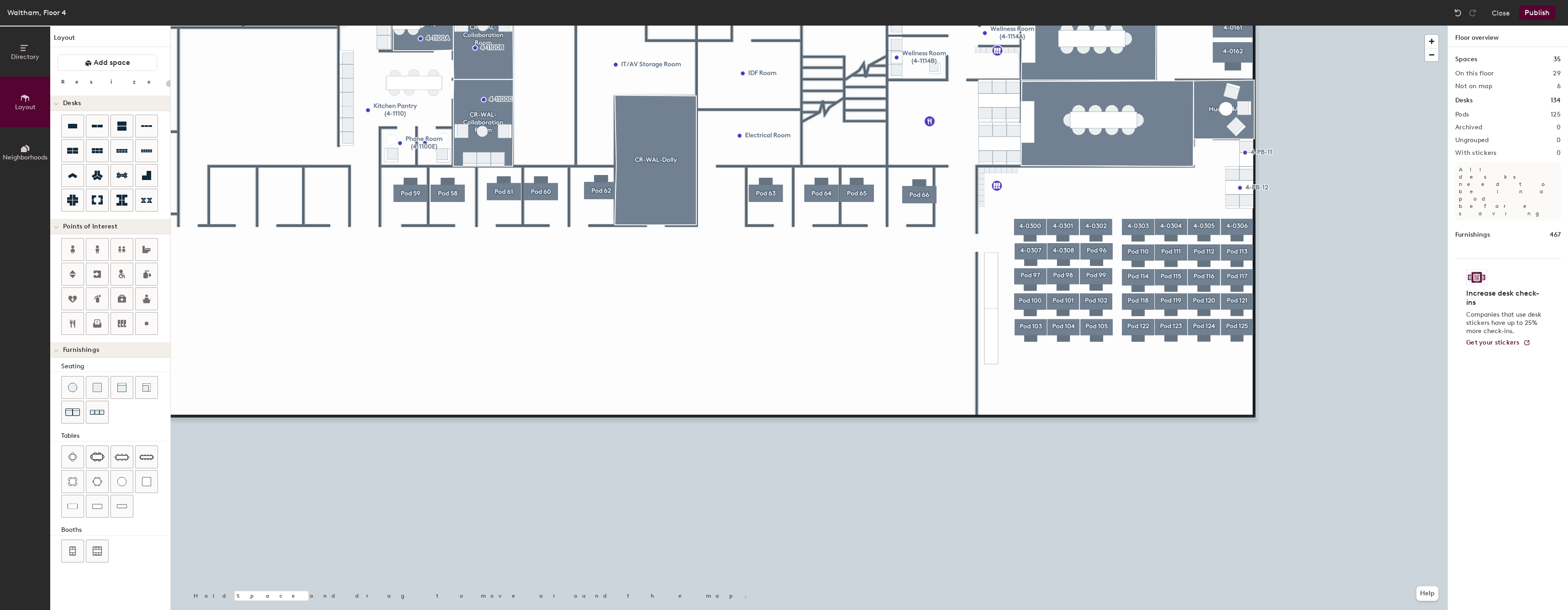
click at [1096, 26] on div at bounding box center [809, 26] width 1277 height 0
type input "60"
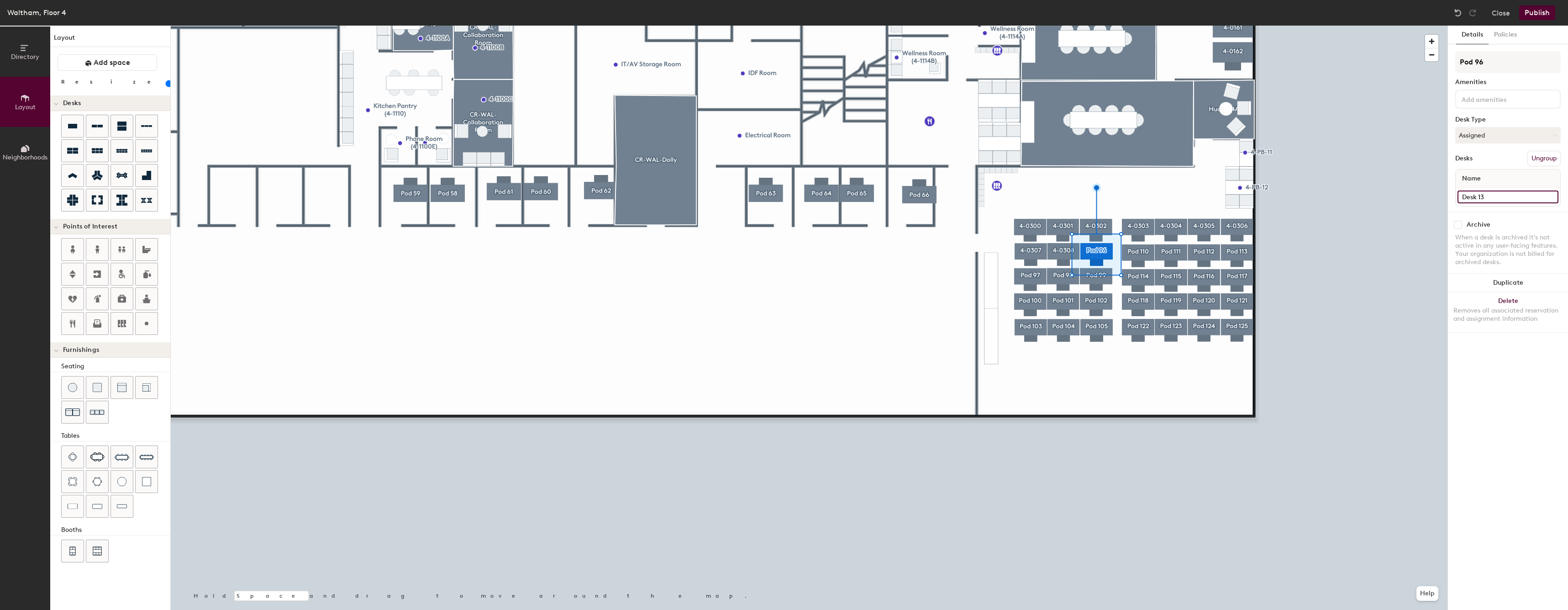
click at [1508, 195] on input "Desk 13" at bounding box center [1507, 196] width 101 height 13
paste input "4-0"
type input "4-0309"
click at [1513, 54] on input "Pod 96" at bounding box center [1508, 62] width 105 height 22
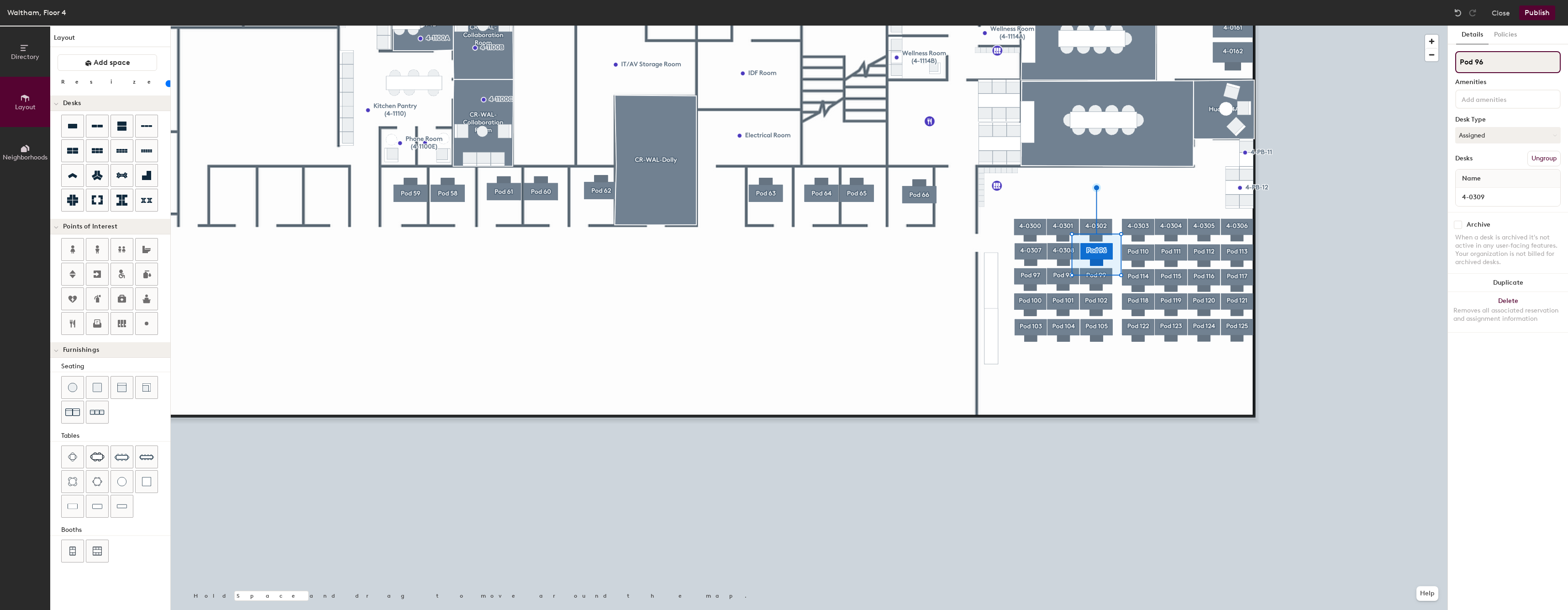
click at [1513, 54] on input "Pod 96" at bounding box center [1508, 62] width 105 height 22
paste input "4-03"
type input "4-0309"
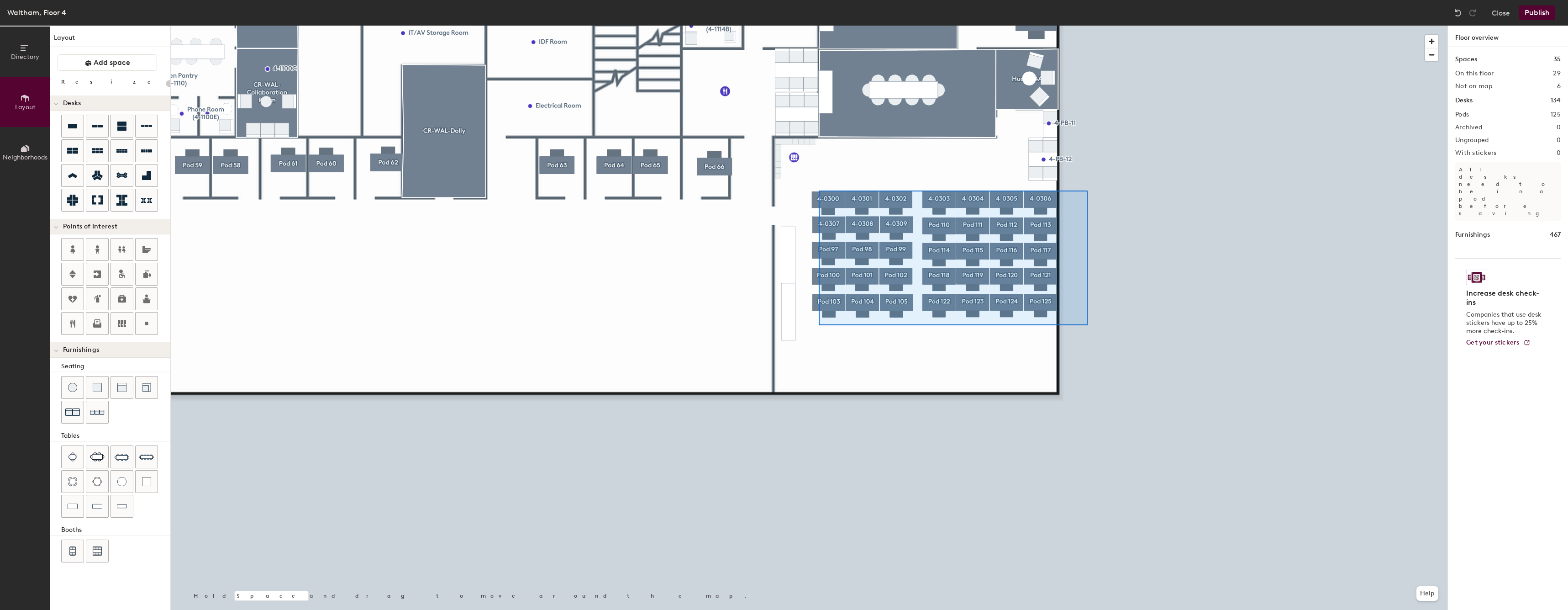
click at [819, 26] on div at bounding box center [809, 26] width 1277 height 0
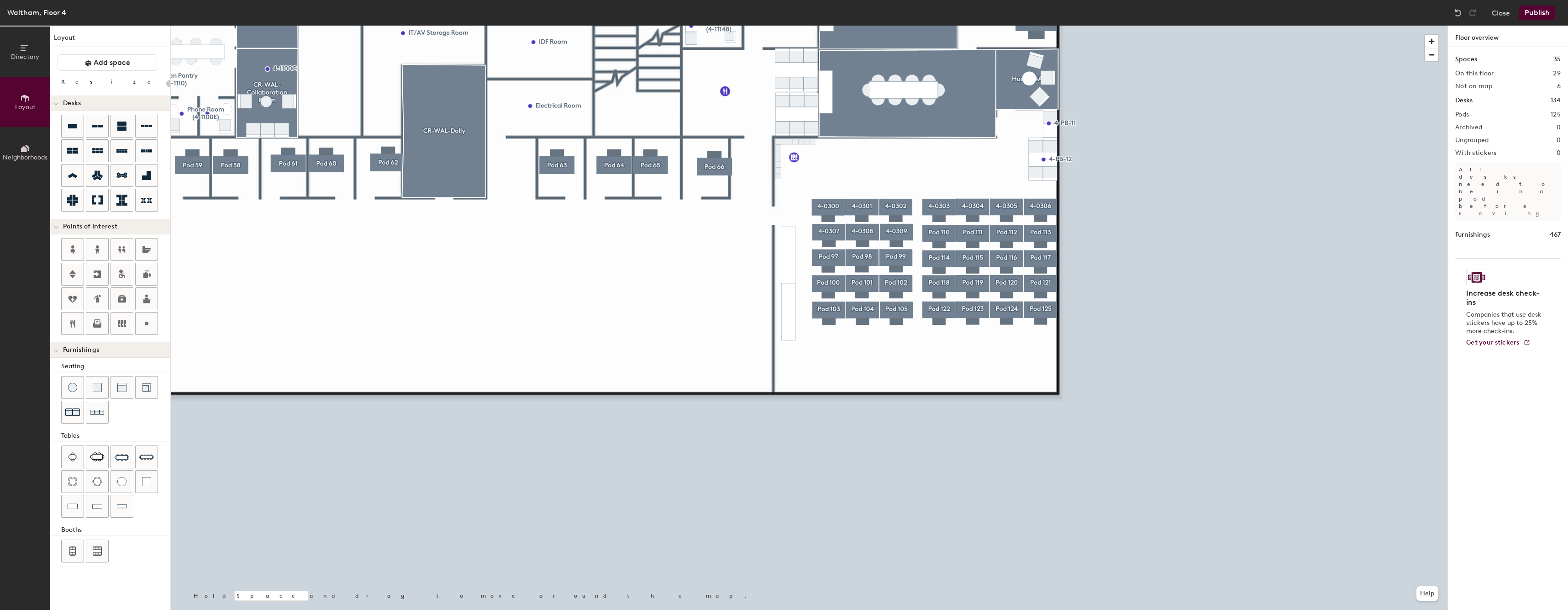
type input "20"
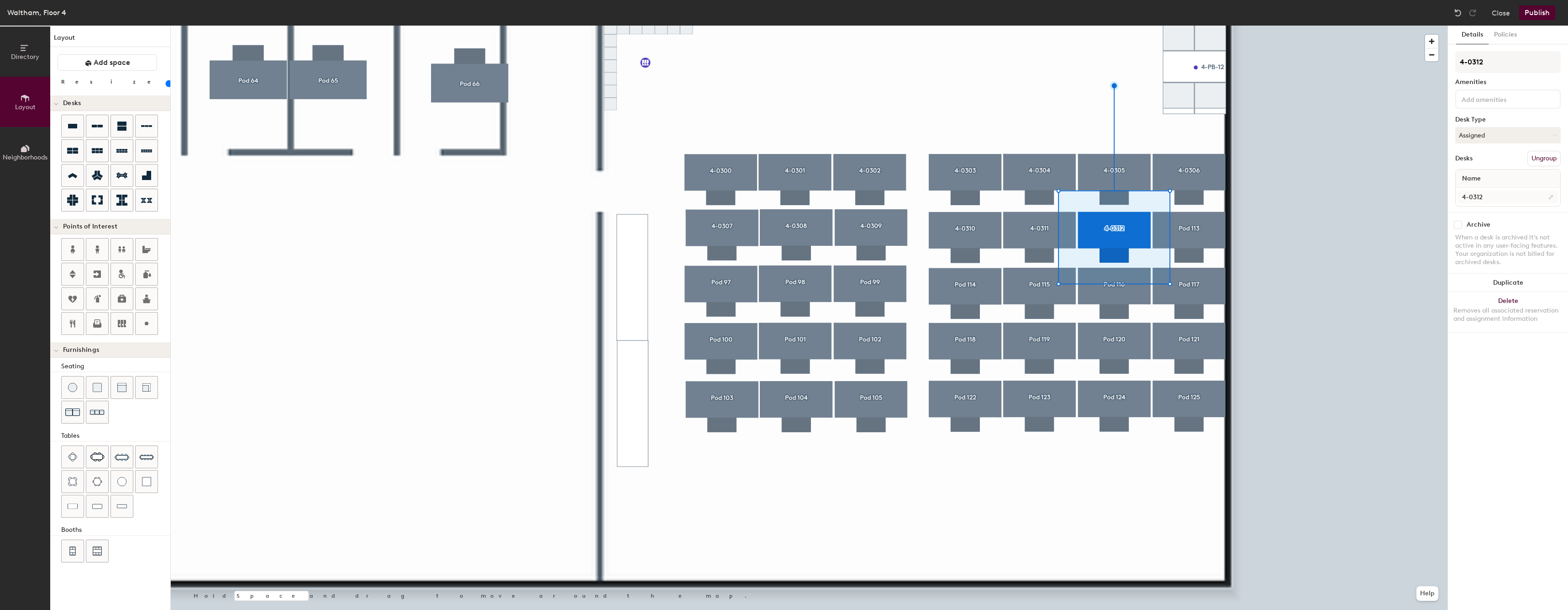
type input "4-0312"
click at [1246, 26] on div at bounding box center [809, 26] width 1277 height 0
type input "60"
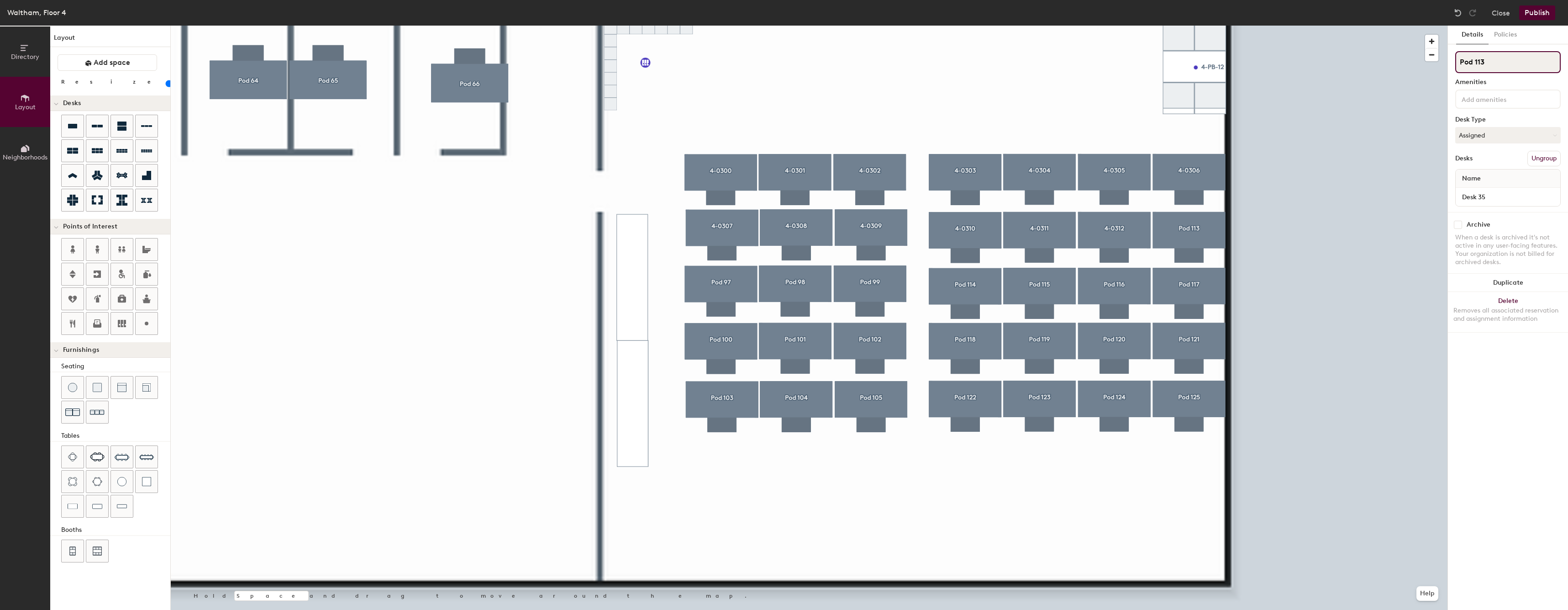
click at [1547, 57] on input "Pod 113" at bounding box center [1508, 62] width 105 height 22
paste input "4-0"
type input "4-0313"
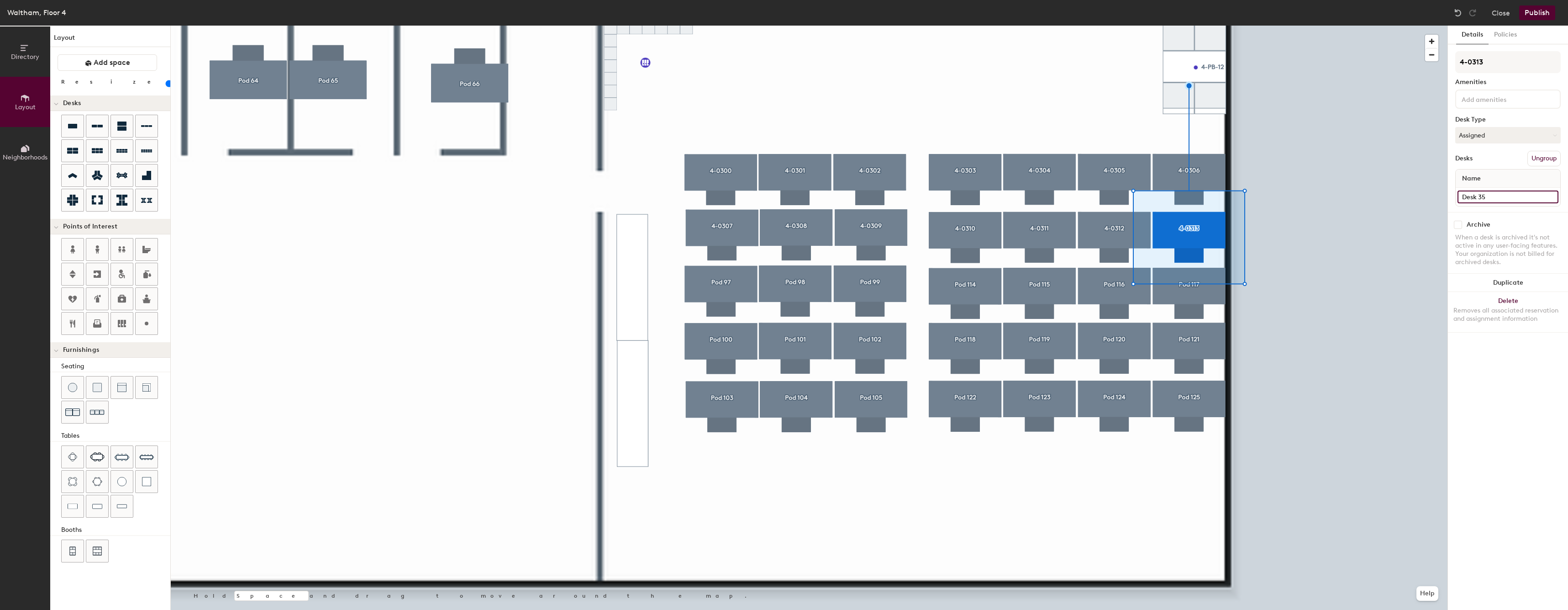
click at [1487, 190] on input "Desk 35" at bounding box center [1507, 196] width 101 height 13
paste input "4-03"
type input "4-0313"
click at [1328, 26] on div at bounding box center [809, 26] width 1277 height 0
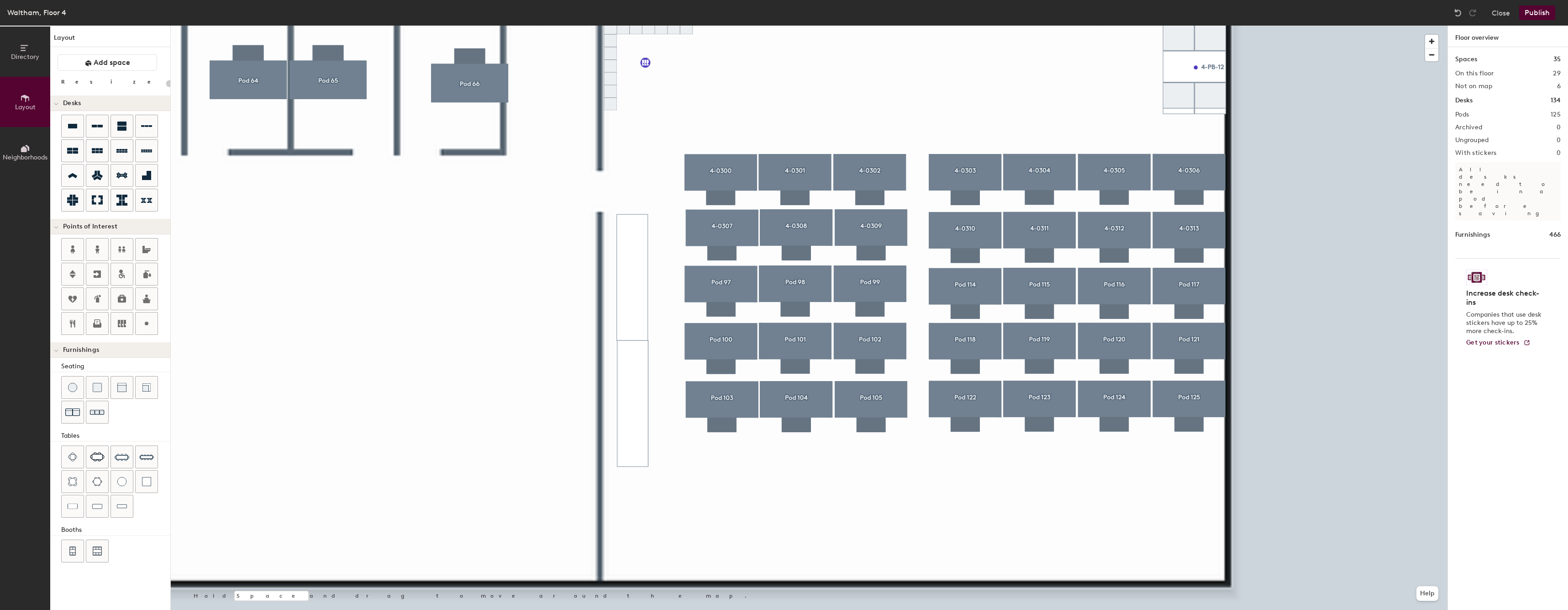
type input "60"
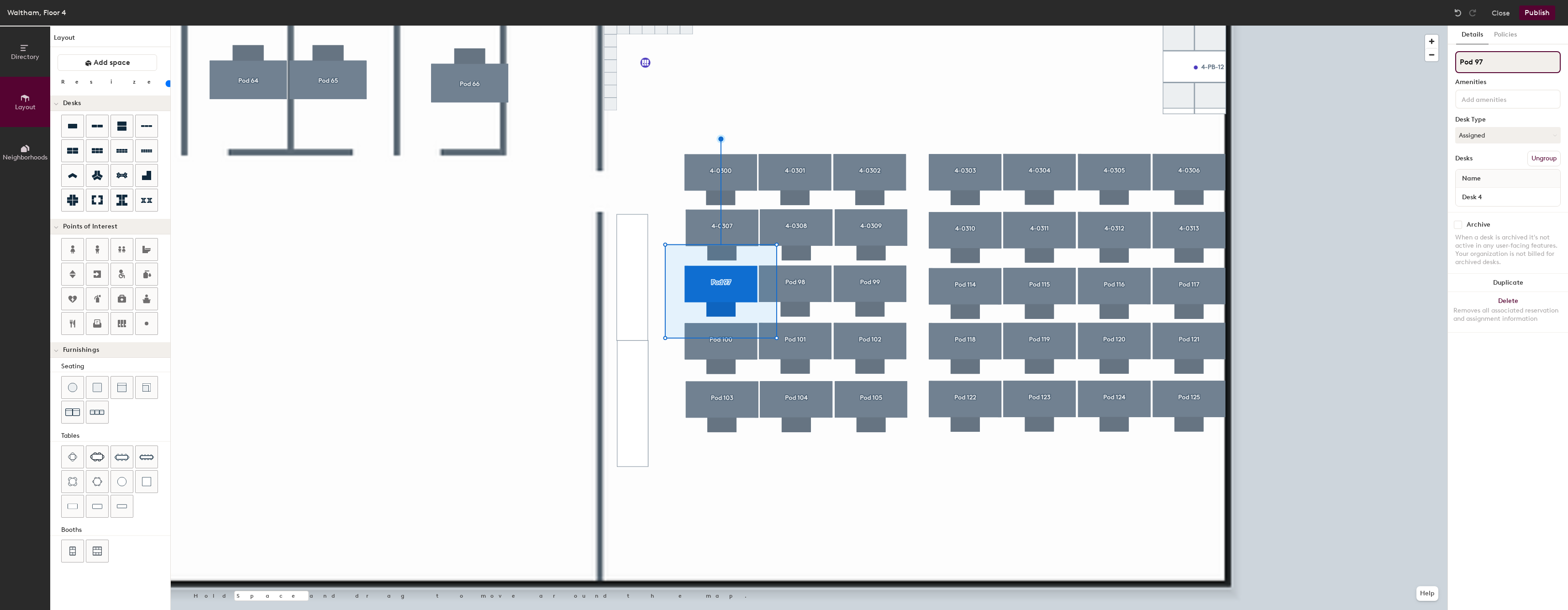
click at [1522, 59] on input "Pod 97" at bounding box center [1508, 62] width 105 height 22
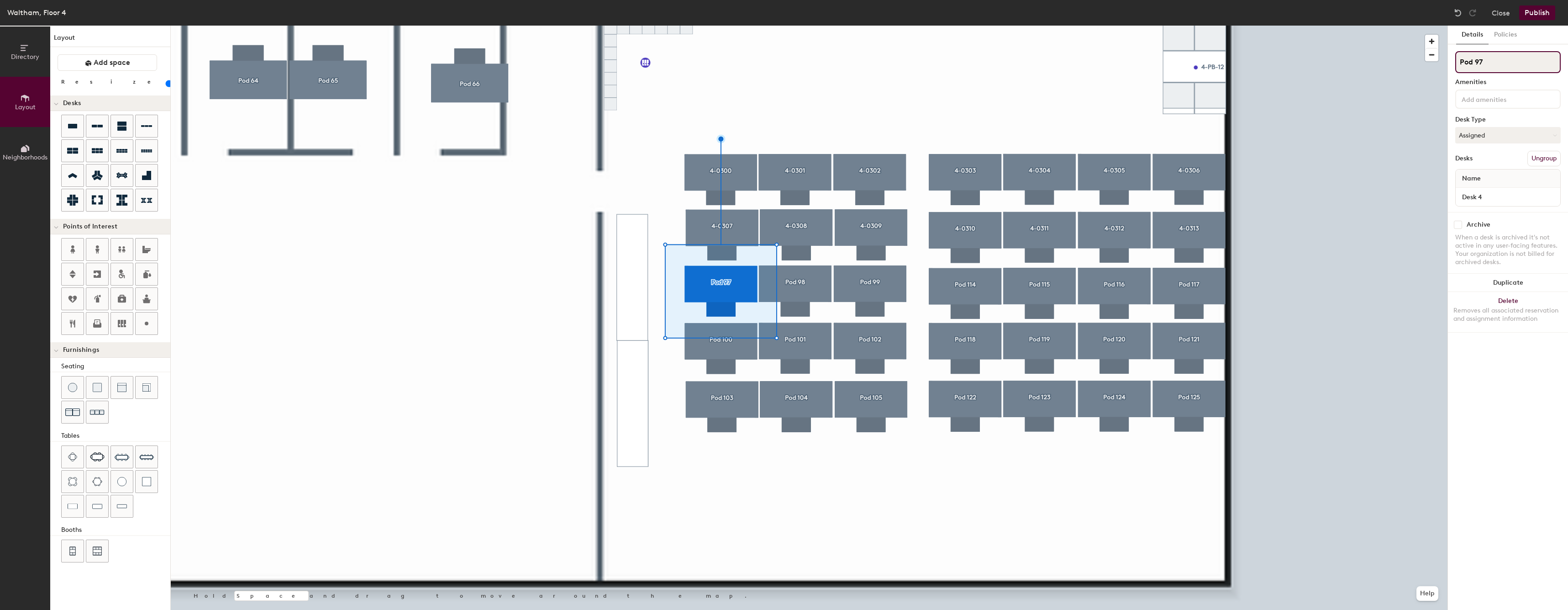
paste input "4-03"
paste input
type input "4-0314"
click at [1491, 196] on input "Desk 4" at bounding box center [1507, 196] width 101 height 13
paste input "4-03"
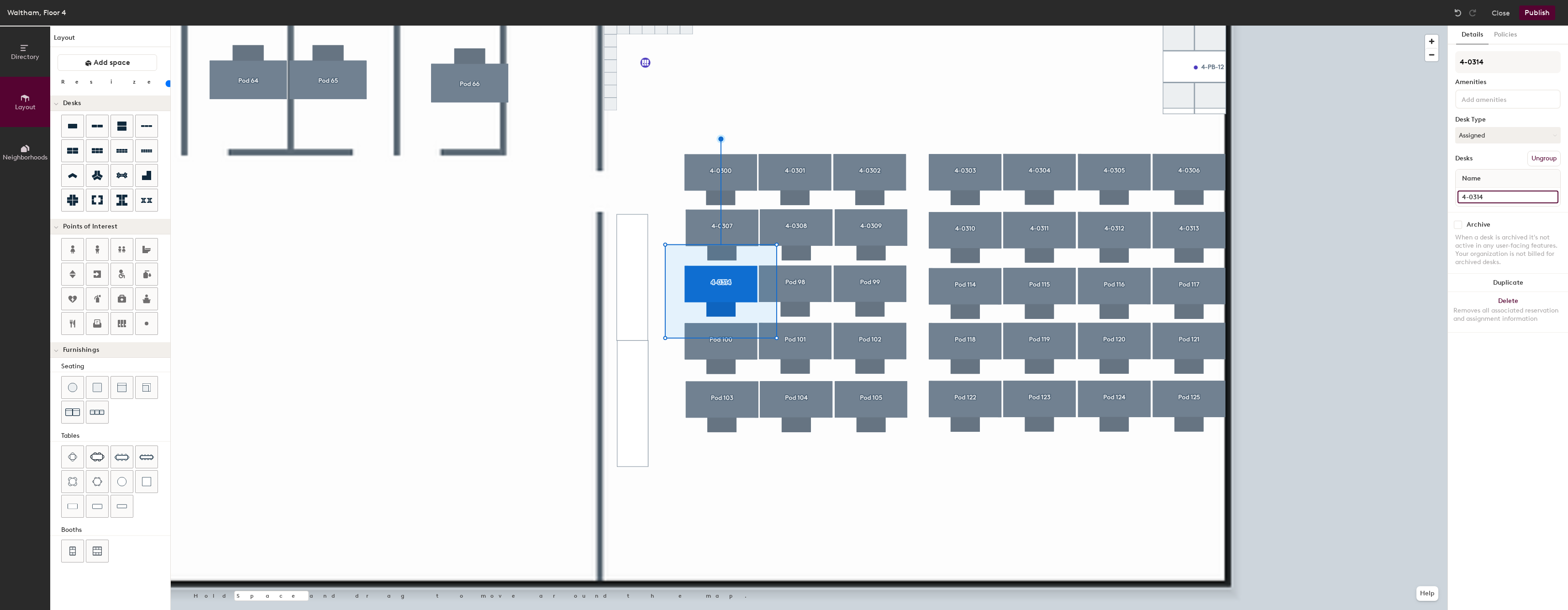
type input "4-0314"
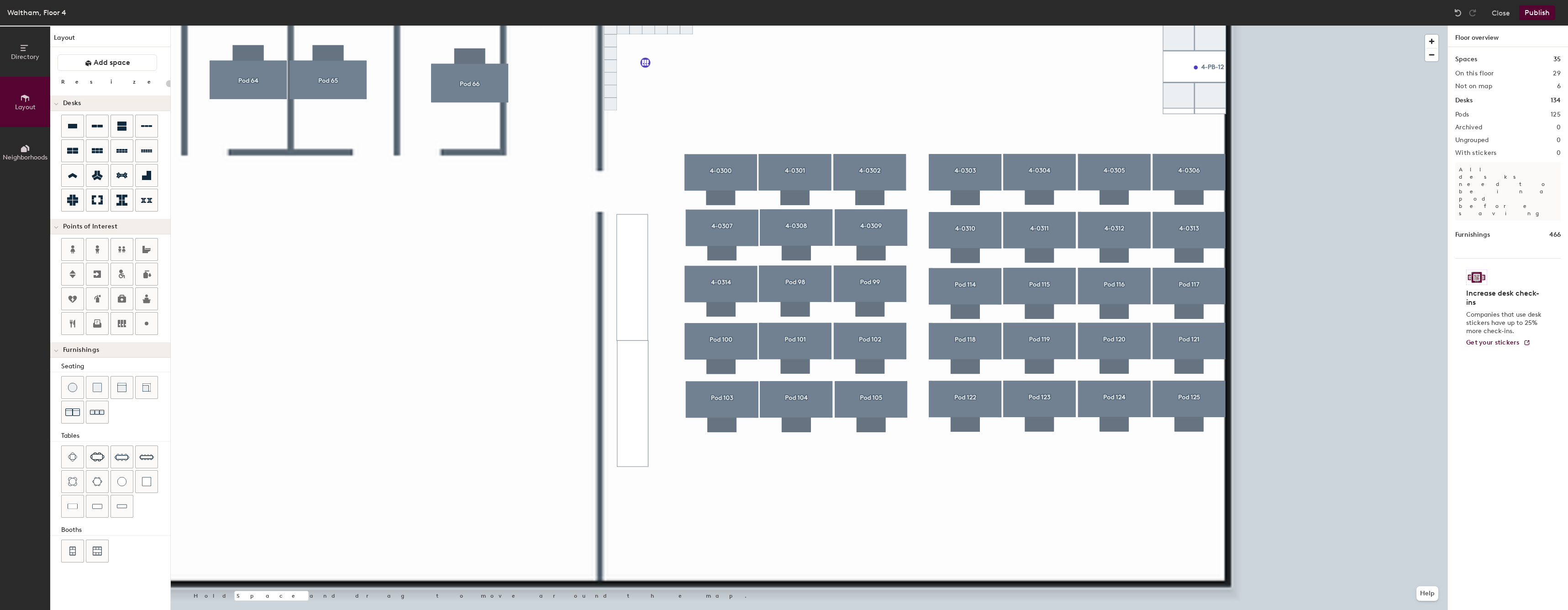
click at [797, 26] on div at bounding box center [809, 26] width 1277 height 0
type input "60"
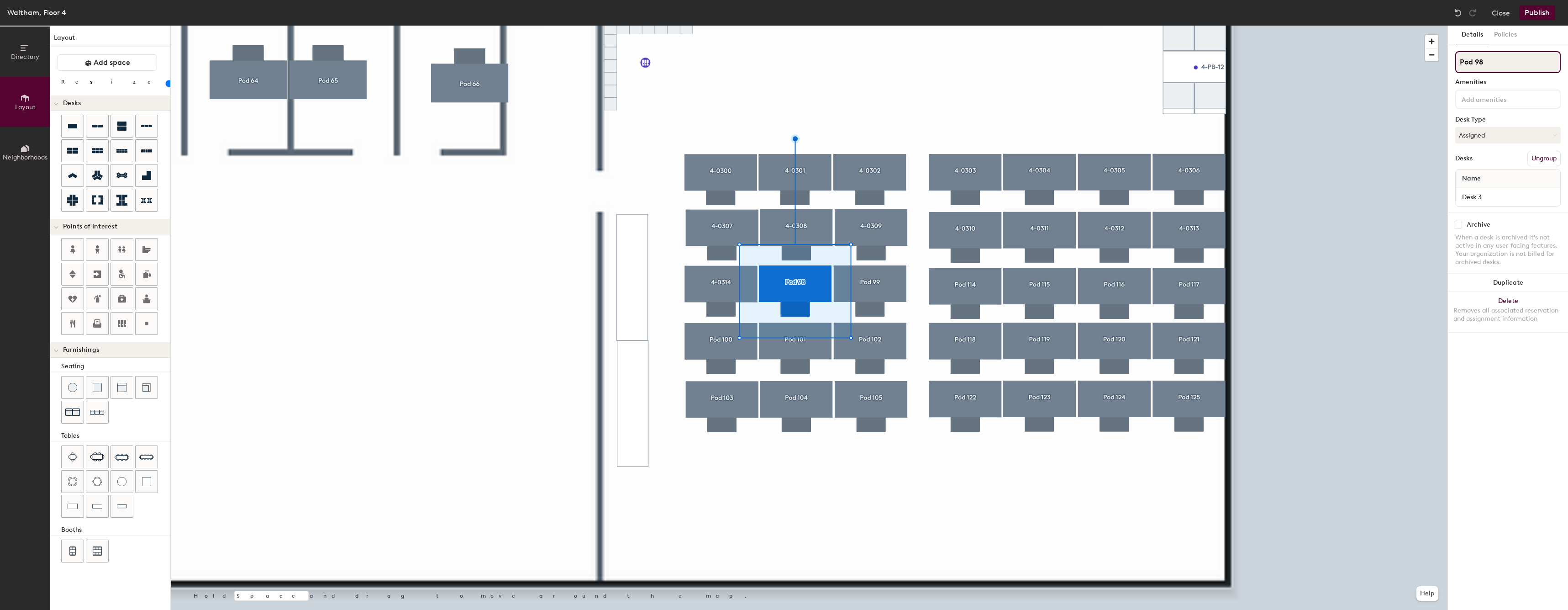
click at [1505, 70] on input "Pod 98" at bounding box center [1508, 62] width 105 height 22
paste input "4-03"
type input "4-0316"
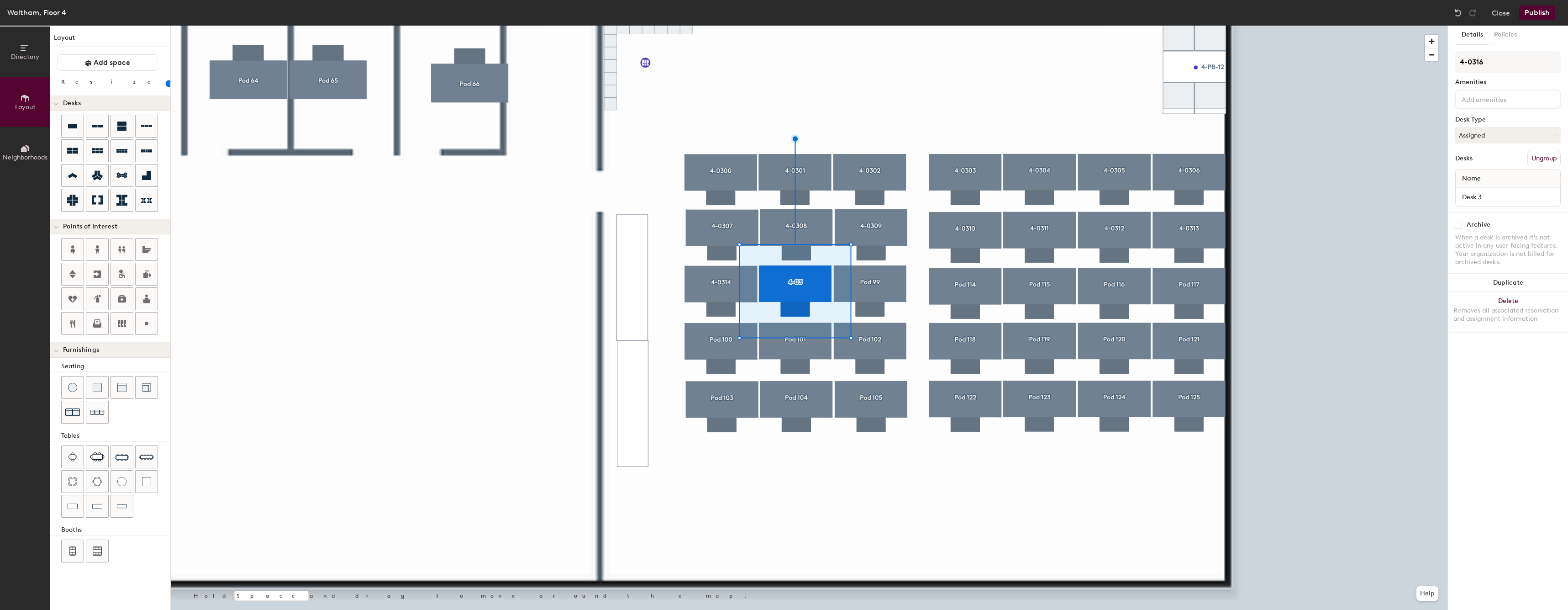
click at [1477, 209] on div "4-0316 Amenities Desk Type Assigned Desks Ungroup Name Desk 3" at bounding box center [1508, 132] width 105 height 161
click at [1478, 201] on input "Desk 3" at bounding box center [1507, 196] width 101 height 13
paste input "4-0"
type input "4-0316"
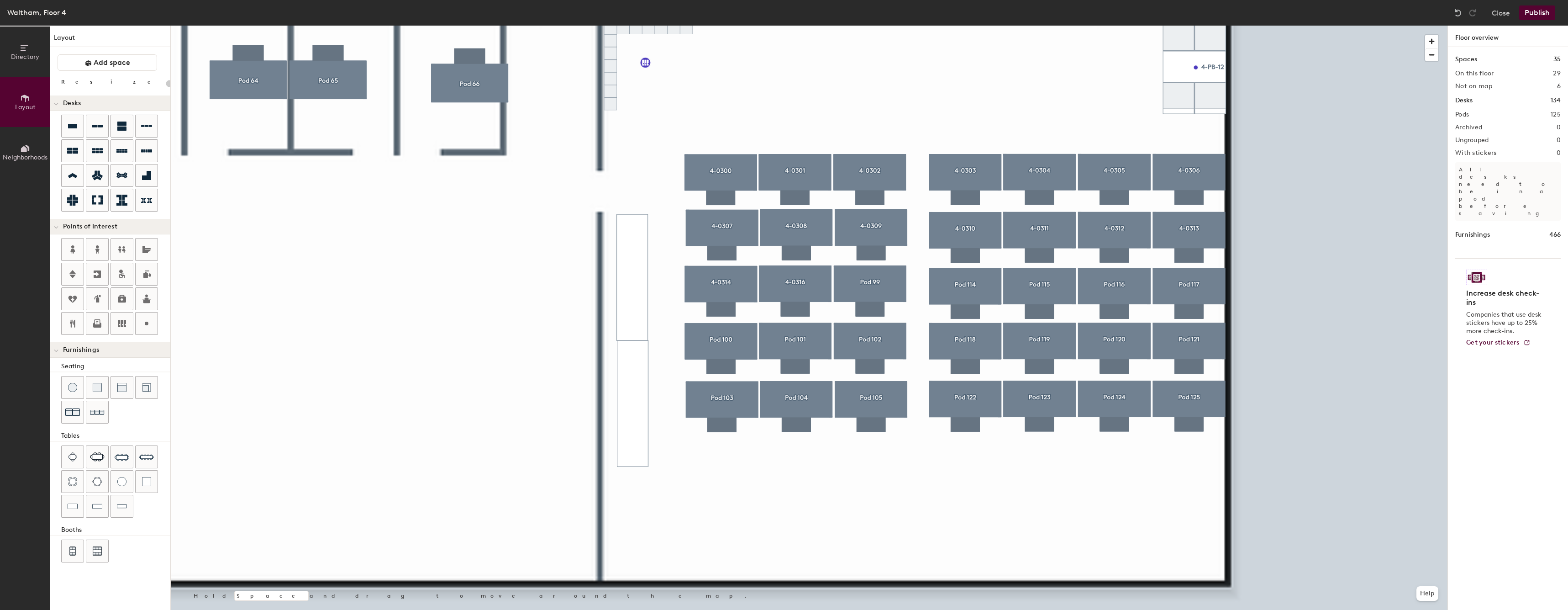
type input "60"
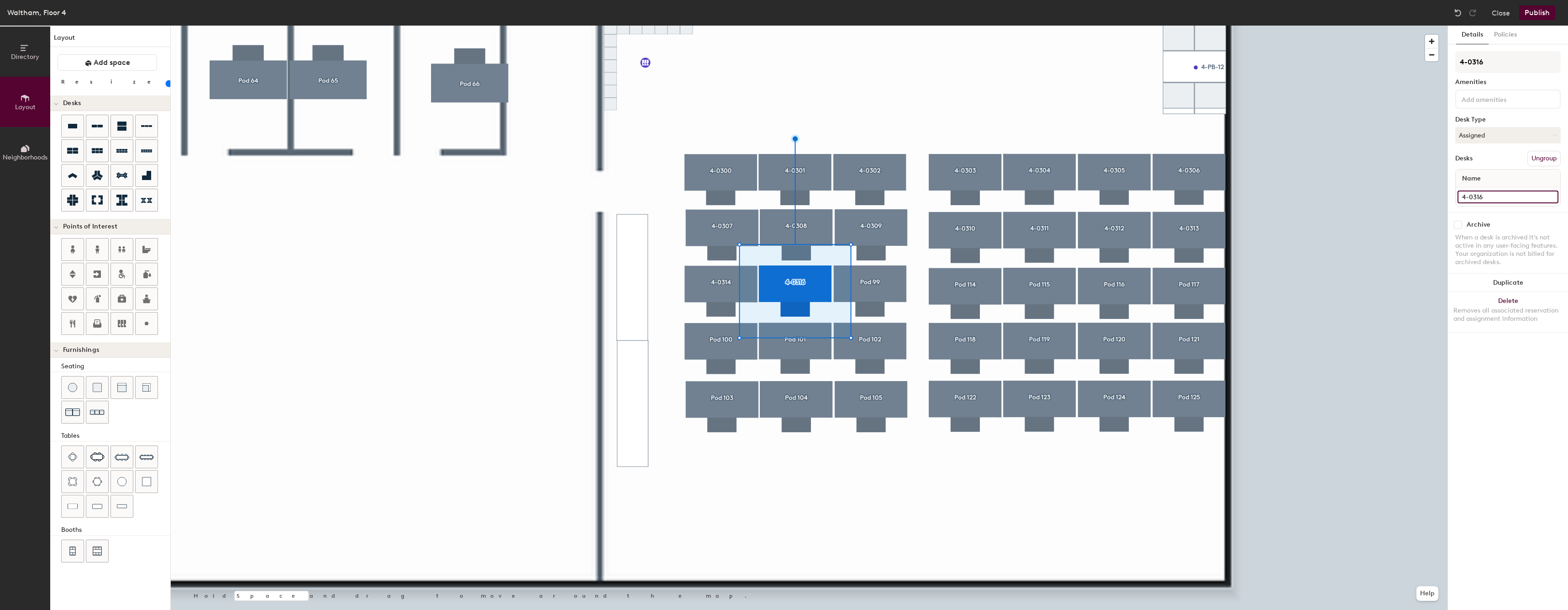
click at [1504, 199] on input "4-0316" at bounding box center [1507, 196] width 101 height 13
type input "4-0315"
click at [1506, 51] on div "Details Policies 4-0316 Amenities Desk Type Assigned Desks Ungroup Name 4-0315 …" at bounding box center [1508, 318] width 120 height 584
click at [1504, 57] on input "4-0316" at bounding box center [1508, 62] width 105 height 22
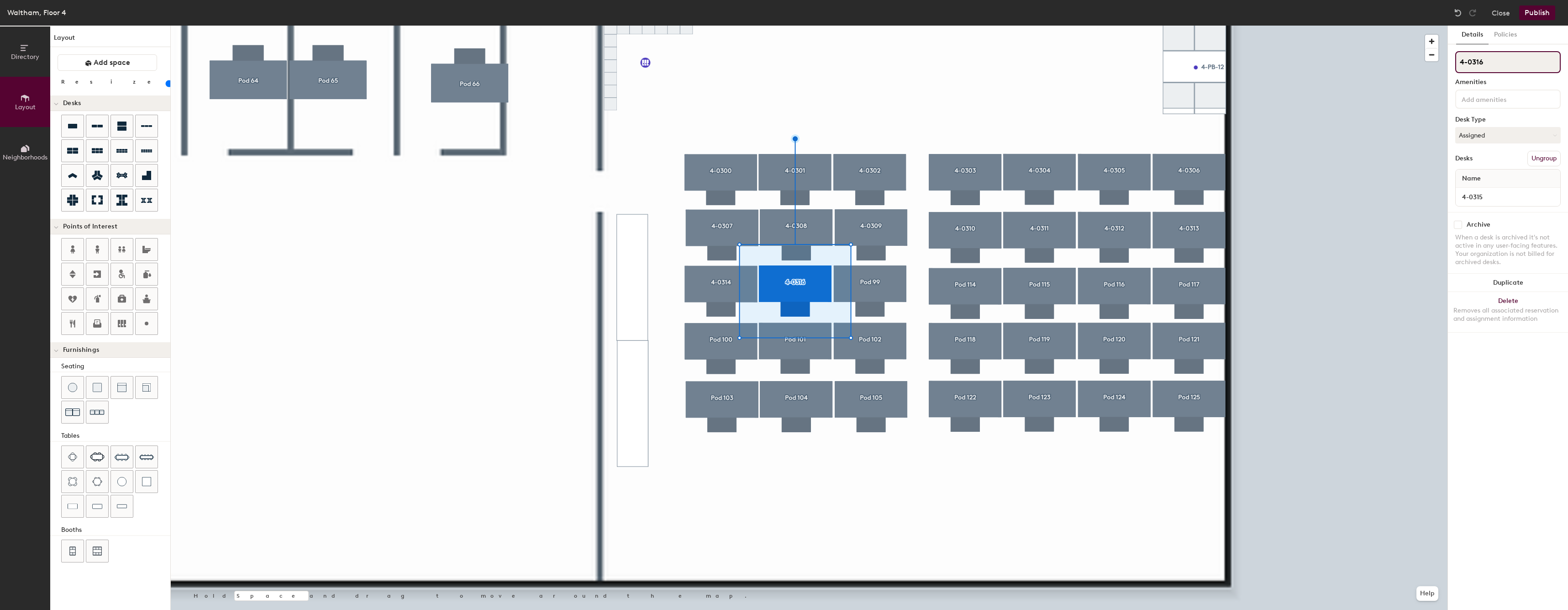
click at [1484, 68] on input "4-0316" at bounding box center [1508, 62] width 105 height 22
type input "4-0315"
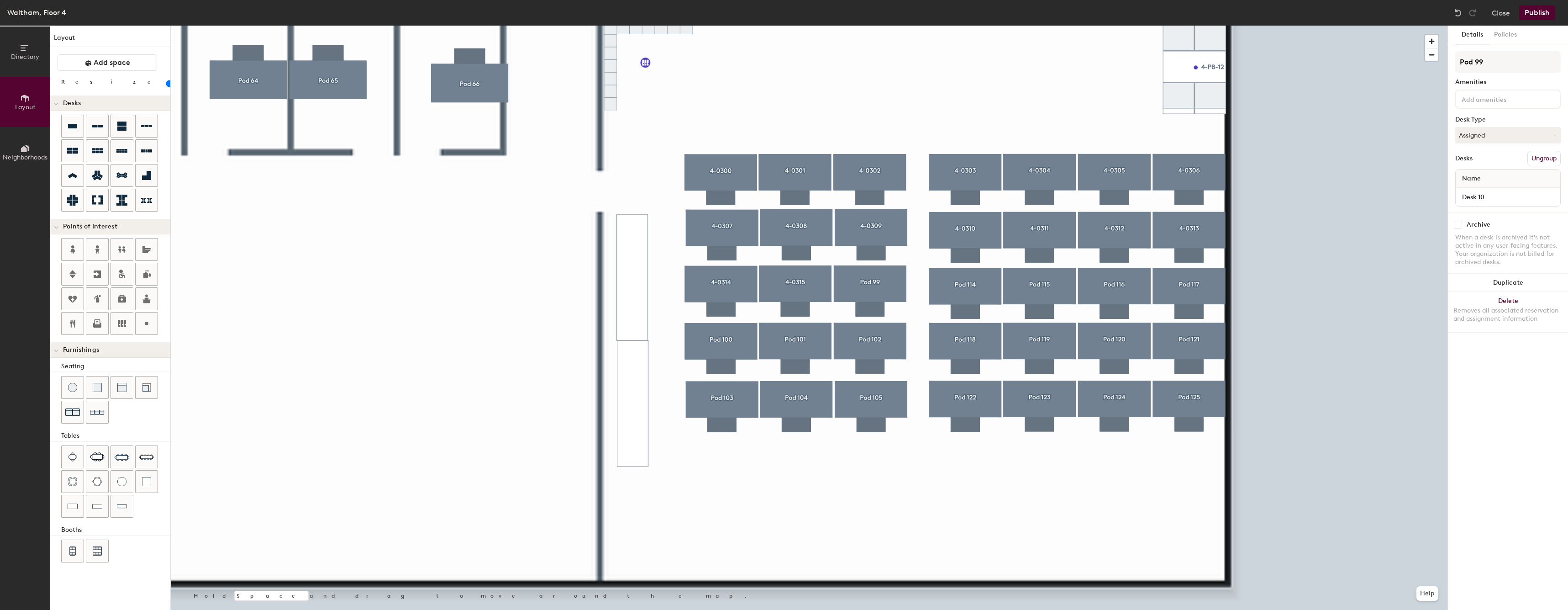
type input "60"
click at [1492, 210] on div "Pod 99 Amenities Desk Type Assigned Desks Ungroup Name Desk 10" at bounding box center [1508, 132] width 105 height 161
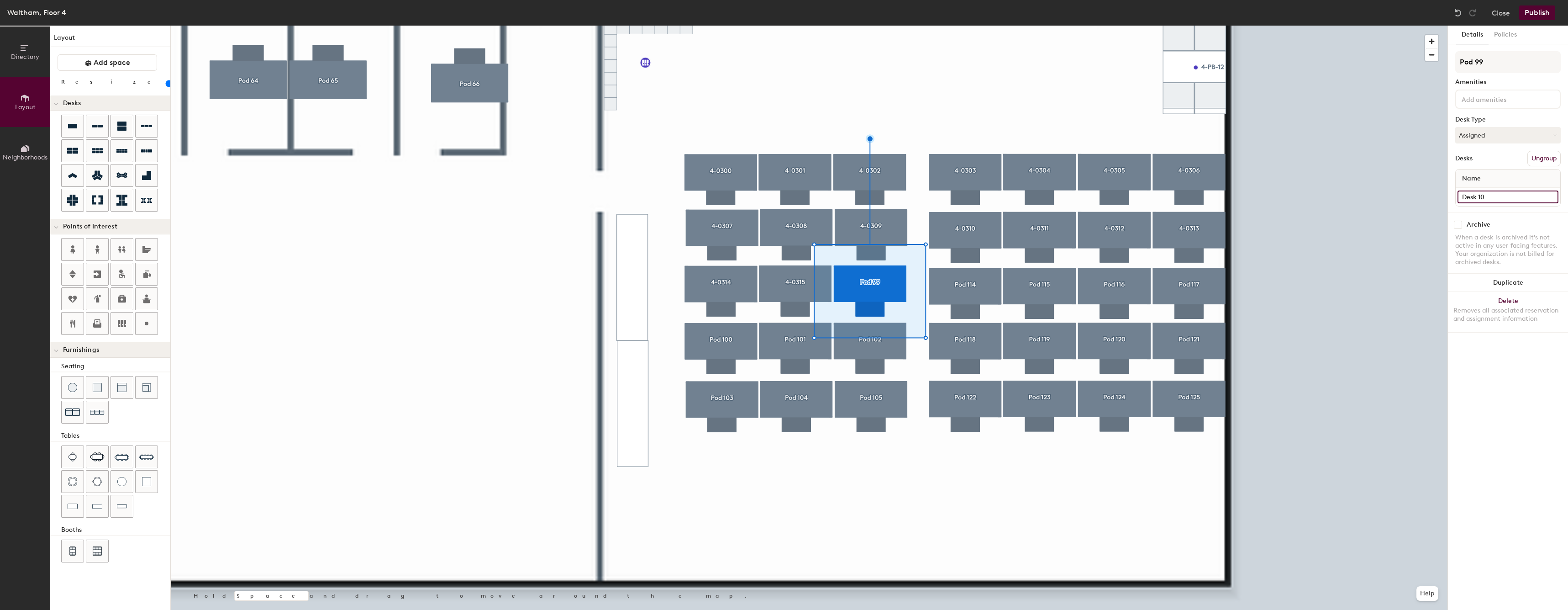
click at [1505, 196] on input "Desk 10" at bounding box center [1507, 196] width 101 height 13
paste input "4-03"
click at [1478, 192] on input "4-0316" at bounding box center [1507, 196] width 101 height 13
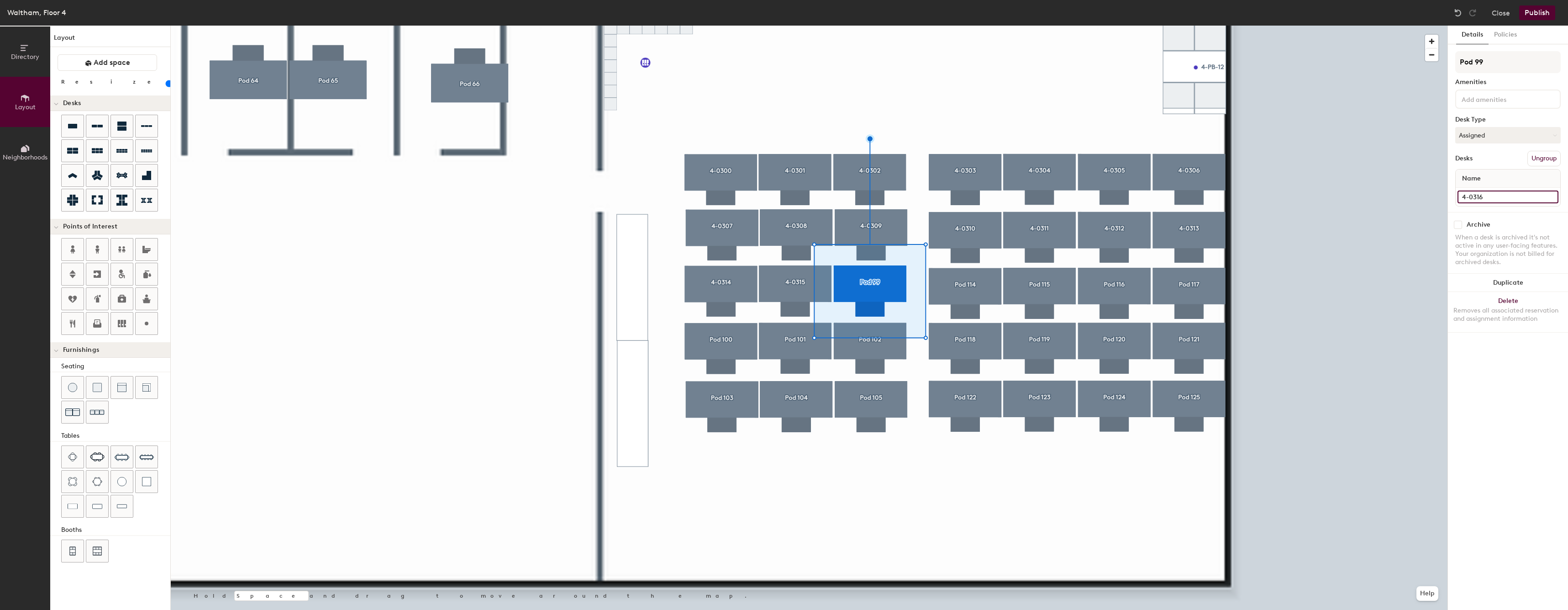
click at [1478, 192] on input "4-0316" at bounding box center [1507, 196] width 101 height 13
type input "4-0316"
click at [1505, 65] on input "Pod 99" at bounding box center [1508, 62] width 105 height 22
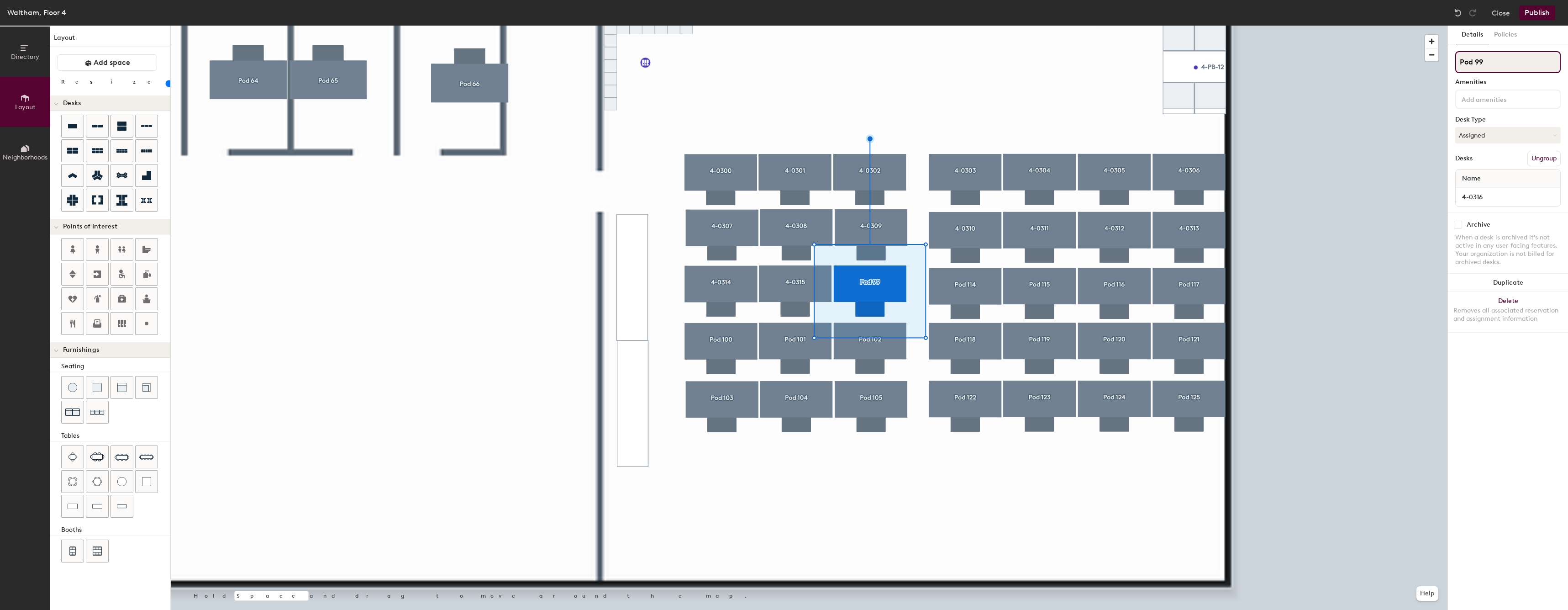
paste input "4-0316"
type input "4-0316"
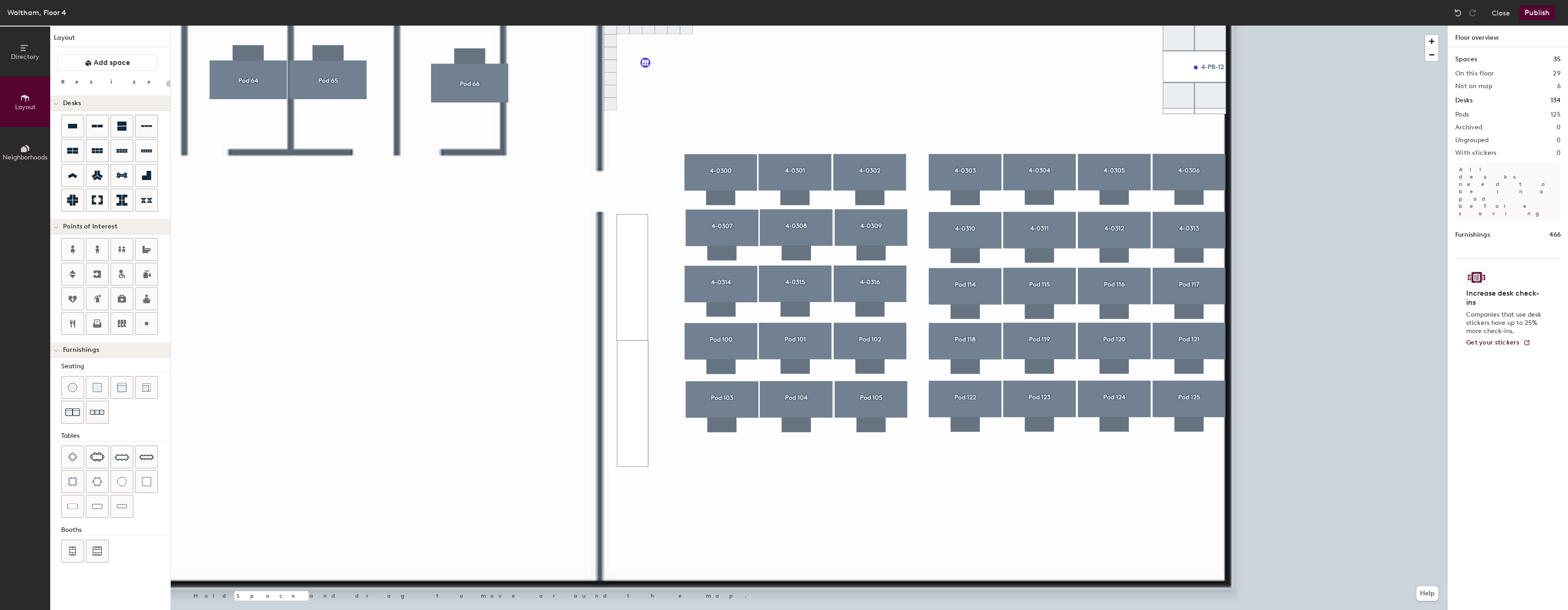
type input "60"
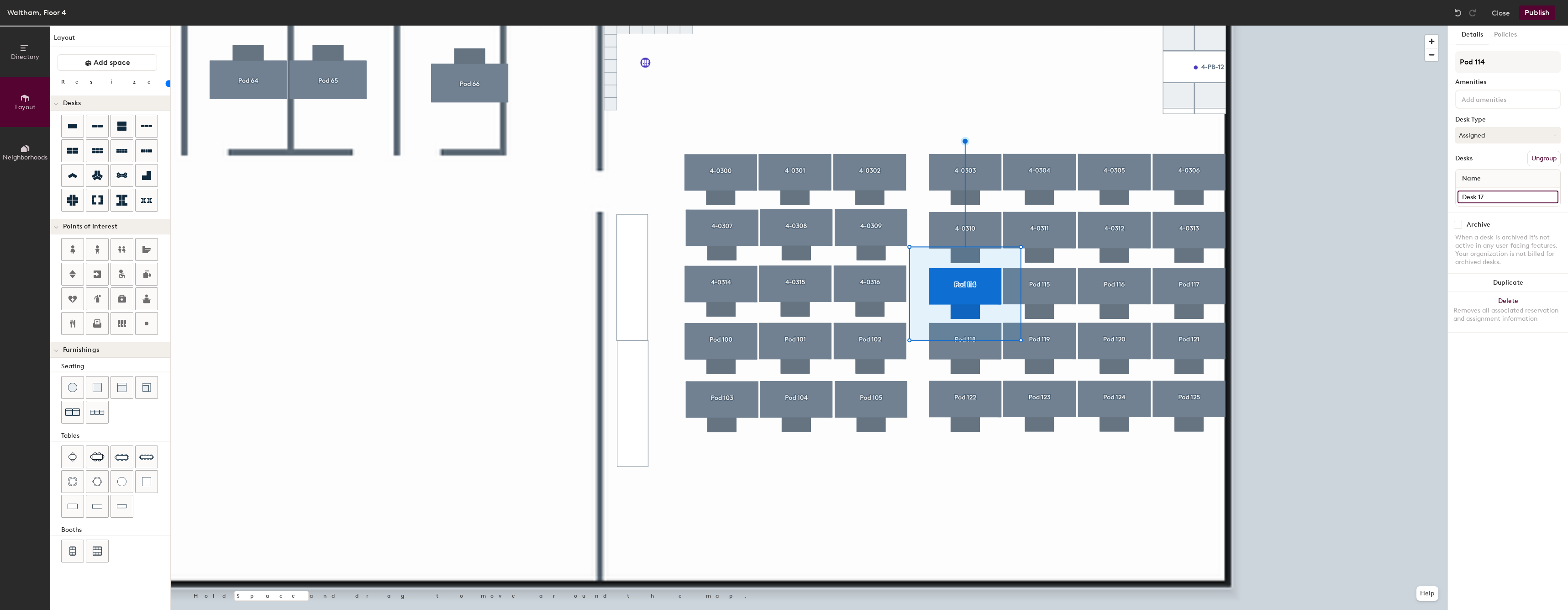
click at [1498, 199] on input "Desk 17" at bounding box center [1507, 196] width 101 height 13
paste input "4-0316"
type input "4-0317"
click at [1500, 58] on input "Pod 114" at bounding box center [1508, 62] width 105 height 22
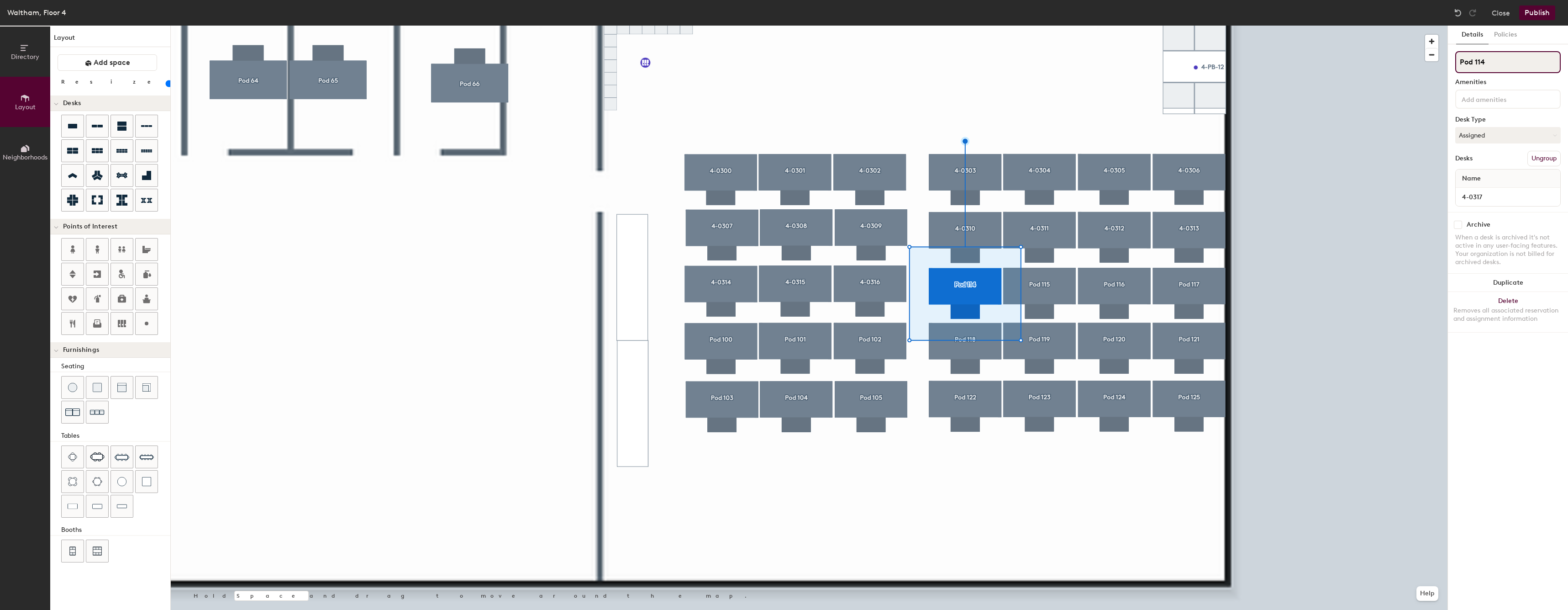
click at [1500, 58] on input "Pod 114" at bounding box center [1508, 62] width 105 height 22
paste input "4-0316"
type input "4-0317"
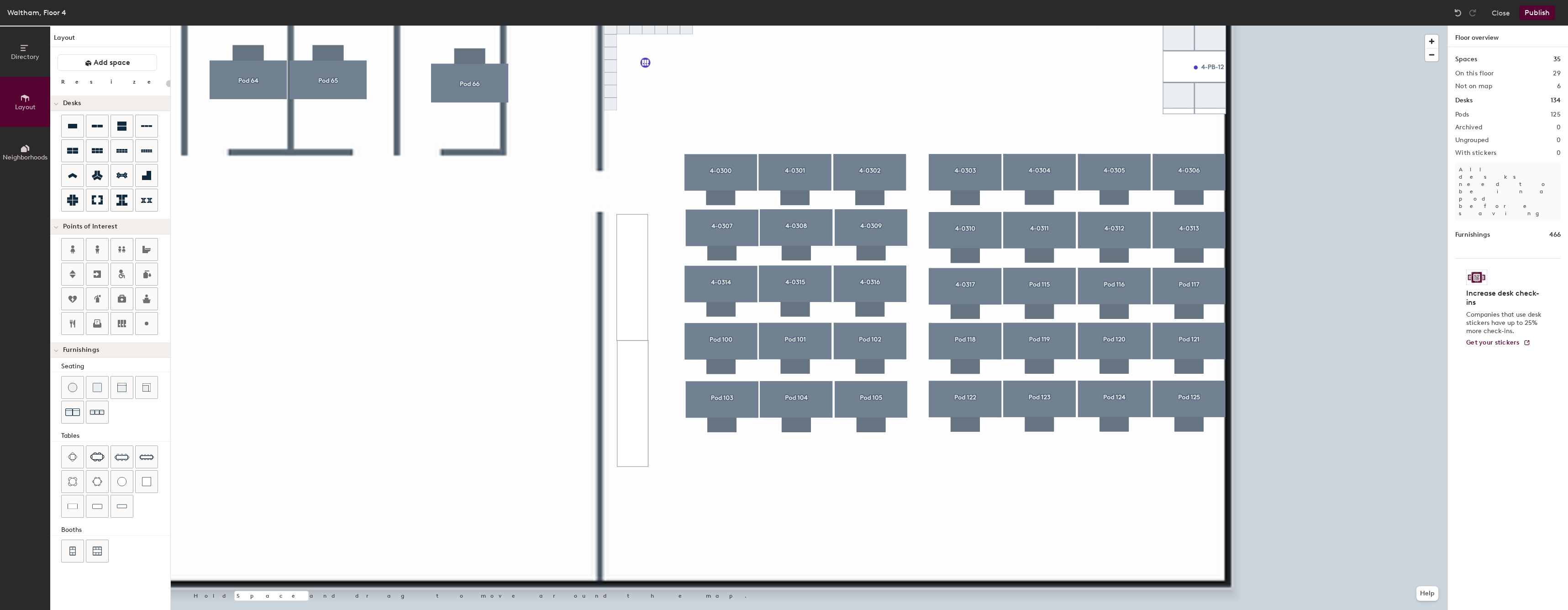
type input "60"
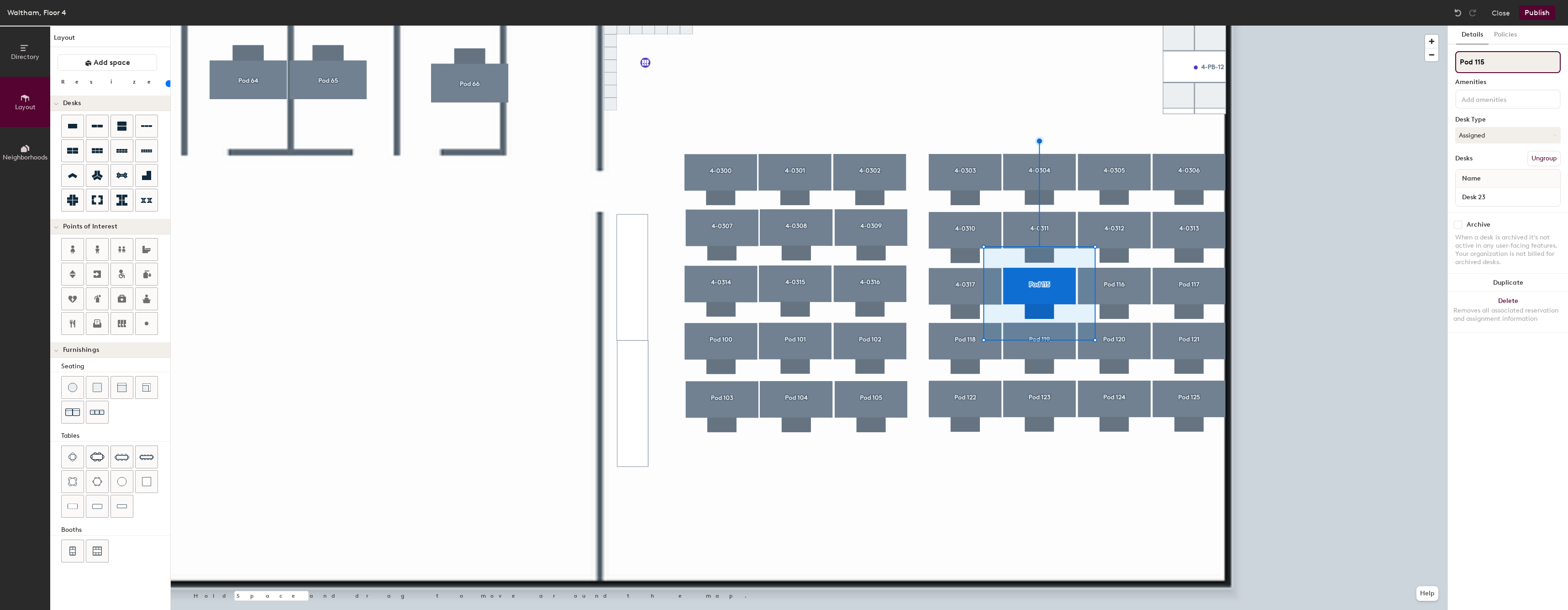
click at [1511, 61] on input "Pod 115" at bounding box center [1508, 62] width 105 height 22
paste input "4-0316"
type input "4-0318"
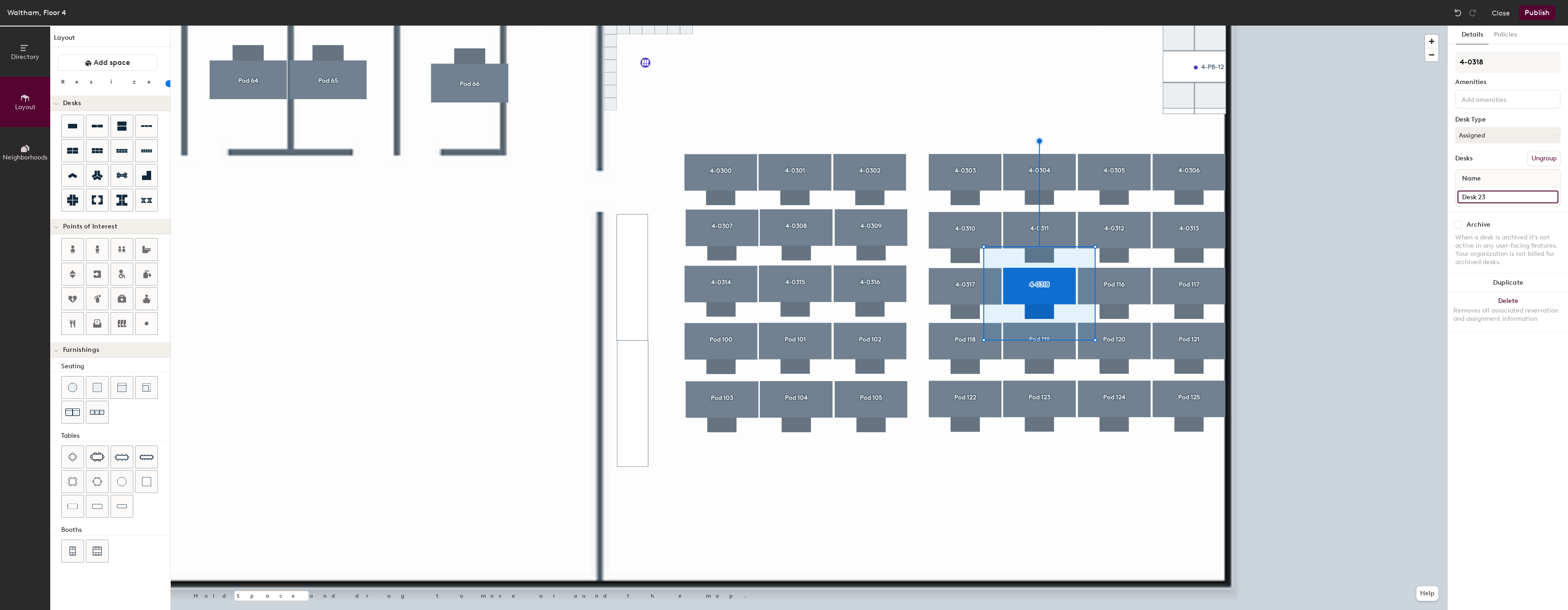
click at [1513, 191] on input "Desk 23" at bounding box center [1507, 196] width 101 height 13
paste input "4-0316"
type input "4-0318"
click at [1100, 26] on div at bounding box center [809, 26] width 1277 height 0
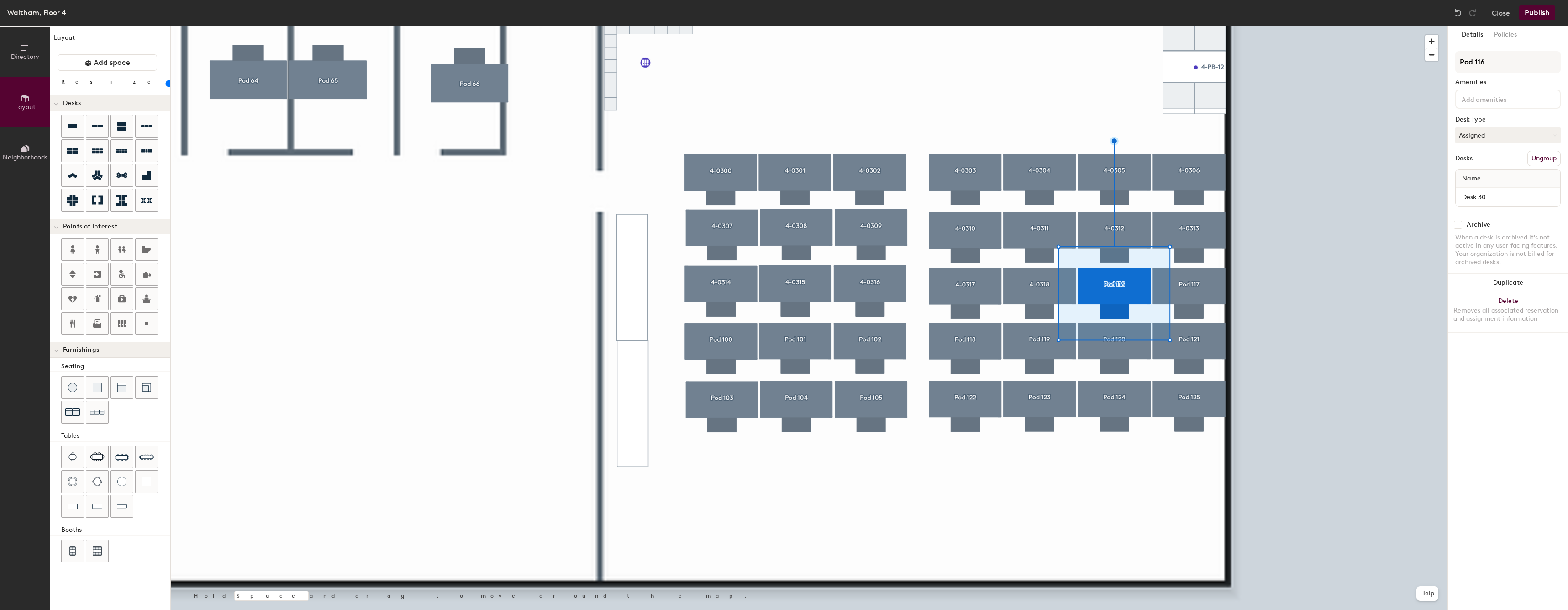
click at [1529, 206] on div "Desk 30" at bounding box center [1507, 197] width 104 height 18
click at [1530, 199] on input "Desk 30" at bounding box center [1507, 196] width 101 height 13
paste input "4-031"
type input "4-0319"
click at [1517, 63] on input "Pod 116" at bounding box center [1508, 62] width 105 height 22
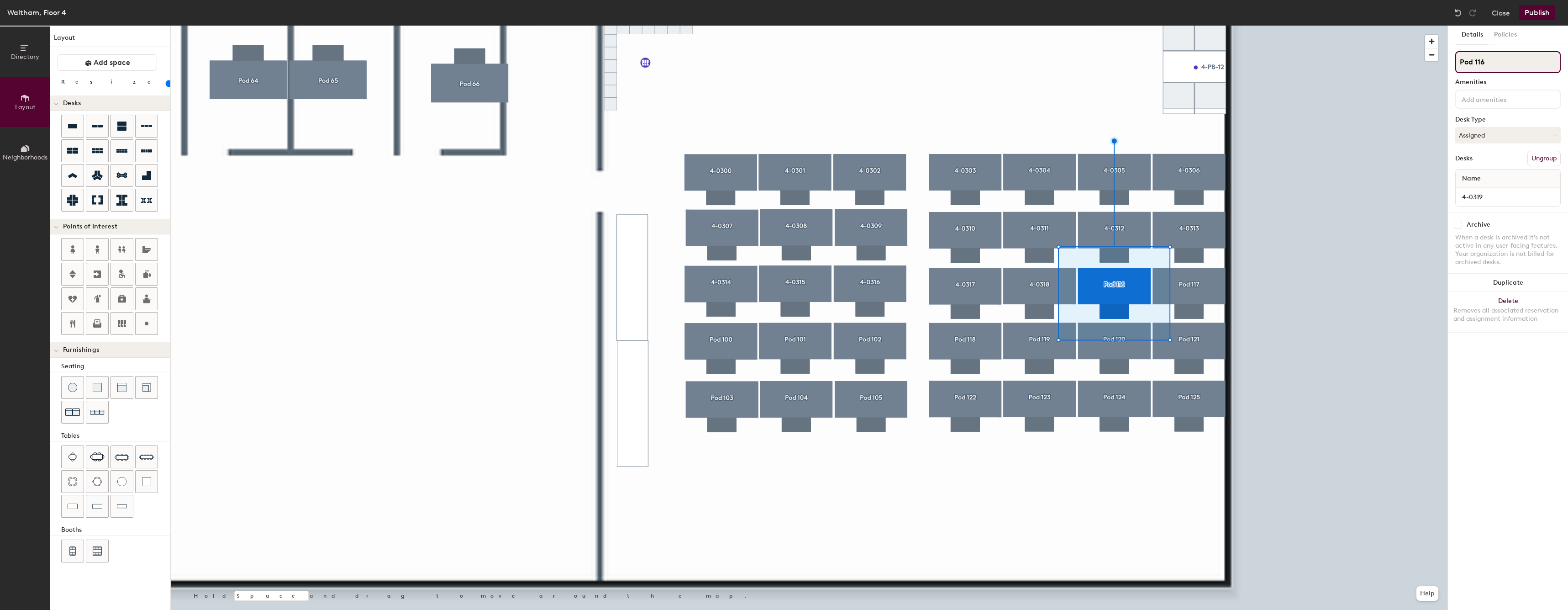
click at [1516, 63] on input "Pod 116" at bounding box center [1508, 62] width 105 height 22
paste input "4-031"
type input "4-0319"
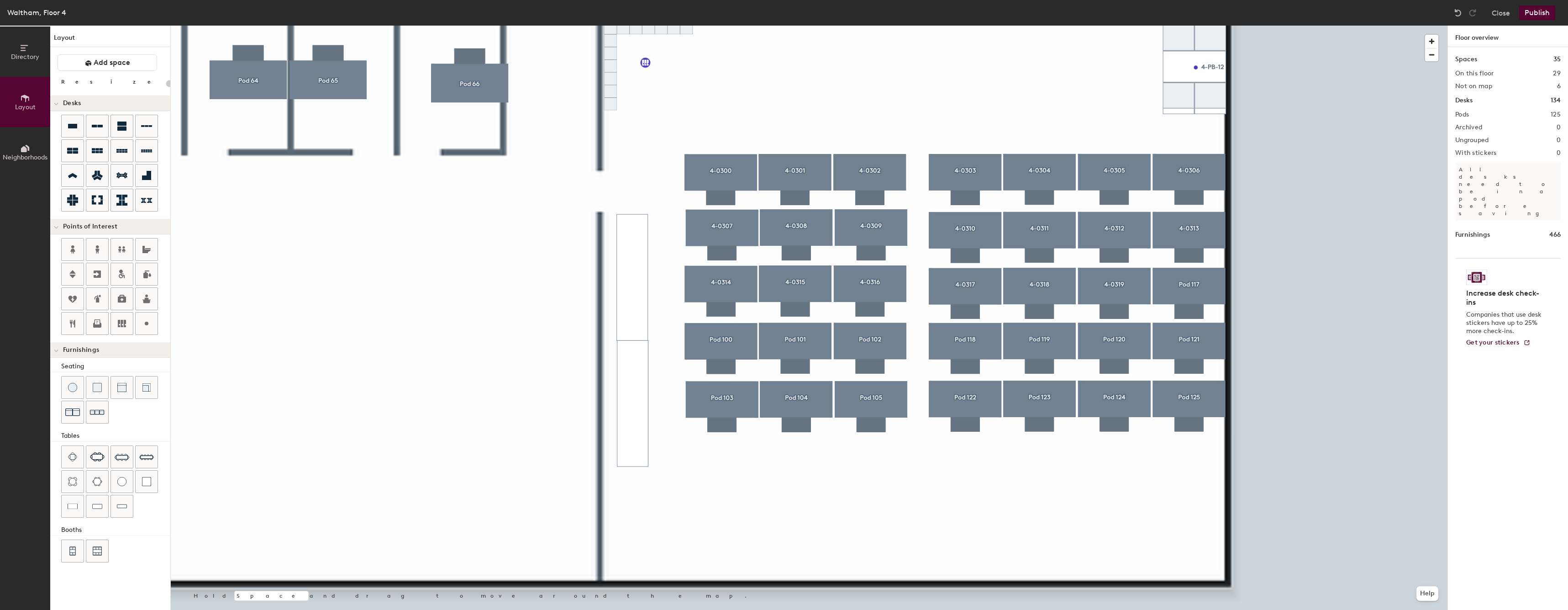
type input "60"
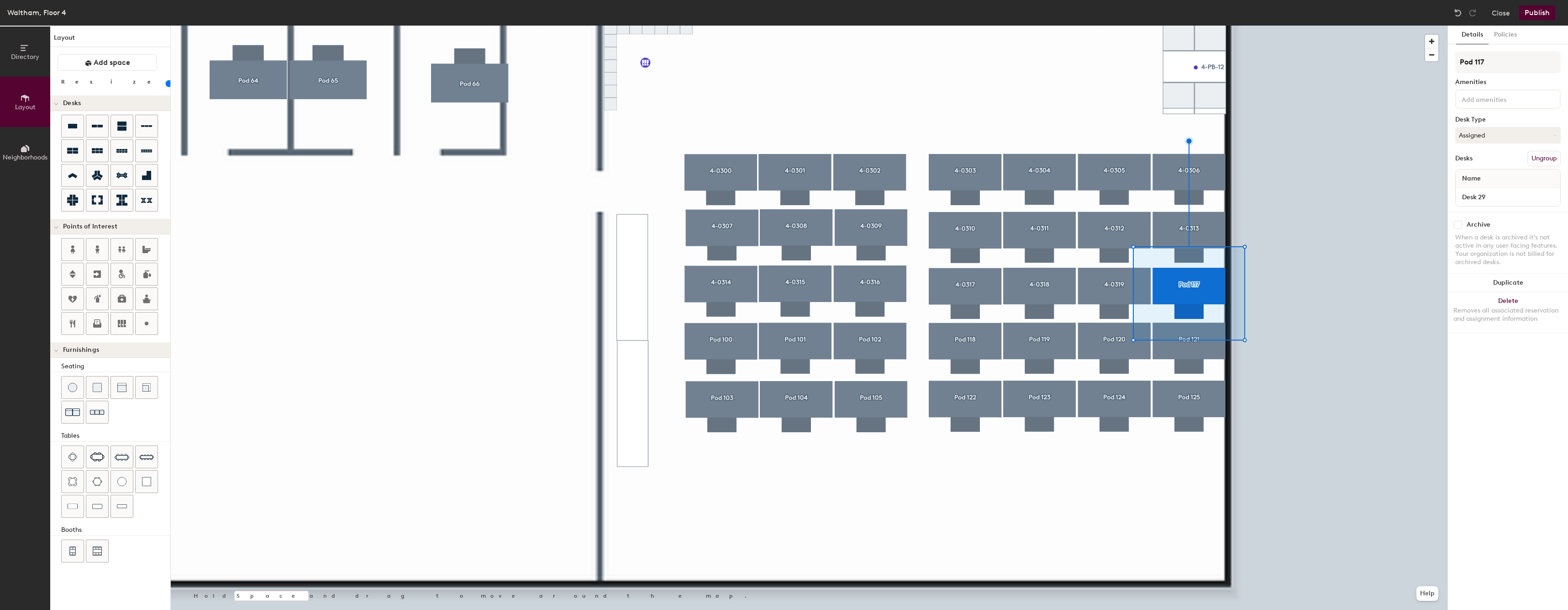
click at [1517, 205] on div "Desk 29" at bounding box center [1507, 197] width 104 height 18
click at [1520, 202] on input "Desk 29" at bounding box center [1507, 196] width 101 height 13
paste input "4-031"
type input "4-0320"
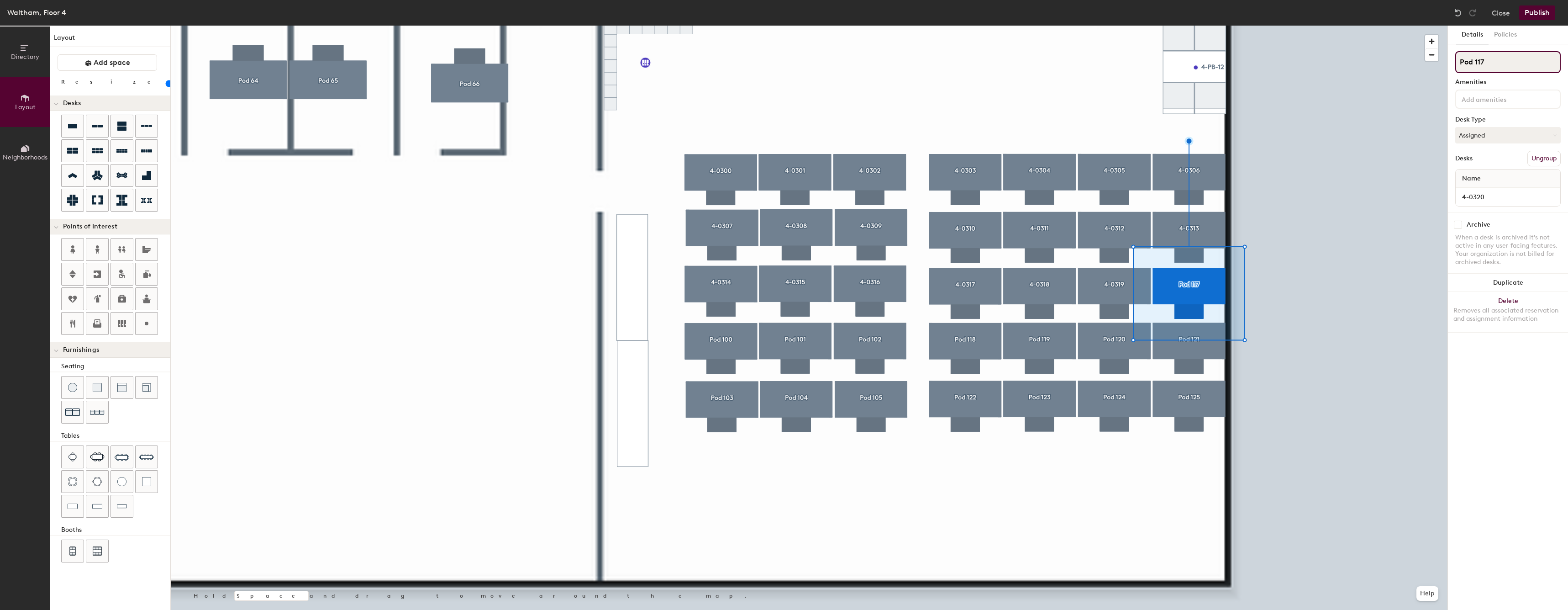
click at [1535, 62] on input "Pod 117" at bounding box center [1508, 62] width 105 height 22
paste input "4-03"
type input "4-0320"
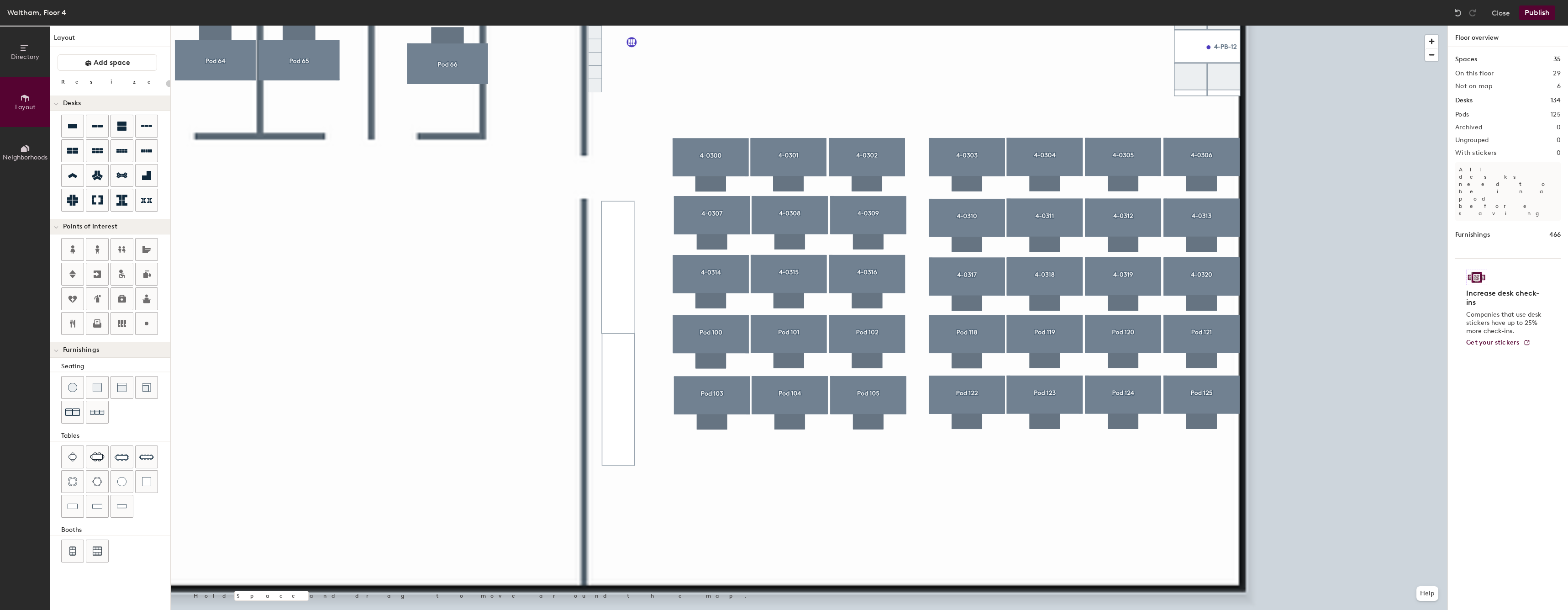
type input "60"
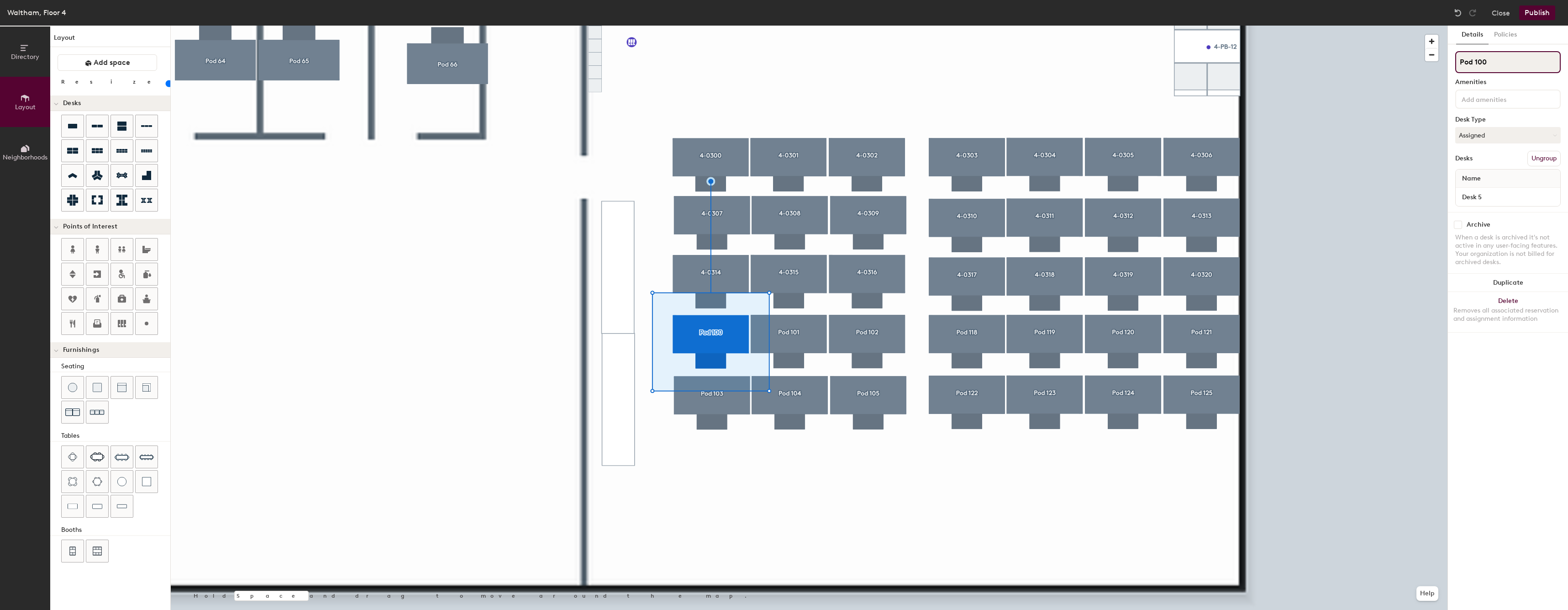
click at [1515, 64] on input "Pod 100" at bounding box center [1508, 62] width 105 height 22
paste input "4-03"
type input "4-0321"
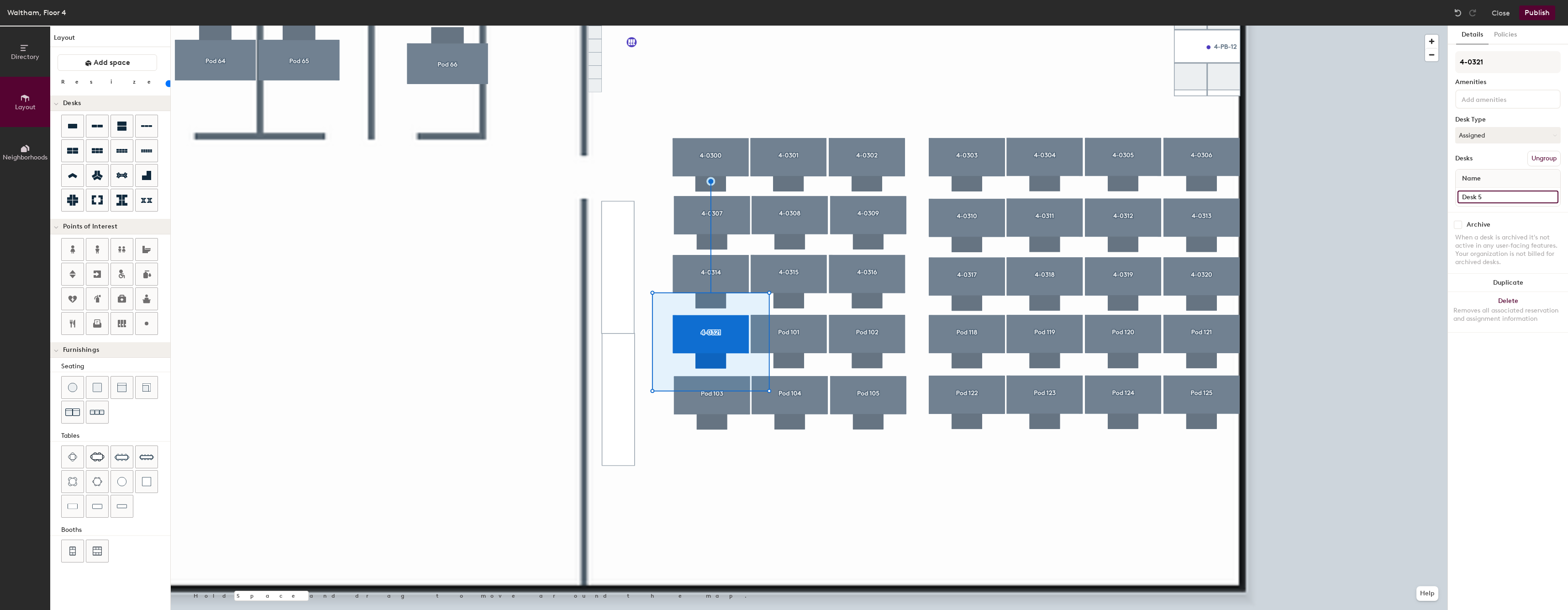
click at [1490, 198] on input "Desk 5" at bounding box center [1507, 196] width 101 height 13
paste input "4-03"
type input "4-0321"
click at [802, 26] on div at bounding box center [809, 26] width 1277 height 0
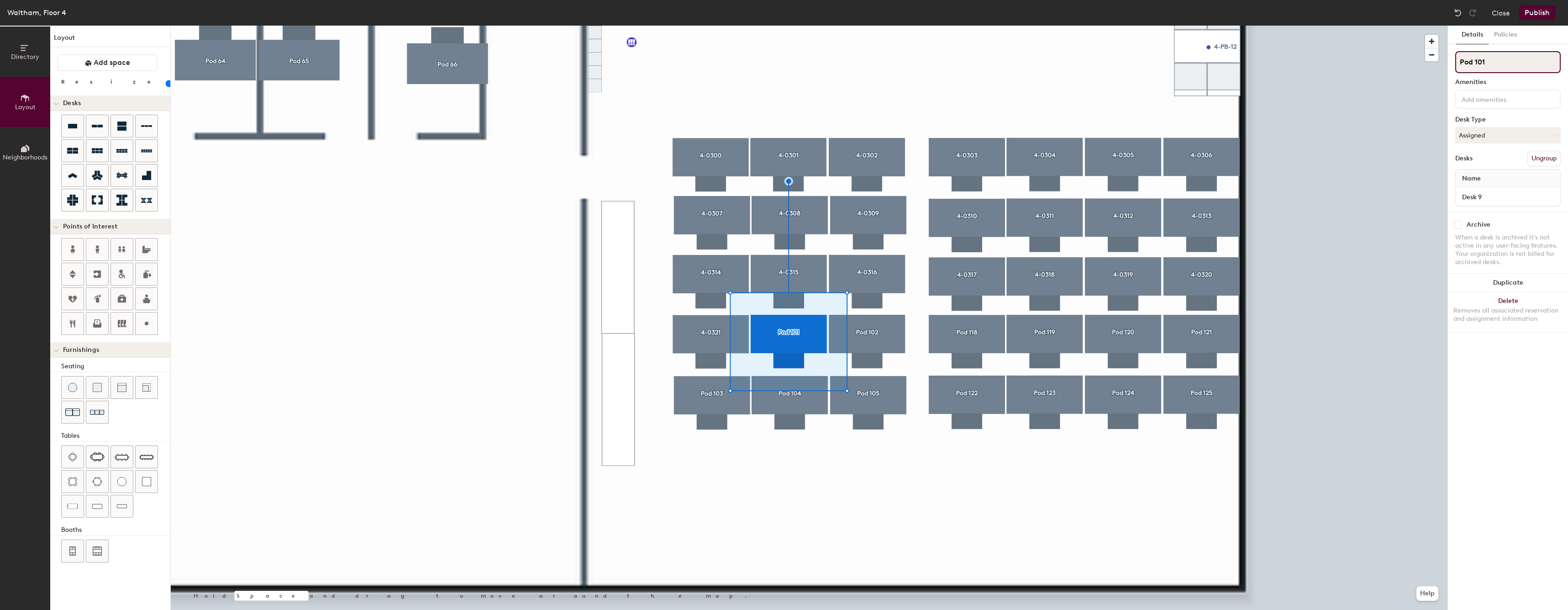
click at [1503, 52] on input "Pod 101" at bounding box center [1508, 62] width 105 height 22
paste input "4-03"
type input "4-0322"
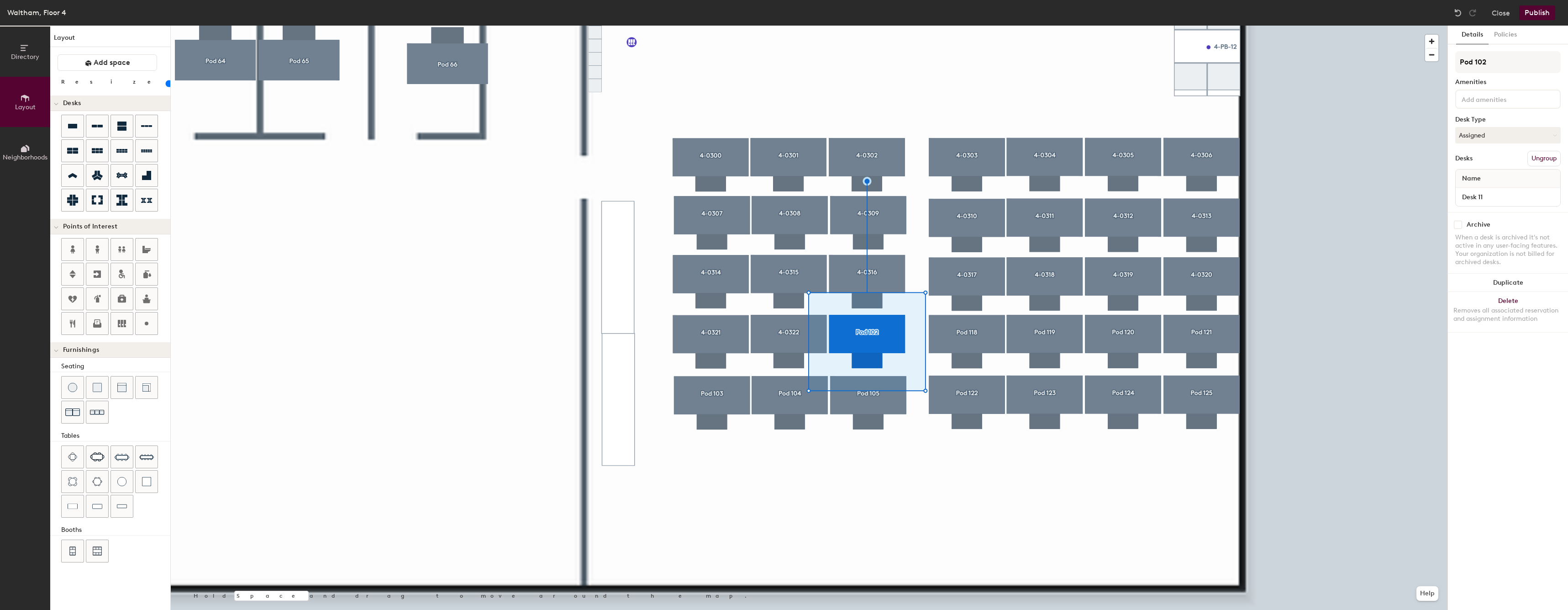
click at [1480, 181] on span "Name" at bounding box center [1471, 178] width 28 height 16
click at [1474, 199] on input "Desk 11" at bounding box center [1507, 196] width 101 height 13
paste input "4-03"
type input "4-0323"
click at [1497, 54] on input "Pod 102" at bounding box center [1508, 62] width 105 height 22
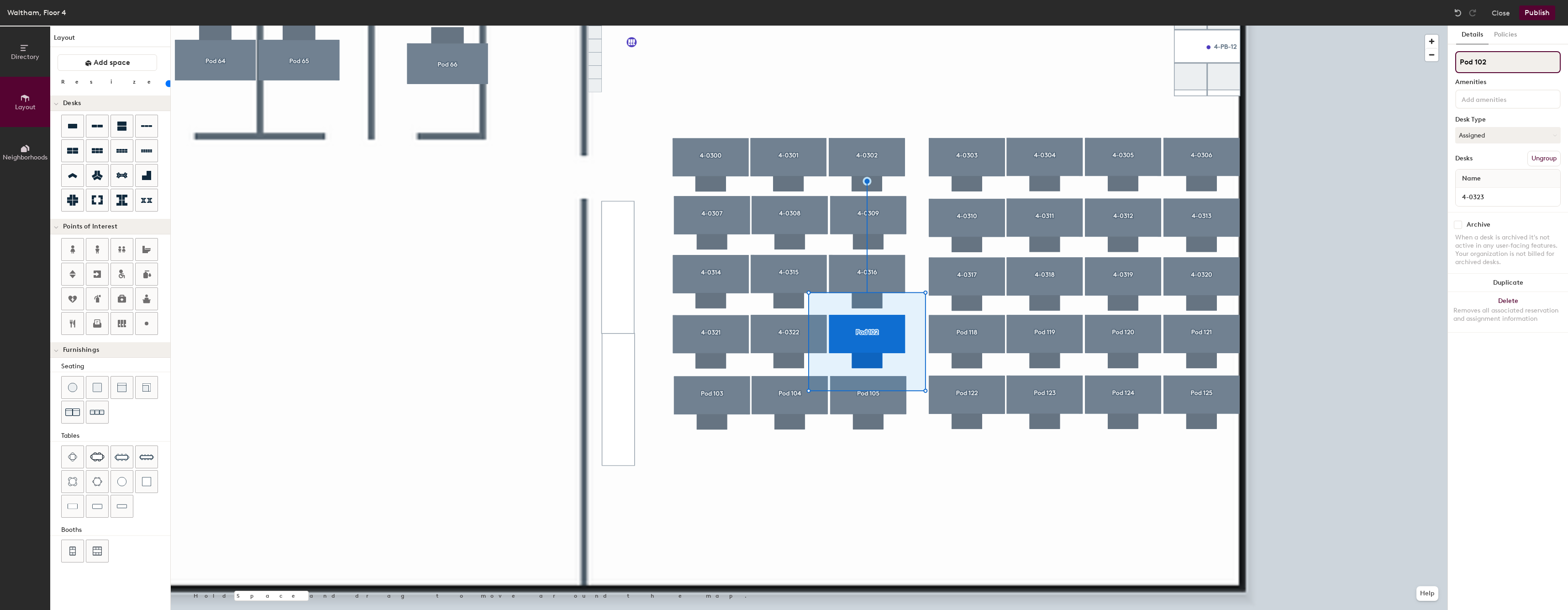
click at [1497, 54] on input "Pod 102" at bounding box center [1508, 62] width 105 height 22
paste input "4-03"
type input "4-0323"
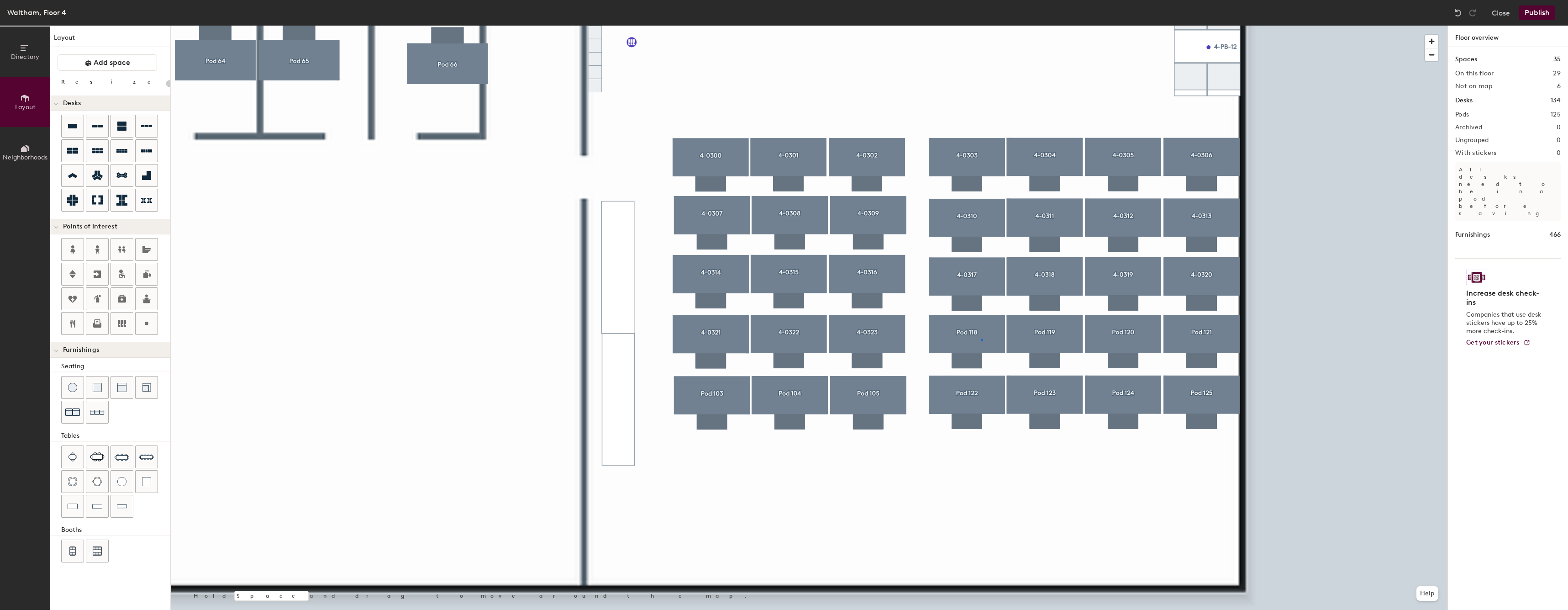
click at [981, 26] on div at bounding box center [809, 26] width 1277 height 0
type input "60"
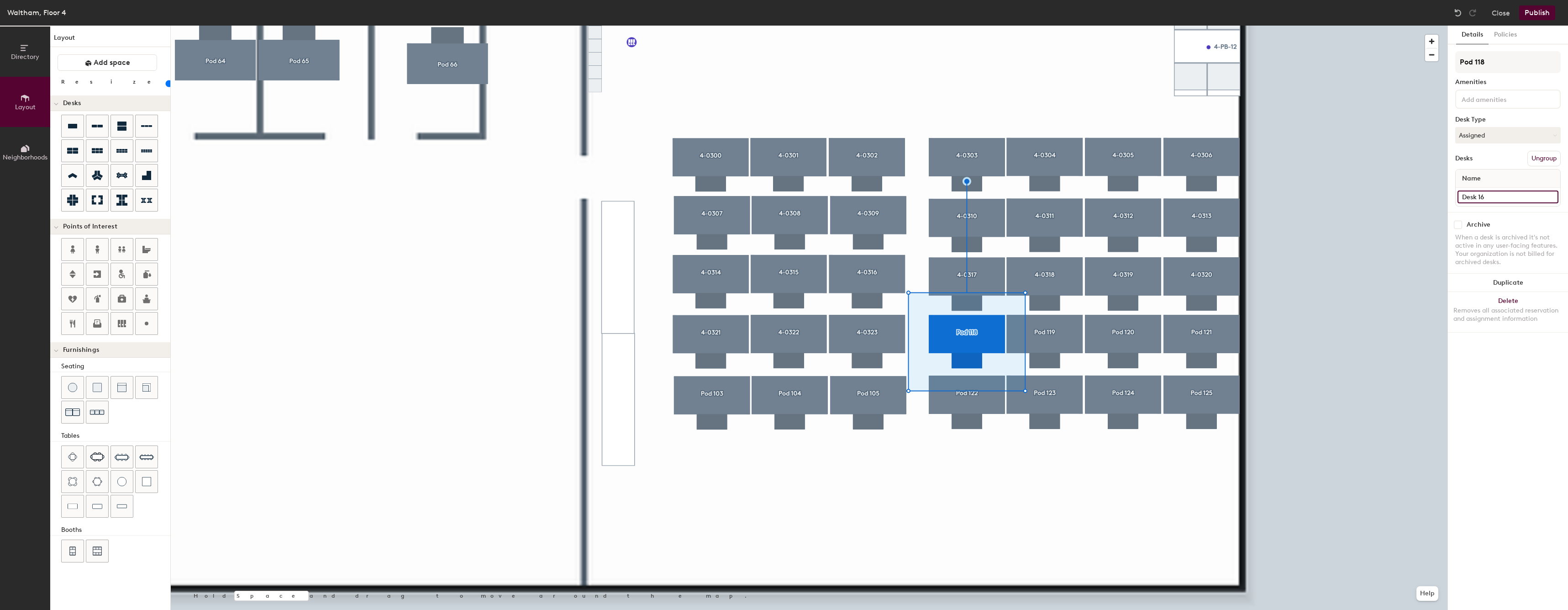
click at [1492, 196] on input "Desk 16" at bounding box center [1507, 196] width 101 height 13
paste input "4-03"
type input "4-0324"
click at [1121, 26] on div at bounding box center [809, 26] width 1277 height 0
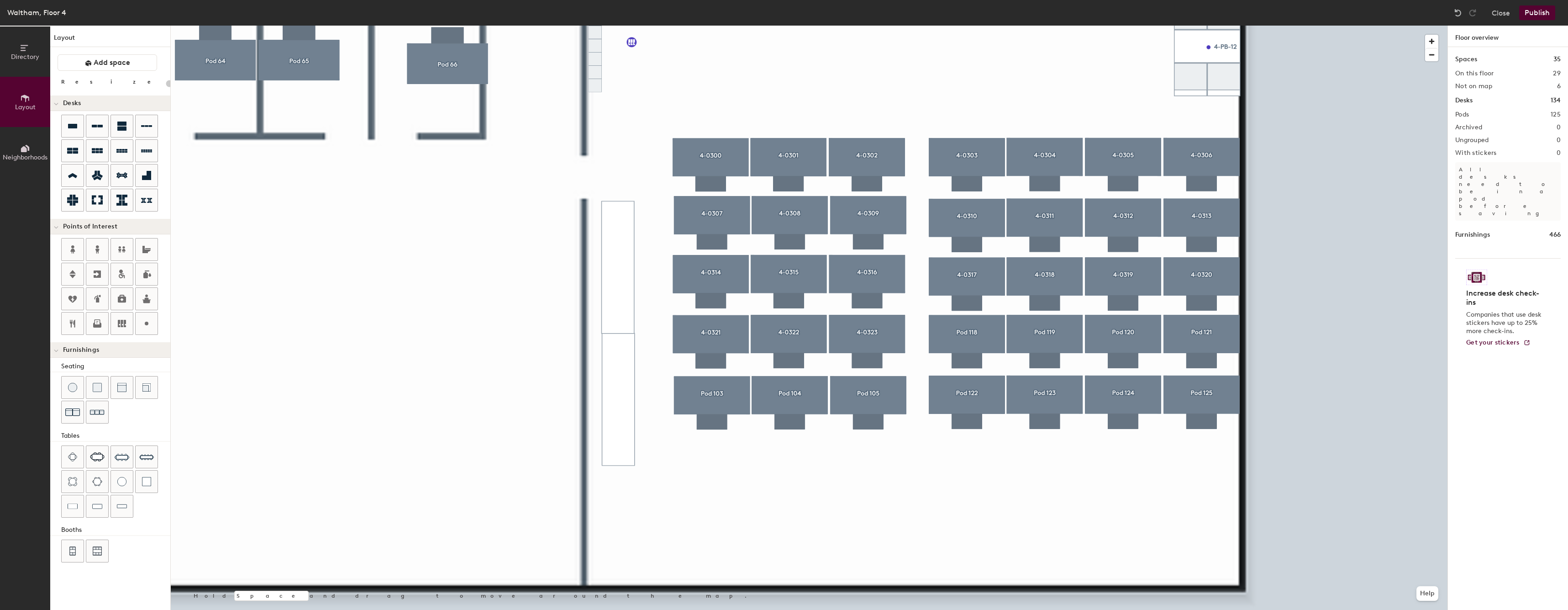
click at [896, 26] on div at bounding box center [809, 26] width 1277 height 0
type input "60"
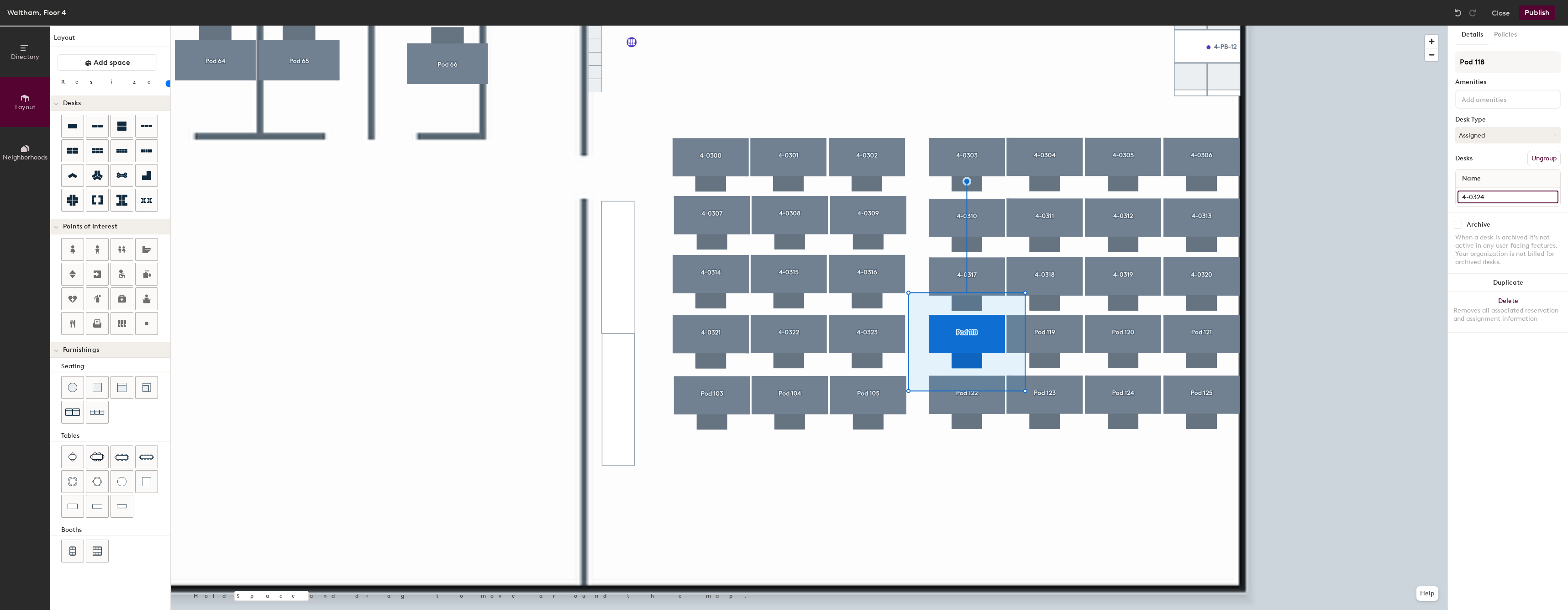
click at [1488, 194] on input "4-0324" at bounding box center [1507, 196] width 101 height 13
click at [1512, 63] on input "Pod 118" at bounding box center [1508, 62] width 105 height 22
paste input "4-0324"
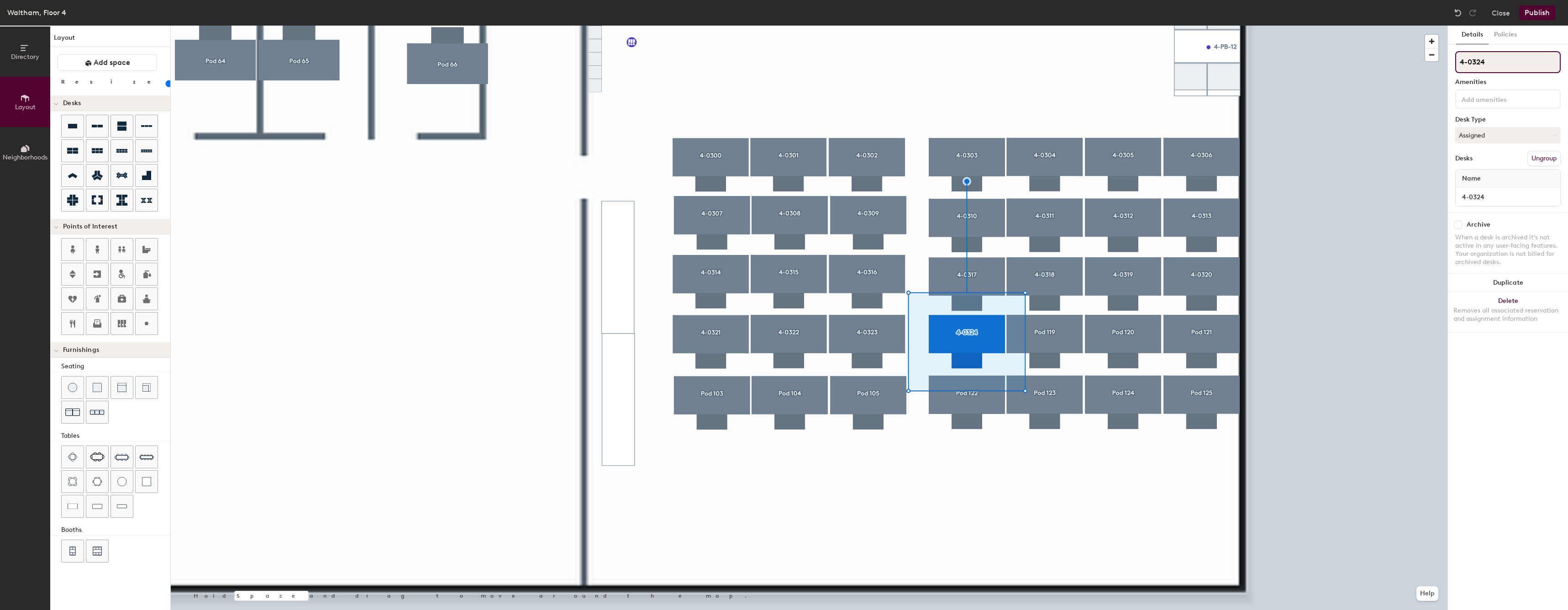
type input "4-0324"
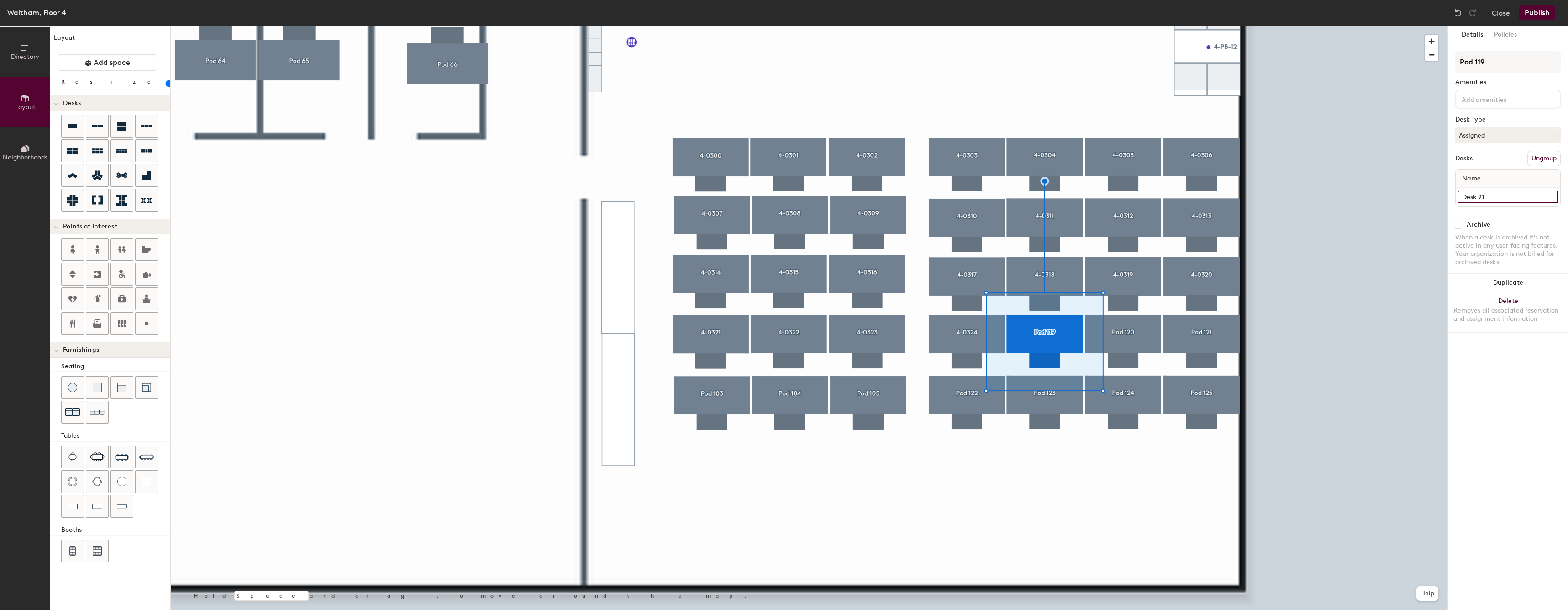
click at [1502, 194] on input "Desk 21" at bounding box center [1507, 196] width 101 height 13
paste input "4-0324"
type input "4-0325"
click at [1527, 65] on input "Pod 119" at bounding box center [1508, 62] width 105 height 22
click at [1527, 66] on input "Pod 119" at bounding box center [1508, 62] width 105 height 22
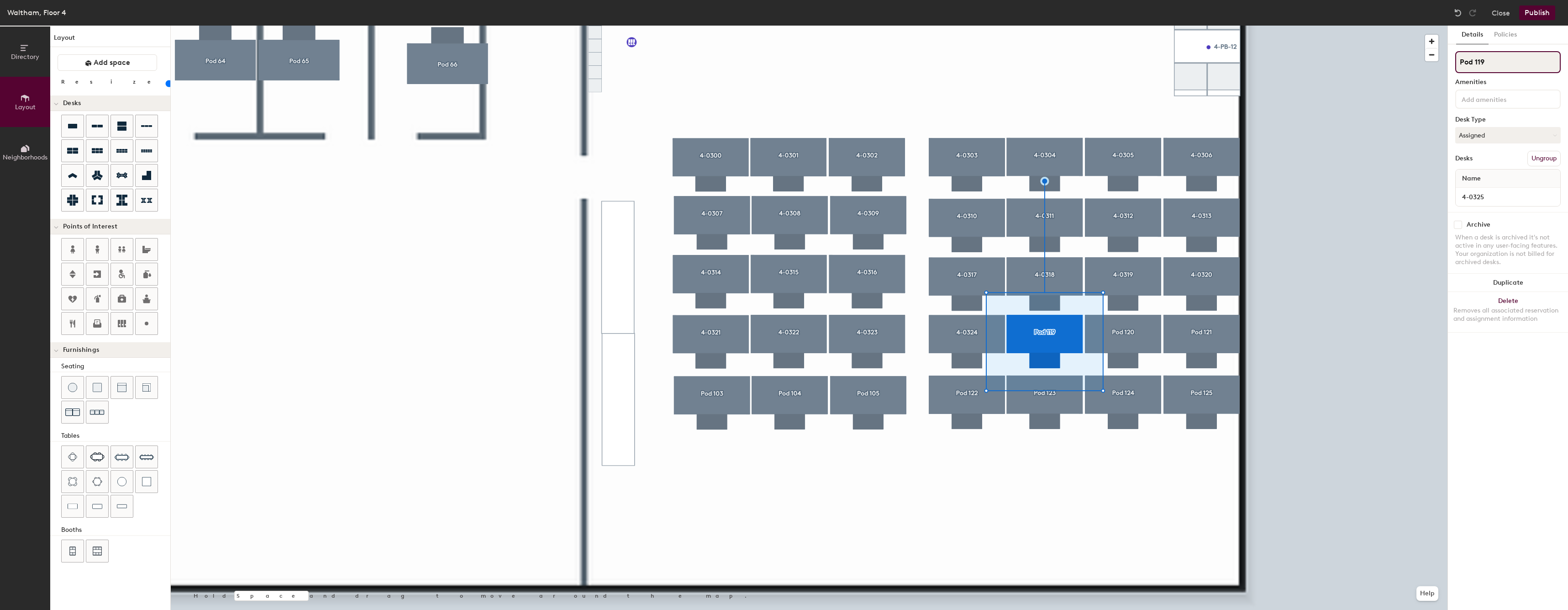
click at [1527, 66] on input "Pod 119" at bounding box center [1508, 62] width 105 height 22
paste input "4-0324"
type input "4-0325"
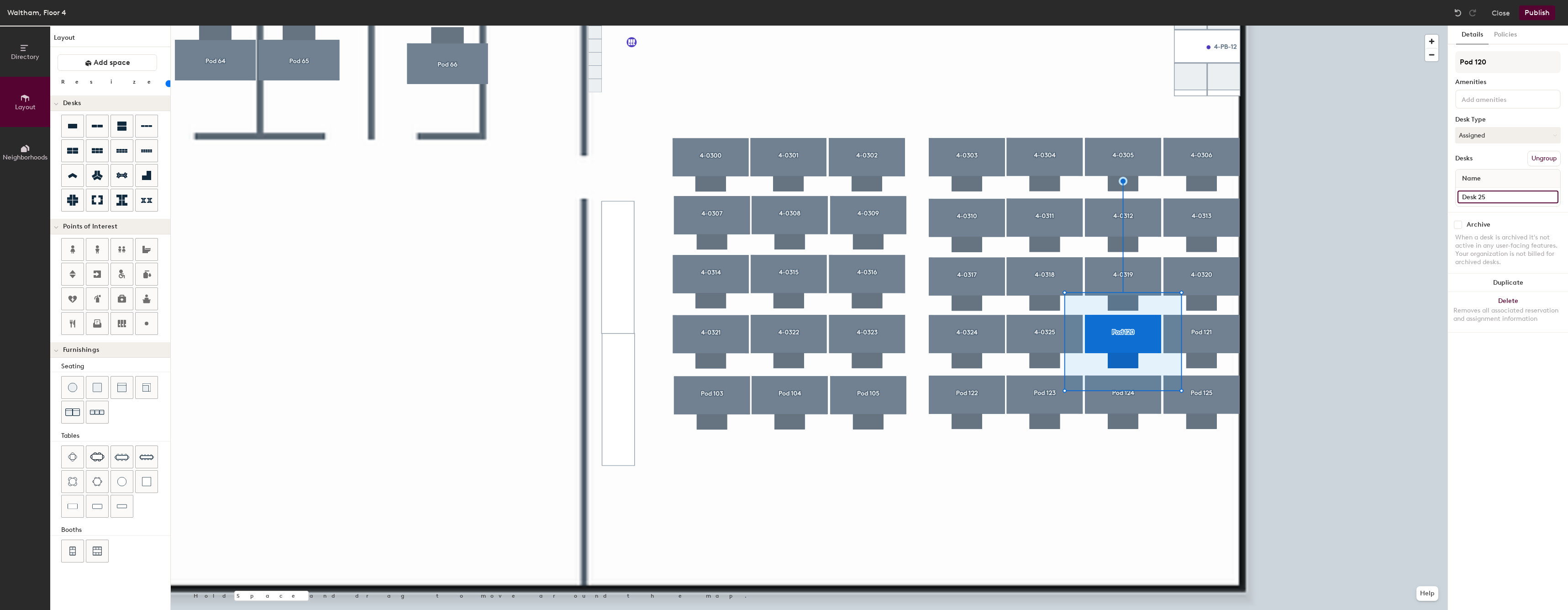
click at [1516, 198] on input "Desk 25" at bounding box center [1507, 196] width 101 height 13
click at [1516, 198] on input "Desk 25" at bounding box center [1507, 196] width 101 height 13
paste input "4-0324"
type input "4-0326"
click at [1495, 65] on input "Pod 120" at bounding box center [1508, 62] width 105 height 22
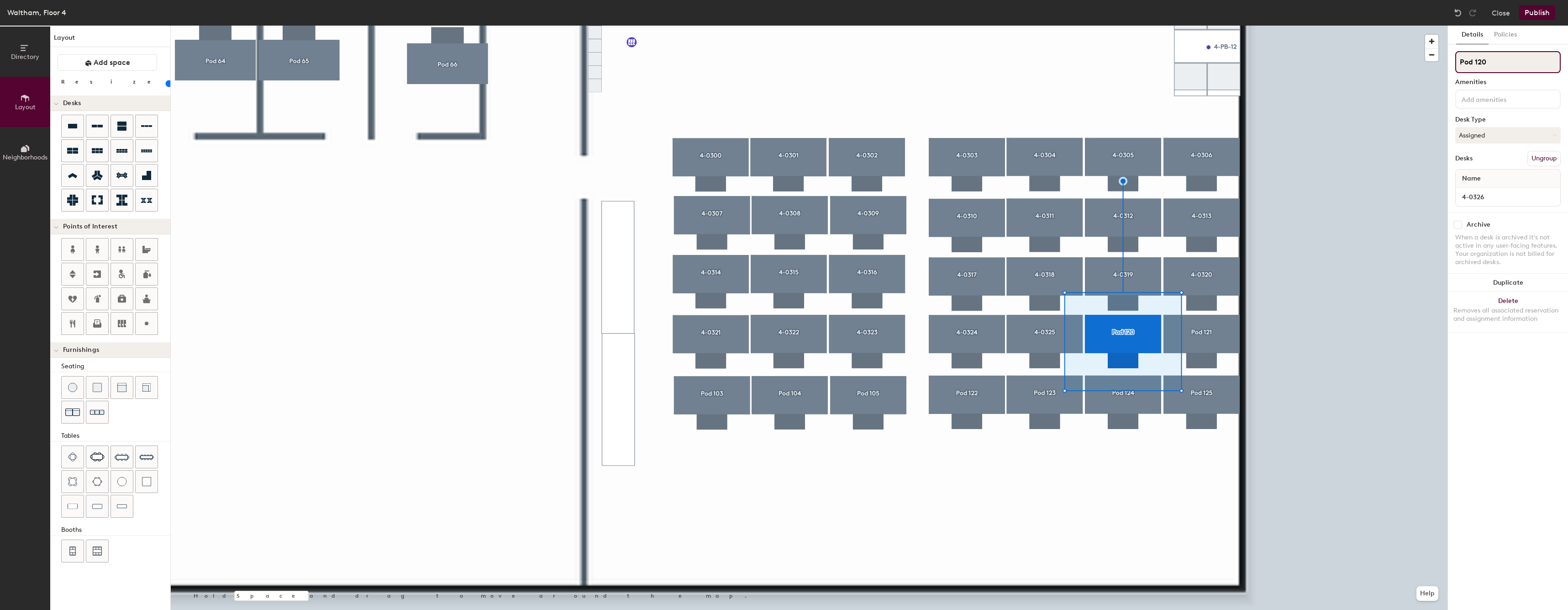
click at [1495, 65] on input "Pod 120" at bounding box center [1508, 62] width 105 height 22
paste input "4-0324"
type input "4-0326"
click at [1506, 190] on div "Desk 27" at bounding box center [1507, 197] width 104 height 18
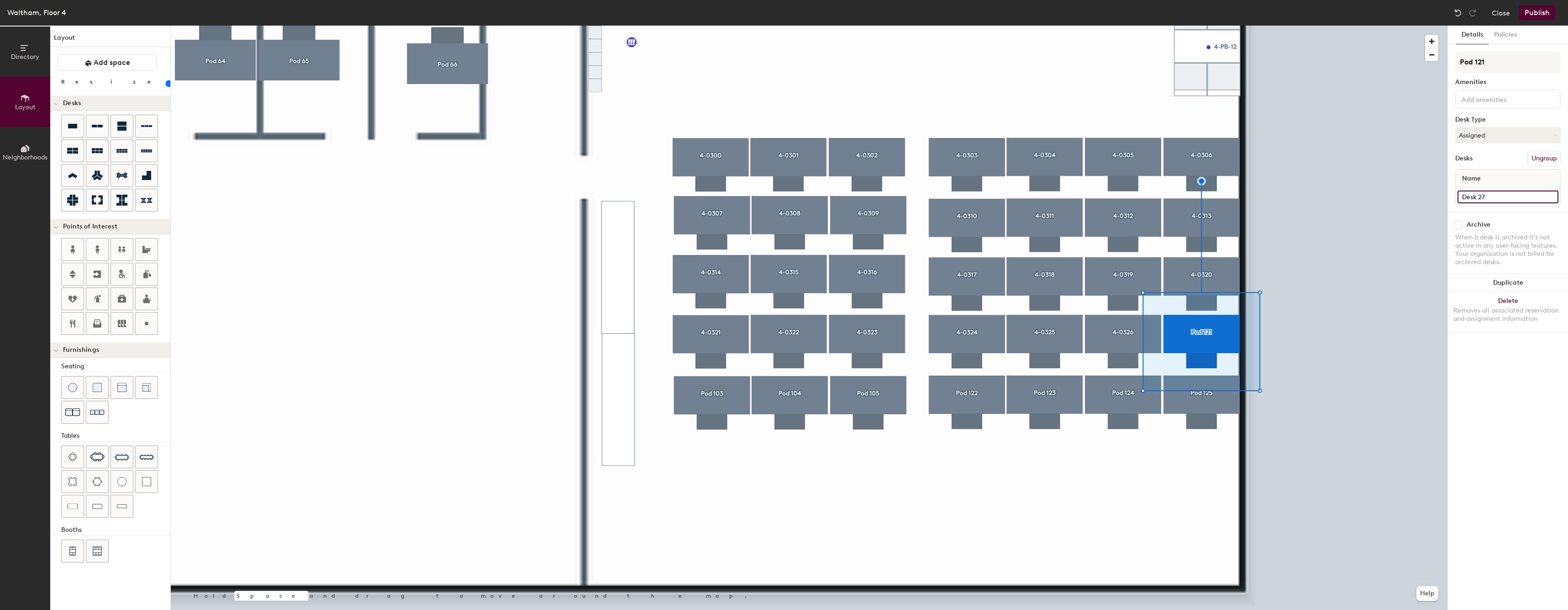
click at [1502, 192] on input "Desk 27" at bounding box center [1507, 196] width 101 height 13
paste input "4-0324"
type input "4-0327"
click at [1488, 61] on input "Pod 121" at bounding box center [1508, 62] width 105 height 22
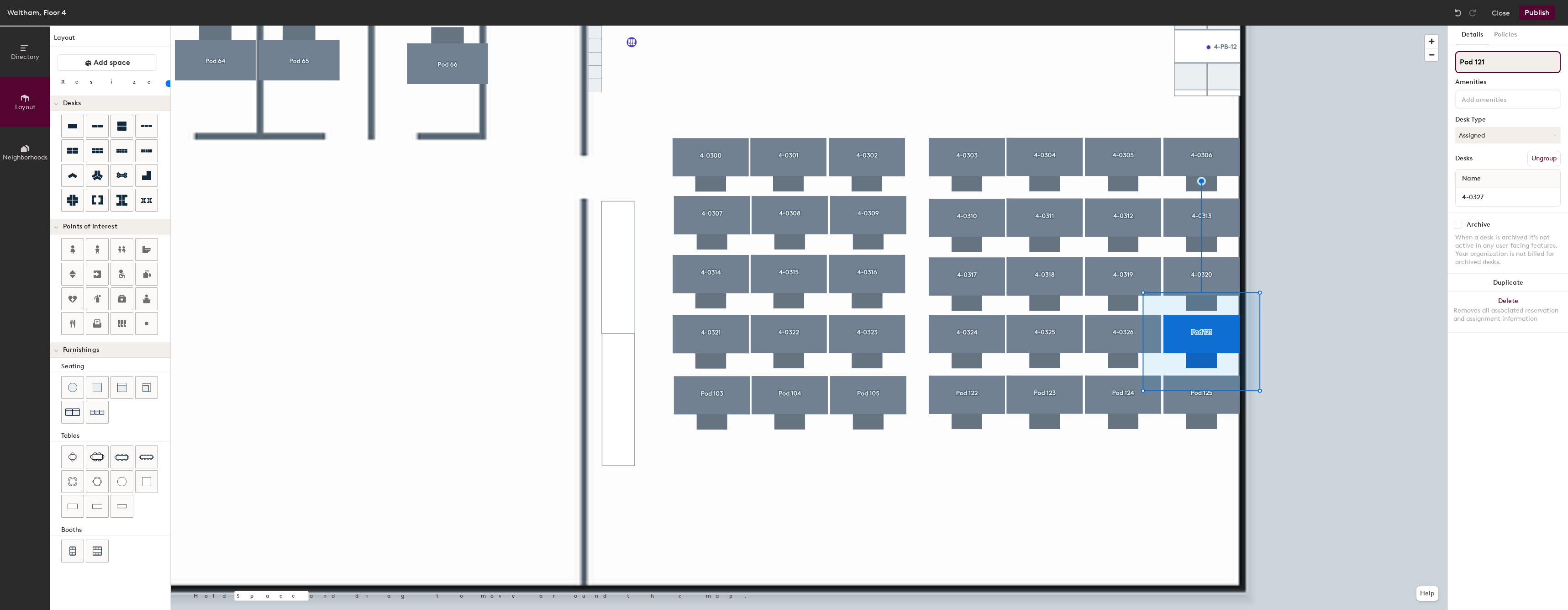
click at [1488, 61] on input "Pod 121" at bounding box center [1508, 62] width 105 height 22
paste input "4-0324"
type input "4-0327"
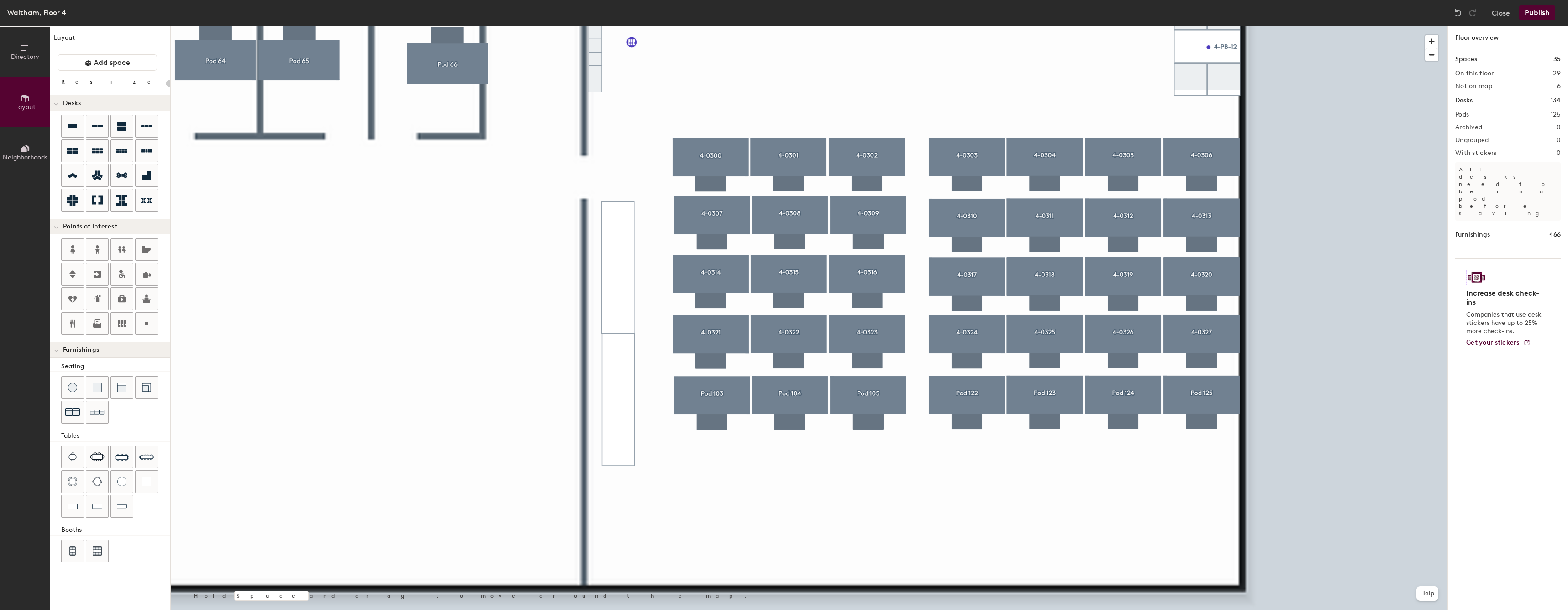
type input "20"
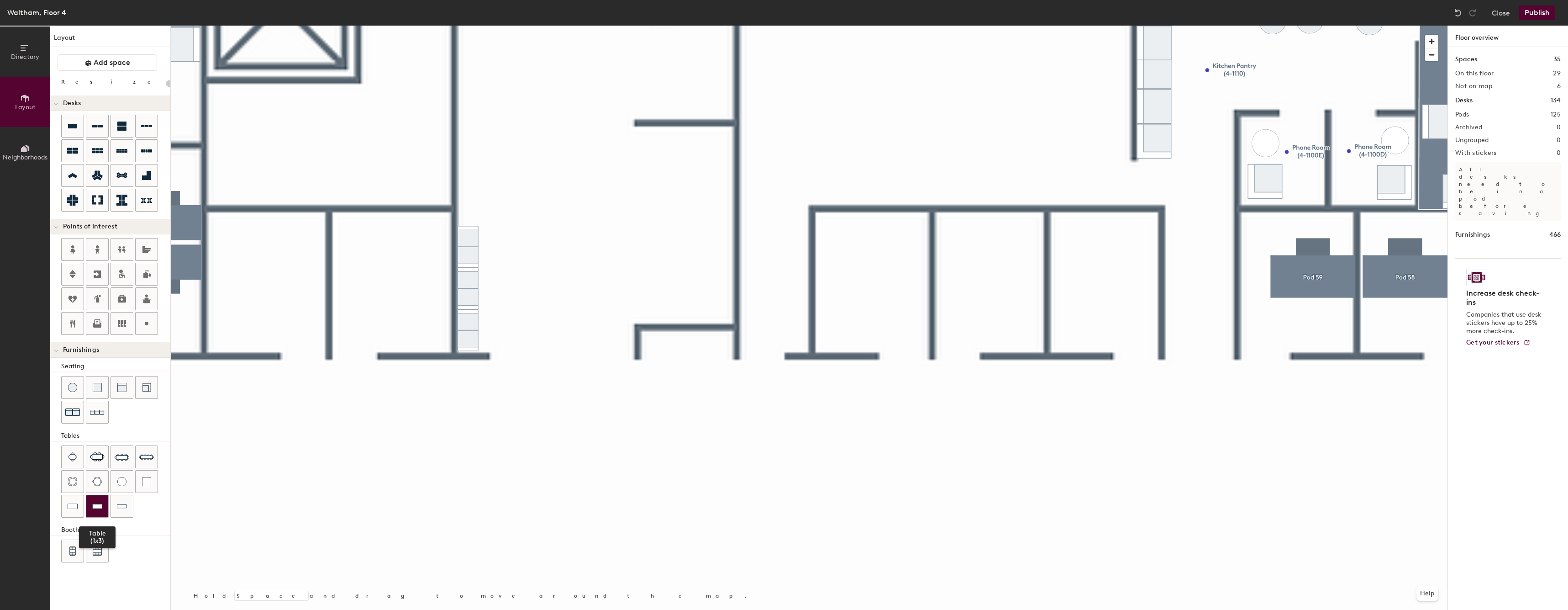
click at [92, 508] on div at bounding box center [98, 506] width 22 height 22
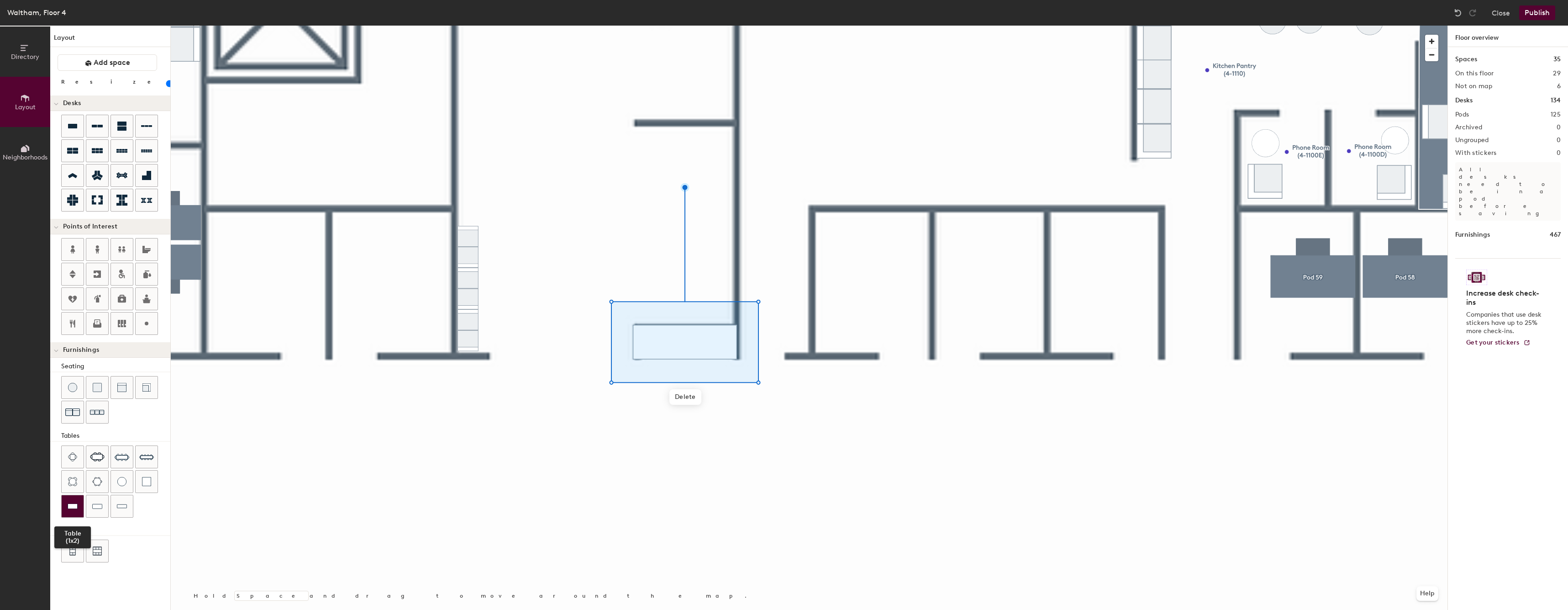
click at [79, 507] on div at bounding box center [73, 506] width 22 height 22
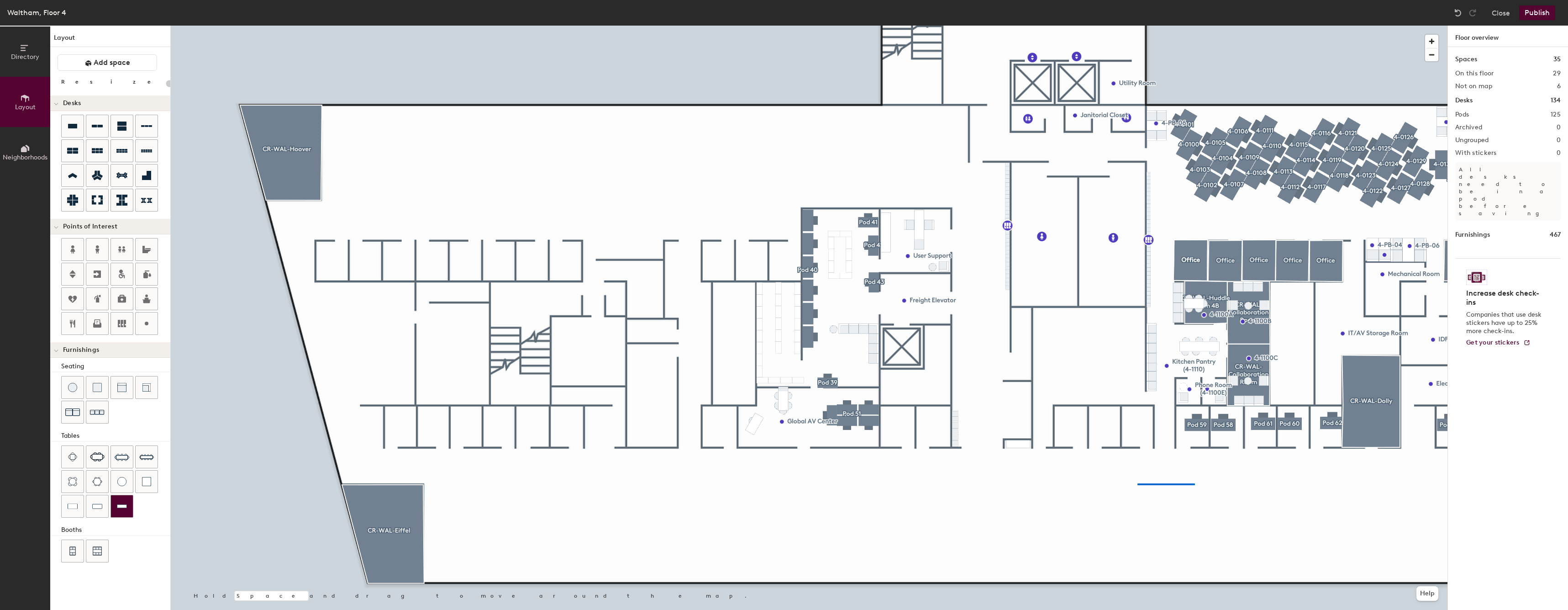
click at [1125, 26] on div at bounding box center [809, 26] width 1277 height 0
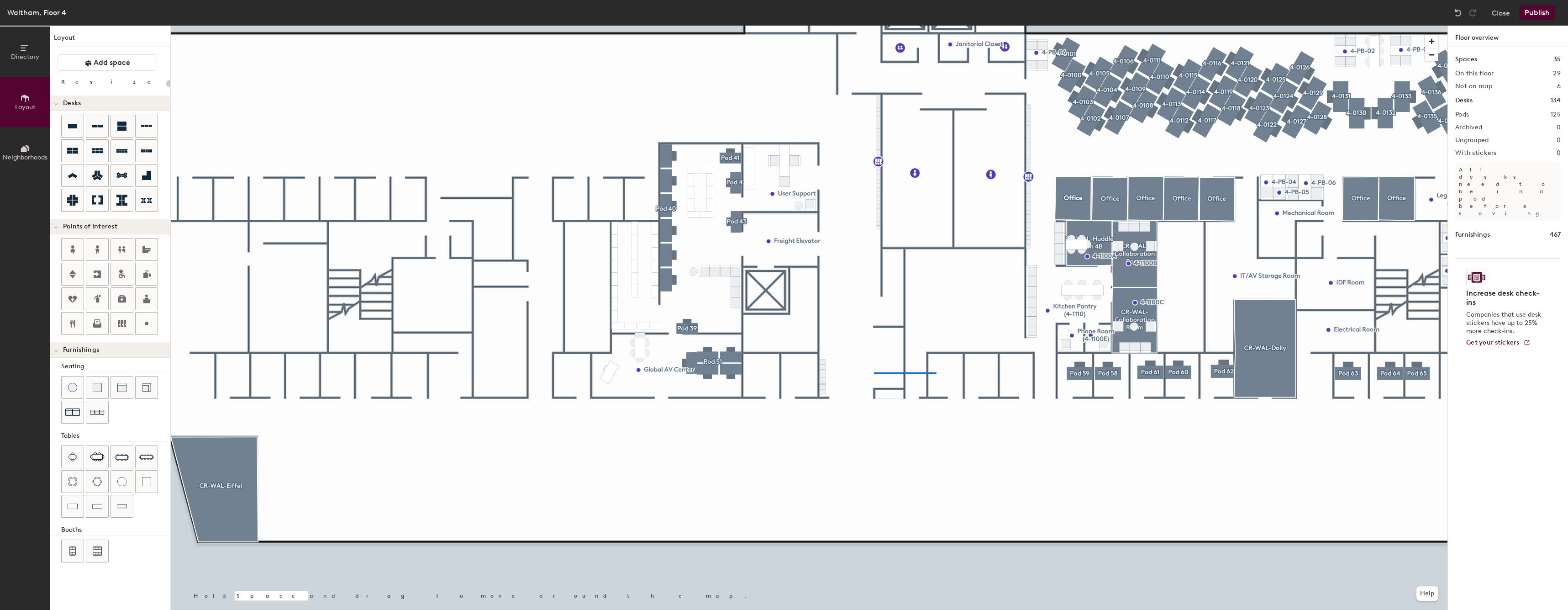
click at [846, 26] on div at bounding box center [809, 26] width 1277 height 0
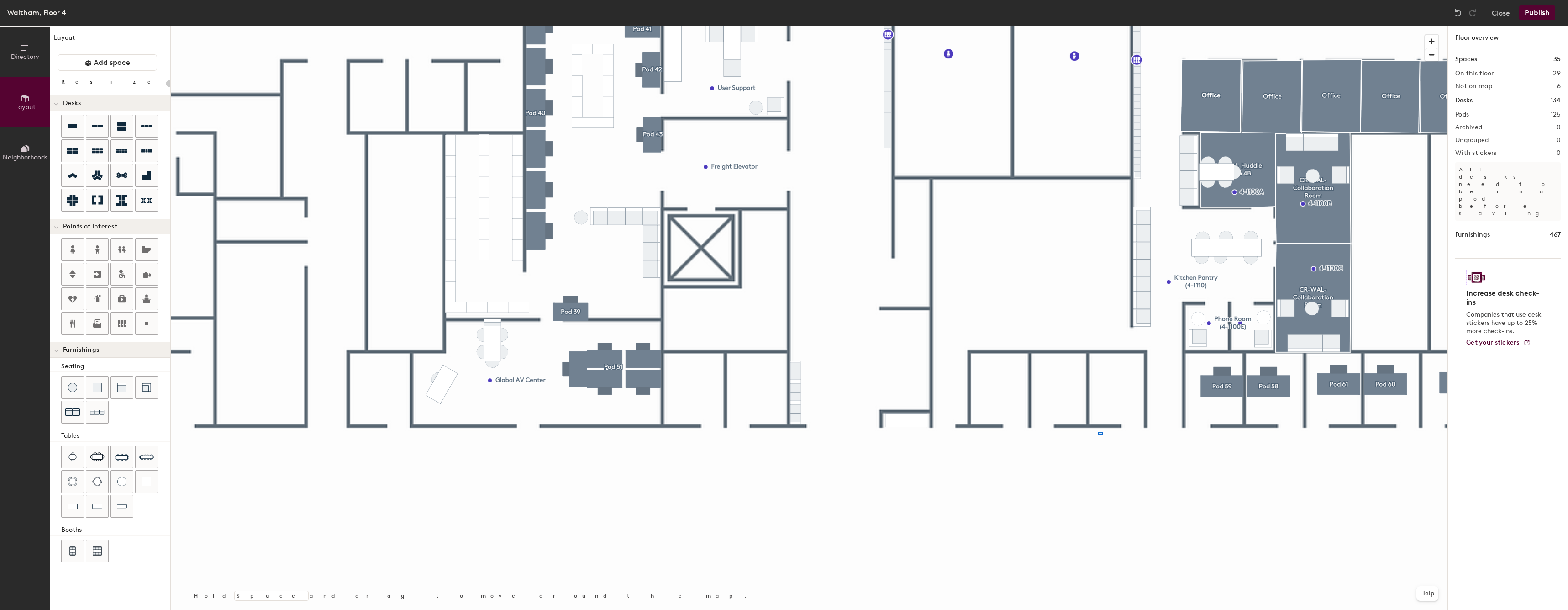
click at [969, 26] on div at bounding box center [809, 26] width 1277 height 0
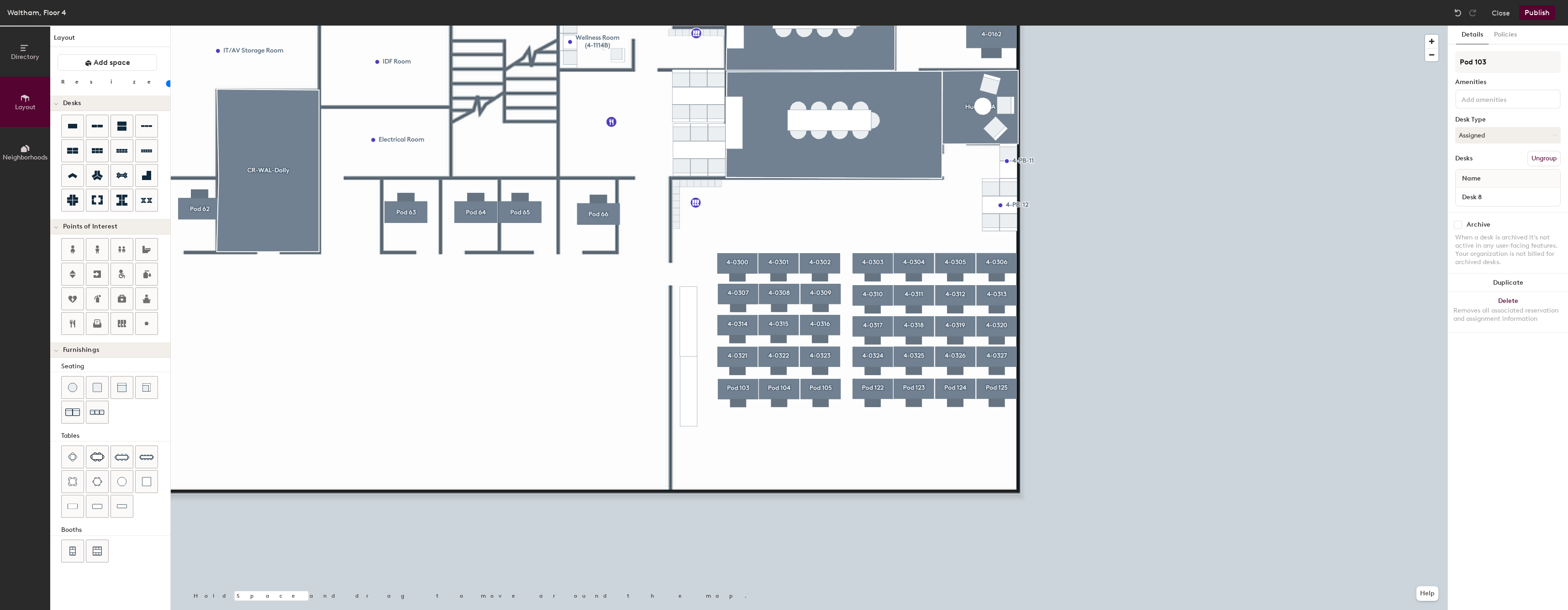
type input "60"
click at [1543, 68] on input "Pod 103" at bounding box center [1508, 62] width 105 height 22
paste input "4-0324"
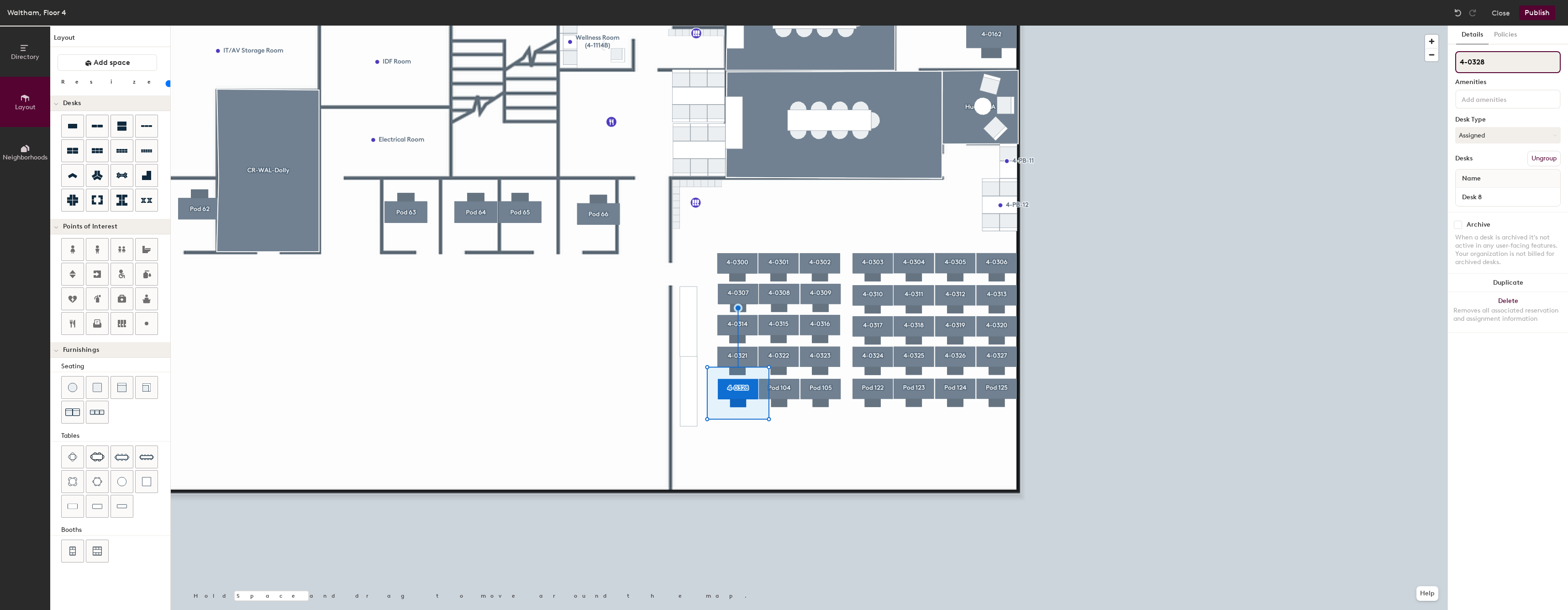
type input "4-0328"
click at [1504, 185] on div "Name" at bounding box center [1507, 179] width 104 height 18
click at [1499, 190] on div "Desk 8" at bounding box center [1507, 197] width 104 height 18
click at [1495, 193] on input "Desk 8" at bounding box center [1507, 196] width 101 height 13
paste input "4-0324"
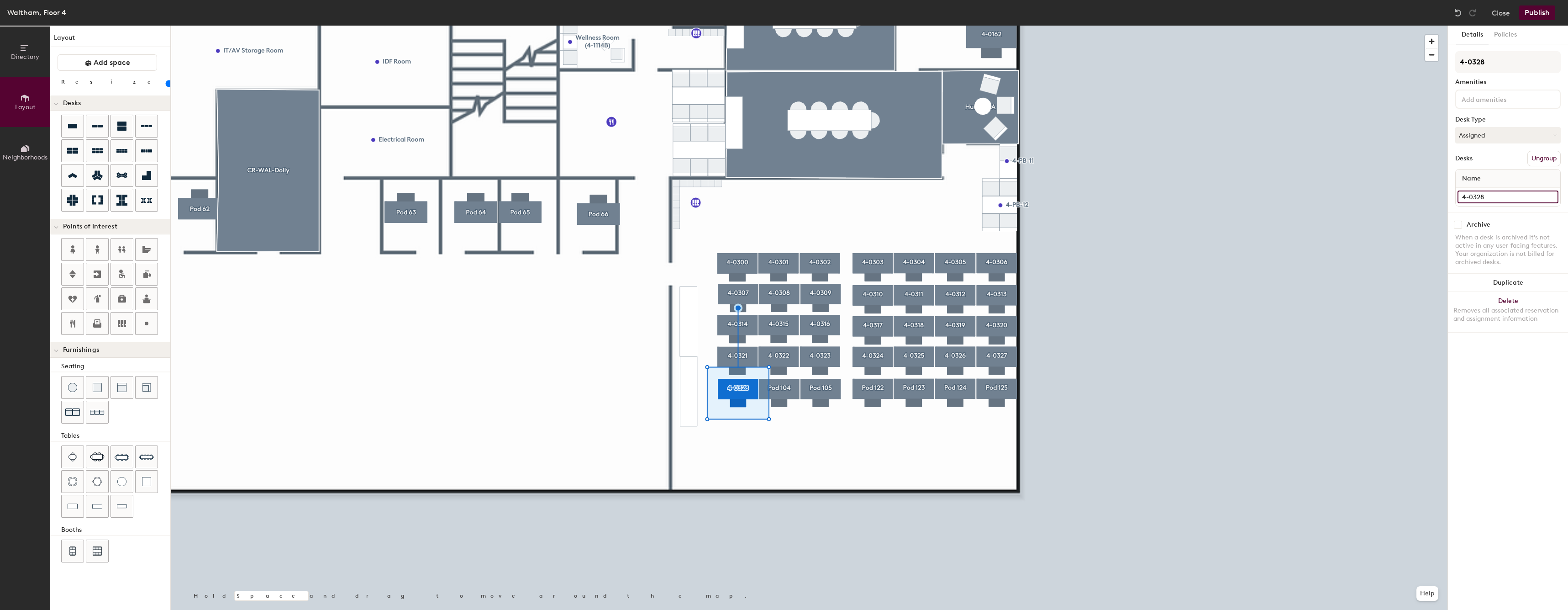
type input "4-0328"
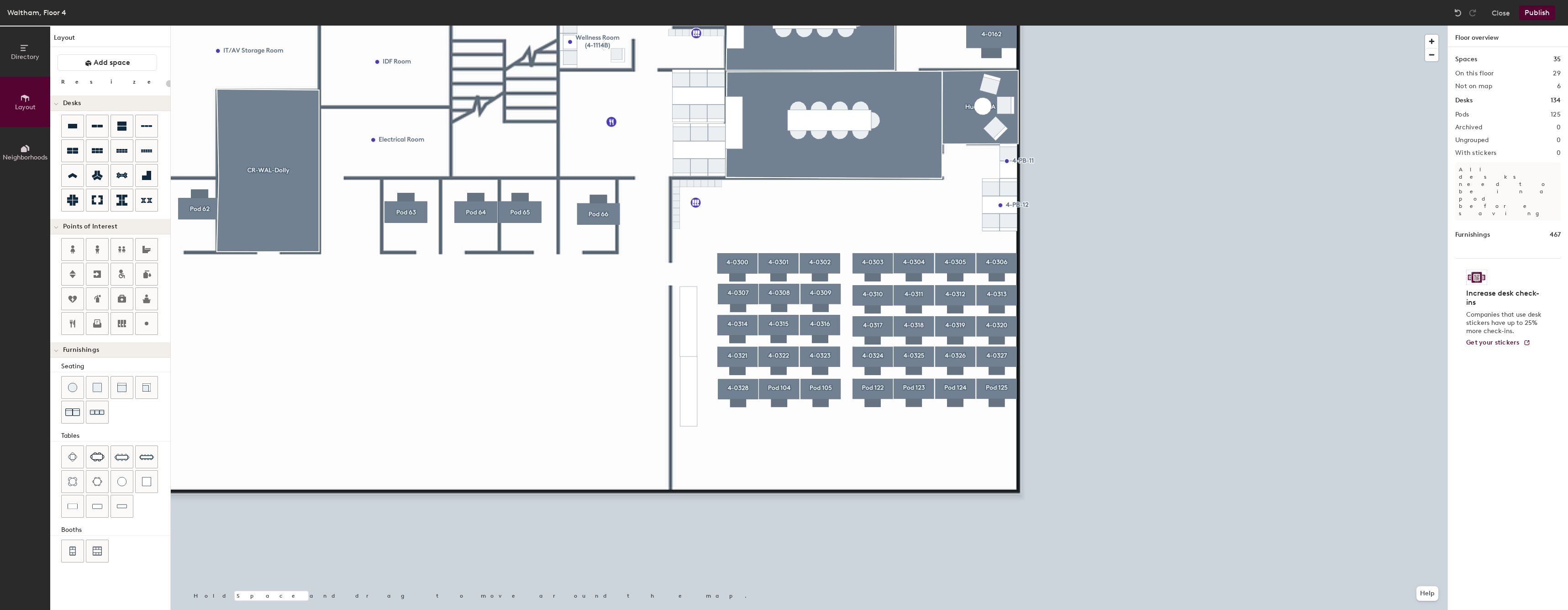
click at [784, 26] on div at bounding box center [809, 26] width 1277 height 0
type input "60"
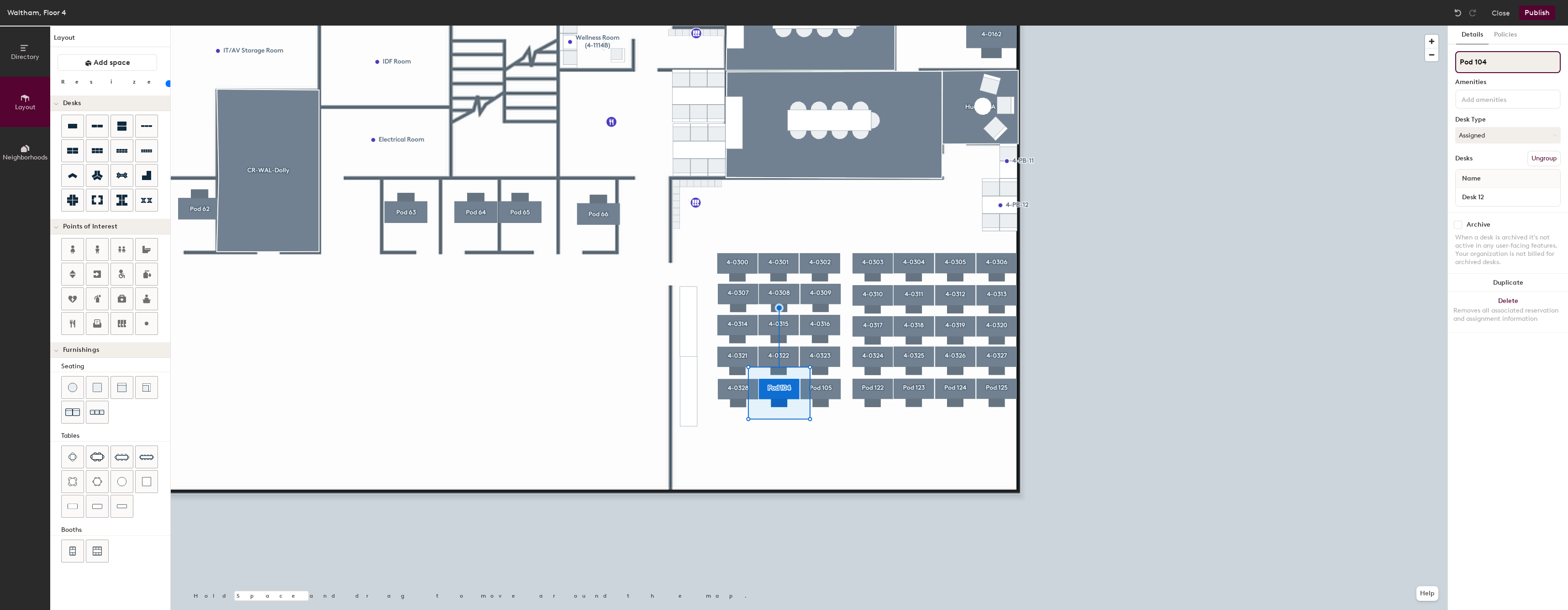
click at [1491, 56] on input "Pod 104" at bounding box center [1508, 62] width 105 height 22
paste input "4-032"
type input "4-0329"
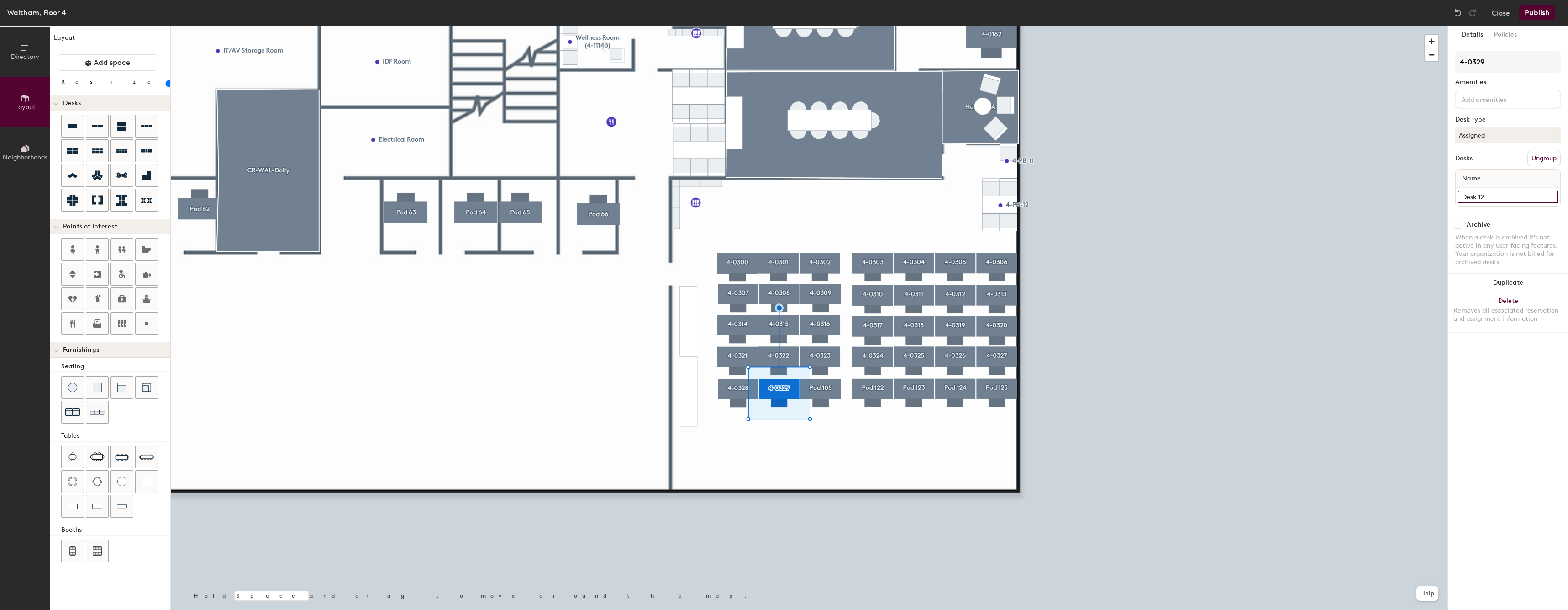
click at [1490, 193] on input "Desk 12" at bounding box center [1507, 196] width 101 height 13
paste input "4-0324"
type input "4-0329"
type input "60"
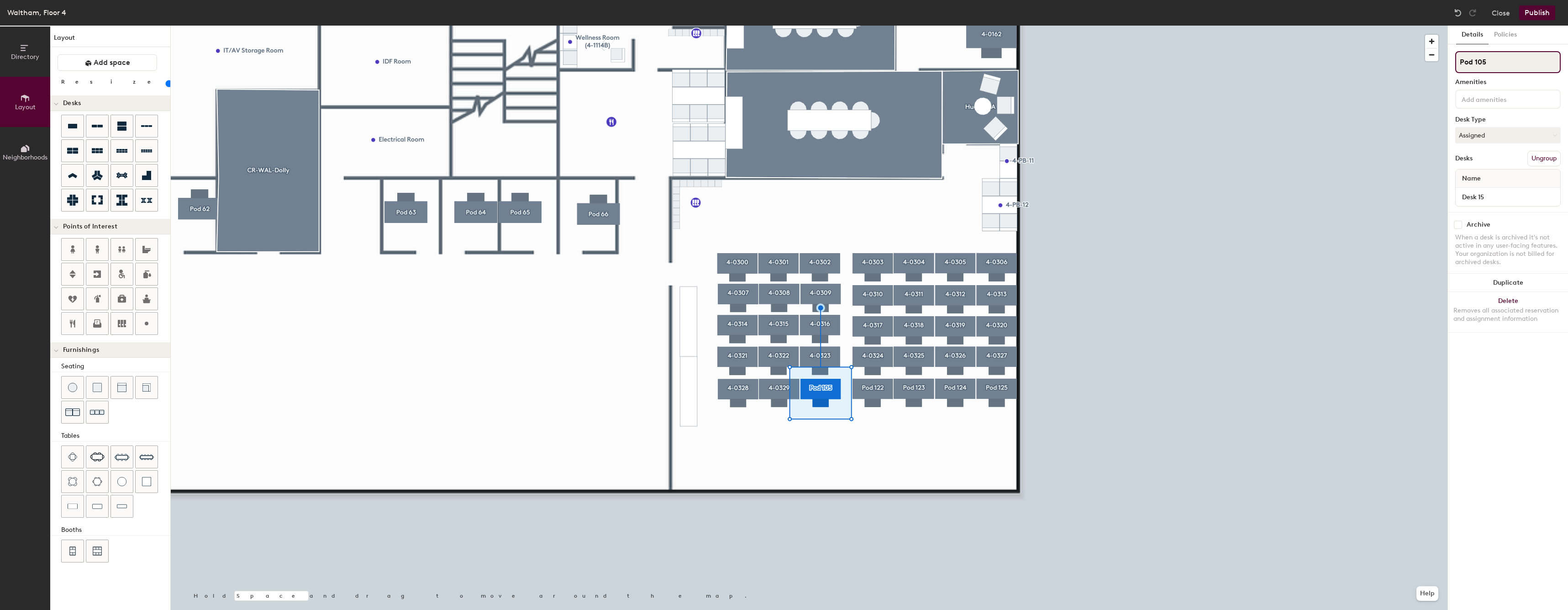
click at [1524, 66] on input "Pod 105" at bounding box center [1508, 62] width 105 height 22
click at [1524, 66] on input "Pod 105" at bounding box center [1508, 62] width 105 height 22
paste input "4-0324"
type input "4-0330"
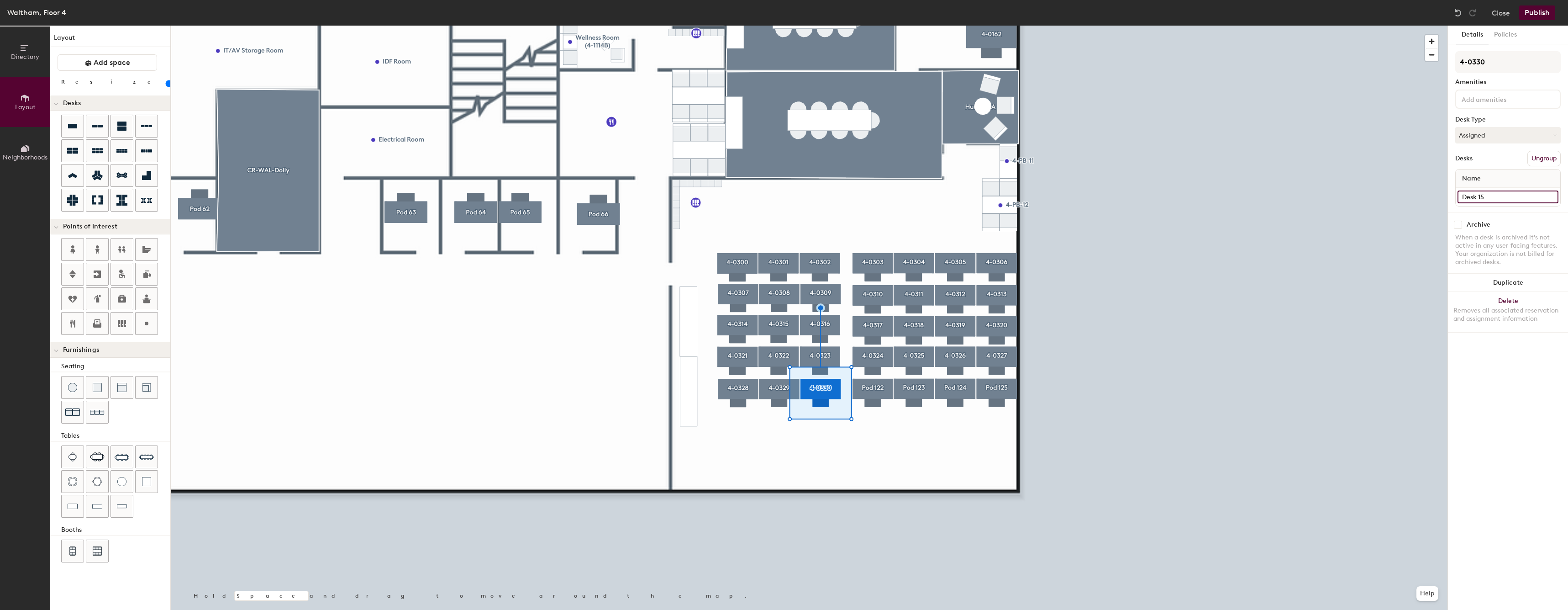
click at [1490, 193] on input "Desk 15" at bounding box center [1507, 196] width 101 height 13
type input "3"
paste input "4-0324"
type input "4-0330"
click at [892, 26] on div at bounding box center [809, 26] width 1277 height 0
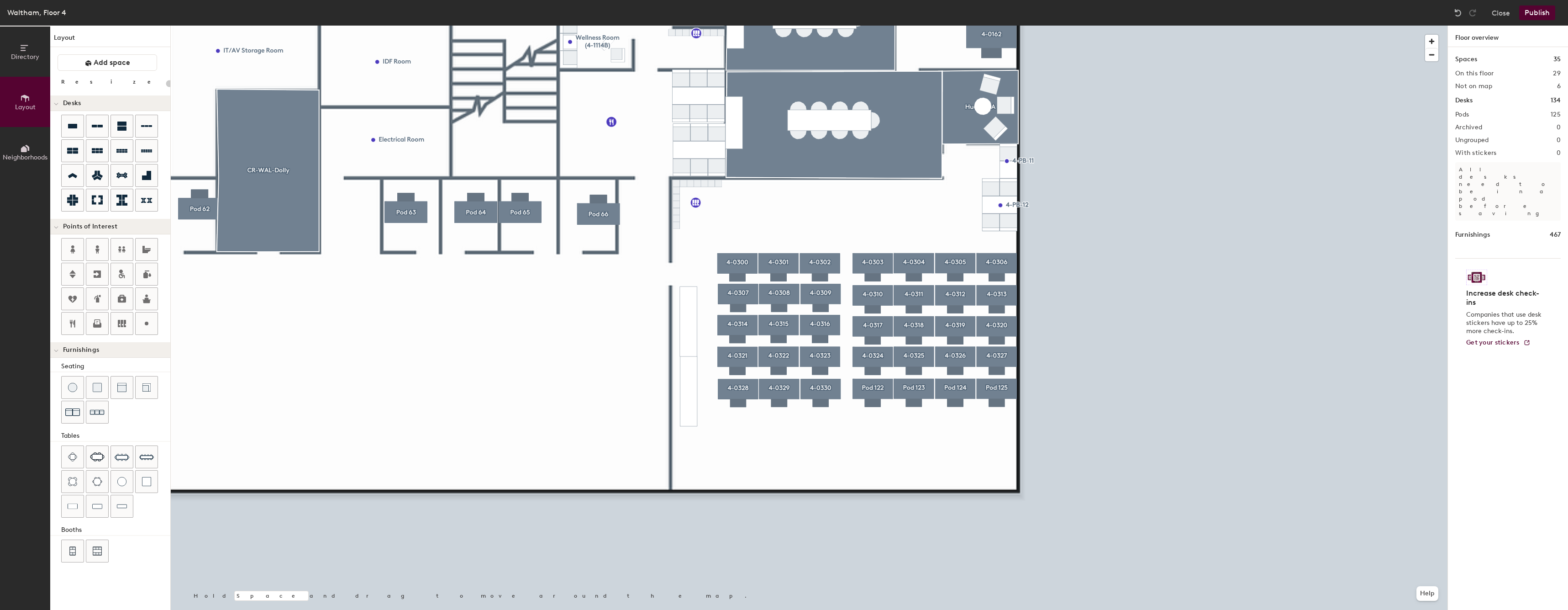
type input "60"
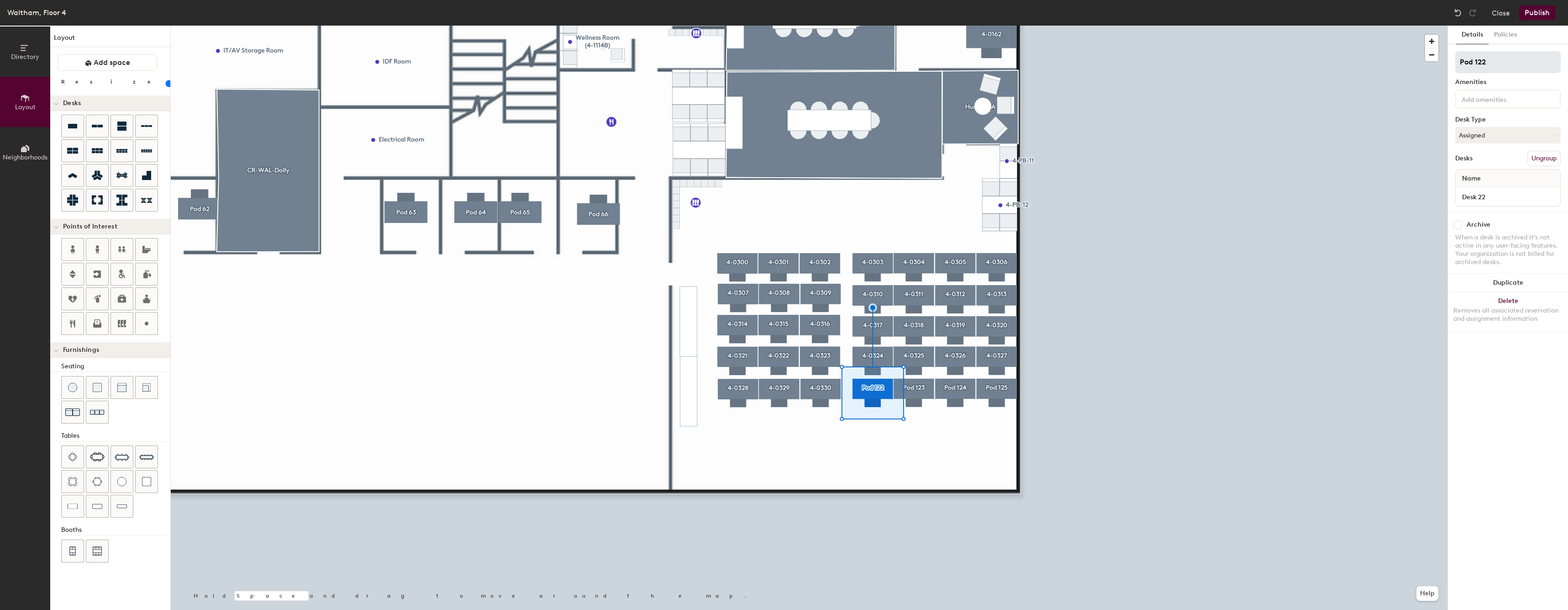
drag, startPoint x: 1492, startPoint y: 46, endPoint x: 1482, endPoint y: 63, distance: 19.7
click at [1491, 47] on div "Details Policies Pod 122 Amenities Desk Type Assigned Desks Ungroup Name Desk 2…" at bounding box center [1508, 318] width 120 height 584
click at [1482, 63] on input "Pod 122" at bounding box center [1508, 62] width 105 height 22
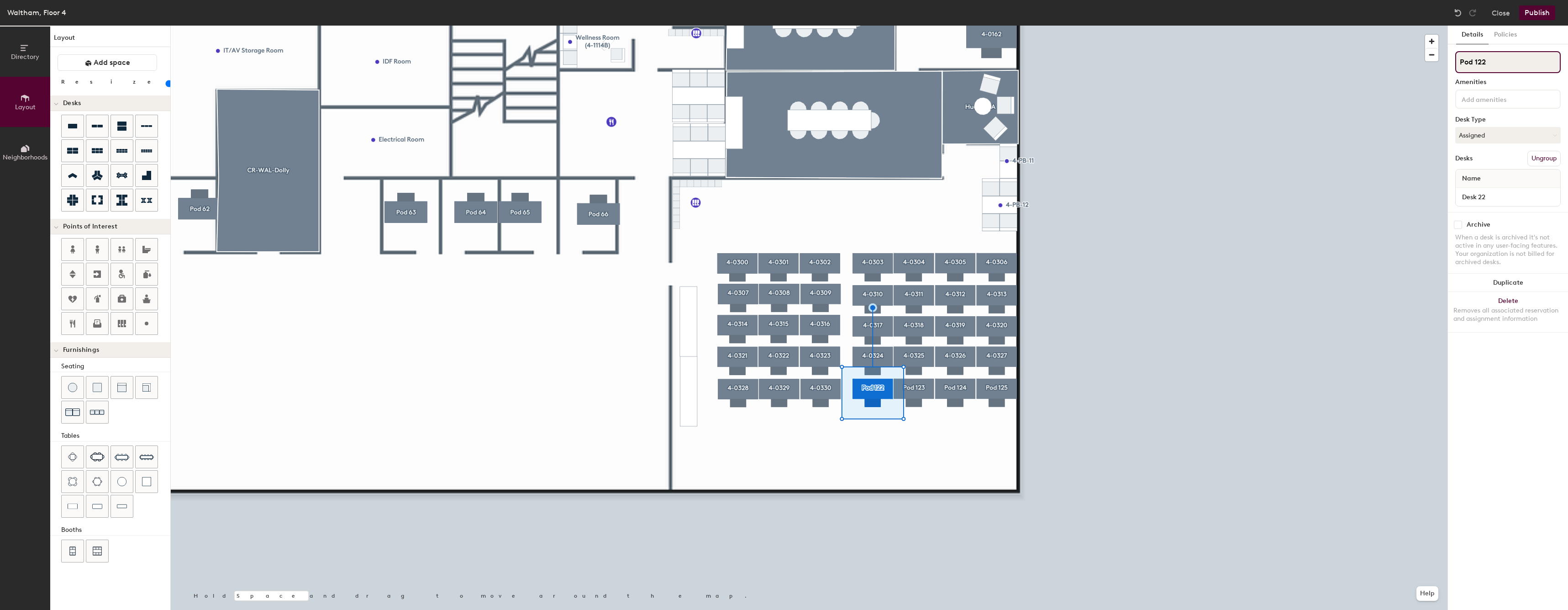
paste input "4-0324"
click at [1481, 63] on input "4-03231" at bounding box center [1508, 62] width 105 height 22
type input "4-0331"
click at [1497, 199] on input "Desk 22" at bounding box center [1507, 196] width 101 height 13
paste input "4-0324"
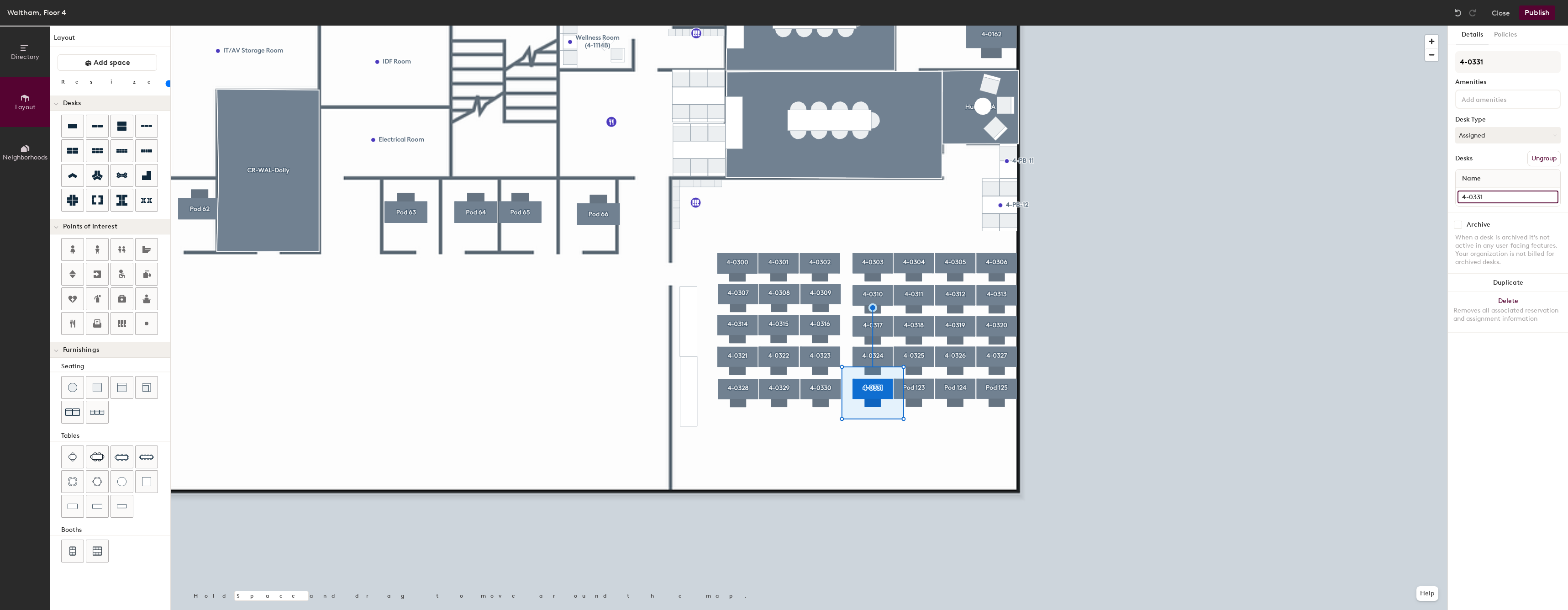
type input "4-0331"
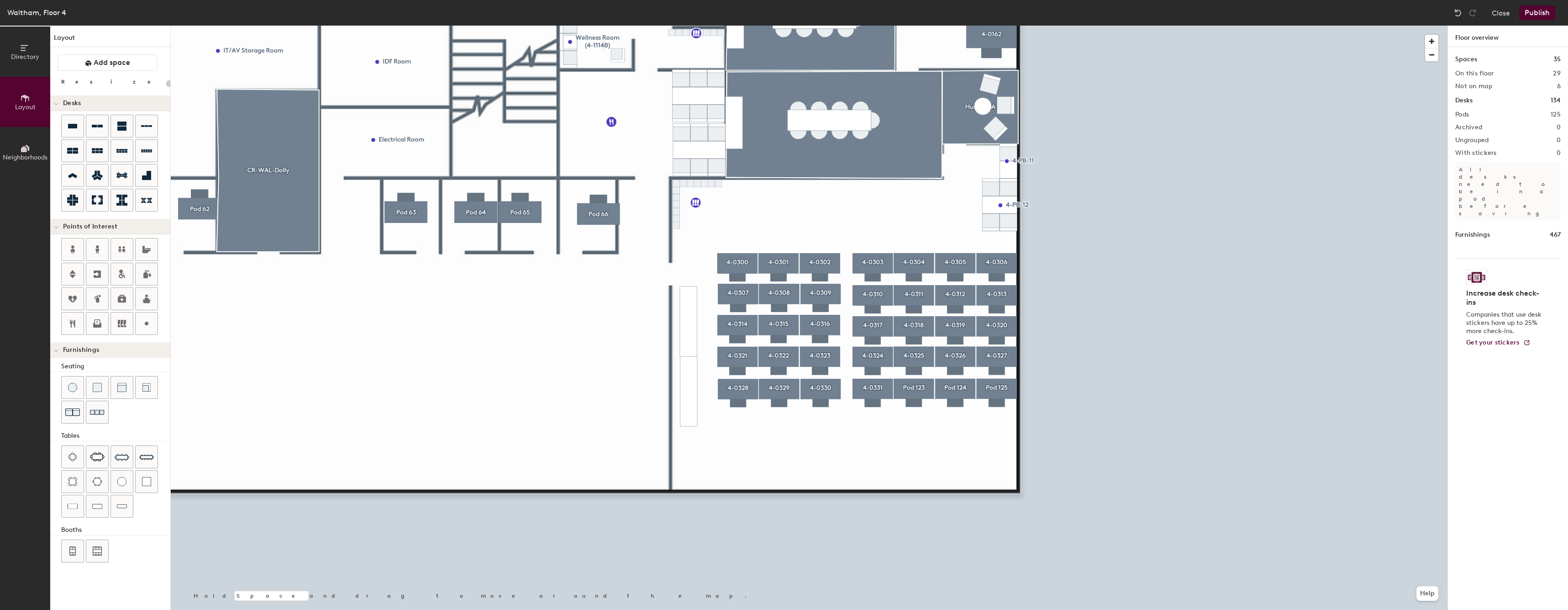
click at [910, 26] on div at bounding box center [809, 26] width 1277 height 0
type input "60"
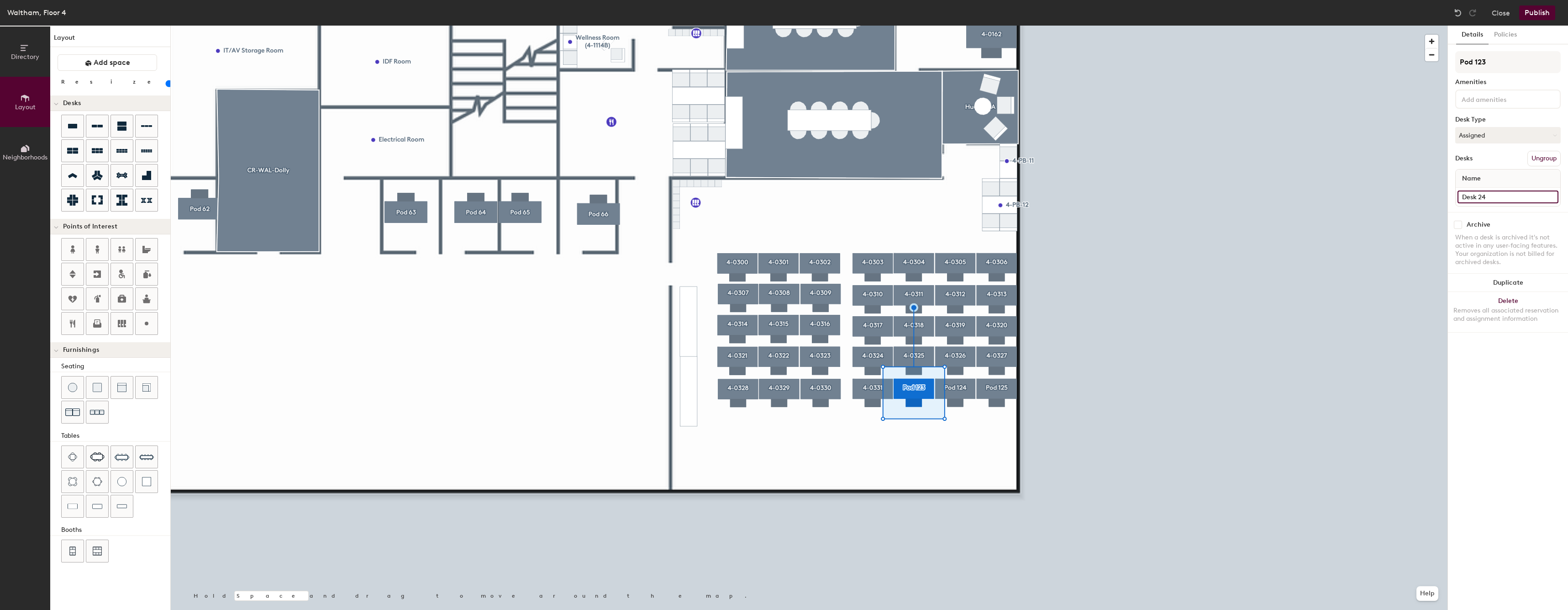
click at [1497, 203] on input "Desk 24" at bounding box center [1507, 196] width 101 height 13
paste input "4-03"
type input "4-0332"
click at [1525, 70] on input "Pod 123" at bounding box center [1508, 62] width 105 height 22
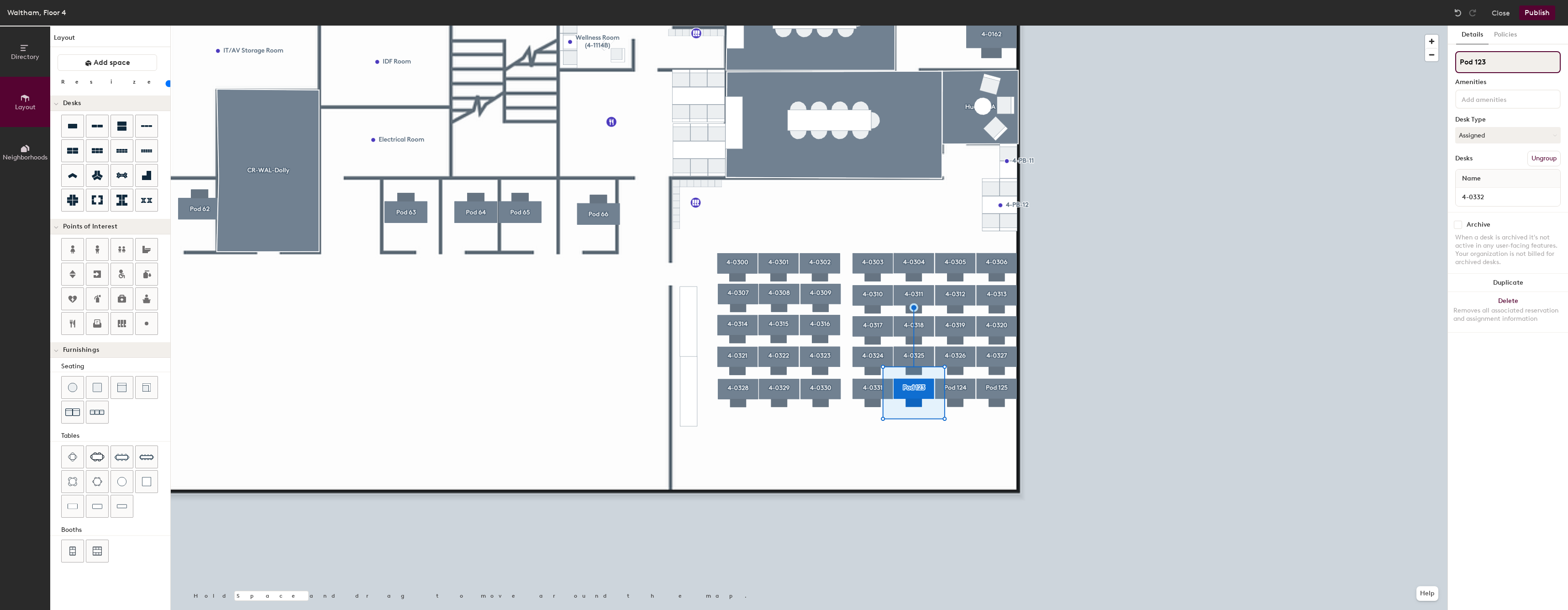
click at [1525, 70] on input "Pod 123" at bounding box center [1508, 62] width 105 height 22
paste input "4-0324"
paste input
type input "4-0332"
type input "60"
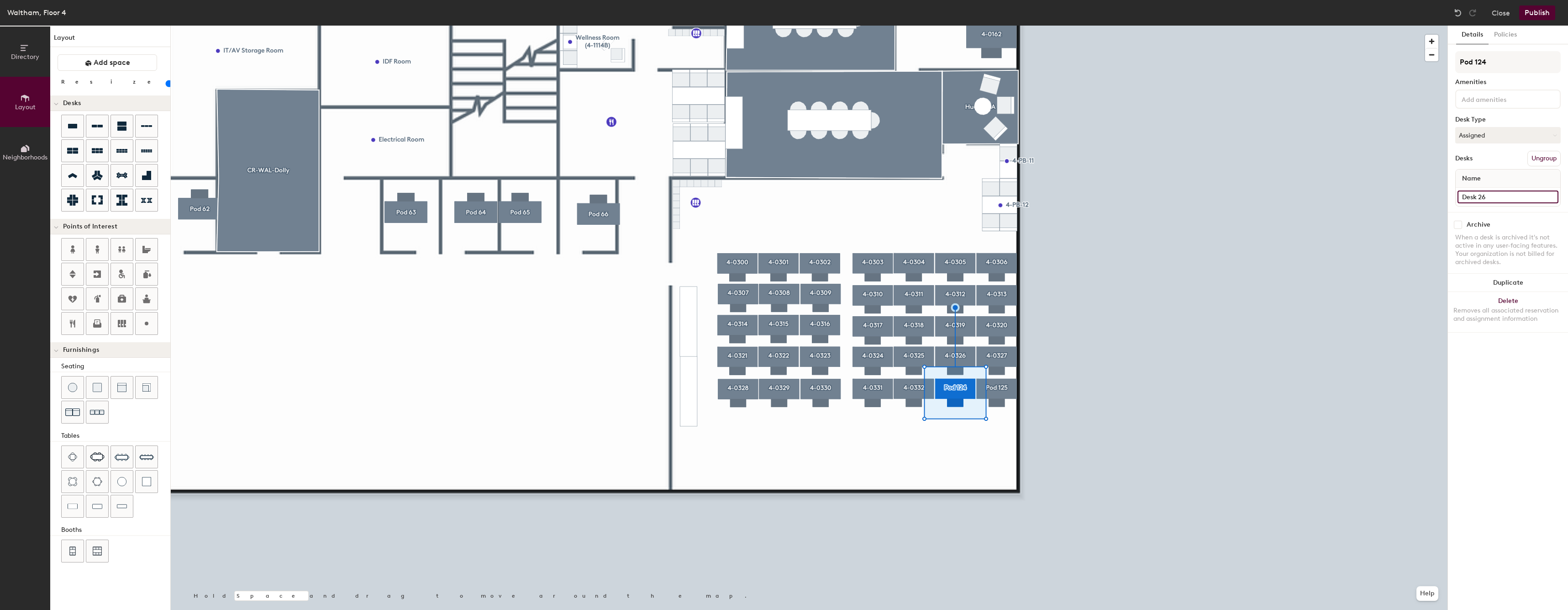
click at [1509, 203] on input "Desk 26" at bounding box center [1507, 196] width 101 height 13
paste input "4-0324"
type input "4-0333"
click at [1138, 26] on div at bounding box center [809, 26] width 1277 height 0
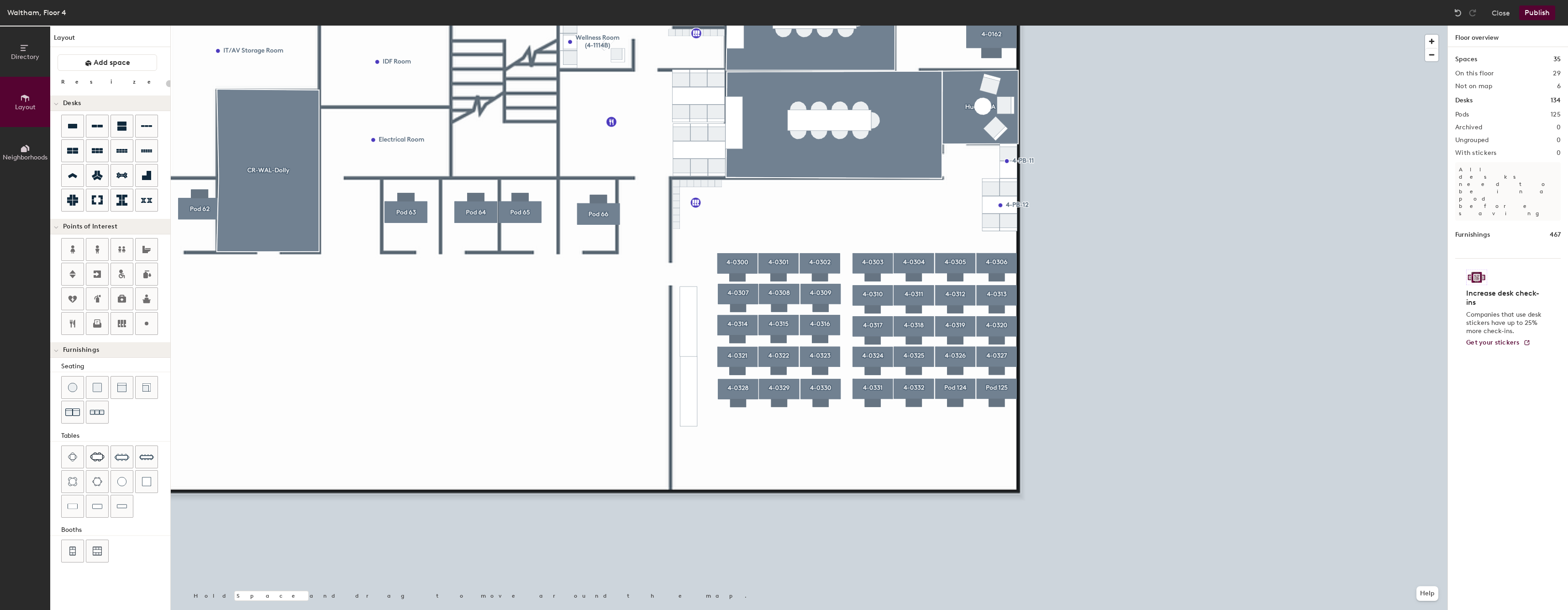
click at [969, 26] on div at bounding box center [809, 26] width 1277 height 0
type input "60"
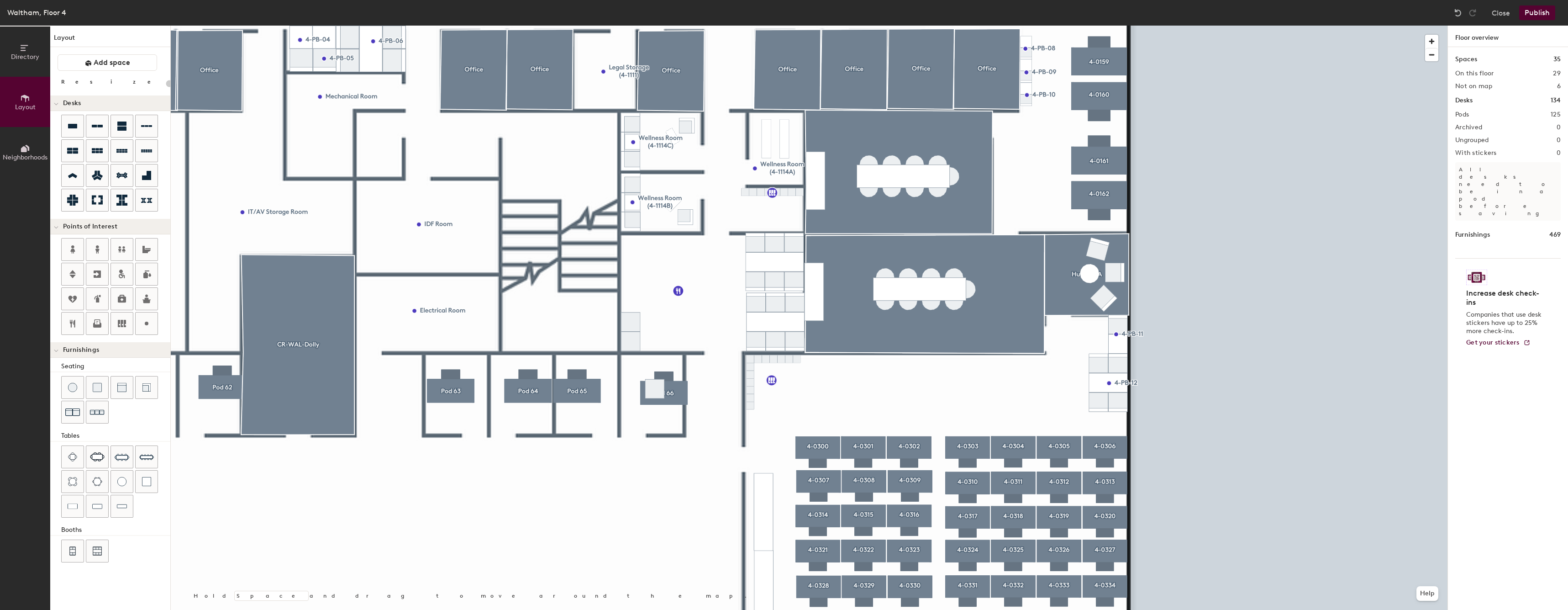
drag, startPoint x: 120, startPoint y: 505, endPoint x: 155, endPoint y: 509, distance: 35.2
click at [121, 505] on img at bounding box center [122, 506] width 10 height 9
click at [641, 26] on div at bounding box center [809, 26] width 1277 height 0
click at [635, 26] on div at bounding box center [809, 26] width 1277 height 0
drag, startPoint x: 94, startPoint y: 509, endPoint x: 132, endPoint y: 488, distance: 43.4
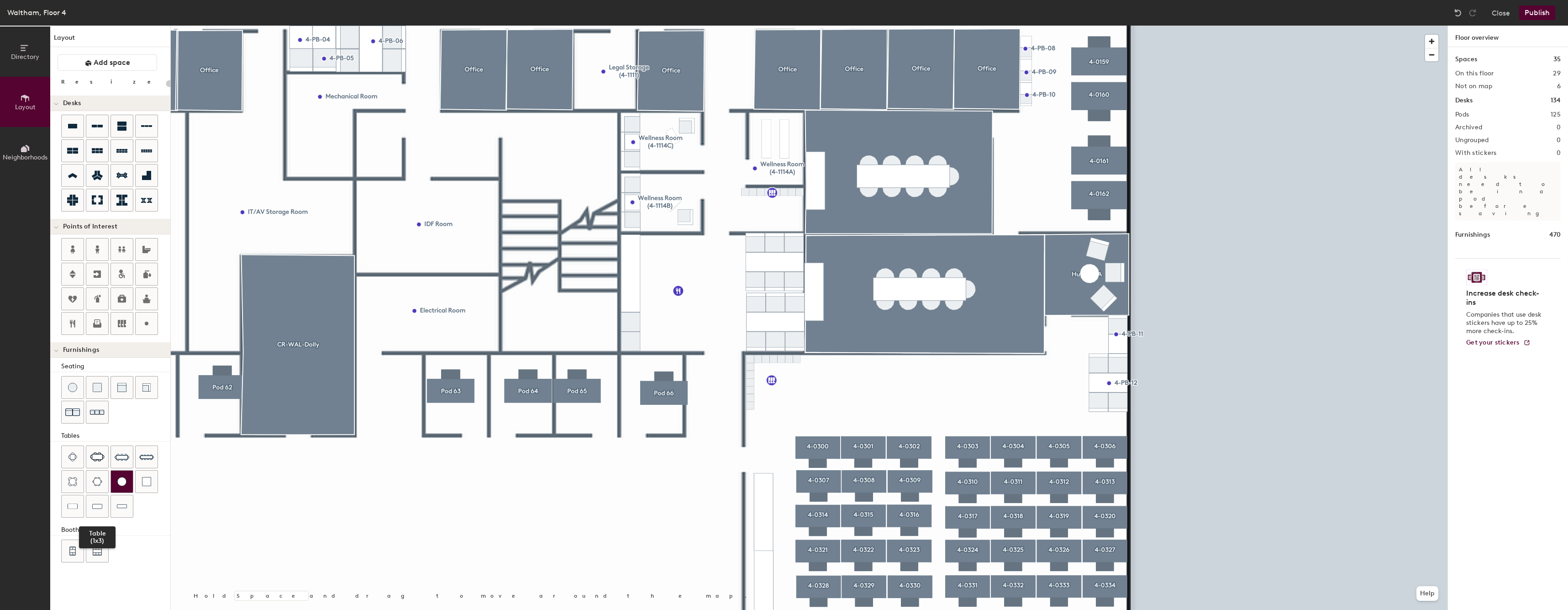
click at [94, 509] on img at bounding box center [97, 506] width 10 height 9
click at [744, 26] on div at bounding box center [809, 26] width 1277 height 0
click at [123, 481] on img at bounding box center [121, 481] width 9 height 9
click at [700, 26] on div at bounding box center [809, 26] width 1277 height 0
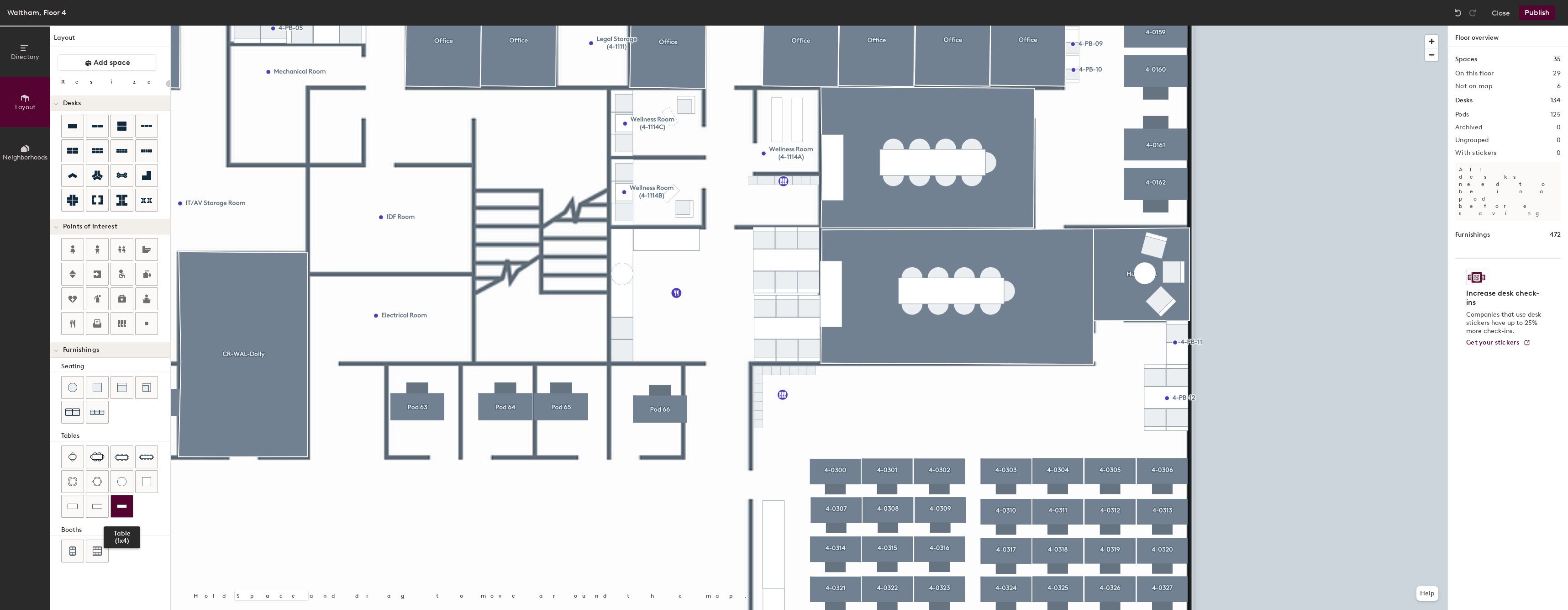
click at [129, 511] on div at bounding box center [122, 506] width 22 height 22
click at [747, 26] on div at bounding box center [809, 26] width 1277 height 0
type input "20"
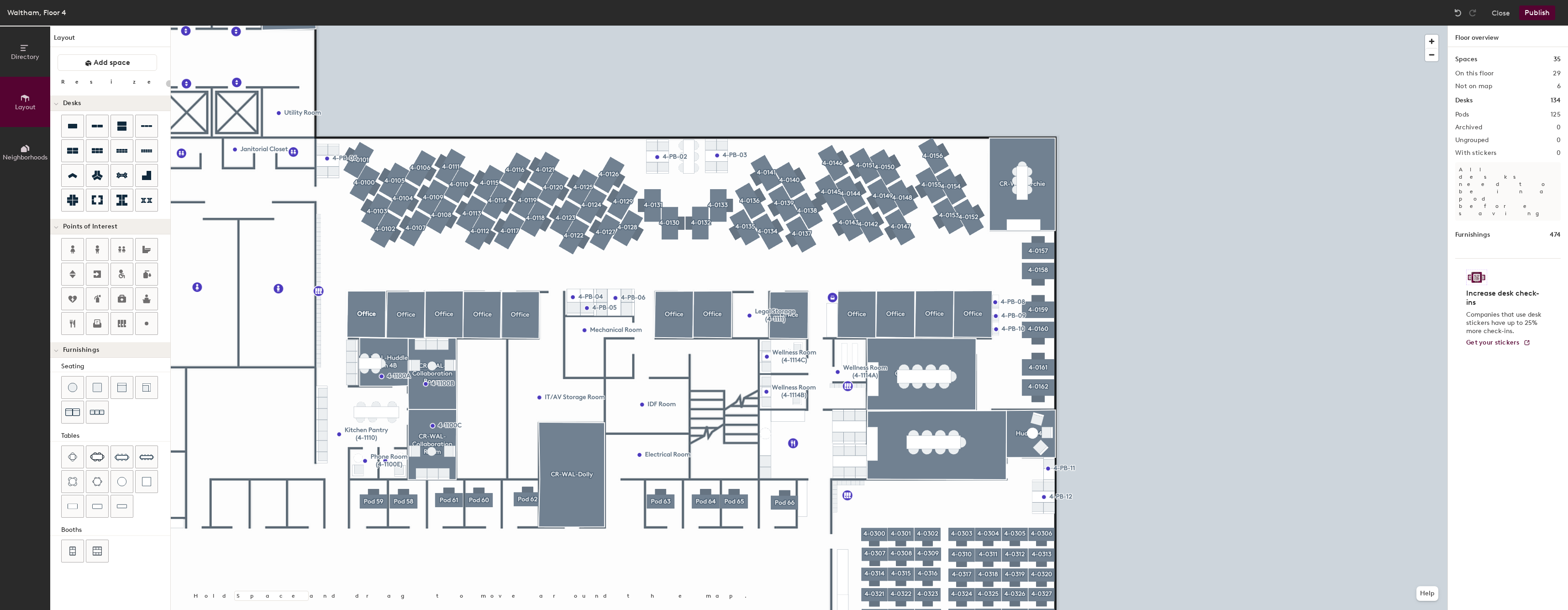
click at [831, 26] on div at bounding box center [809, 26] width 1277 height 0
click at [821, 26] on div at bounding box center [809, 26] width 1277 height 0
click at [831, 26] on div at bounding box center [809, 26] width 1277 height 0
click at [832, 314] on span "Edit" at bounding box center [836, 317] width 24 height 15
type input "20"
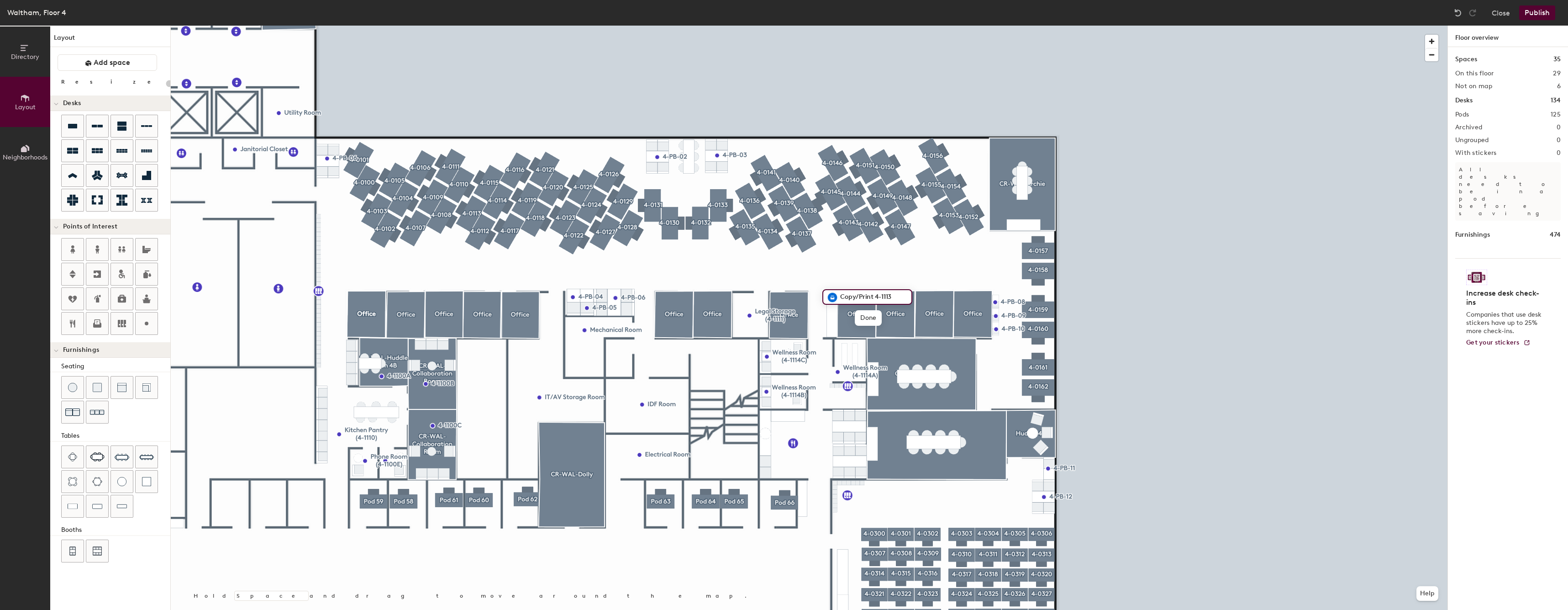
type input "Copy/Print 4-1113"
click at [832, 316] on span "Edit" at bounding box center [836, 317] width 24 height 15
click at [902, 297] on input "Copy/Print 4-1113" at bounding box center [872, 296] width 70 height 13
click at [875, 295] on input "Copy/Print 4-1113)" at bounding box center [874, 296] width 74 height 13
type input "Copy/Print (4-1113)"
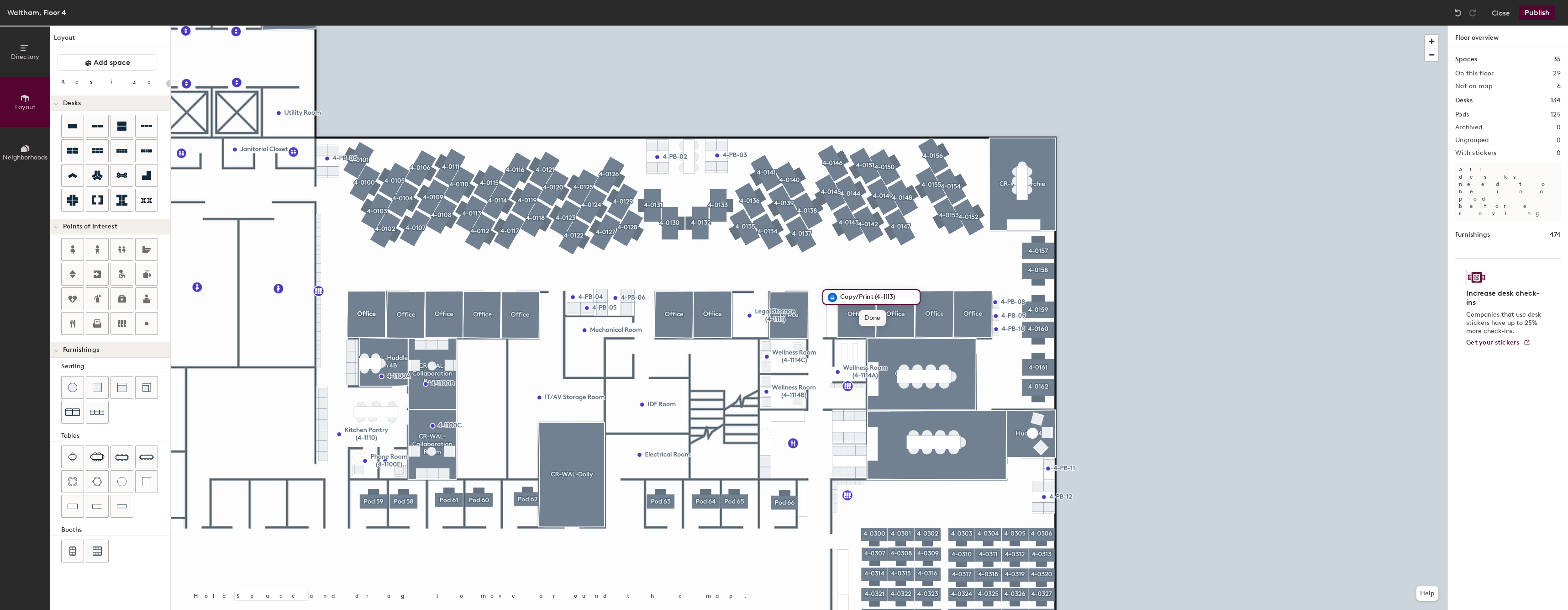
click at [873, 313] on span "Done" at bounding box center [872, 317] width 27 height 15
click at [376, 26] on div at bounding box center [809, 26] width 1277 height 0
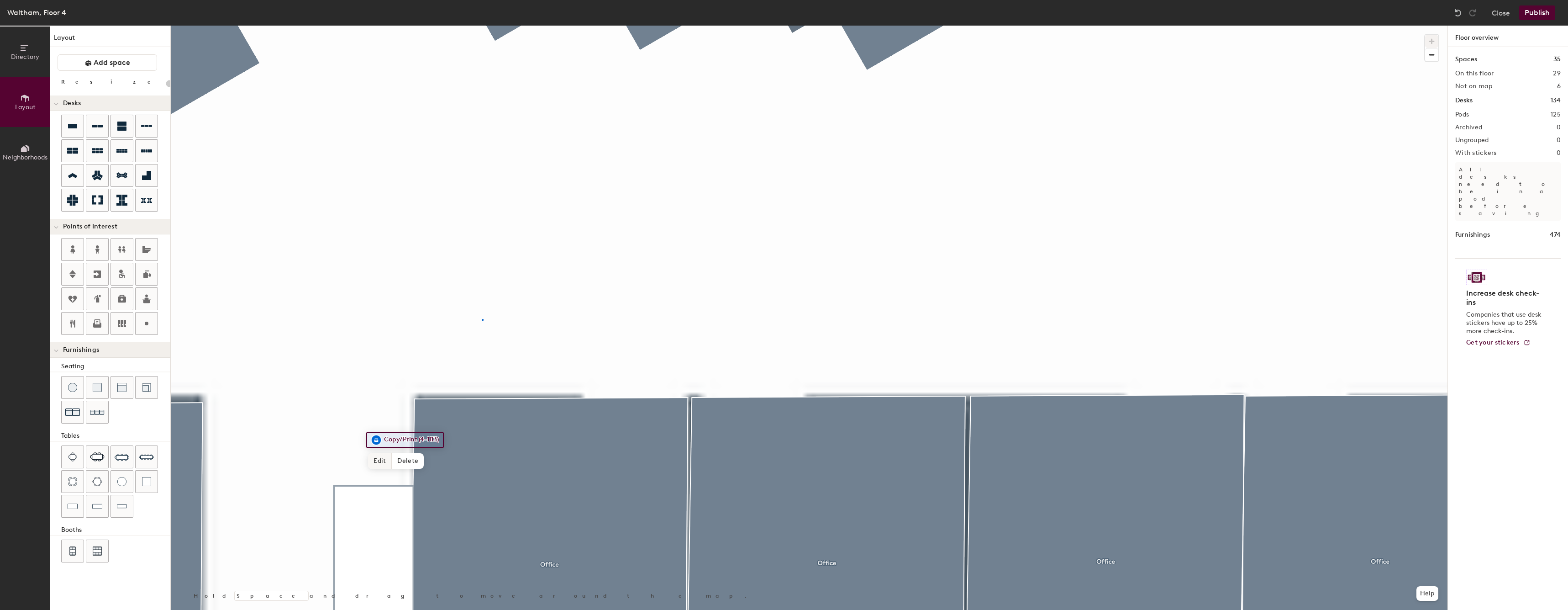
click at [482, 26] on div at bounding box center [809, 26] width 1277 height 0
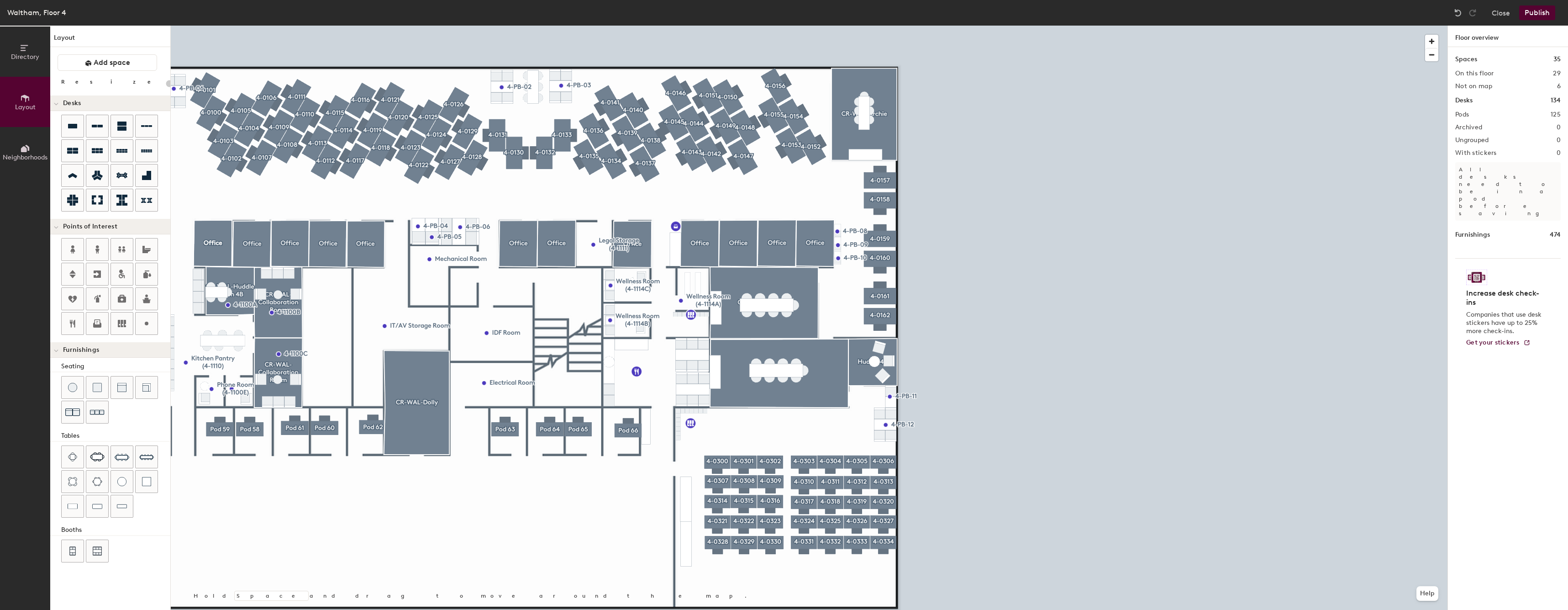
click at [1546, 18] on button "Publish" at bounding box center [1536, 13] width 36 height 15
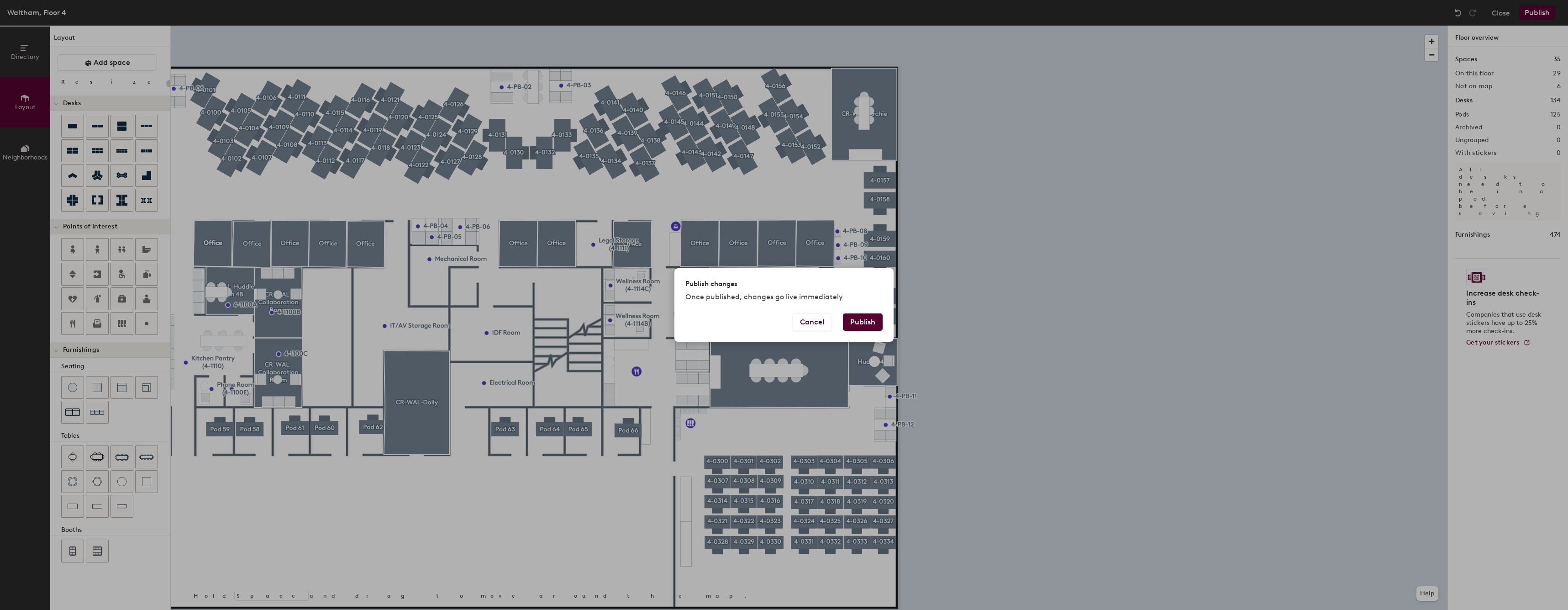
click at [871, 323] on button "Publish" at bounding box center [862, 322] width 40 height 17
type input "20"
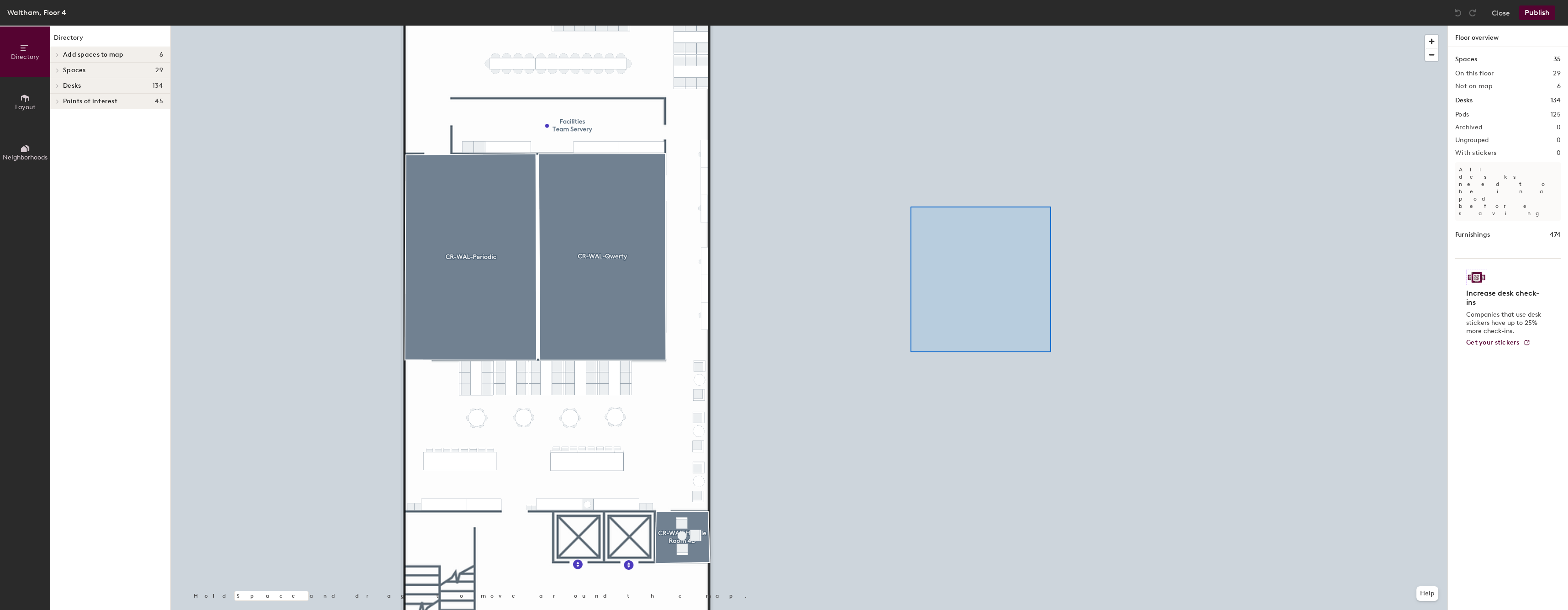
click at [861, 26] on div at bounding box center [809, 26] width 1277 height 0
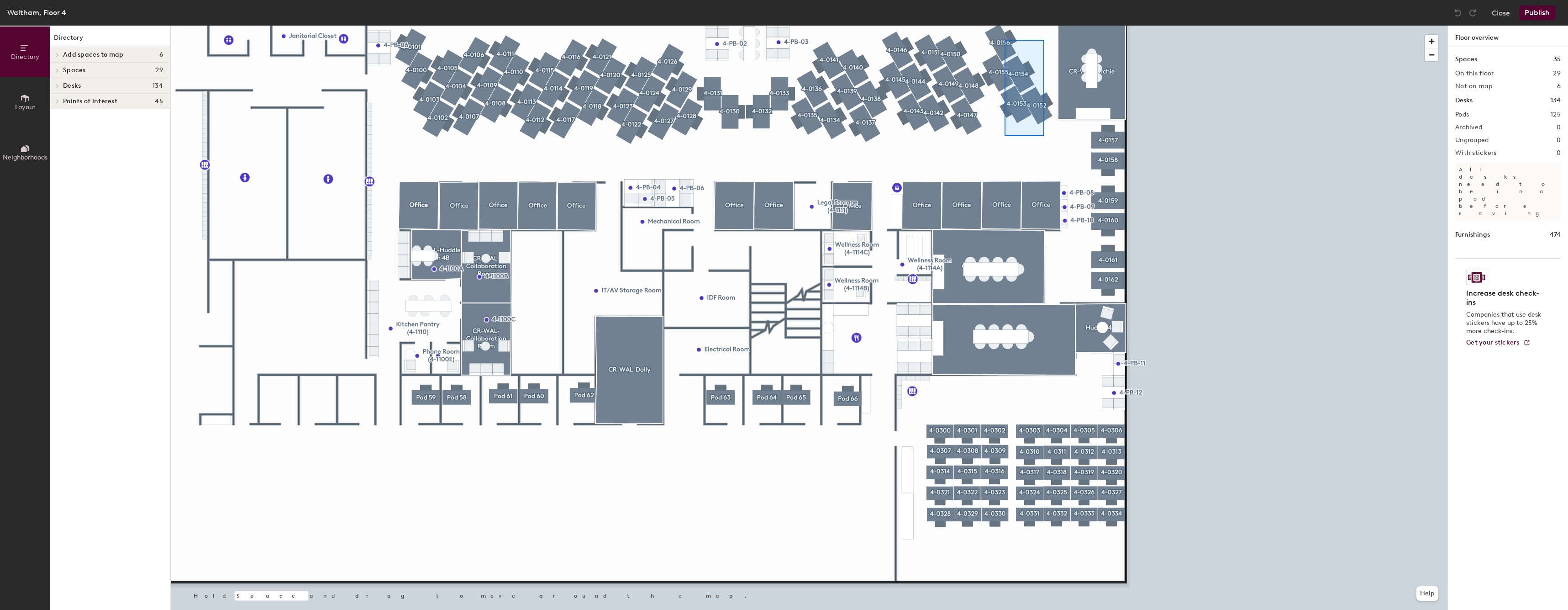
click at [1004, 26] on div at bounding box center [809, 26] width 1277 height 0
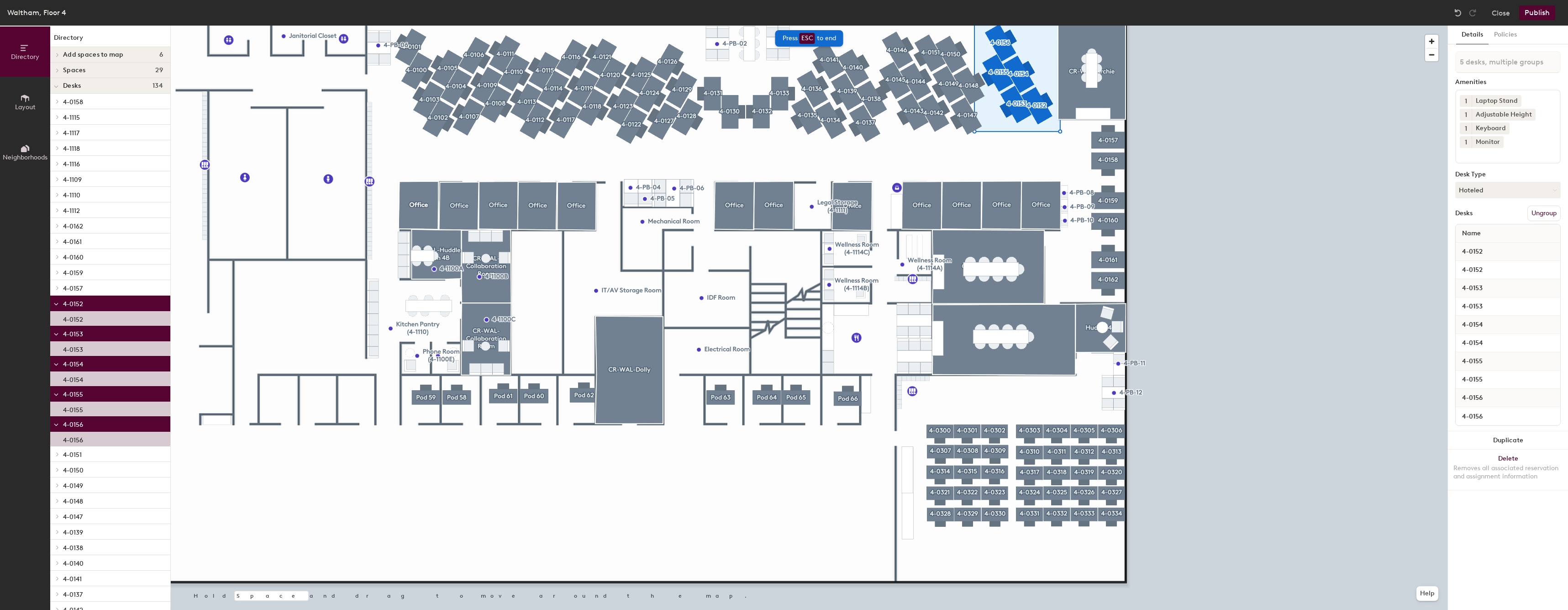
type input "5 desks"
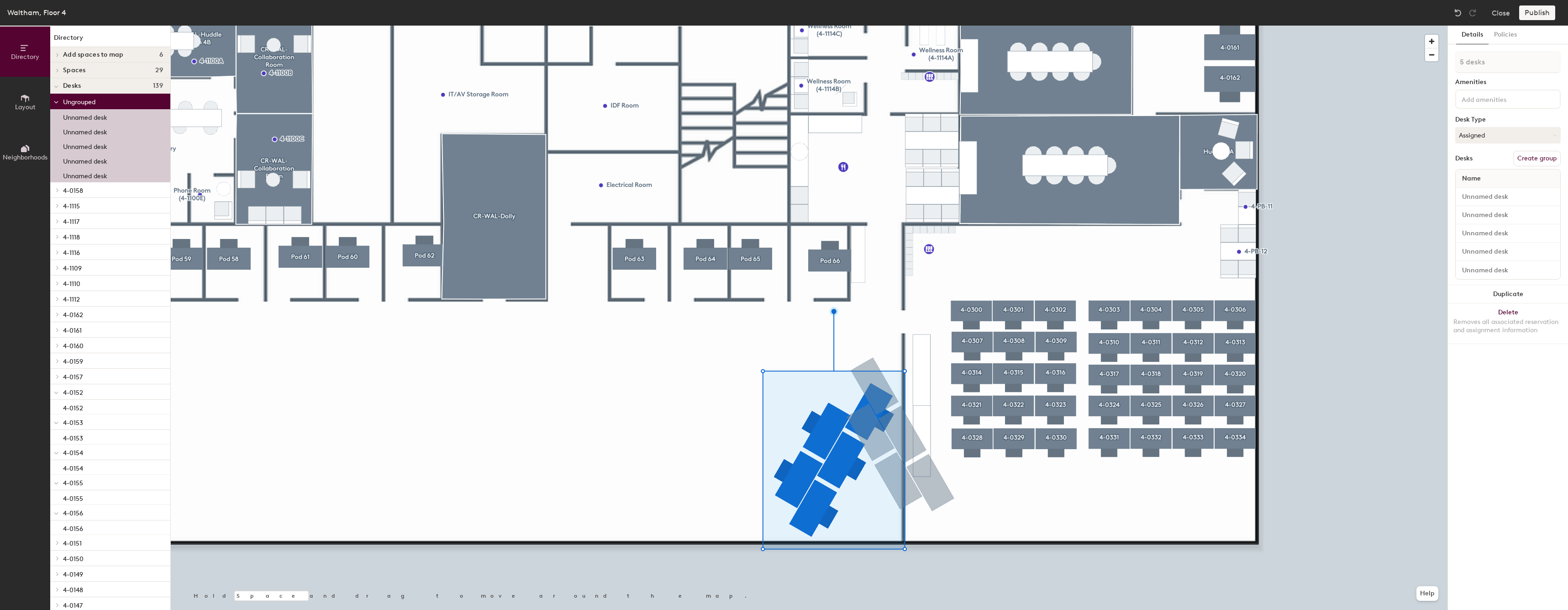
click at [974, 26] on div at bounding box center [809, 26] width 1277 height 0
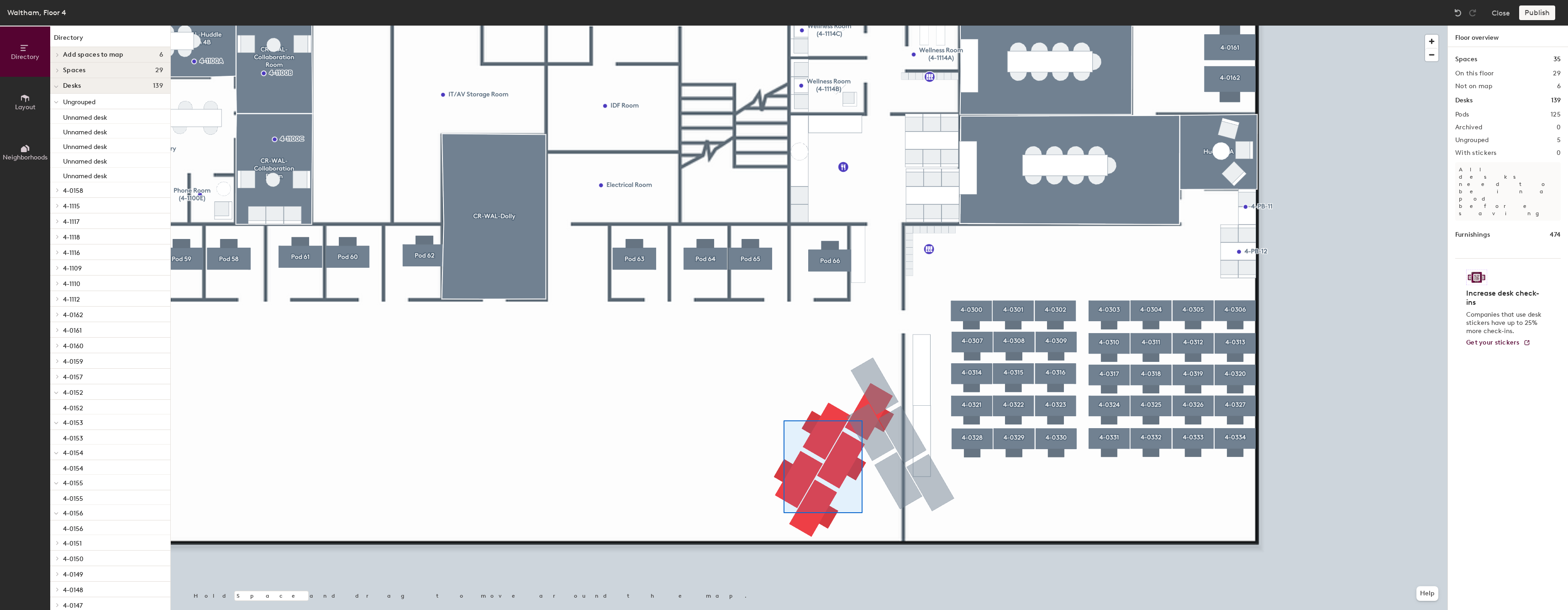
click at [783, 26] on div at bounding box center [809, 26] width 1277 height 0
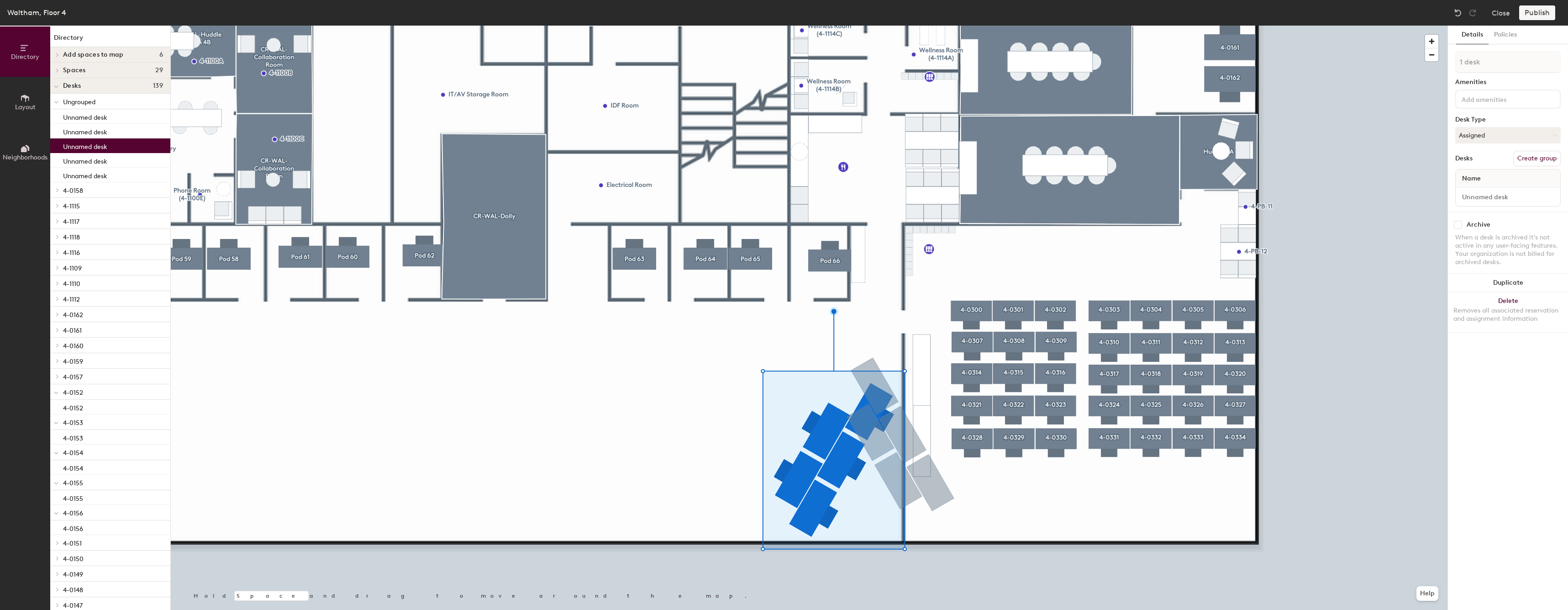
type input "1 desk"
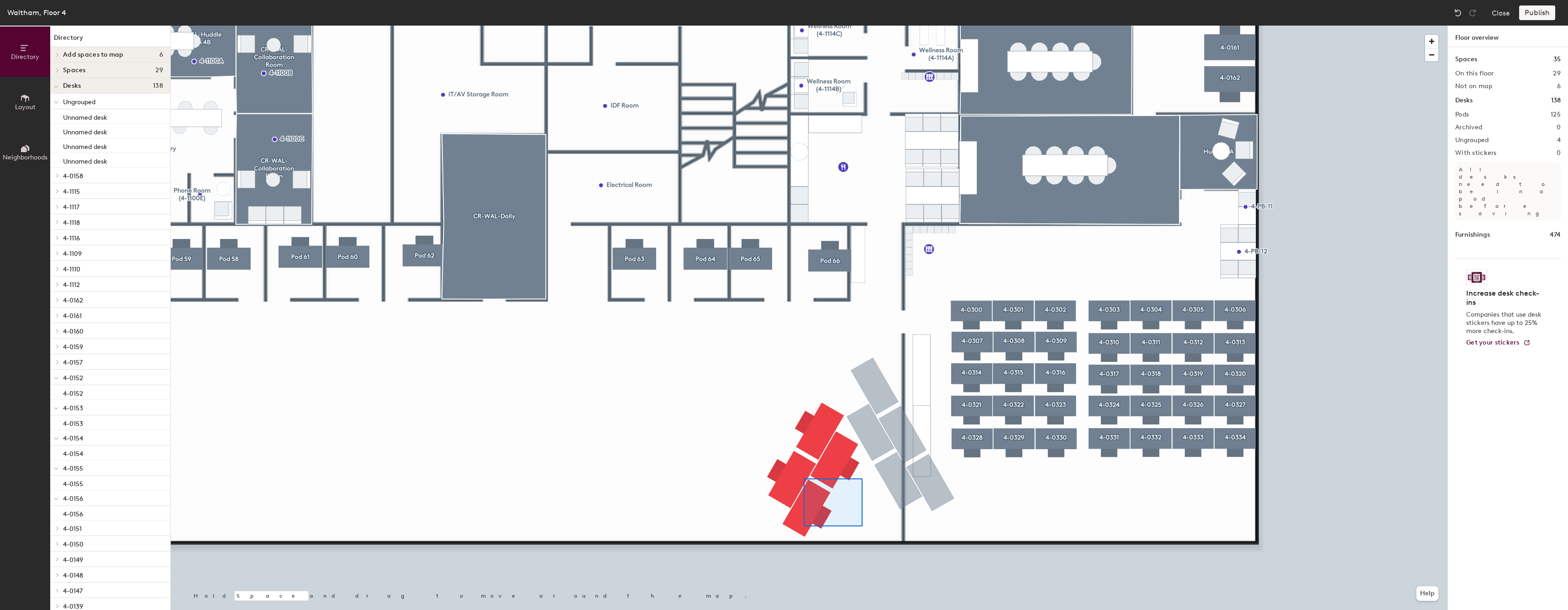
click at [762, 26] on div at bounding box center [809, 26] width 1277 height 0
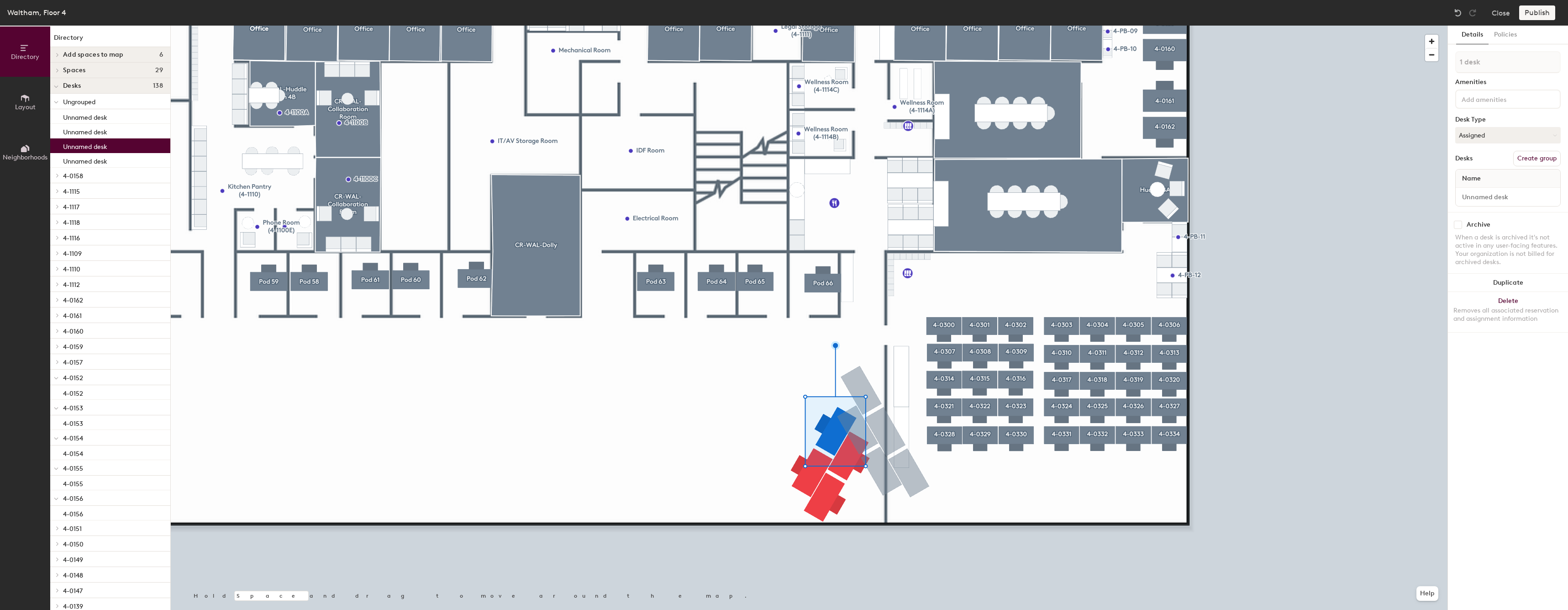
click at [1530, 164] on button "Create group" at bounding box center [1537, 158] width 48 height 15
click at [1513, 60] on input "Pod 126" at bounding box center [1508, 62] width 105 height 22
click at [1513, 61] on input "Pod 126" at bounding box center [1508, 62] width 105 height 22
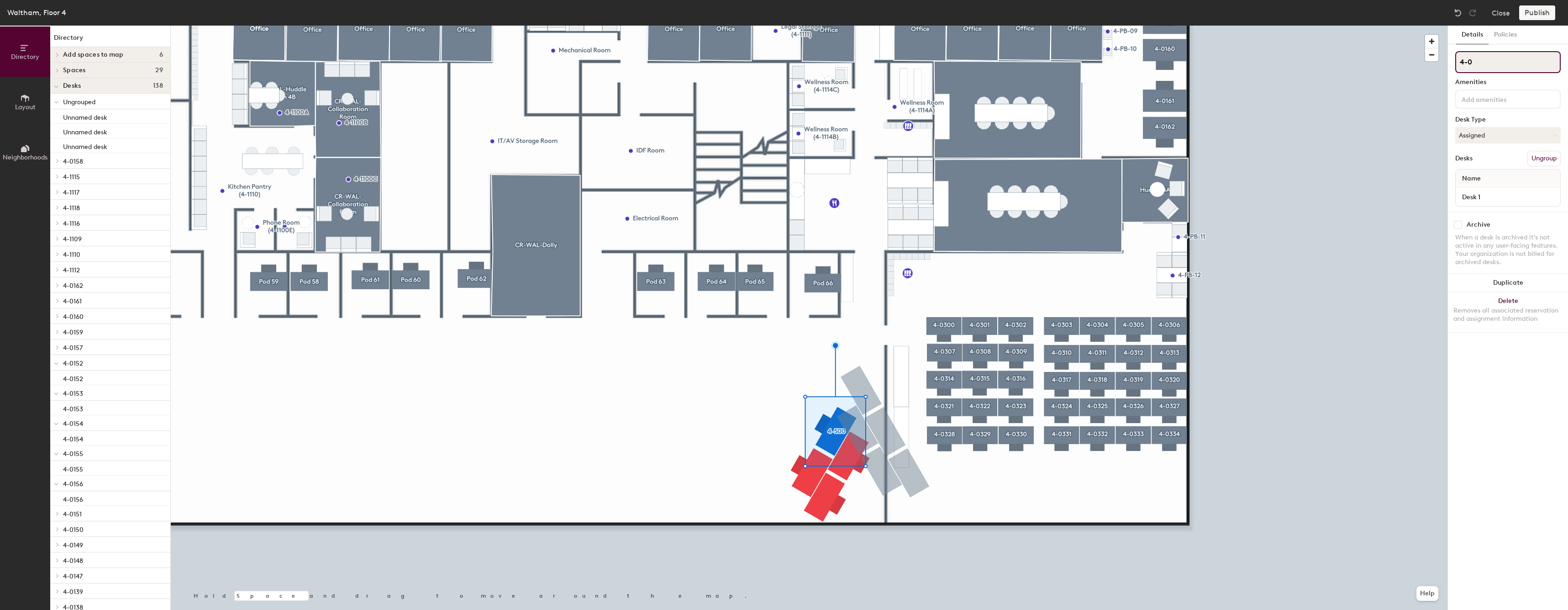
type input "4-05"
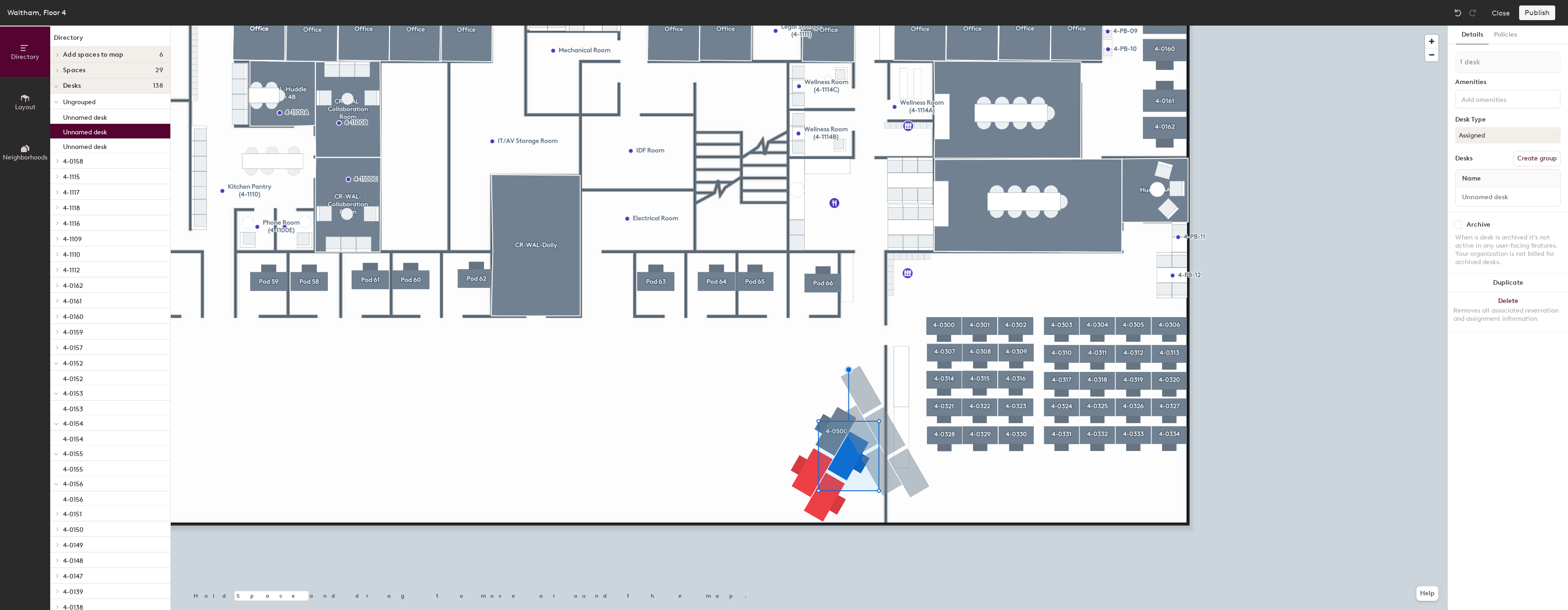
click at [834, 26] on div at bounding box center [809, 26] width 1277 height 0
click at [1524, 130] on button "Assigned" at bounding box center [1508, 135] width 105 height 16
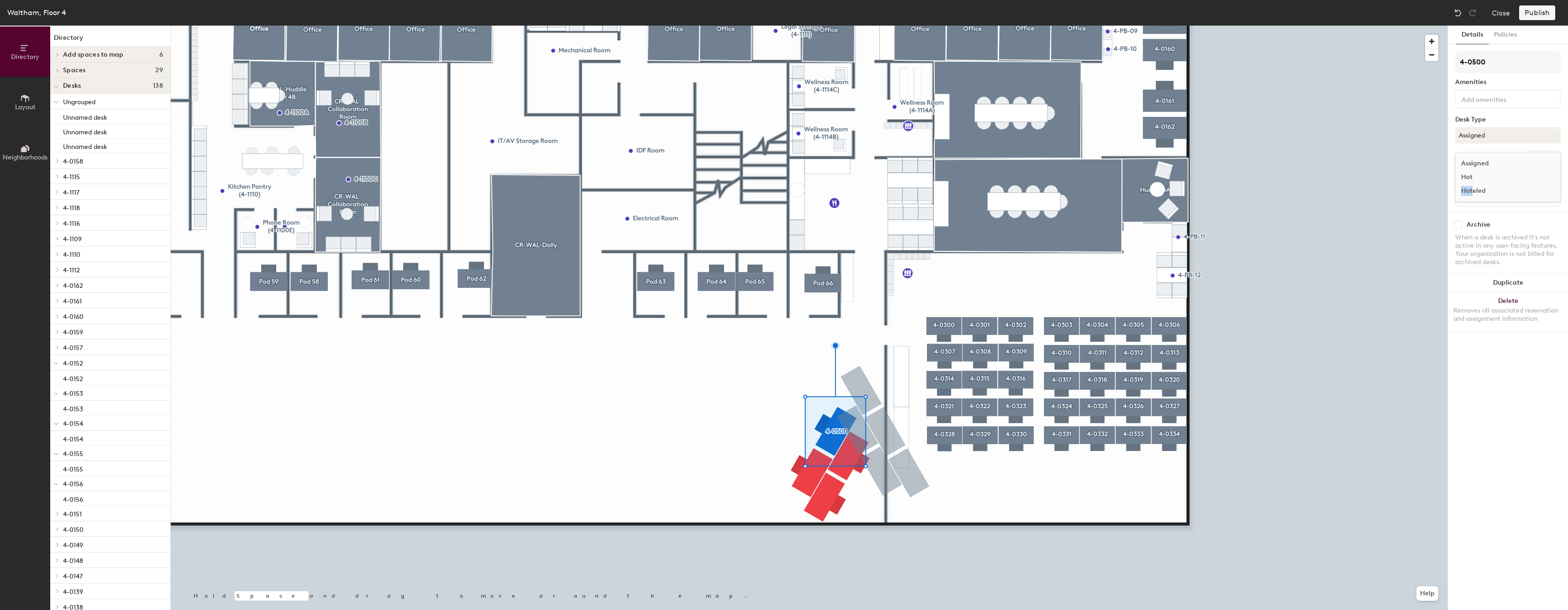
drag, startPoint x: 1476, startPoint y: 179, endPoint x: 1474, endPoint y: 191, distance: 12.2
click at [1474, 191] on ul "Assigned Hot Hoteled" at bounding box center [1501, 177] width 91 height 41
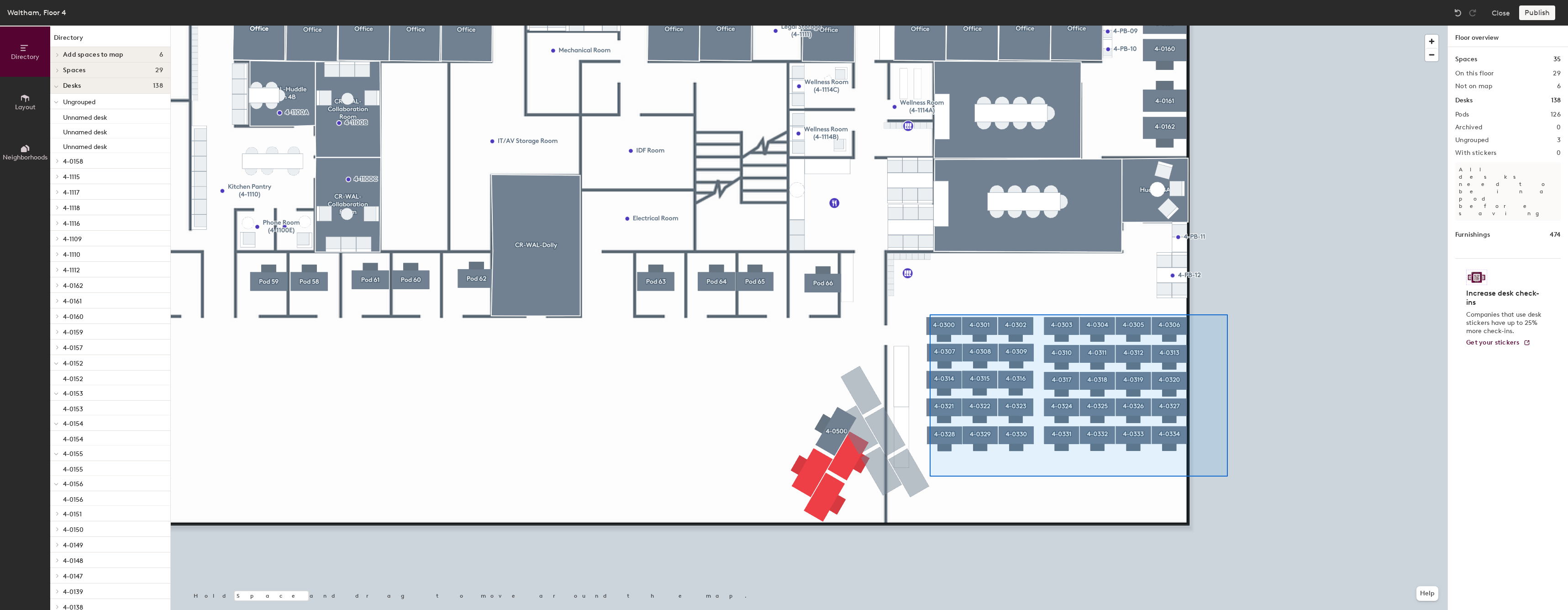
click at [930, 26] on div at bounding box center [809, 26] width 1277 height 0
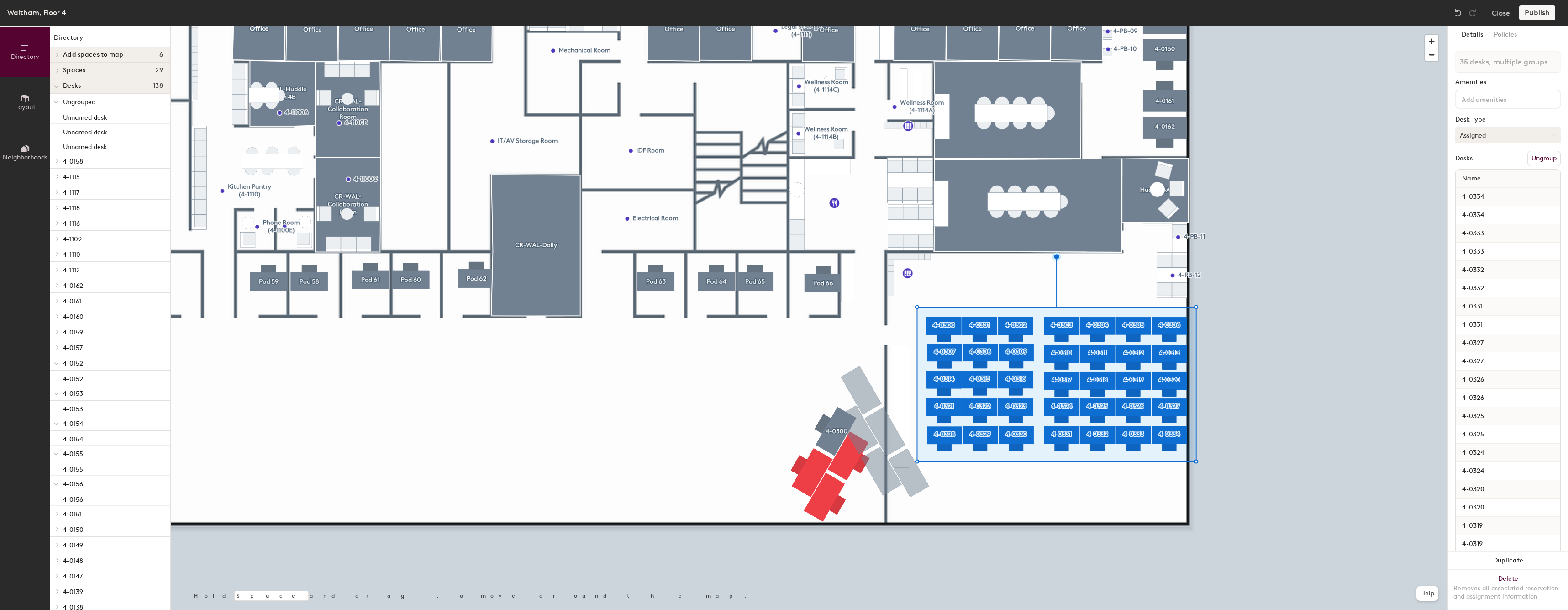
click at [1514, 131] on button "Assigned" at bounding box center [1508, 135] width 105 height 16
click at [1492, 159] on div "Assigned" at bounding box center [1501, 163] width 91 height 13
click at [1502, 138] on button "Assigned" at bounding box center [1508, 135] width 105 height 16
click at [1491, 179] on div "Hot" at bounding box center [1501, 177] width 91 height 13
click at [1500, 141] on button "Hot" at bounding box center [1508, 135] width 105 height 16
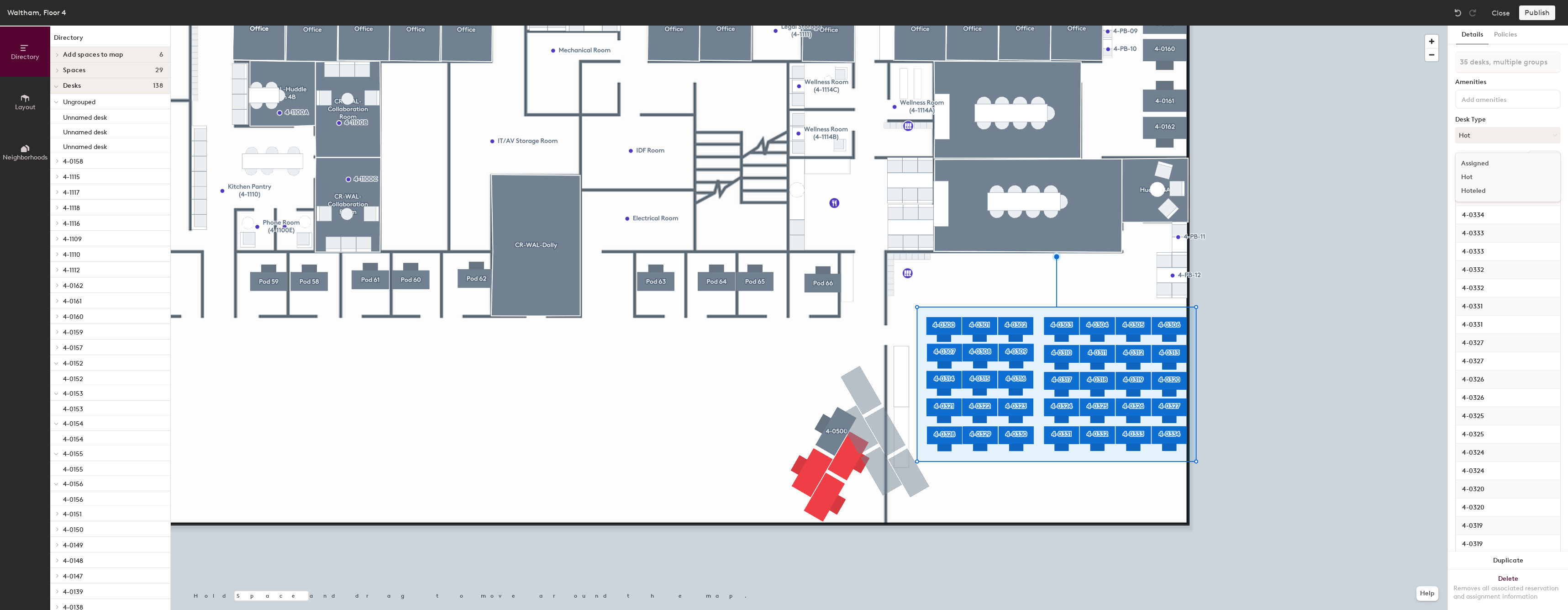
click at [1499, 167] on div "Assigned" at bounding box center [1501, 163] width 91 height 13
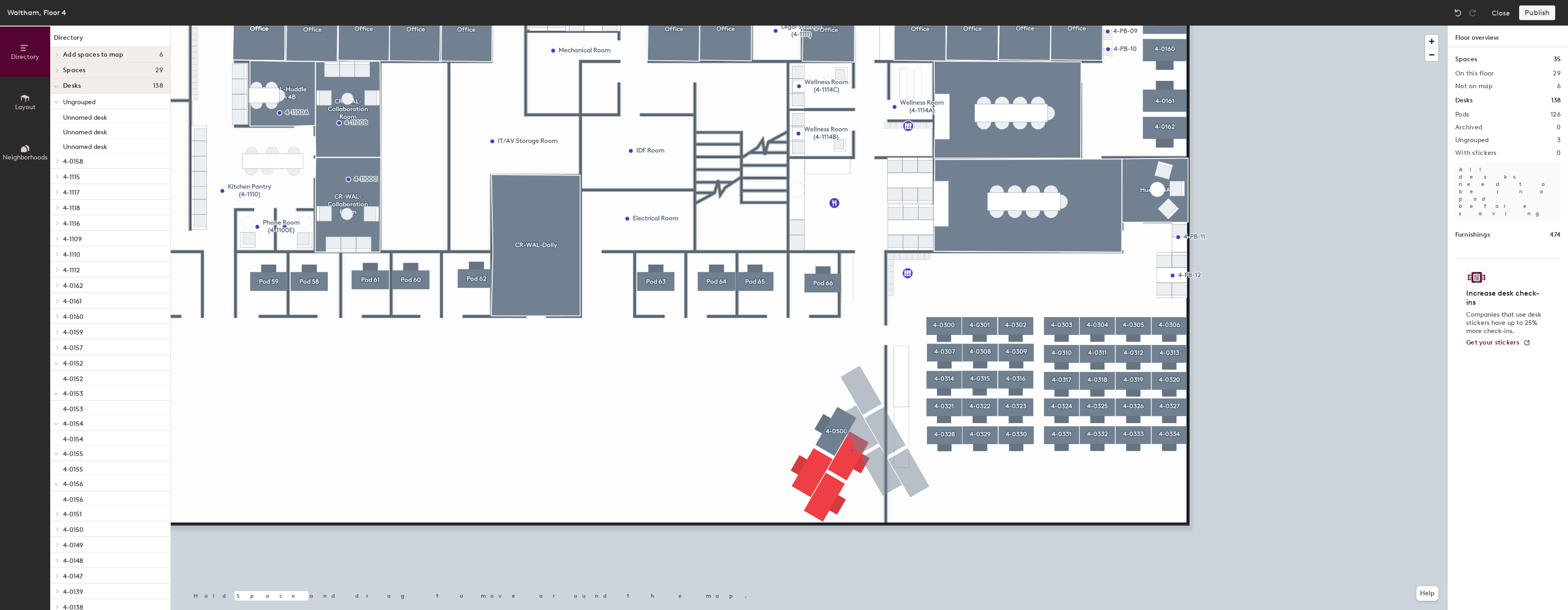
click at [851, 26] on div at bounding box center [809, 26] width 1277 height 0
click at [791, 26] on div at bounding box center [809, 26] width 1277 height 0
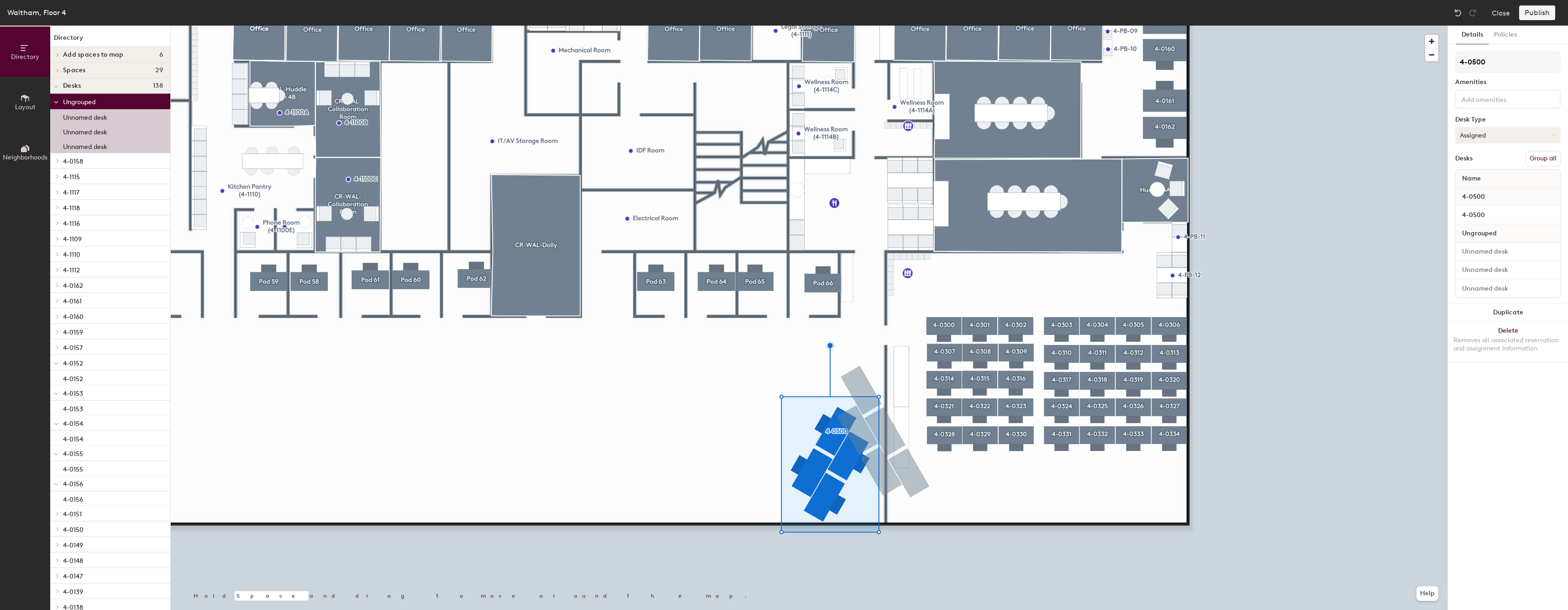
click at [1538, 135] on button "Assigned" at bounding box center [1508, 135] width 105 height 16
click at [1475, 190] on div "Hoteled" at bounding box center [1501, 191] width 91 height 13
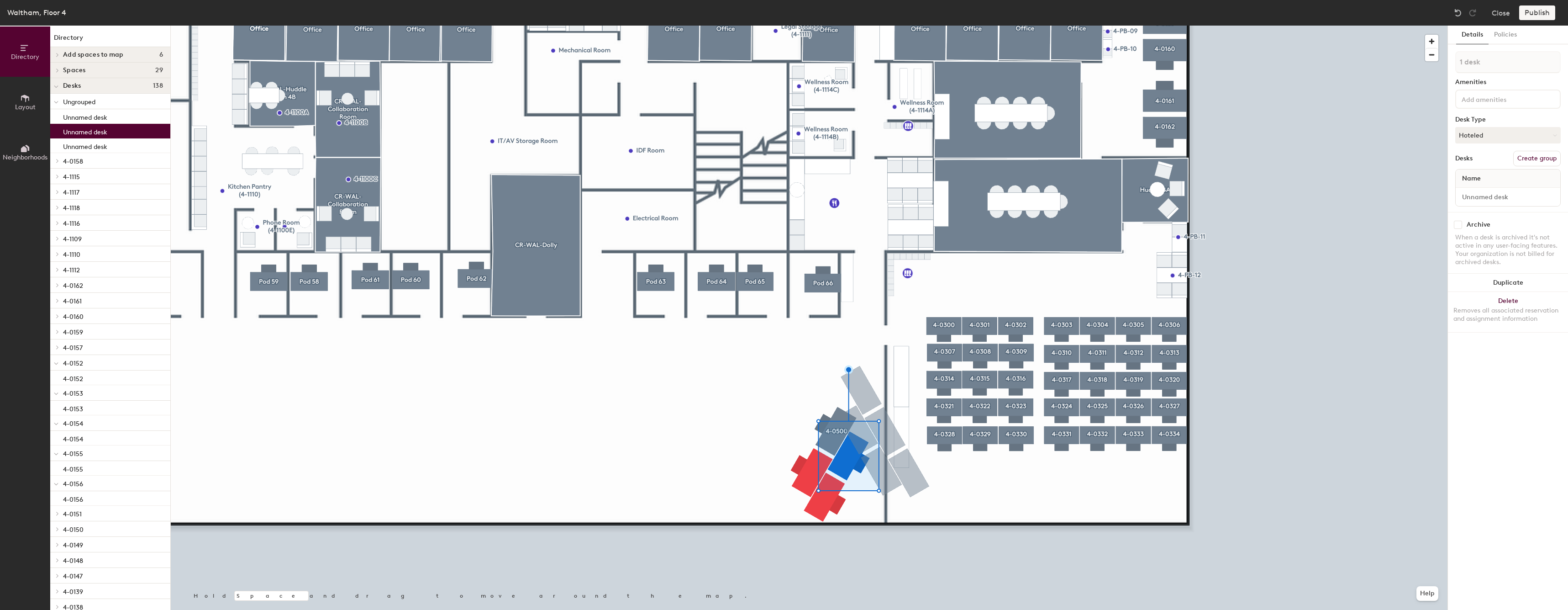
click at [1548, 161] on button "Create group" at bounding box center [1537, 158] width 48 height 15
type input "4-0501"
click at [1503, 197] on input "Desk 1" at bounding box center [1507, 196] width 101 height 13
paste input "4-05"
type input "4-0501"
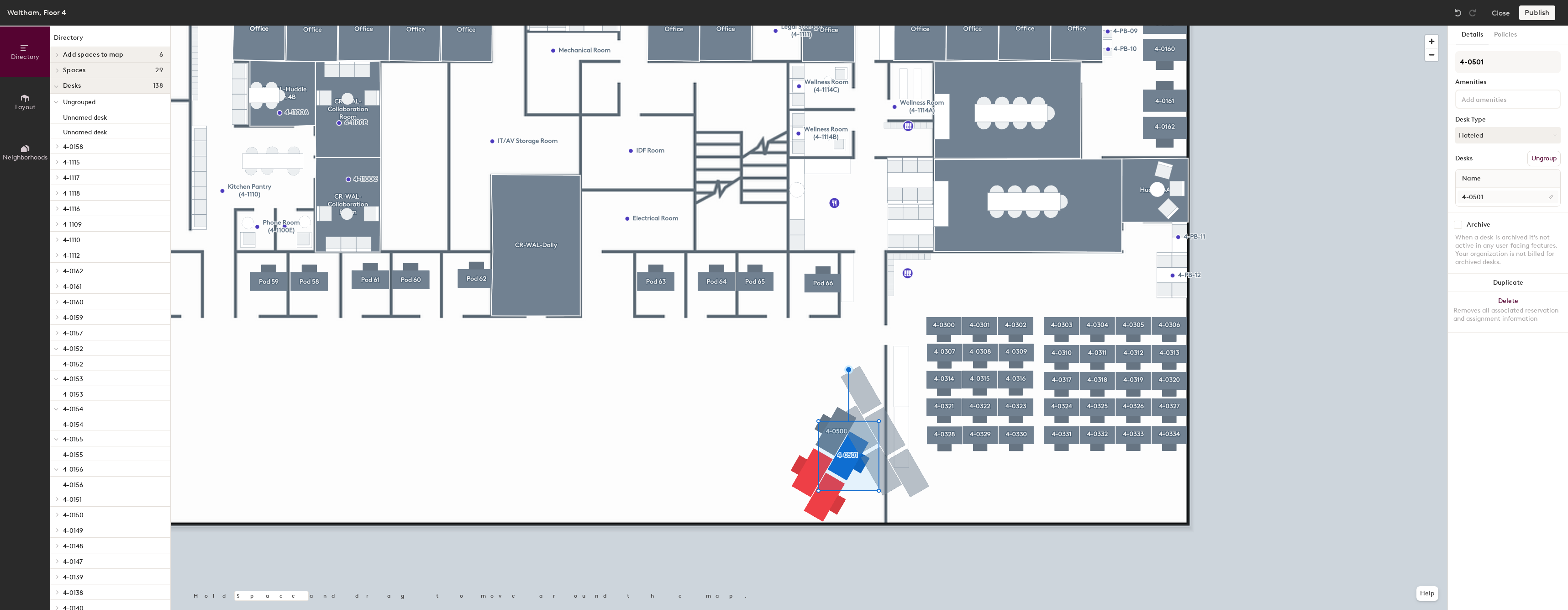
click at [808, 26] on div at bounding box center [809, 26] width 1277 height 0
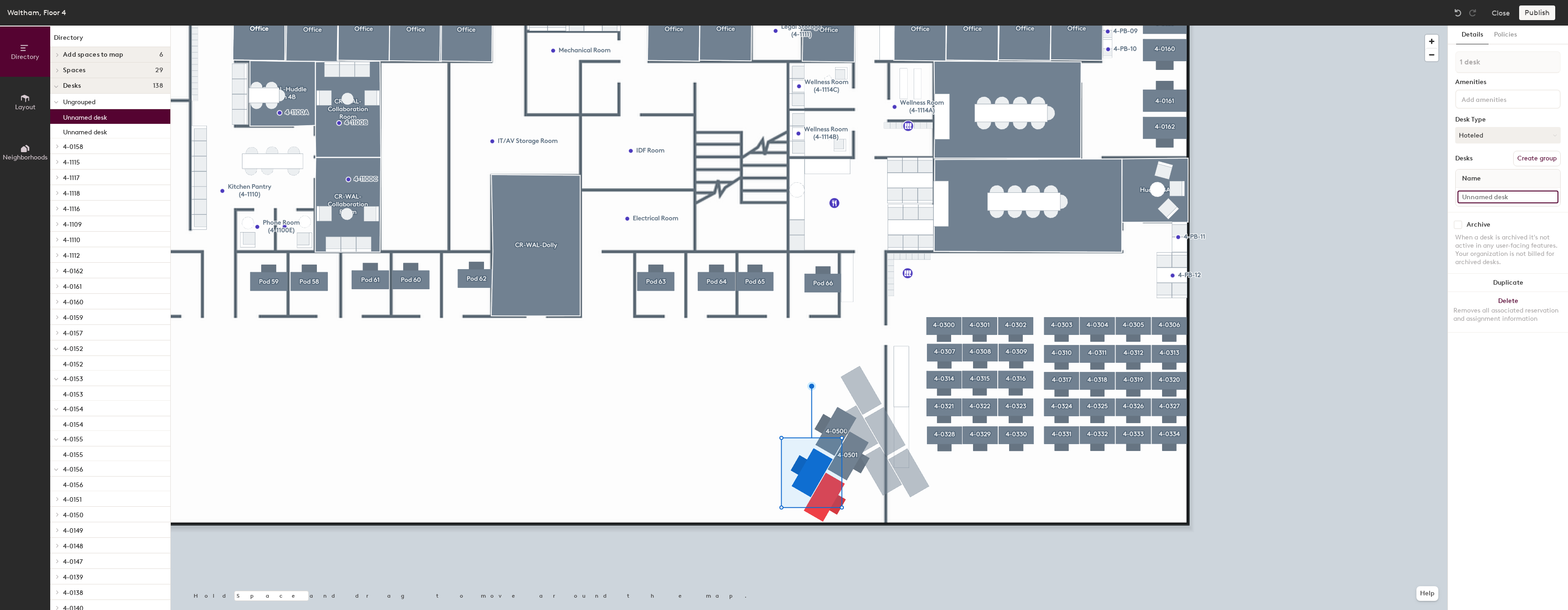
click at [1502, 197] on input at bounding box center [1507, 196] width 101 height 13
paste input "4-05"
type input "4-0502"
drag, startPoint x: 1530, startPoint y: 142, endPoint x: 1528, endPoint y: 148, distance: 6.3
click at [1530, 142] on button "Hoteled" at bounding box center [1508, 135] width 105 height 16
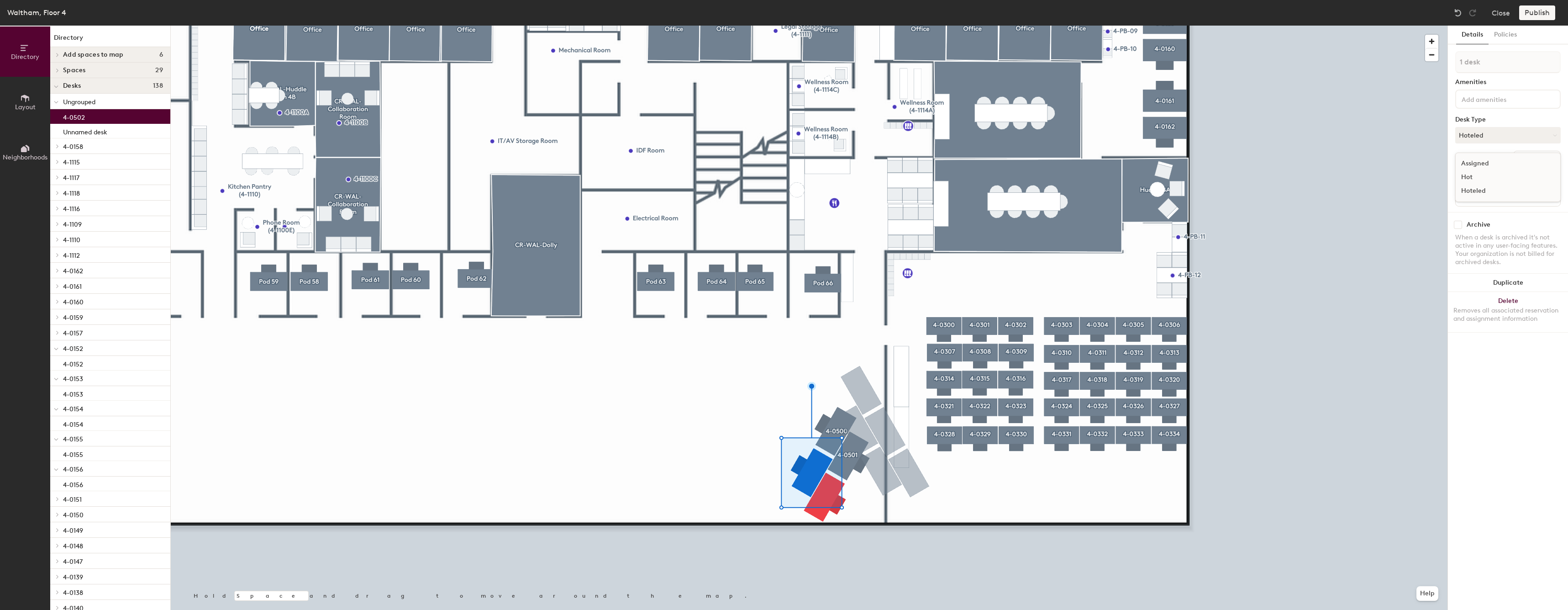
click at [1526, 150] on div "1 desk Amenities Desk Type Hoteled Assigned Hot Hoteled Desks Create group Name…" at bounding box center [1508, 132] width 105 height 161
click at [1525, 156] on button "Create group" at bounding box center [1537, 158] width 48 height 15
click at [1492, 63] on input "Pod 128" at bounding box center [1508, 62] width 105 height 22
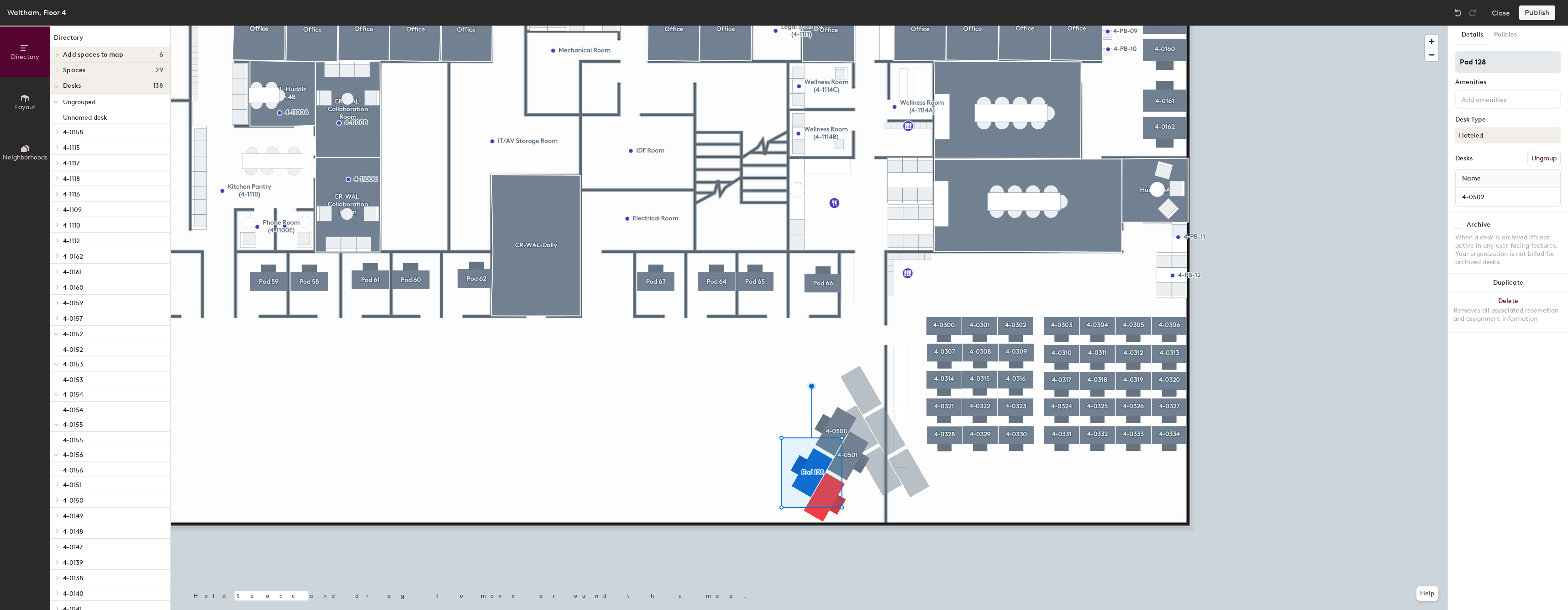
click at [1492, 63] on input "Pod 128" at bounding box center [1508, 62] width 105 height 22
type input "4-0502"
click at [824, 26] on div at bounding box center [809, 26] width 1277 height 0
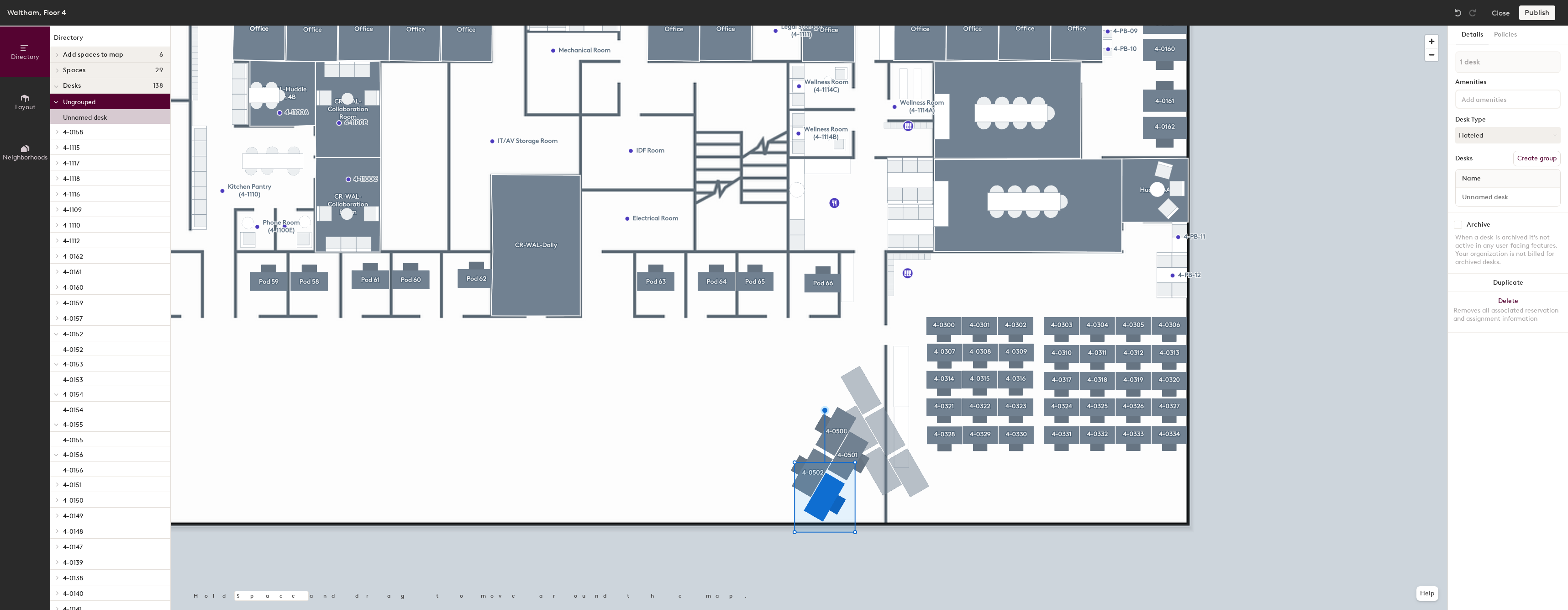
click at [1533, 163] on button "Create group" at bounding box center [1537, 158] width 48 height 15
click at [1476, 203] on input "Desk 1" at bounding box center [1507, 196] width 101 height 13
type input "5"
paste input "4-05"
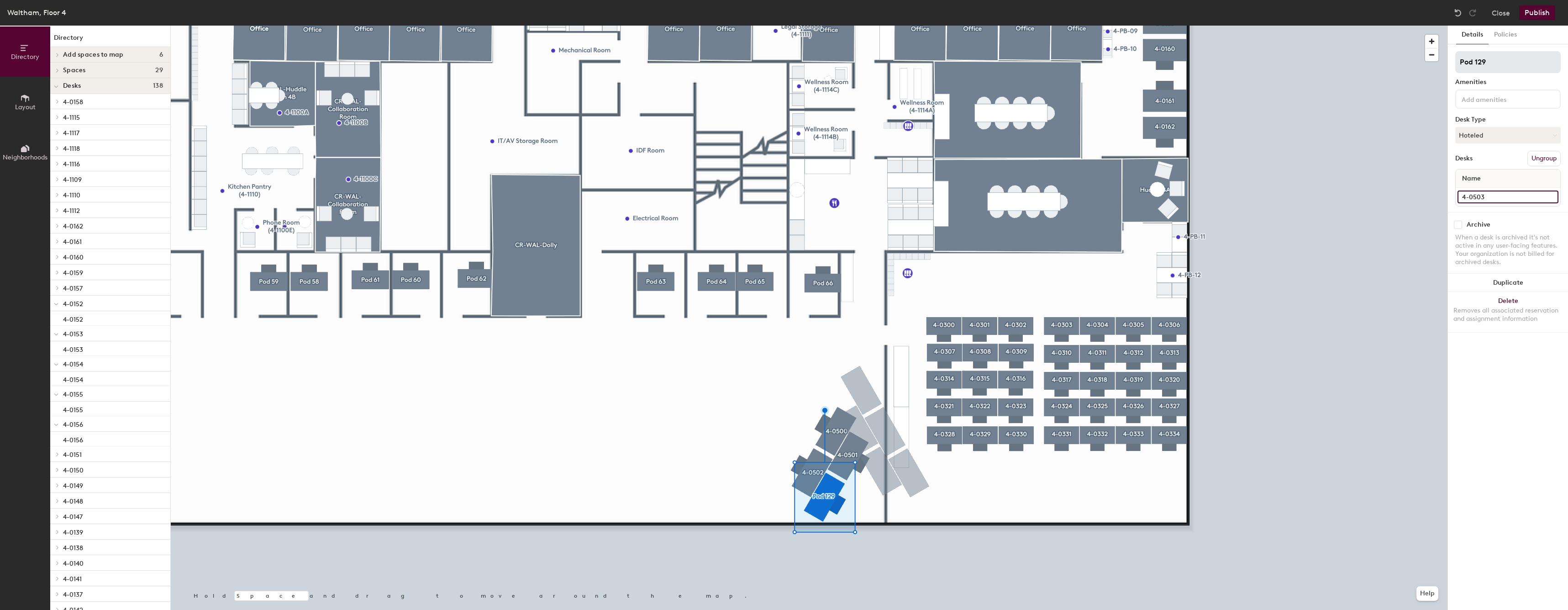
type input "4-0503"
click at [1517, 60] on input "Pod 129" at bounding box center [1508, 62] width 105 height 22
paste input "4-05"
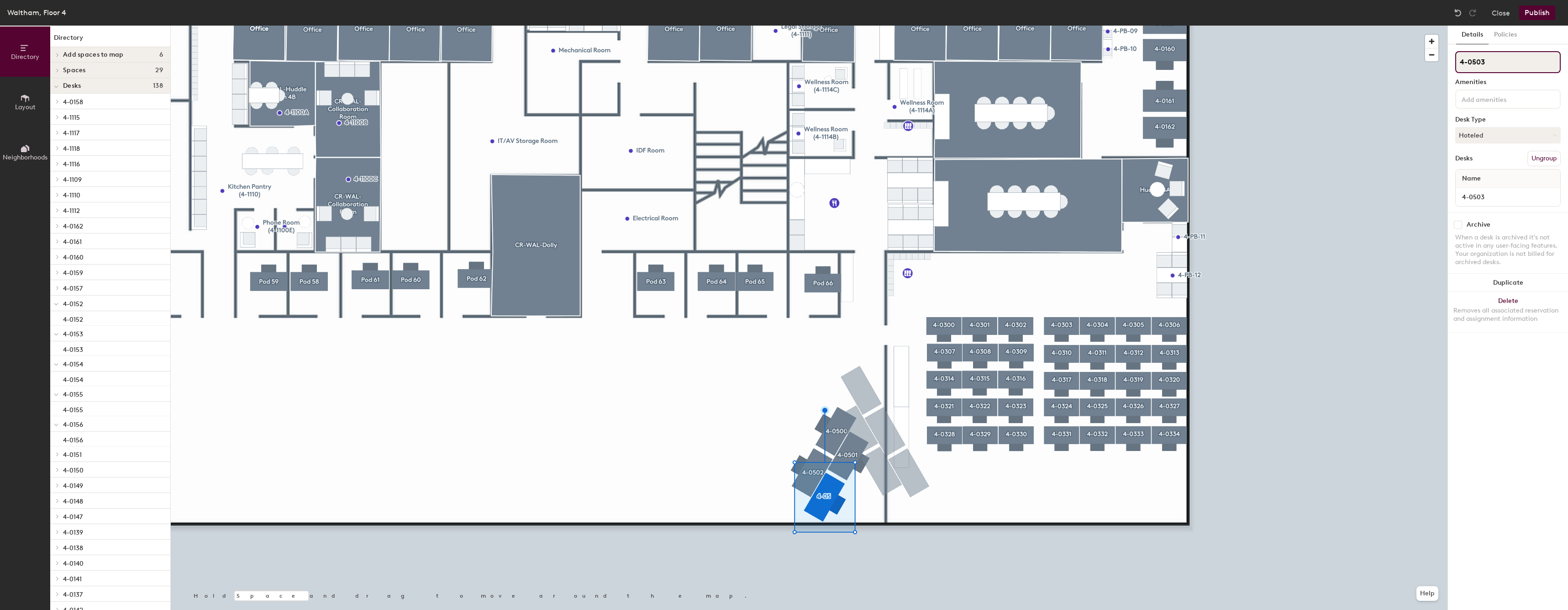
type input "4-0503"
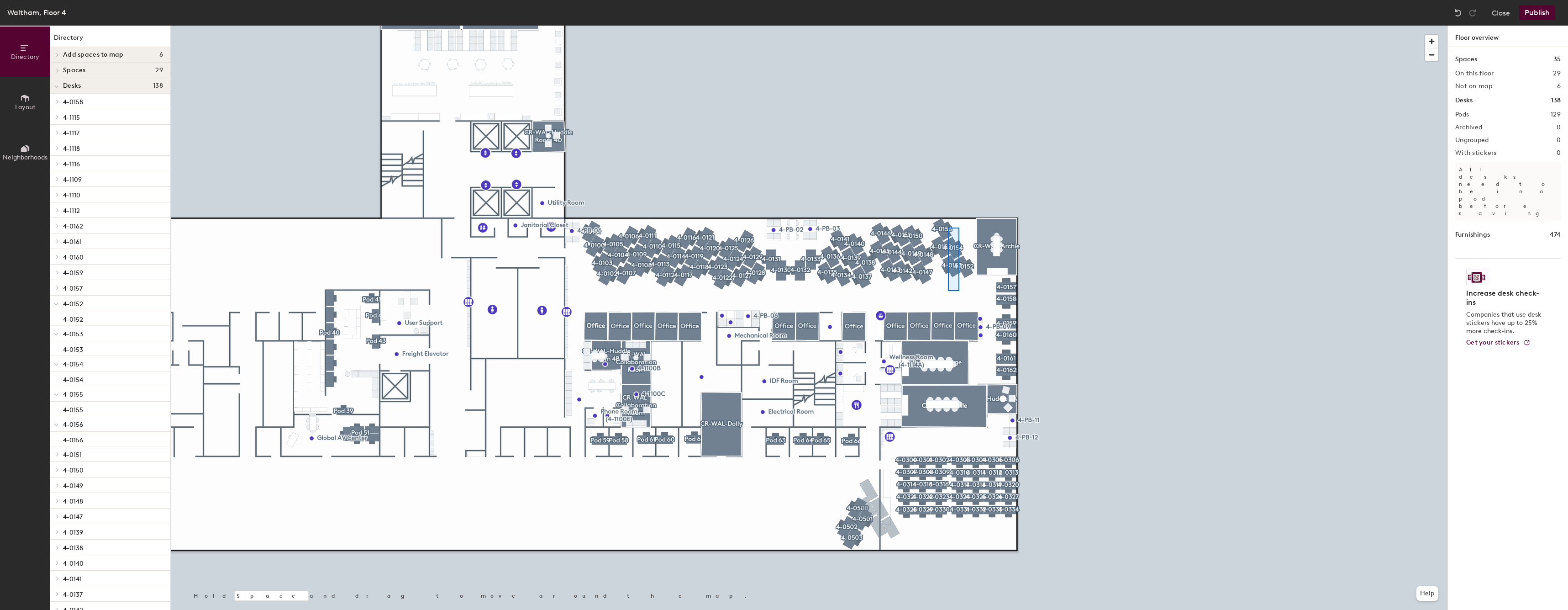
click at [948, 26] on div at bounding box center [809, 26] width 1277 height 0
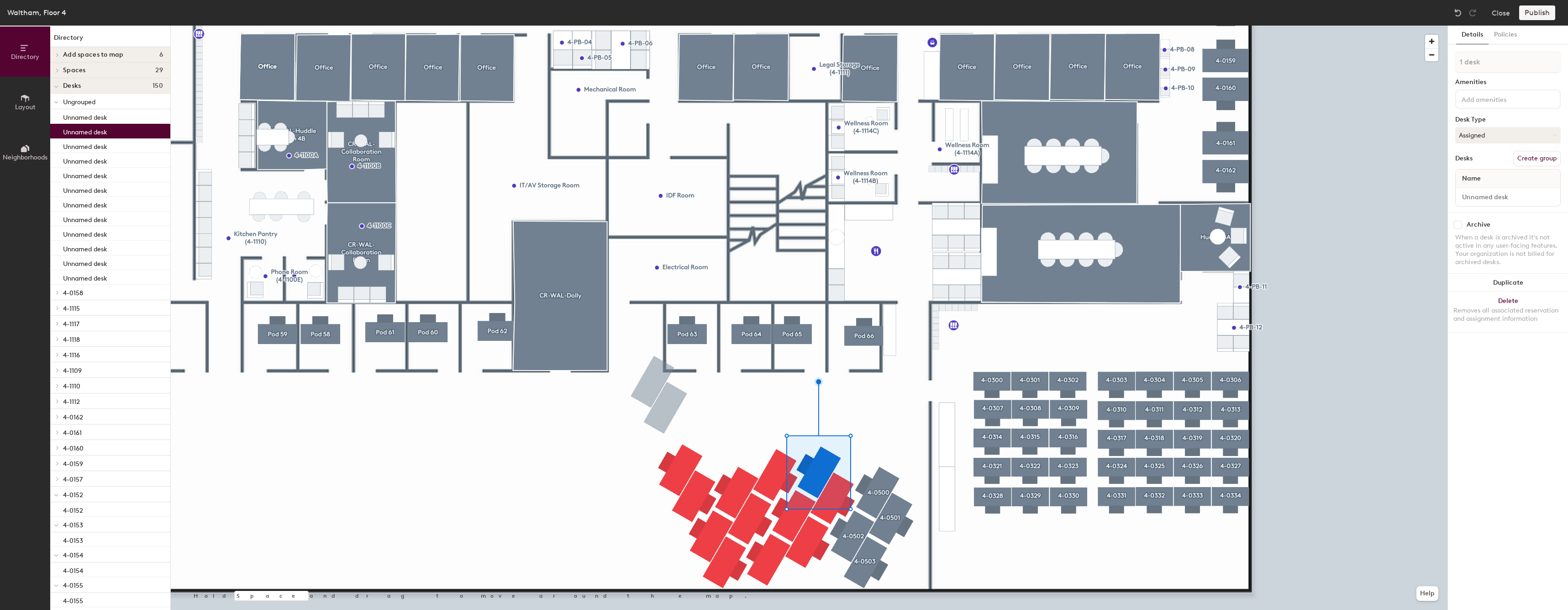
click at [1526, 156] on button "Create group" at bounding box center [1537, 158] width 48 height 15
click at [1499, 70] on input "Pod 130" at bounding box center [1508, 62] width 105 height 22
type input "4-0504"
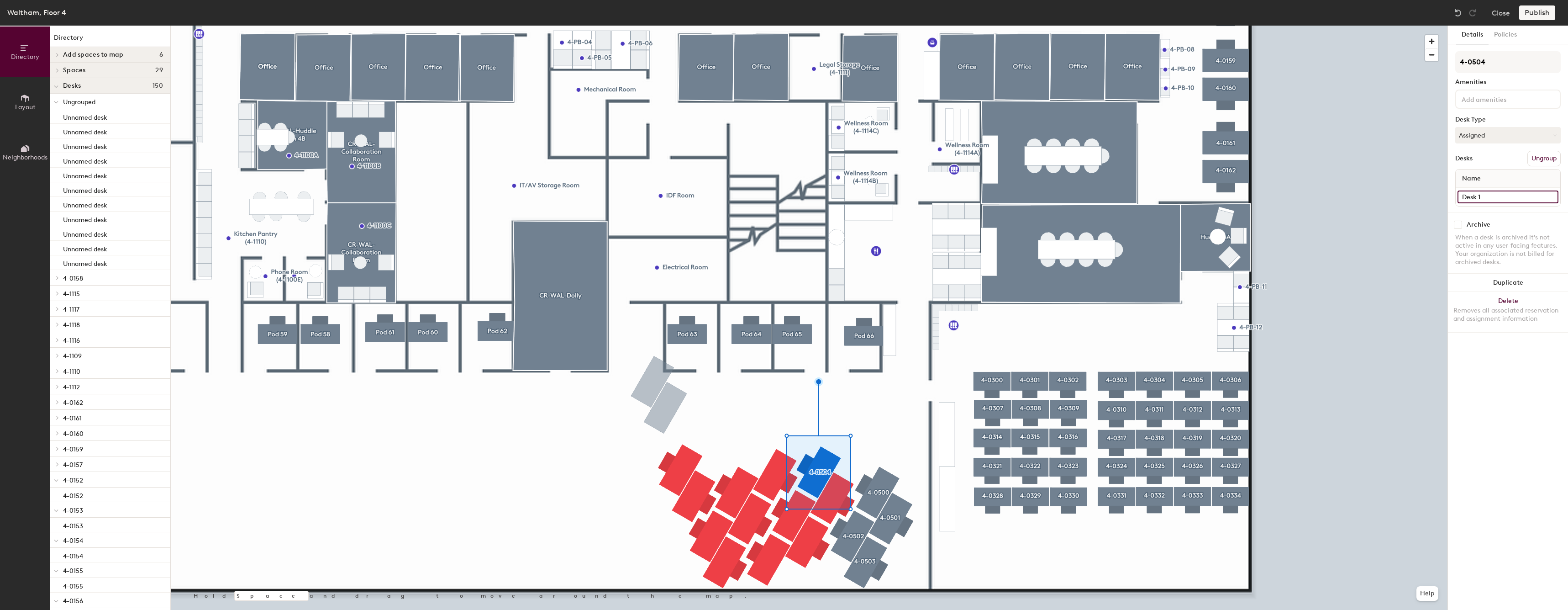
click at [1493, 199] on input "Desk 1" at bounding box center [1507, 196] width 101 height 13
paste input "4-05"
type input "4-0504"
click at [841, 26] on div at bounding box center [809, 26] width 1277 height 0
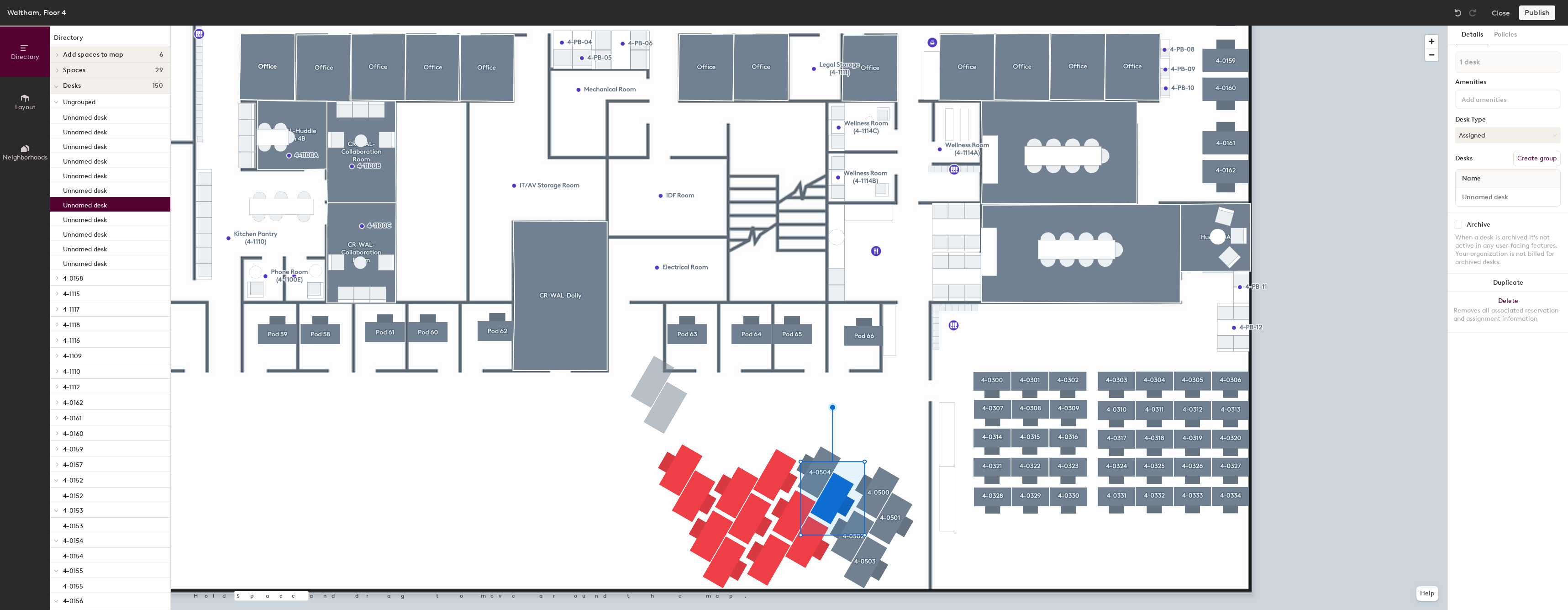
click at [1537, 154] on button "Create group" at bounding box center [1537, 158] width 48 height 15
click at [1497, 201] on input "Desk 1" at bounding box center [1507, 196] width 101 height 13
type input "5"
paste input "4-05"
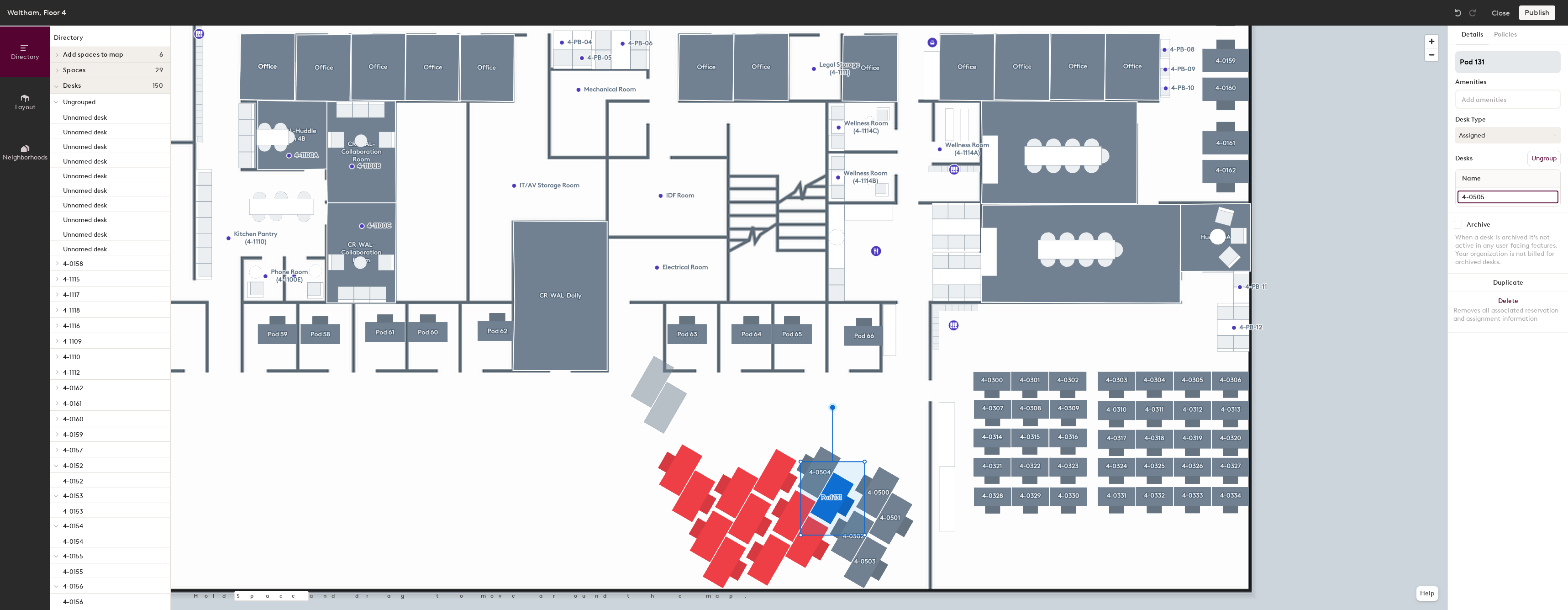
type input "4-0505"
click at [1514, 71] on input "Pod 131" at bounding box center [1508, 62] width 105 height 22
paste input "4-05"
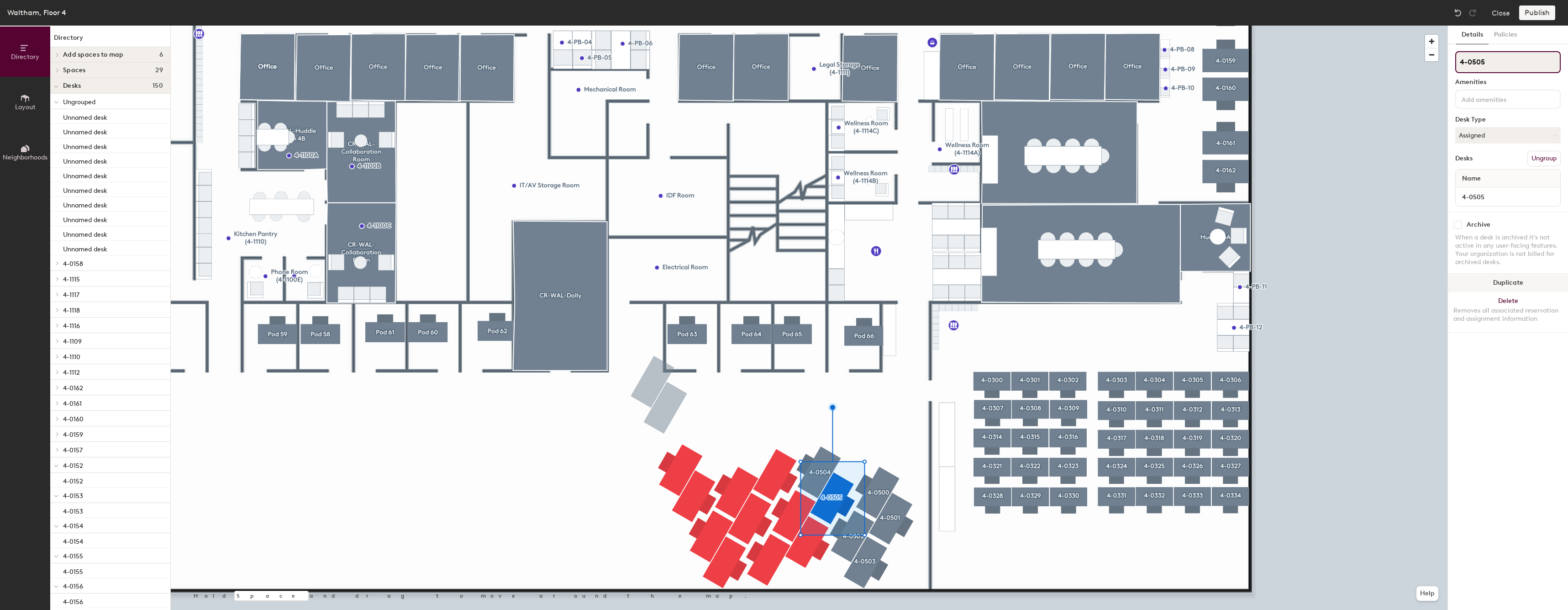
type input "4-0505"
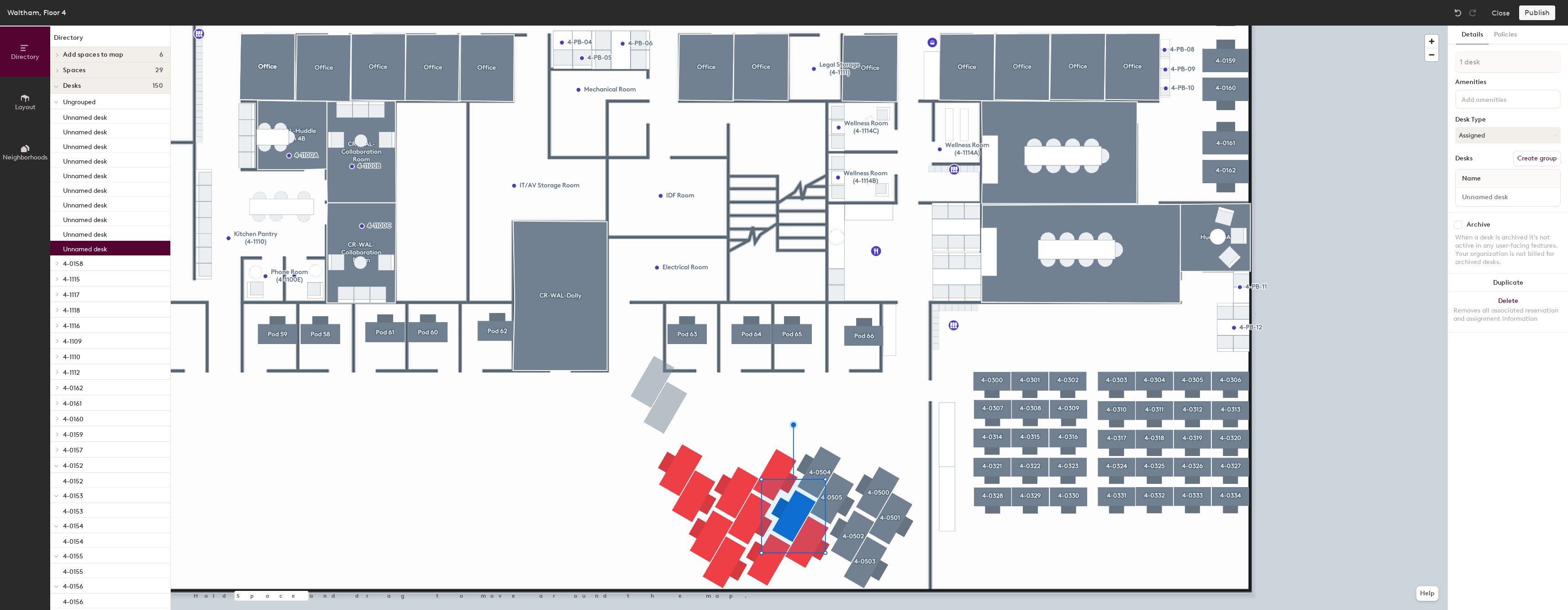
click at [1538, 163] on button "Create group" at bounding box center [1537, 158] width 48 height 15
click at [1499, 203] on input "Desk 1" at bounding box center [1507, 196] width 101 height 13
paste input "4-05"
type input "4-0506"
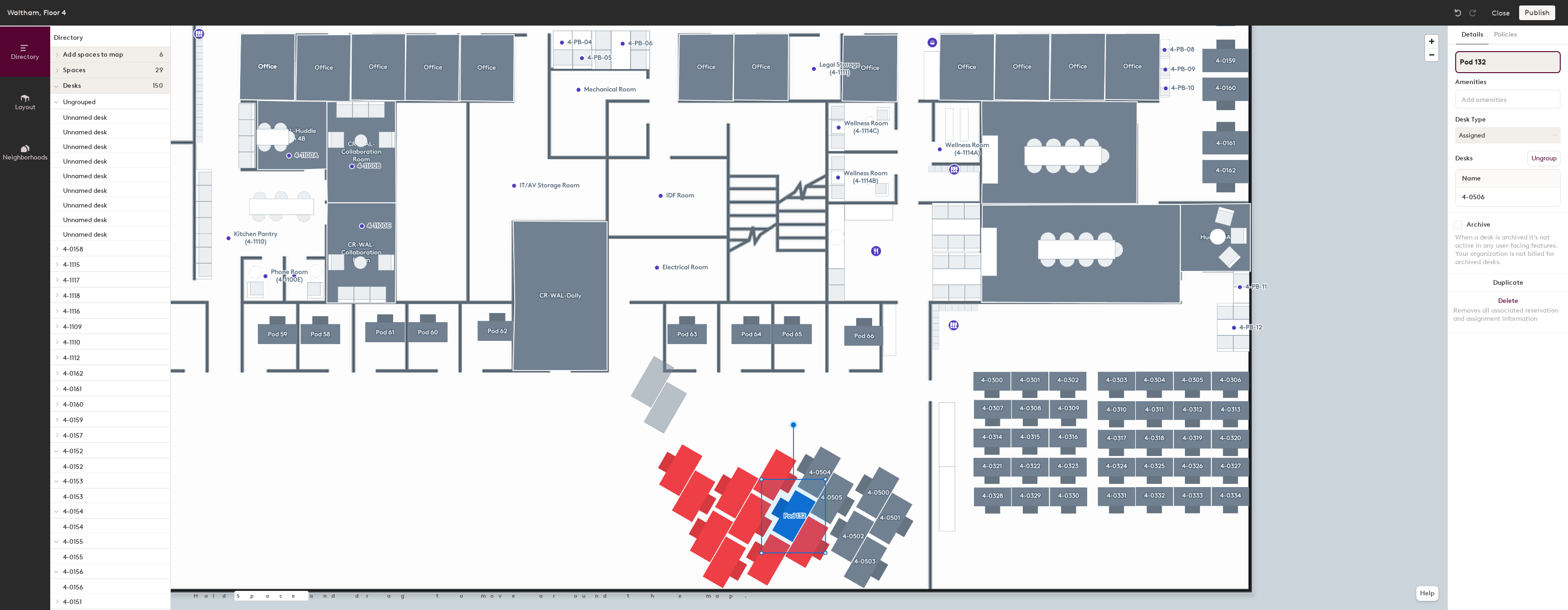
click at [1514, 67] on input "Pod 132" at bounding box center [1508, 62] width 105 height 22
paste input "4-05"
type input "4-0506"
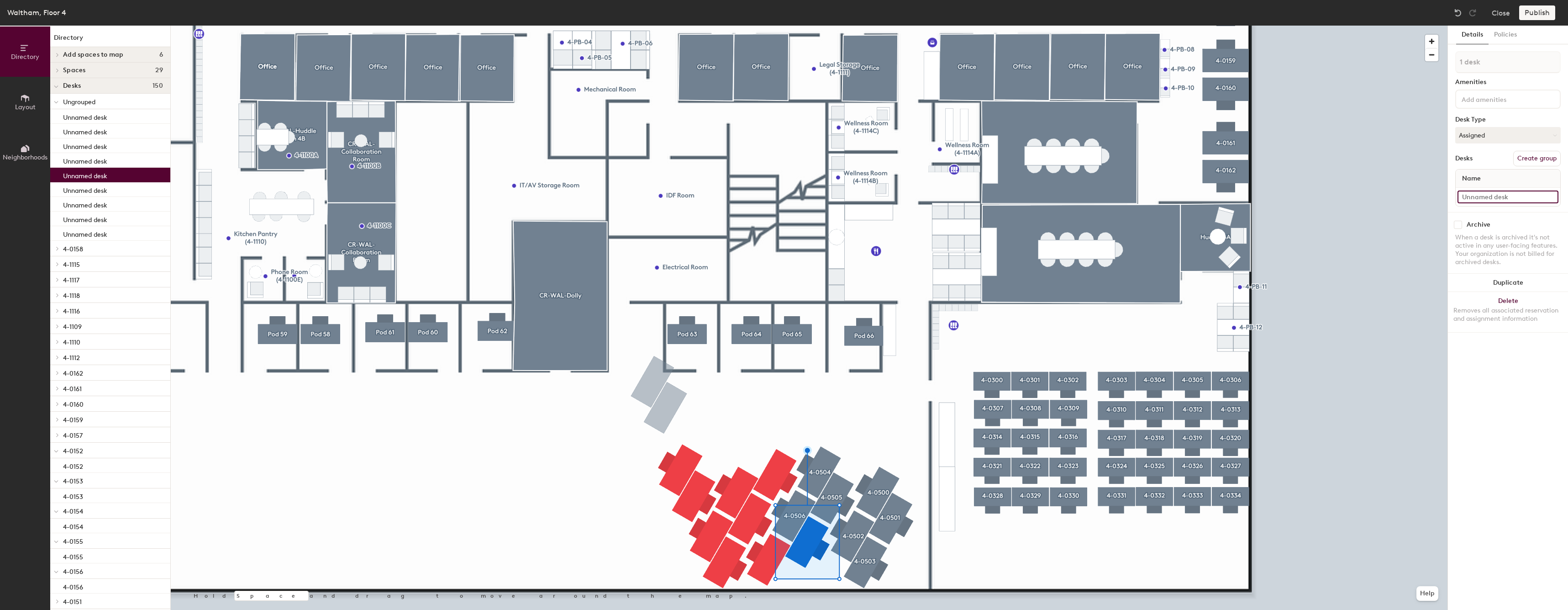
click at [1504, 203] on input at bounding box center [1507, 196] width 101 height 13
paste input "4-05"
type input "4-0507"
drag, startPoint x: 1530, startPoint y: 157, endPoint x: 1514, endPoint y: 118, distance: 42.2
click at [1530, 157] on button "Create group" at bounding box center [1537, 158] width 48 height 15
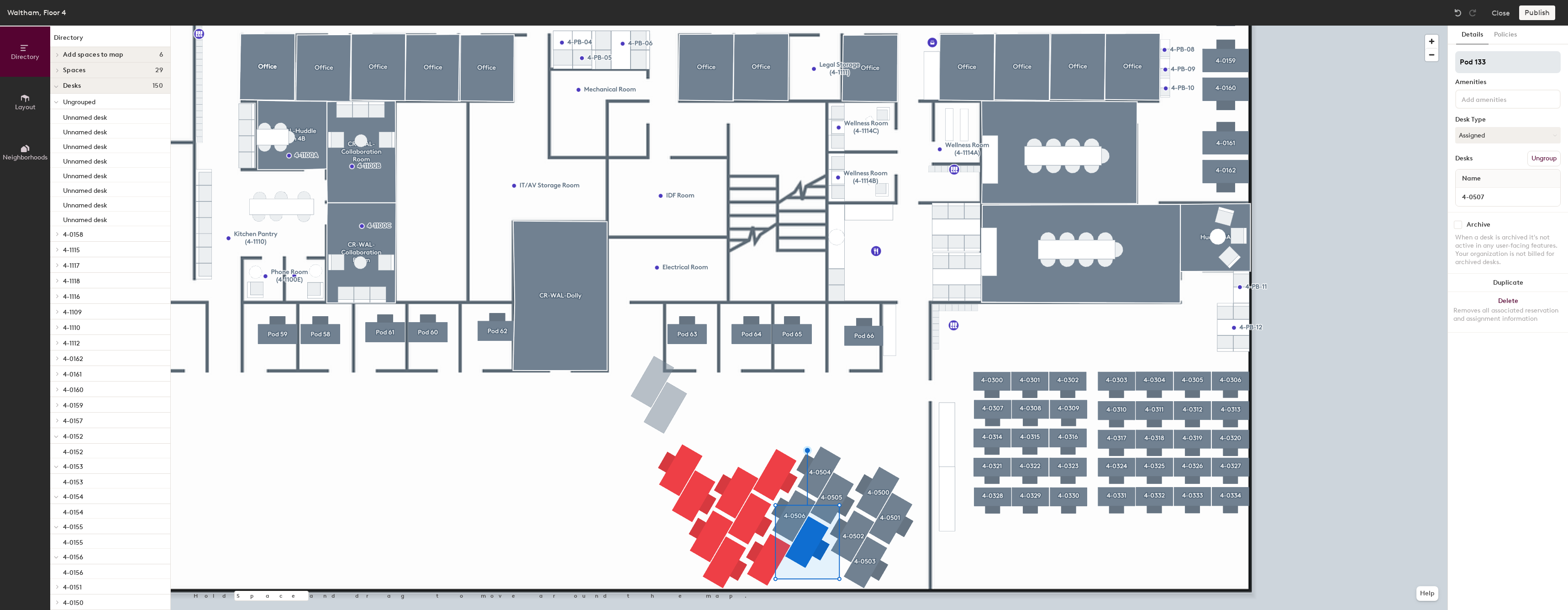
click at [1492, 65] on input "Pod 133" at bounding box center [1508, 62] width 105 height 22
type input "4-0507"
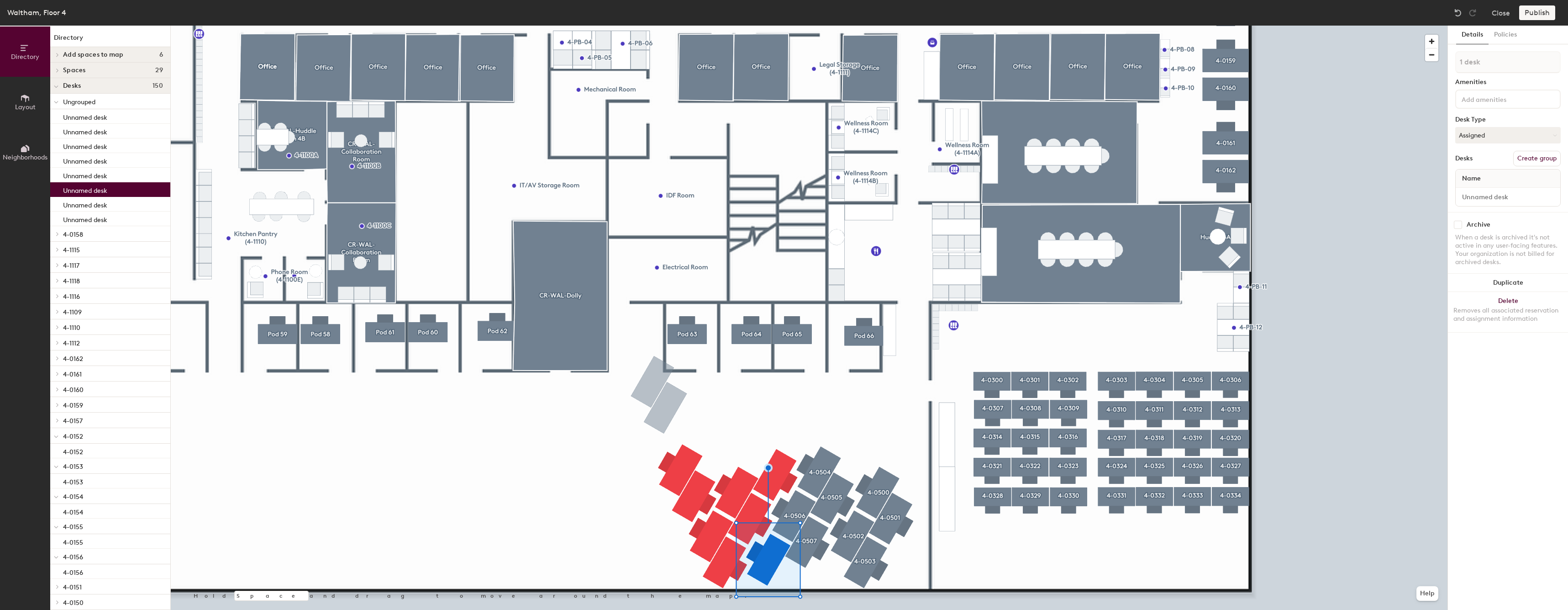
click at [1497, 190] on div at bounding box center [1507, 197] width 104 height 18
click at [1495, 190] on input at bounding box center [1507, 196] width 101 height 13
paste input "4-05"
type input "4-0508"
click at [1528, 154] on button "Create group" at bounding box center [1537, 158] width 48 height 15
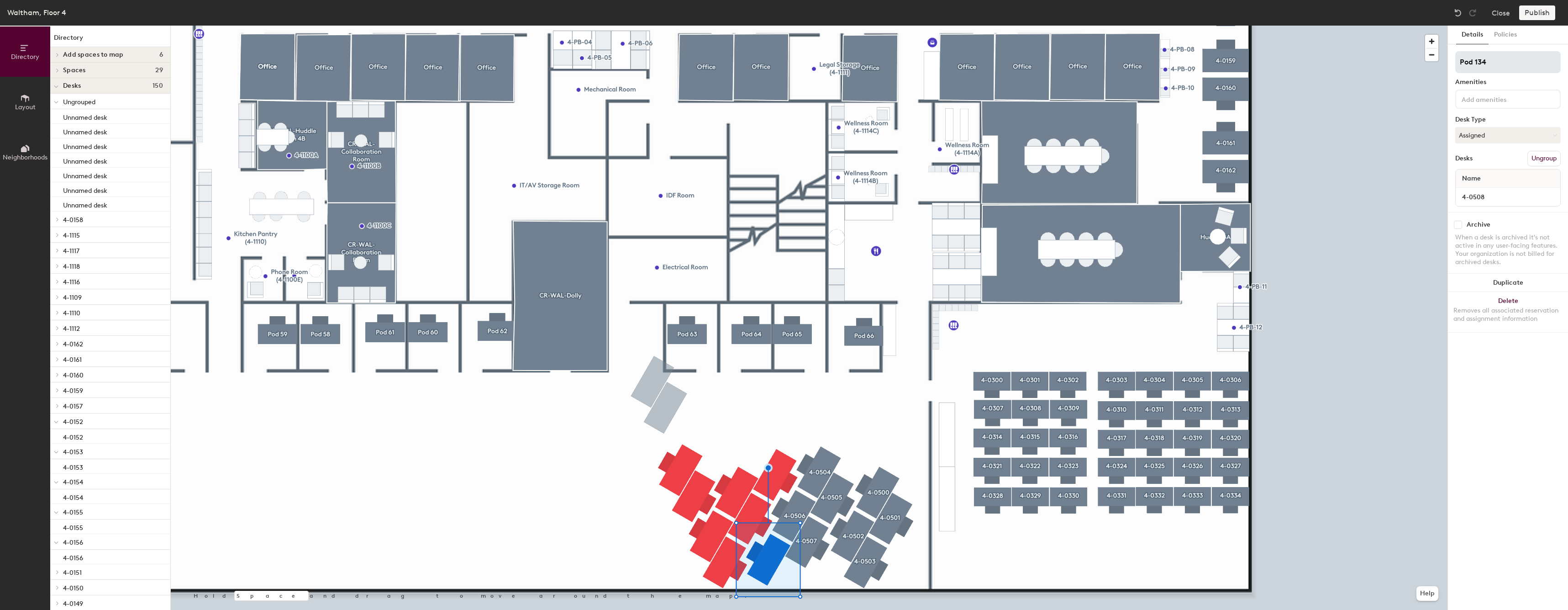
click at [1491, 65] on input "Pod 134" at bounding box center [1508, 62] width 105 height 22
type input "4-0508"
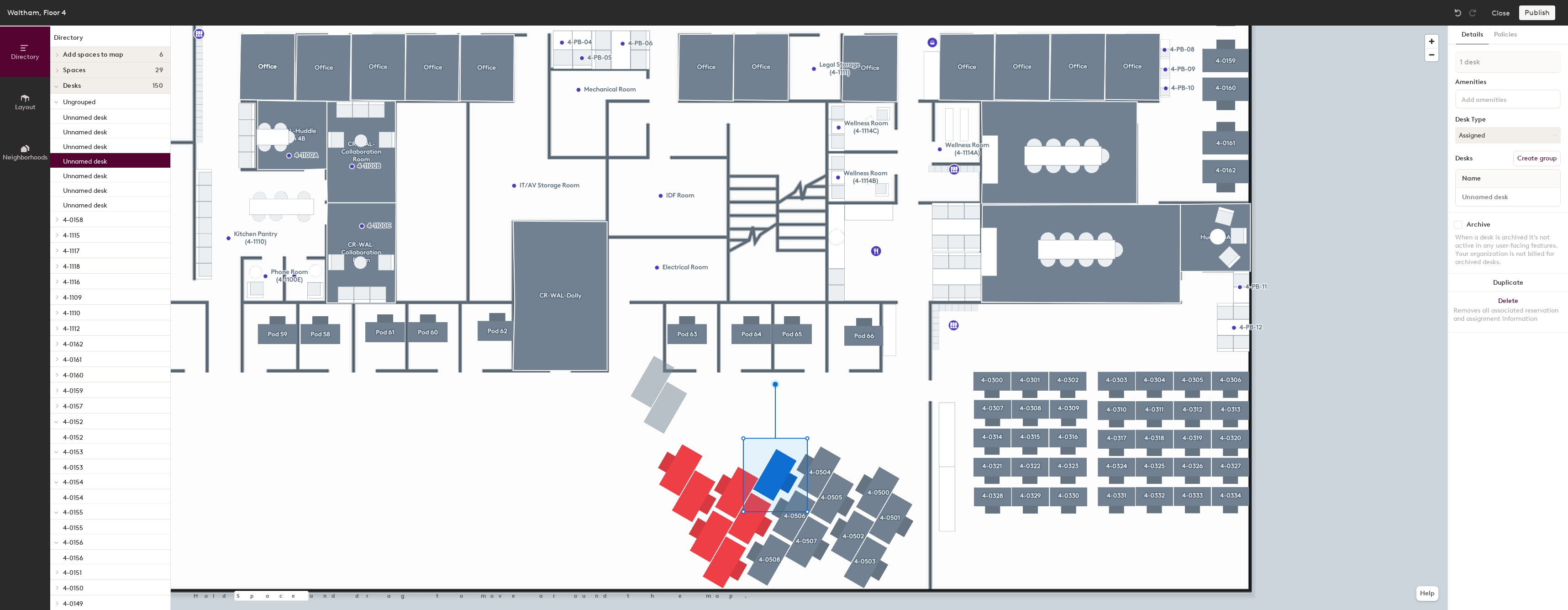
click at [1524, 156] on button "Create group" at bounding box center [1537, 158] width 48 height 15
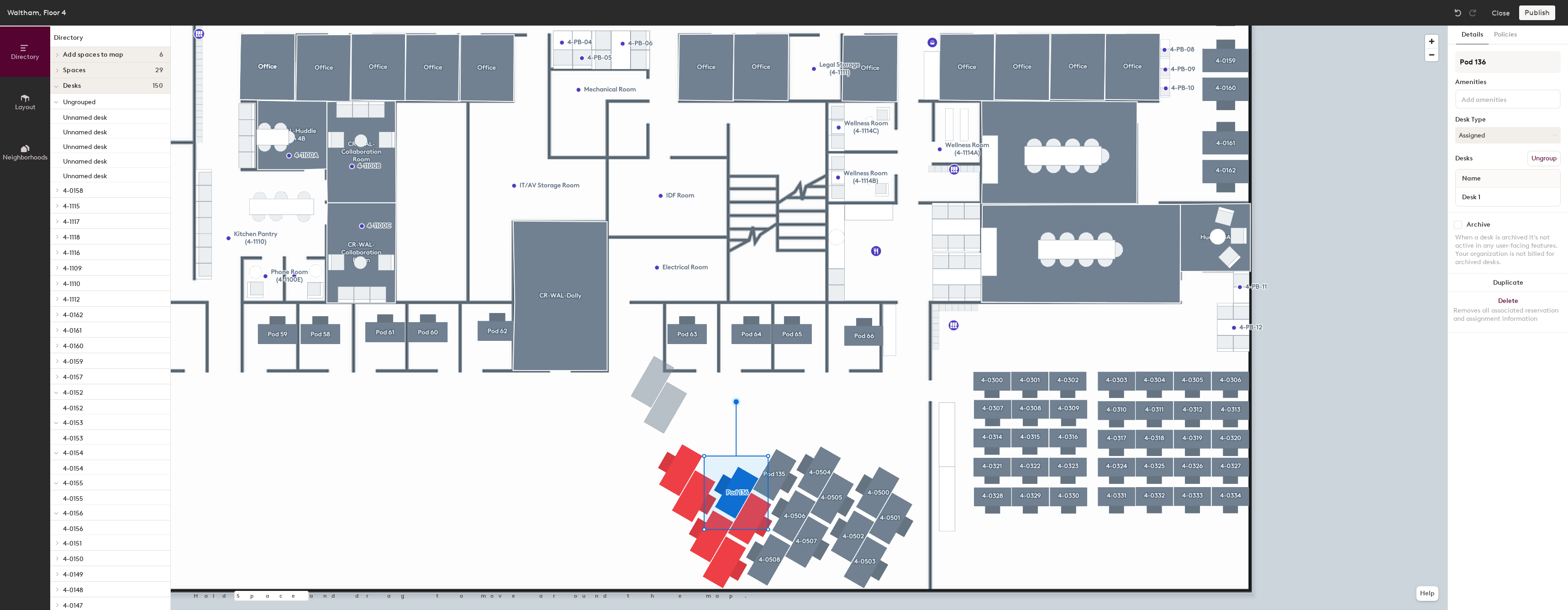
click at [789, 26] on div at bounding box center [809, 26] width 1277 height 0
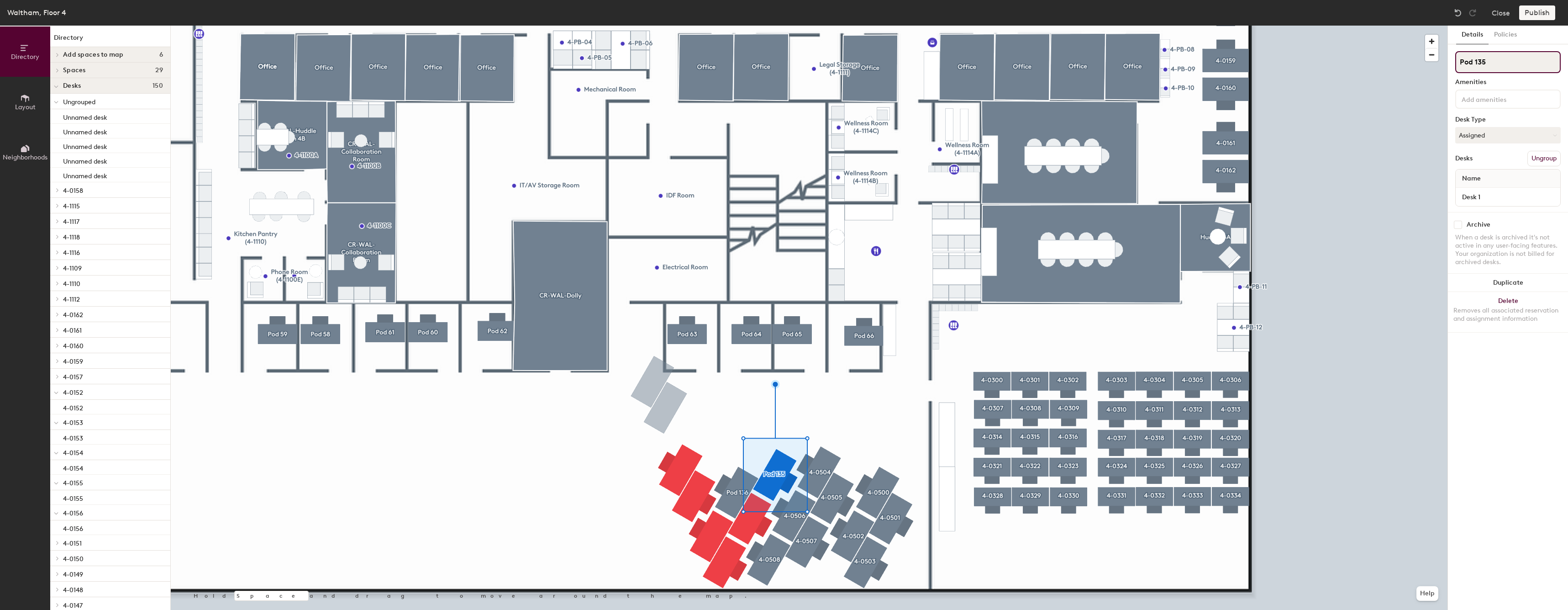
click at [1510, 66] on input "Pod 135" at bounding box center [1508, 62] width 105 height 22
paste input "4-0"
type input "4-0509"
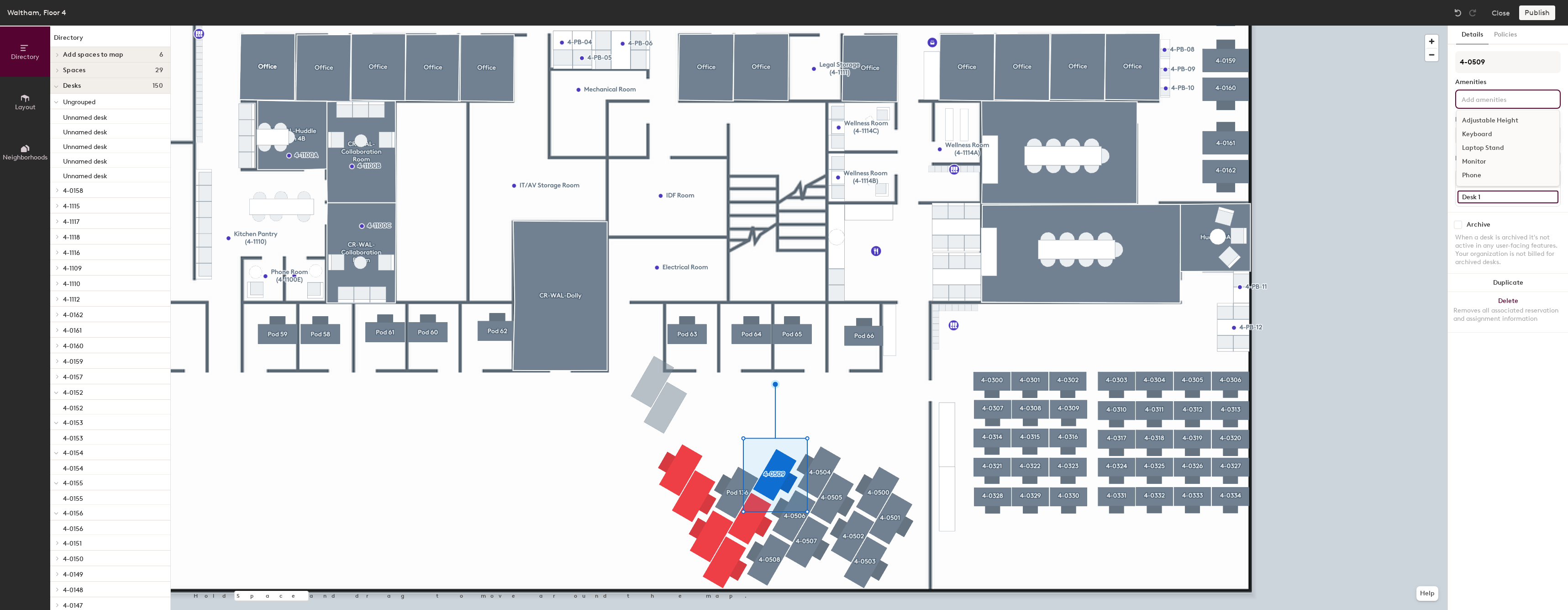
click at [1508, 203] on input "Desk 1" at bounding box center [1507, 196] width 101 height 13
paste input "4-05"
type input "4-0509"
click at [865, 26] on div at bounding box center [809, 26] width 1277 height 0
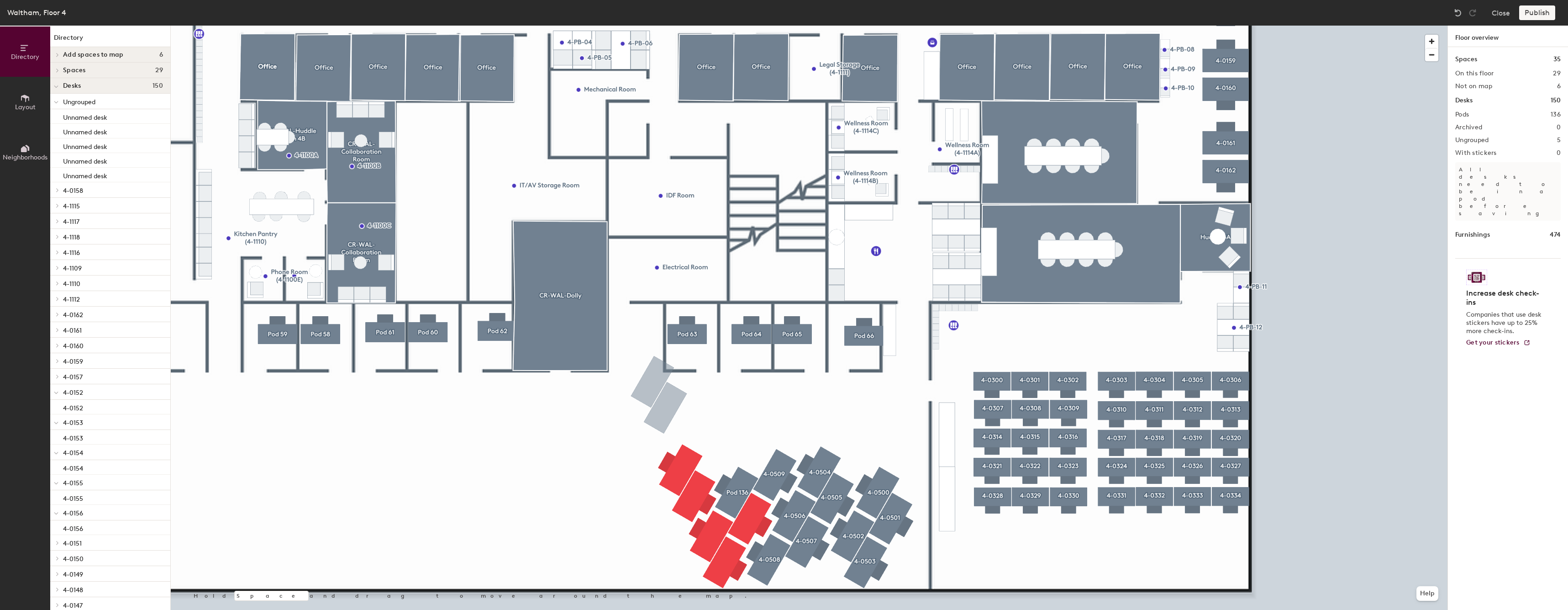
click at [729, 26] on div at bounding box center [809, 26] width 1277 height 0
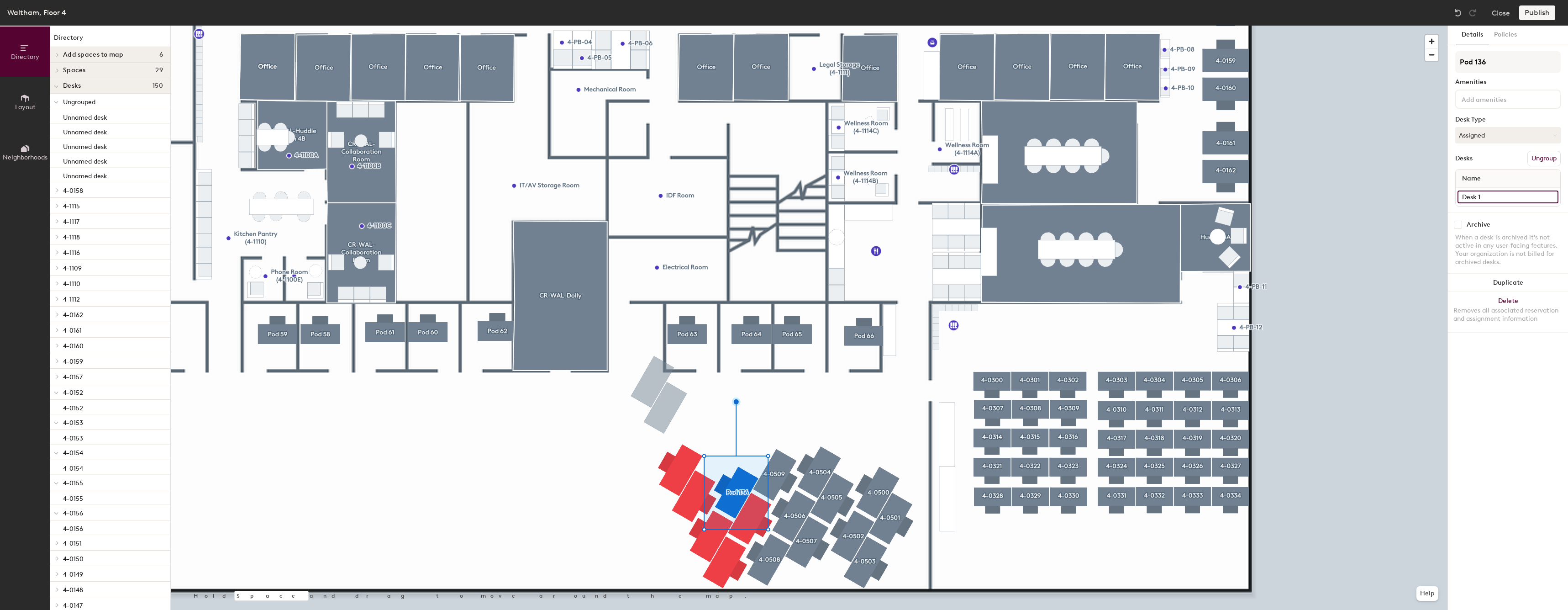
click at [1508, 192] on input "Desk 1" at bounding box center [1507, 196] width 101 height 13
paste input "4-05"
type input "4-0510"
click at [1521, 66] on input "Pod 136" at bounding box center [1508, 62] width 105 height 22
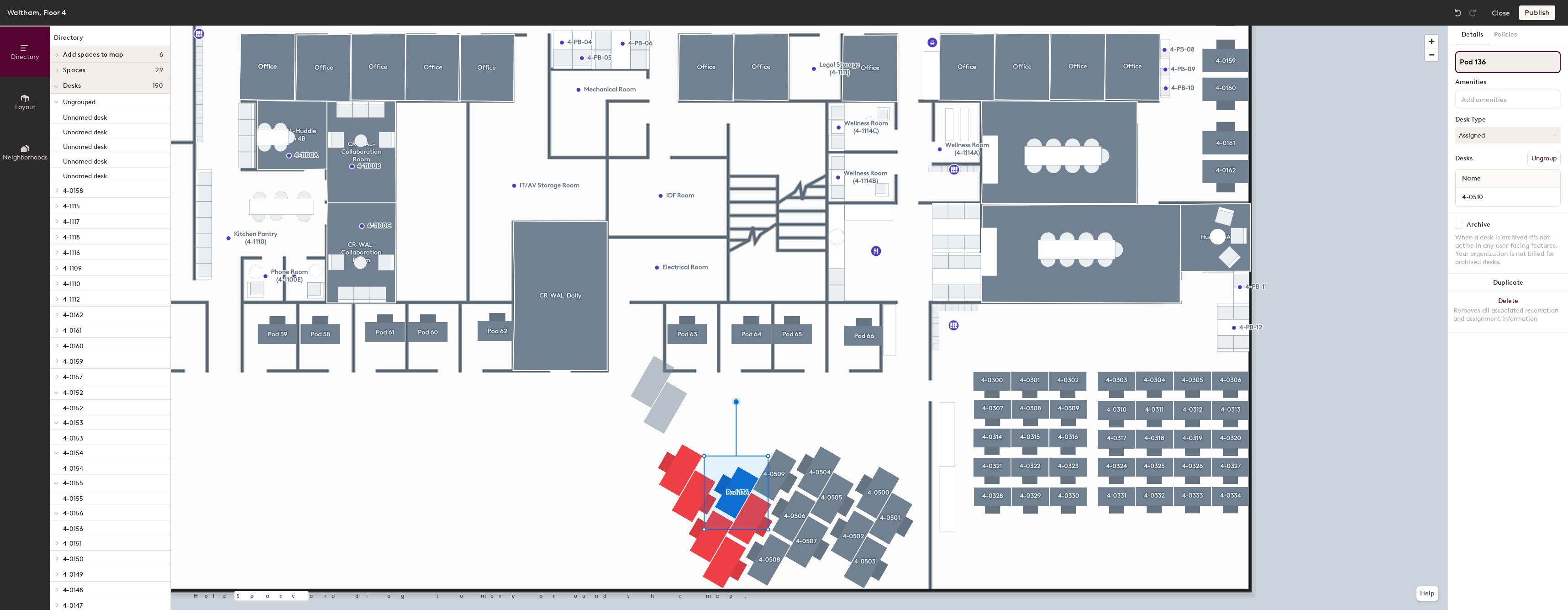
click at [1521, 66] on input "Pod 136" at bounding box center [1508, 62] width 105 height 22
paste input "4-05"
type input "4-0510"
click at [753, 26] on div at bounding box center [809, 26] width 1277 height 0
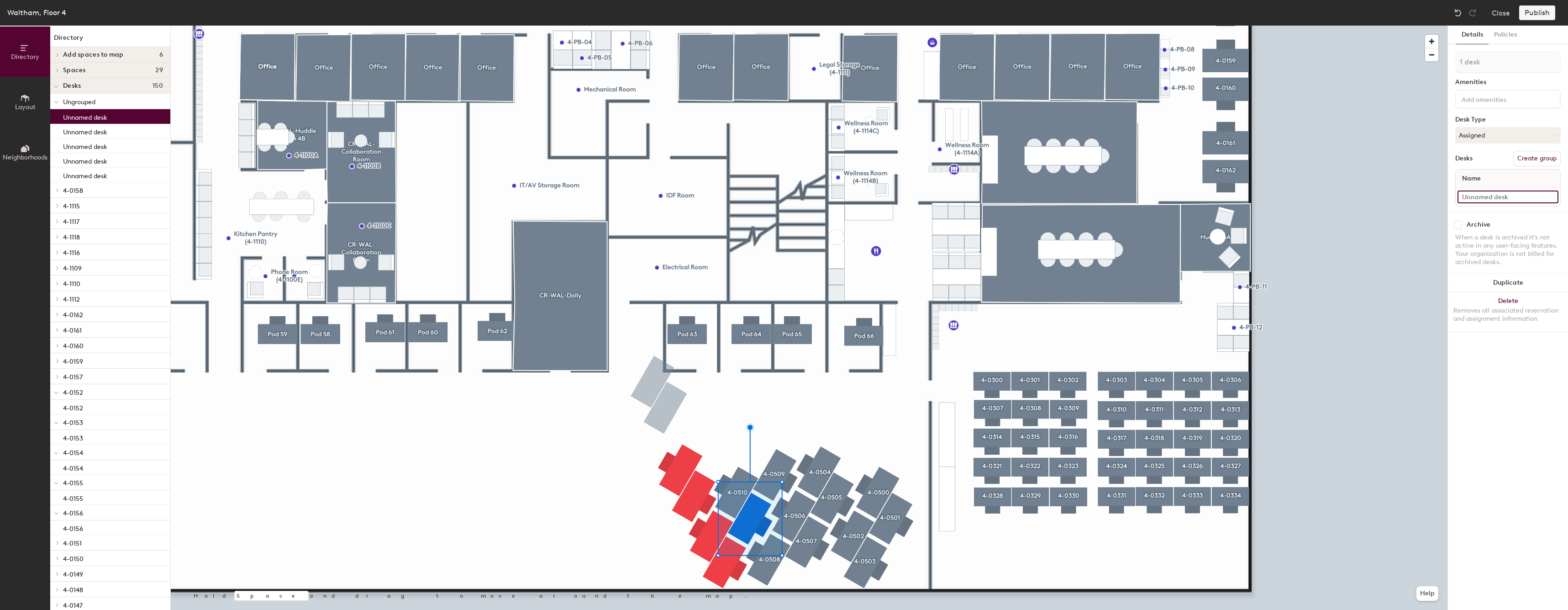
click at [1491, 194] on input at bounding box center [1507, 196] width 101 height 13
paste input "4-05"
type input "4-0511"
click at [1536, 148] on div "1 desk Amenities Desk Type Assigned Desks Create group Name 4-0511" at bounding box center [1508, 132] width 105 height 161
click at [1528, 155] on button "Create group" at bounding box center [1537, 158] width 48 height 15
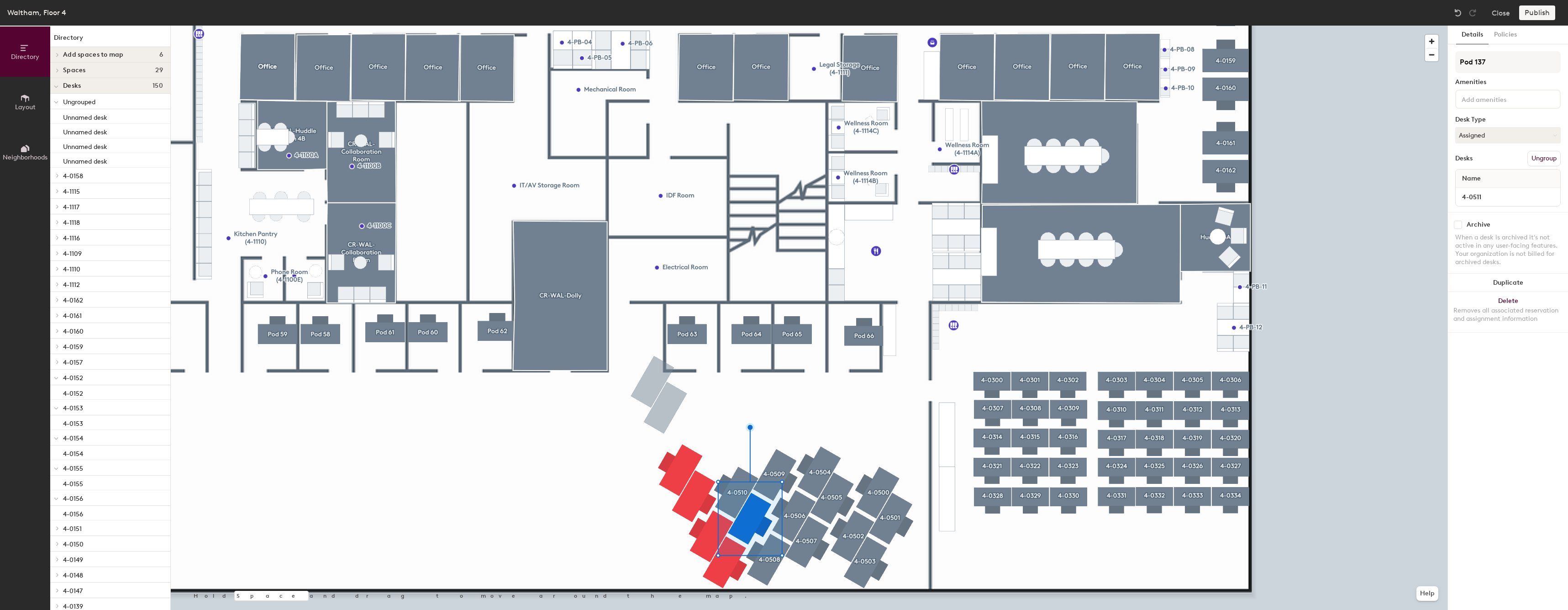
drag, startPoint x: 1511, startPoint y: 84, endPoint x: 1514, endPoint y: 81, distance: 4.2
click at [1511, 84] on div "Amenities" at bounding box center [1508, 82] width 105 height 7
click at [1517, 74] on div "Pod 137 Amenities Desk Type Assigned Desks Ungroup Name 4-0511" at bounding box center [1508, 132] width 105 height 161
click at [1519, 65] on input "Pod 137" at bounding box center [1508, 62] width 105 height 22
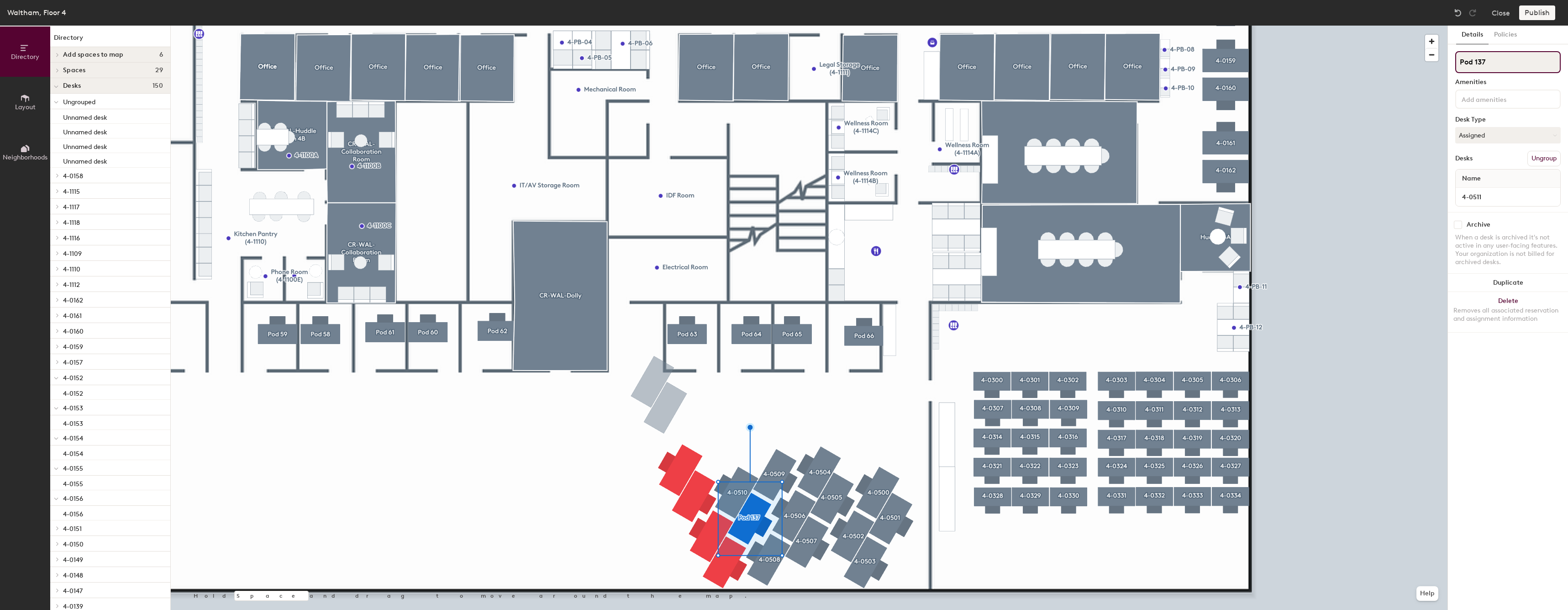
click at [1519, 65] on input "Pod 137" at bounding box center [1508, 62] width 105 height 22
paste input "4-05"
type input "4-0511"
click at [884, 26] on div at bounding box center [809, 26] width 1277 height 0
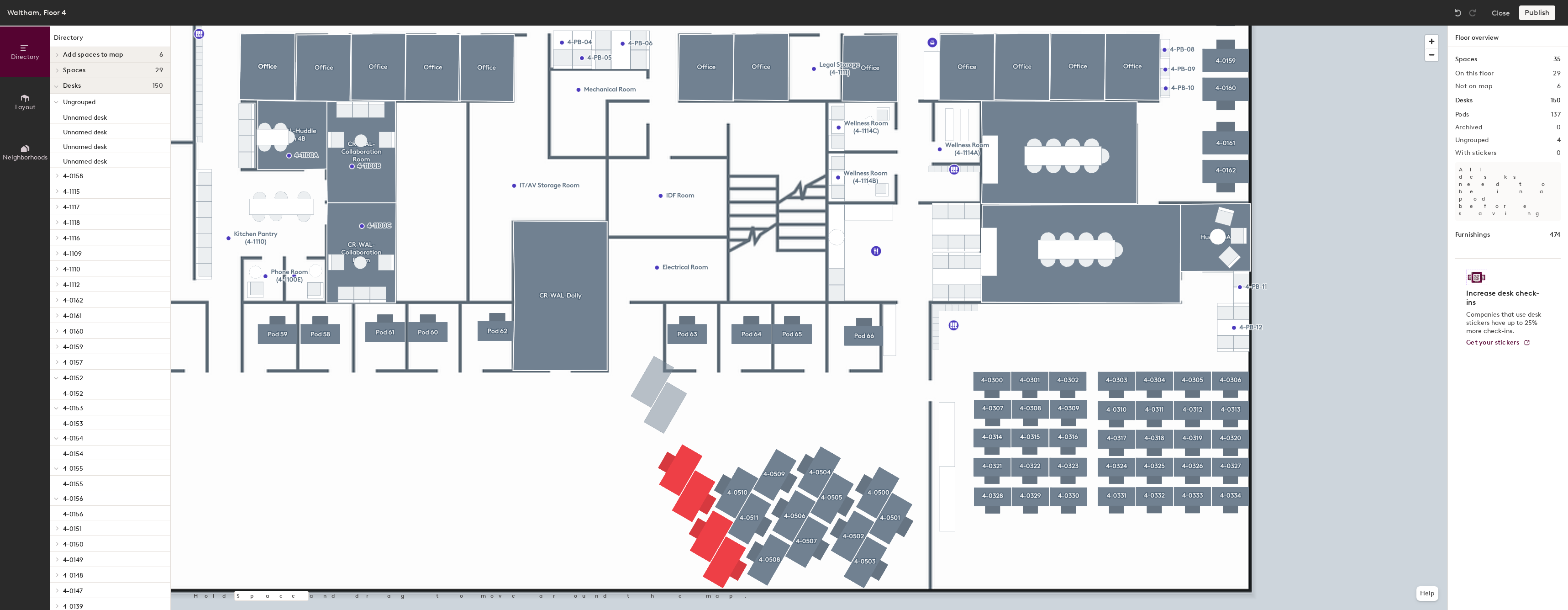
click at [704, 26] on div at bounding box center [809, 26] width 1277 height 0
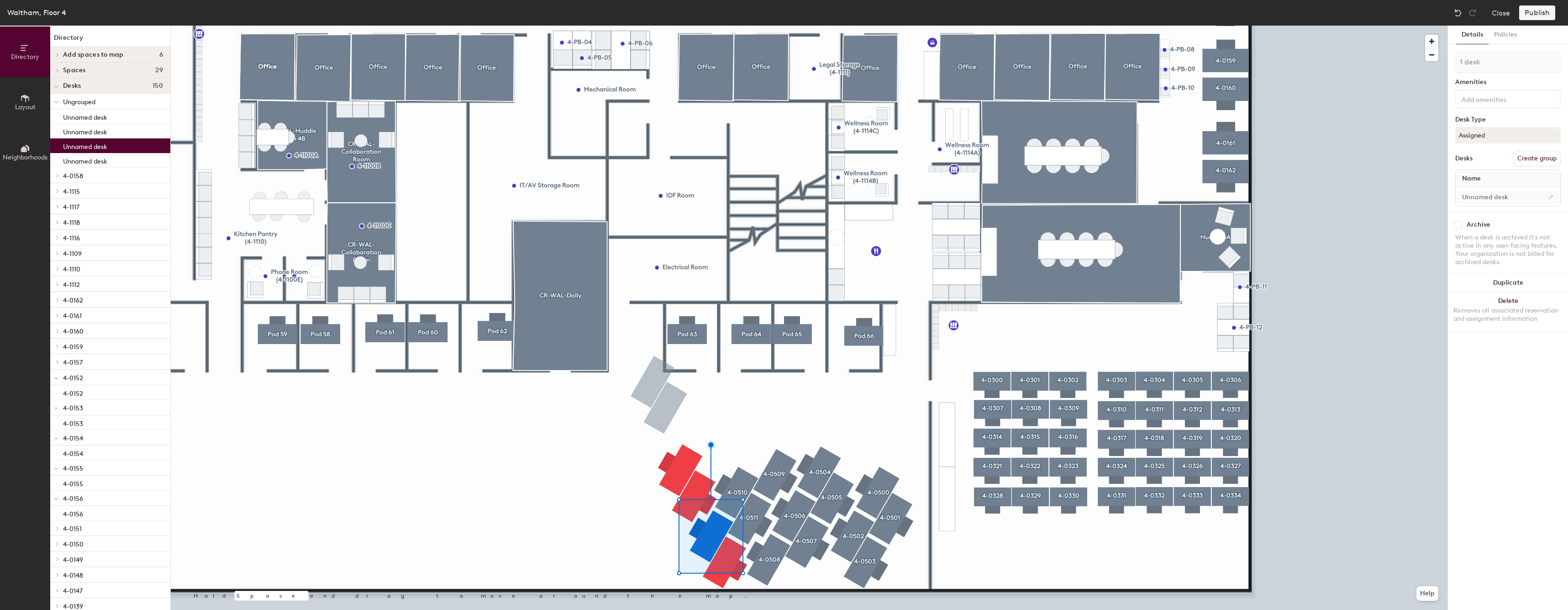
click at [1502, 190] on div at bounding box center [1507, 197] width 104 height 18
click at [1500, 195] on input at bounding box center [1507, 196] width 101 height 13
click at [1498, 199] on input at bounding box center [1507, 196] width 101 height 13
paste input "4-05"
type input "4-0512"
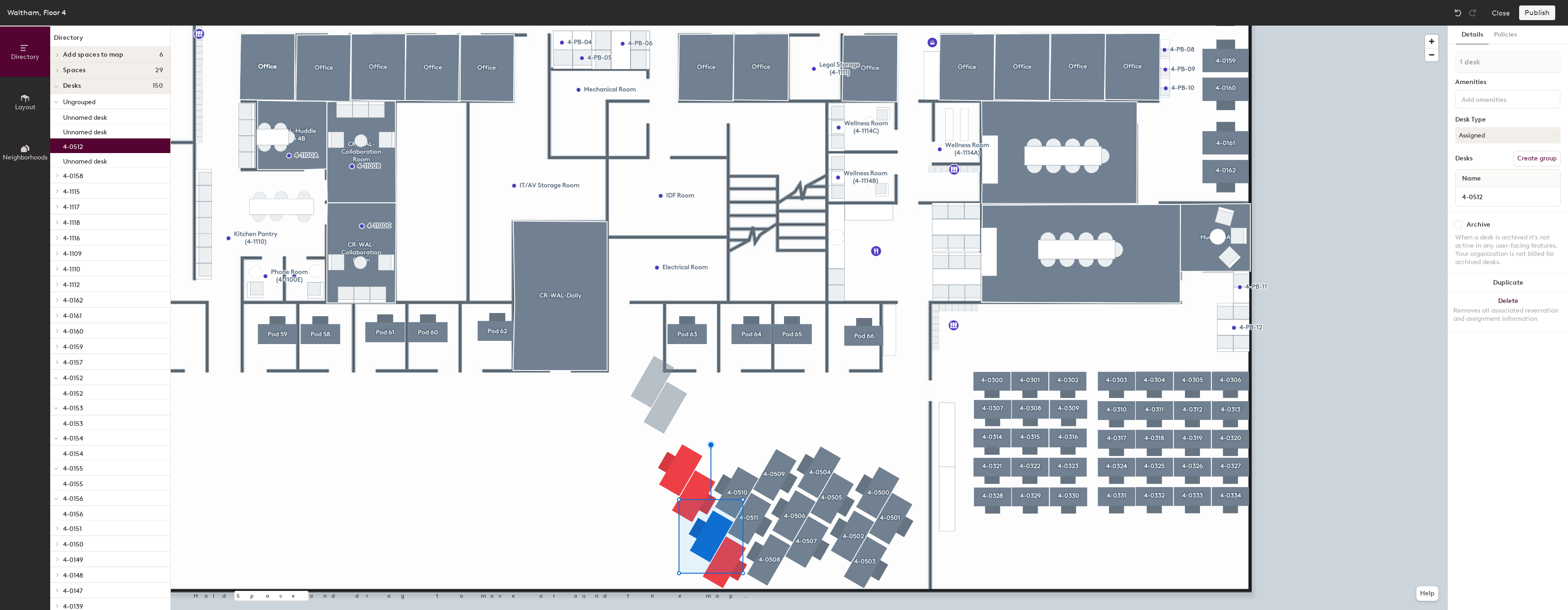
click at [1535, 153] on button "Create group" at bounding box center [1537, 158] width 48 height 15
click at [1514, 70] on input "Pod 138" at bounding box center [1508, 62] width 105 height 22
type input "4-0512"
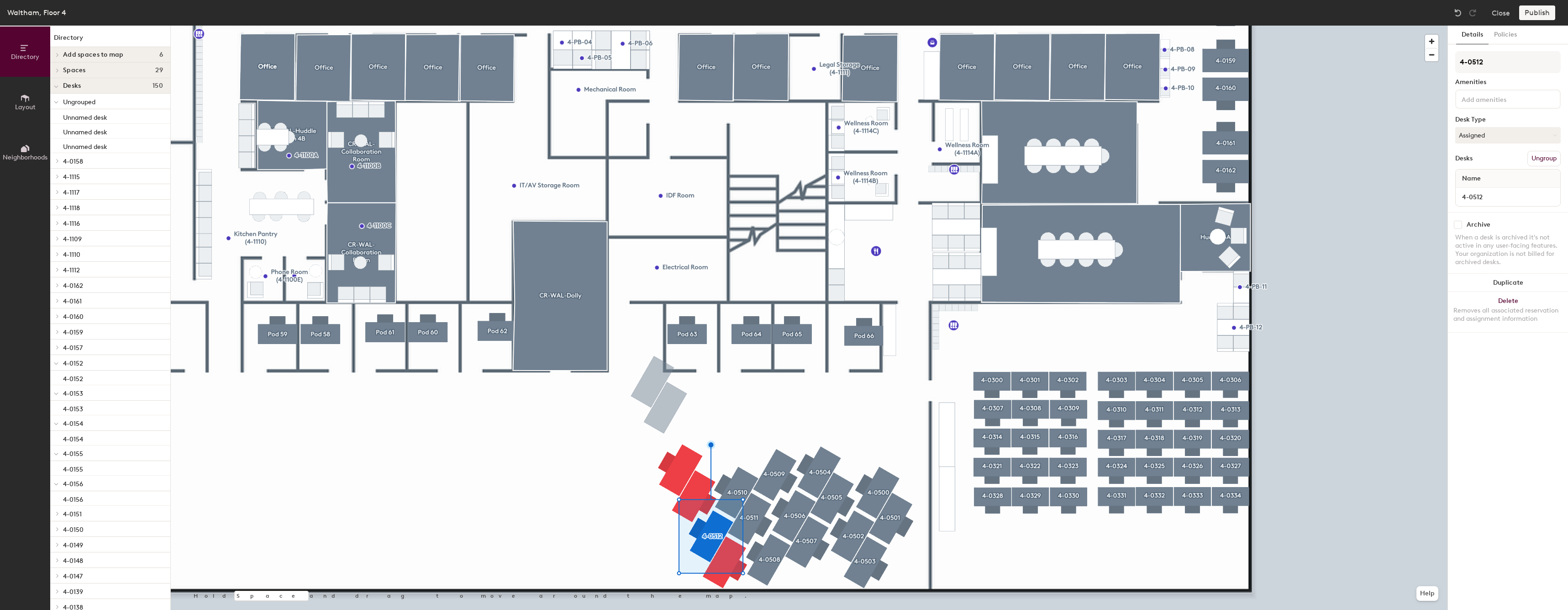
click at [746, 26] on div at bounding box center [809, 26] width 1277 height 0
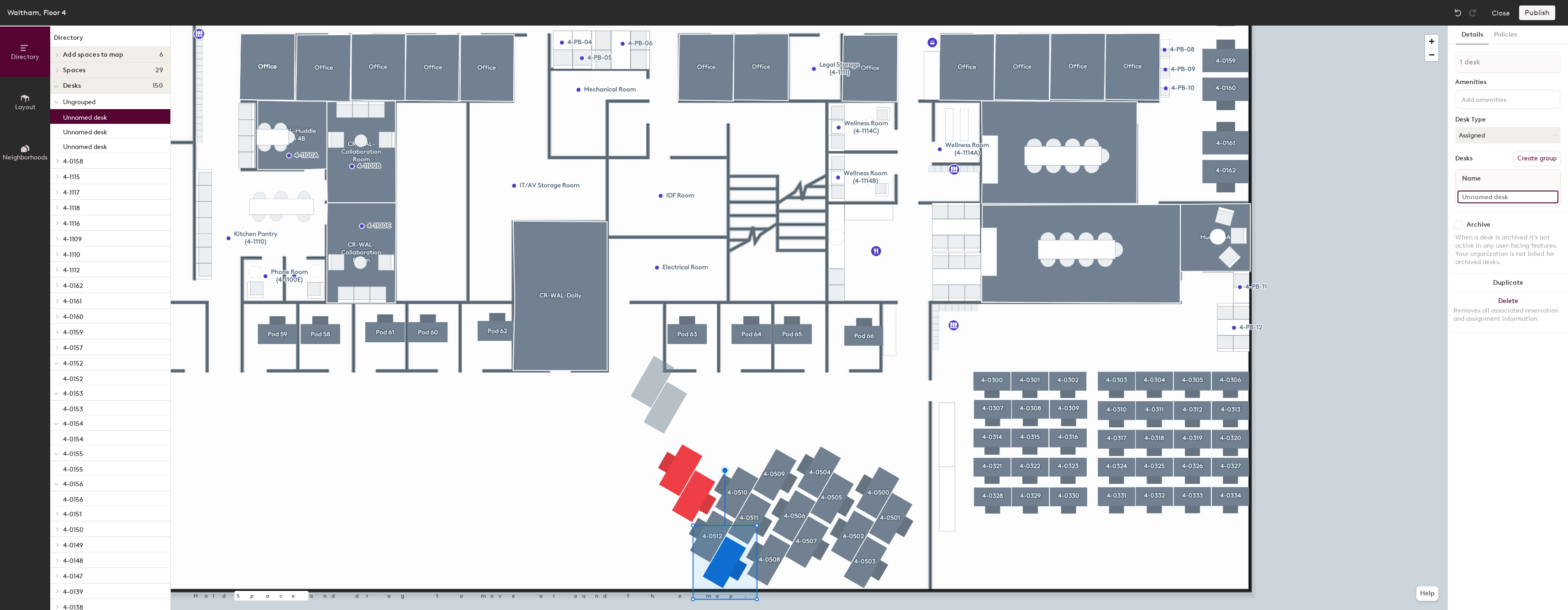
click at [1476, 197] on input at bounding box center [1507, 196] width 101 height 13
paste input "4-05"
type input "4-0513"
click at [1528, 164] on button "Create group" at bounding box center [1537, 158] width 48 height 15
click at [1494, 58] on input "Pod 139" at bounding box center [1508, 62] width 105 height 22
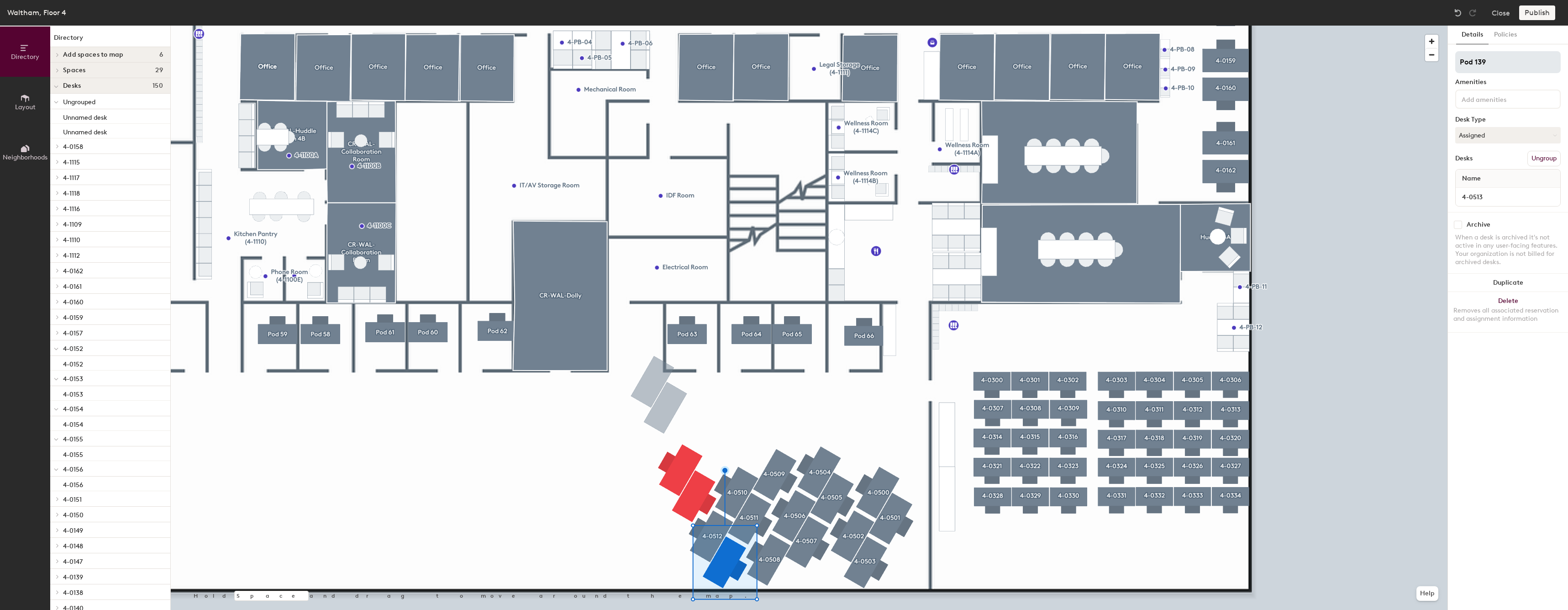
click at [1494, 58] on input "Pod 139" at bounding box center [1508, 62] width 105 height 22
type input "4-0513"
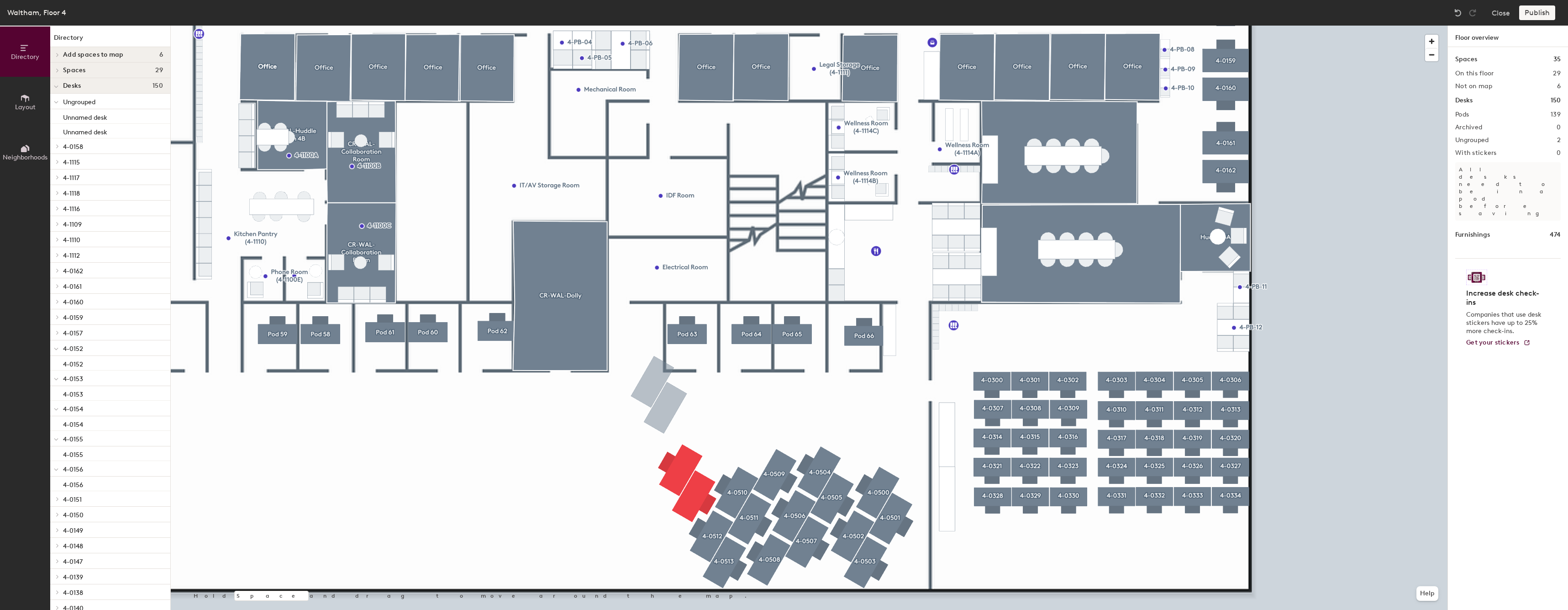
click at [719, 26] on div at bounding box center [809, 26] width 1277 height 0
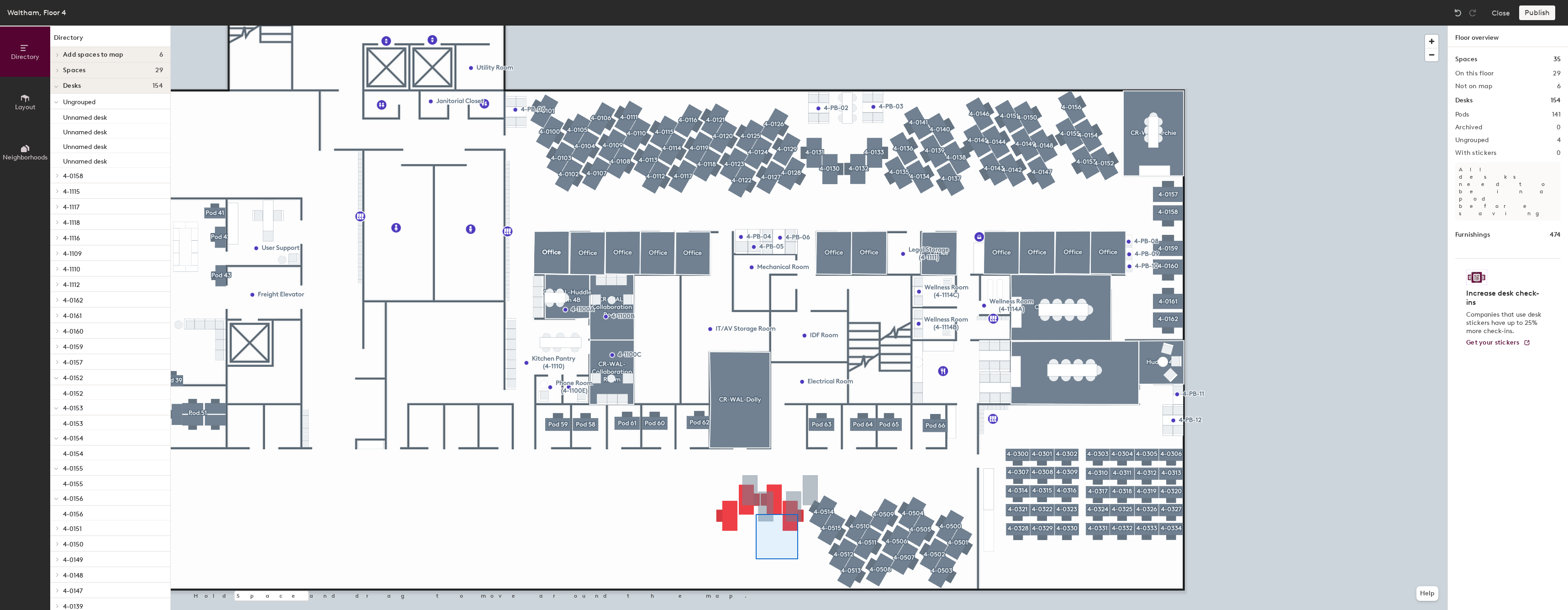
click at [707, 26] on div at bounding box center [809, 26] width 1277 height 0
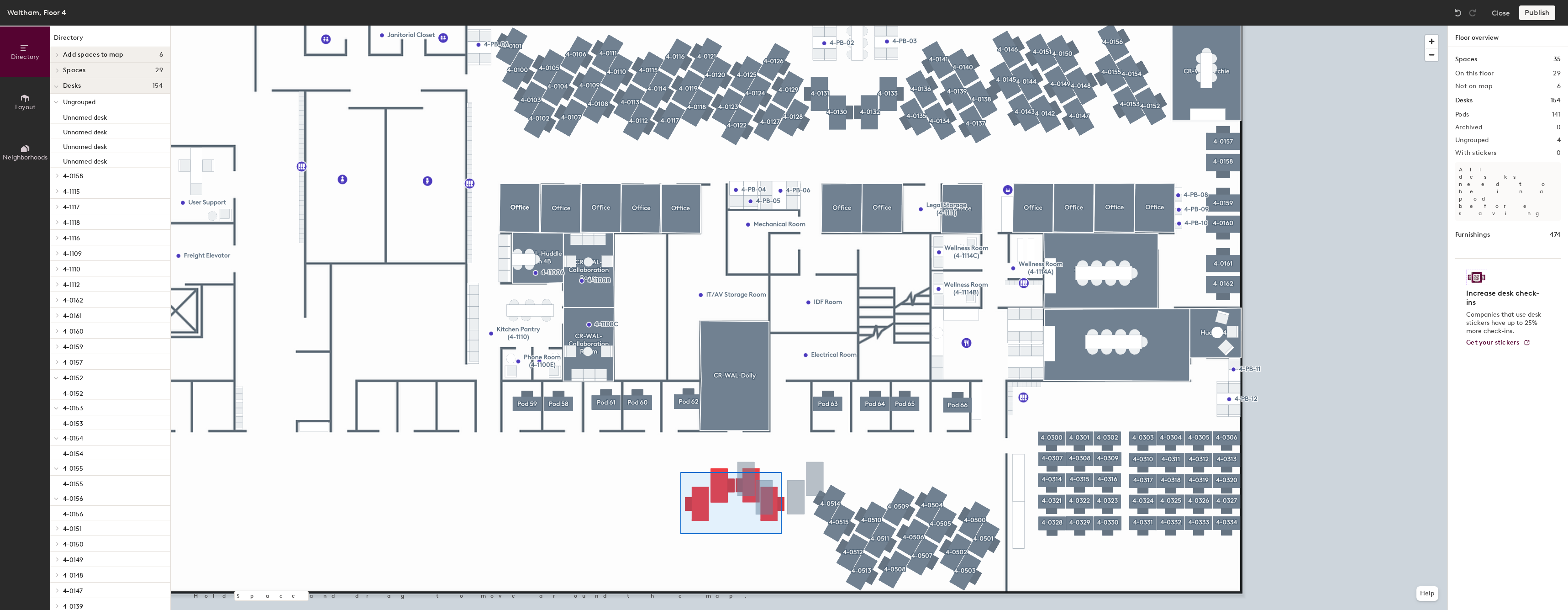
click at [677, 26] on div at bounding box center [809, 26] width 1277 height 0
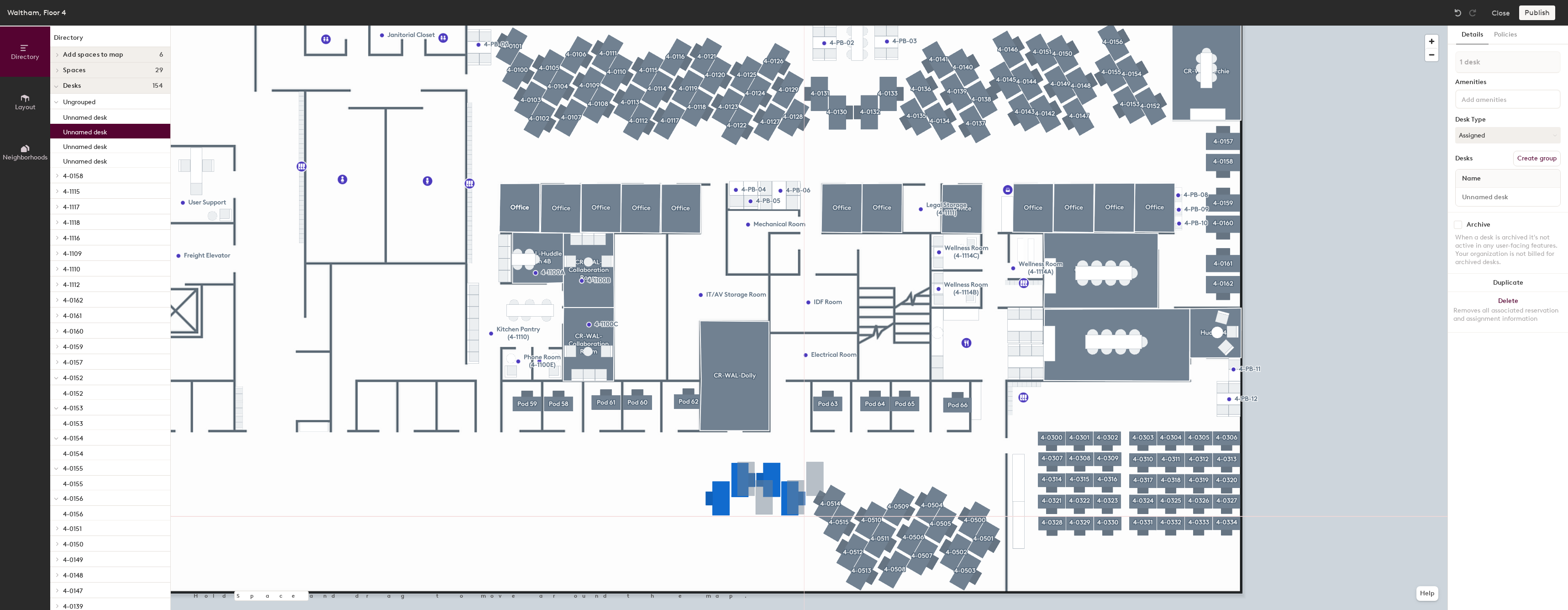
type input "1 desk"
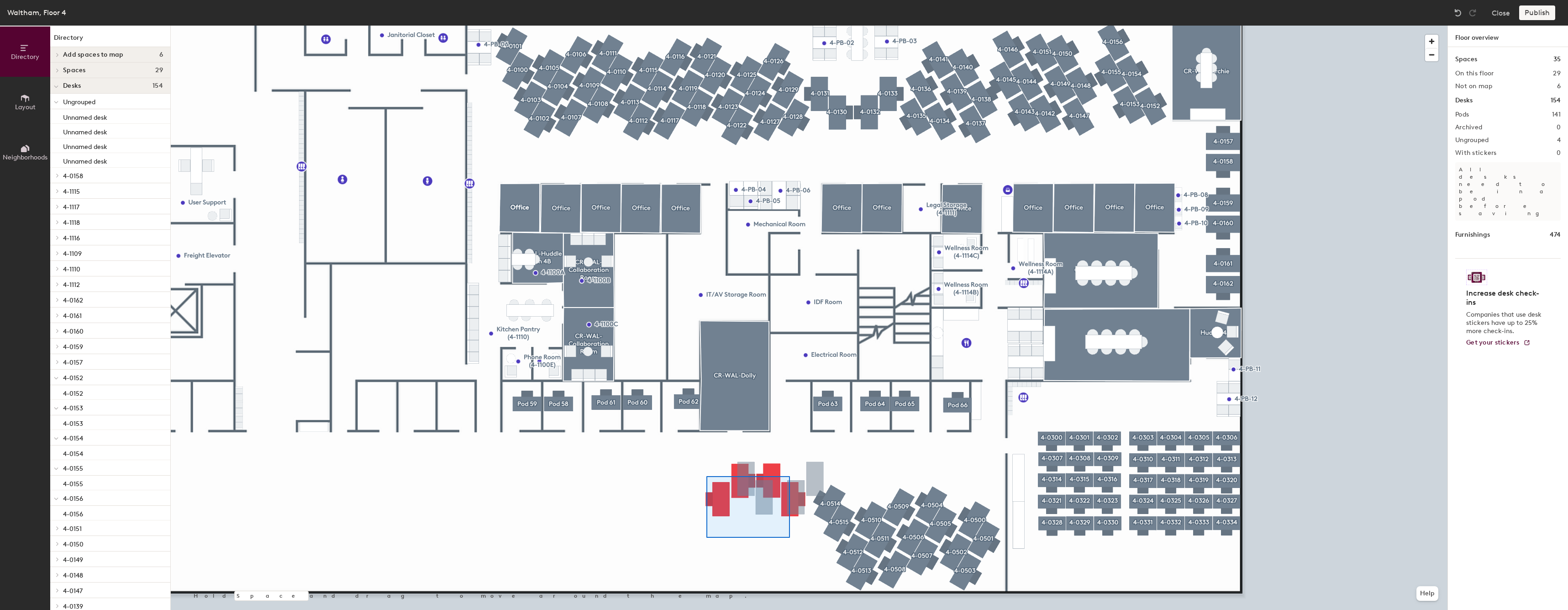
click at [706, 26] on div at bounding box center [809, 26] width 1277 height 0
click at [793, 26] on div at bounding box center [809, 26] width 1277 height 0
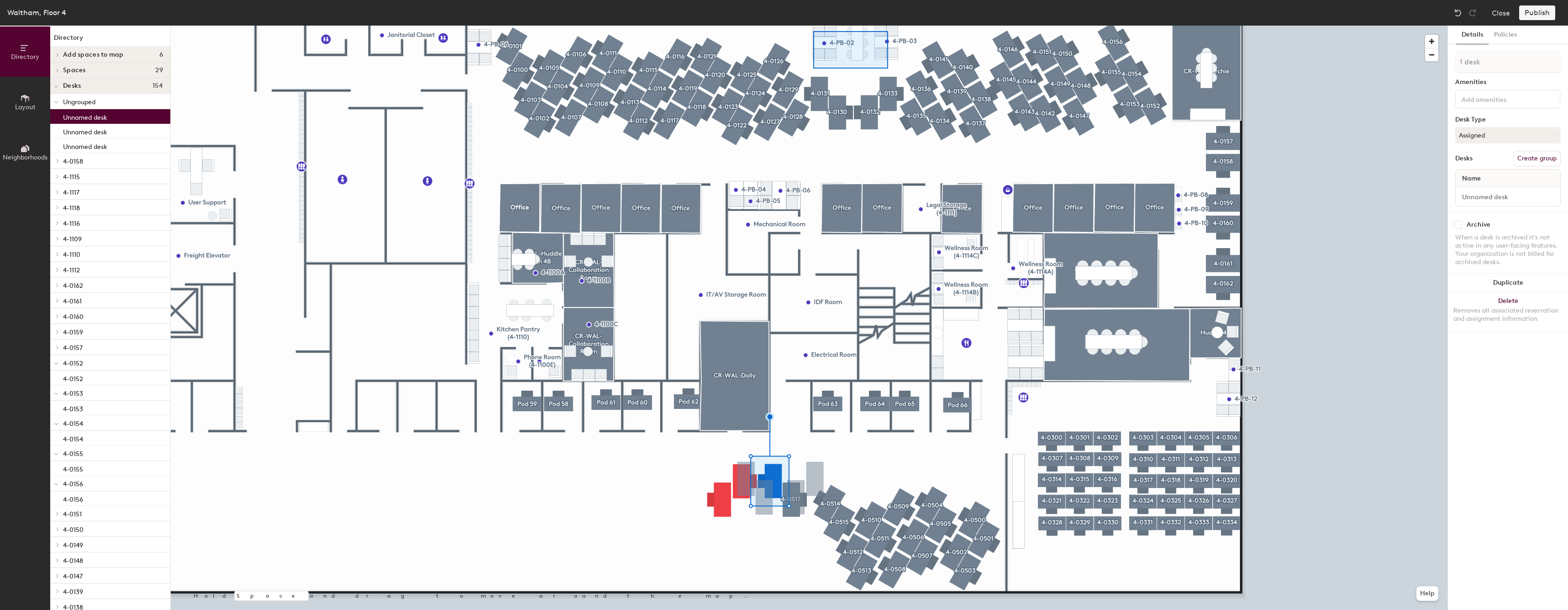
click at [813, 26] on div at bounding box center [809, 26] width 1277 height 0
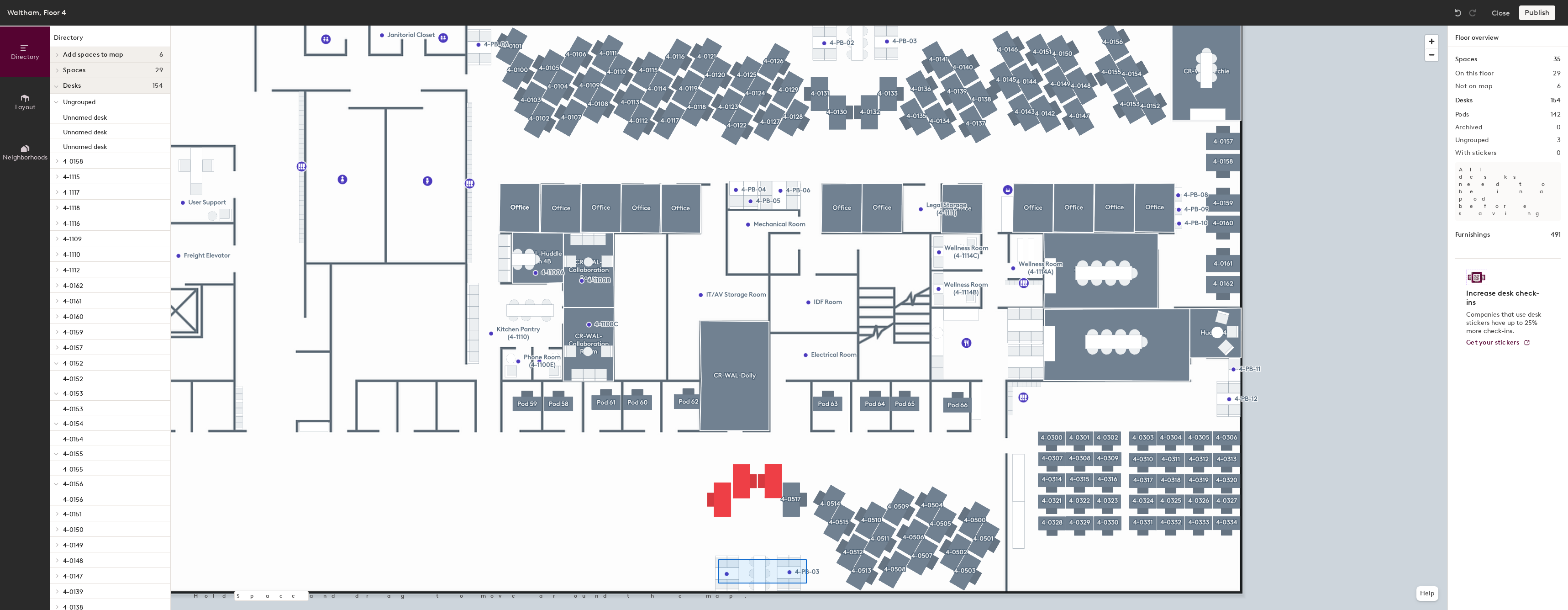
click at [719, 26] on div at bounding box center [809, 26] width 1277 height 0
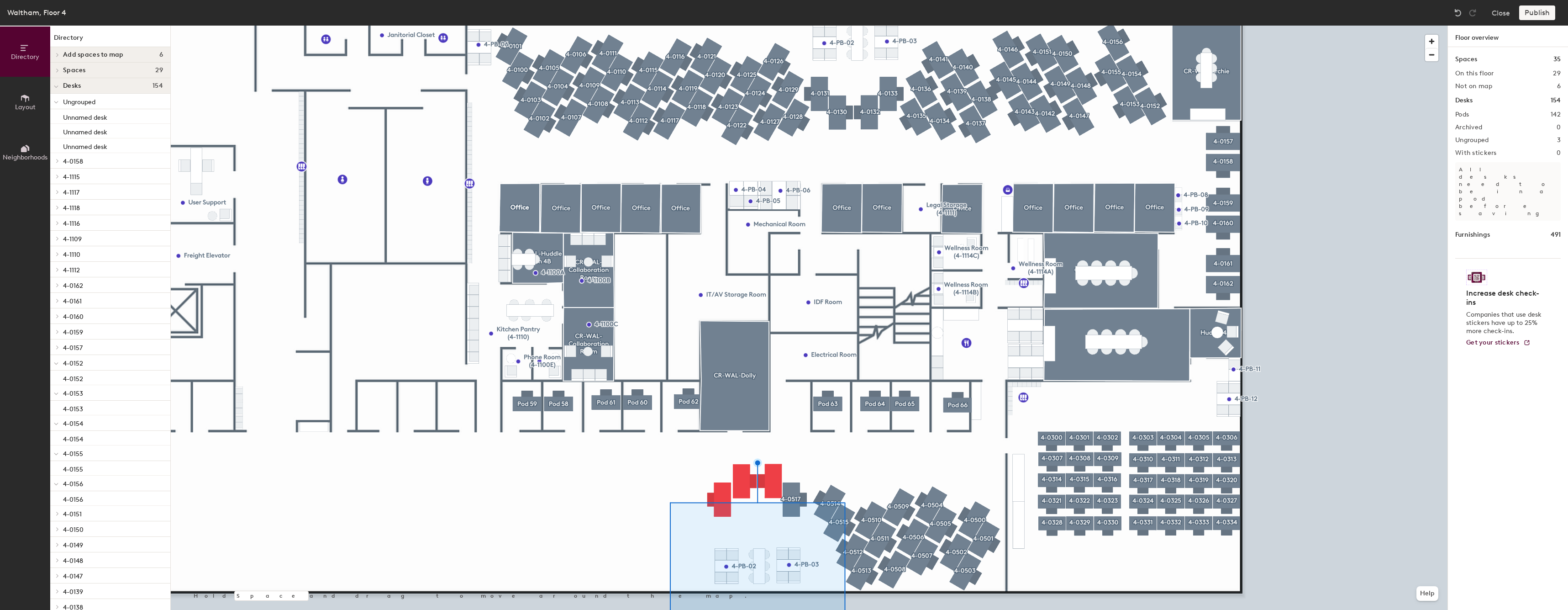
click at [888, 26] on div at bounding box center [809, 26] width 1277 height 0
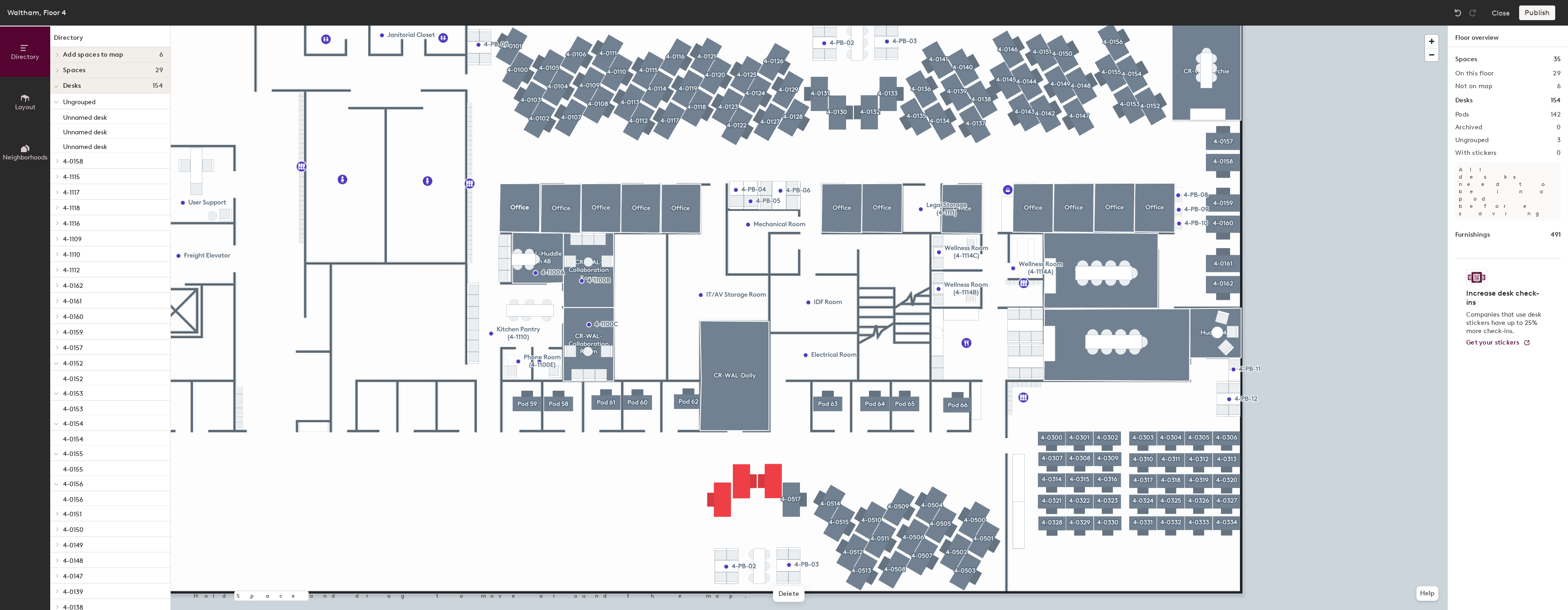
click at [822, 26] on div at bounding box center [809, 26] width 1277 height 0
click at [789, 581] on span "Edit" at bounding box center [793, 585] width 24 height 15
click at [817, 561] on input "4-PB-03" at bounding box center [809, 564] width 29 height 13
type input "4-PB-14"
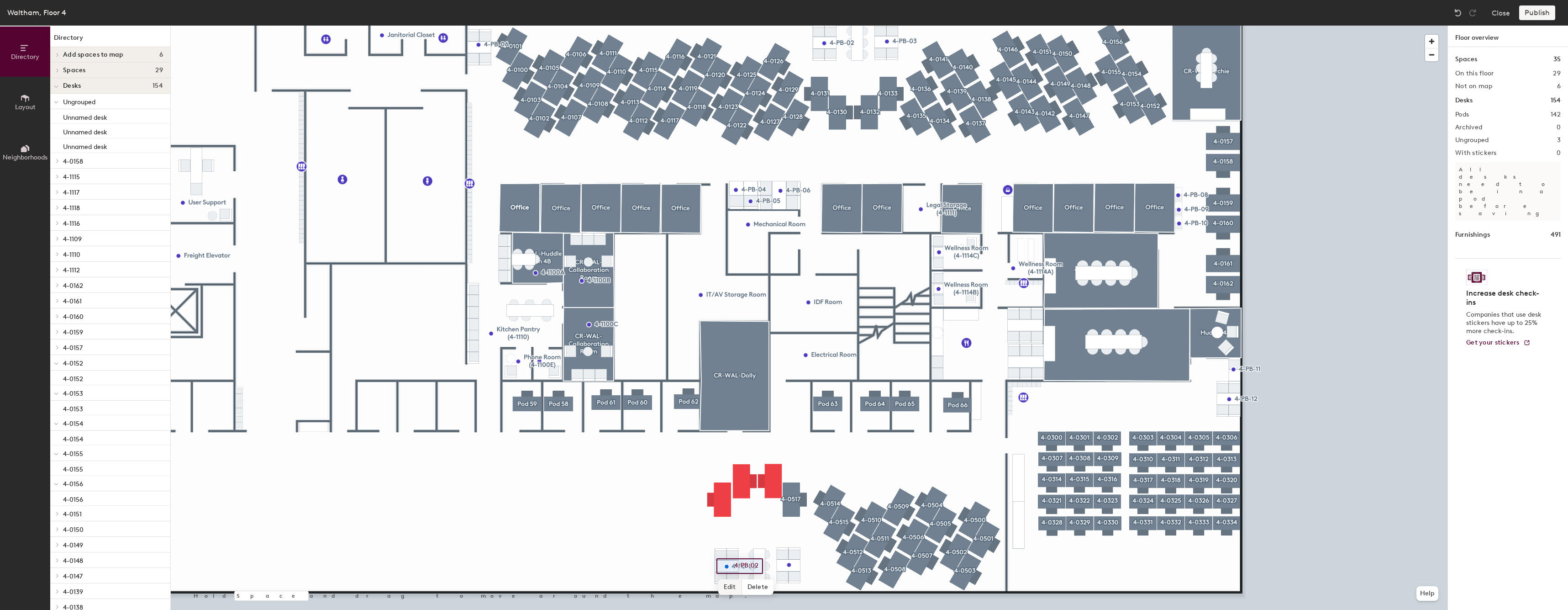
click at [722, 587] on span "Edit" at bounding box center [730, 587] width 24 height 15
click at [750, 567] on input "4-PB-02" at bounding box center [746, 565] width 29 height 13
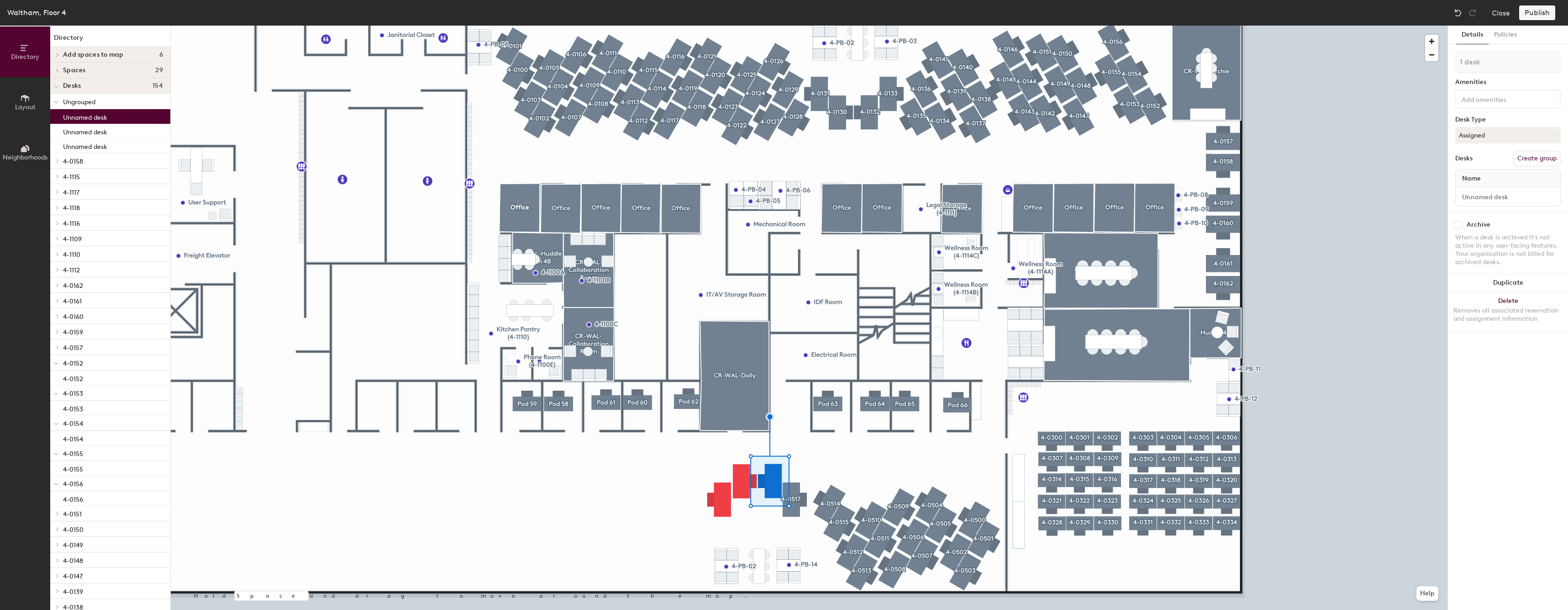
click at [1537, 163] on button "Create group" at bounding box center [1537, 158] width 48 height 15
click at [1493, 195] on input "Desk 1" at bounding box center [1507, 196] width 101 height 13
type input "4-0516"
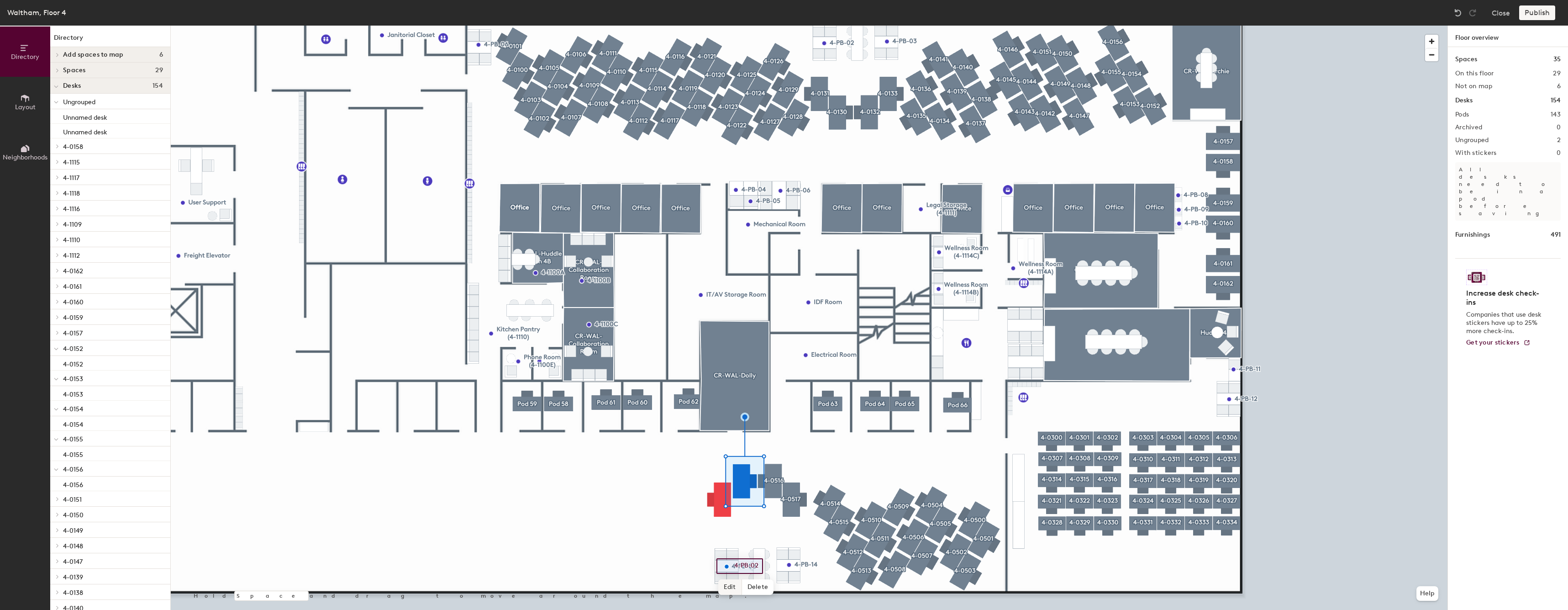
click at [725, 590] on span "Edit" at bounding box center [730, 587] width 24 height 15
click at [753, 564] on input "4-PB-02" at bounding box center [746, 565] width 29 height 13
type input "4-PB-15"
click at [739, 26] on div at bounding box center [809, 26] width 1277 height 0
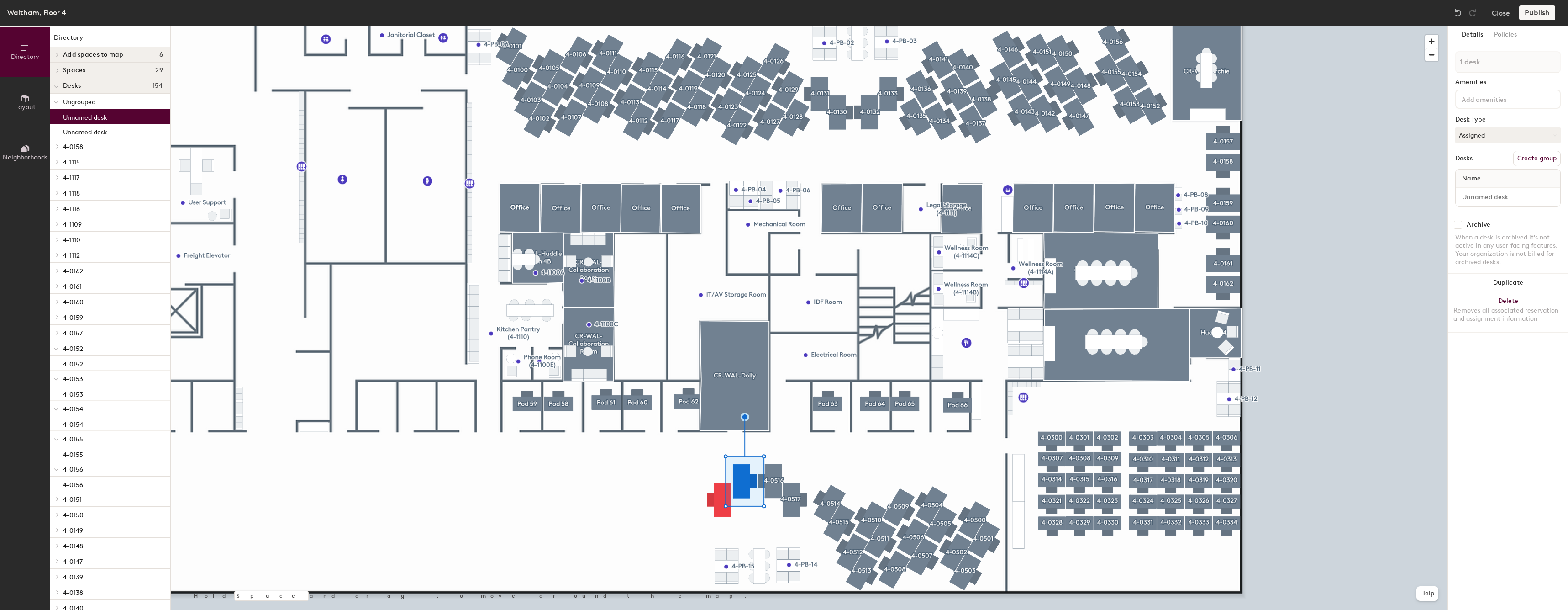
click at [1538, 153] on button "Create group" at bounding box center [1537, 158] width 48 height 15
click at [1507, 66] on input "Pod 144" at bounding box center [1508, 62] width 105 height 22
type input "4-0518"
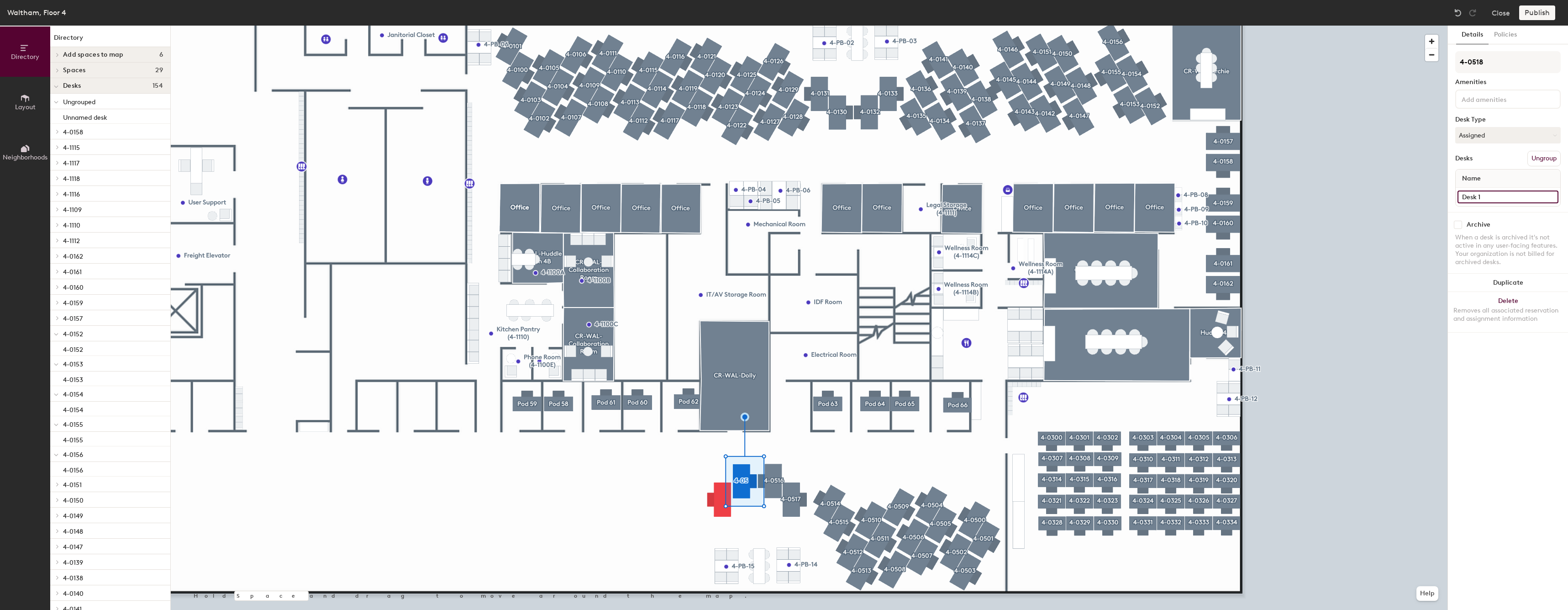
click at [1510, 198] on input "Desk 1" at bounding box center [1507, 196] width 101 height 13
paste input "4-05"
type input "4-0518"
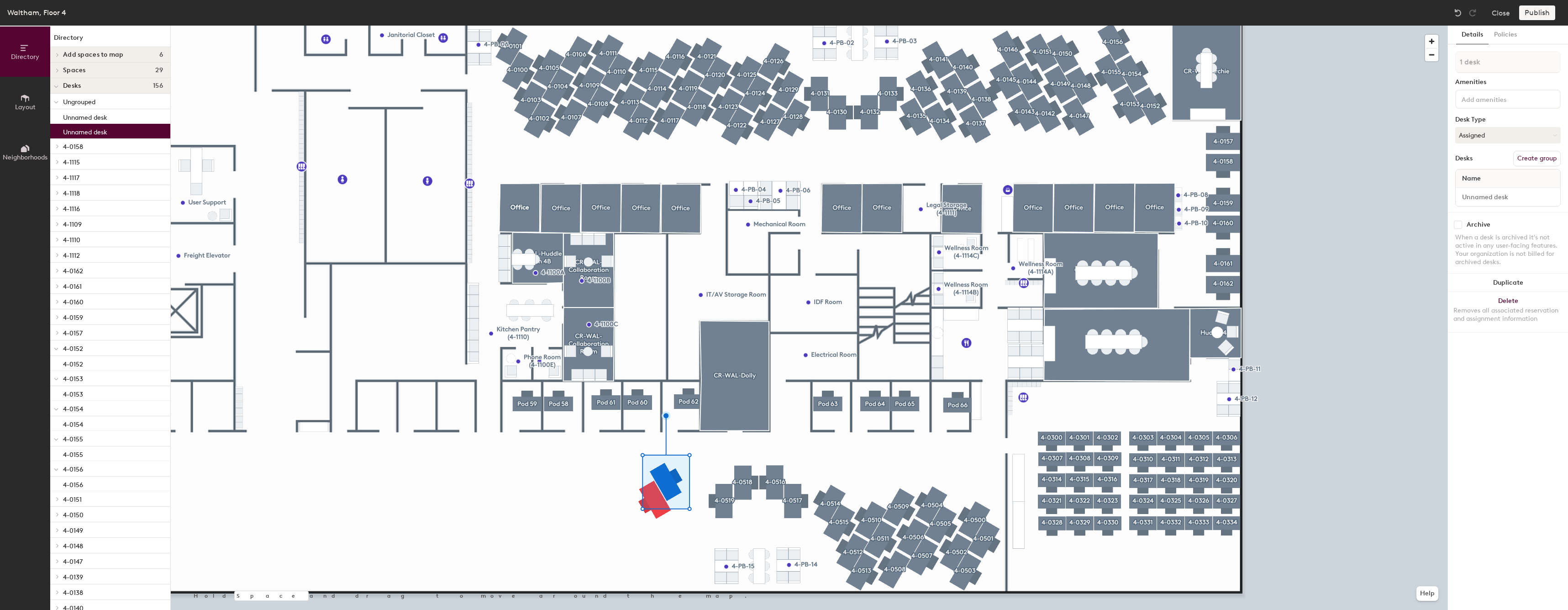
click at [644, 26] on div at bounding box center [809, 26] width 1277 height 0
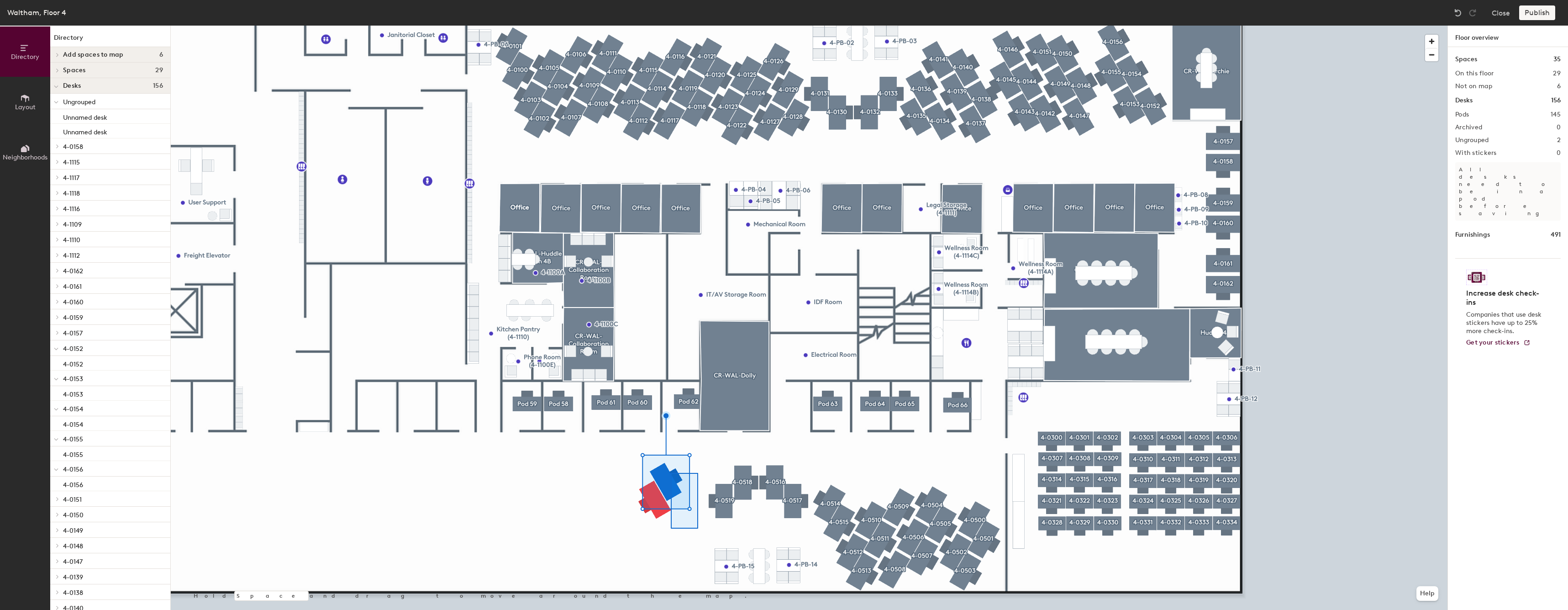
click at [654, 26] on div at bounding box center [809, 26] width 1277 height 0
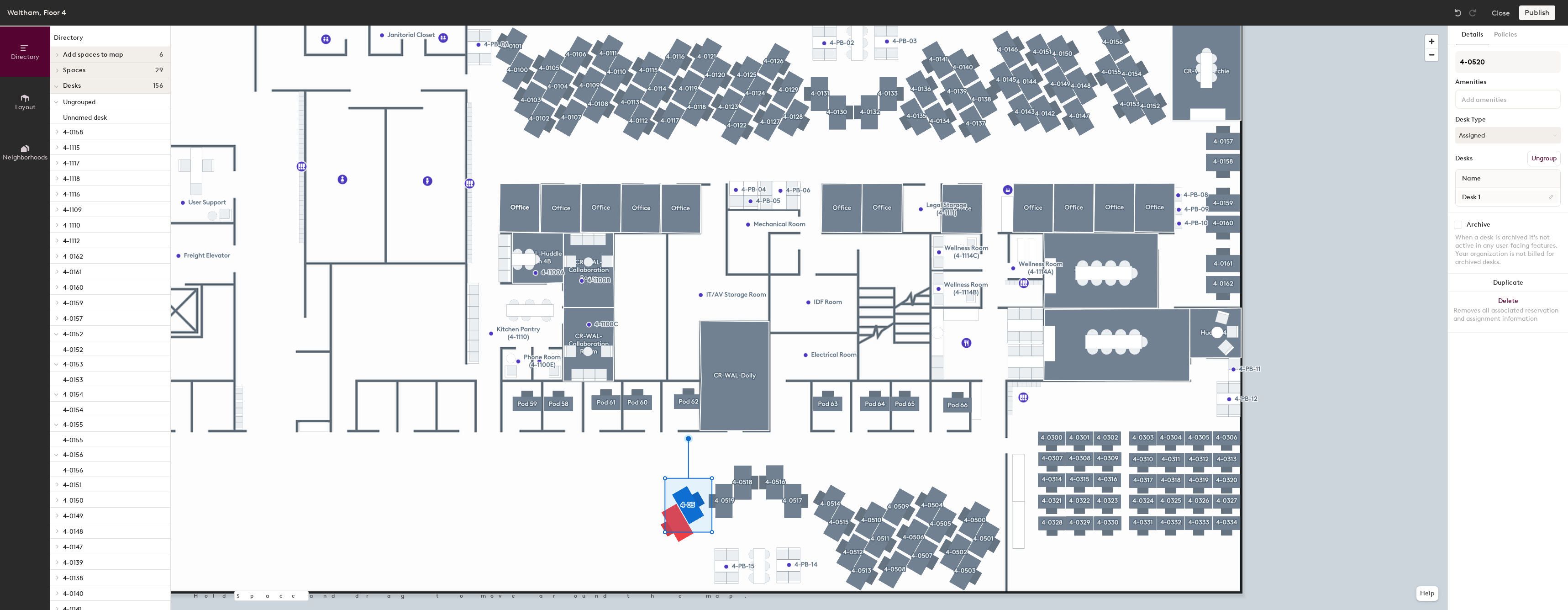
type input "4-0520"
click at [1536, 196] on input "Desk 1" at bounding box center [1507, 196] width 101 height 13
paste input "4-05"
type input "4-0520"
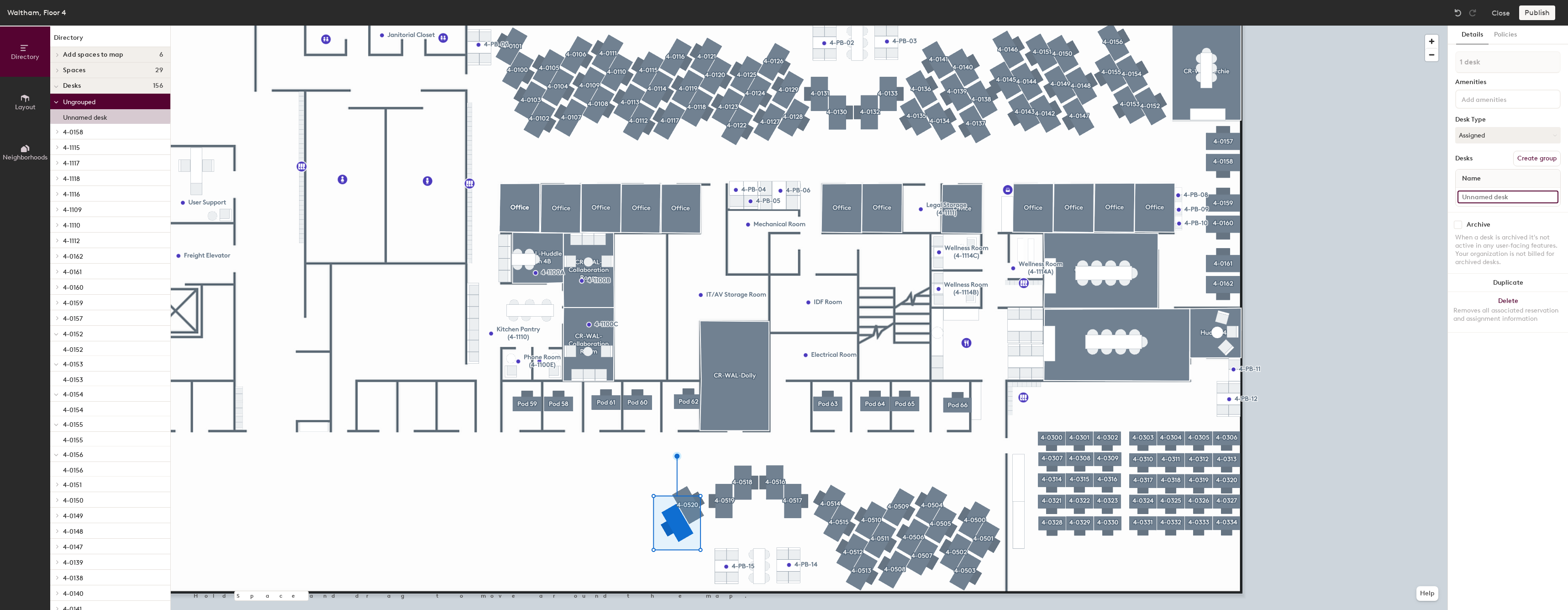
click at [1519, 192] on input at bounding box center [1507, 196] width 101 height 13
click at [1534, 165] on button "Create group" at bounding box center [1537, 158] width 48 height 15
click at [1506, 201] on input "Desk 1" at bounding box center [1507, 196] width 101 height 13
paste input "4-05"
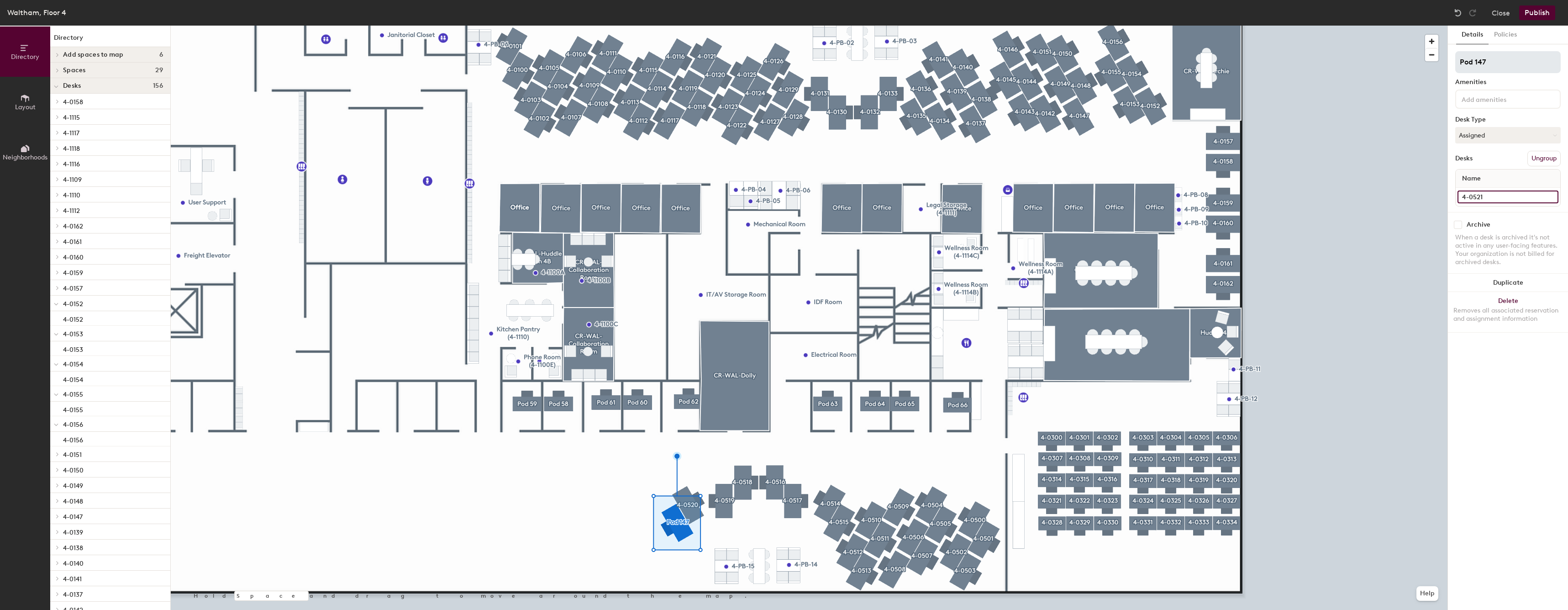
type input "4-0521"
click at [1514, 70] on input "Pod 147" at bounding box center [1508, 62] width 105 height 22
type input "x"
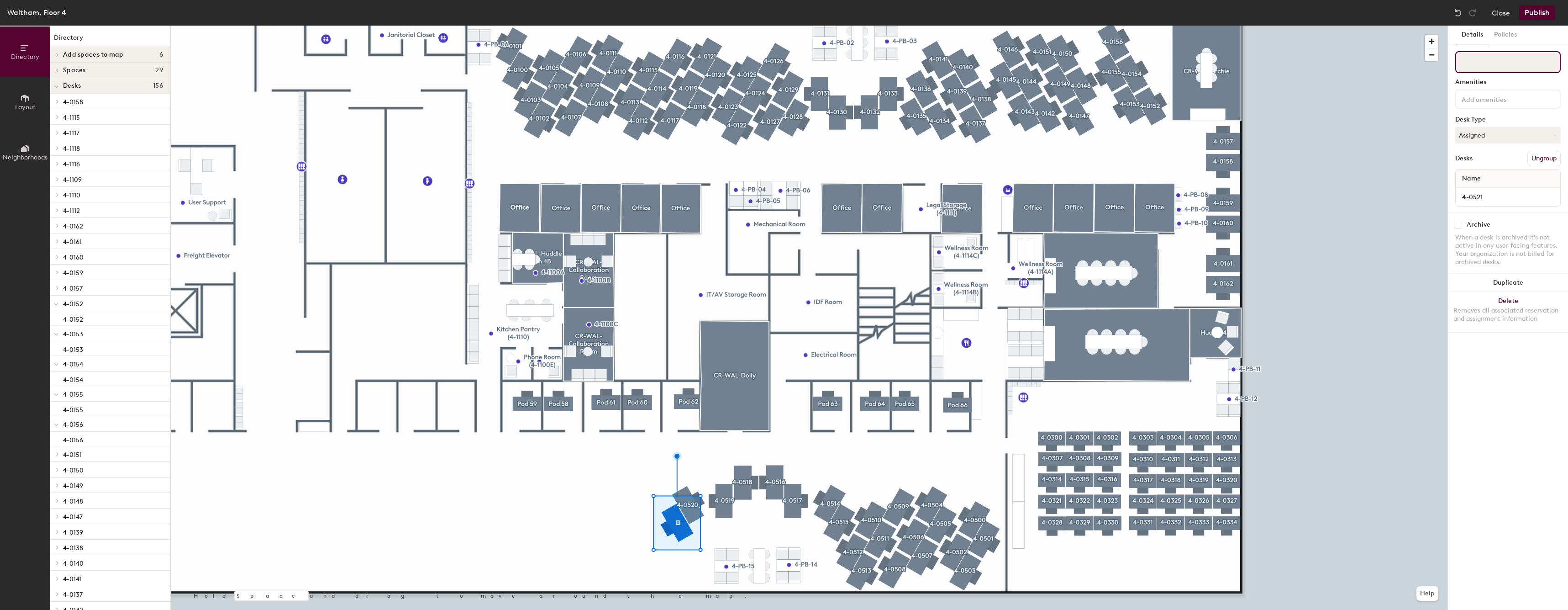
paste input "4-05"
type input "4-0521"
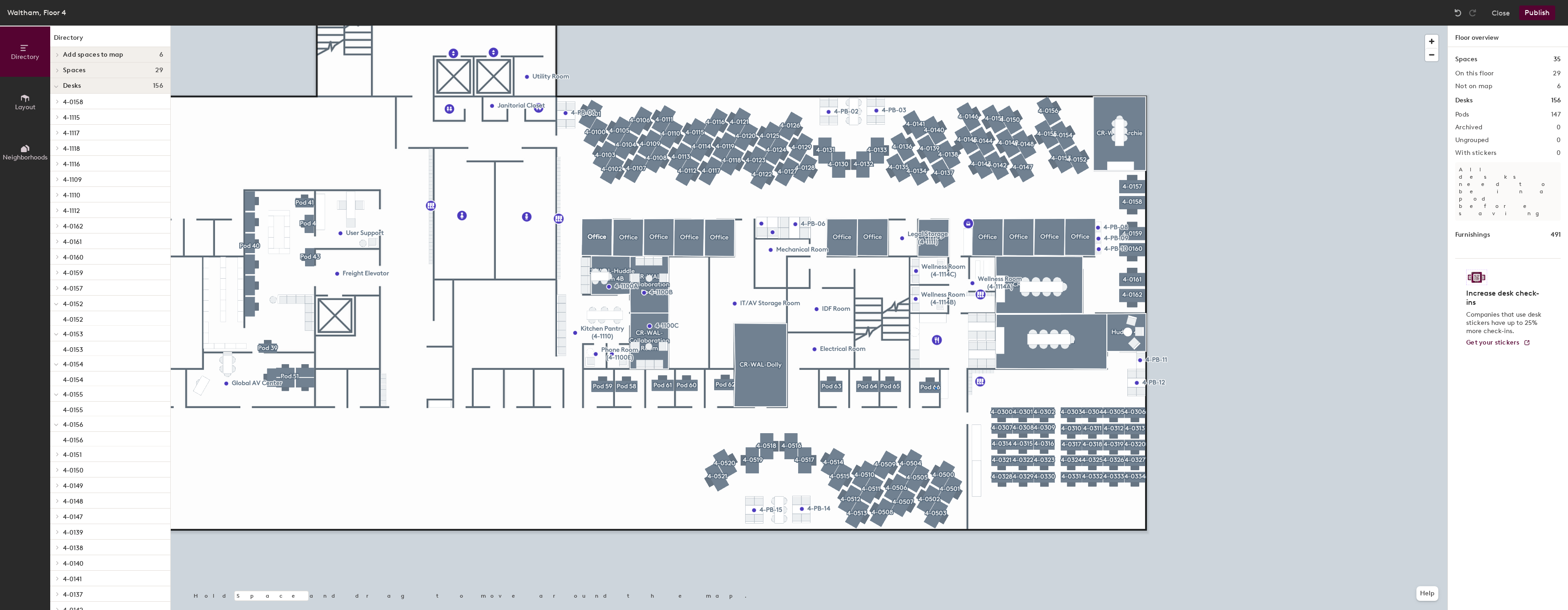
click at [935, 26] on div at bounding box center [809, 26] width 1277 height 0
click at [1541, 165] on button "Ungroup" at bounding box center [1544, 158] width 34 height 15
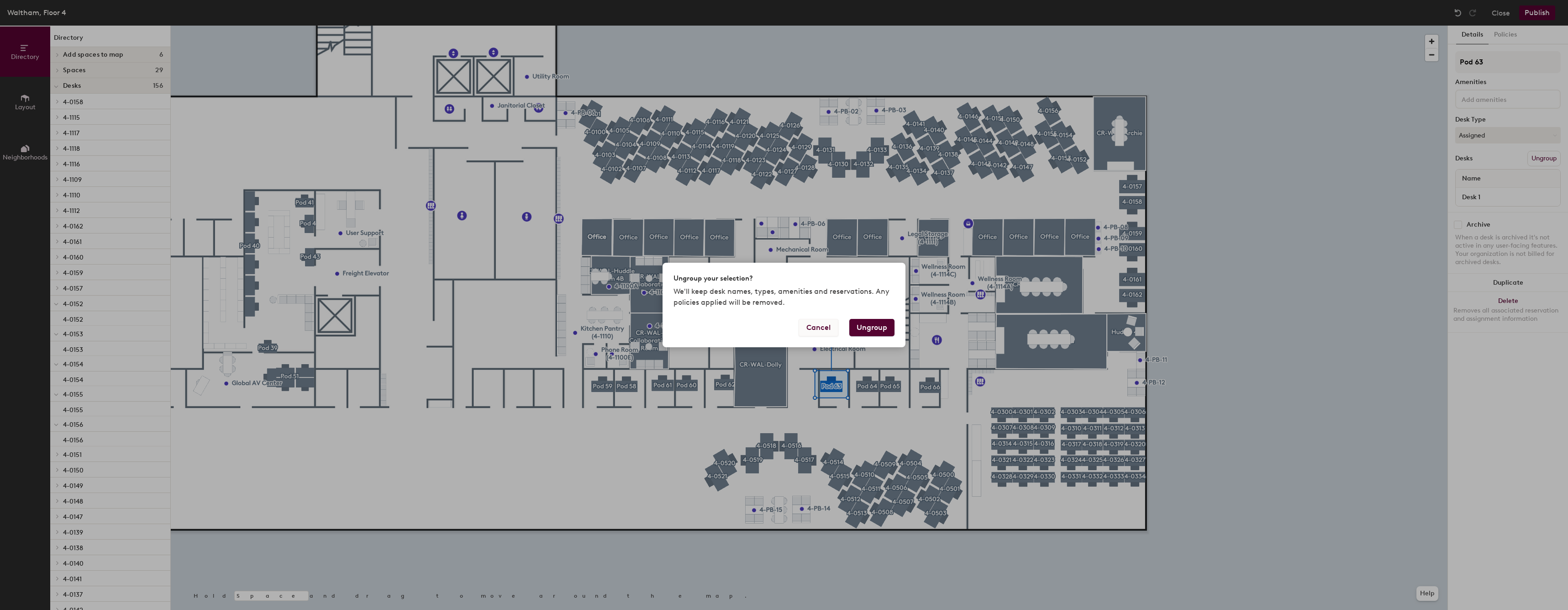
click at [828, 332] on button "Cancel" at bounding box center [818, 328] width 40 height 17
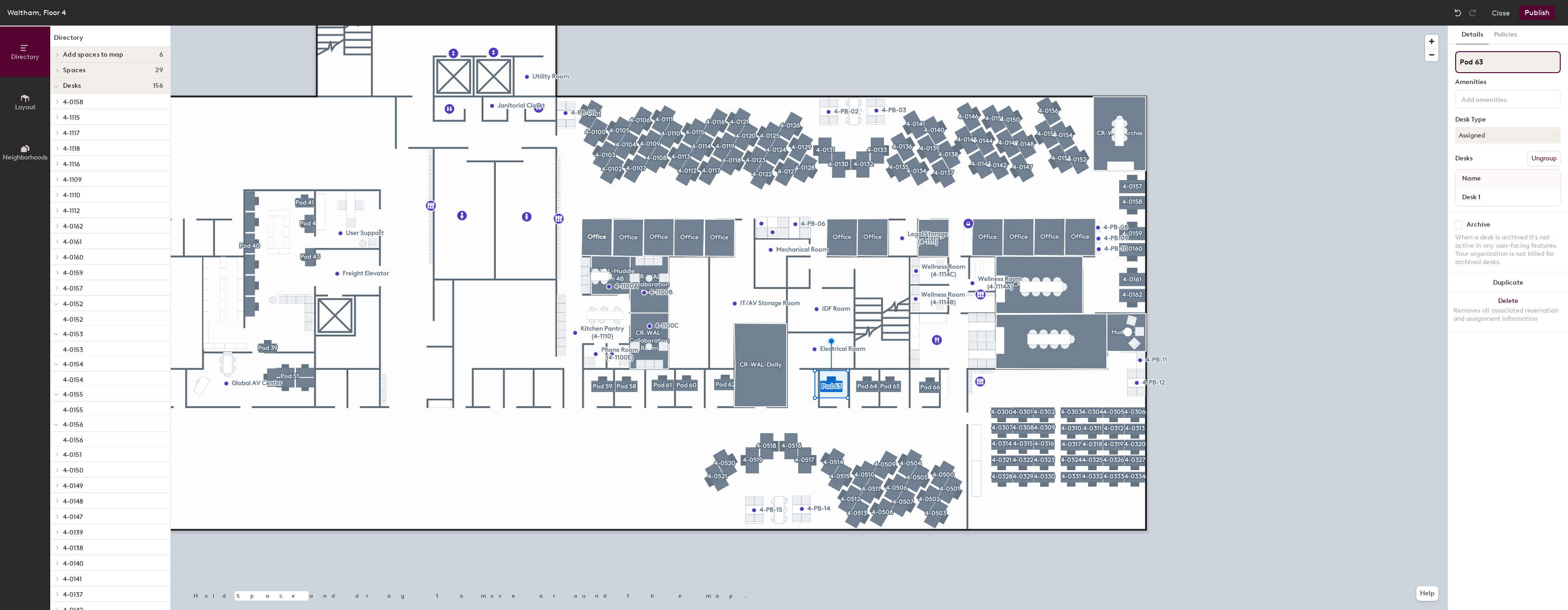
click at [1479, 63] on input "Pod 63" at bounding box center [1508, 62] width 105 height 22
type input "4-1"
type input "4-1503"
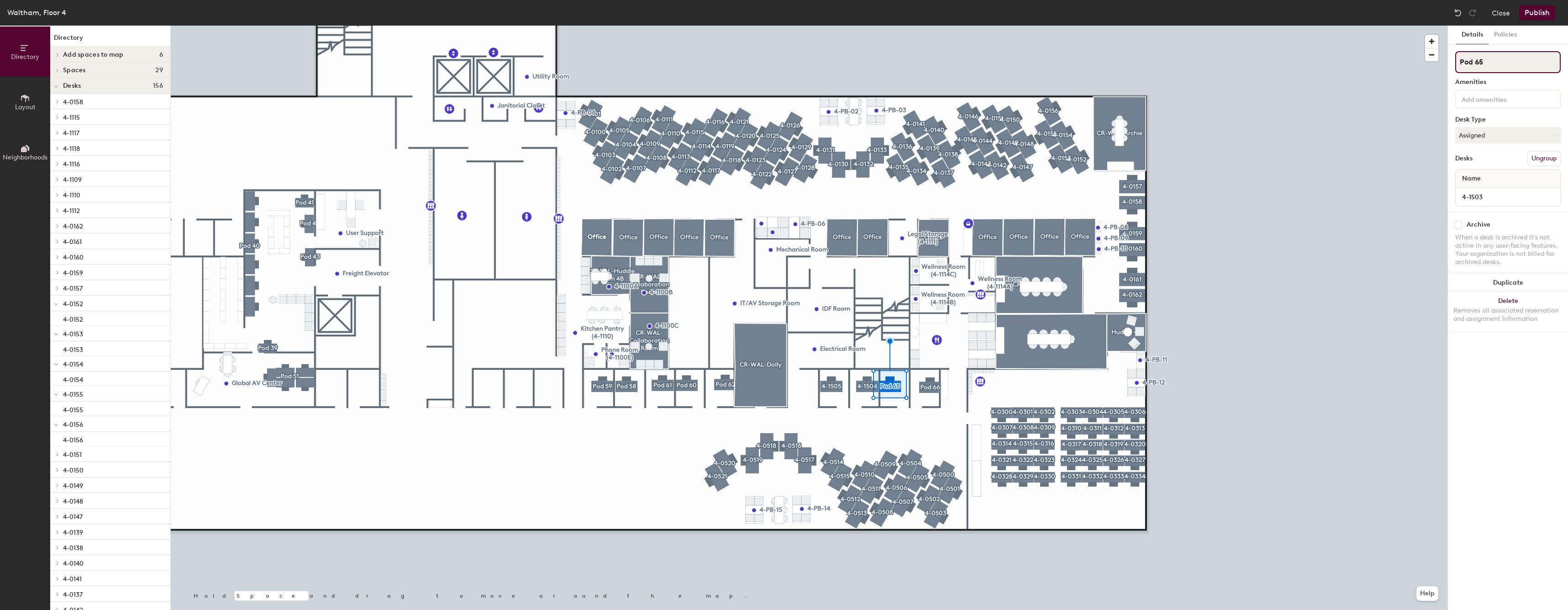
click at [1500, 61] on input "Pod 65" at bounding box center [1508, 62] width 105 height 22
paste input "4-0"
type input "4-1503"
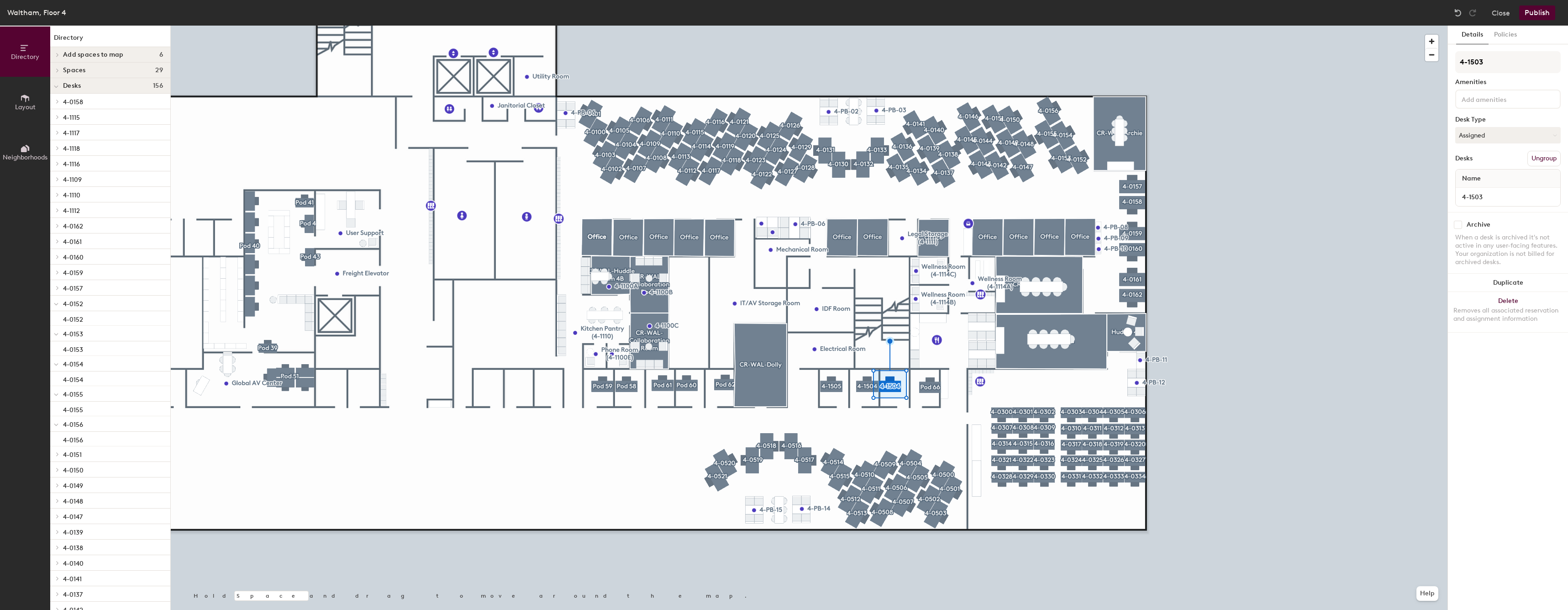
click at [907, 26] on div at bounding box center [809, 26] width 1277 height 0
click at [937, 26] on div at bounding box center [809, 26] width 1277 height 0
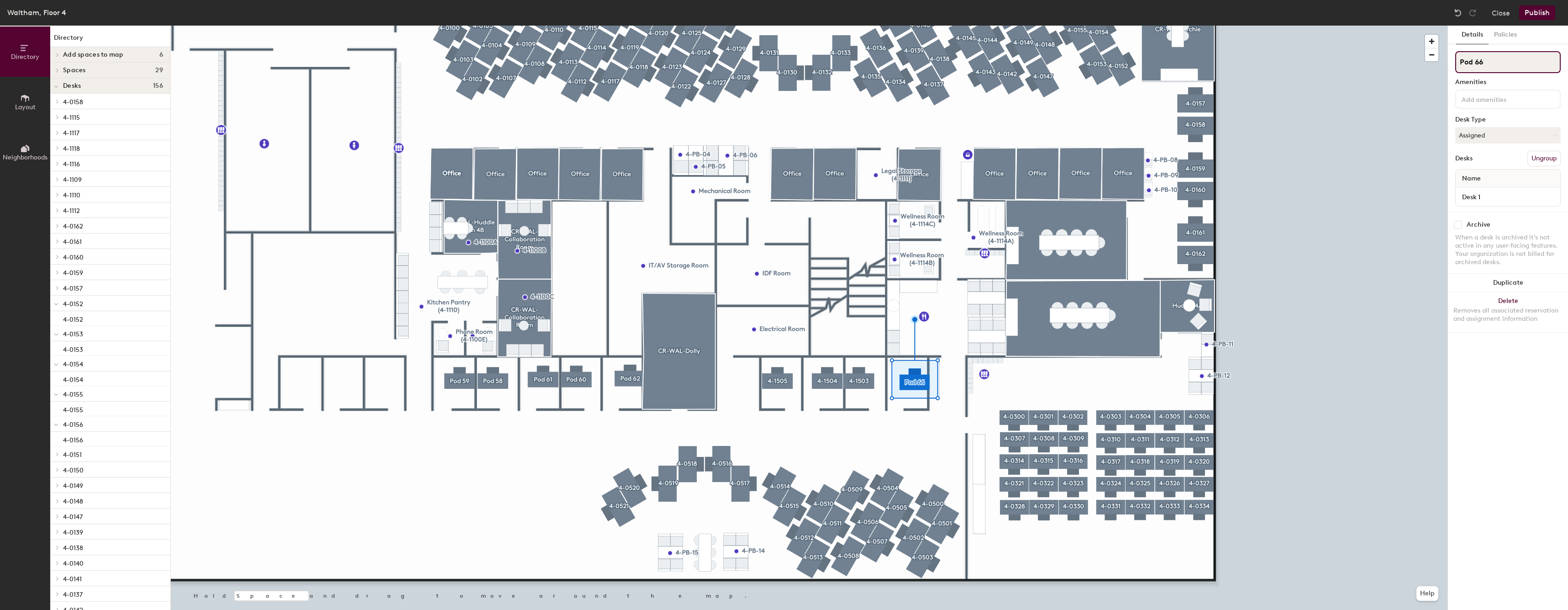
click at [1528, 63] on input "Pod 66" at bounding box center [1508, 62] width 105 height 22
click at [1529, 63] on input "Pod 66" at bounding box center [1508, 62] width 105 height 22
type input "1"
type input "4-1502"
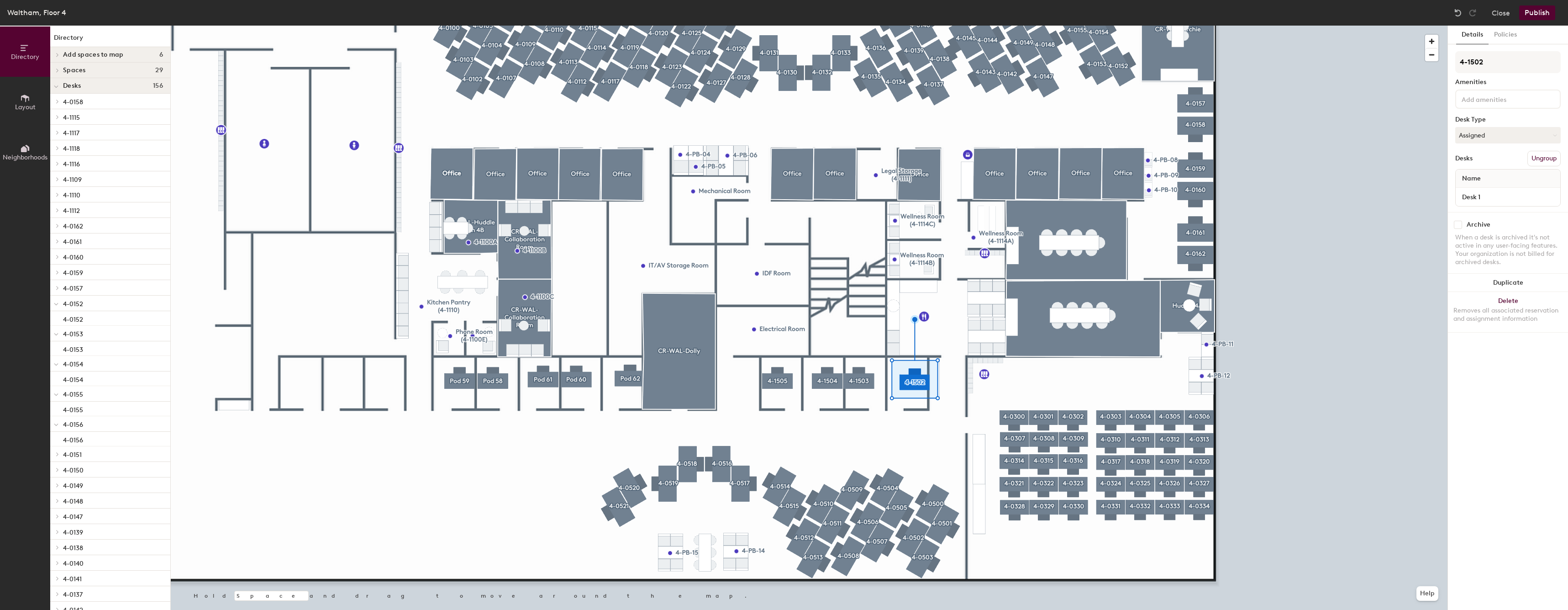
click at [916, 26] on div at bounding box center [809, 26] width 1277 height 0
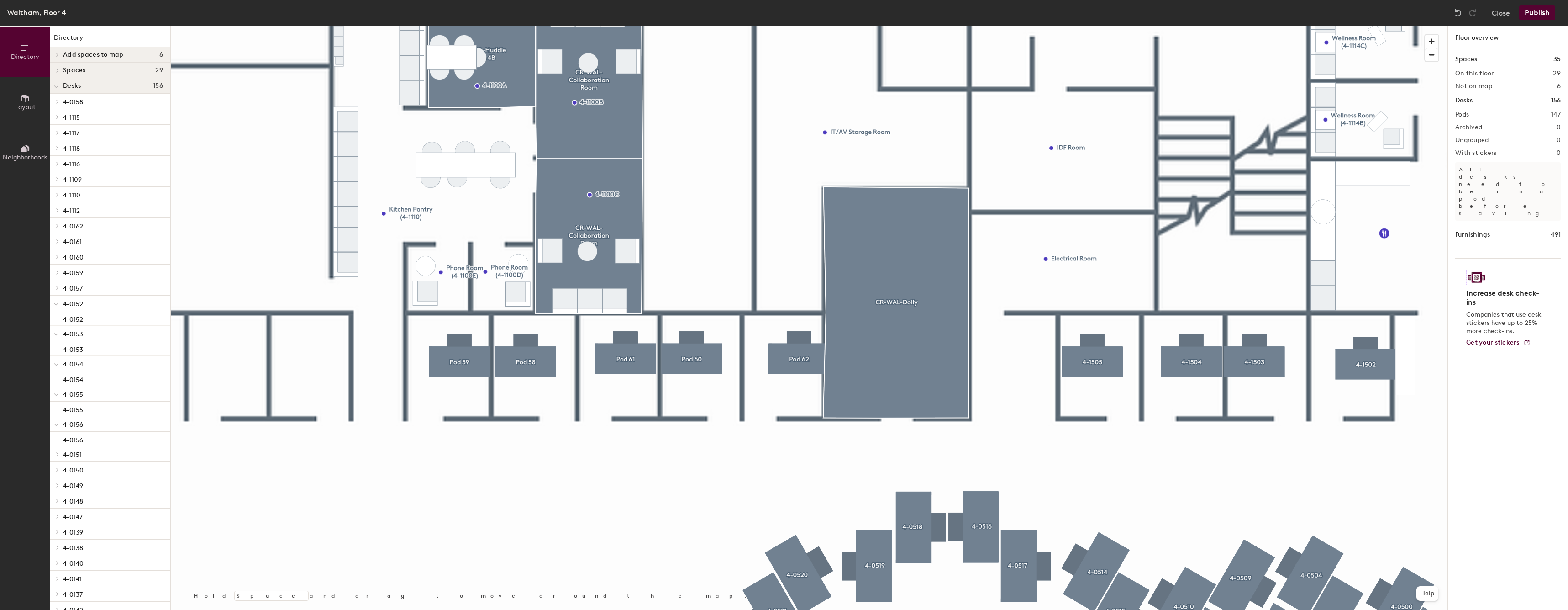
click at [811, 26] on div at bounding box center [809, 26] width 1277 height 0
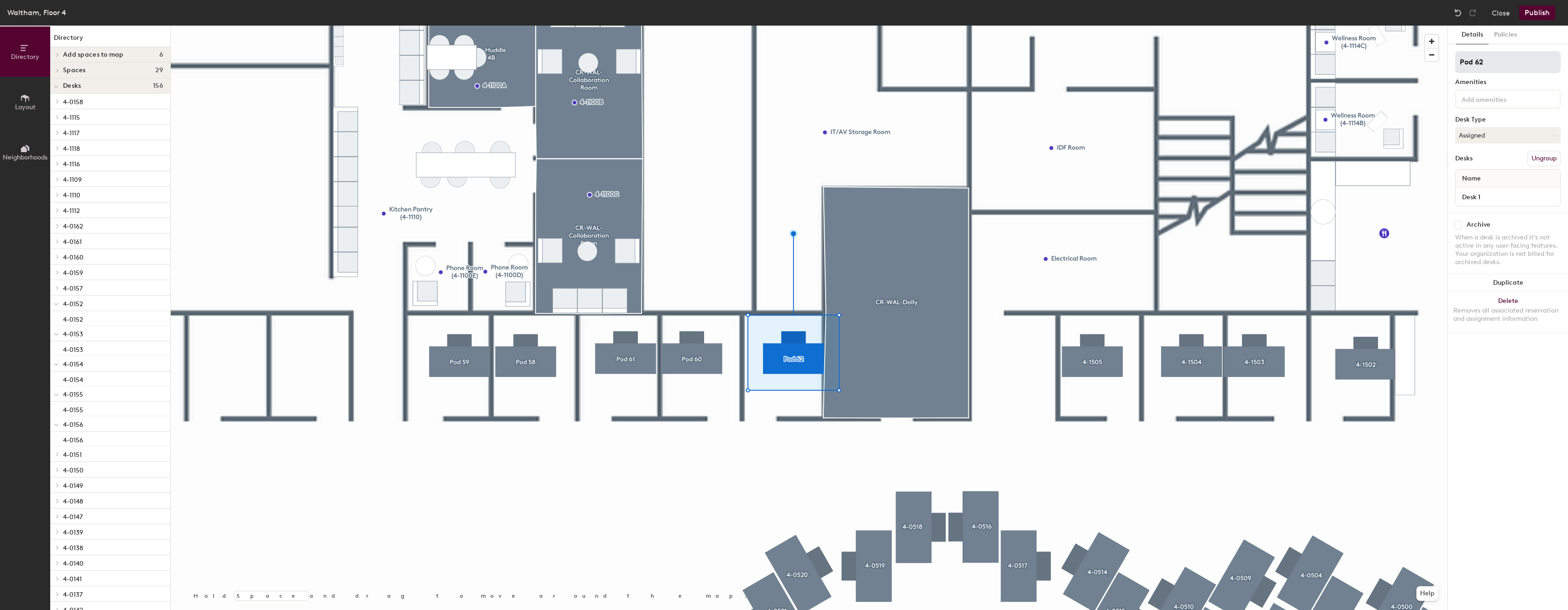
click at [1498, 58] on input "Pod 62" at bounding box center [1508, 62] width 105 height 22
type input "4-1507"
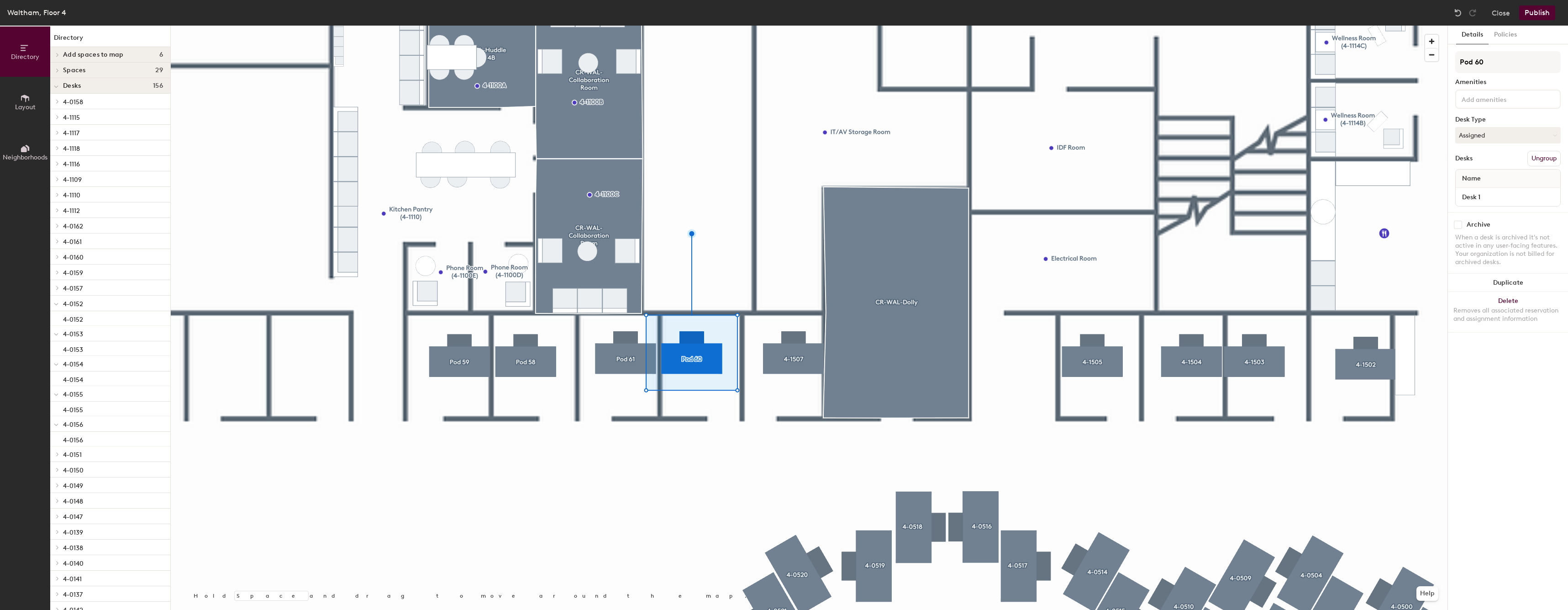
click at [798, 26] on div at bounding box center [809, 26] width 1277 height 0
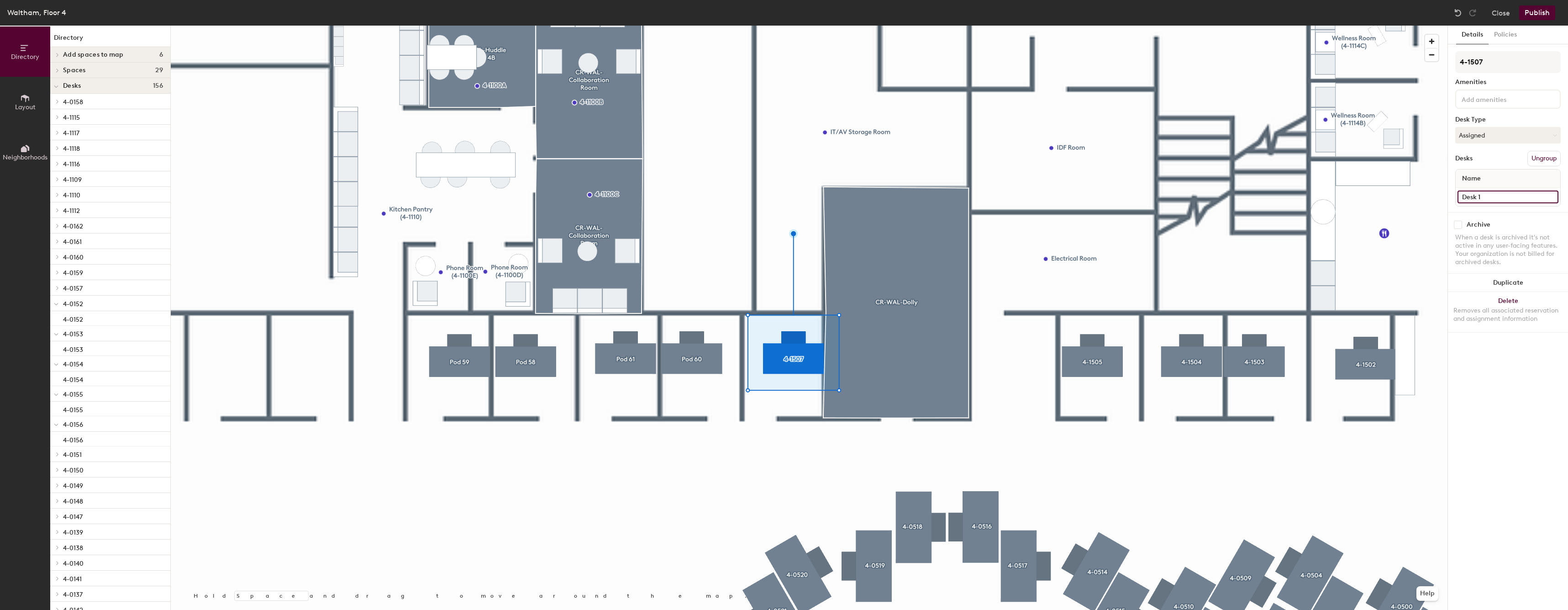
click at [1475, 192] on input "Desk 1" at bounding box center [1507, 196] width 101 height 13
click at [1476, 196] on input "Desk 1" at bounding box center [1507, 196] width 101 height 13
type input "O"
type input "4-1507"
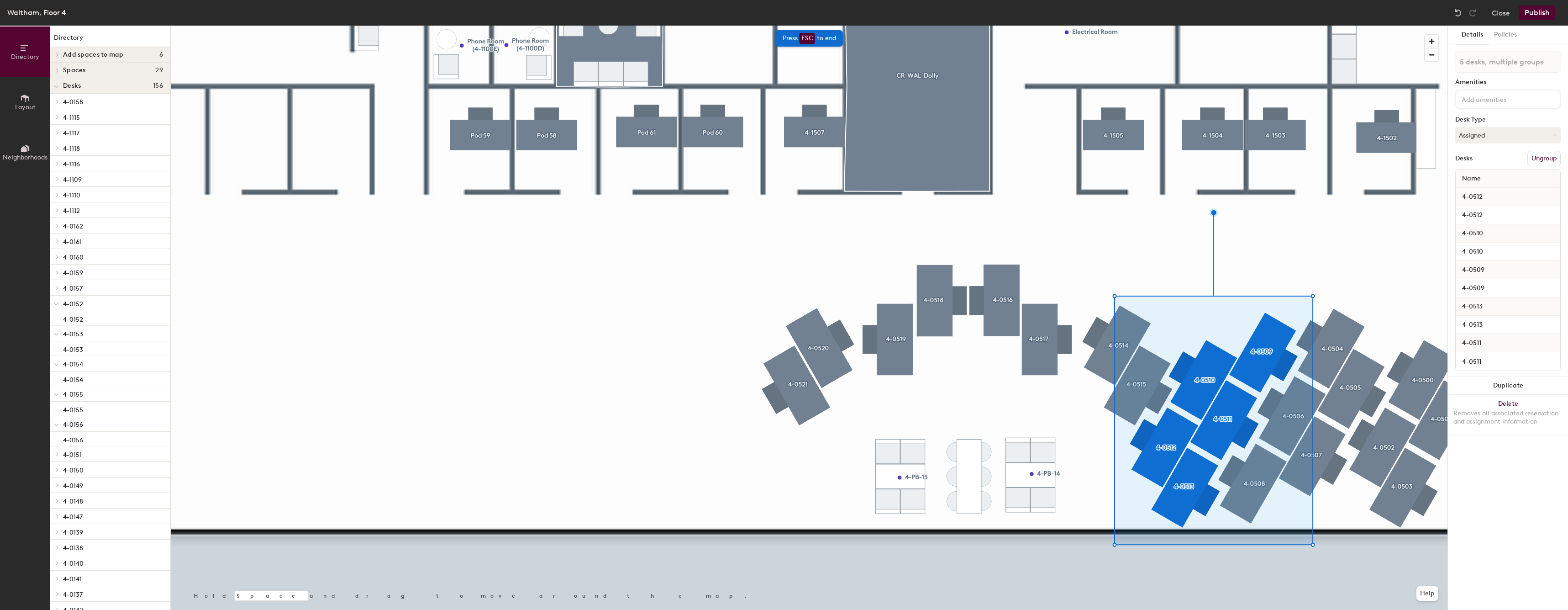
type input "5 desks"
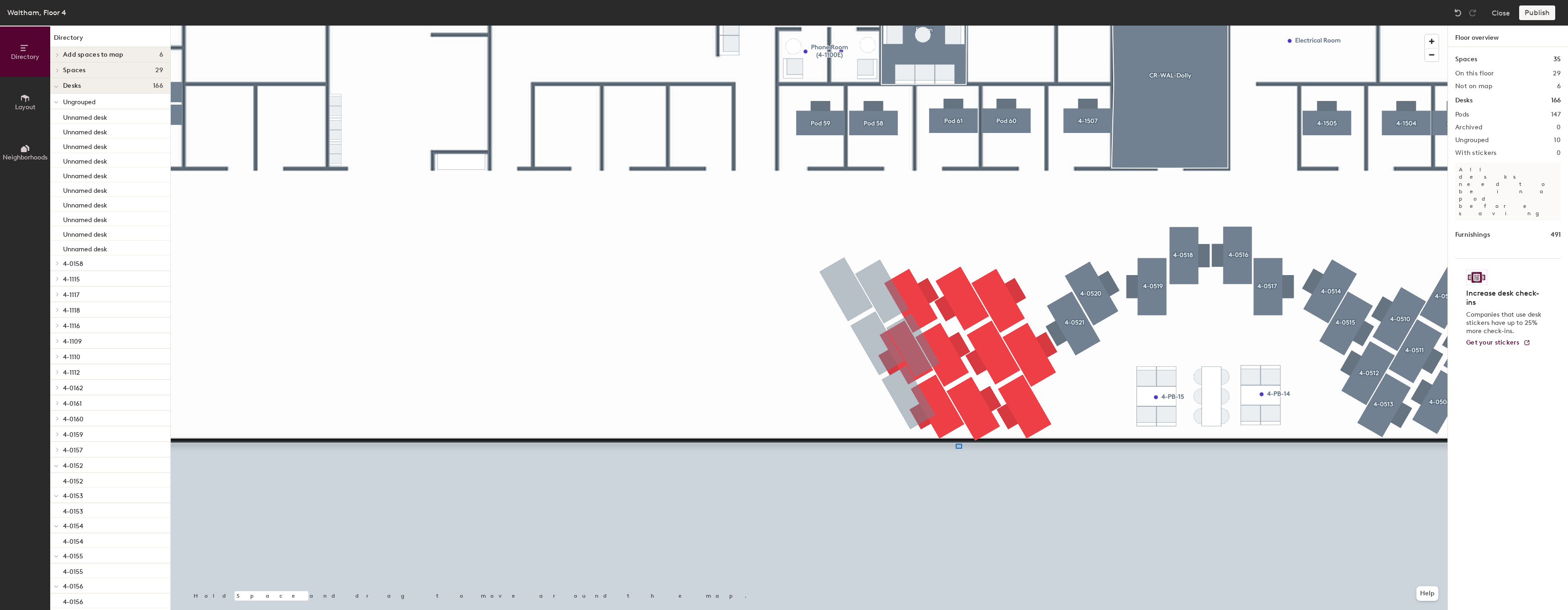
click at [946, 26] on div at bounding box center [809, 26] width 1277 height 0
click at [900, 26] on div at bounding box center [809, 26] width 1277 height 0
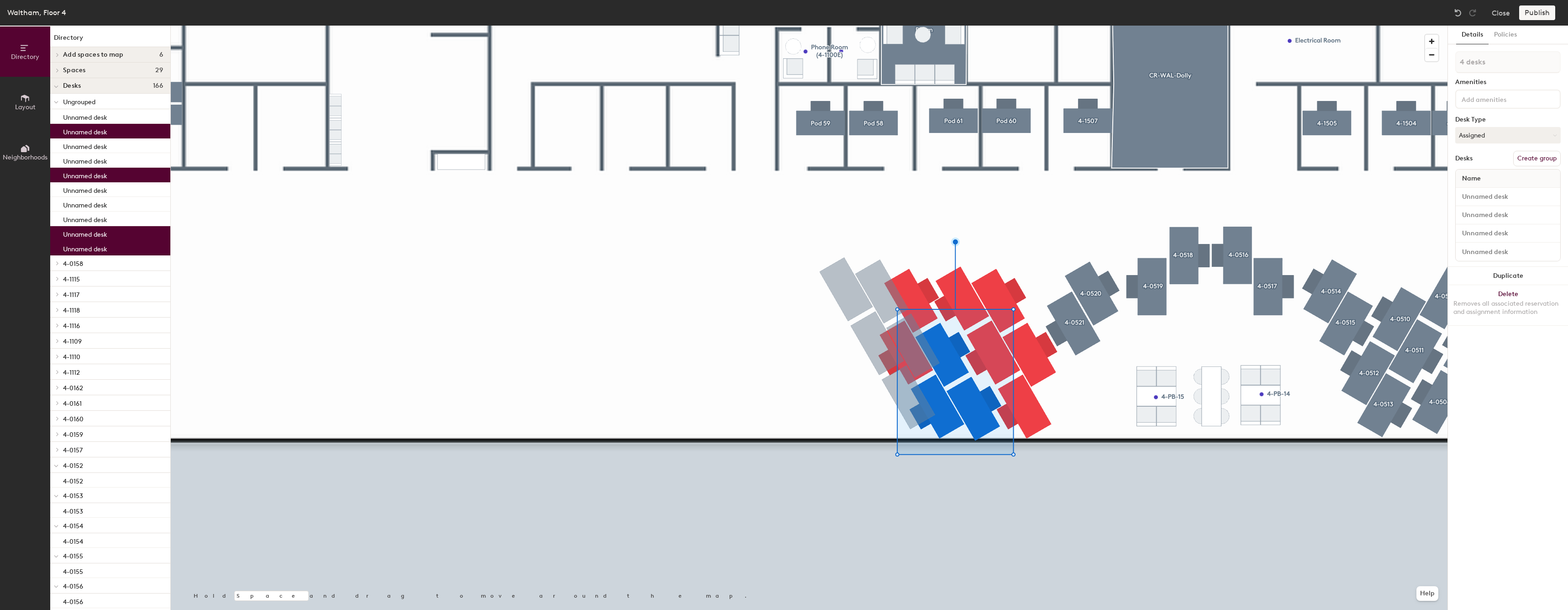
type input "5 desks"
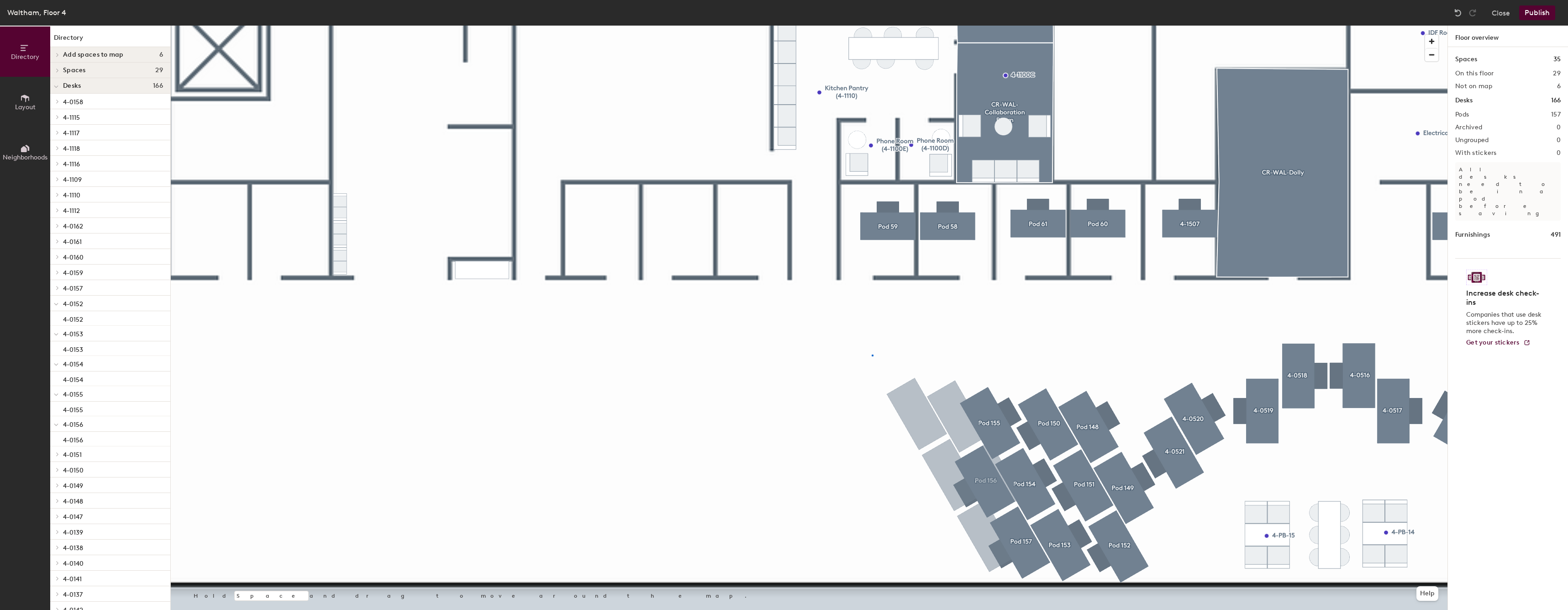
click at [872, 26] on div at bounding box center [809, 26] width 1277 height 0
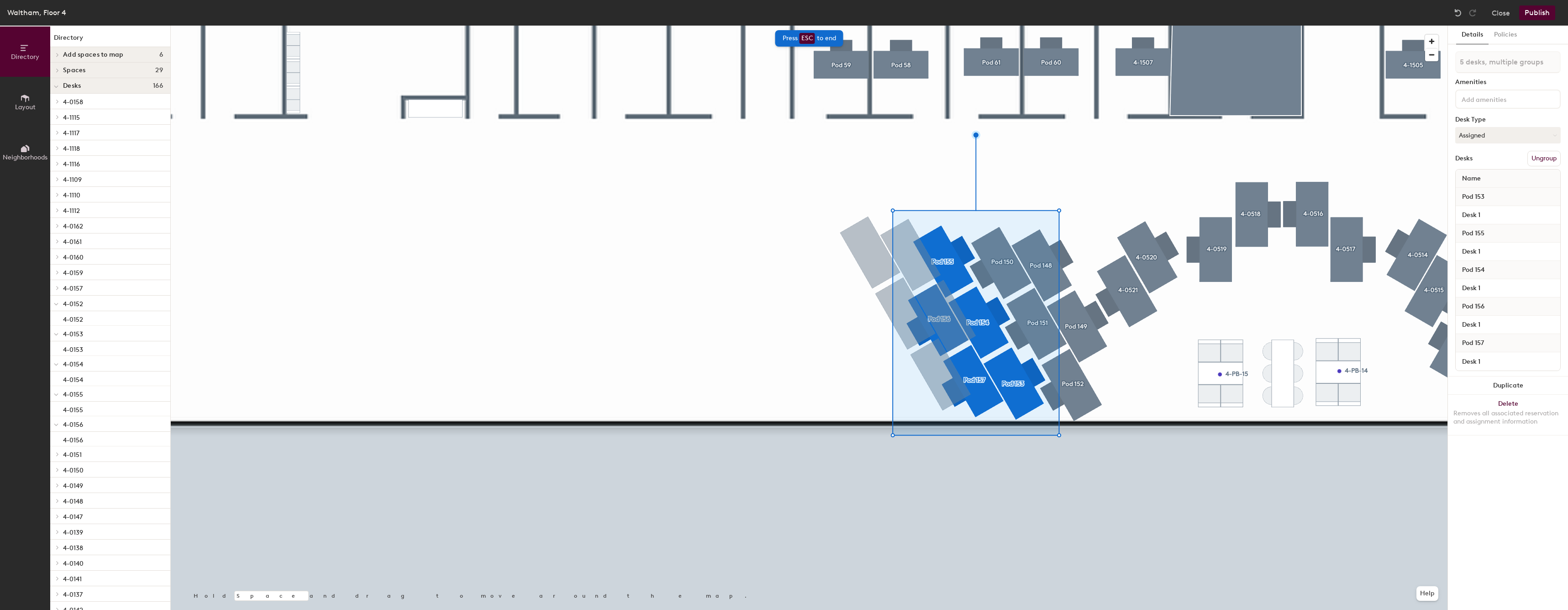
type input "5 desks"
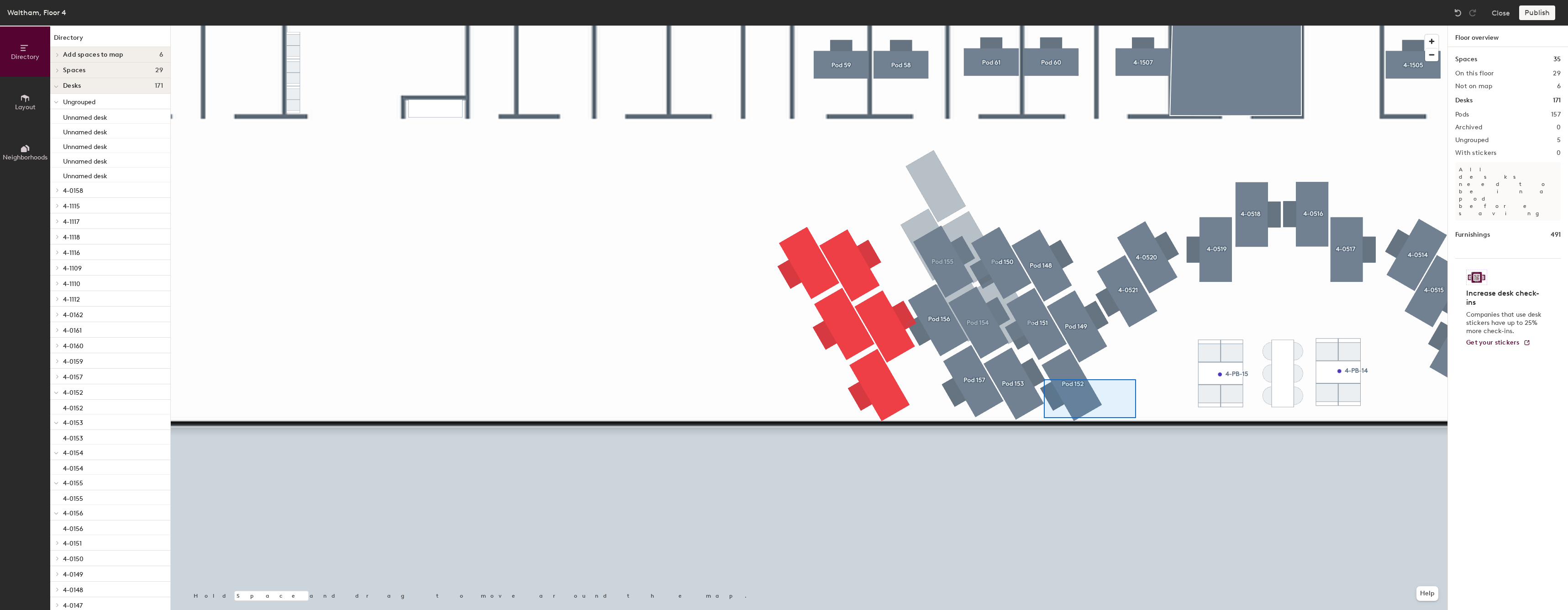
click at [1044, 26] on div at bounding box center [809, 26] width 1277 height 0
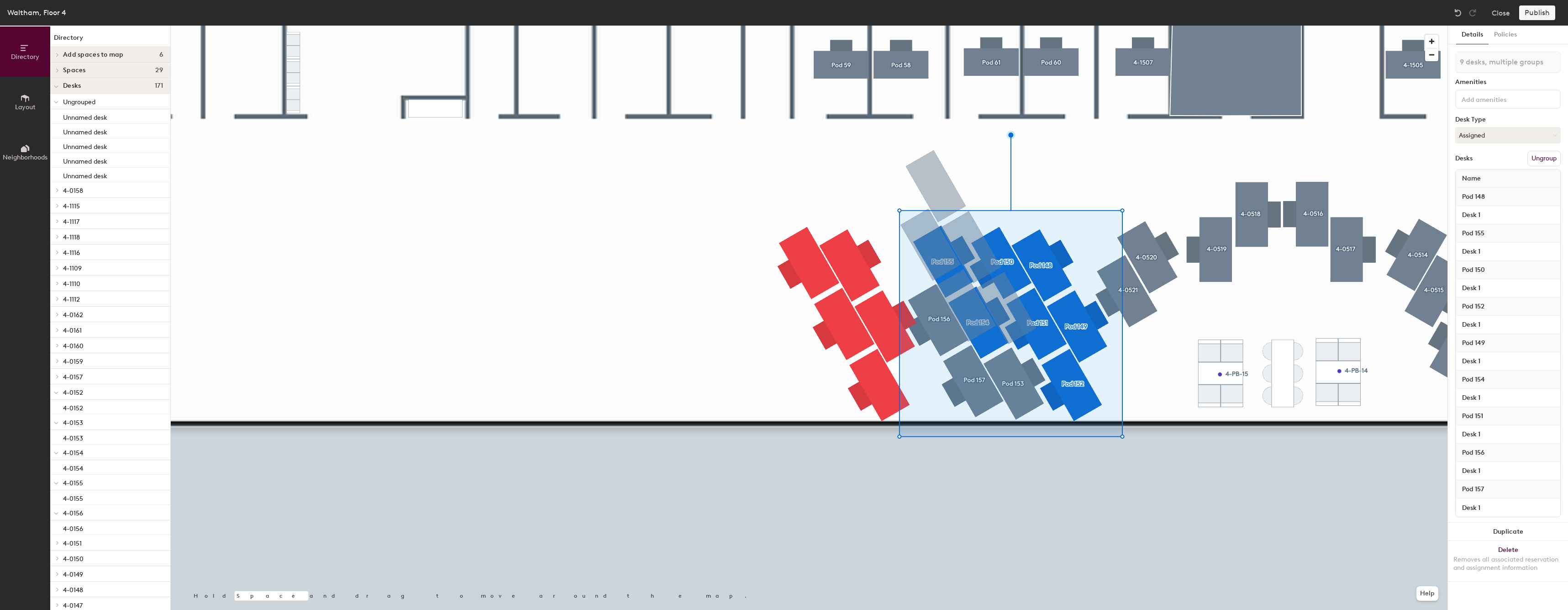
type input "10 desks, multiple groups"
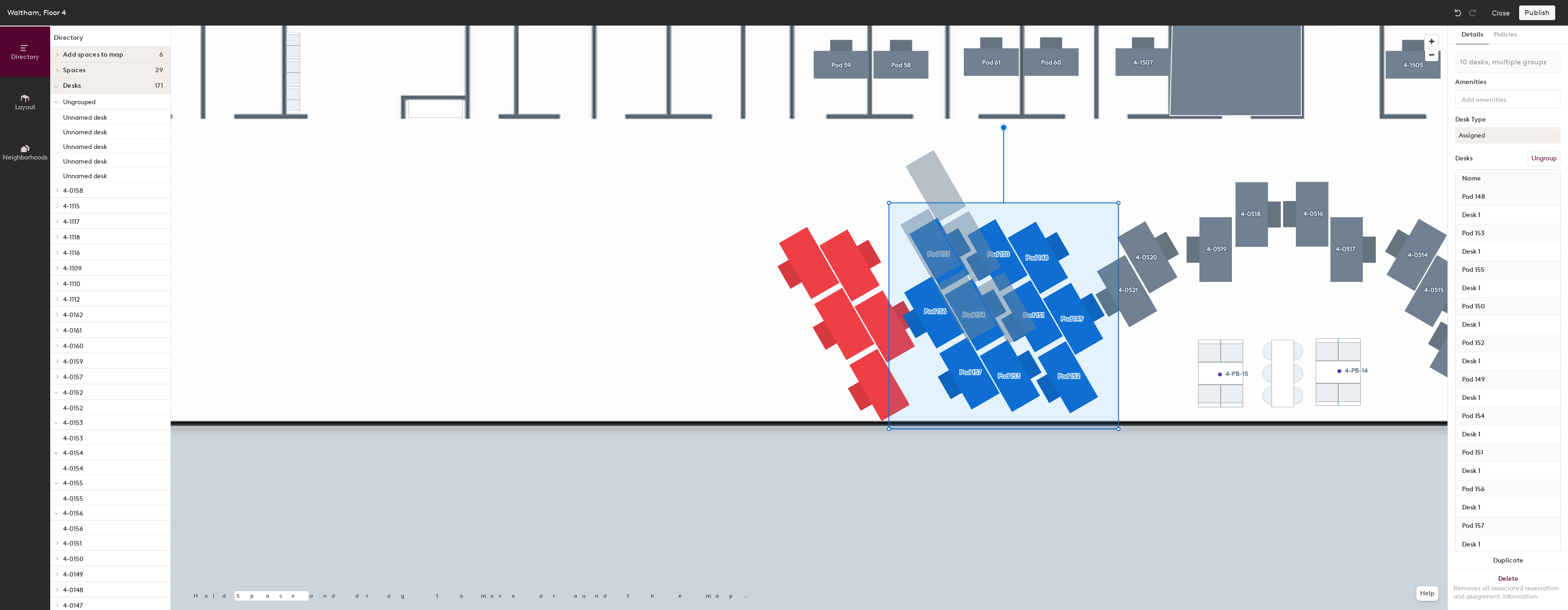
click at [763, 26] on div at bounding box center [809, 26] width 1277 height 0
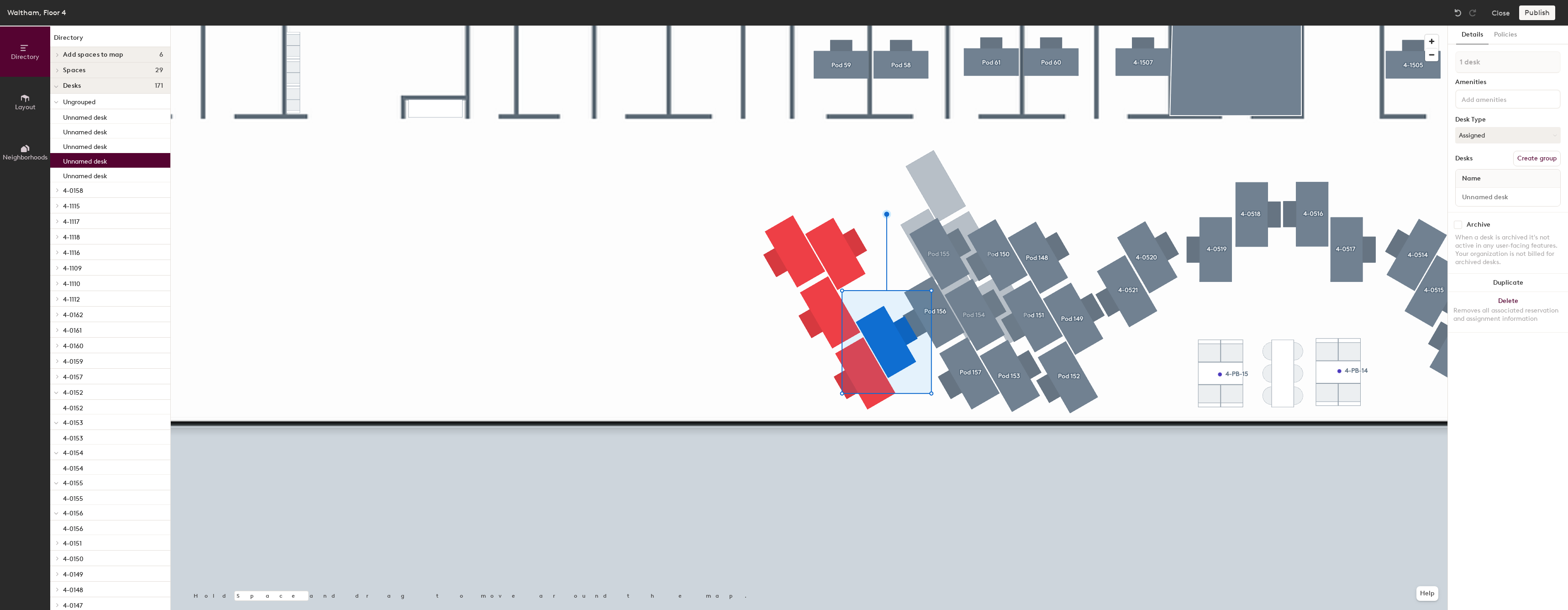
click at [702, 26] on div at bounding box center [809, 26] width 1277 height 0
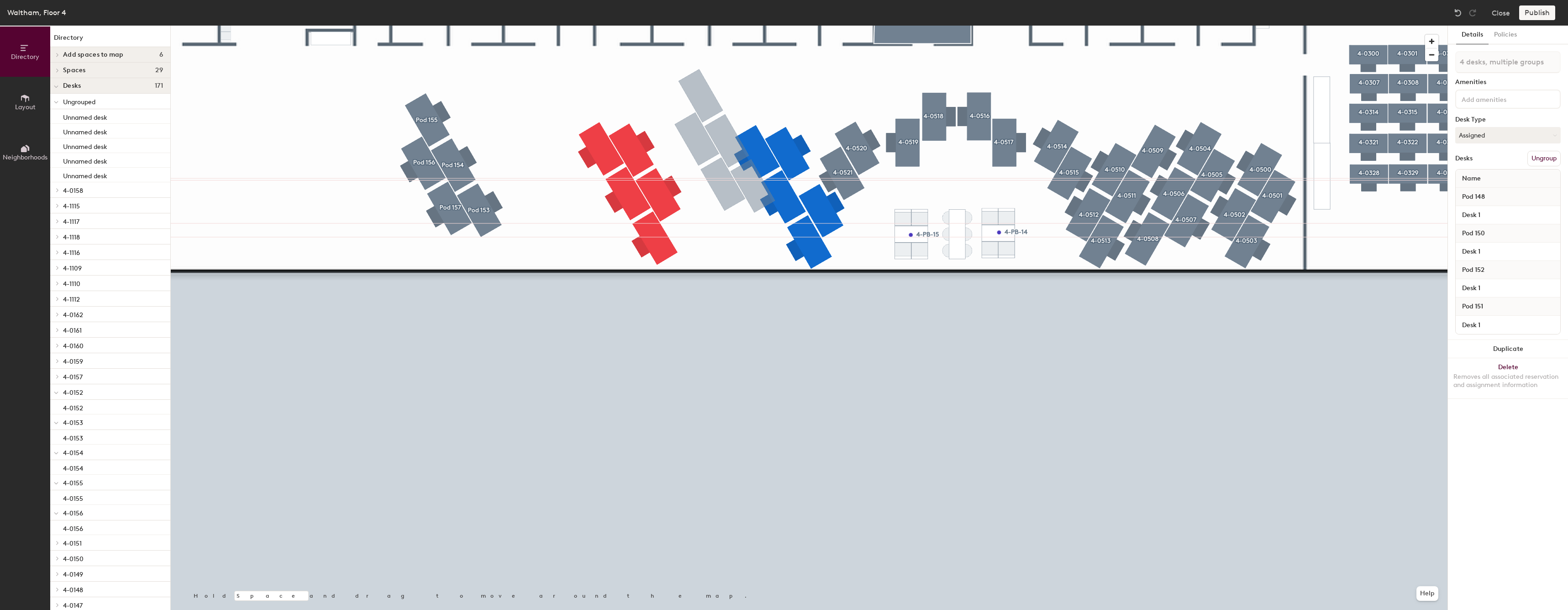
type input "4 desks, multiple groups"
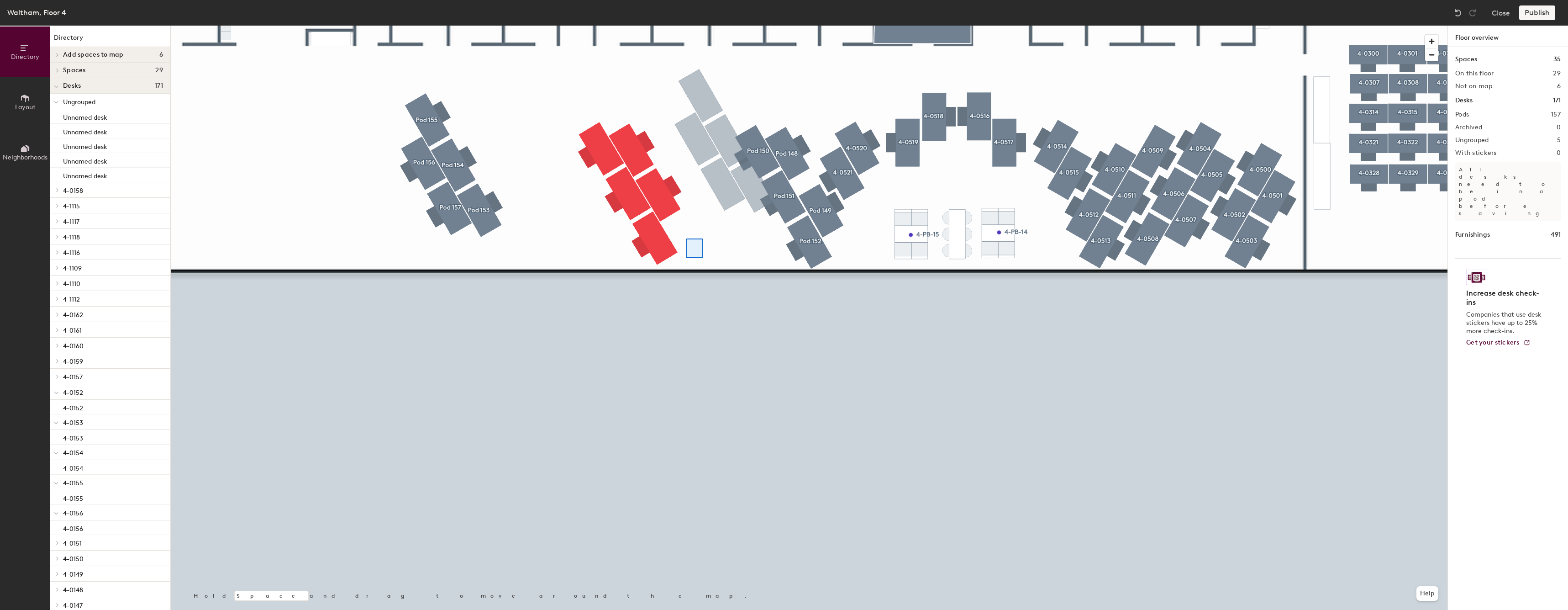
click at [605, 26] on div at bounding box center [809, 26] width 1277 height 0
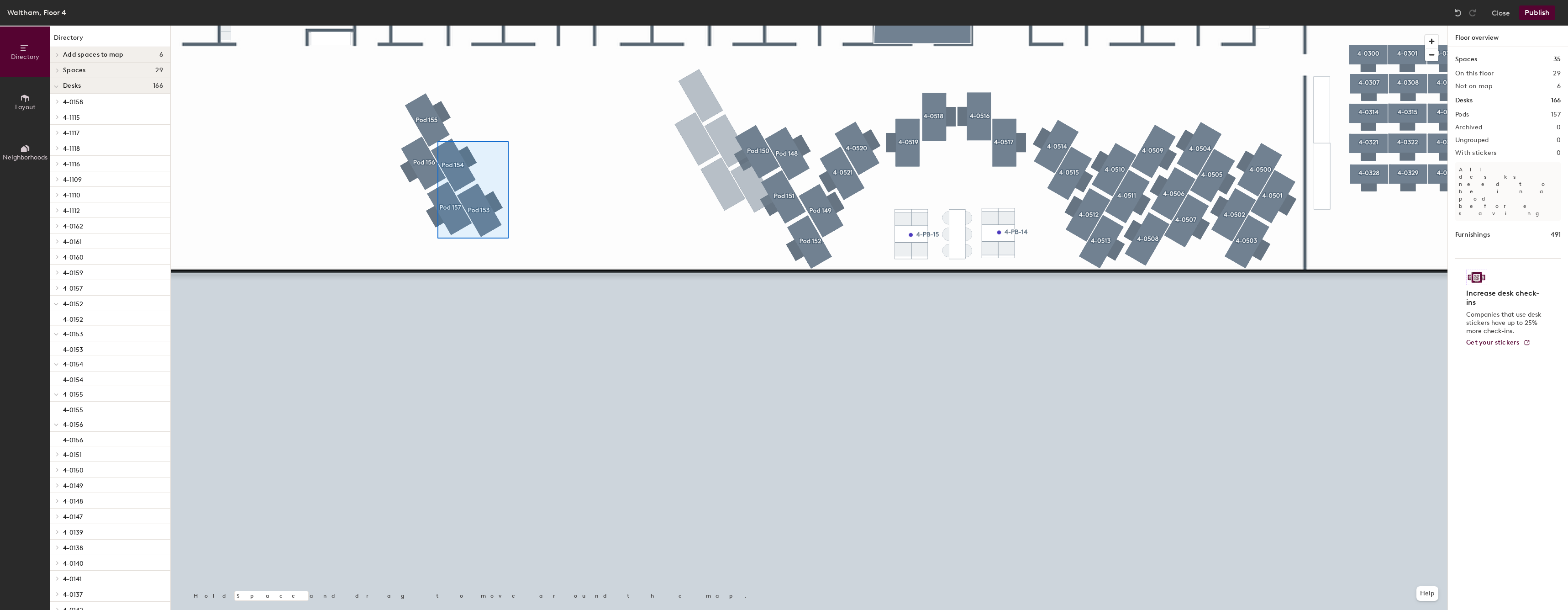
click at [402, 26] on div at bounding box center [809, 26] width 1277 height 0
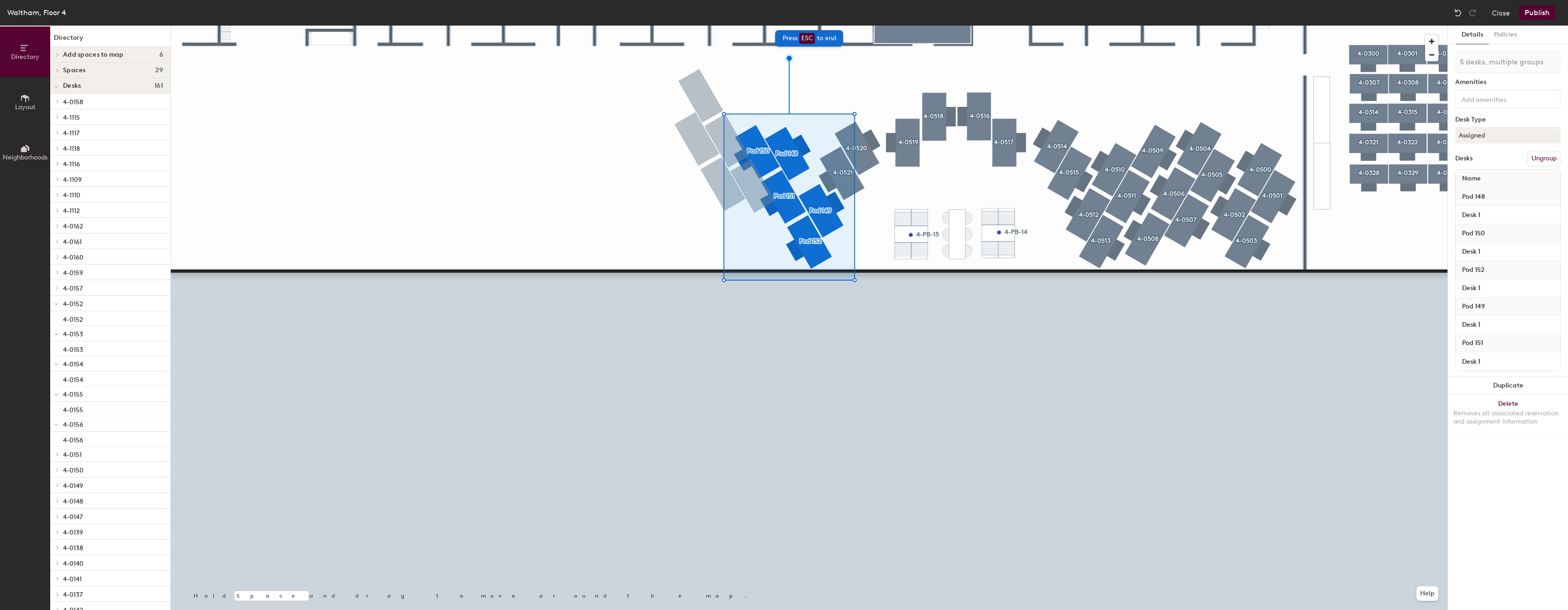
type input "5 desks"
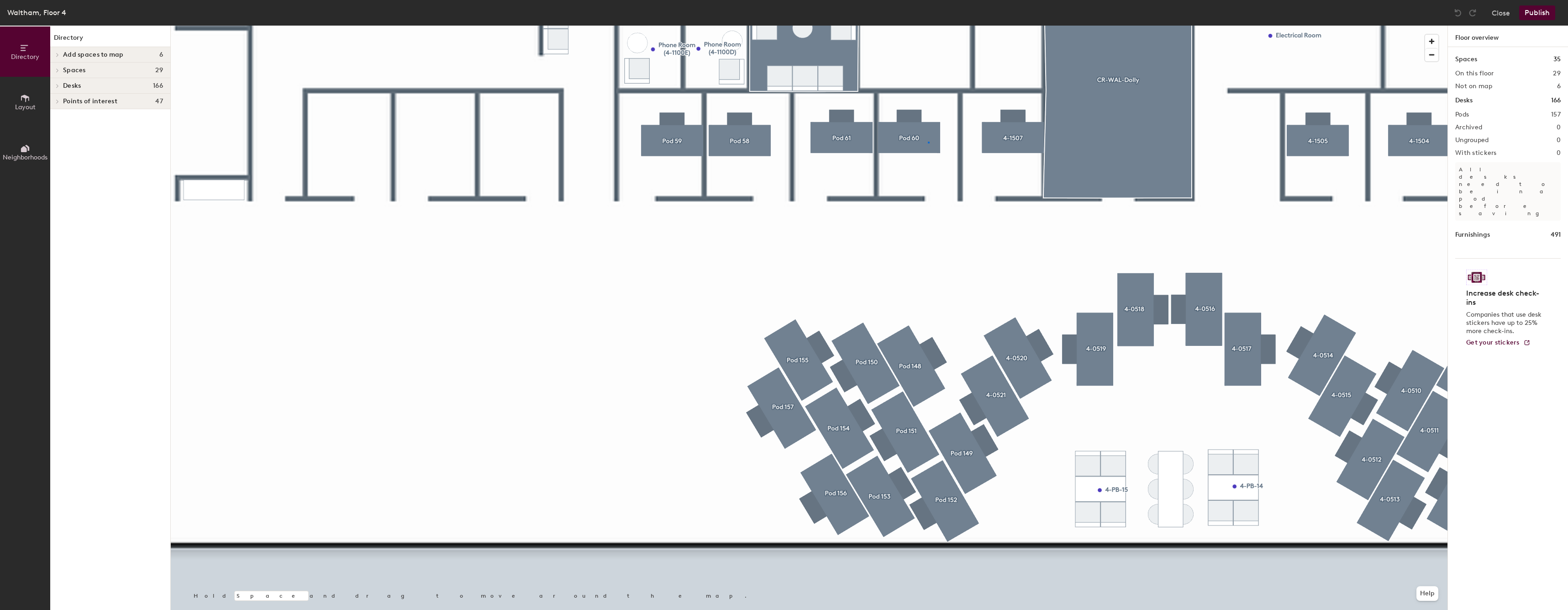
click at [928, 26] on div at bounding box center [809, 26] width 1277 height 0
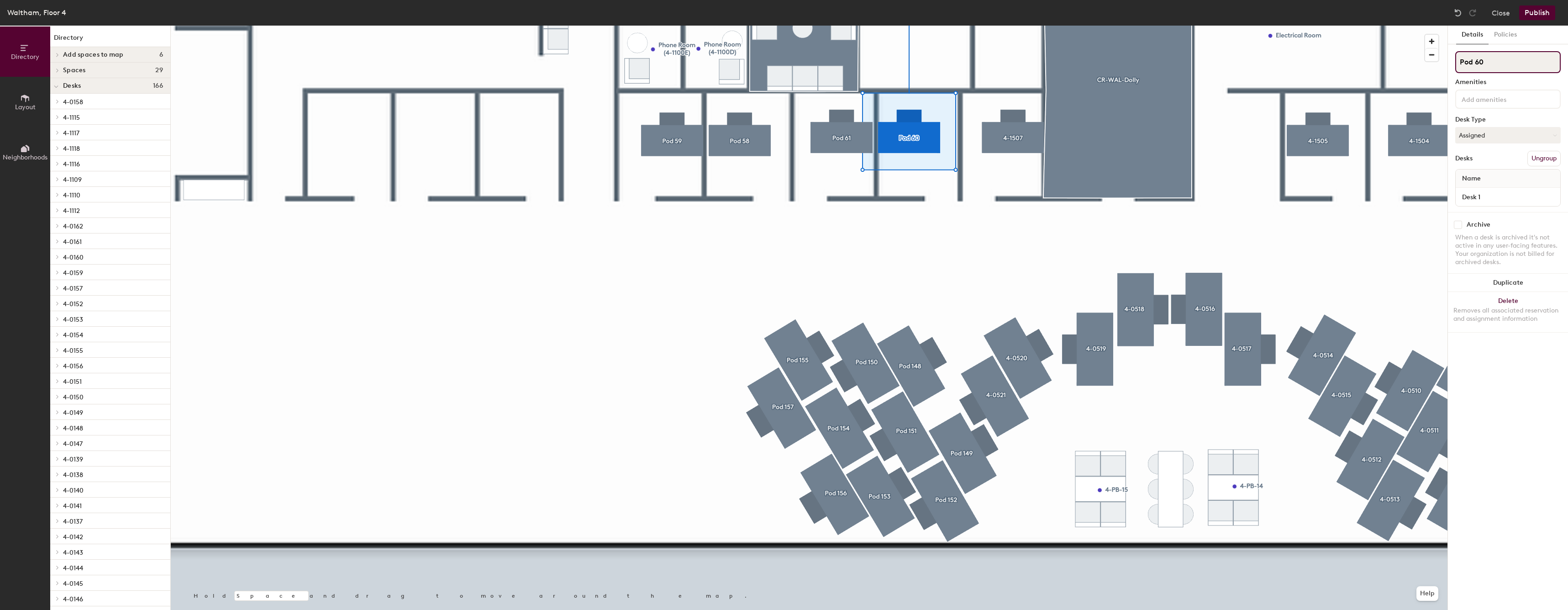
click at [1533, 66] on input "Pod 60" at bounding box center [1508, 62] width 105 height 22
click at [1481, 62] on input "Pod 60" at bounding box center [1508, 62] width 105 height 22
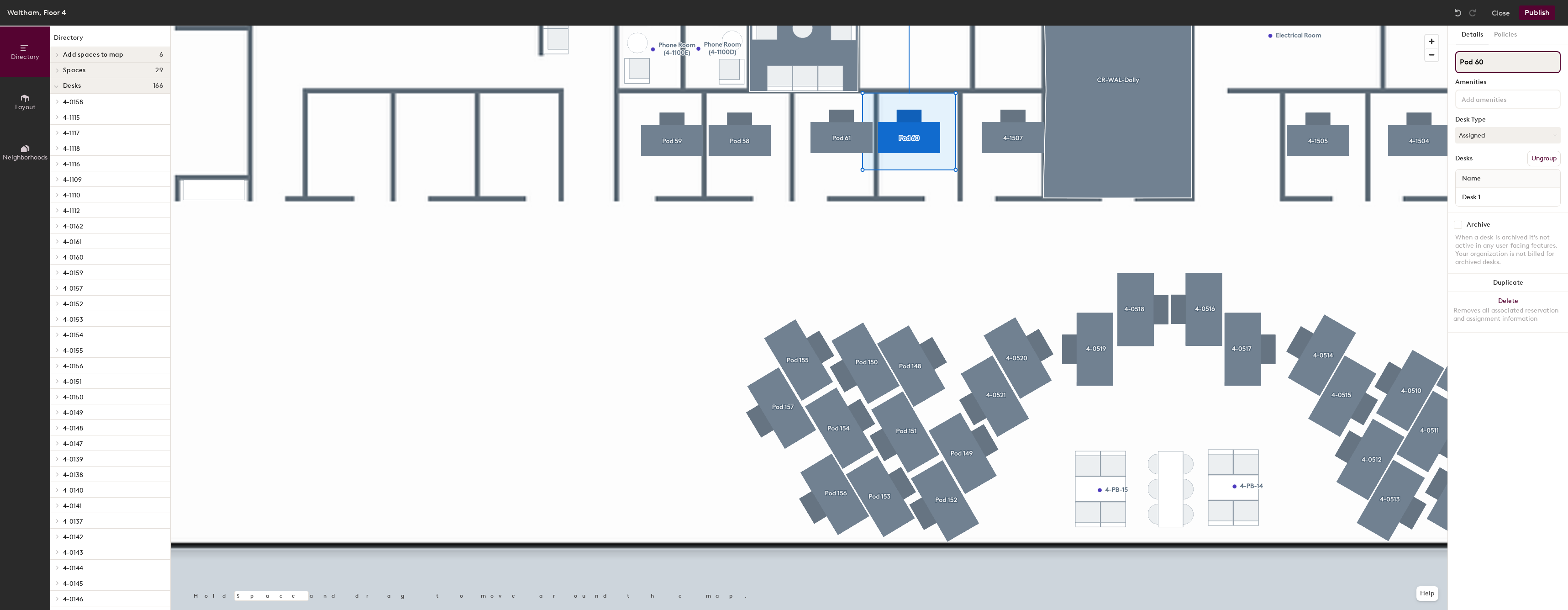
click at [1481, 62] on input "Pod 60" at bounding box center [1508, 62] width 105 height 22
type input "4-1508"
drag, startPoint x: 1486, startPoint y: 204, endPoint x: 1489, endPoint y: 200, distance: 5.0
click at [1486, 203] on div "Desk 1" at bounding box center [1507, 197] width 104 height 18
click at [1489, 200] on input "Desk 1" at bounding box center [1507, 196] width 101 height 13
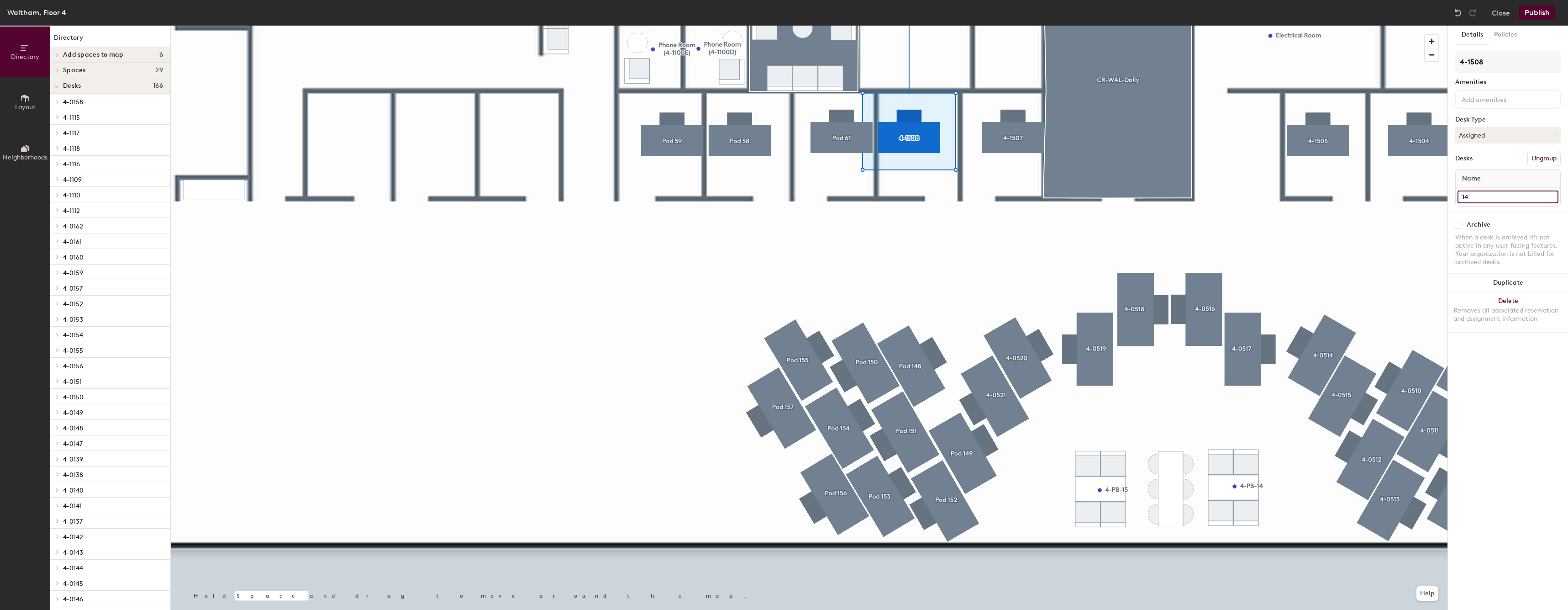
type input "1"
type input "5"
type input "4-1508"
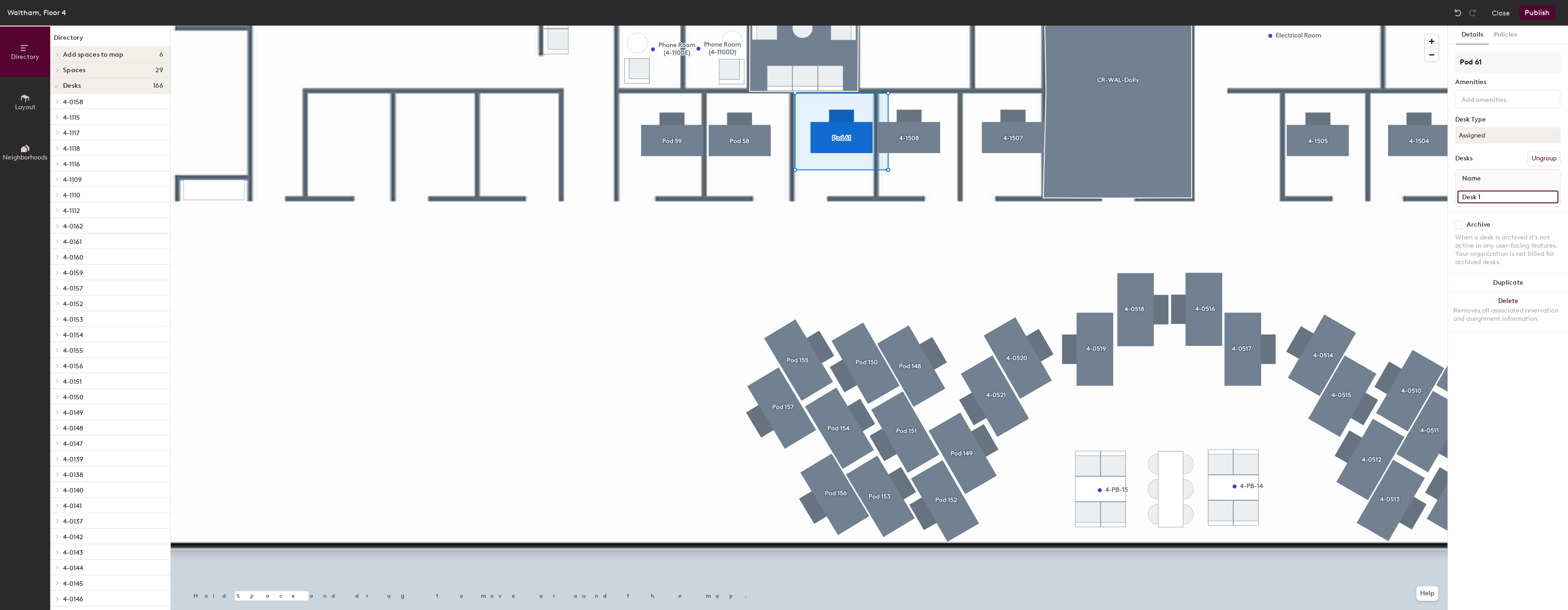
click at [1478, 195] on input "Desk 1" at bounding box center [1507, 196] width 101 height 13
type input "4-1509"
click at [1496, 60] on input "Pod 61" at bounding box center [1508, 62] width 105 height 22
click at [1496, 61] on input "Pod 61" at bounding box center [1508, 62] width 105 height 22
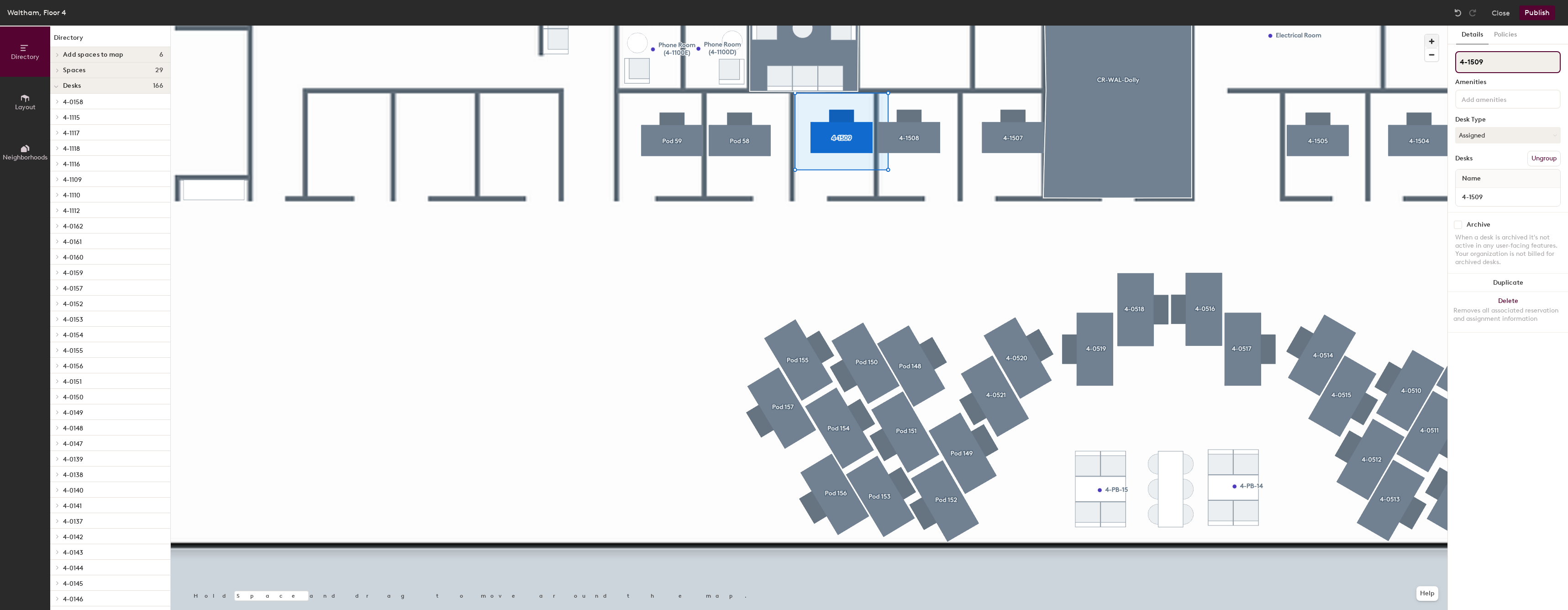
type input "4-1509"
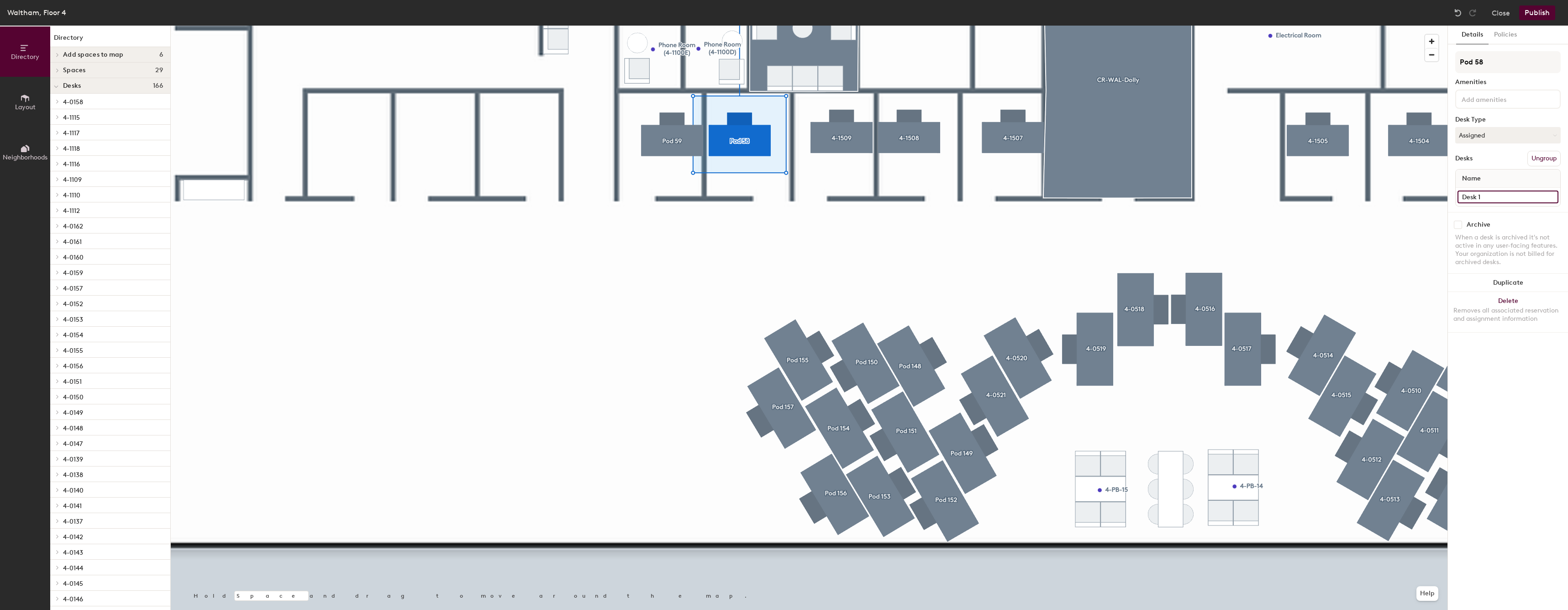
click at [1482, 193] on input "Desk 1" at bounding box center [1507, 196] width 101 height 13
type input "1"
type input "4-1510"
click at [1528, 56] on input "Pod 58" at bounding box center [1508, 62] width 105 height 22
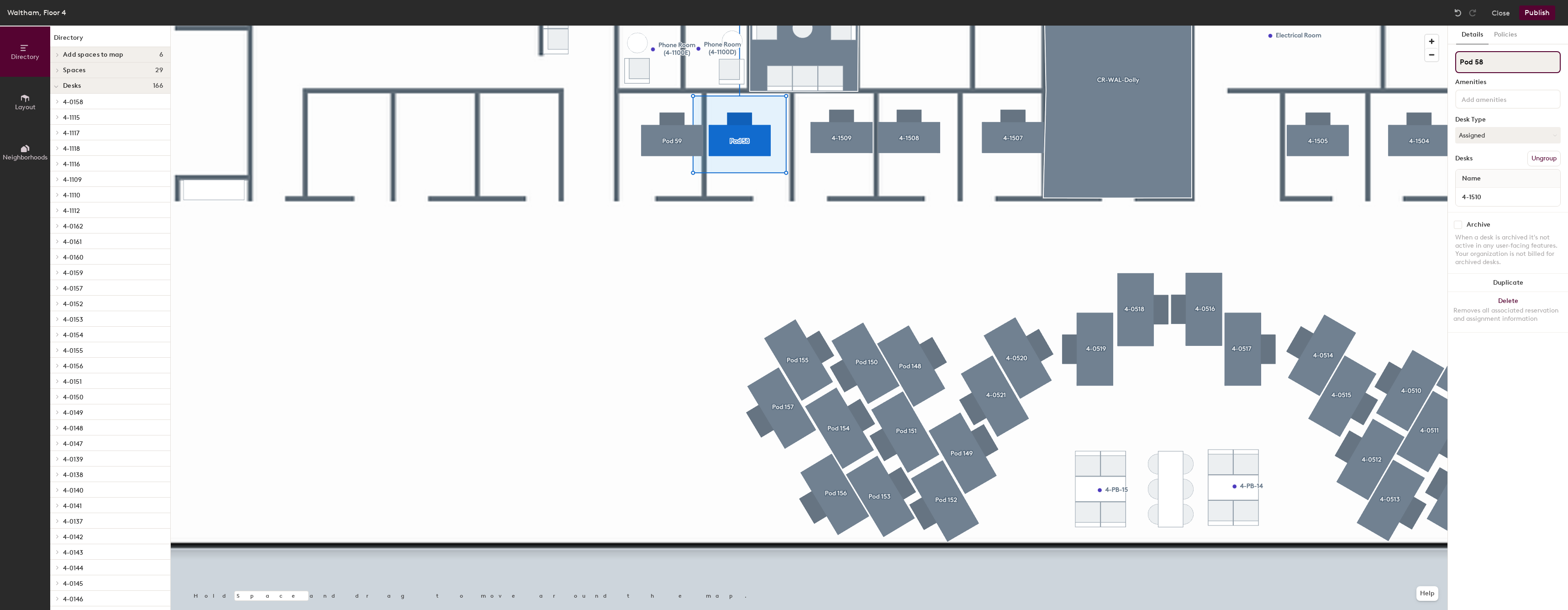
click at [1528, 56] on input "Pod 58" at bounding box center [1508, 62] width 105 height 22
type input "4-1510"
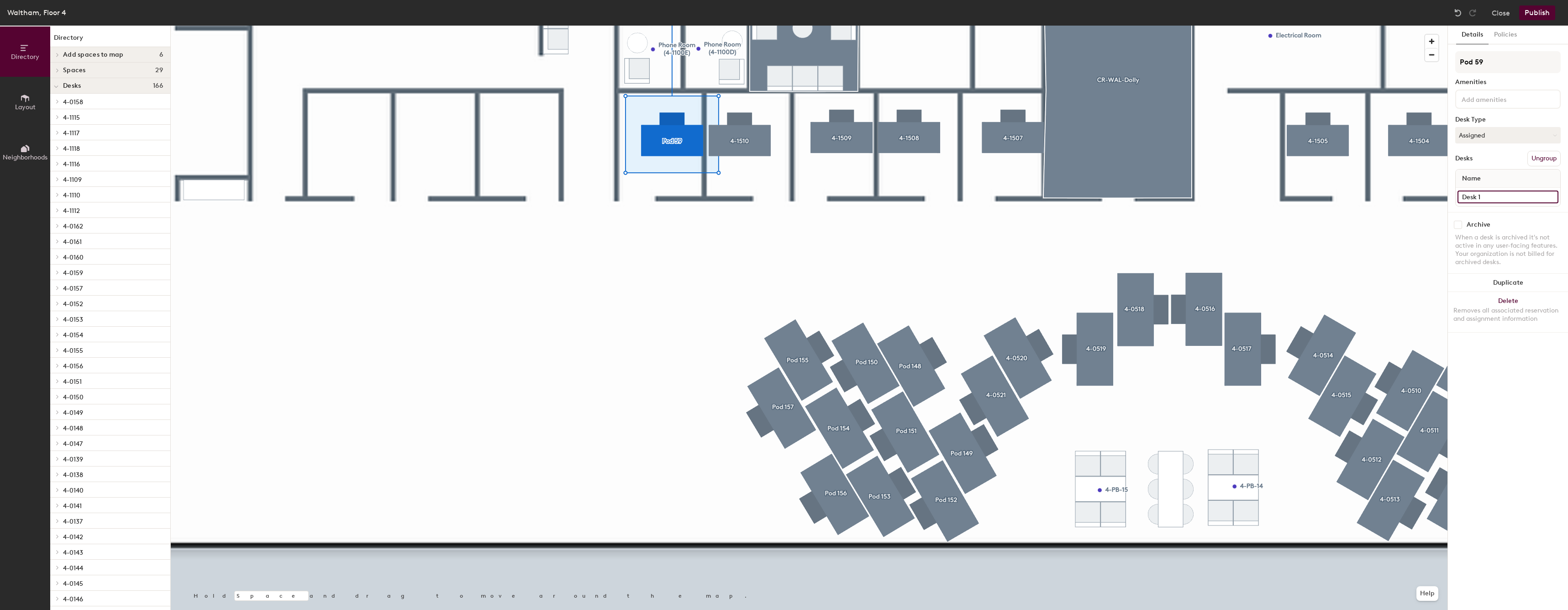
click at [1491, 195] on input "Desk 1" at bounding box center [1507, 196] width 101 height 13
type input "4-1511"
click at [1482, 63] on input "Pod 59" at bounding box center [1508, 62] width 105 height 22
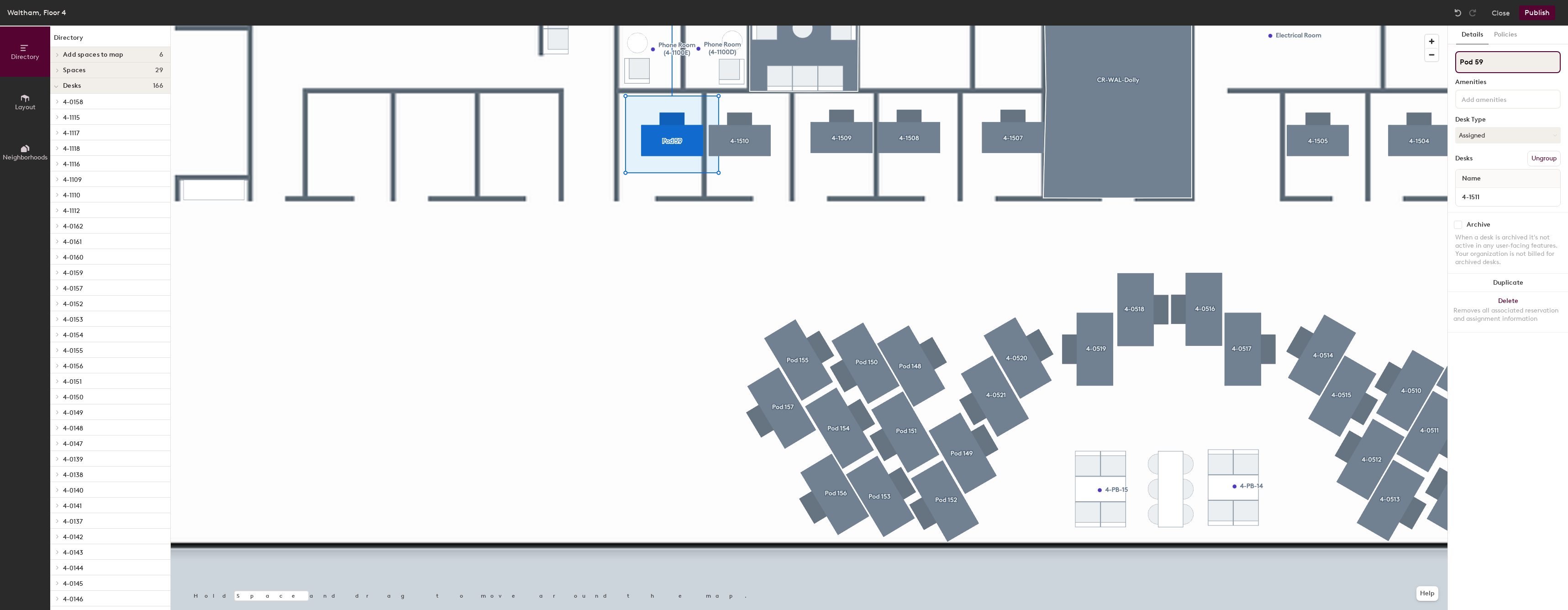
type input "5"
type input "4-1511"
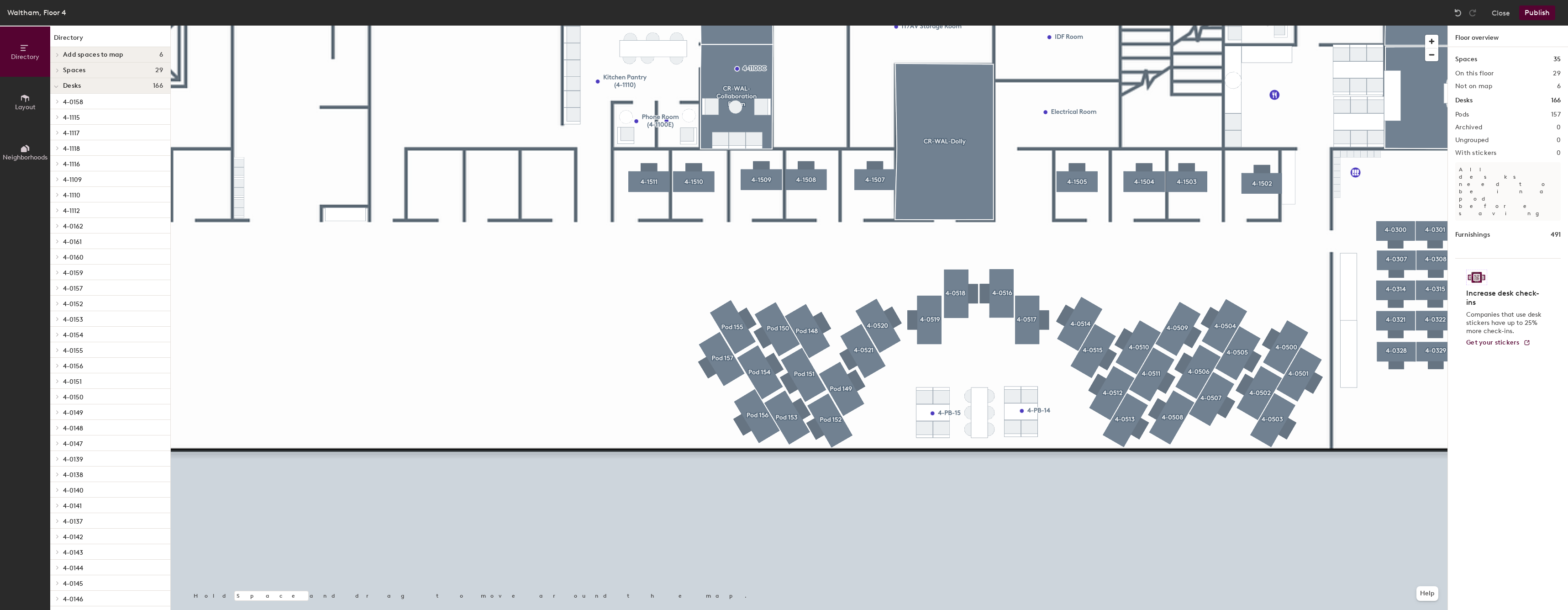
click at [821, 26] on div at bounding box center [809, 26] width 1277 height 0
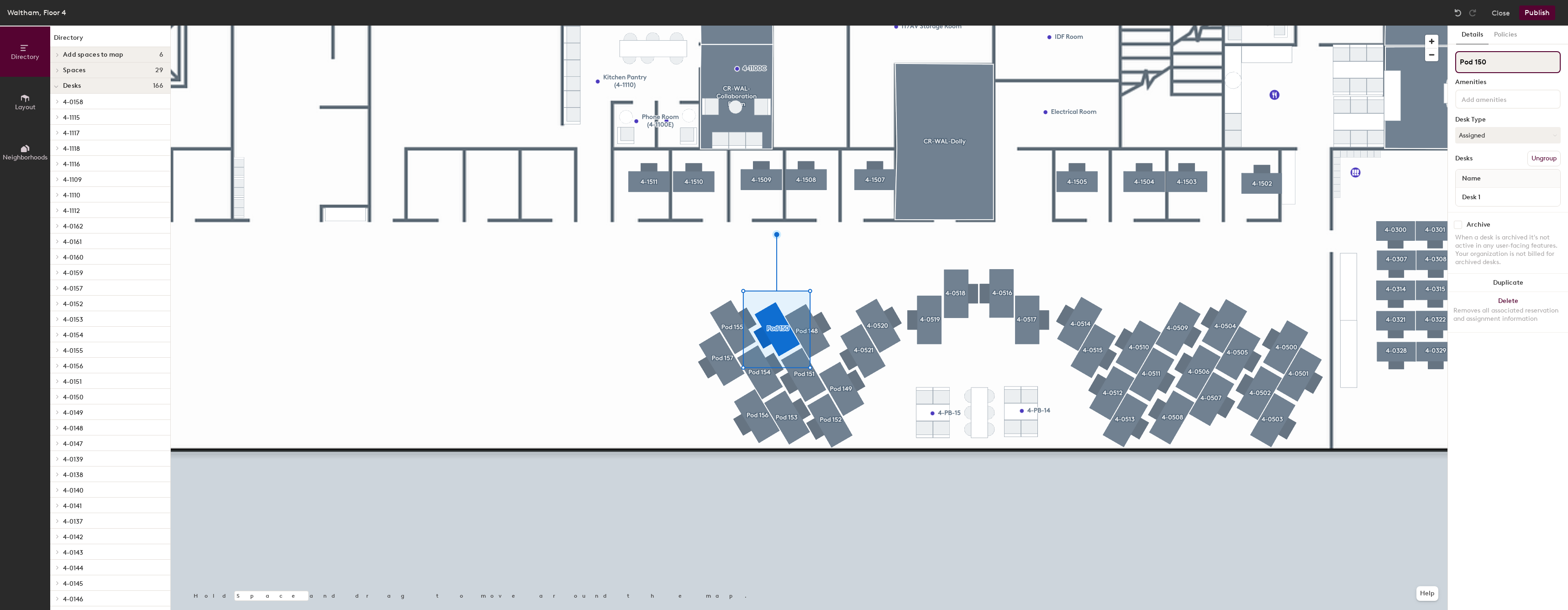
click at [1522, 64] on input "Pod 150" at bounding box center [1508, 62] width 105 height 22
click at [1522, 65] on input "Pod 150" at bounding box center [1508, 62] width 105 height 22
type input "4"
type input "v"
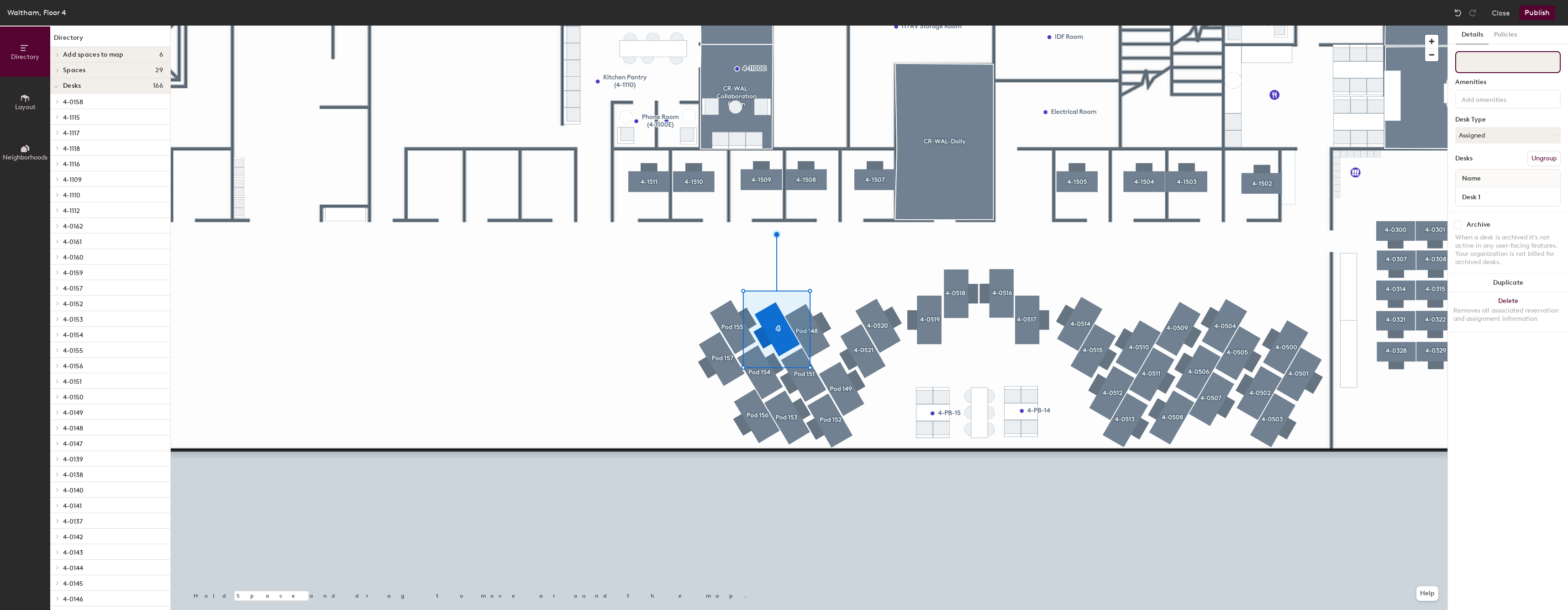
paste input "4-05"
type input "4-0522"
click at [1509, 201] on input "Desk 1" at bounding box center [1507, 196] width 101 height 13
paste input "4-05"
type input "4-0522"
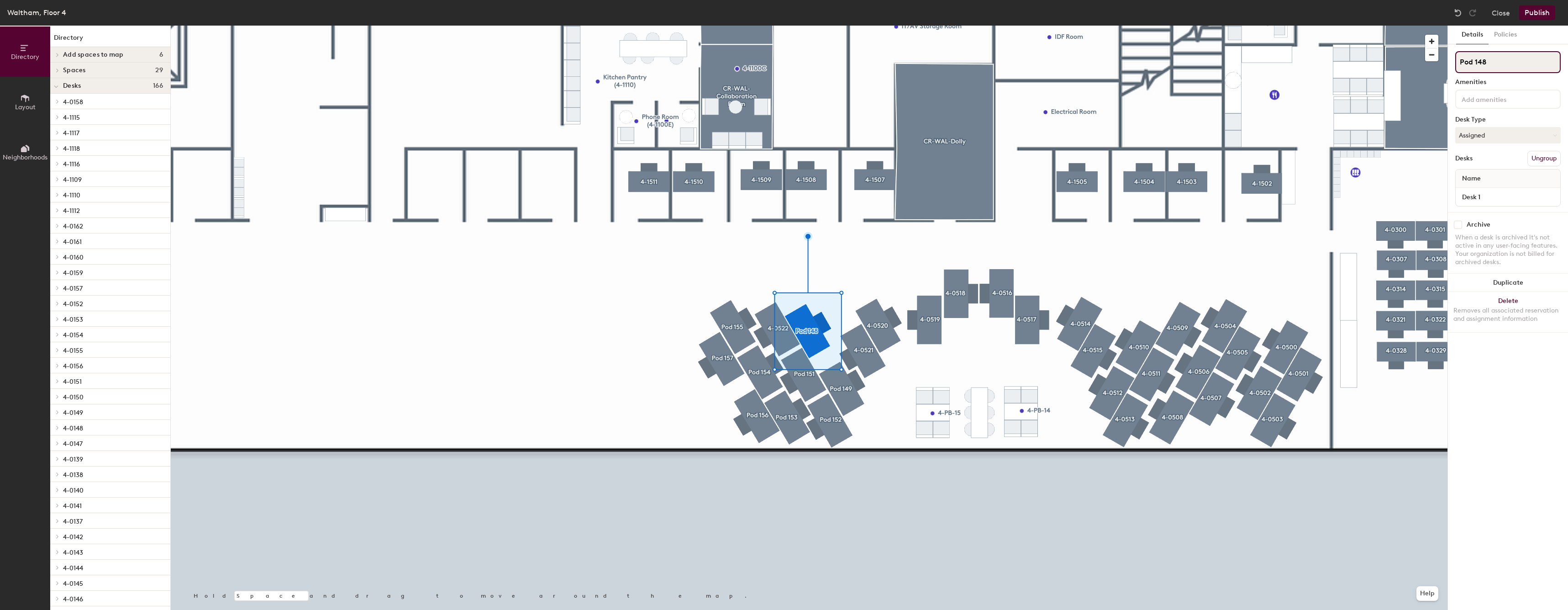
click at [1495, 63] on input "Pod 148" at bounding box center [1508, 62] width 105 height 22
paste input "4-05"
type input "4-0523"
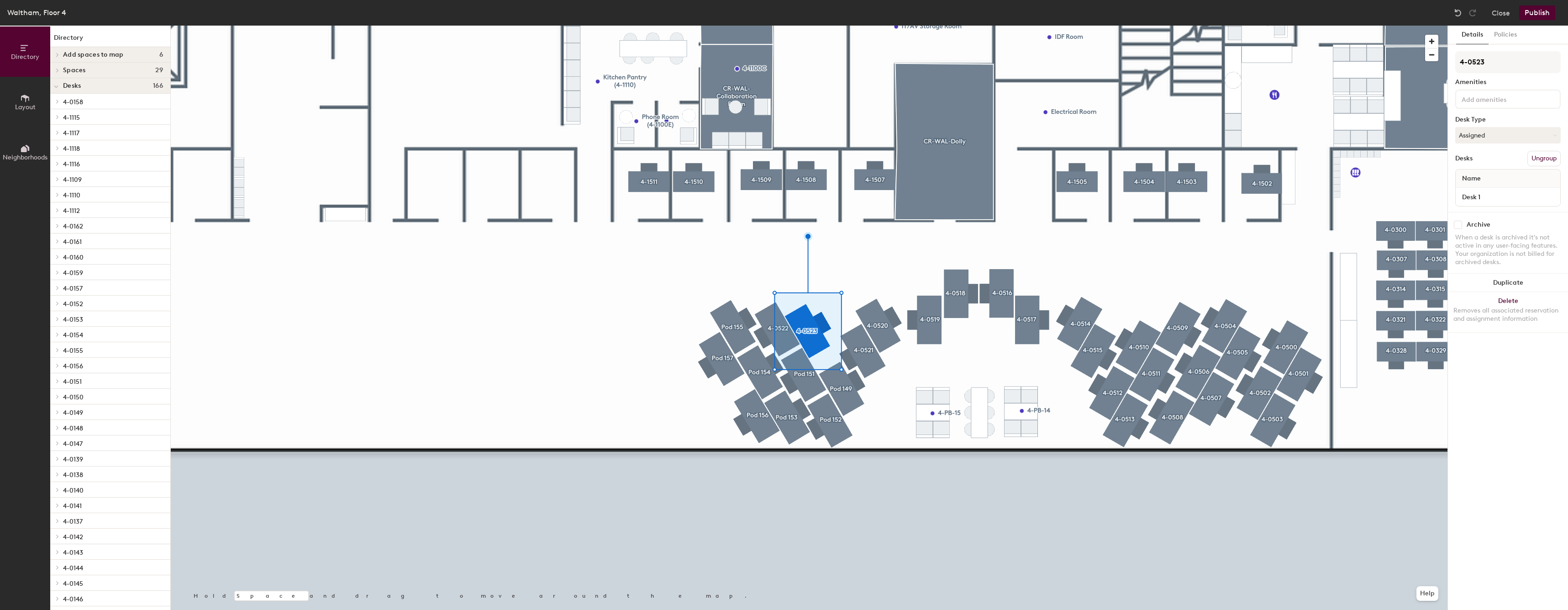
click at [1481, 206] on div "Name Desk 1" at bounding box center [1508, 187] width 105 height 37
click at [1489, 198] on input "Desk 1" at bounding box center [1507, 196] width 101 height 13
paste input "4-05"
type input "4-0523"
click at [1517, 61] on input "Pod 151" at bounding box center [1508, 62] width 105 height 22
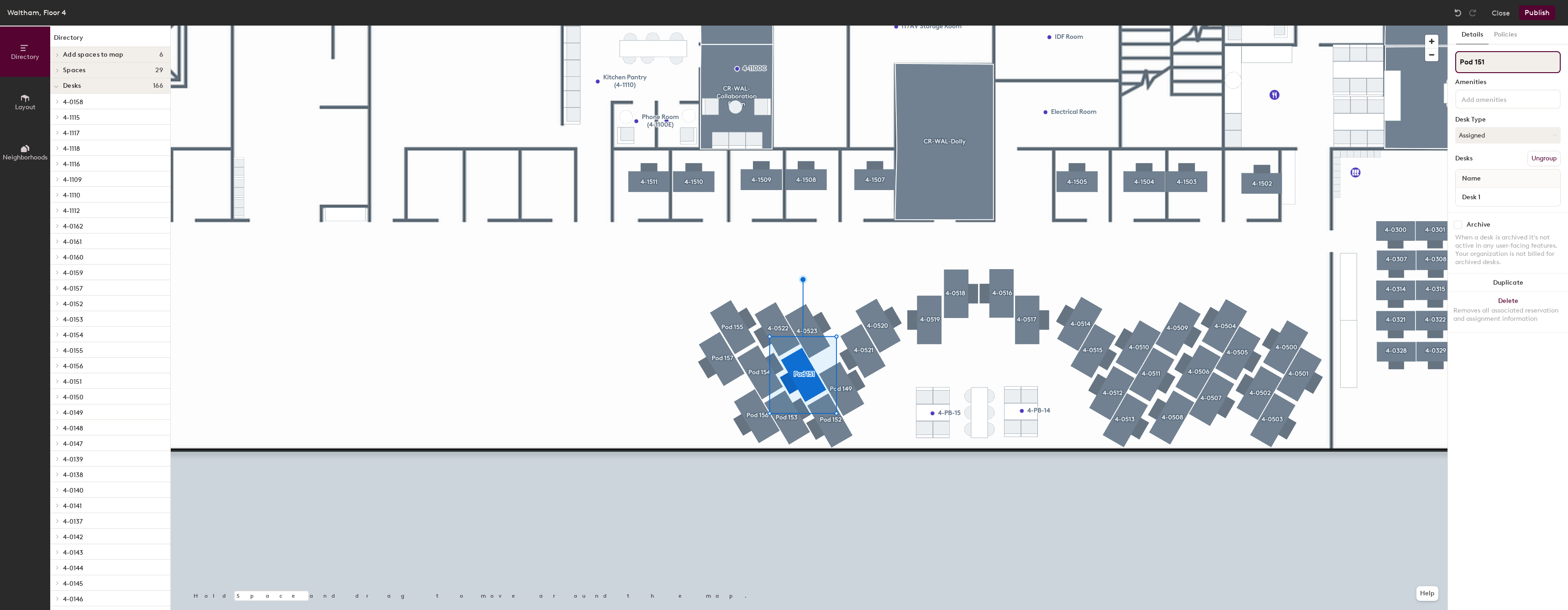
click at [1517, 61] on input "Pod 151" at bounding box center [1508, 62] width 105 height 22
type input "x"
paste input "4-05"
type input "4-0524"
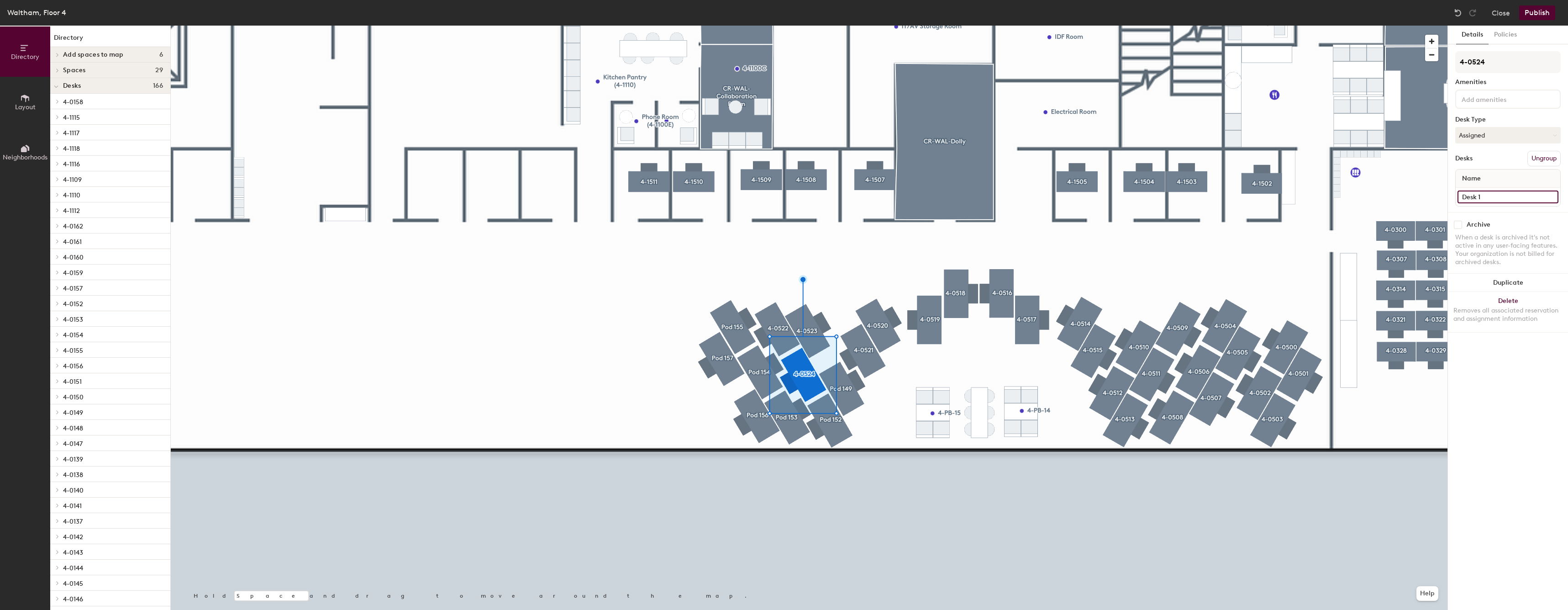
click at [1491, 196] on input "Desk 1" at bounding box center [1507, 196] width 101 height 13
paste input "4-05"
type input "4-0524"
click at [1525, 198] on input "Desk 1" at bounding box center [1507, 196] width 101 height 13
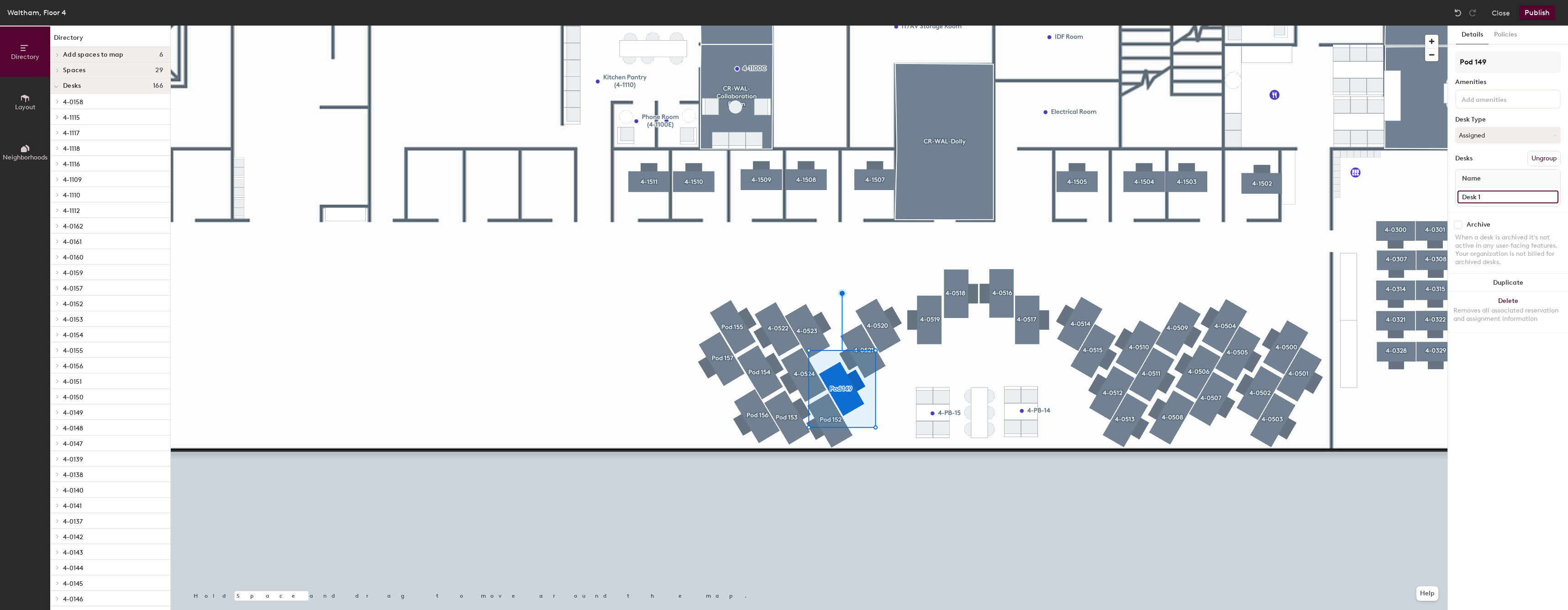
paste input "4-05"
type input "4-0525"
click at [1519, 68] on input "Pod 149" at bounding box center [1508, 62] width 105 height 22
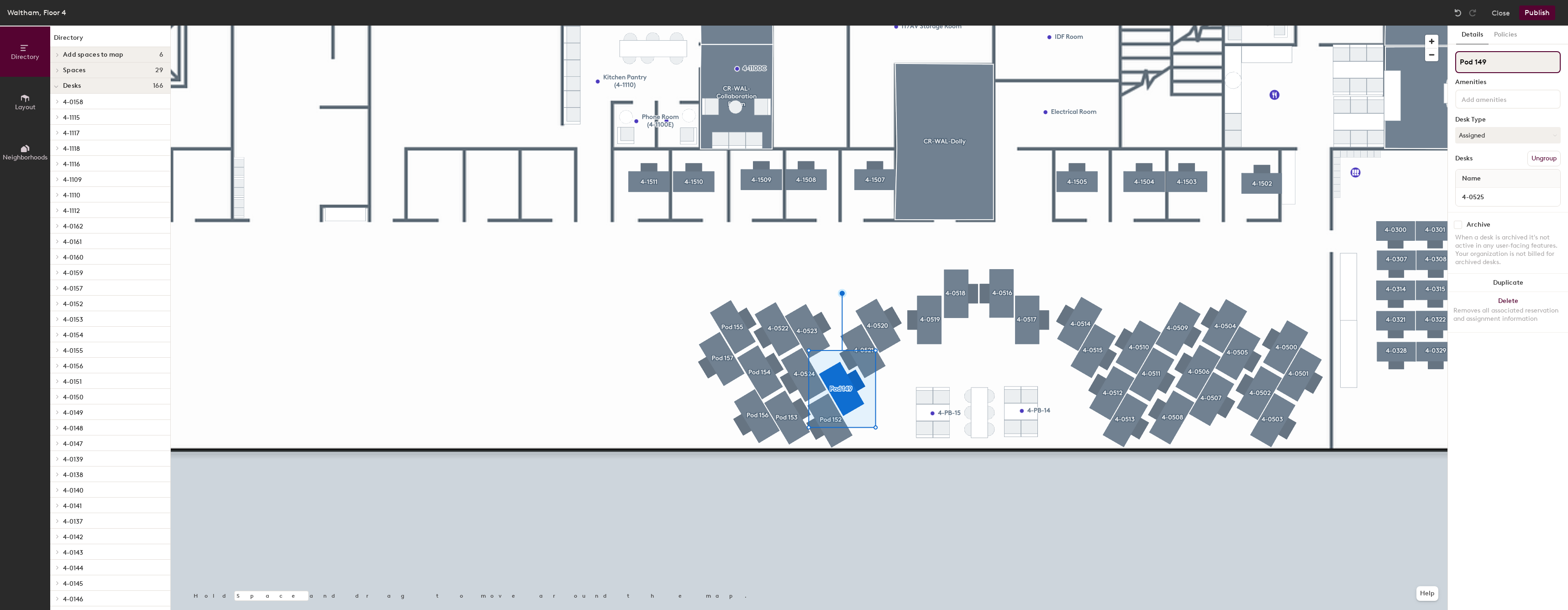
paste input "4-05"
type input "4-0525"
click at [881, 26] on div at bounding box center [809, 26] width 1277 height 0
click at [844, 26] on div at bounding box center [809, 26] width 1277 height 0
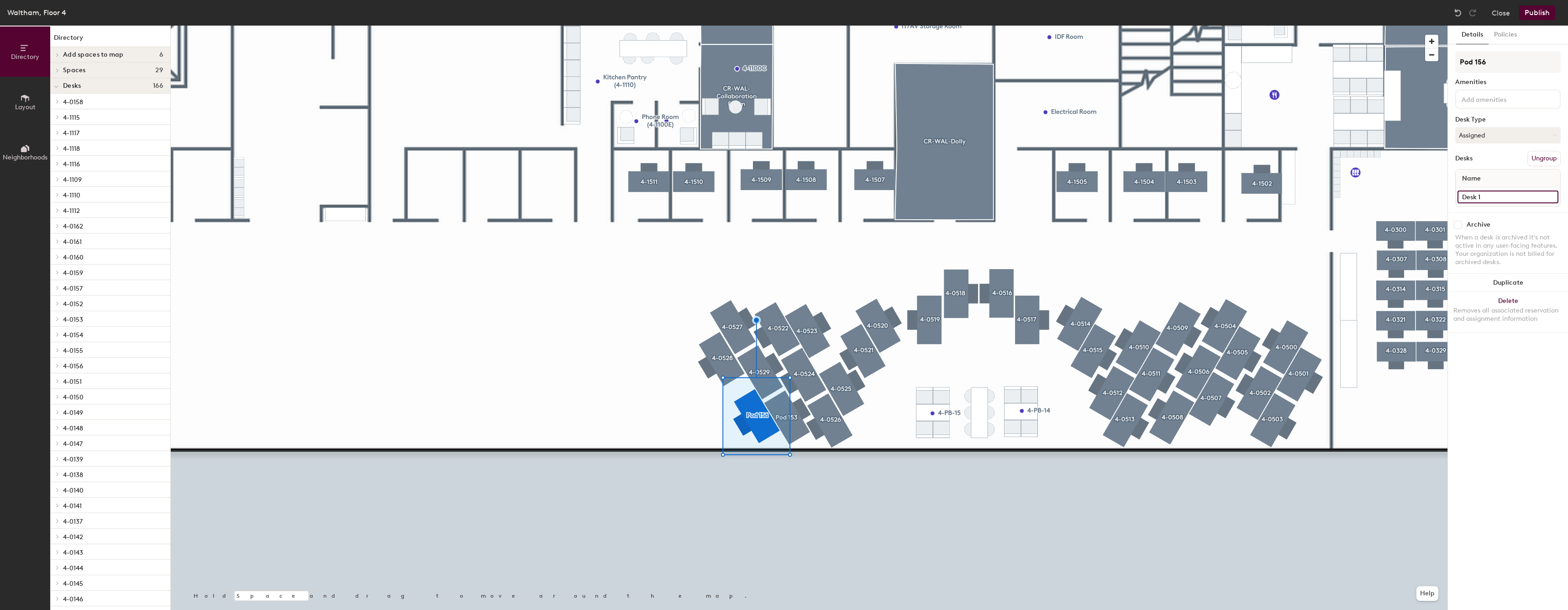
click at [1490, 196] on input "Desk 1" at bounding box center [1507, 196] width 101 height 13
paste input "4-05"
type input "4-0530"
click at [1484, 63] on input "Pod 156" at bounding box center [1508, 62] width 105 height 22
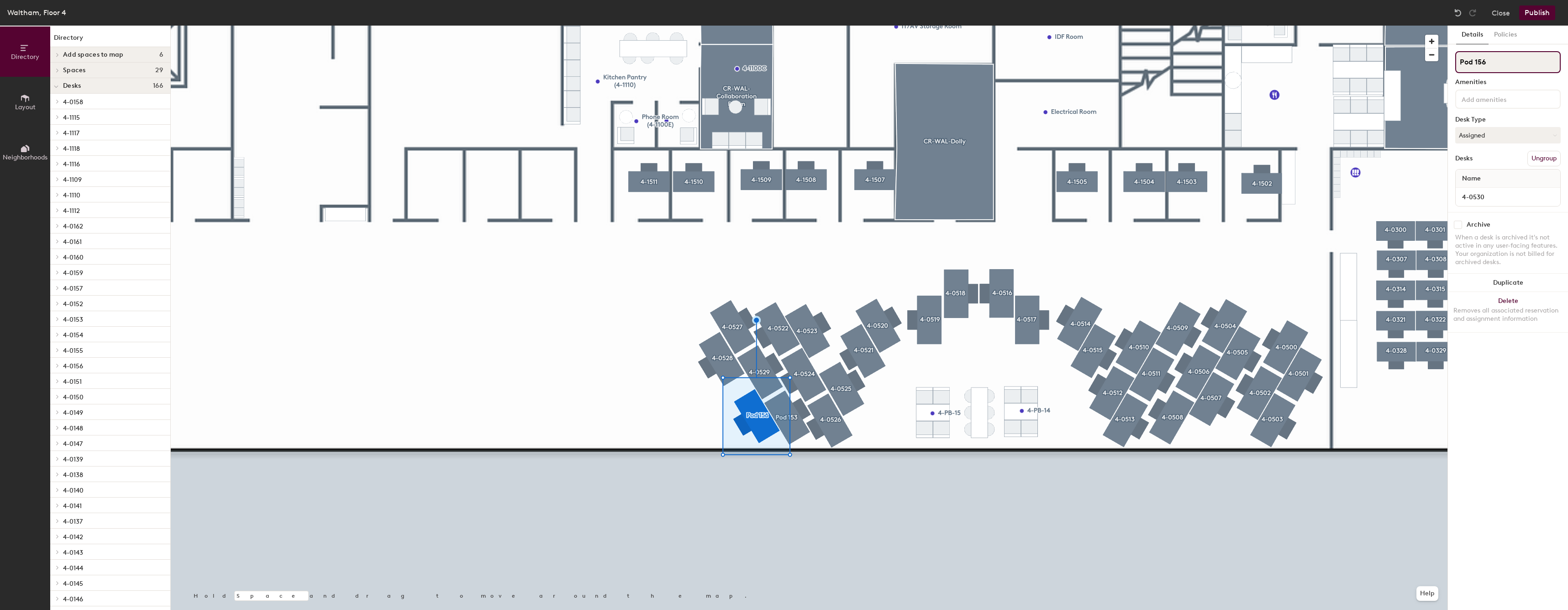
click at [1484, 63] on input "Pod 156" at bounding box center [1508, 62] width 105 height 22
paste input "4-05"
type input "4-0530"
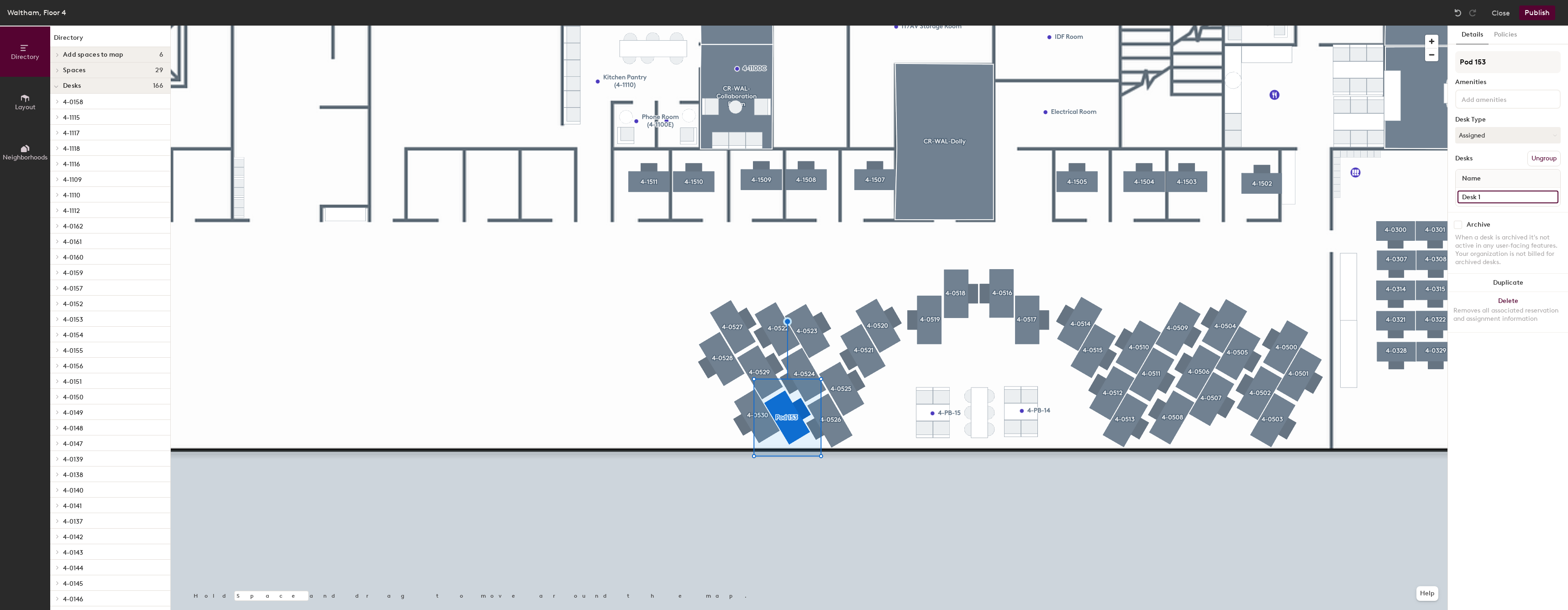
click at [1482, 195] on input "Desk 1" at bounding box center [1507, 196] width 101 height 13
paste input "4-05"
type input "4-0531"
click at [1517, 56] on input "Pod 153" at bounding box center [1508, 62] width 105 height 22
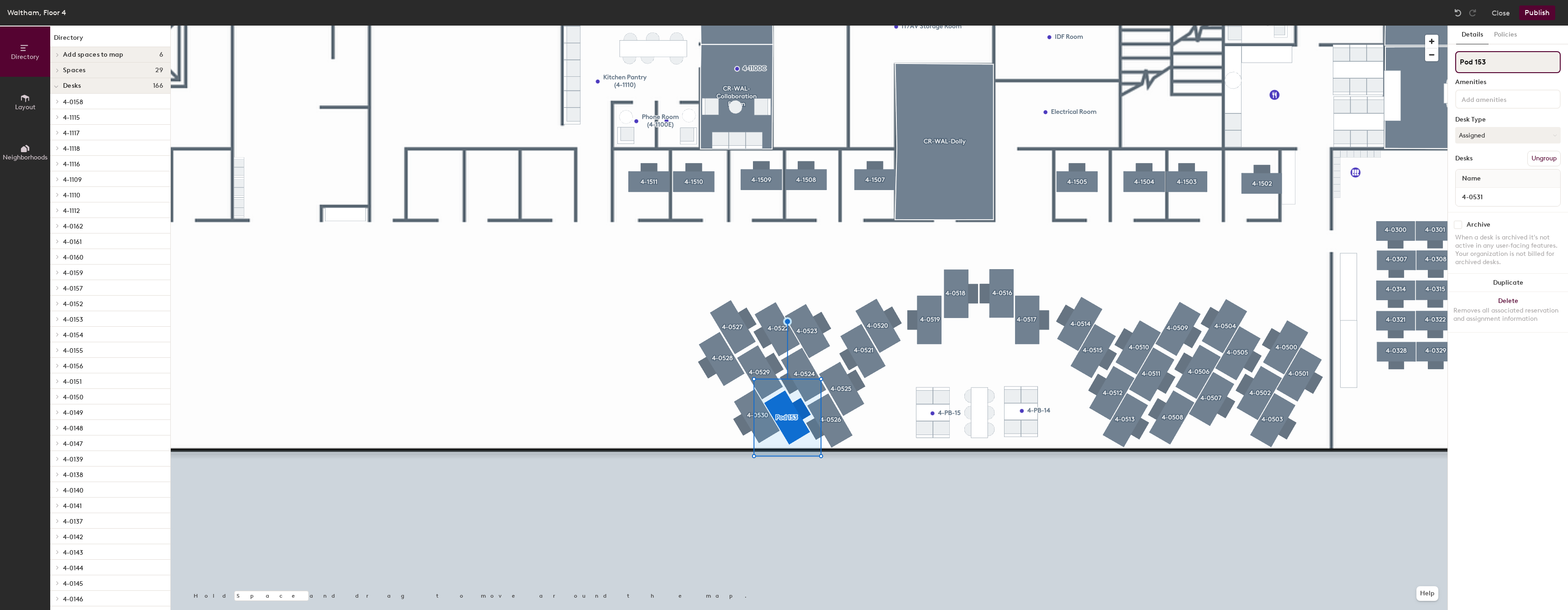
click at [1517, 56] on input "Pod 153" at bounding box center [1508, 62] width 105 height 22
paste input "4-05"
type input "4-0531"
click at [835, 26] on div at bounding box center [809, 26] width 1277 height 0
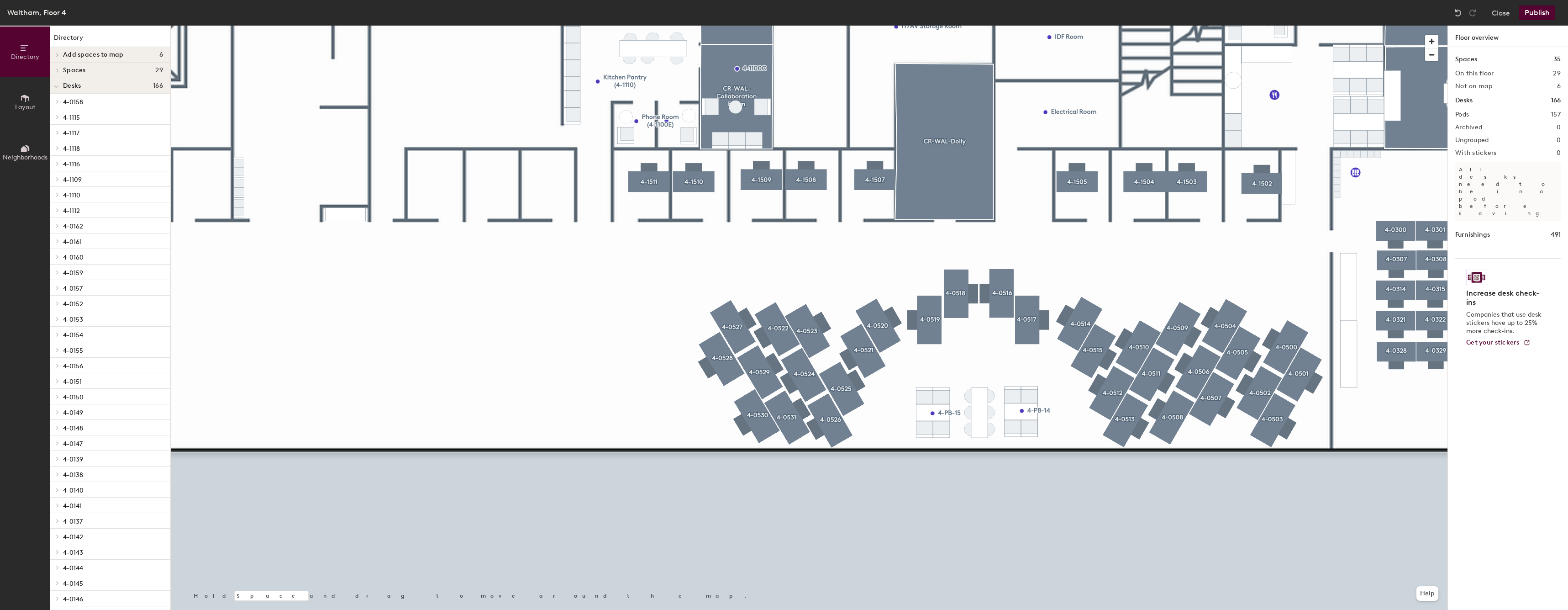
click at [565, 26] on div at bounding box center [809, 26] width 1277 height 0
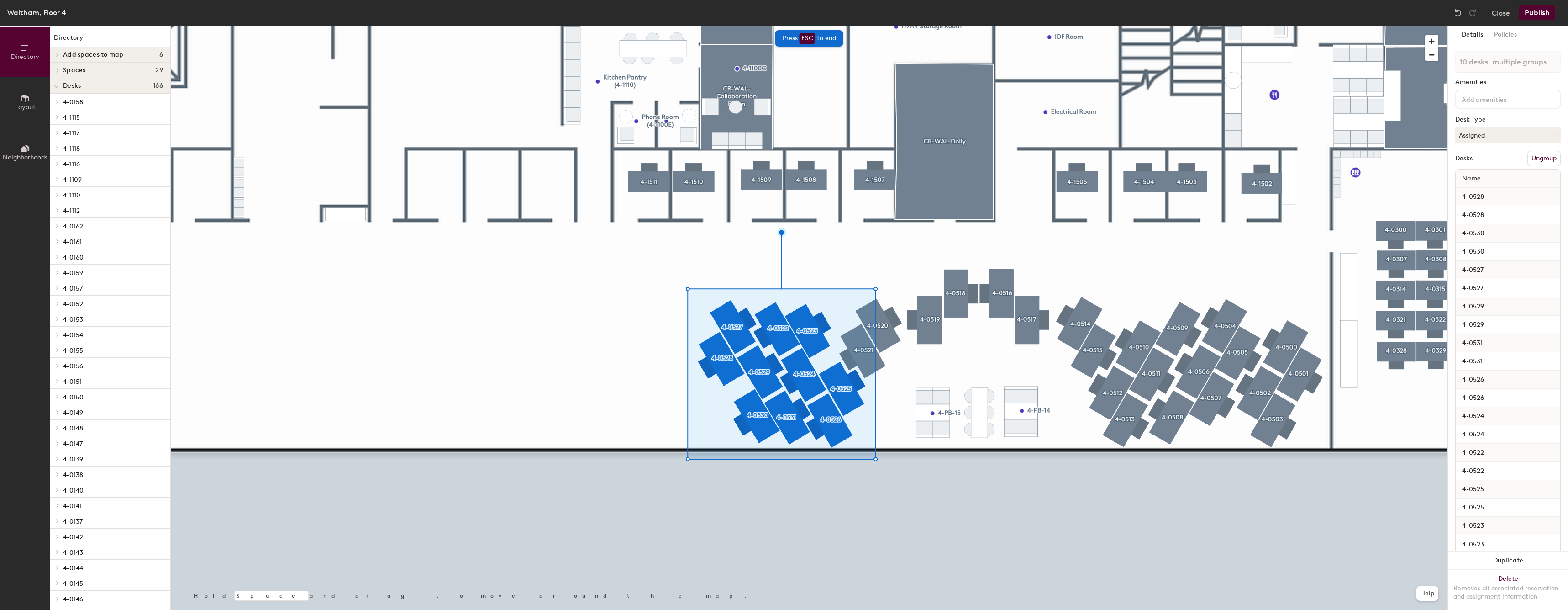
type input "10 desks"
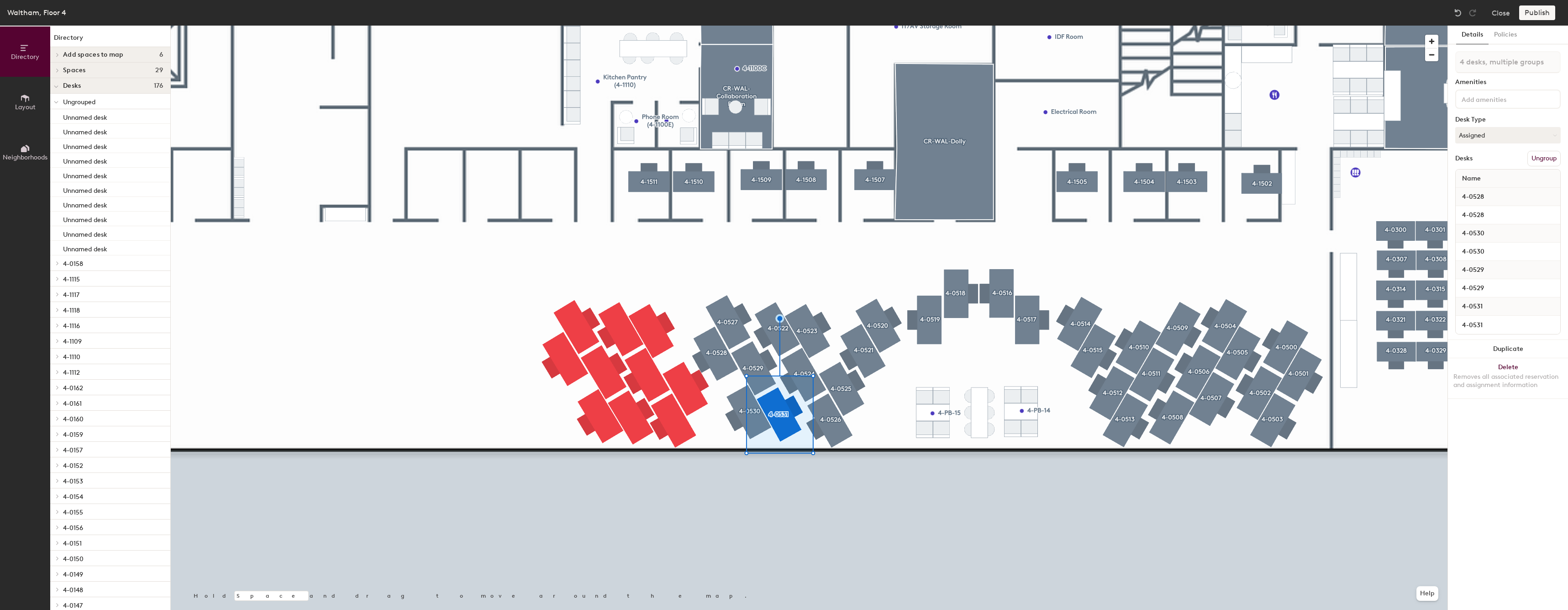
type input "5 desks, multiple groups"
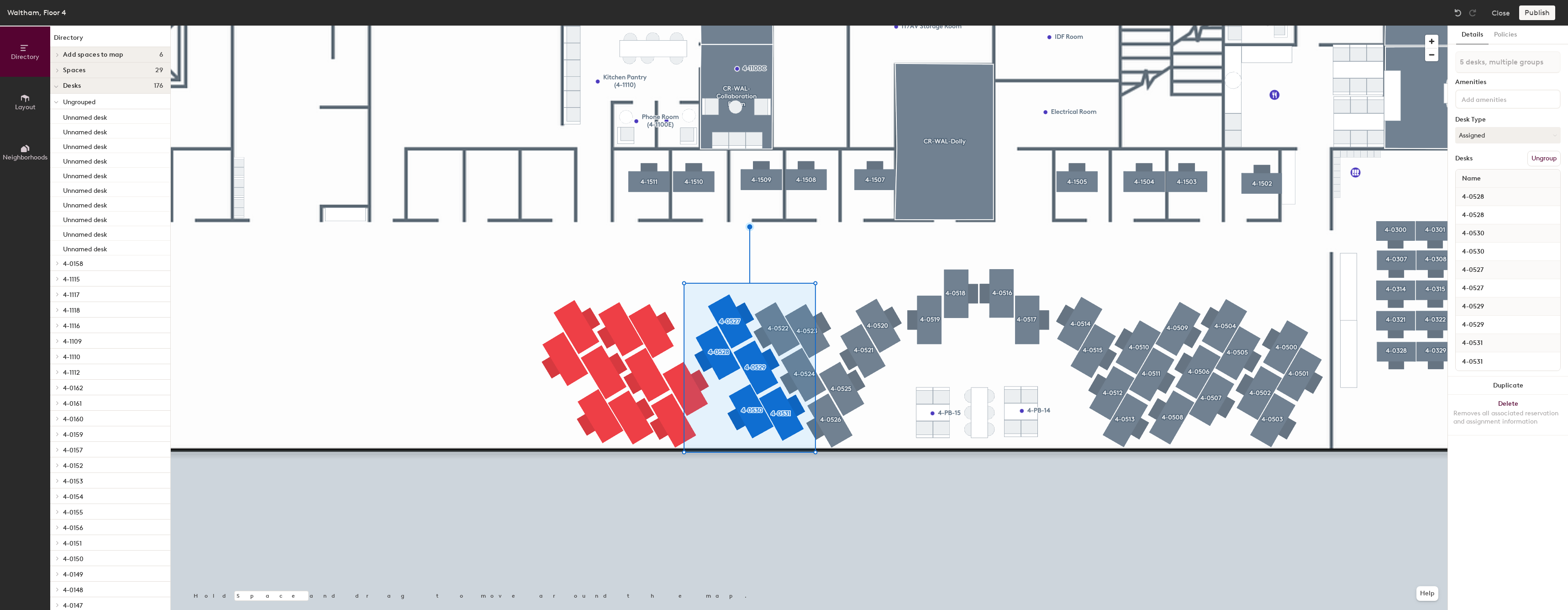
click at [548, 26] on div at bounding box center [809, 26] width 1277 height 0
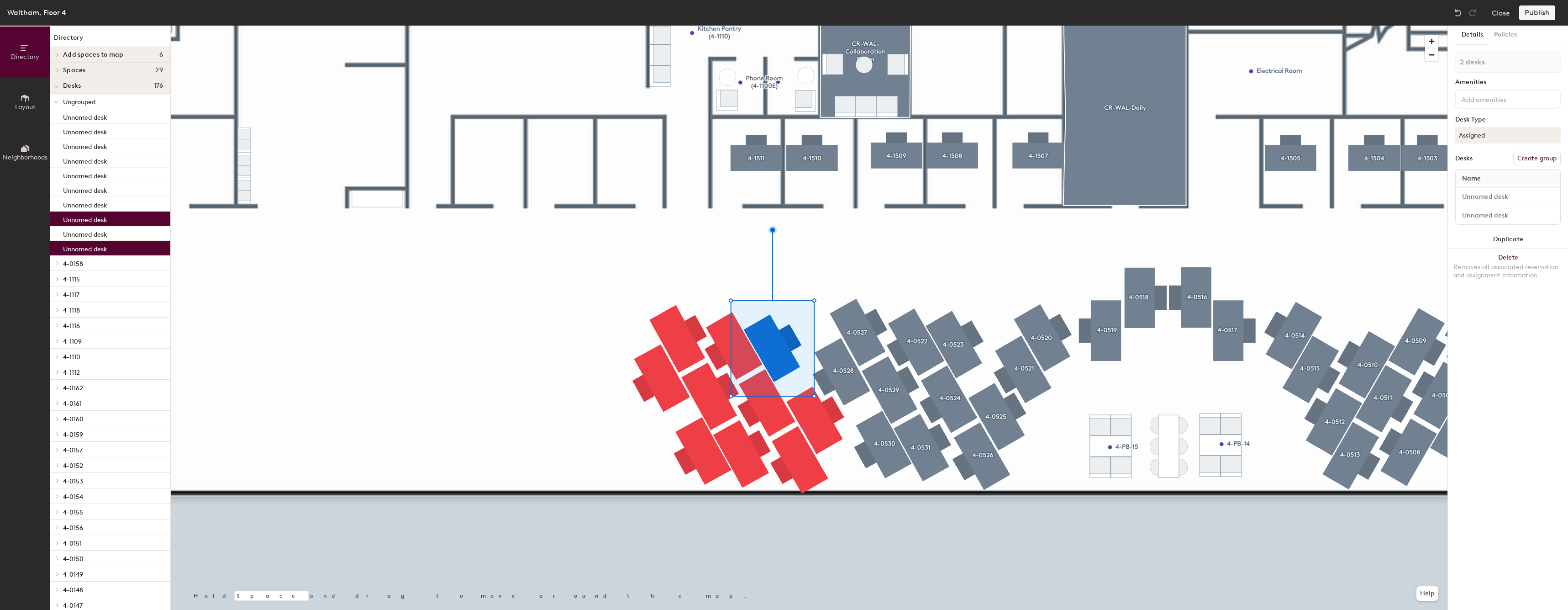
type input "3 desks"
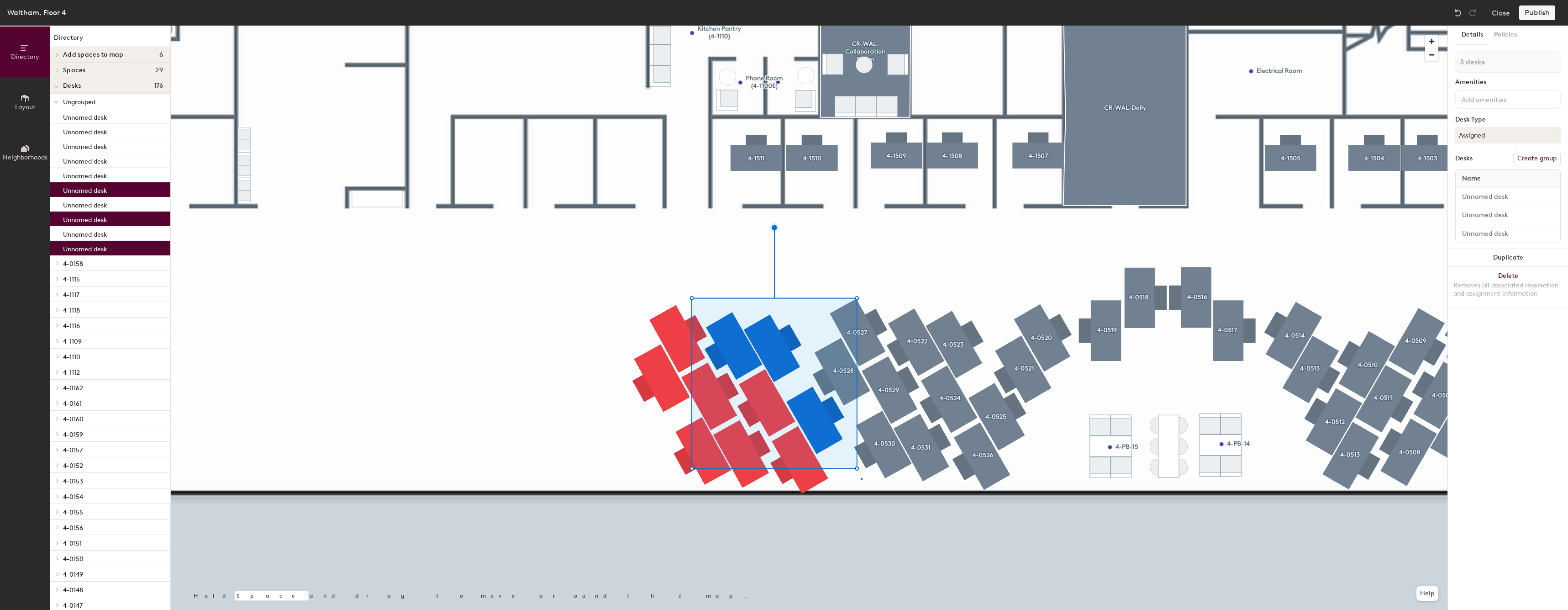
click at [861, 26] on div at bounding box center [809, 26] width 1277 height 0
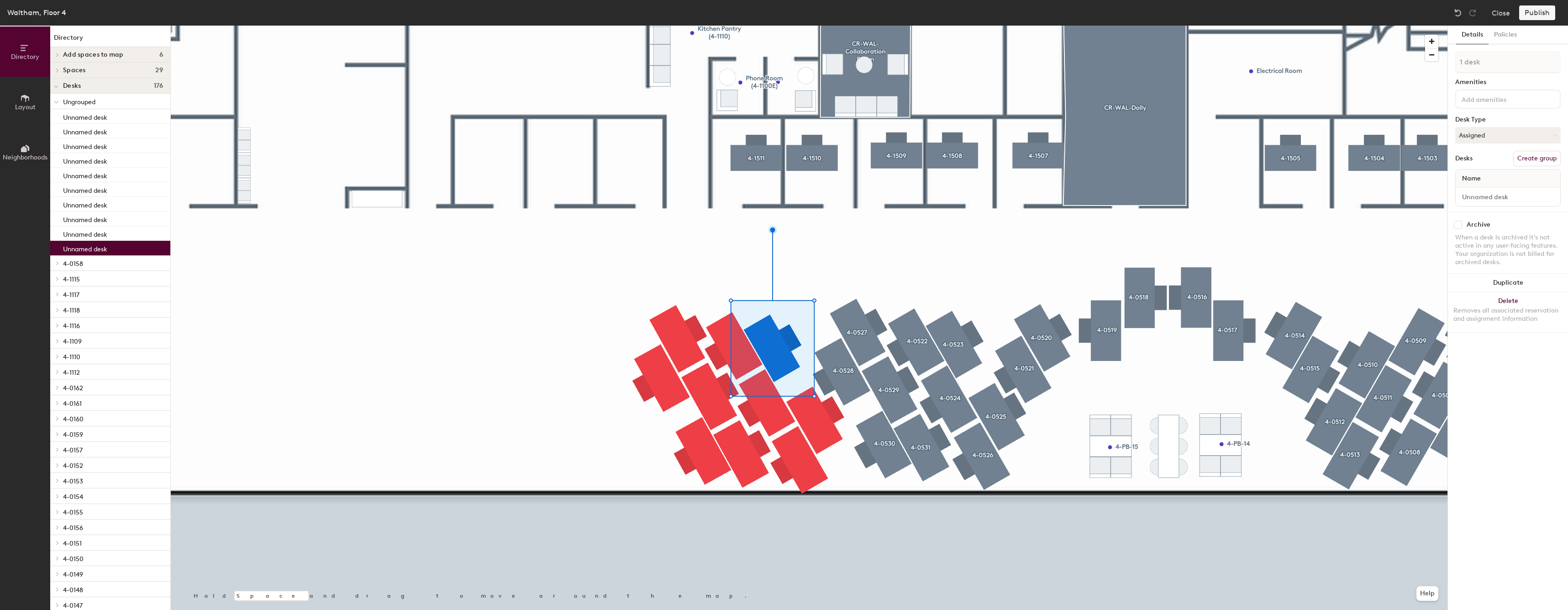
click at [1530, 163] on button "Create group" at bounding box center [1537, 158] width 48 height 15
click at [811, 26] on div at bounding box center [809, 26] width 1277 height 0
click at [1525, 161] on button "Create group" at bounding box center [1537, 158] width 48 height 15
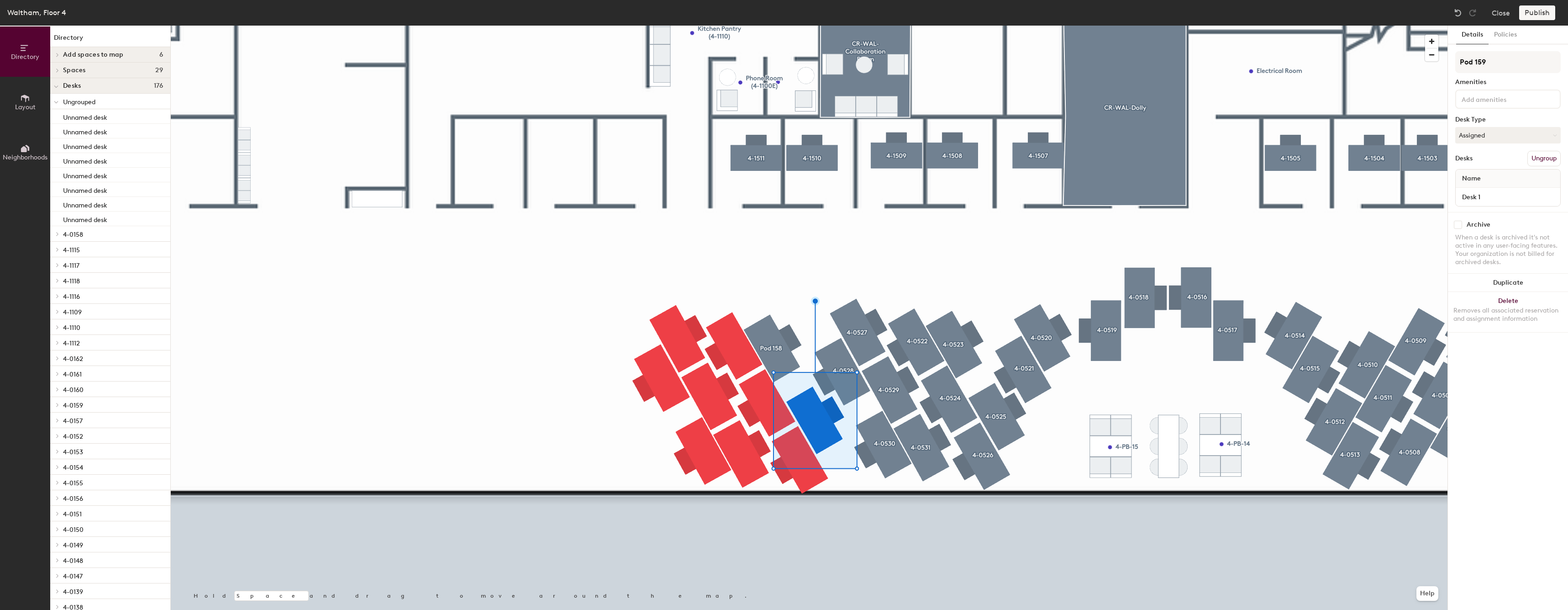
click at [752, 26] on div at bounding box center [809, 26] width 1277 height 0
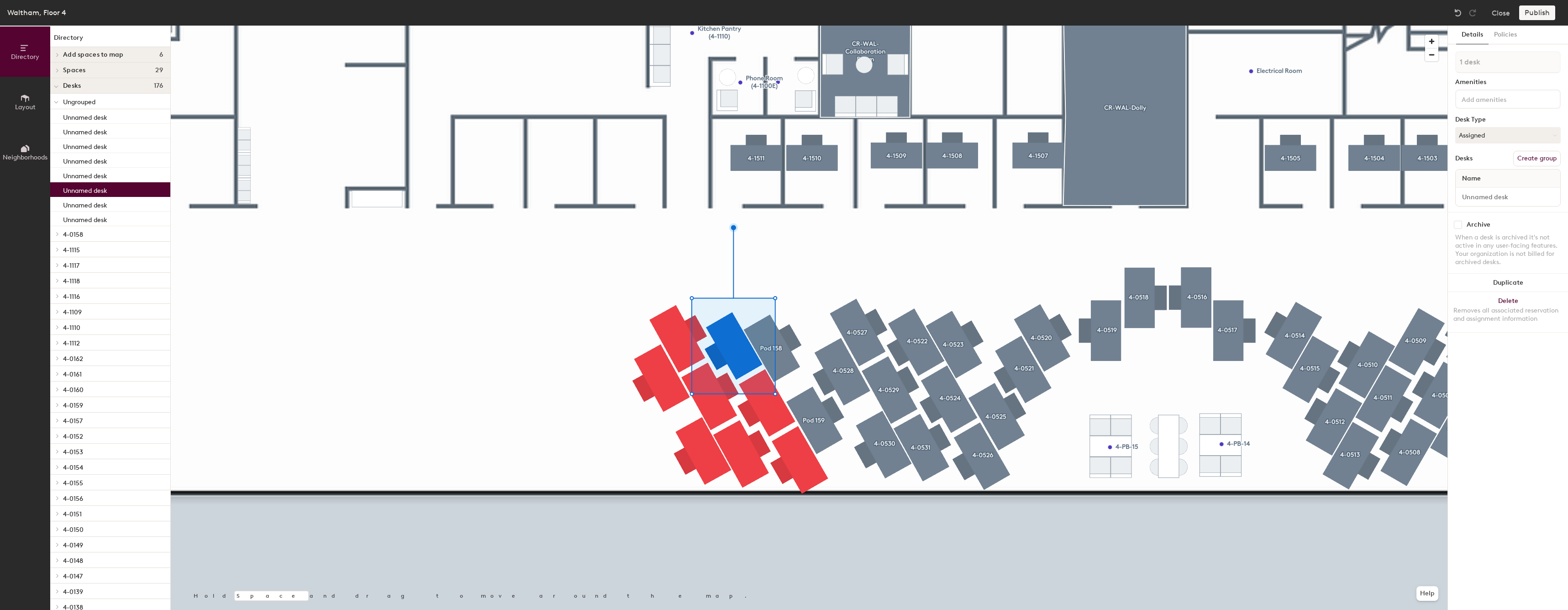
click at [1531, 159] on button "Create group" at bounding box center [1537, 158] width 48 height 15
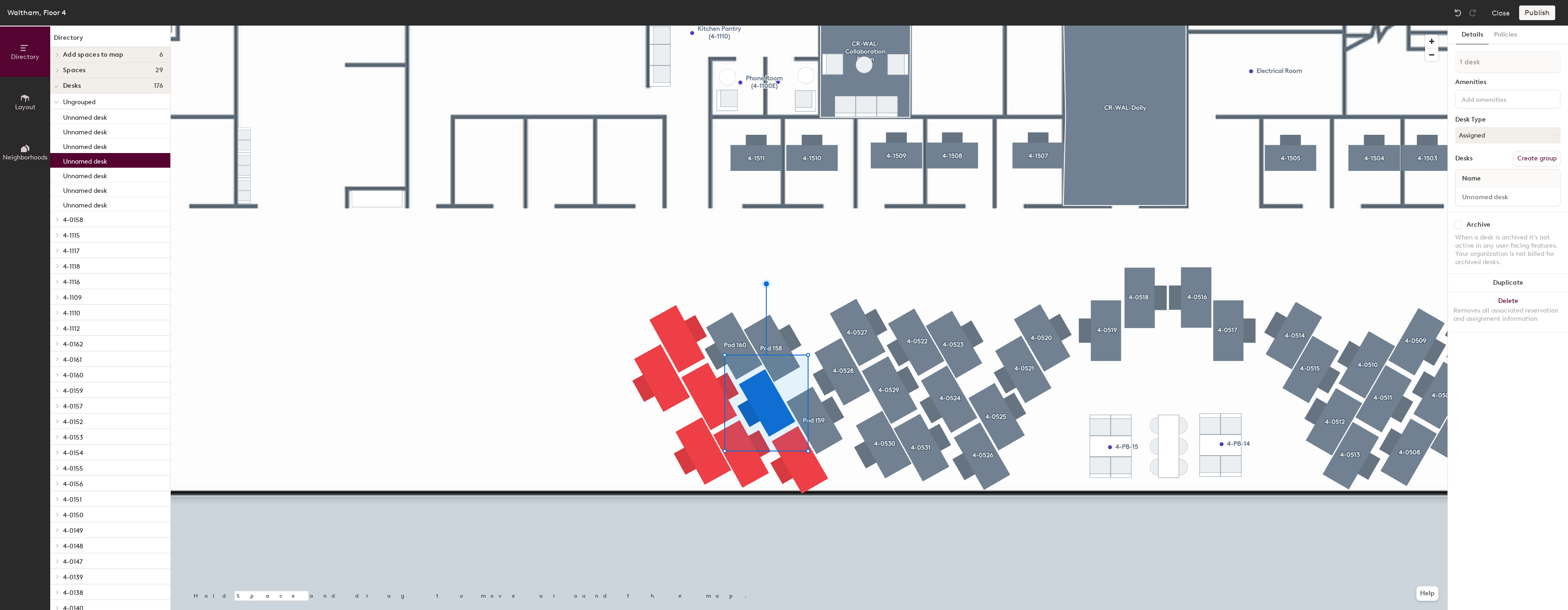
click at [1542, 162] on button "Create group" at bounding box center [1537, 158] width 48 height 15
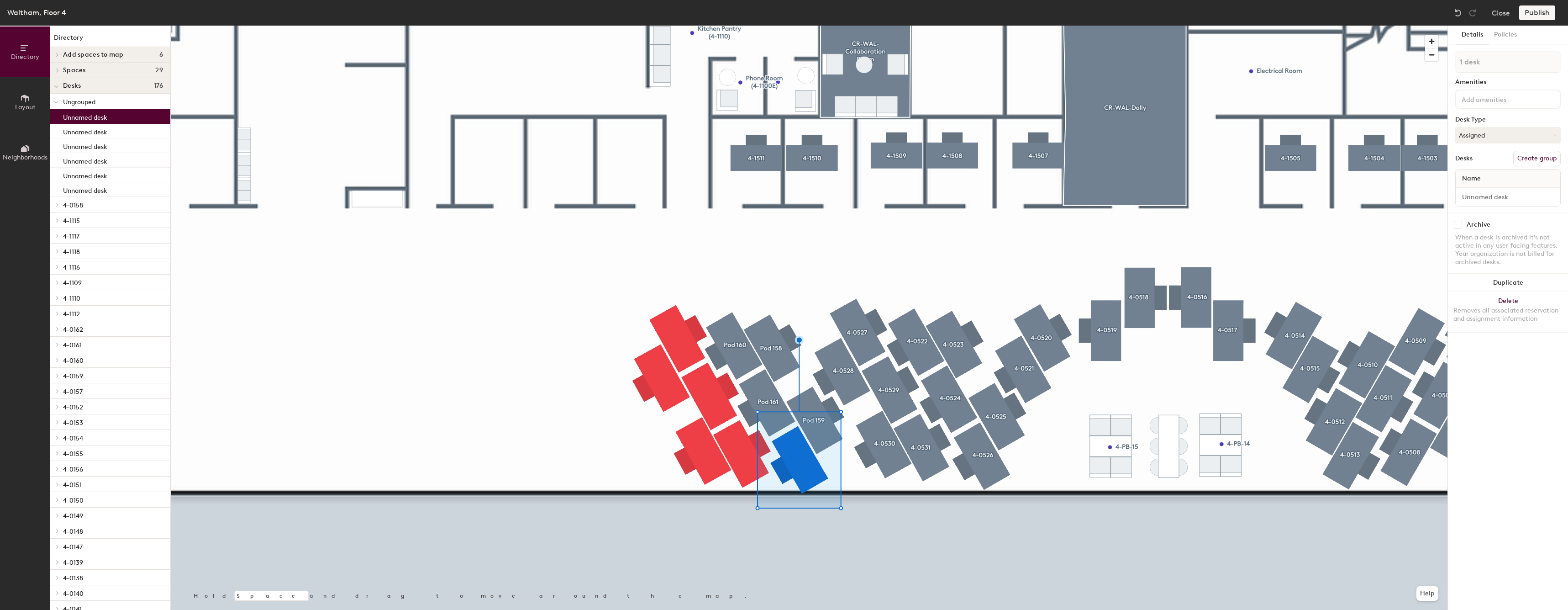
drag, startPoint x: 1539, startPoint y: 146, endPoint x: 1539, endPoint y: 157, distance: 11.0
click at [1538, 146] on div "1 desk Amenities Desk Type Assigned Desks Create group Name" at bounding box center [1508, 132] width 105 height 161
click at [1538, 159] on button "Create group" at bounding box center [1537, 158] width 48 height 15
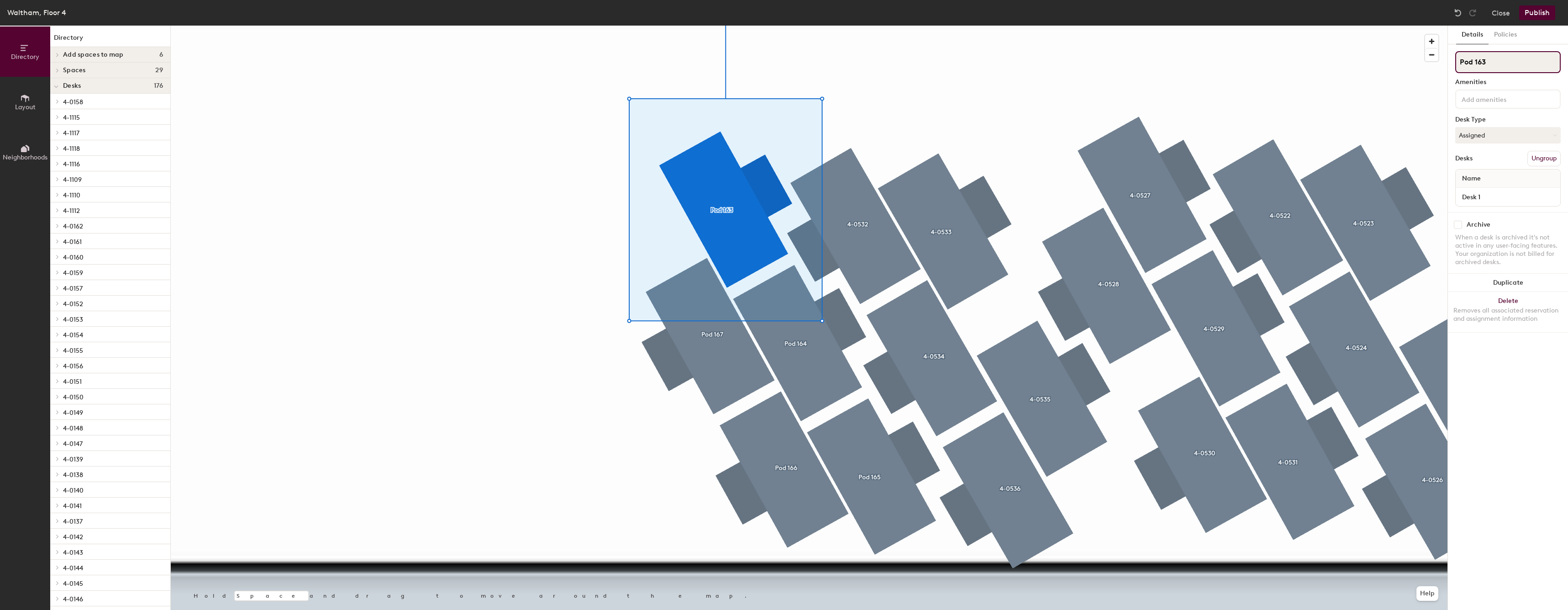
click at [1542, 66] on input "Pod 163" at bounding box center [1508, 62] width 105 height 22
paste input "4-05"
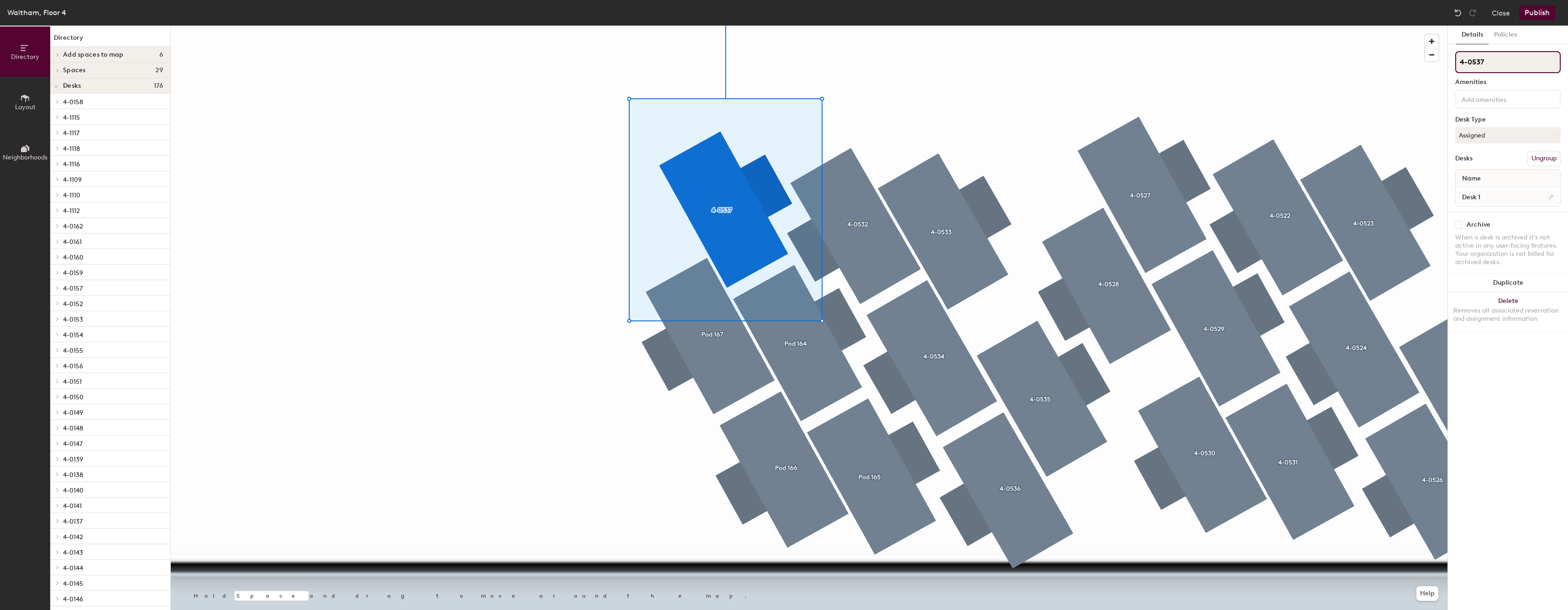
type input "4-0537"
click at [1531, 195] on input "Desk 1" at bounding box center [1507, 196] width 101 height 13
paste input "4-05"
type input "4-0537"
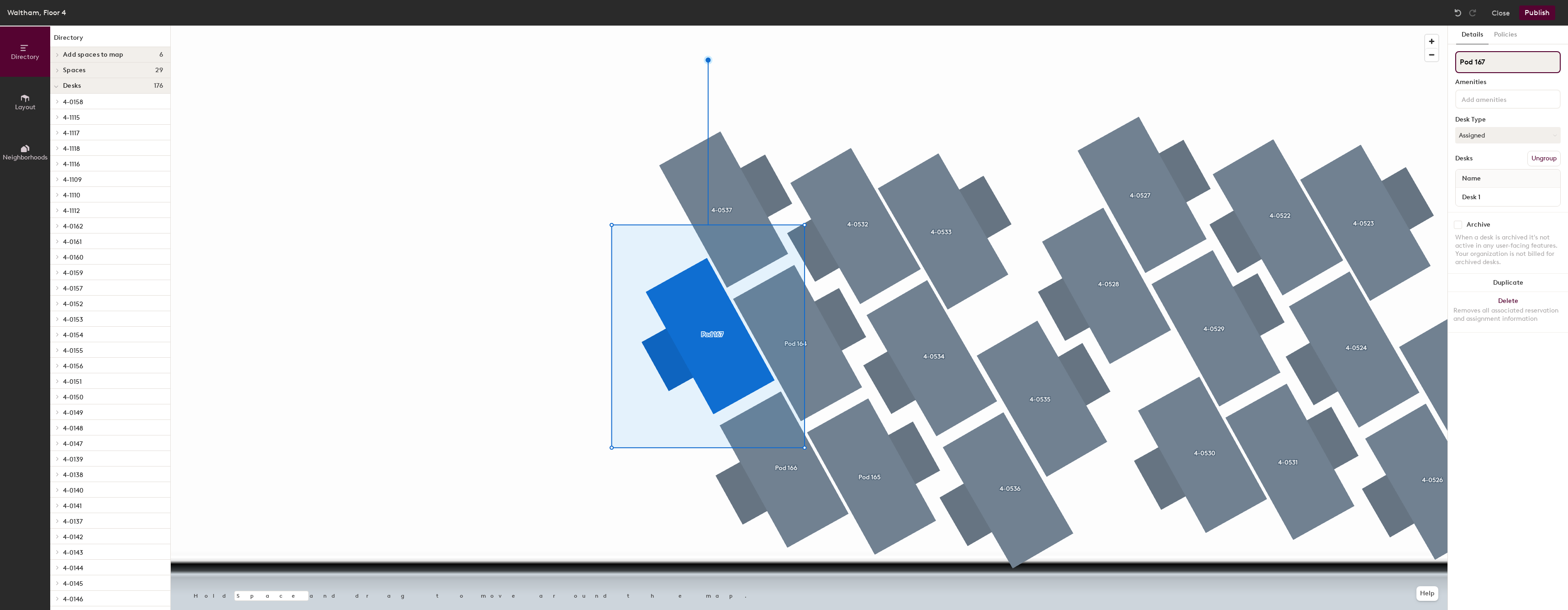
click at [1509, 68] on input "Pod 167" at bounding box center [1508, 62] width 105 height 22
paste input "4-05"
type input "4-0538"
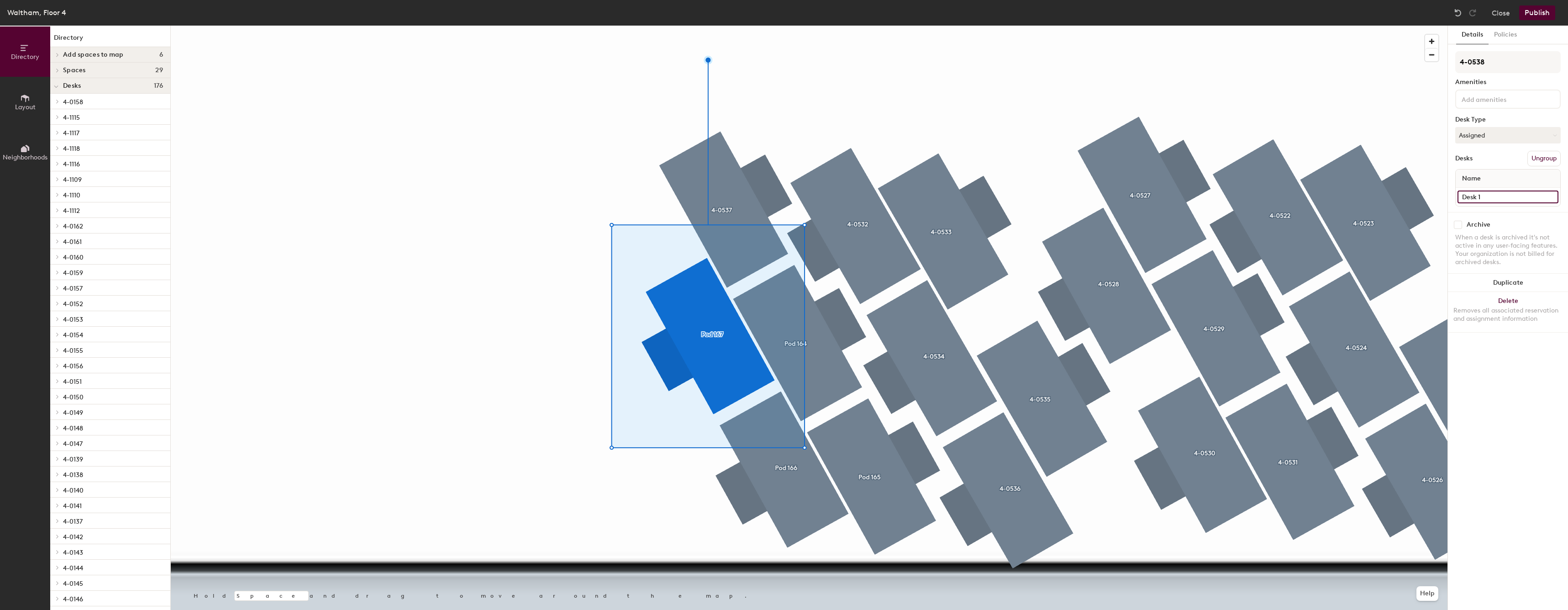
click at [1480, 196] on input "Desk 1" at bounding box center [1507, 196] width 101 height 13
paste input "4-05"
type input "4-0538"
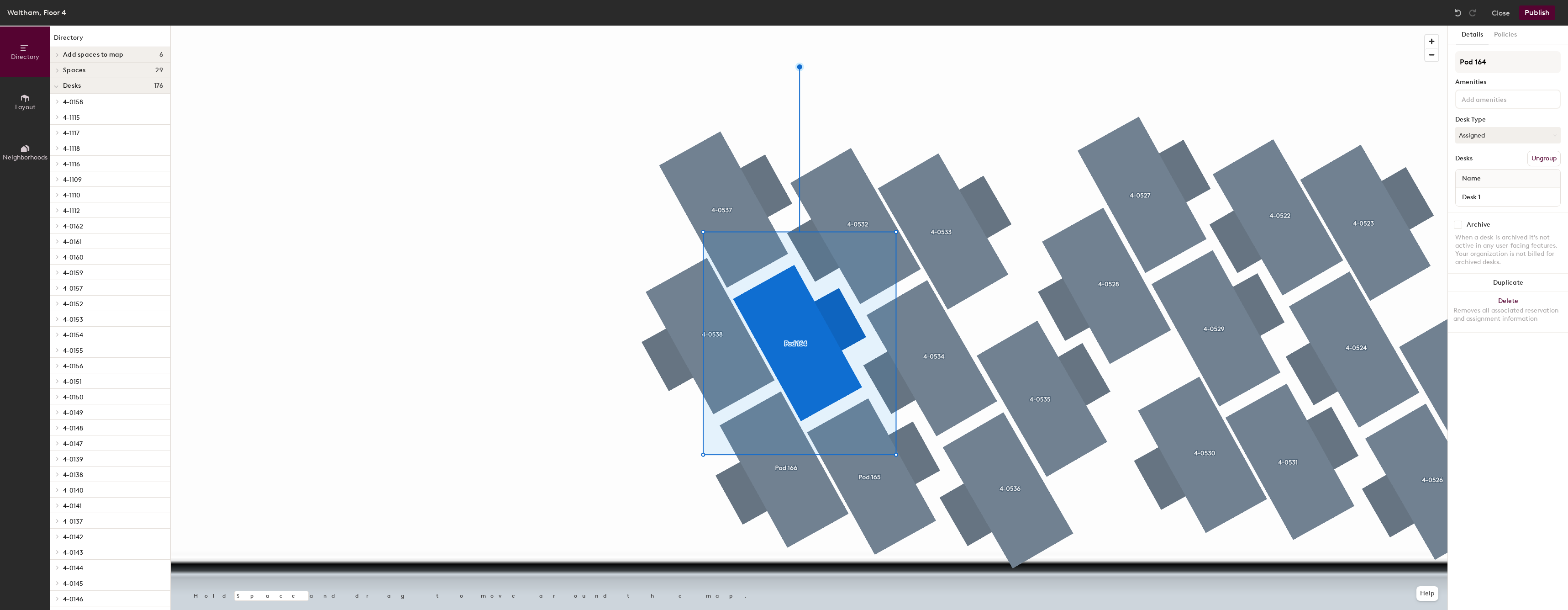
click at [1501, 185] on div "Name" at bounding box center [1507, 179] width 104 height 18
click at [1492, 197] on input "Desk 1" at bounding box center [1507, 196] width 101 height 13
paste input "4-05"
type input "4-0539"
click at [1503, 65] on input "Pod 164" at bounding box center [1508, 62] width 105 height 22
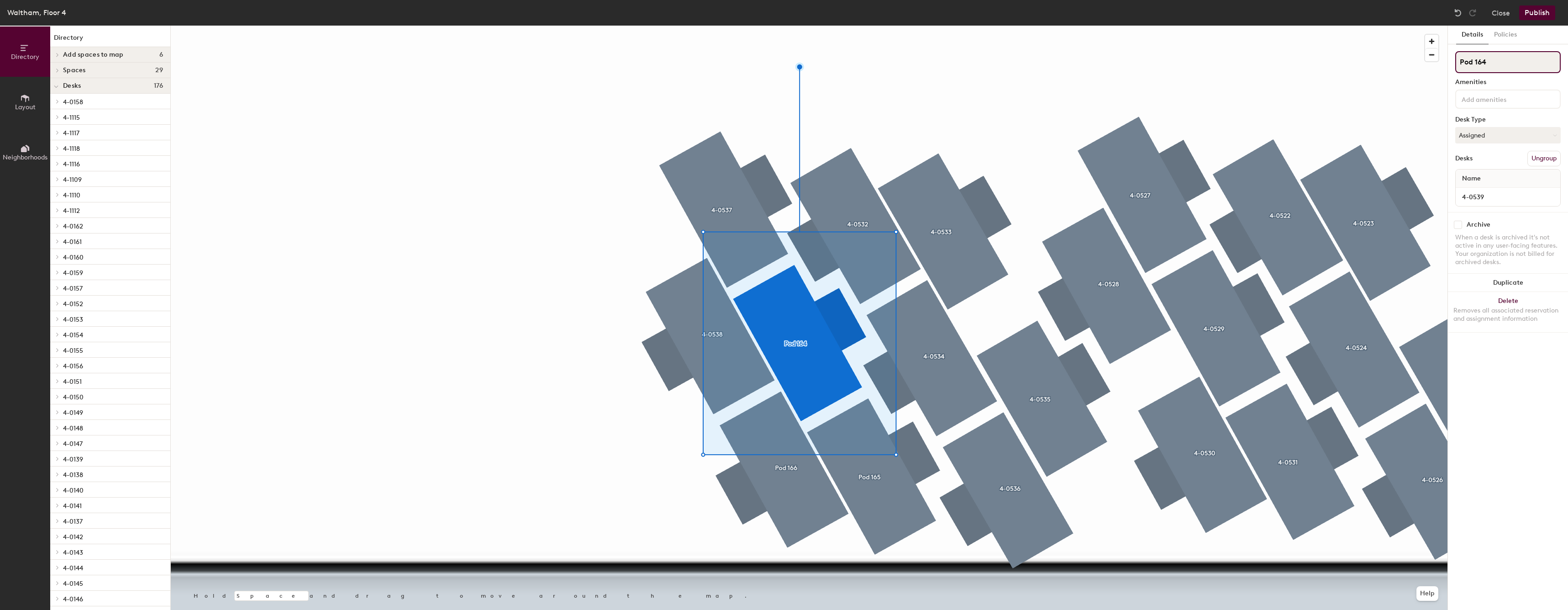
click at [1503, 65] on input "Pod 164" at bounding box center [1508, 62] width 105 height 22
paste input "4-05"
type input "4-0539"
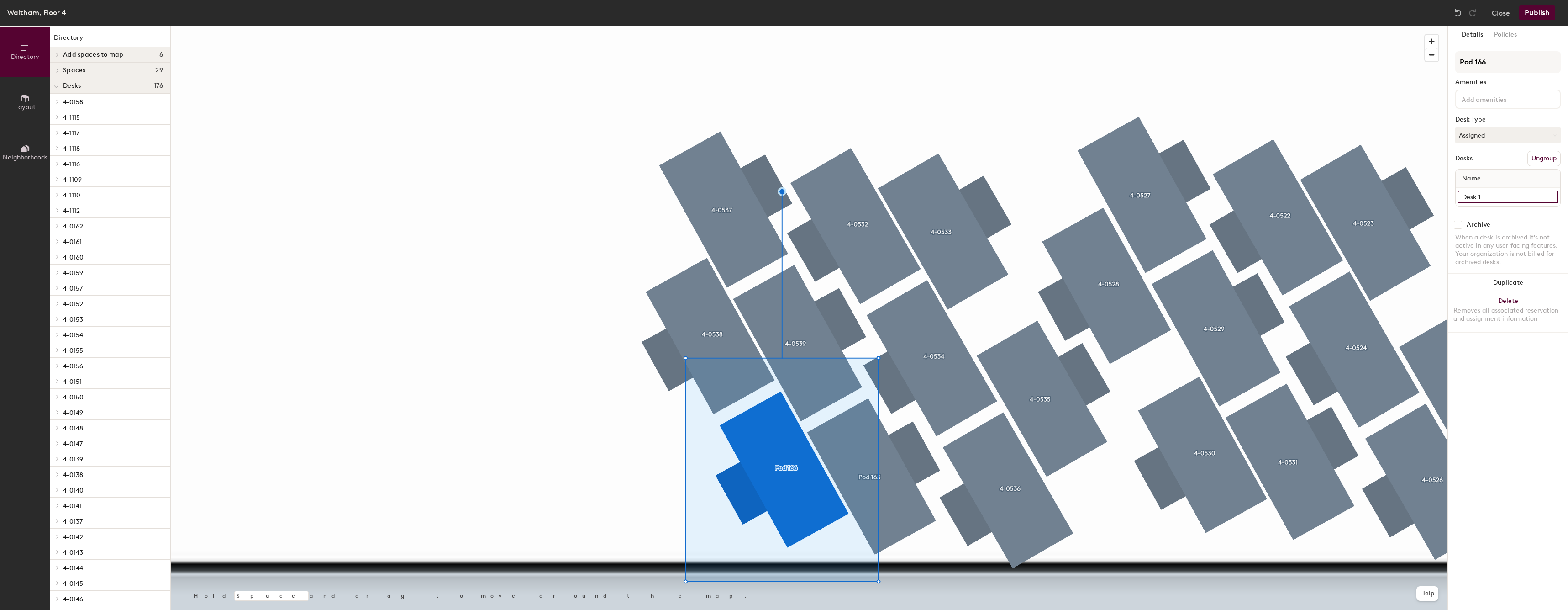
click at [1488, 200] on input "Desk 1" at bounding box center [1507, 196] width 101 height 13
paste input "4-05"
type input "4-0540"
click at [1506, 69] on input "Pod 166" at bounding box center [1508, 62] width 105 height 22
click at [1506, 70] on input "Pod 166" at bounding box center [1508, 62] width 105 height 22
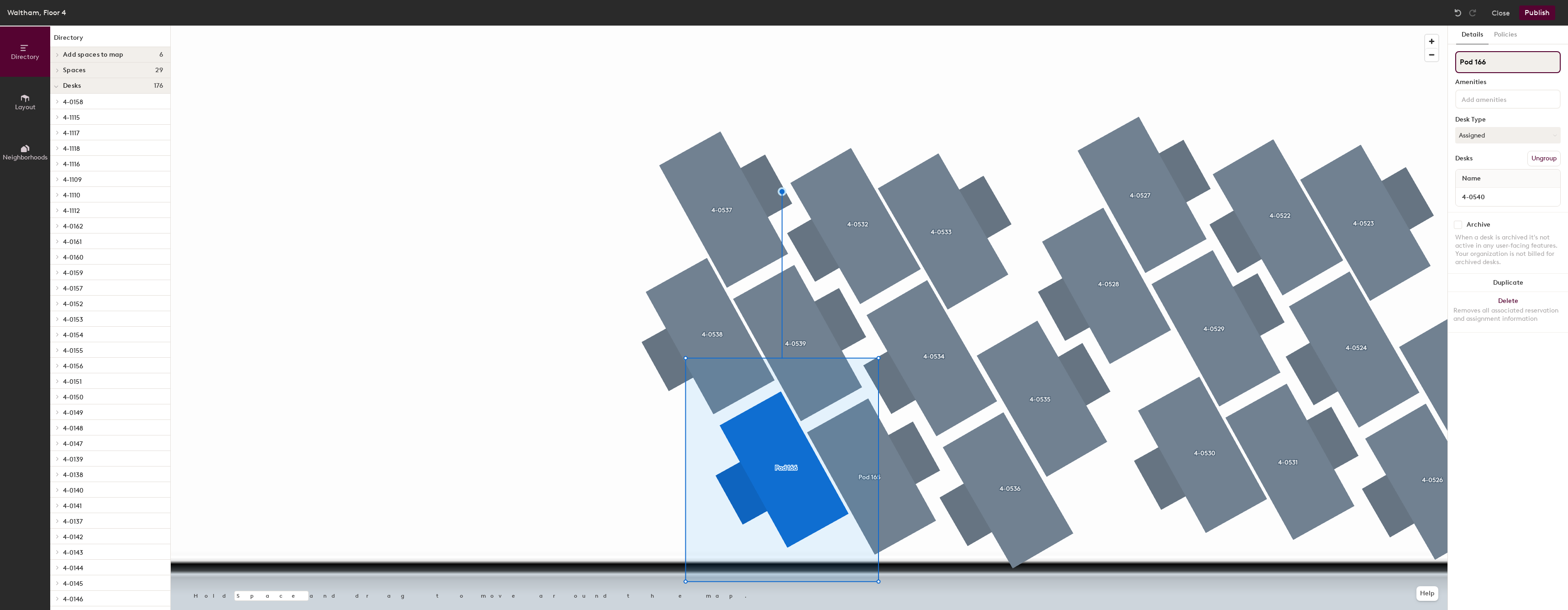
click at [1506, 70] on input "Pod 166" at bounding box center [1508, 62] width 105 height 22
paste input "4-05"
type input "4-0540"
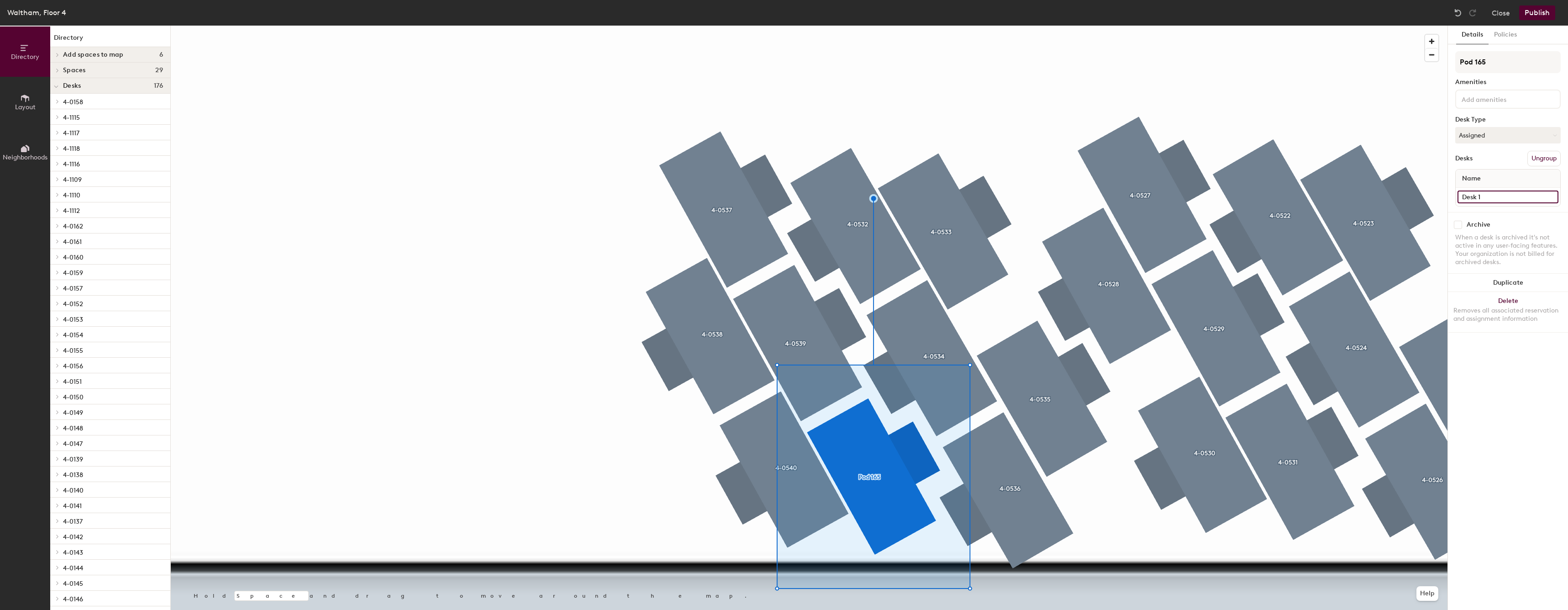
click at [1537, 199] on input "Desk 1" at bounding box center [1507, 196] width 101 height 13
paste input "4-05"
type input "4-0541"
click at [1523, 69] on input "Pod 165" at bounding box center [1508, 62] width 105 height 22
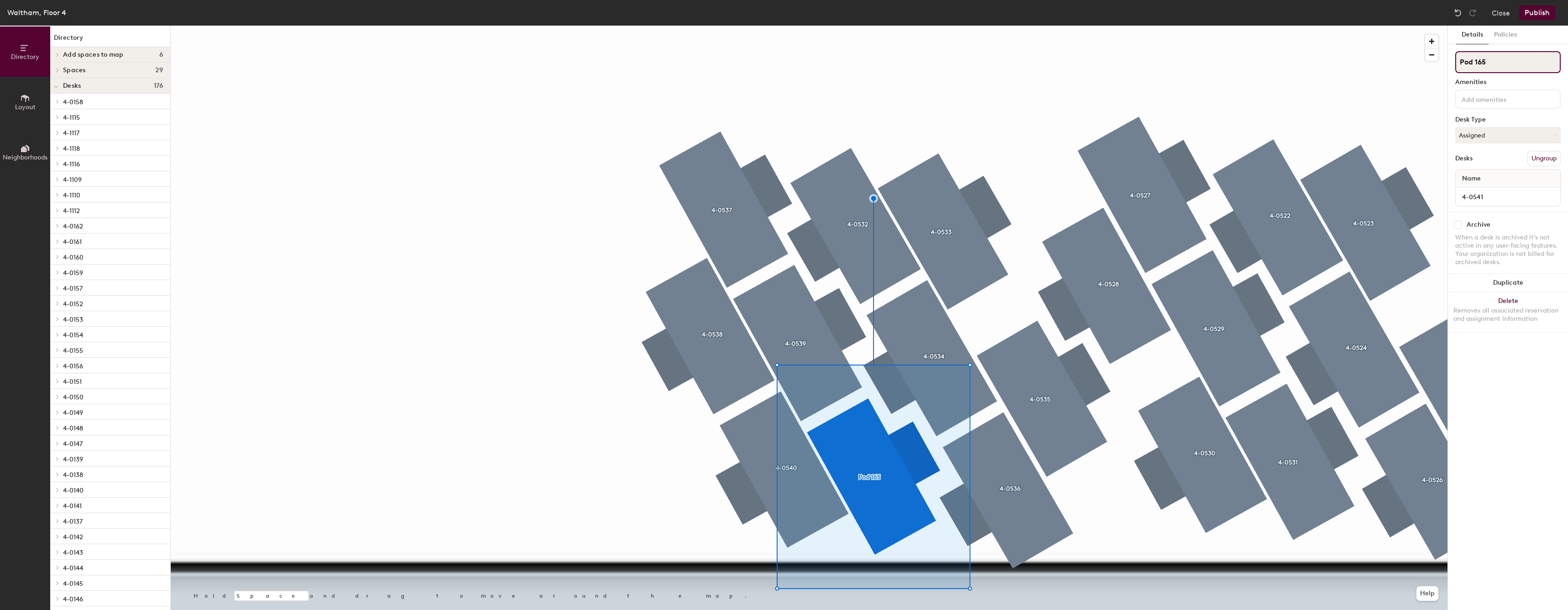
click at [1523, 69] on input "Pod 165" at bounding box center [1508, 62] width 105 height 22
paste input "4-0"
type input "4-0541"
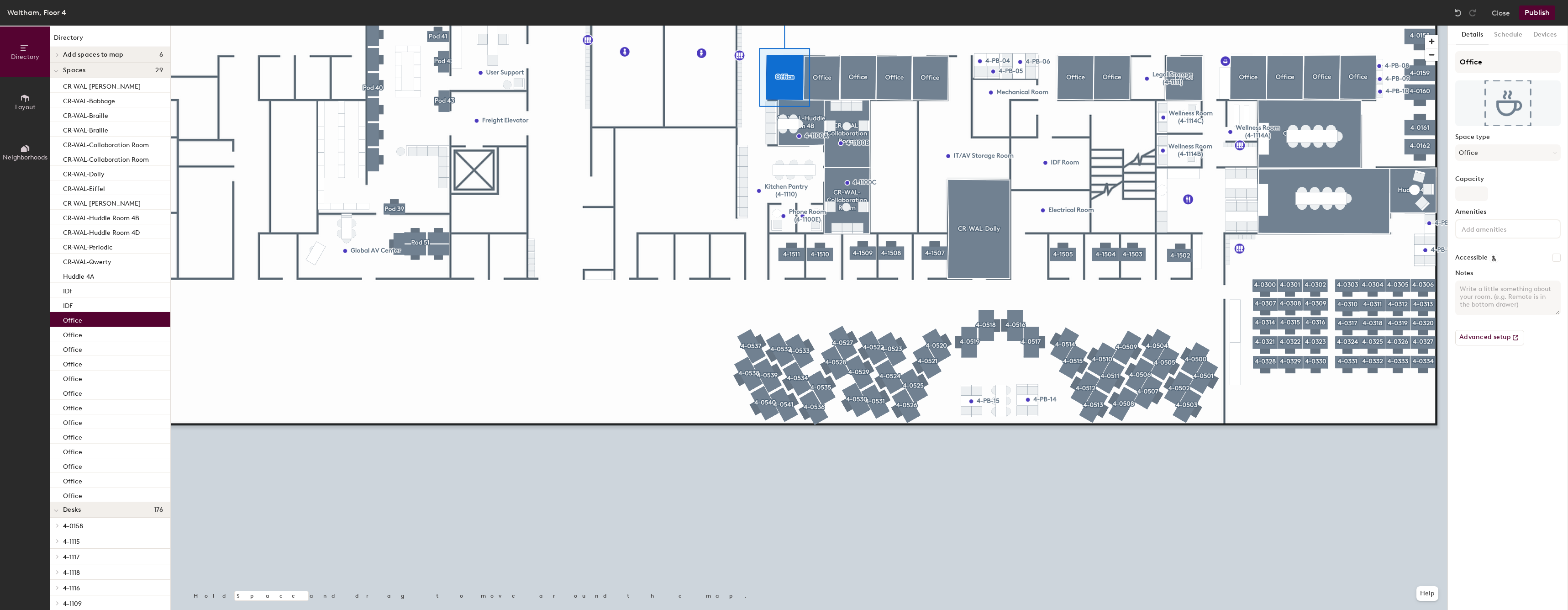
click at [21, 107] on span "Layout" at bounding box center [26, 107] width 21 height 8
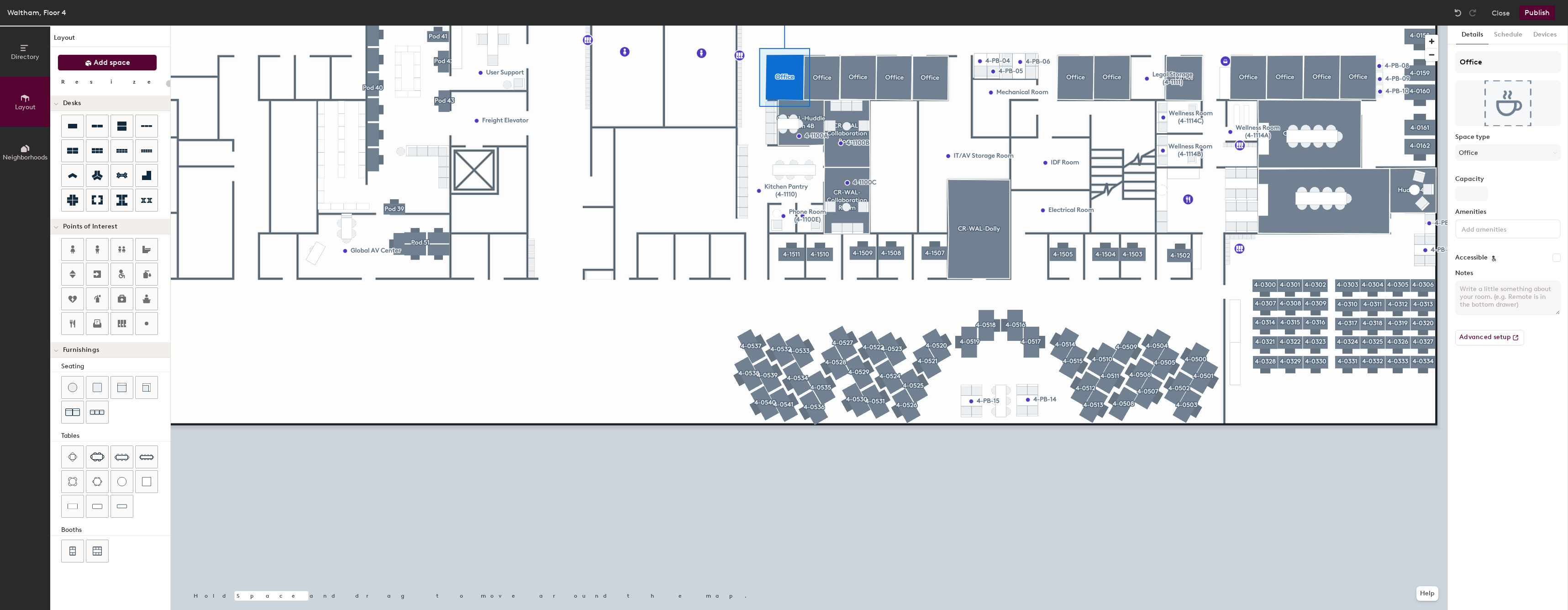
click at [131, 66] on button "Add space" at bounding box center [107, 62] width 99 height 16
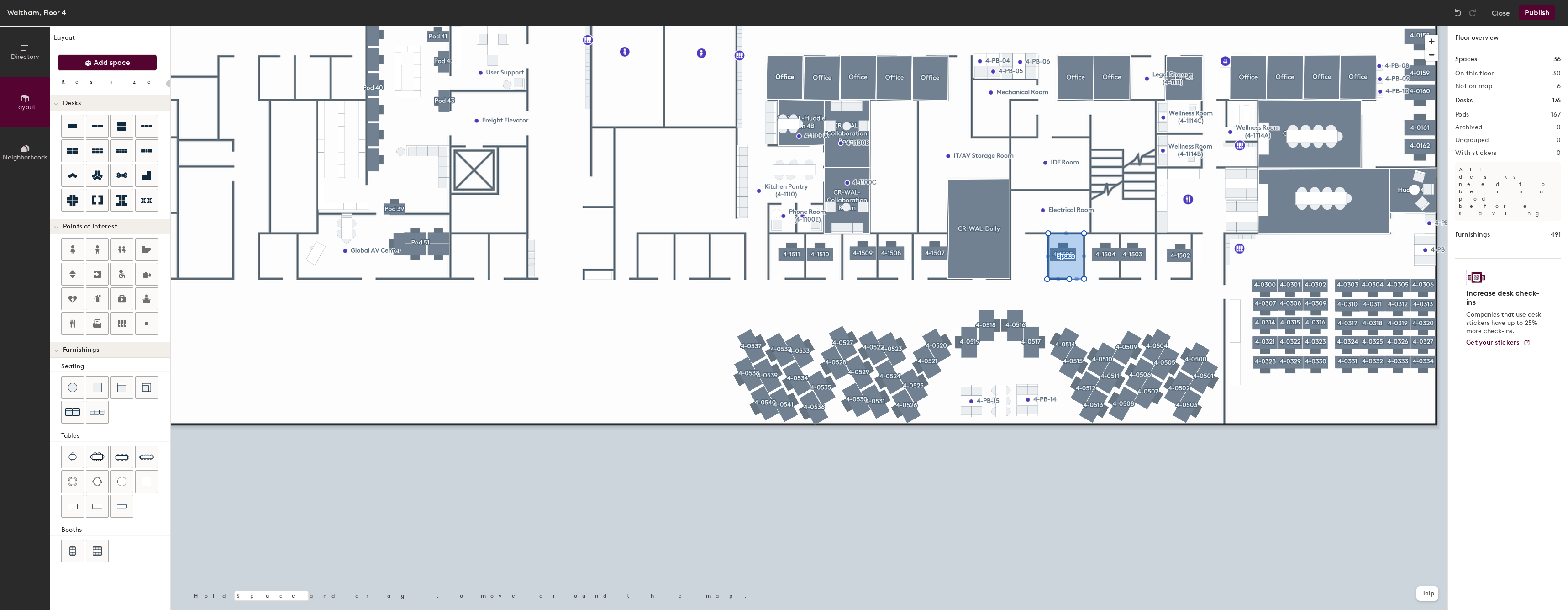
click at [1082, 26] on div at bounding box center [809, 26] width 1277 height 0
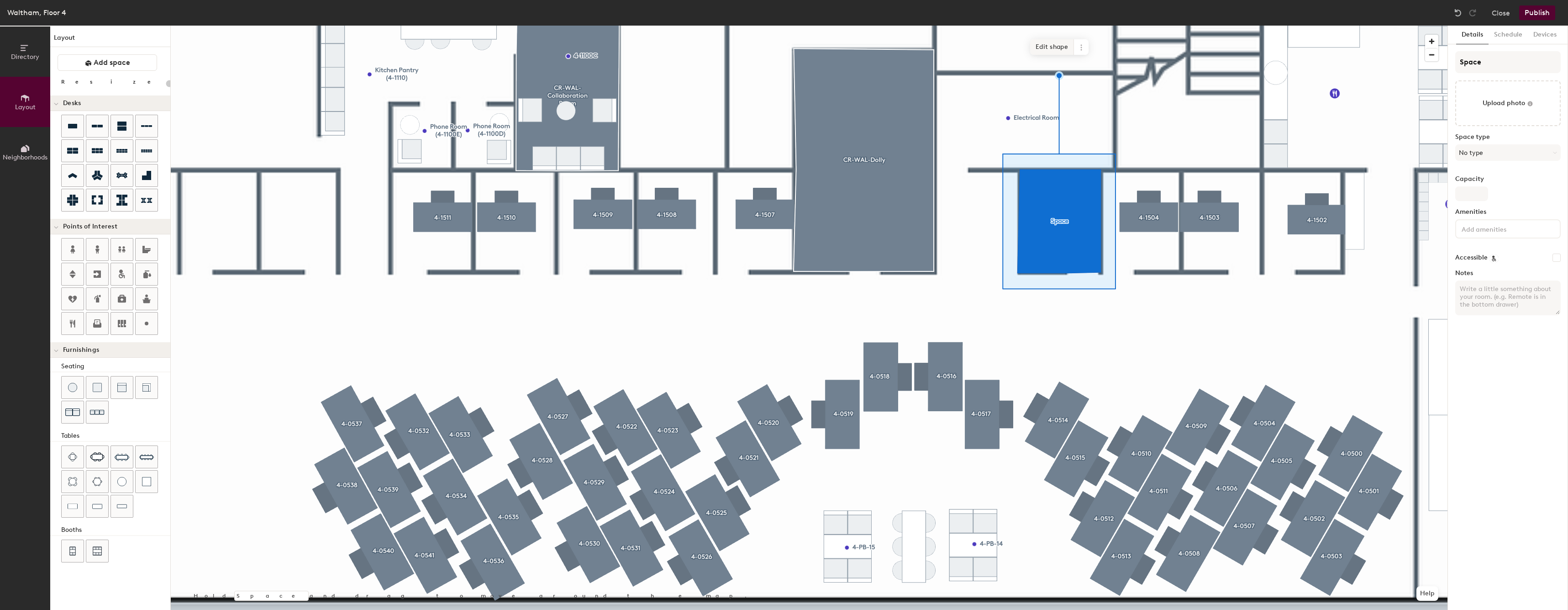
type input "20"
click at [1059, 49] on span "Edit shape" at bounding box center [1052, 46] width 44 height 15
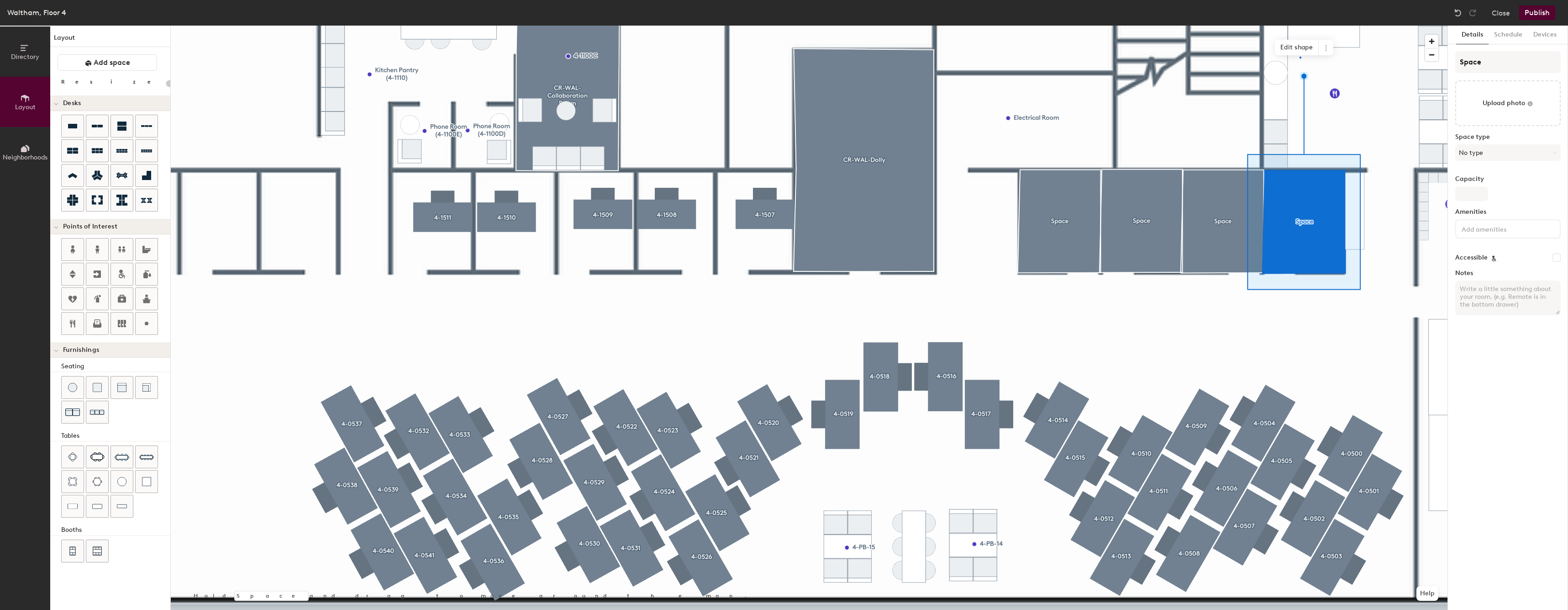
click at [1299, 26] on div at bounding box center [809, 26] width 1277 height 0
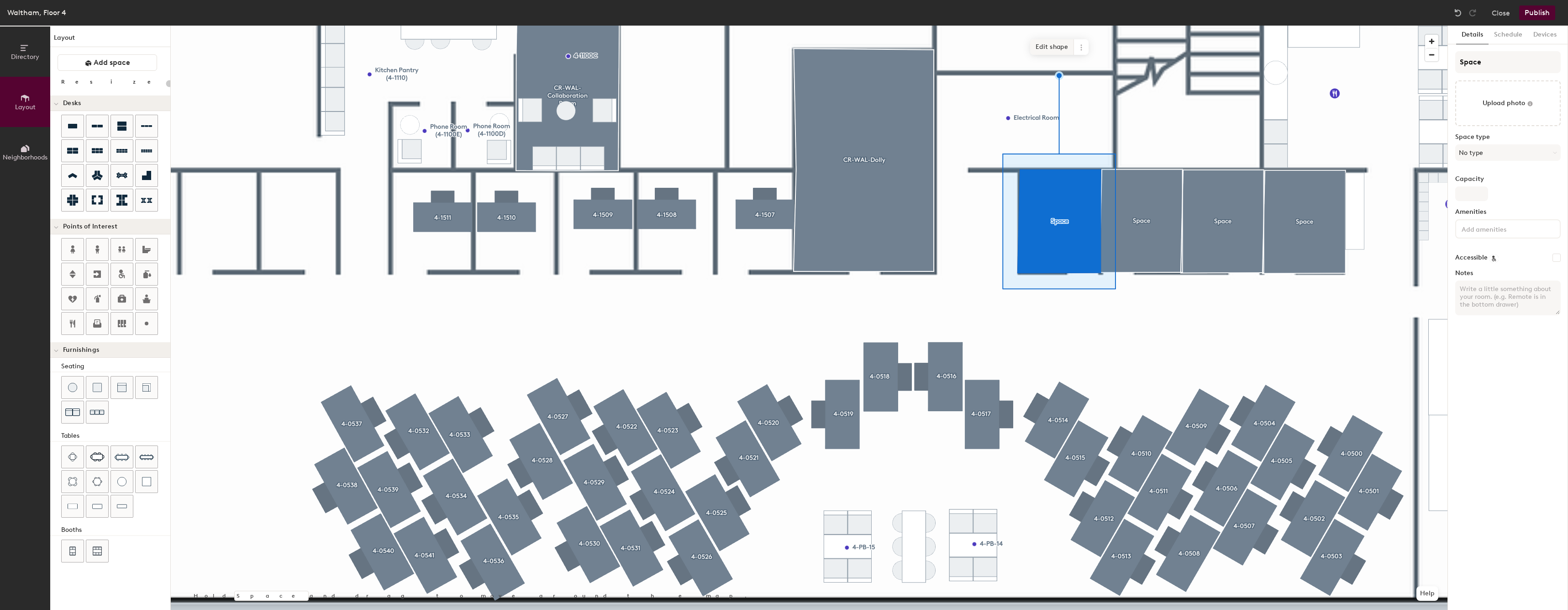
click at [1061, 41] on span "Edit shape" at bounding box center [1052, 46] width 44 height 15
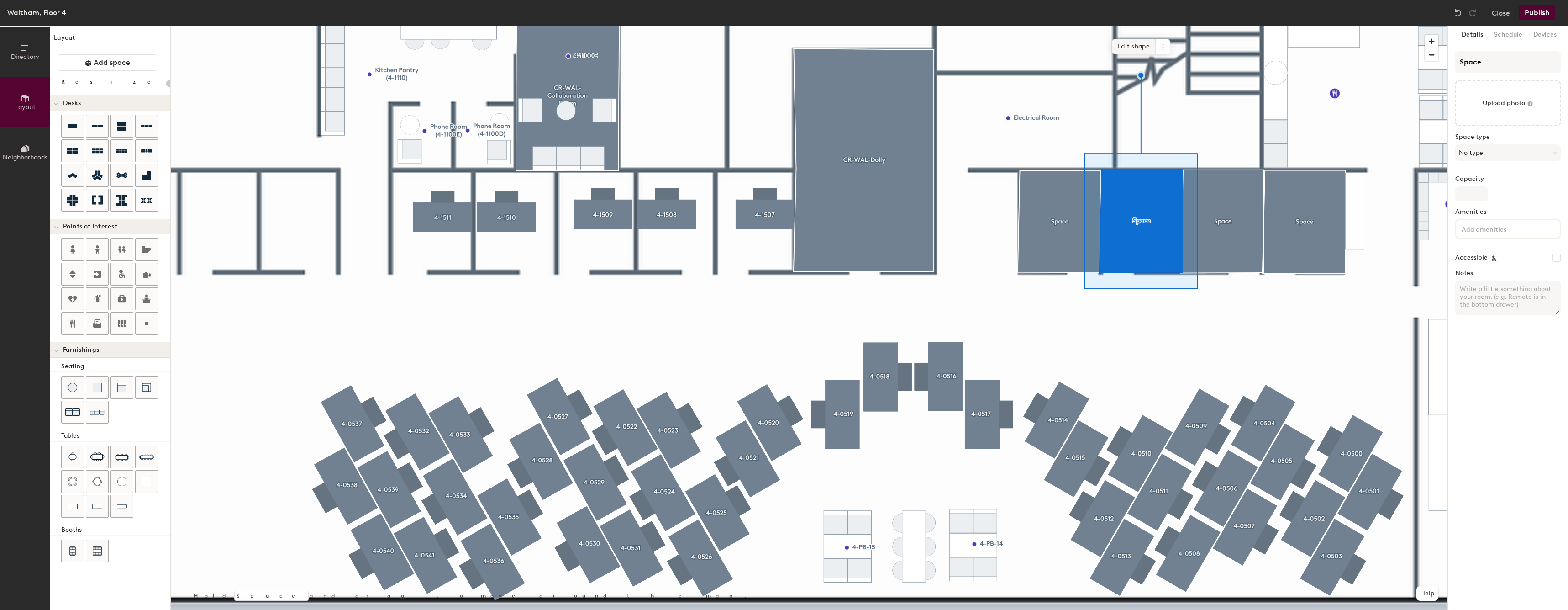
click at [1128, 46] on span "Edit shape" at bounding box center [1133, 46] width 44 height 15
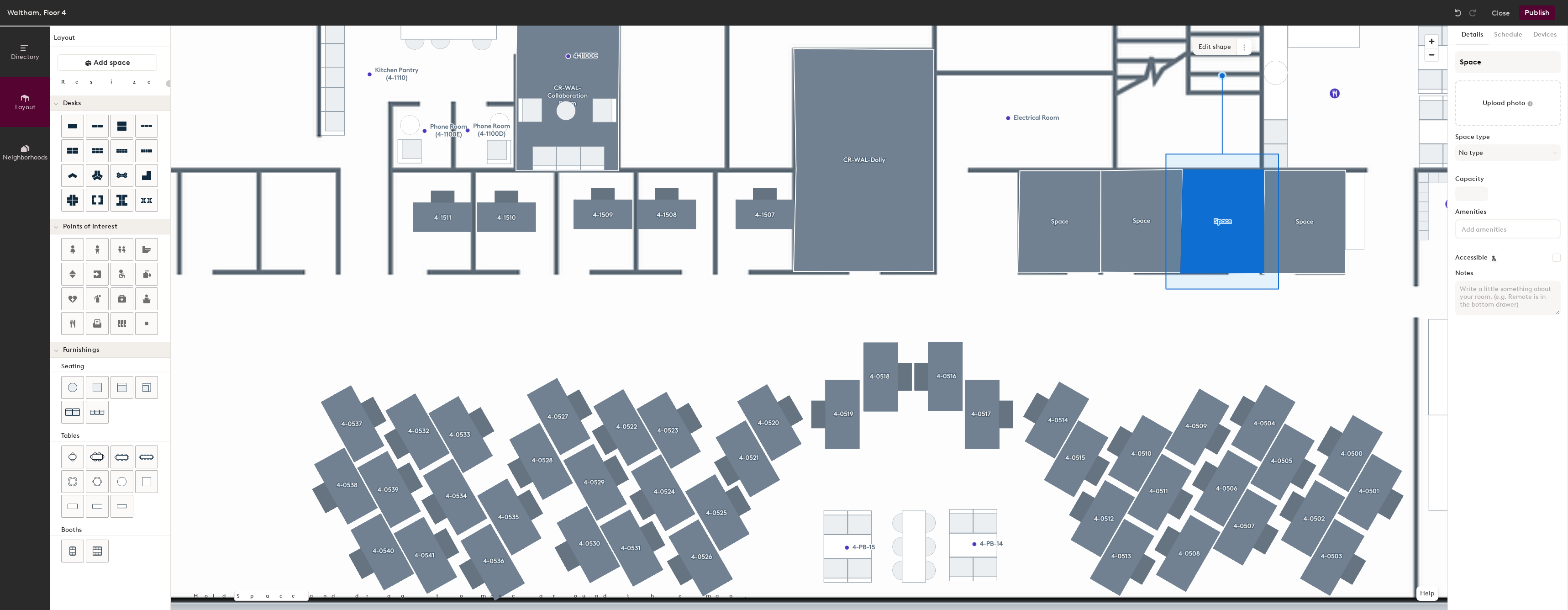
click at [1215, 47] on span "Edit shape" at bounding box center [1215, 46] width 44 height 15
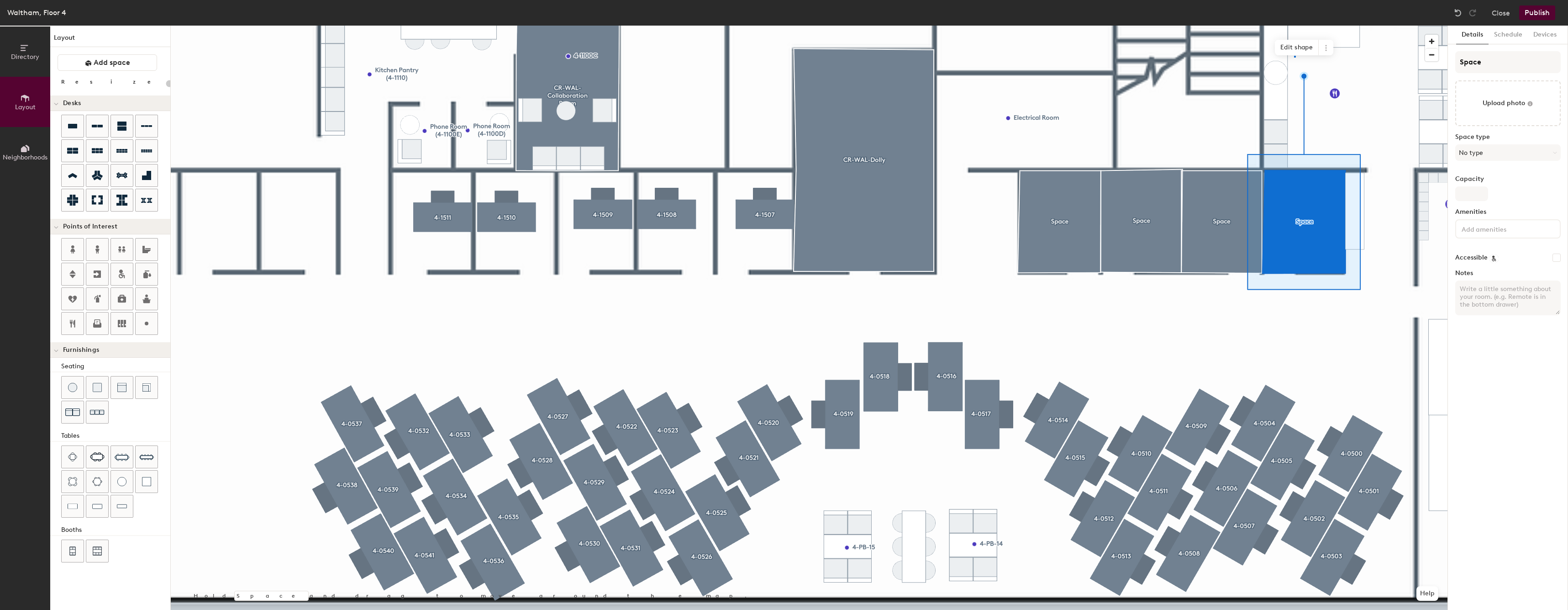
click at [1294, 26] on div at bounding box center [809, 26] width 1277 height 0
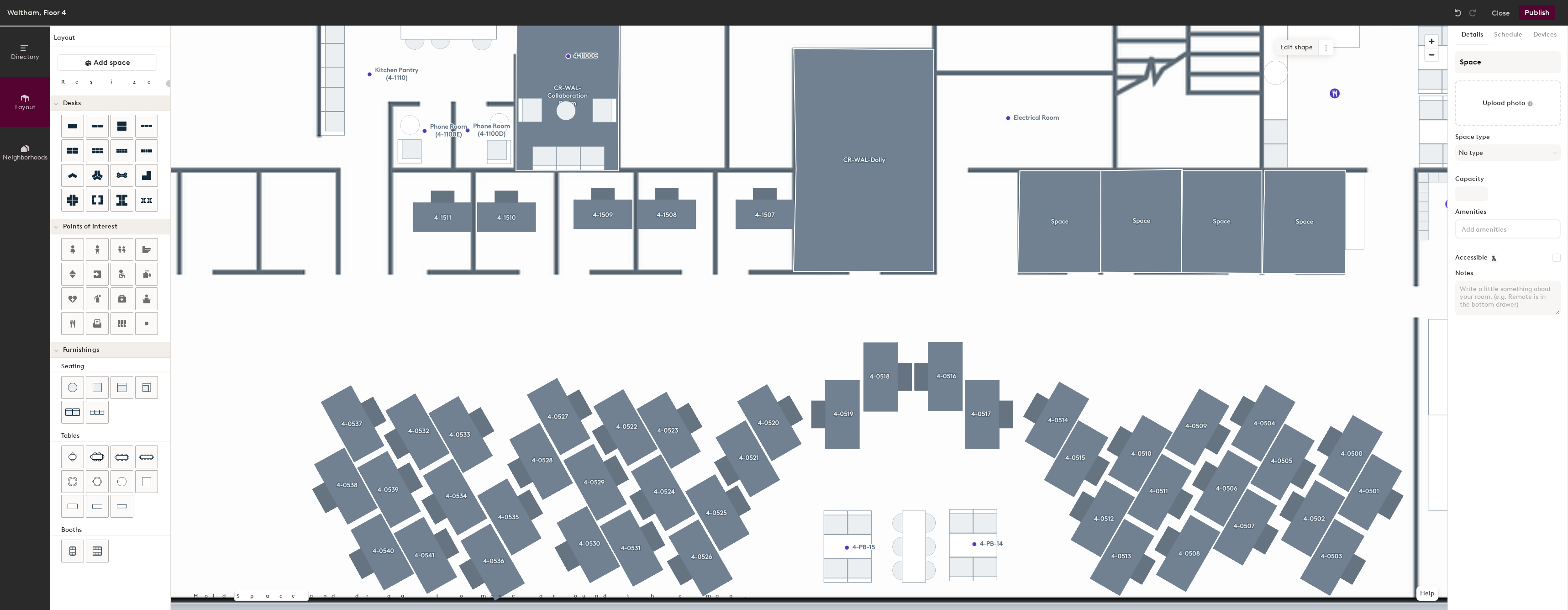
click at [1291, 54] on span "Edit shape" at bounding box center [1297, 47] width 44 height 15
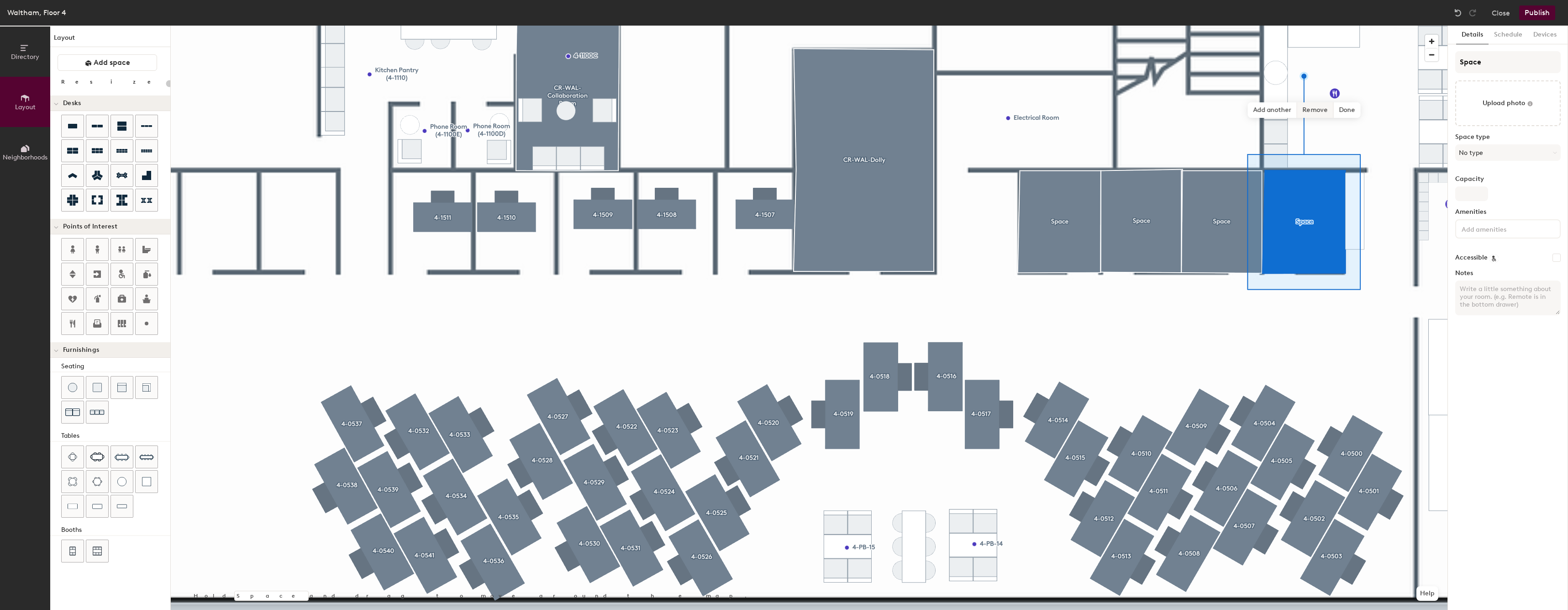
type input "20"
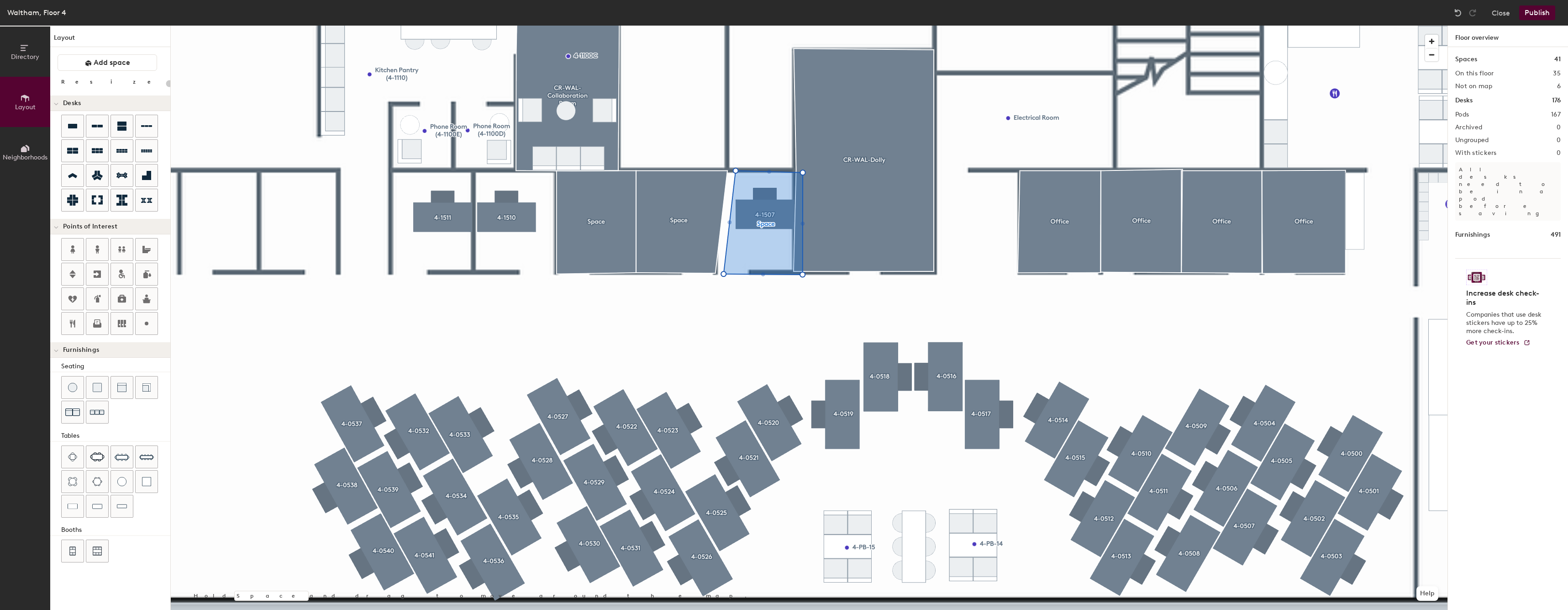
click at [681, 26] on div at bounding box center [809, 26] width 1277 height 0
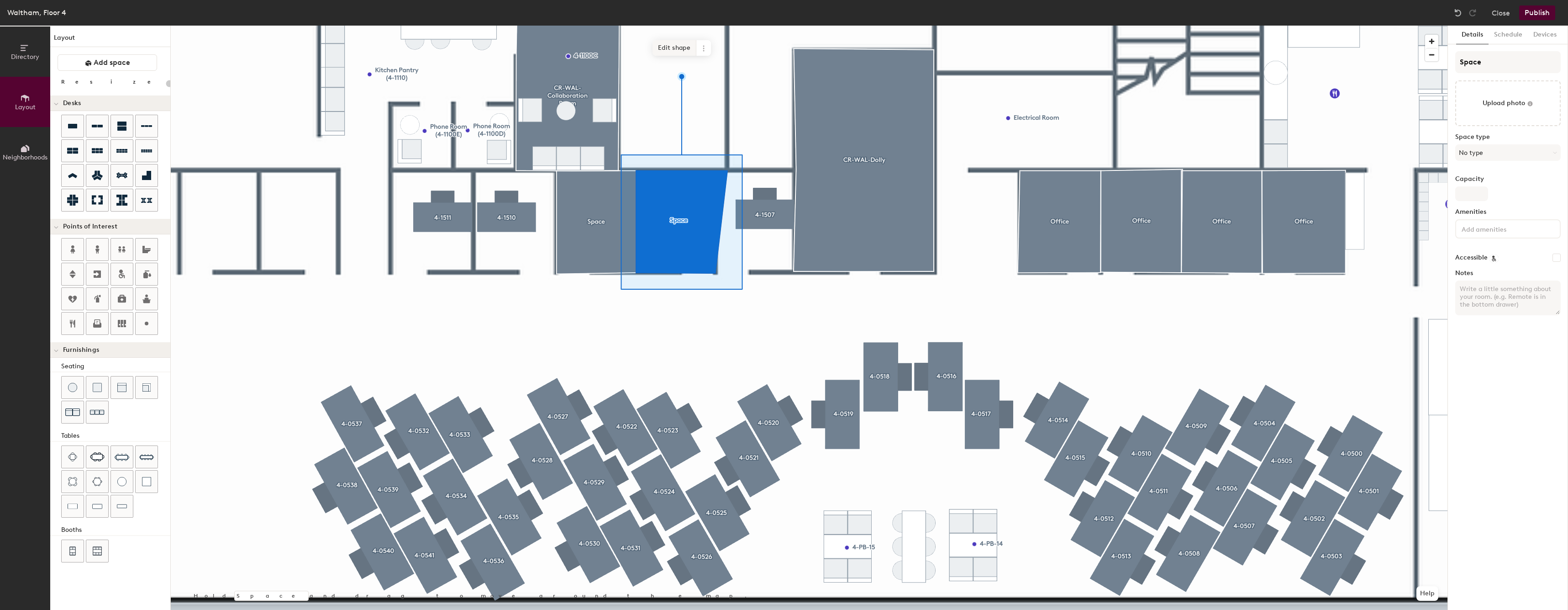
click at [683, 26] on div at bounding box center [809, 26] width 1277 height 0
click at [672, 48] on span "Edit shape" at bounding box center [674, 48] width 44 height 15
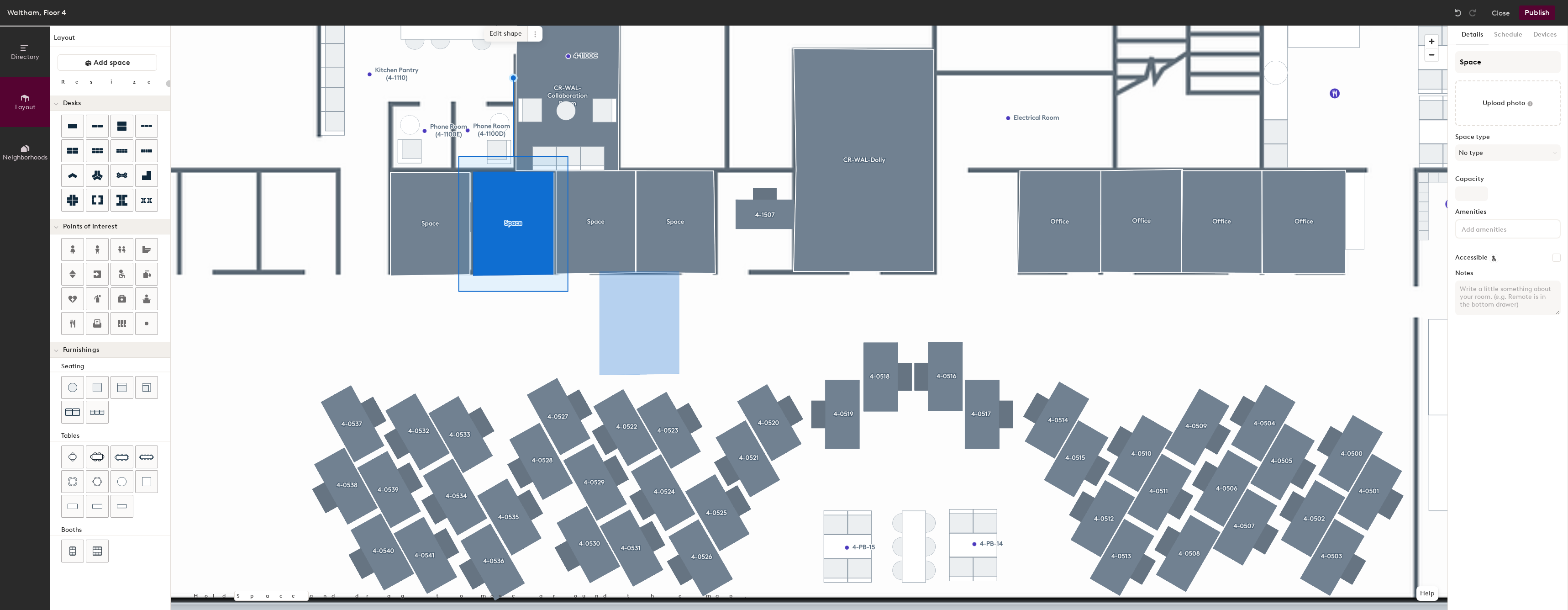
click at [500, 32] on span "Edit shape" at bounding box center [506, 34] width 44 height 15
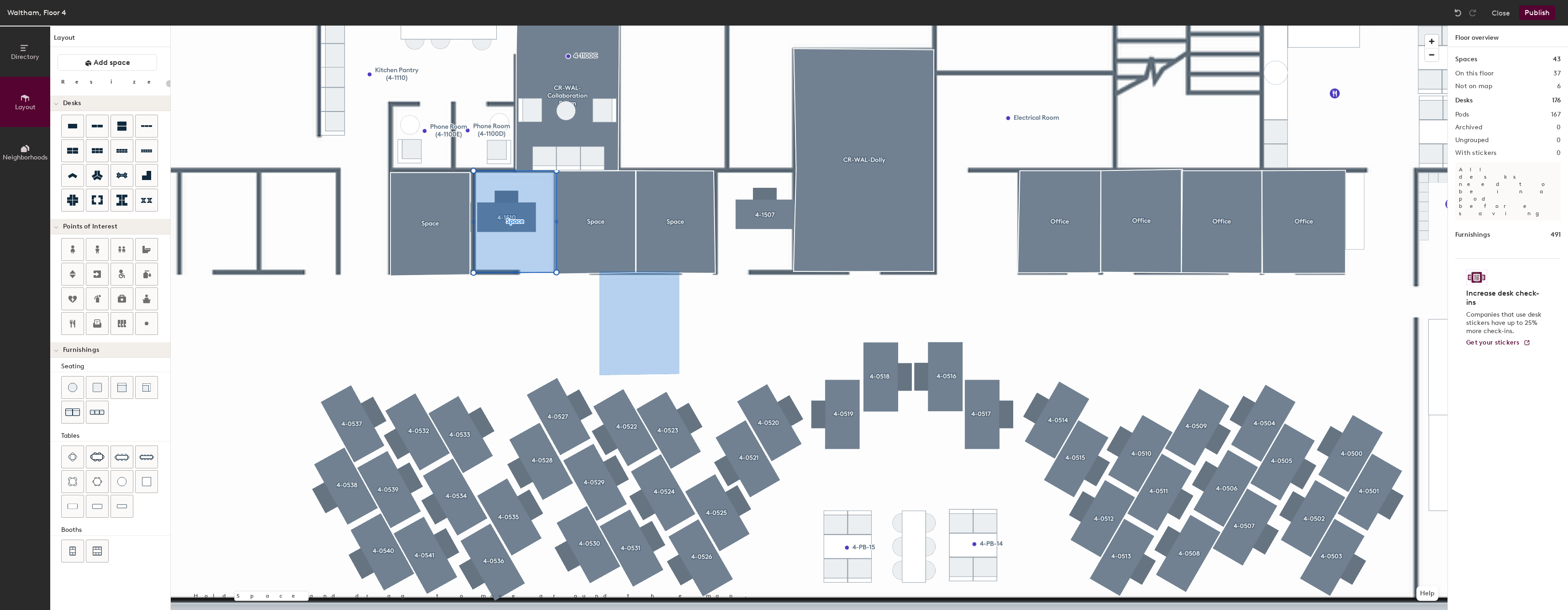
type input "20"
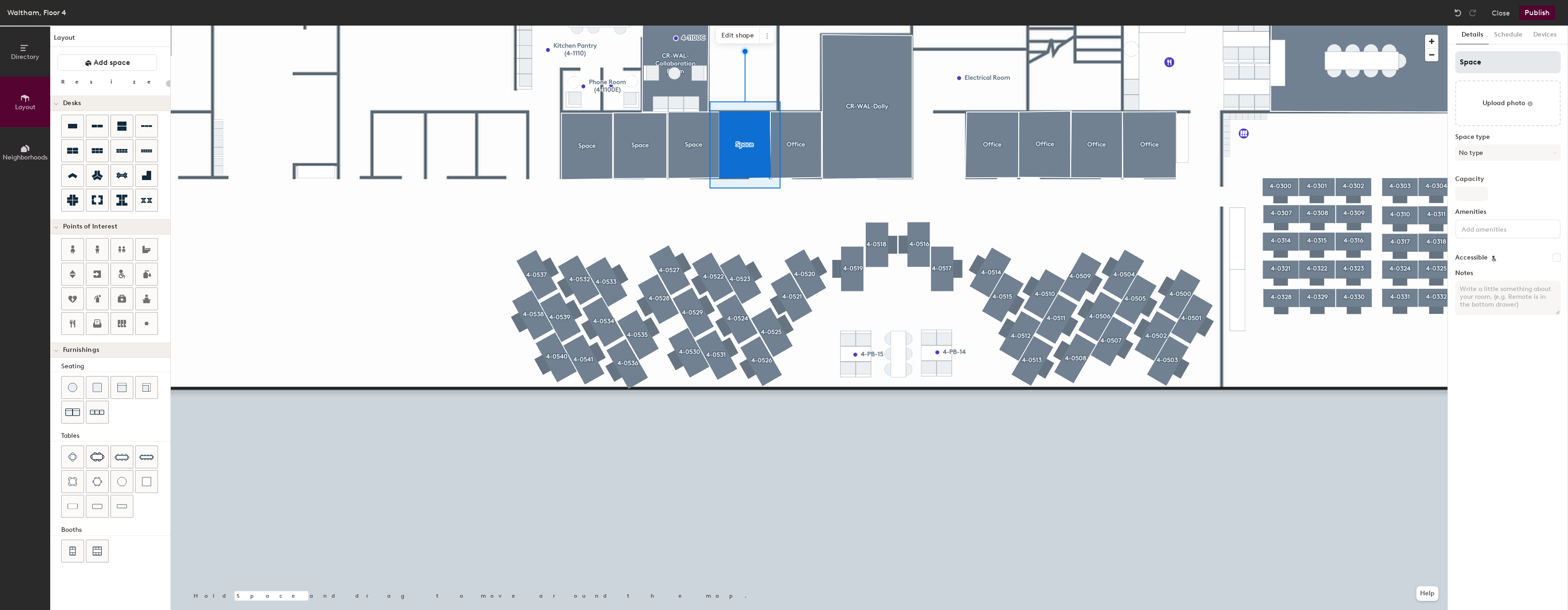
type input "20"
click at [1525, 60] on input "Space" at bounding box center [1508, 62] width 105 height 22
type input "O"
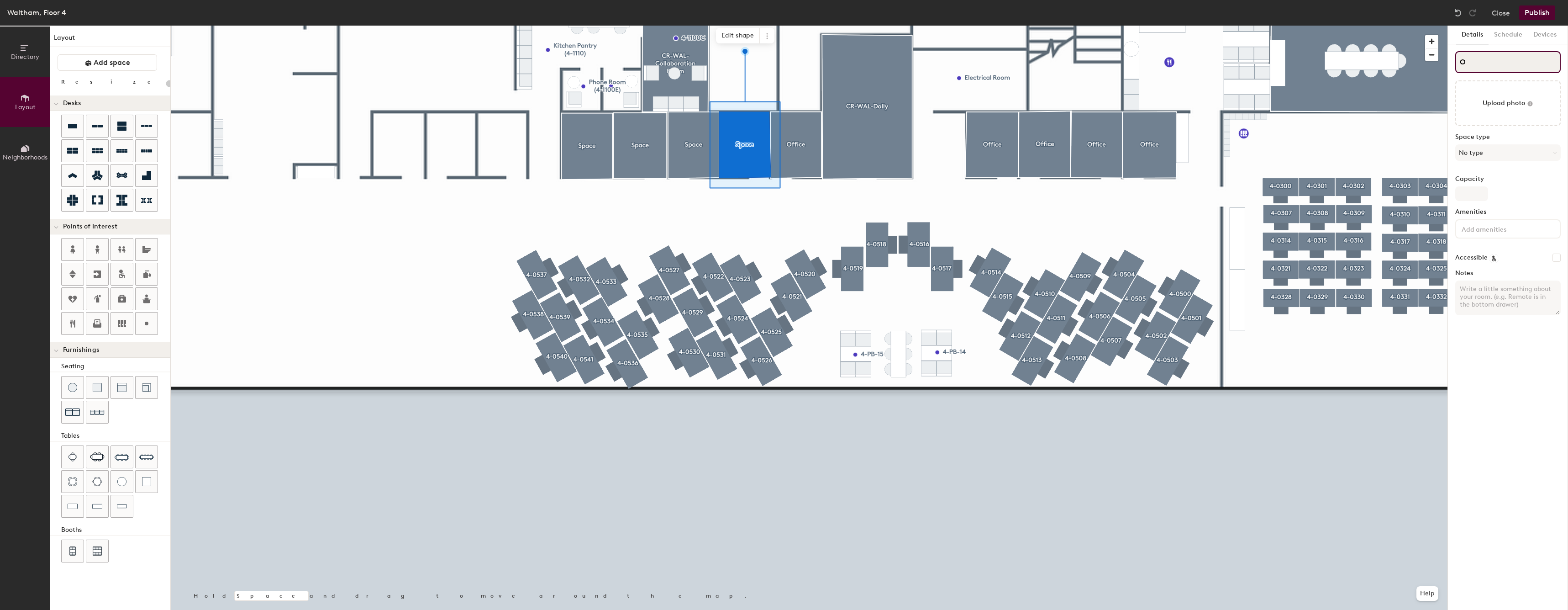
type input "20"
type input "Of"
type input "20"
type input "Offic"
type input "20"
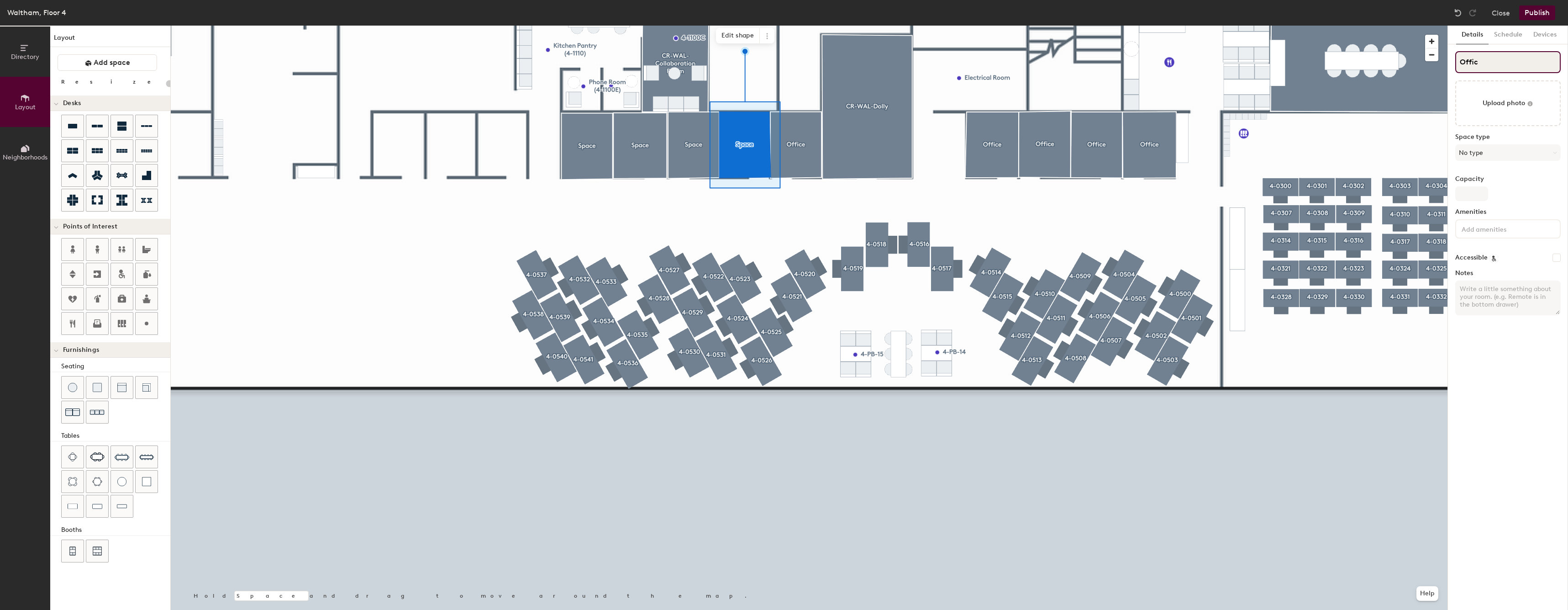
type input "Office"
type input "20"
type input "Office"
click at [1502, 150] on button "No type" at bounding box center [1508, 152] width 105 height 16
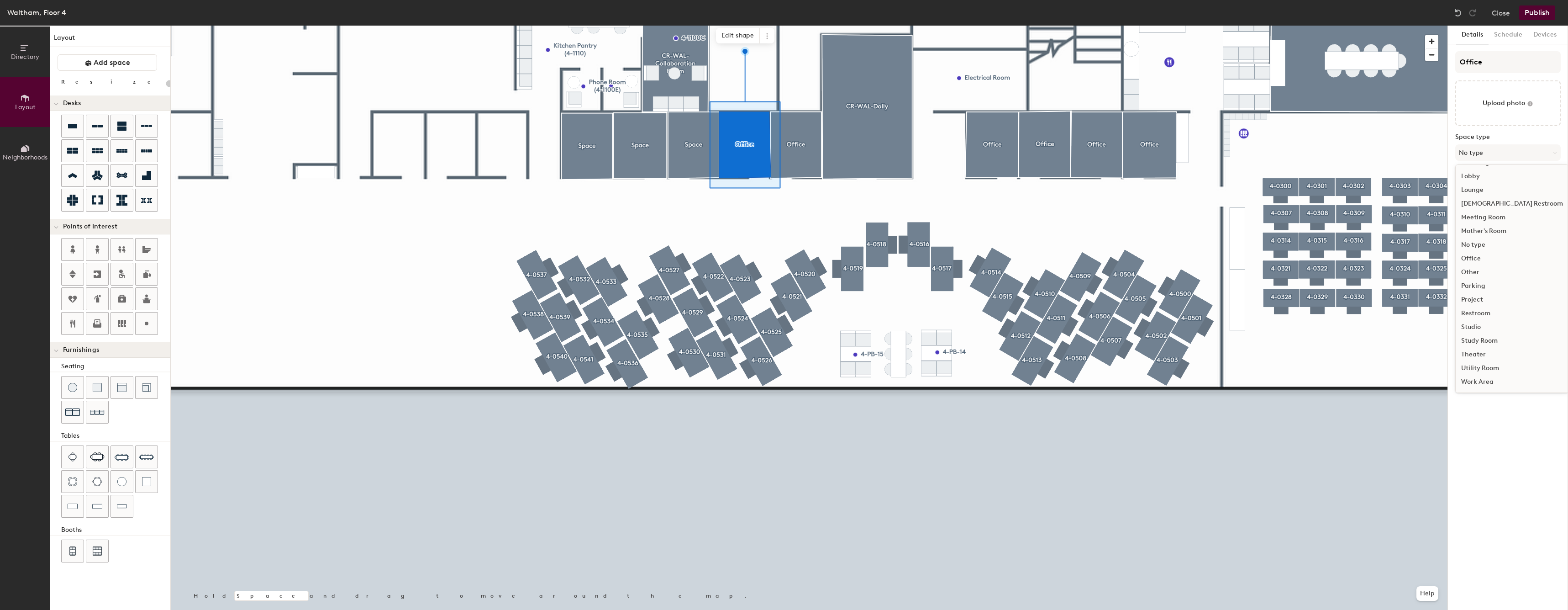
click at [1491, 263] on div "Office" at bounding box center [1511, 259] width 113 height 13
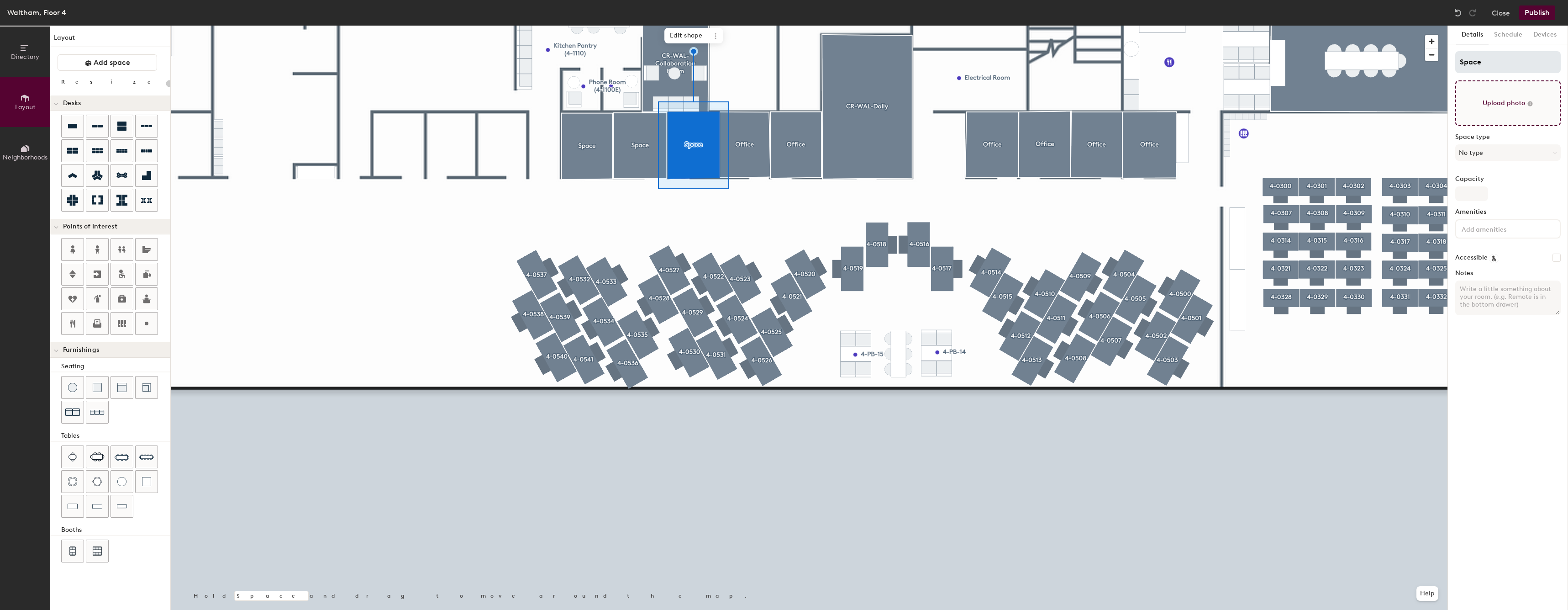
type input "20"
click at [1520, 68] on input "Space" at bounding box center [1508, 62] width 105 height 22
type input "O"
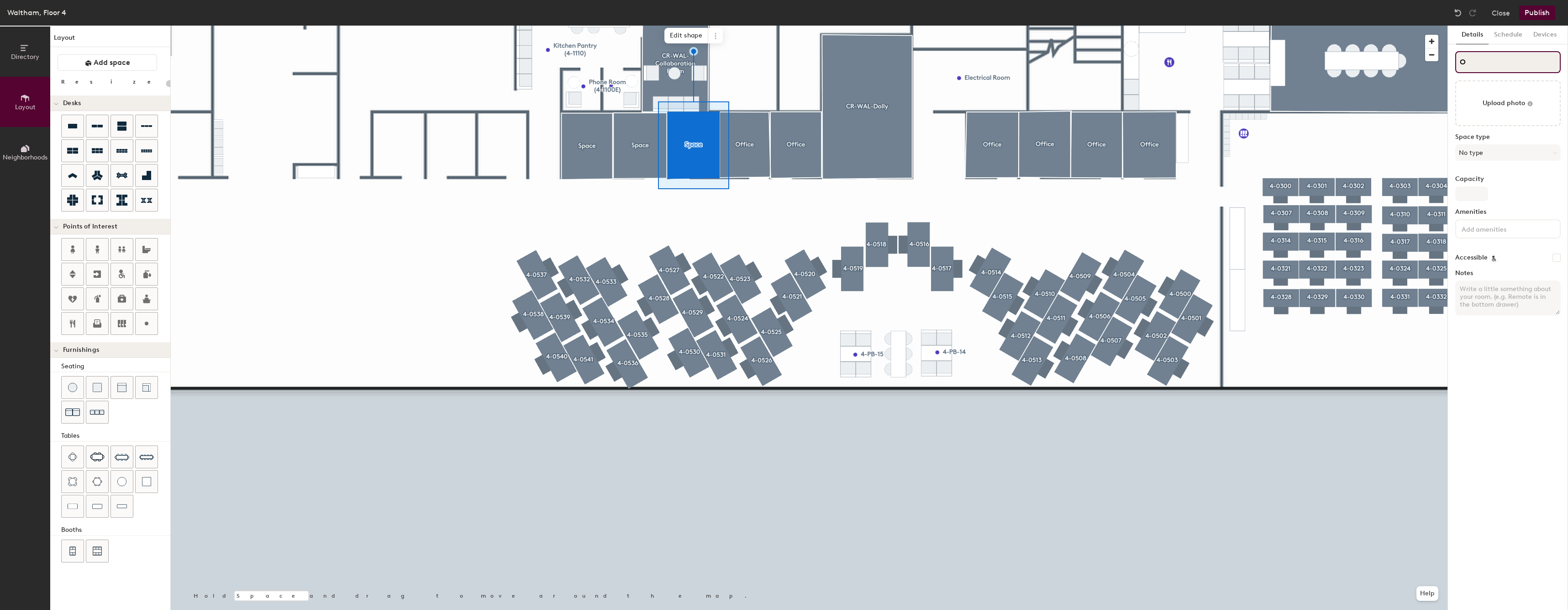
type input "20"
type input "Of"
type input "20"
type input "Offic"
type input "20"
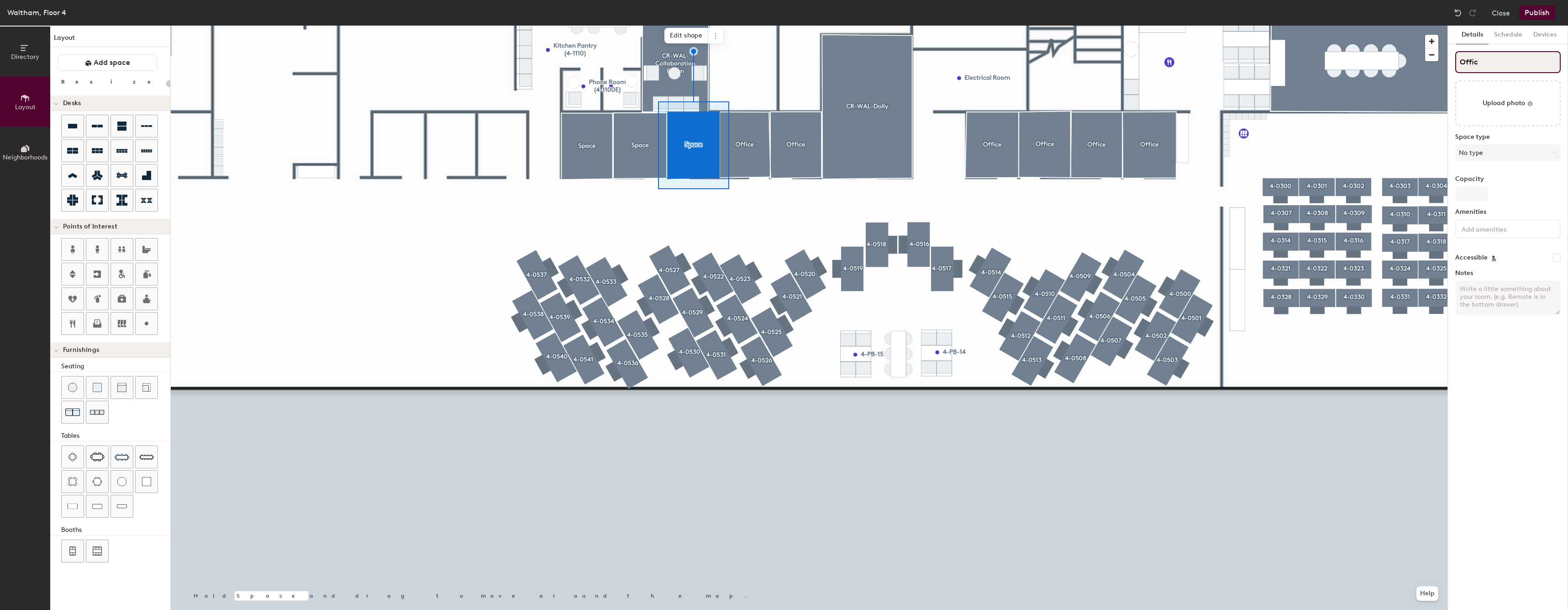
type input "Office"
type input "20"
type input "Office"
click at [1508, 149] on button "No type" at bounding box center [1508, 152] width 105 height 16
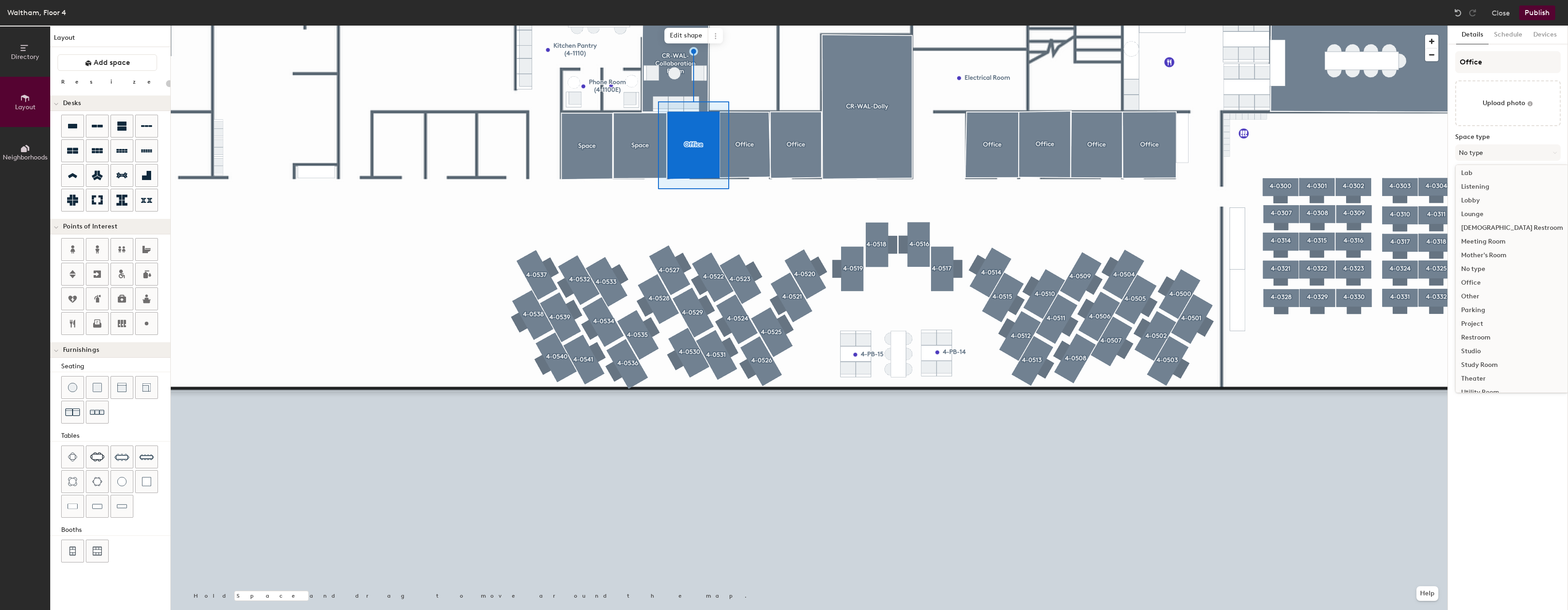
click at [1480, 284] on div "Office" at bounding box center [1511, 282] width 113 height 13
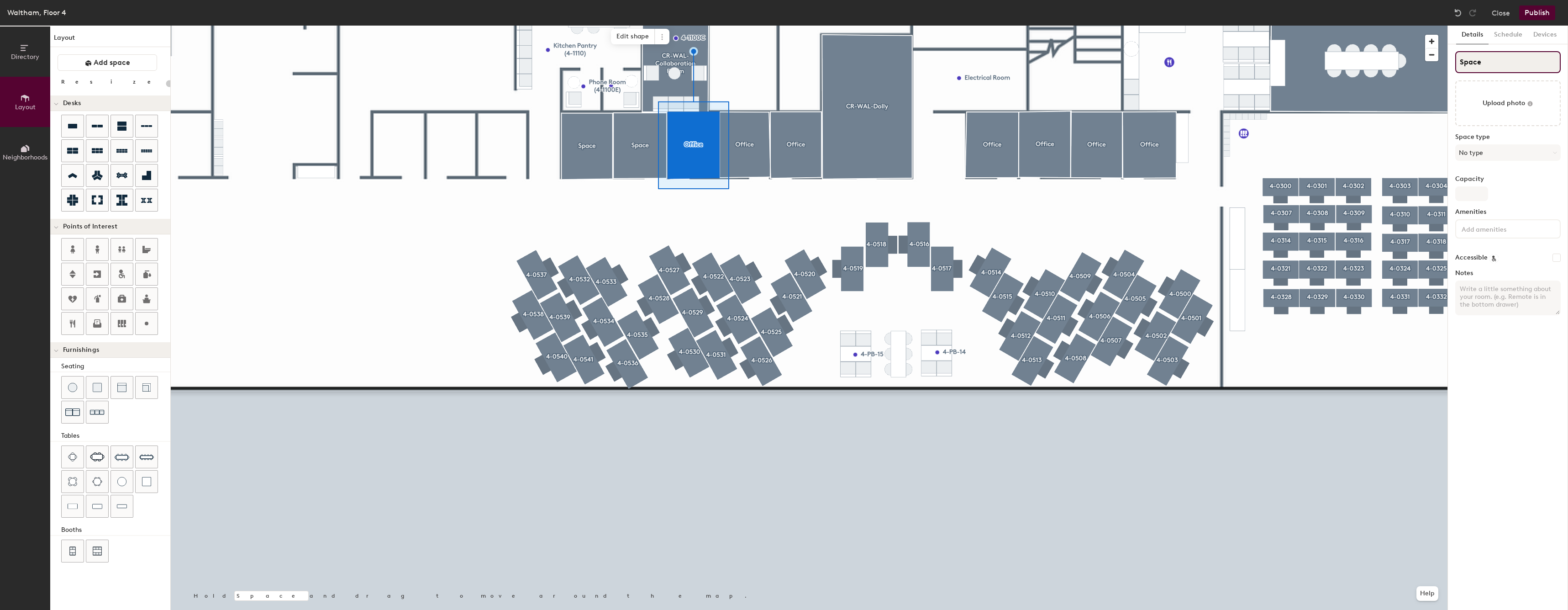
click at [1529, 60] on input "Space" at bounding box center [1508, 62] width 105 height 22
type input "20"
click at [1529, 60] on input "Space" at bounding box center [1508, 62] width 105 height 22
type input "o"
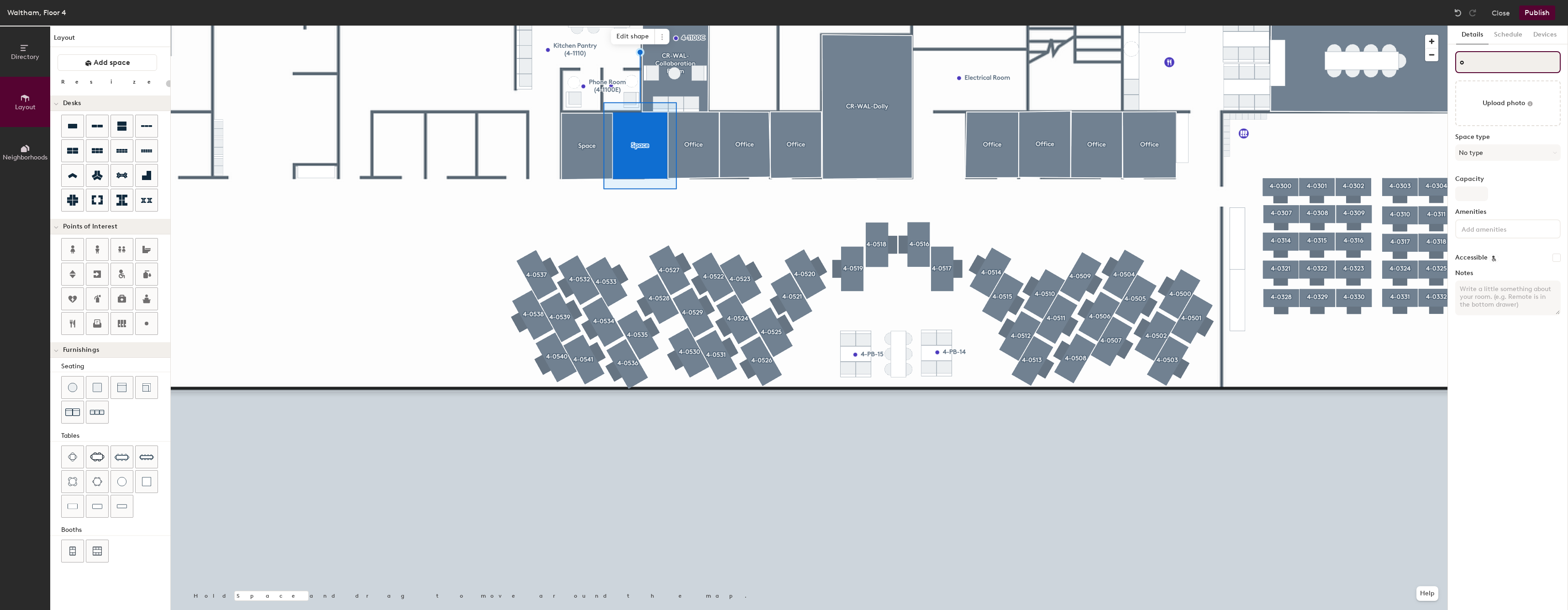
type input "20"
type input "oF"
type input "20"
type input "oFFIC"
type input "20"
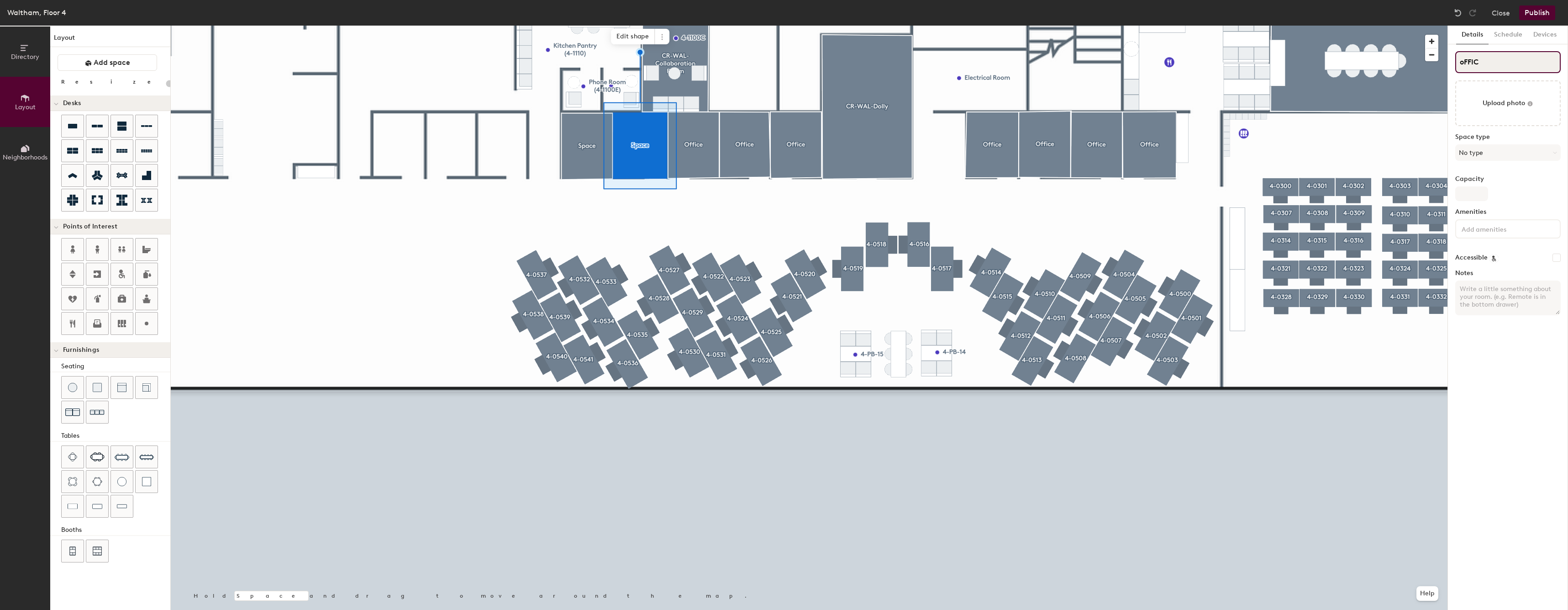
type input "oFFICE"
type input "20"
type input "oFFIC"
type input "20"
type input "oFF"
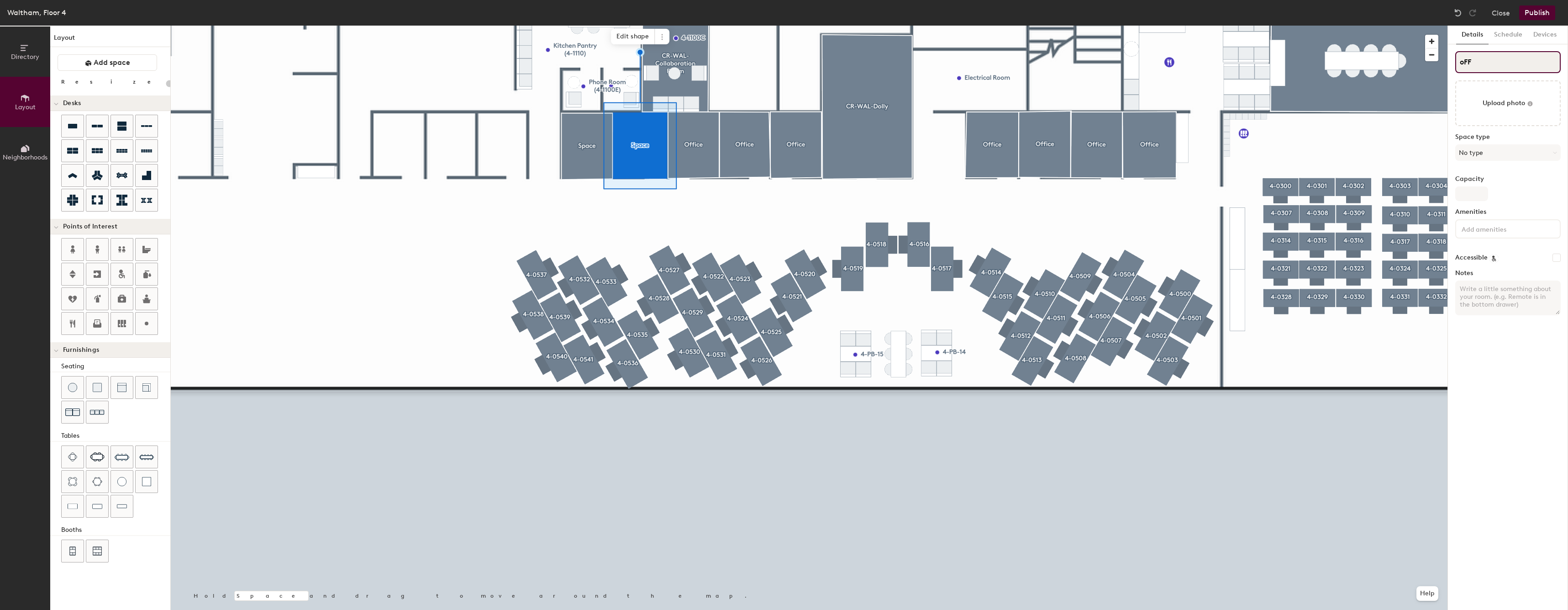
type input "20"
type input "o"
type input "20"
type input "oO"
type input "20"
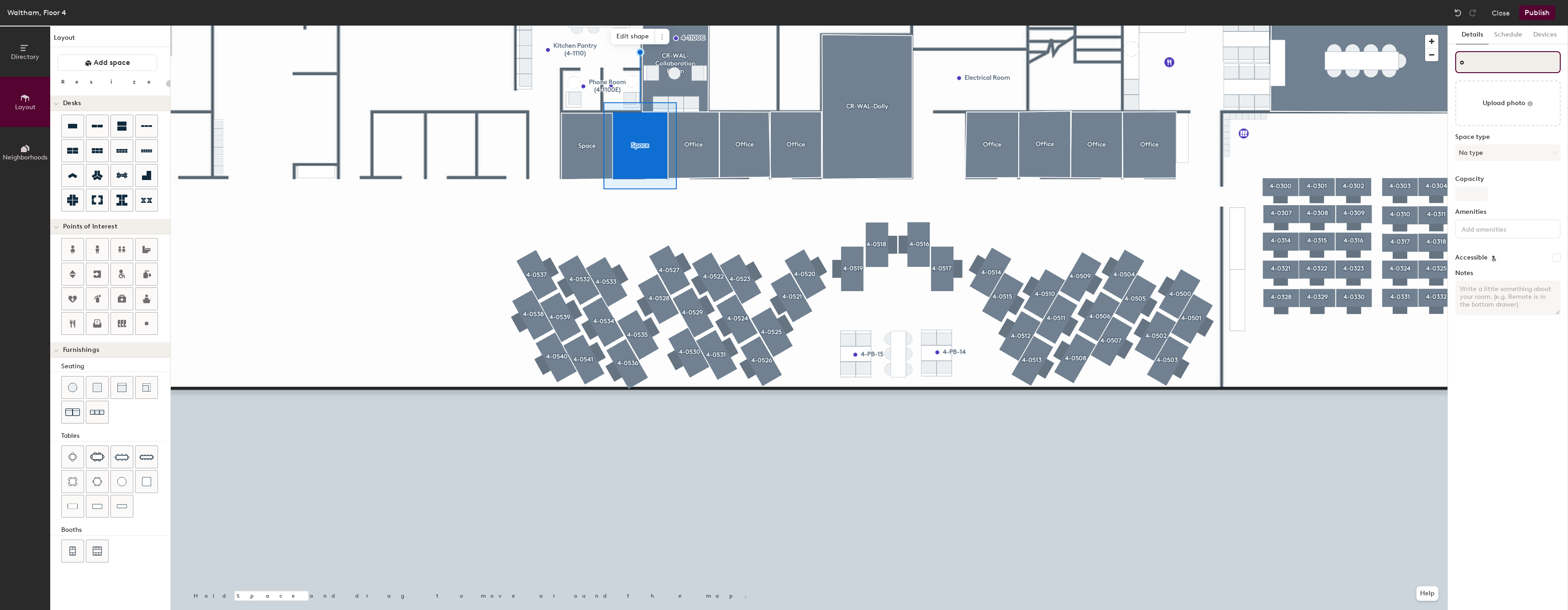
type input "o"
type input "20"
type input "oO"
type input "20"
type input "o"
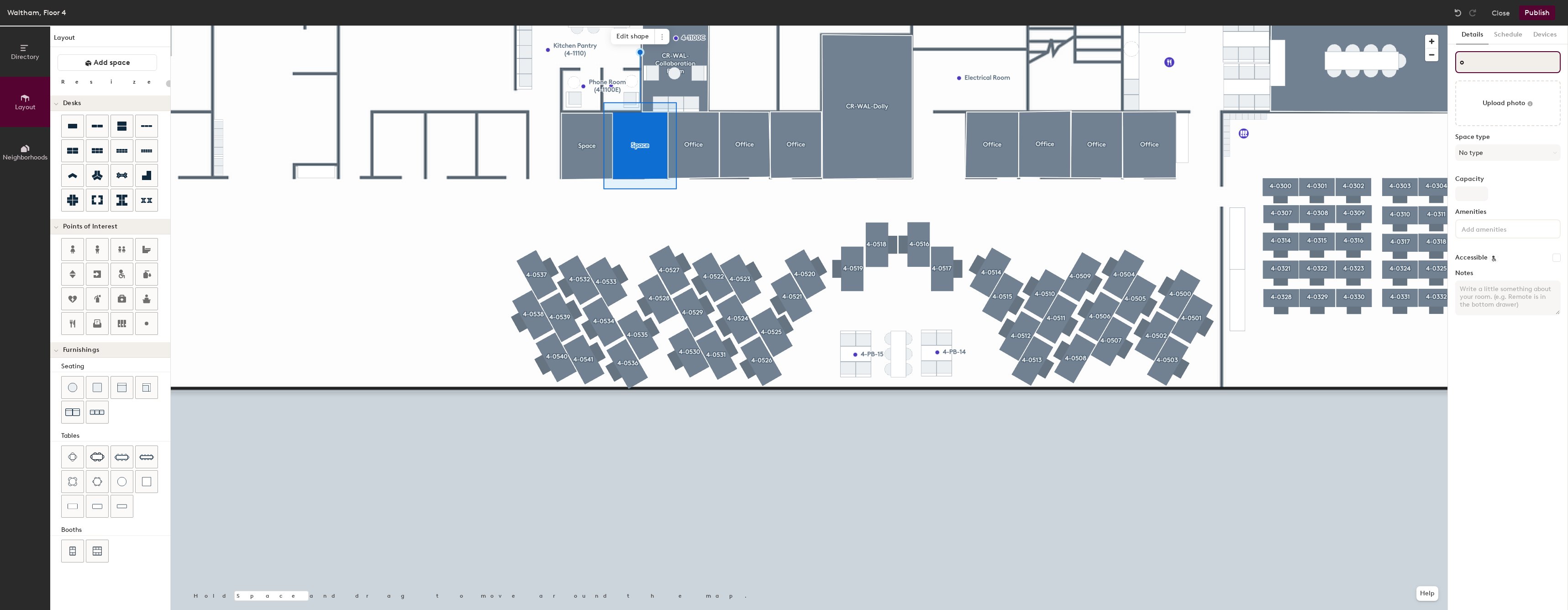
type input "20"
type input "o"
type input "20"
type input "O"
type input "20"
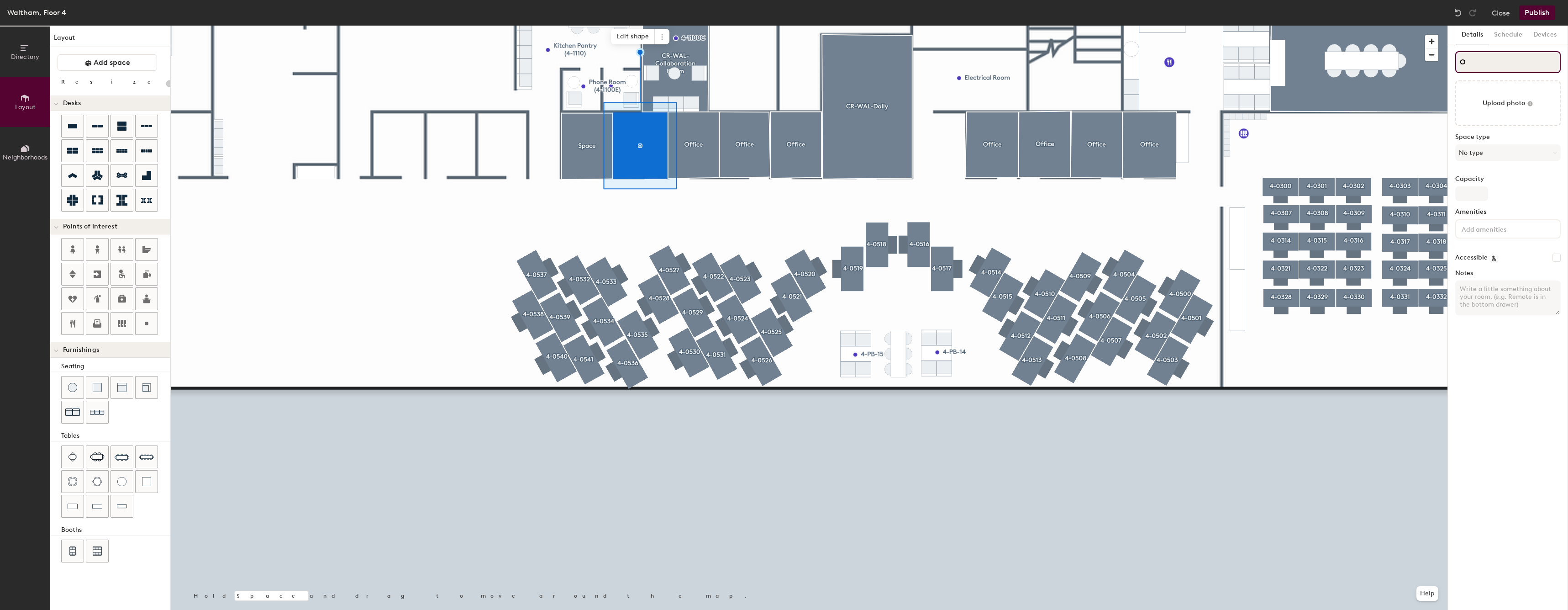
type input "Of"
type input "20"
type input "Offic"
type input "20"
type input "Office"
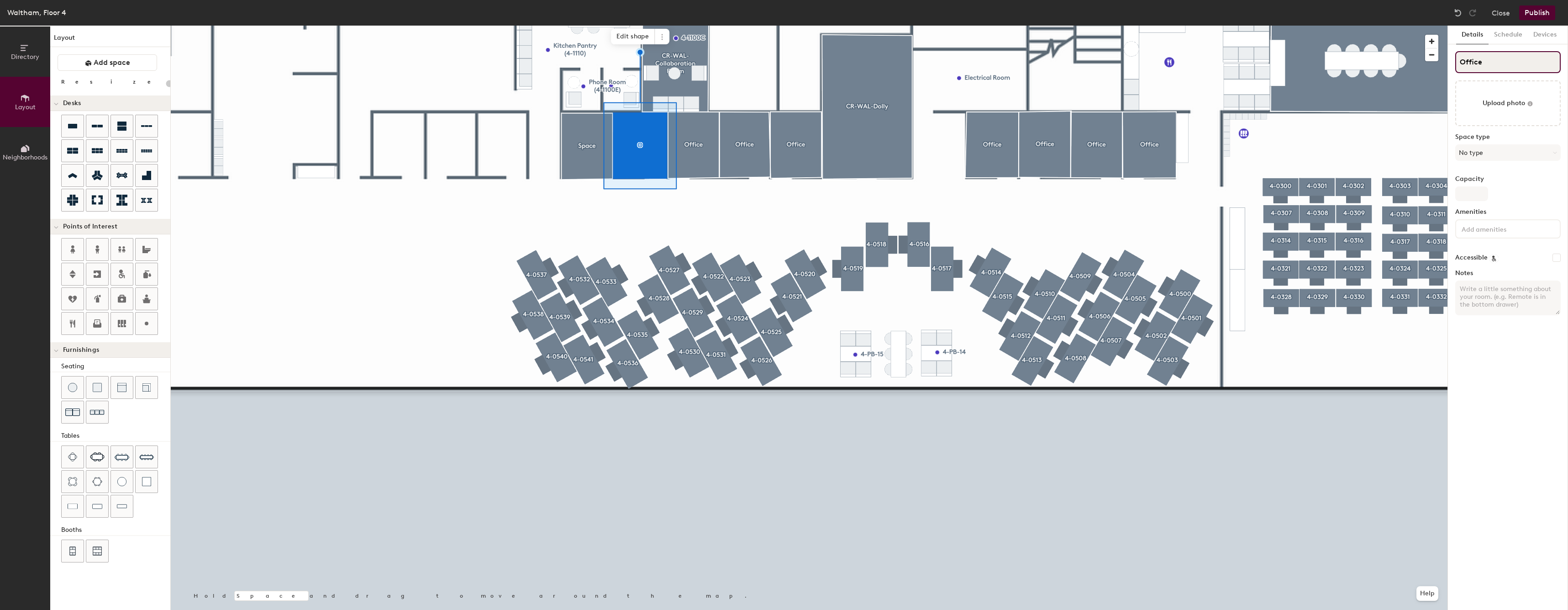
type input "20"
type input "Office"
click at [1507, 149] on button "No type" at bounding box center [1508, 152] width 105 height 16
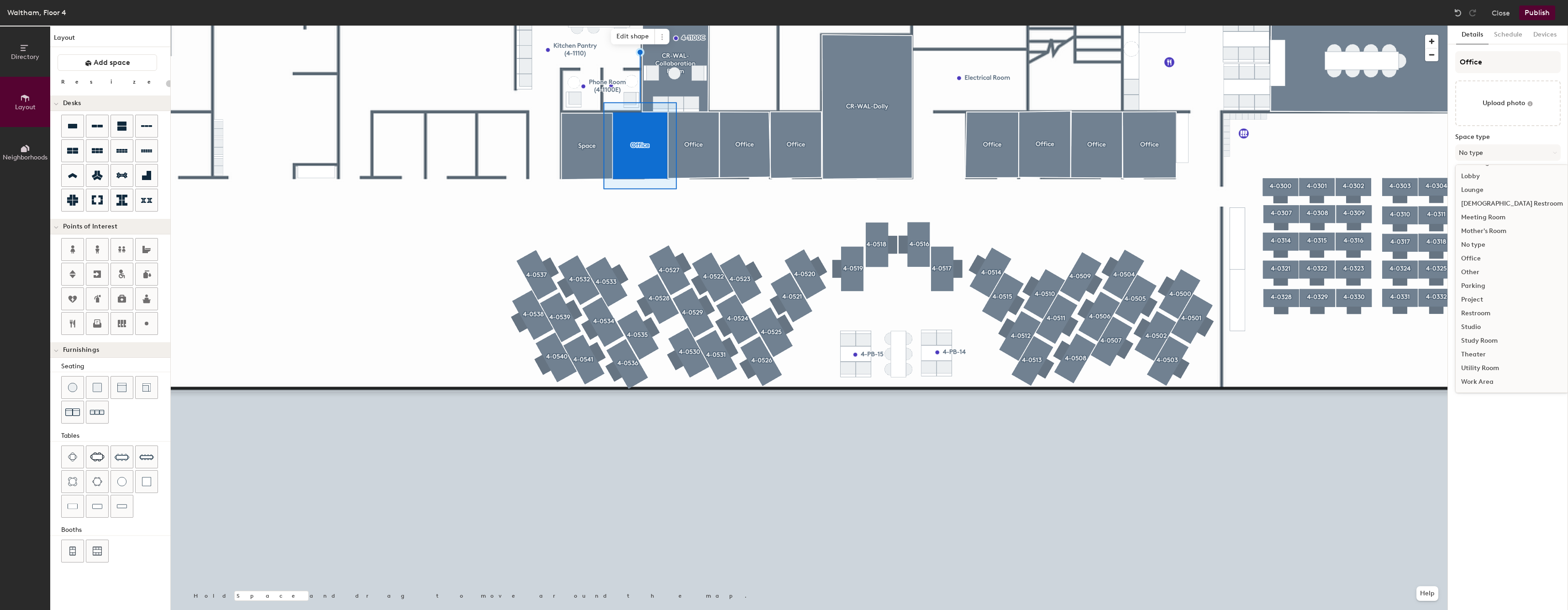
click at [1480, 257] on div "Office" at bounding box center [1511, 259] width 113 height 13
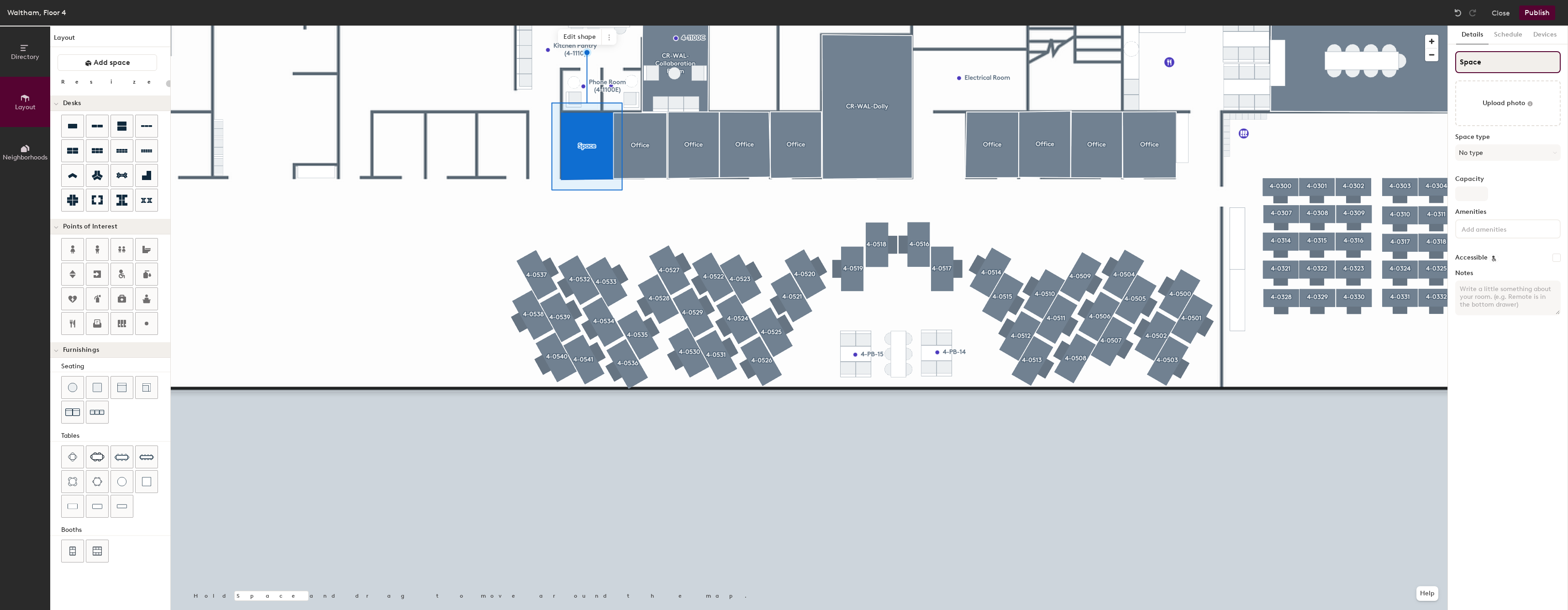
type input "20"
click at [1549, 71] on input "Space" at bounding box center [1508, 62] width 105 height 22
type input "O"
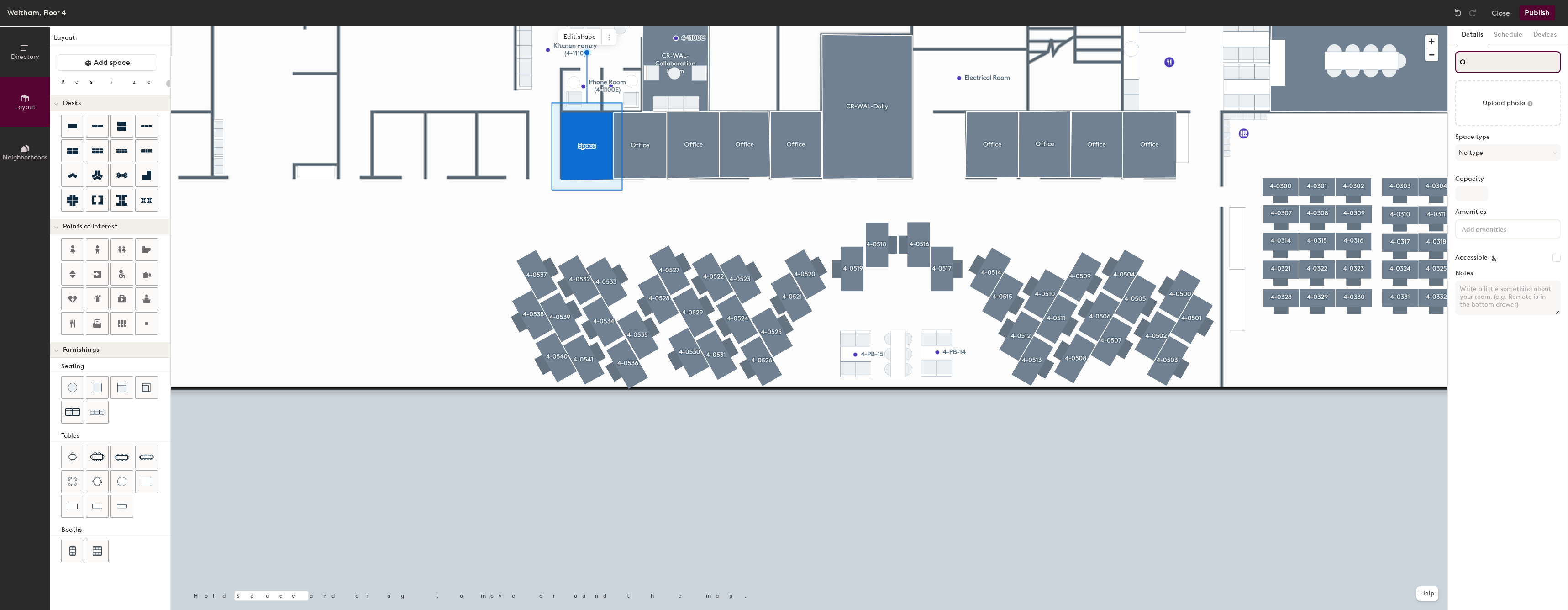
type input "20"
type input "Of"
type input "20"
type input "Offic"
type input "20"
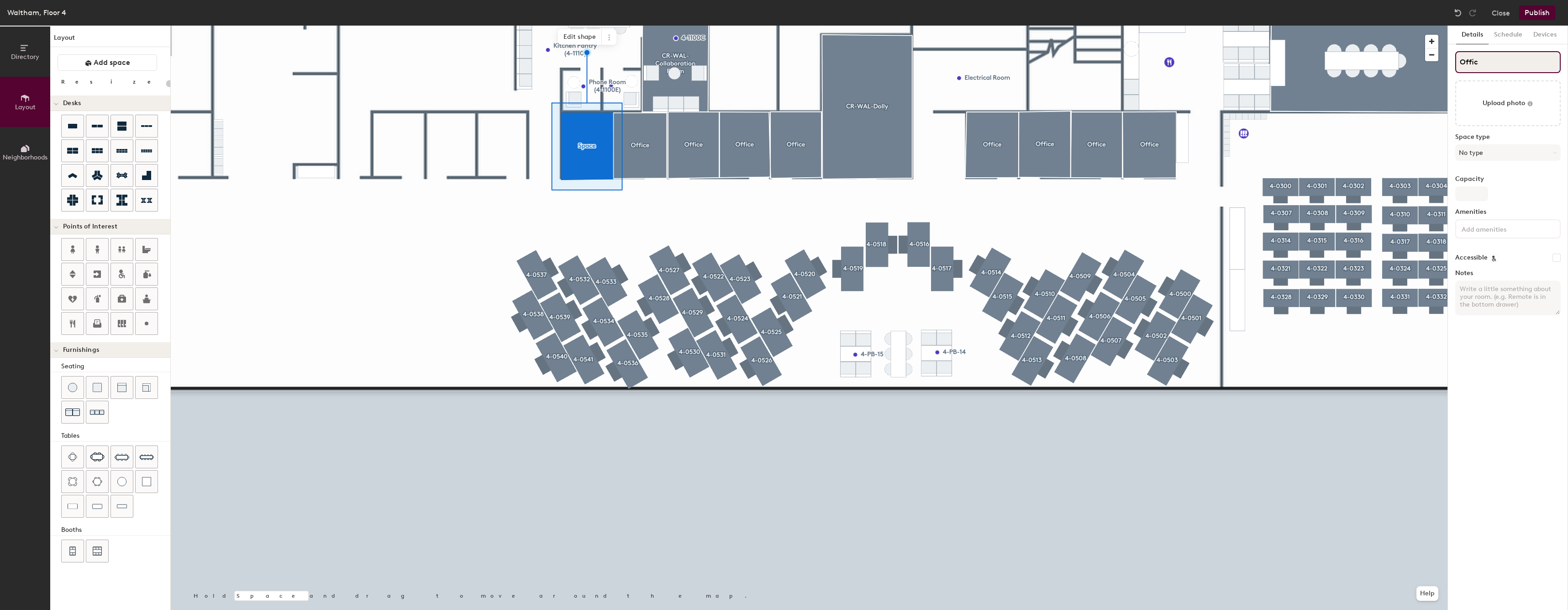
type input "Office"
type input "20"
type input "Office"
click at [1489, 150] on button "No type" at bounding box center [1508, 152] width 105 height 16
click at [1480, 259] on div "Office" at bounding box center [1511, 259] width 113 height 13
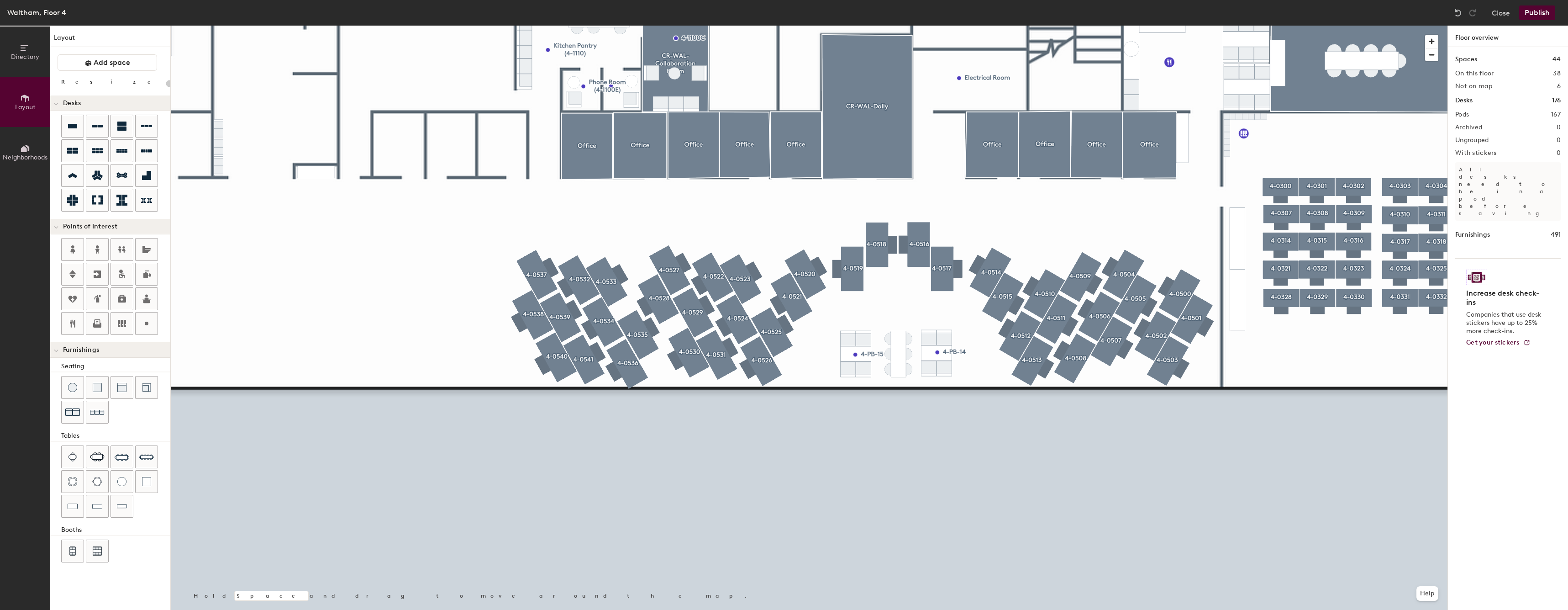
click at [1535, 15] on button "Publish" at bounding box center [1536, 13] width 36 height 15
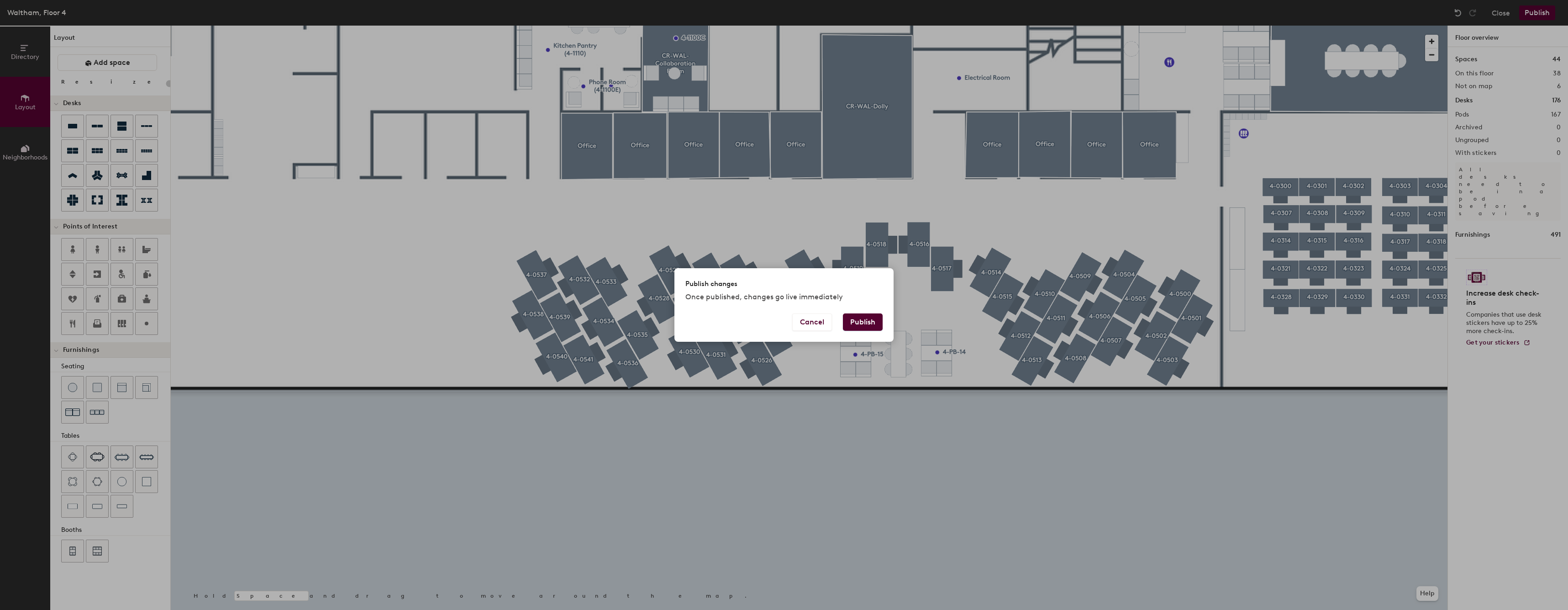
click at [871, 319] on button "Publish" at bounding box center [862, 322] width 40 height 17
type input "20"
